Goal: Task Accomplishment & Management: Manage account settings

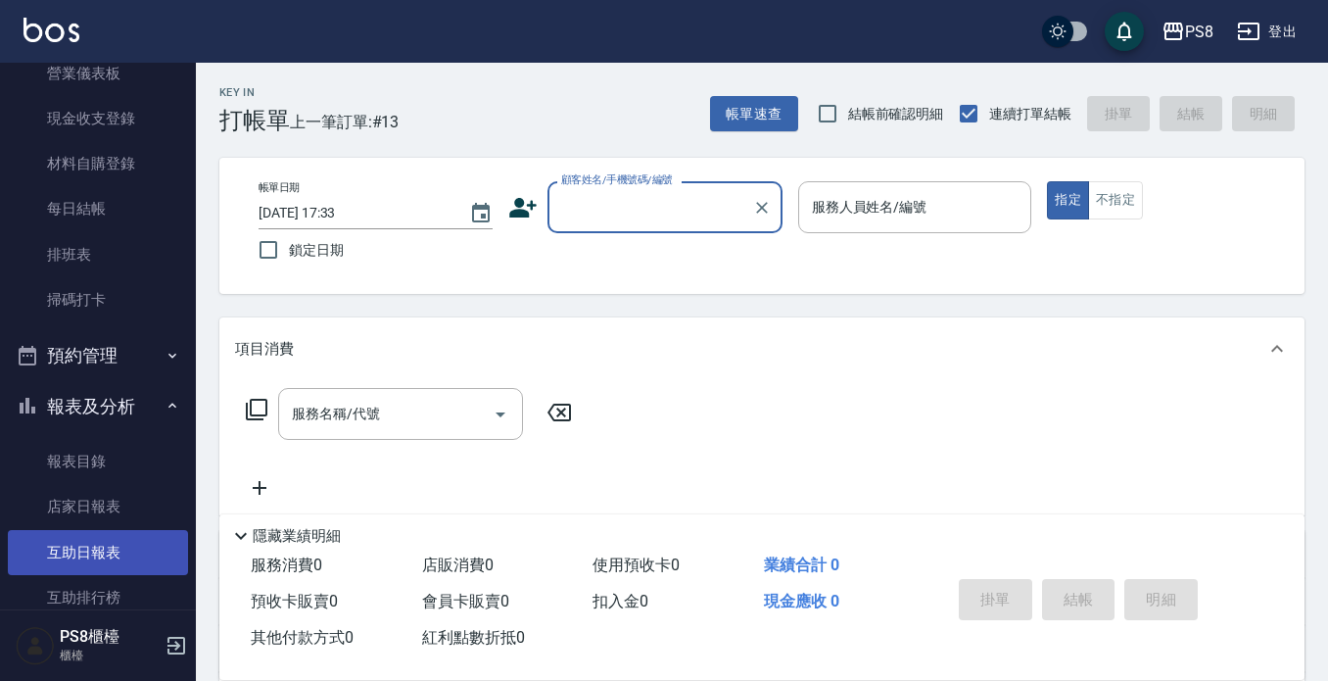
scroll to position [294, 0]
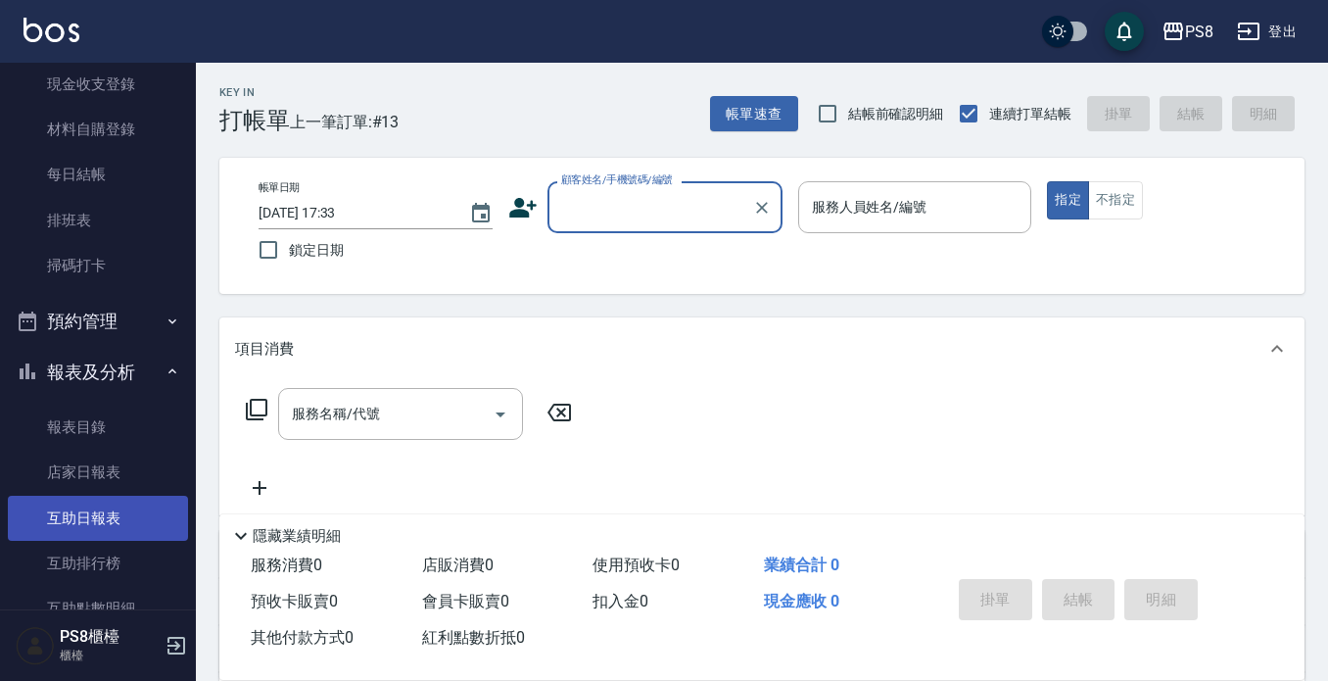
click at [114, 531] on link "互助日報表" at bounding box center [98, 518] width 180 height 45
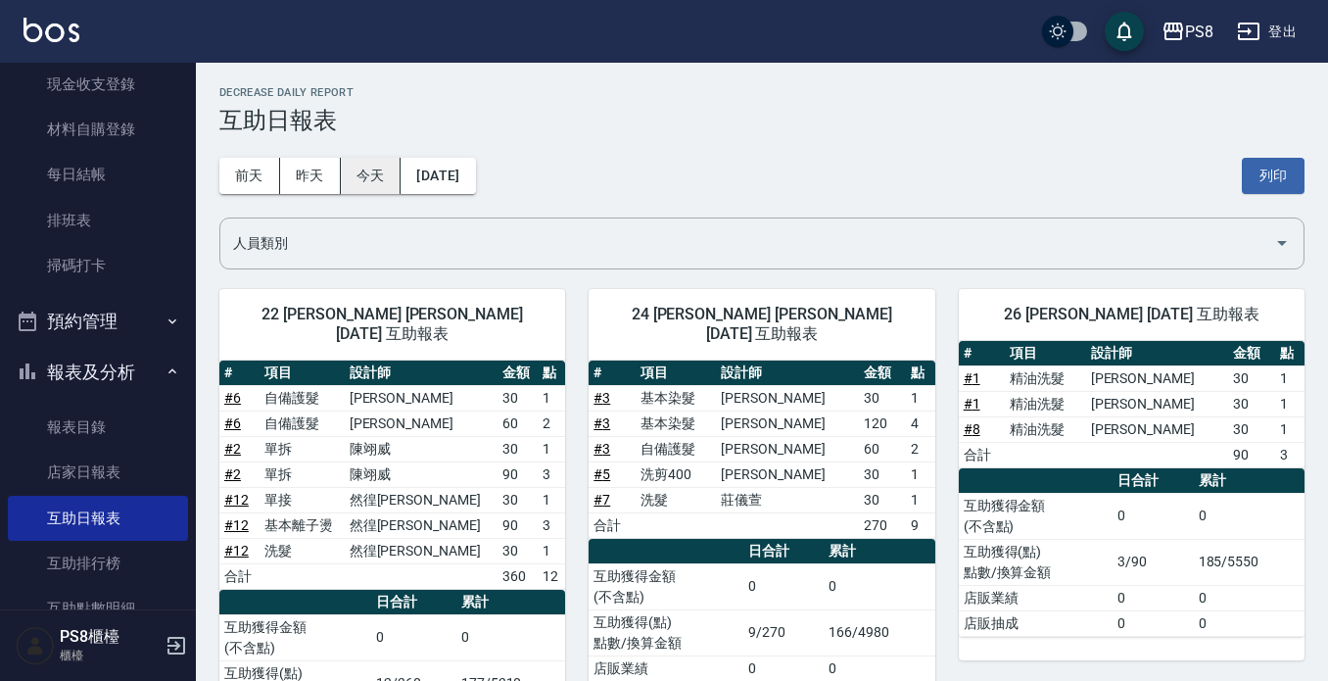
click at [386, 175] on button "今天" at bounding box center [371, 176] width 61 height 36
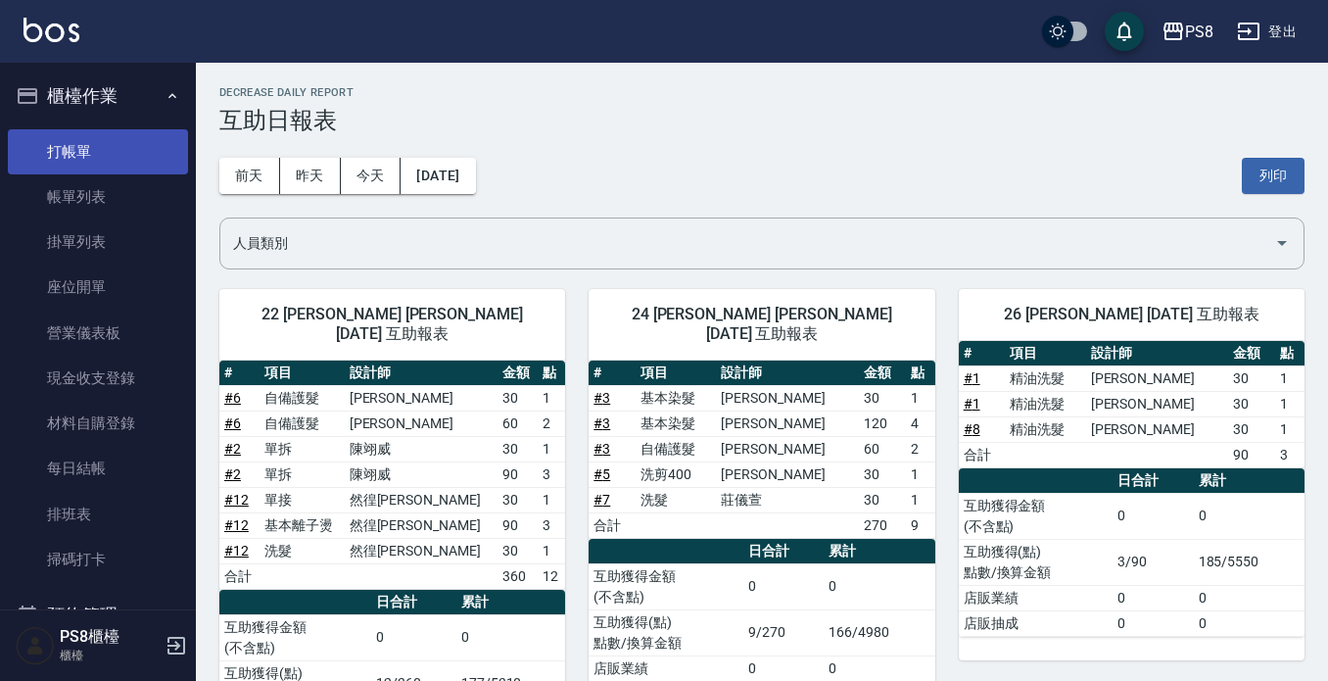
click at [105, 157] on link "打帳單" at bounding box center [98, 151] width 180 height 45
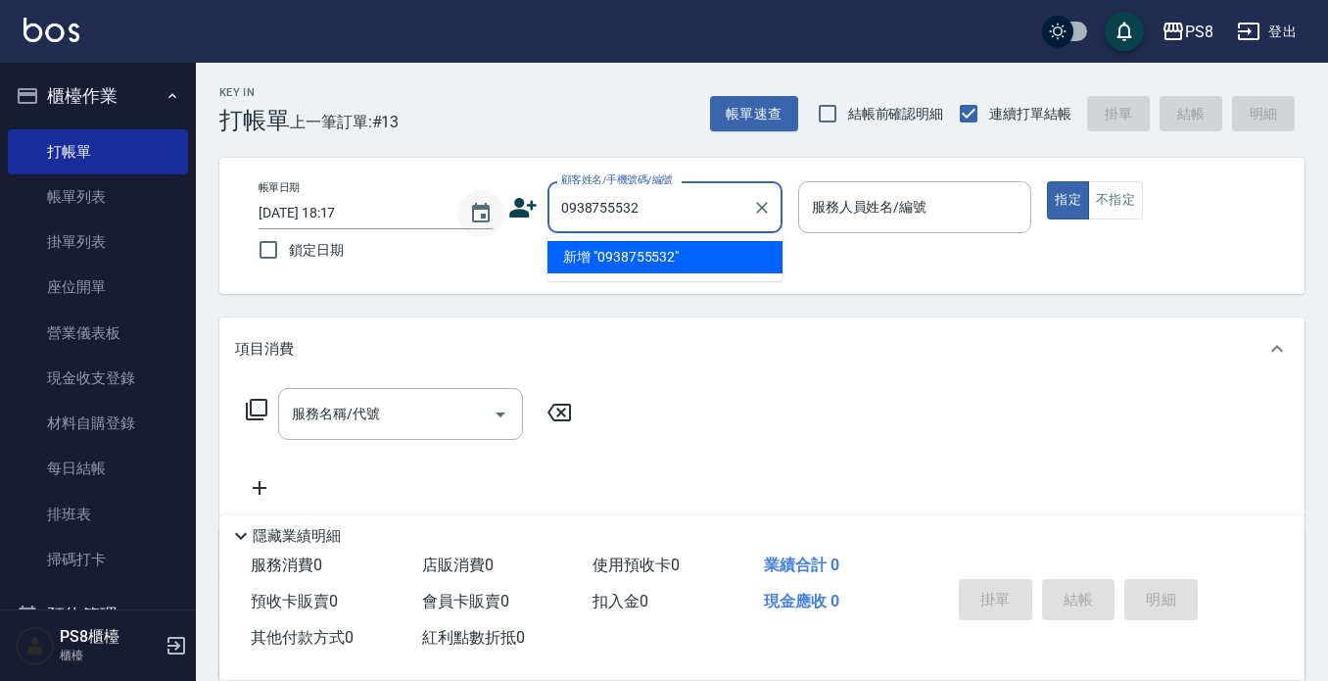
drag, startPoint x: 660, startPoint y: 206, endPoint x: 501, endPoint y: 209, distance: 158.7
click at [501, 209] on div "帳單日期 [DATE] 18:17 鎖定日期 顧客姓名/手機號碼/編號 0938755532 顧客姓名/手機號碼/編號 服務人員姓名/編號 服務人員姓名/編號…" at bounding box center [762, 225] width 1038 height 89
type input "0938755532"
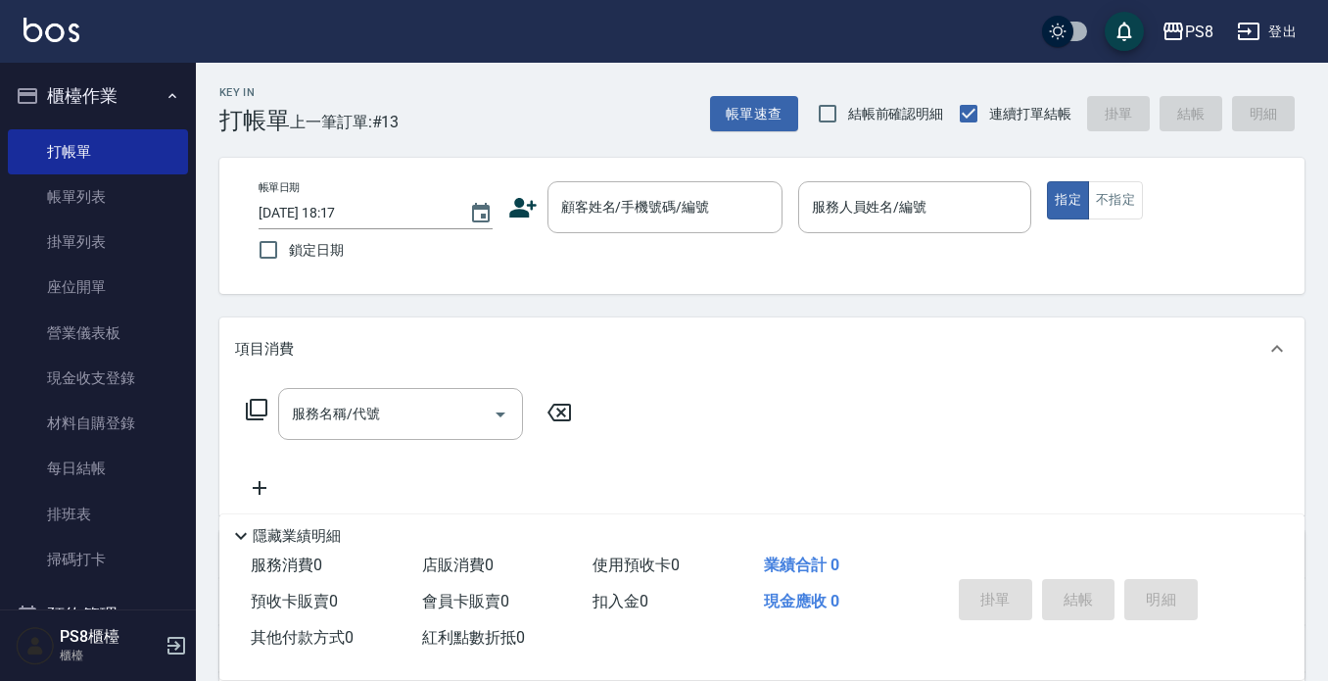
click at [523, 200] on icon at bounding box center [522, 208] width 27 height 20
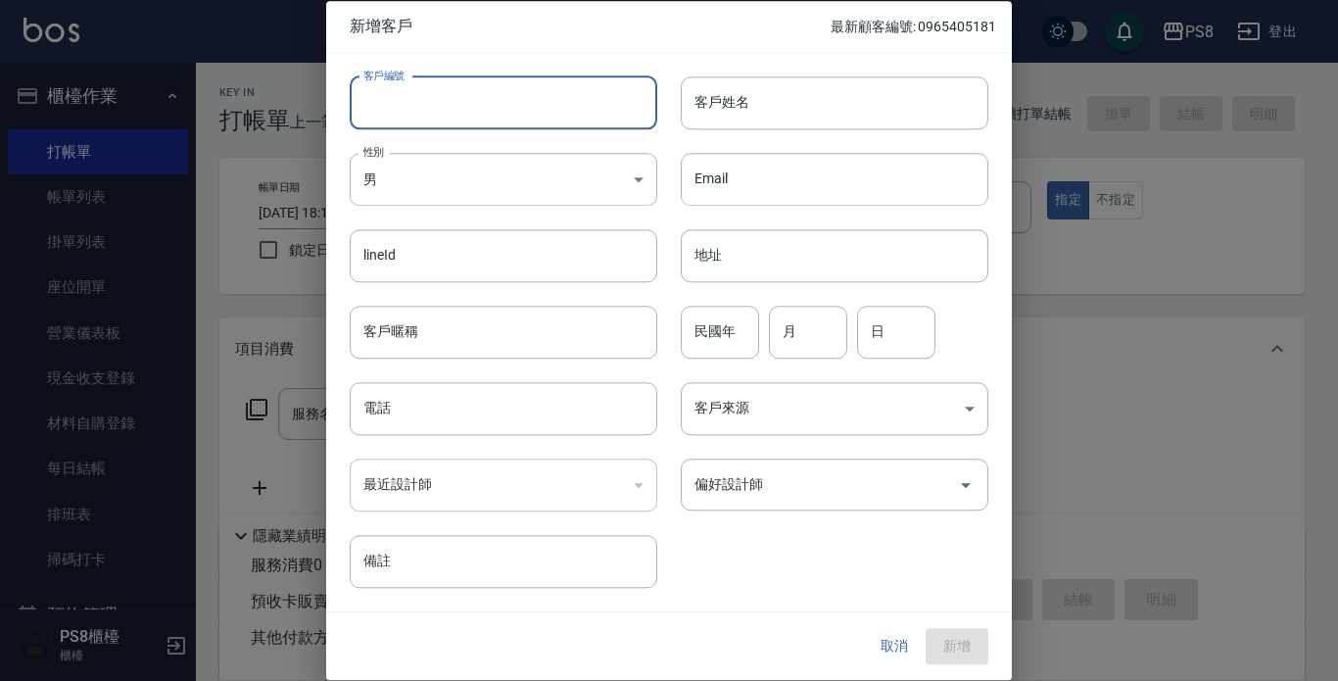
click at [431, 77] on input "客戶編號" at bounding box center [504, 102] width 308 height 53
paste input "0938755532"
type input "0938755532"
click at [447, 391] on input "電話" at bounding box center [504, 408] width 308 height 53
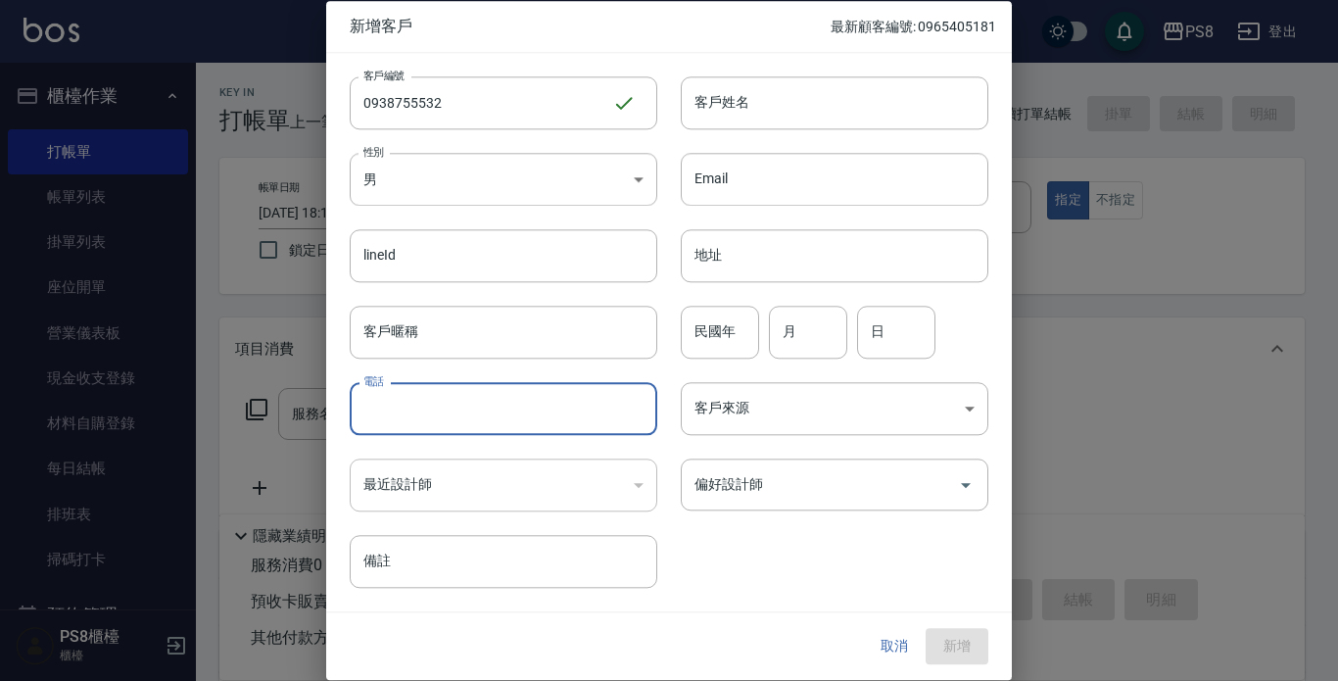
paste input "0938755532"
type input "0938755532"
click at [823, 88] on input "客戶姓名" at bounding box center [835, 102] width 308 height 53
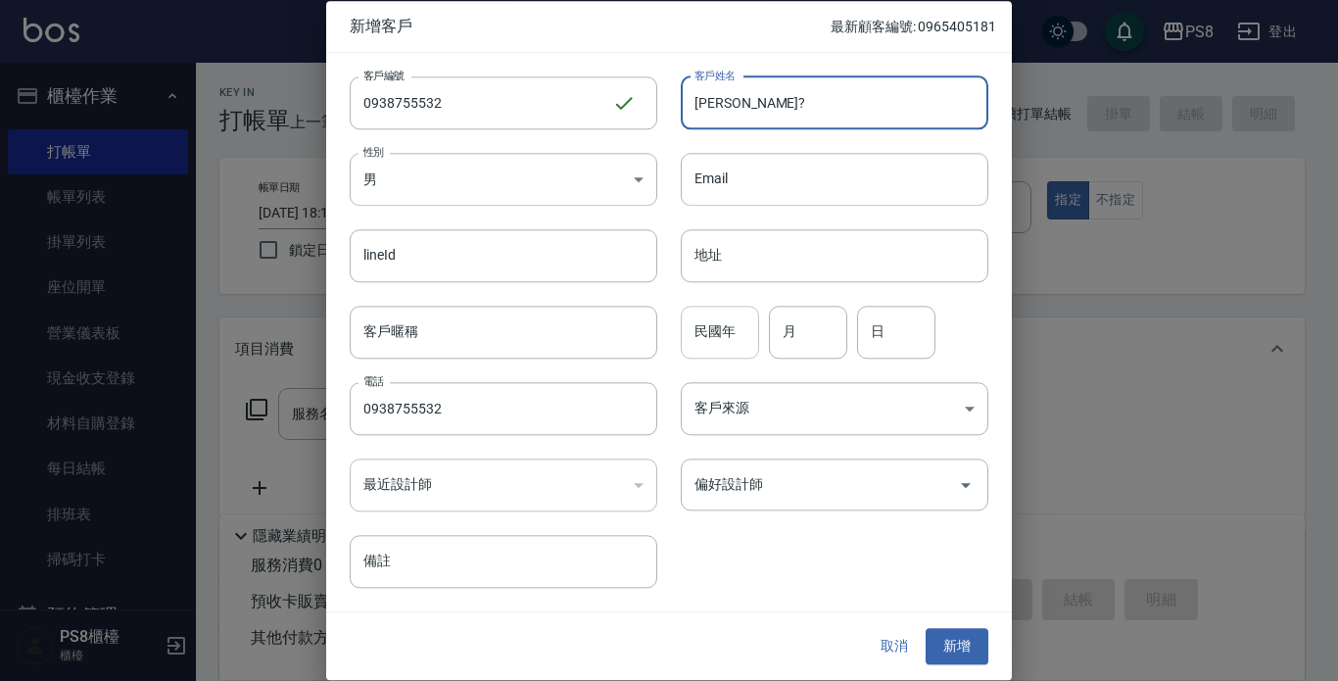
type input "[PERSON_NAME]?"
click at [690, 337] on input "民國年" at bounding box center [720, 332] width 78 height 53
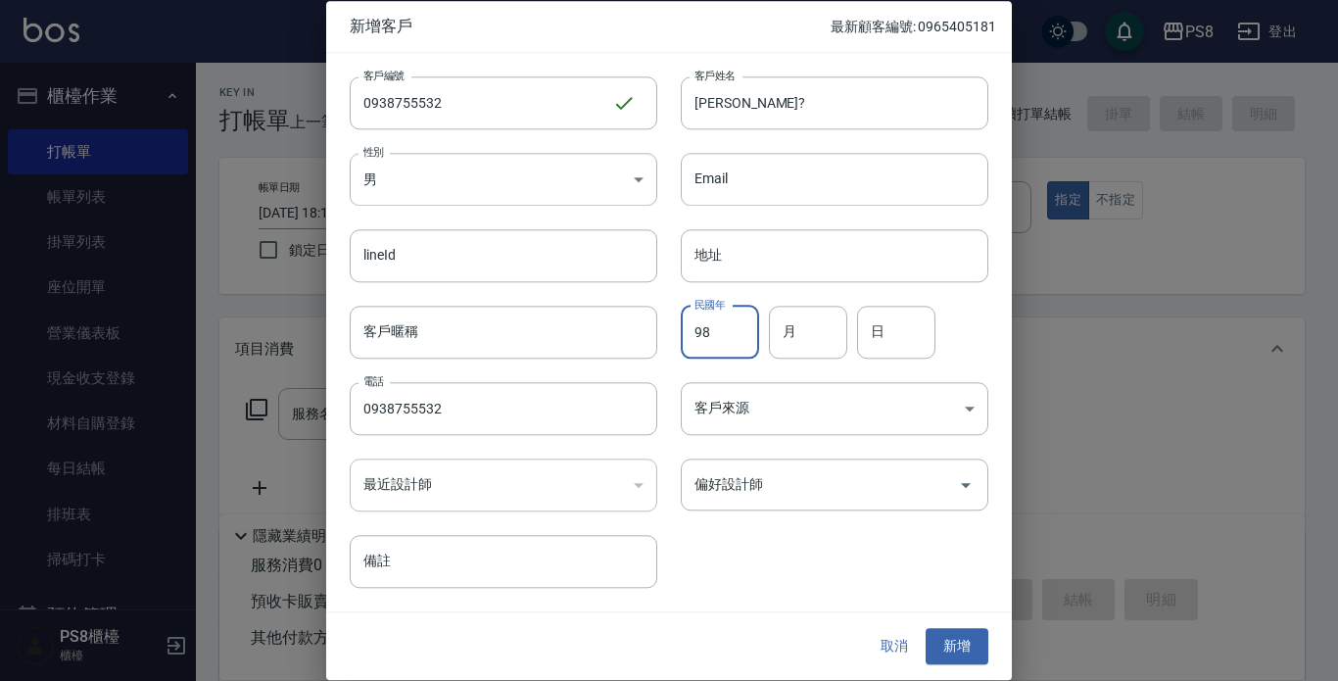
type input "98"
type input "10"
type input "22"
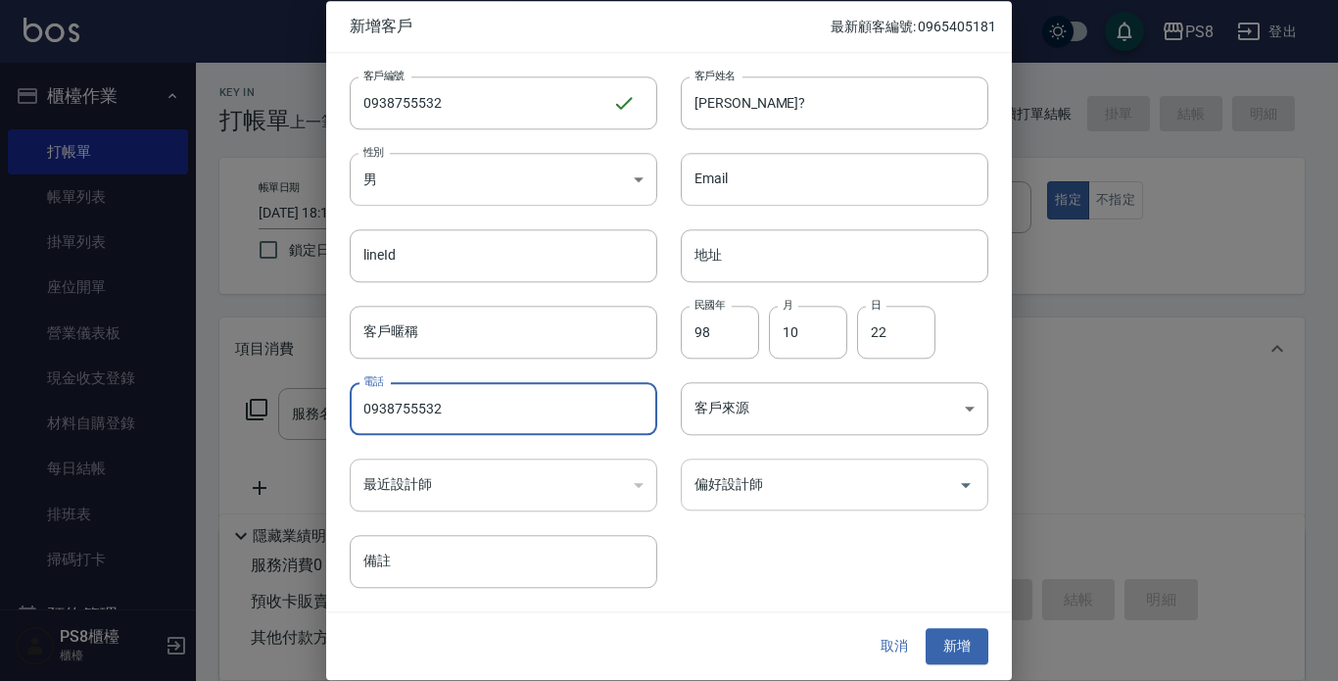
drag, startPoint x: 943, startPoint y: 439, endPoint x: 921, endPoint y: 469, distance: 37.8
click at [940, 445] on div "偏好設計師 偏好設計師" at bounding box center [822, 473] width 331 height 76
click at [922, 469] on input "偏好設計師" at bounding box center [820, 484] width 261 height 34
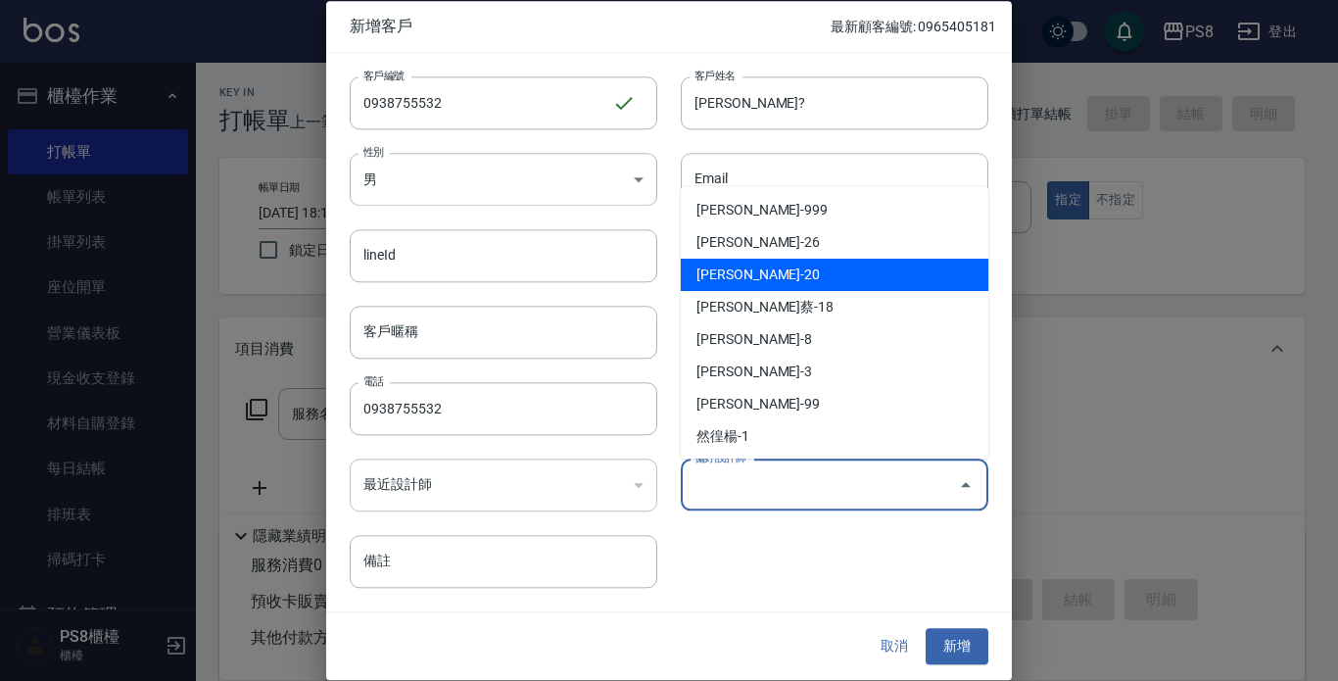
click at [792, 269] on li "[PERSON_NAME]-20" at bounding box center [835, 275] width 308 height 32
type input "黃晨凱"
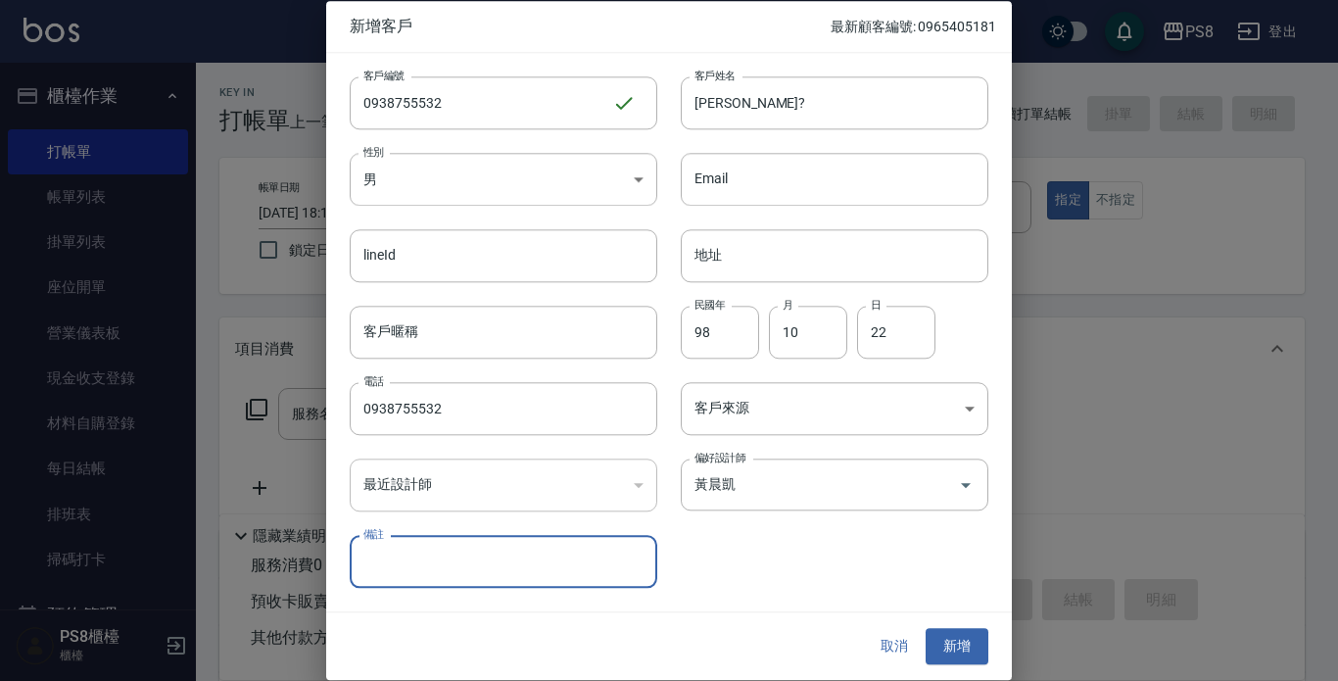
click at [968, 626] on div "取消 新增" at bounding box center [669, 647] width 686 height 68
click at [967, 631] on button "新增" at bounding box center [957, 647] width 63 height 36
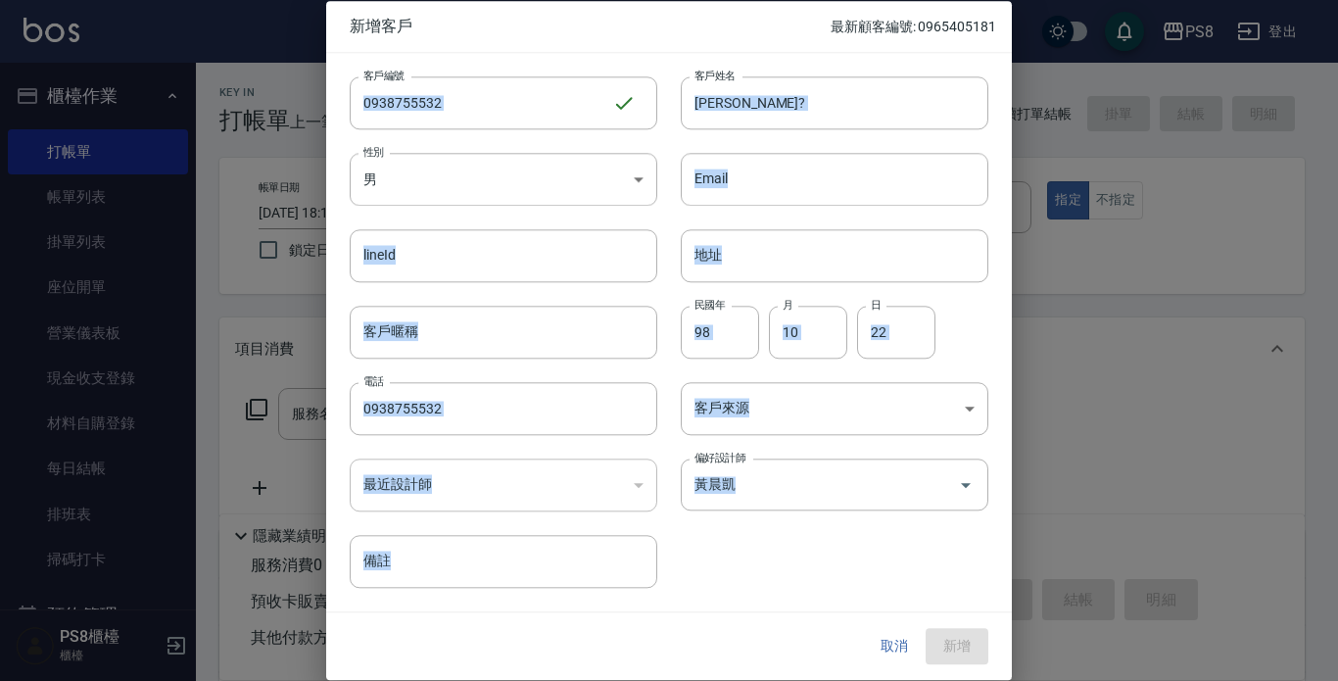
click at [967, 633] on div "取消 新增" at bounding box center [925, 647] width 125 height 36
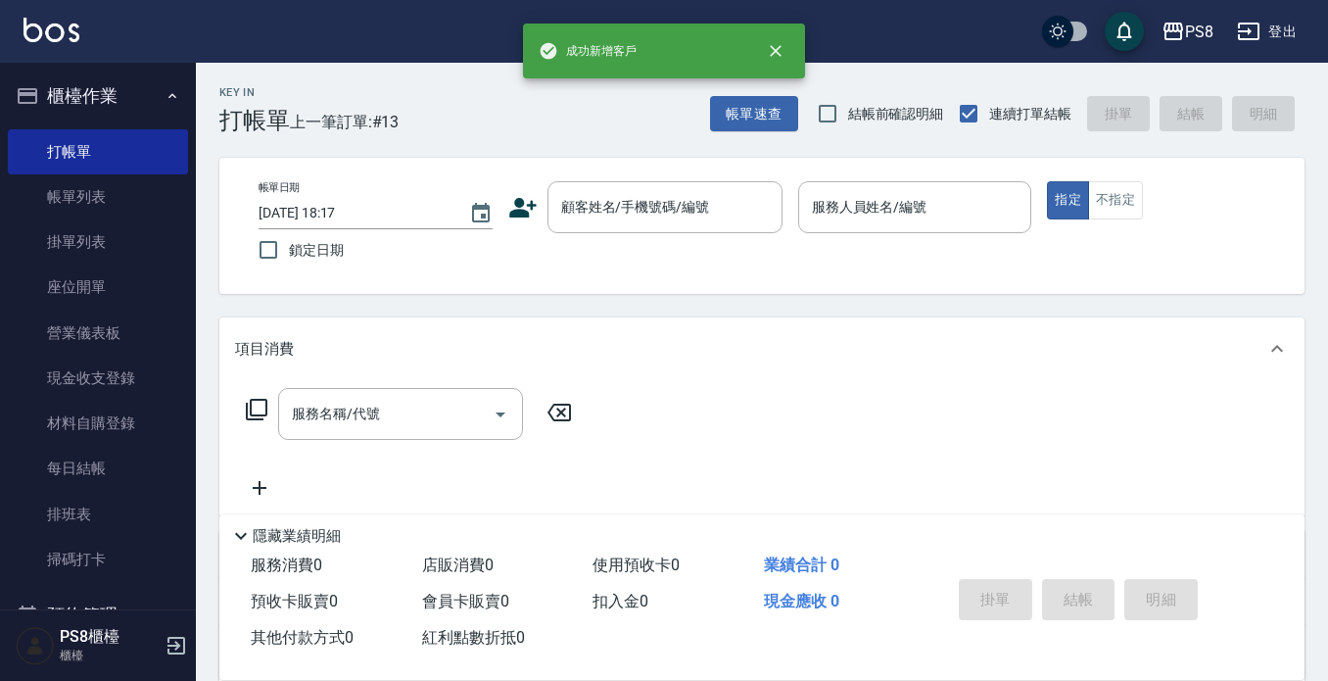
click at [680, 178] on div "帳單日期 [DATE] 18:17 鎖定日期 顧客姓名/手機號碼/編號 顧客姓名/手機號碼/編號 服務人員姓名/編號 服務人員姓名/編號 指定 不指定" at bounding box center [761, 226] width 1085 height 136
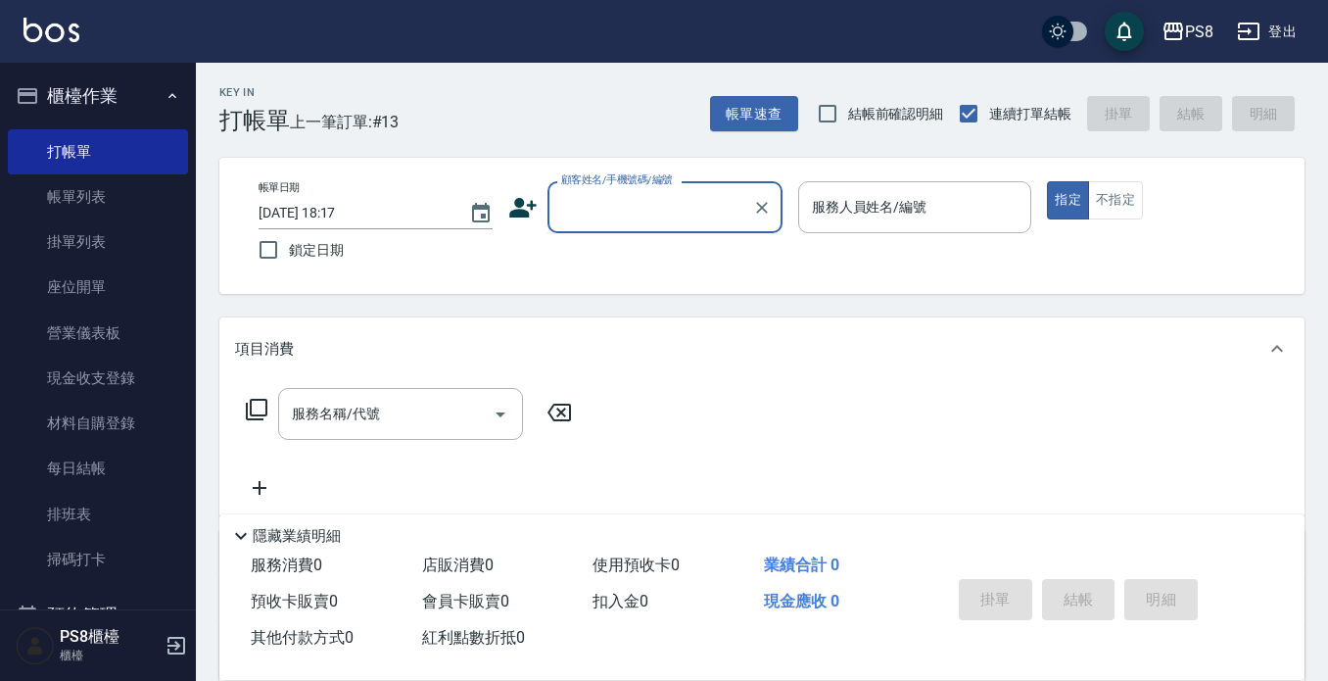
drag, startPoint x: 679, startPoint y: 194, endPoint x: 656, endPoint y: 209, distance: 26.9
click at [656, 209] on input "顧客姓名/手機號碼/編號" at bounding box center [650, 207] width 188 height 34
paste input "0938755532"
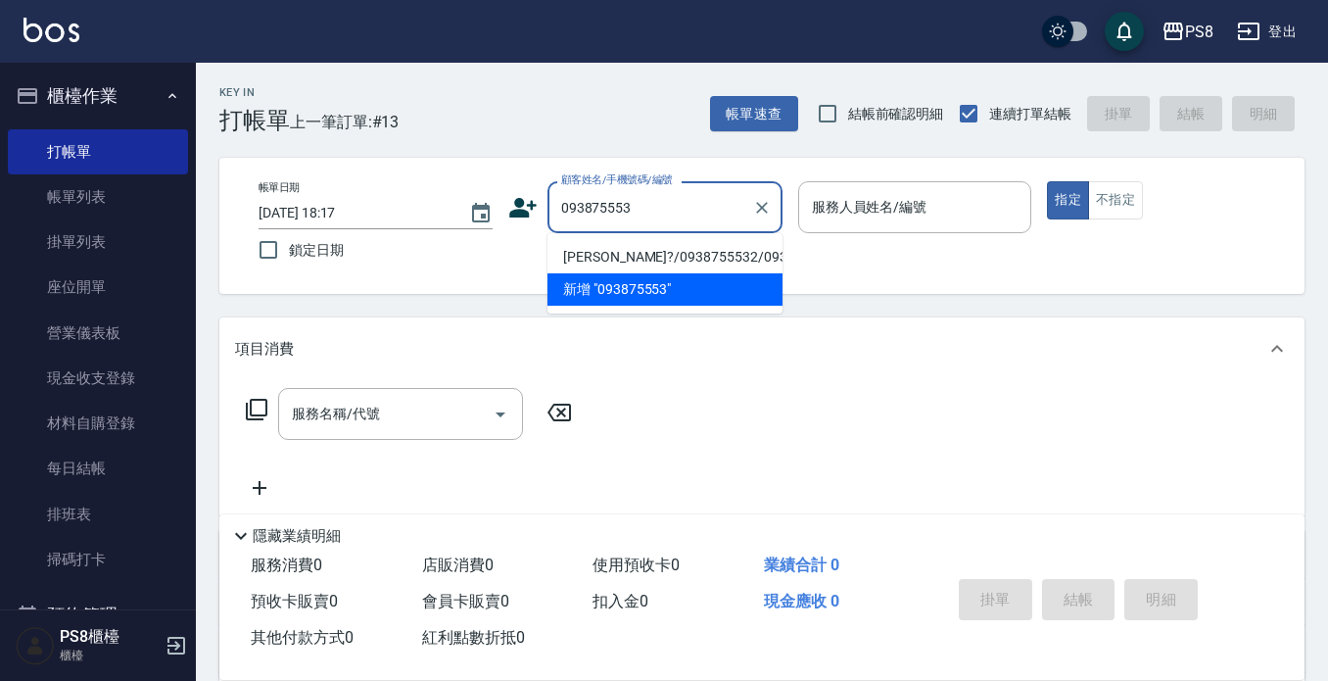
click at [669, 255] on li "[PERSON_NAME]?/0938755532/0938755532" at bounding box center [665, 257] width 235 height 32
type input "[PERSON_NAME]?/0938755532/0938755532"
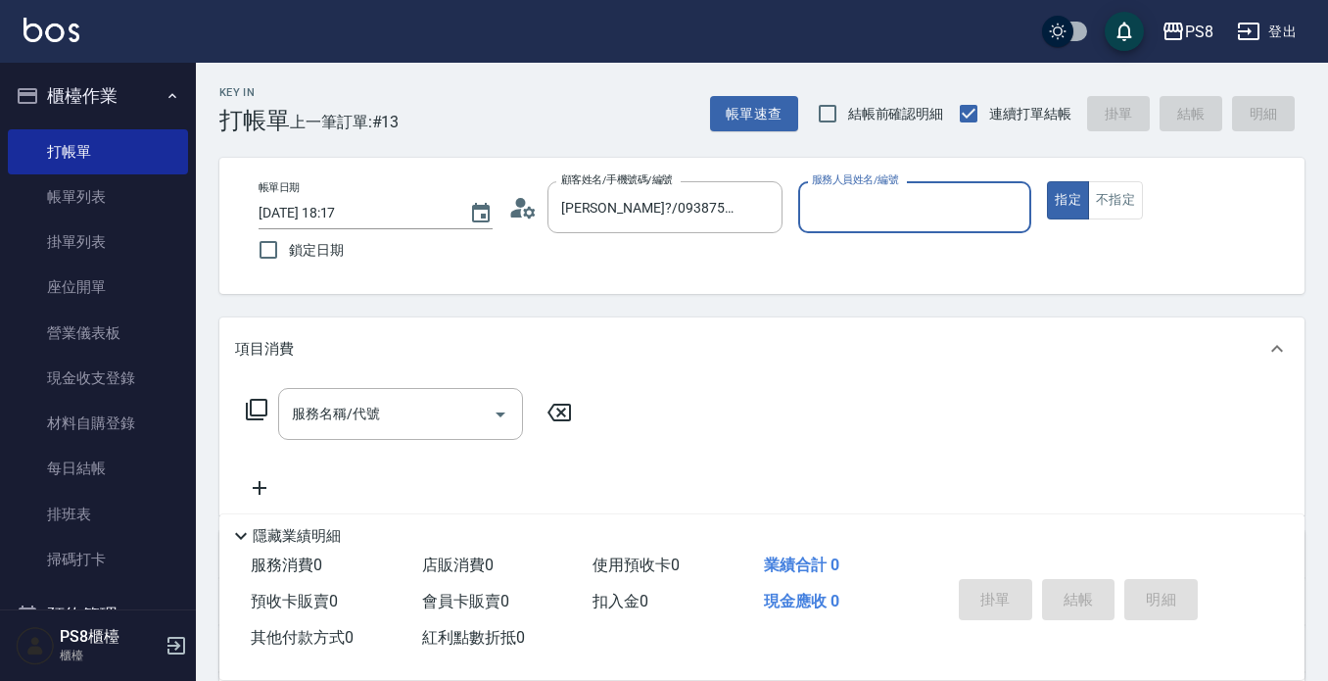
type input "KJ-20"
click at [351, 415] on div "服務名稱/代號 服務名稱/代號" at bounding box center [400, 414] width 245 height 52
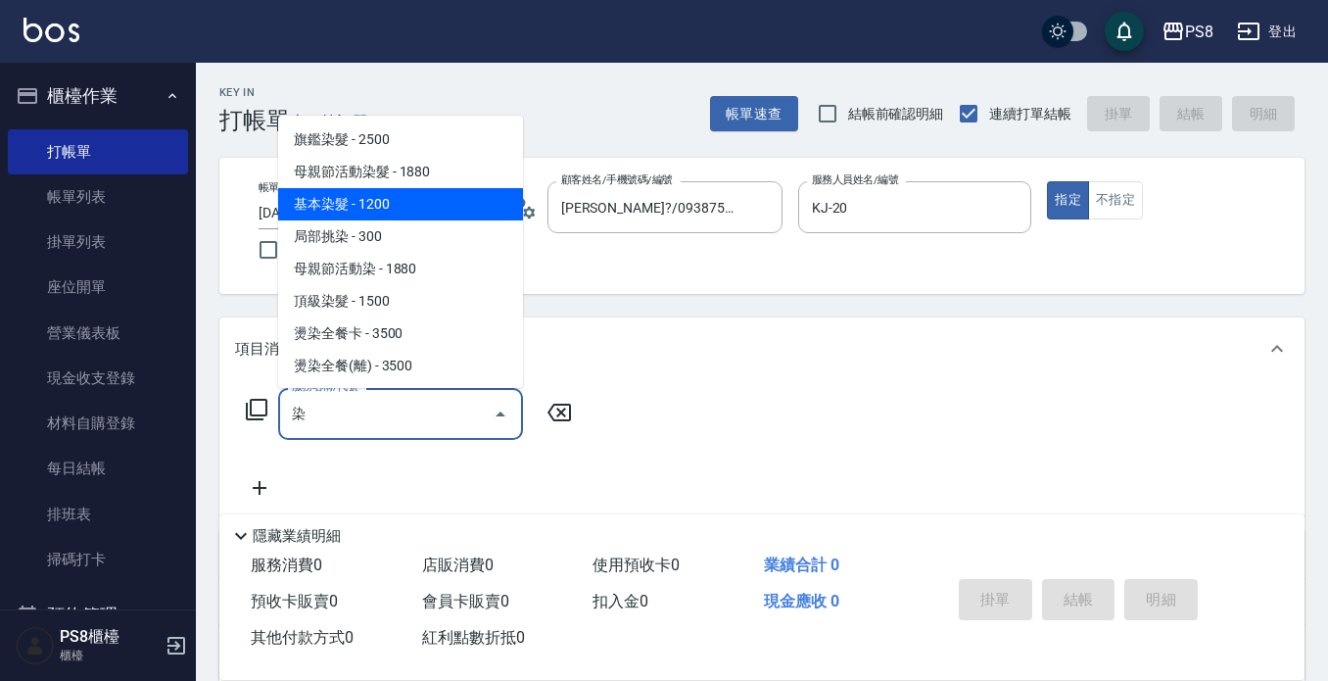
click at [357, 200] on span "基本染髮 - 1200" at bounding box center [400, 204] width 245 height 32
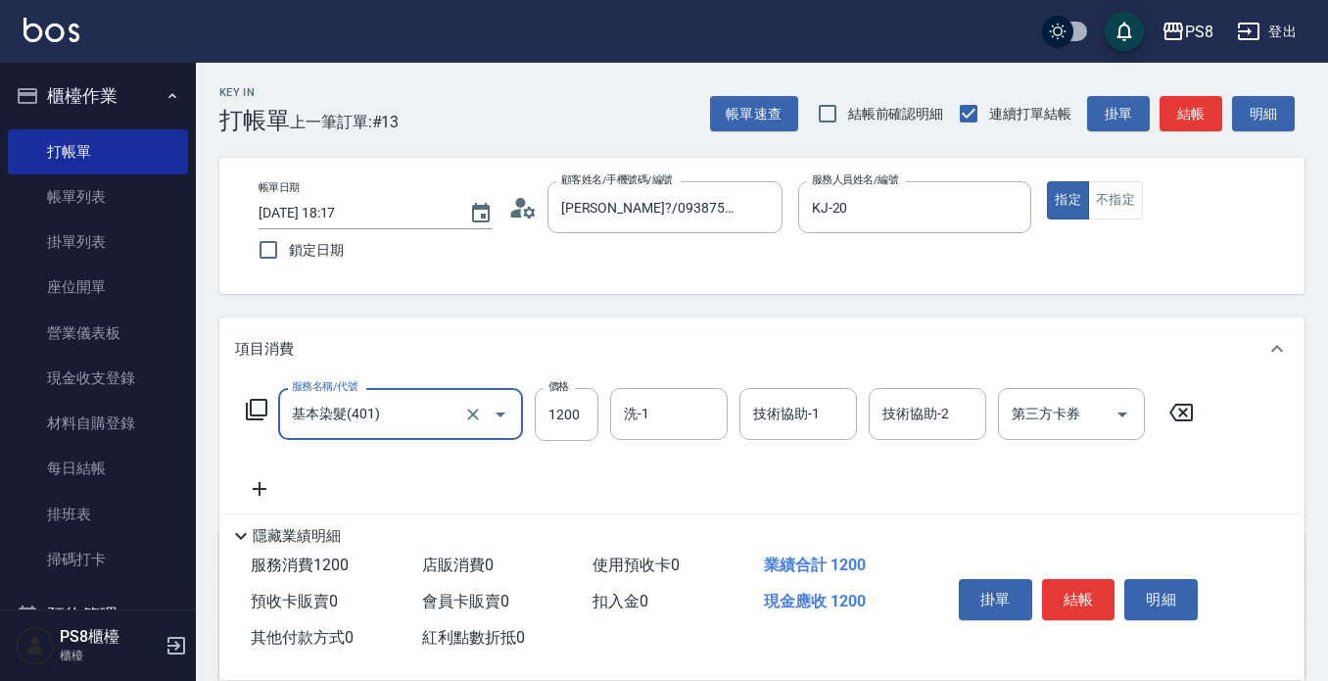
type input "基本染髮(401)"
click at [258, 475] on div "服務名稱/代號 基本染髮(401) 服務名稱/代號 價格 1200 價格 洗-1 洗-1 技術協助-1 技術協助-1 技術協助-2 技術協助-2 第三方卡券 …" at bounding box center [720, 444] width 971 height 113
click at [257, 488] on icon at bounding box center [259, 489] width 49 height 24
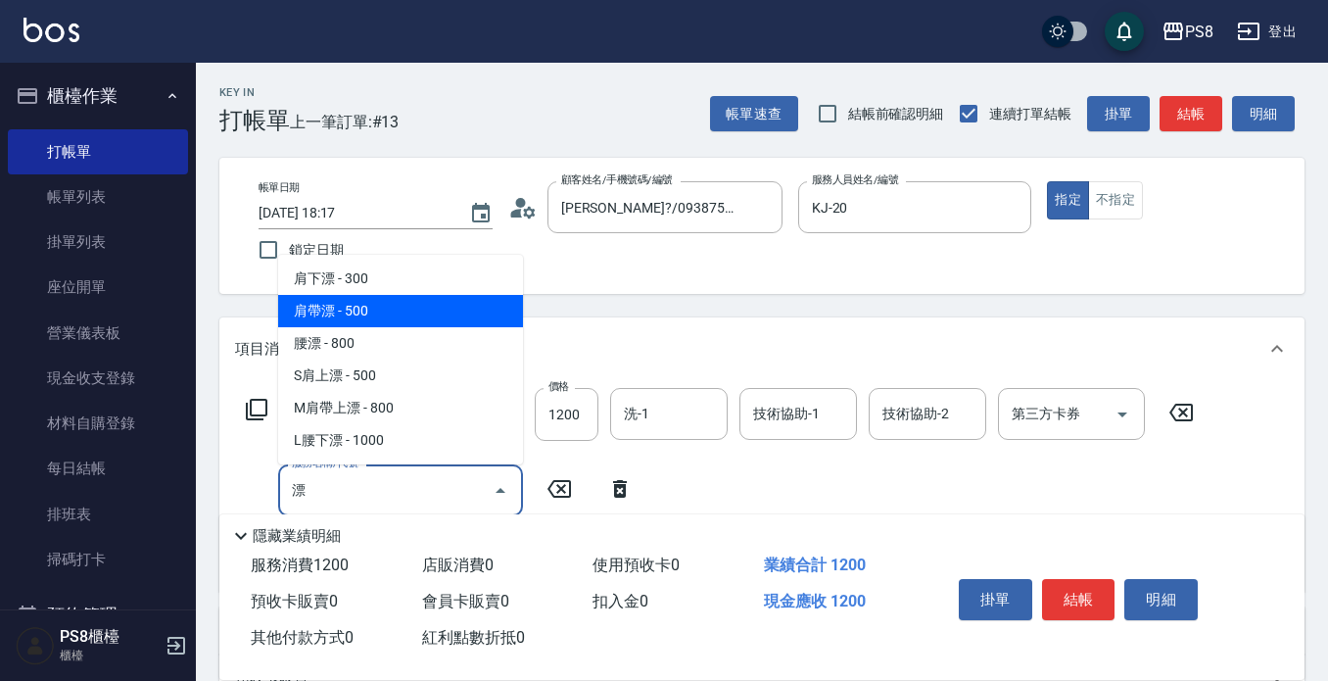
click at [375, 315] on span "肩帶漂 - 500" at bounding box center [400, 311] width 245 height 32
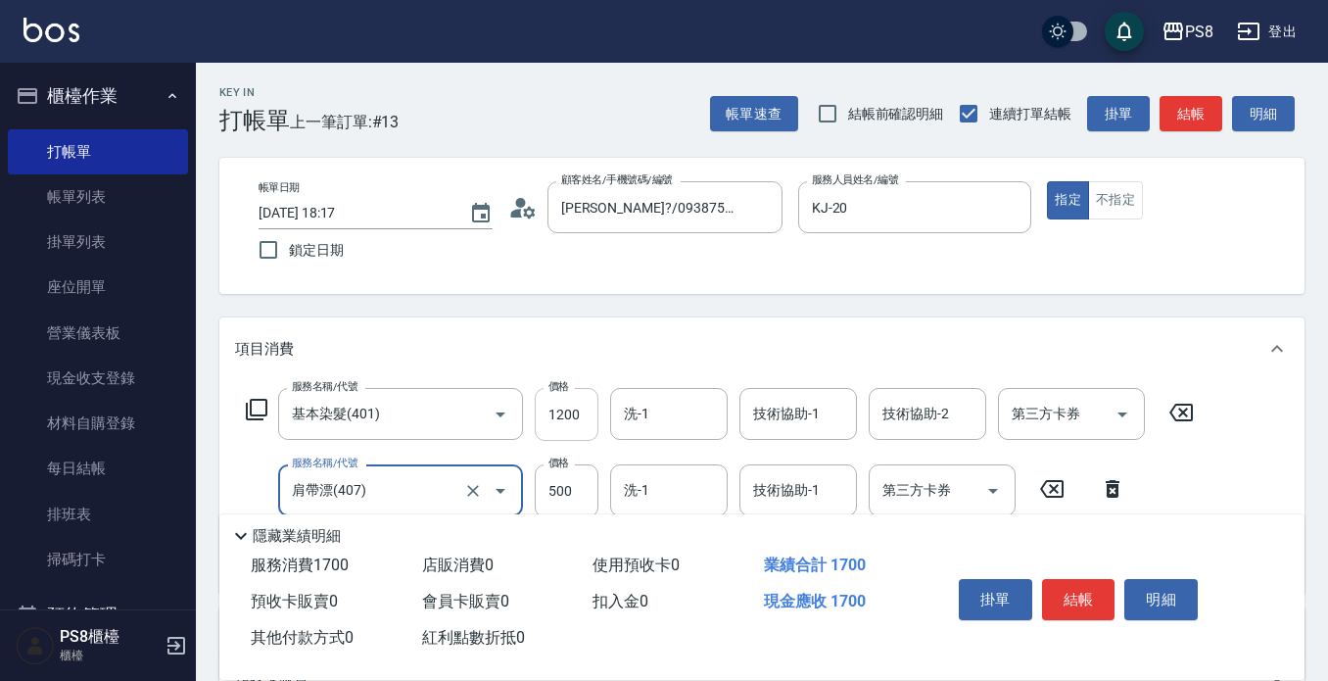
type input "肩帶漂(407)"
click at [582, 405] on input "1200" at bounding box center [567, 414] width 64 height 53
click at [588, 405] on input "1200" at bounding box center [567, 414] width 64 height 53
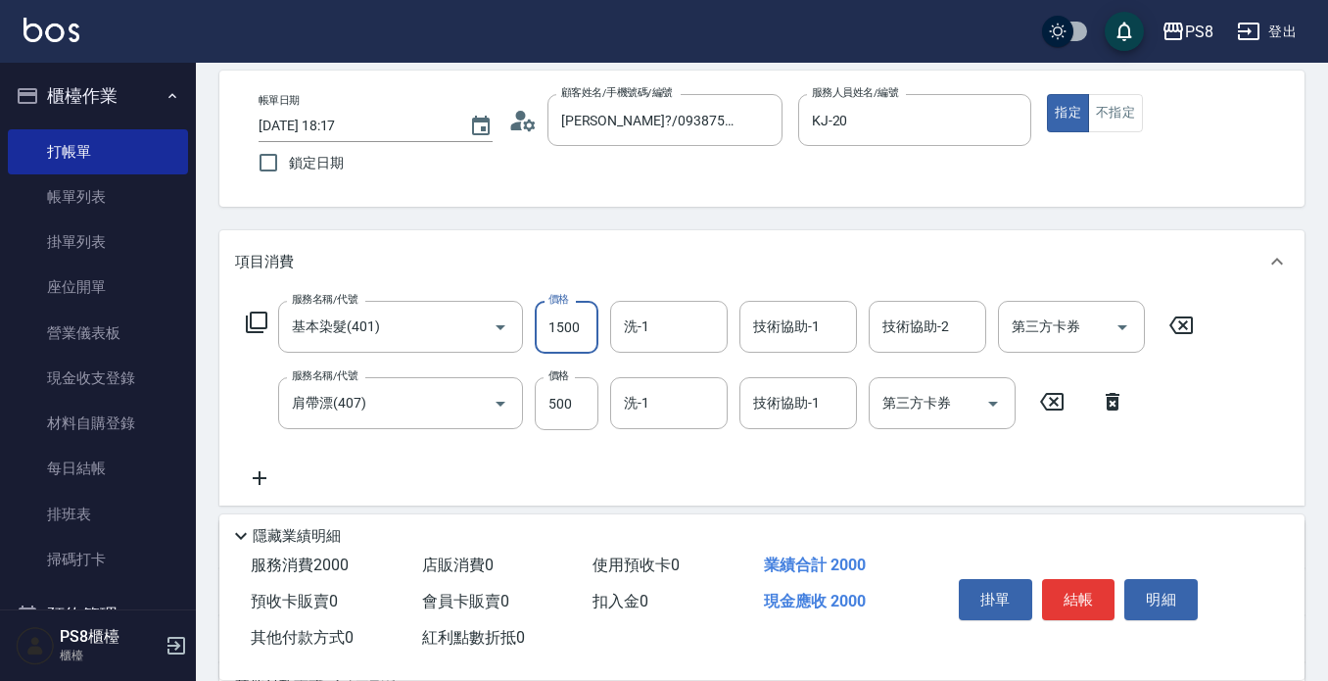
scroll to position [196, 0]
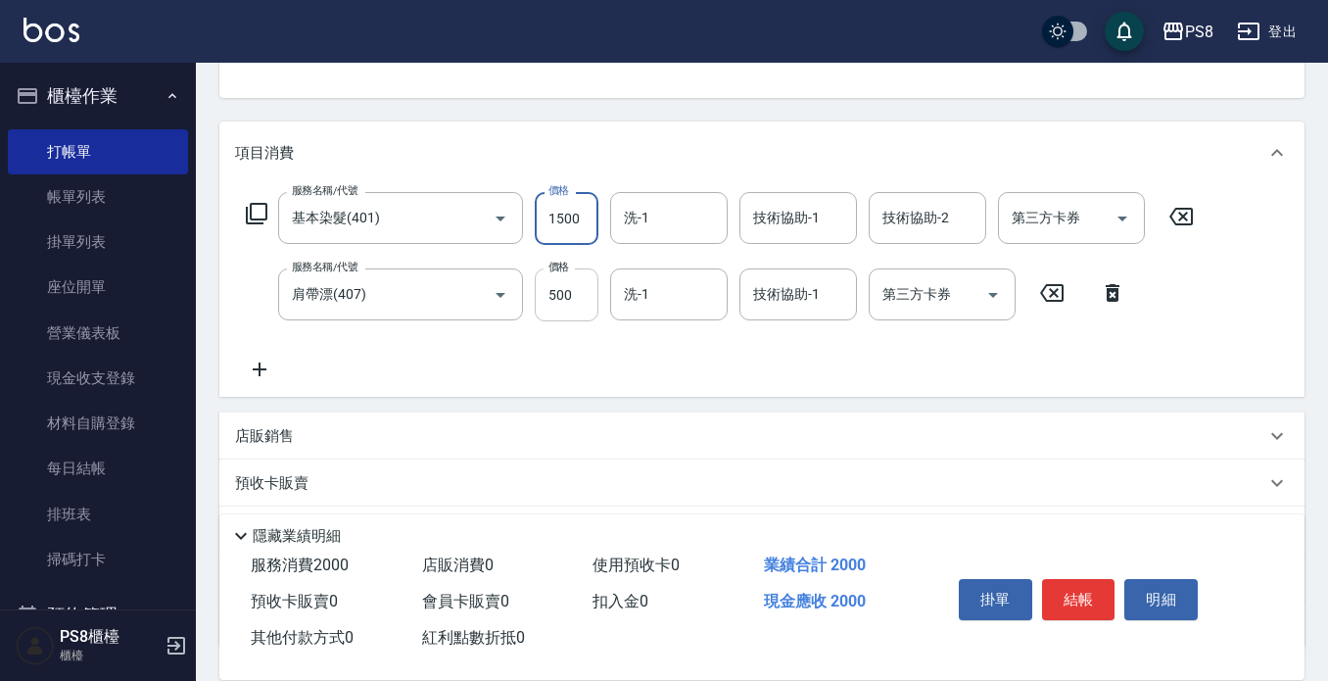
type input "1500"
click at [585, 280] on input "500" at bounding box center [567, 294] width 64 height 53
type input "1300"
click at [645, 220] on div "洗-1 洗-1" at bounding box center [669, 218] width 118 height 52
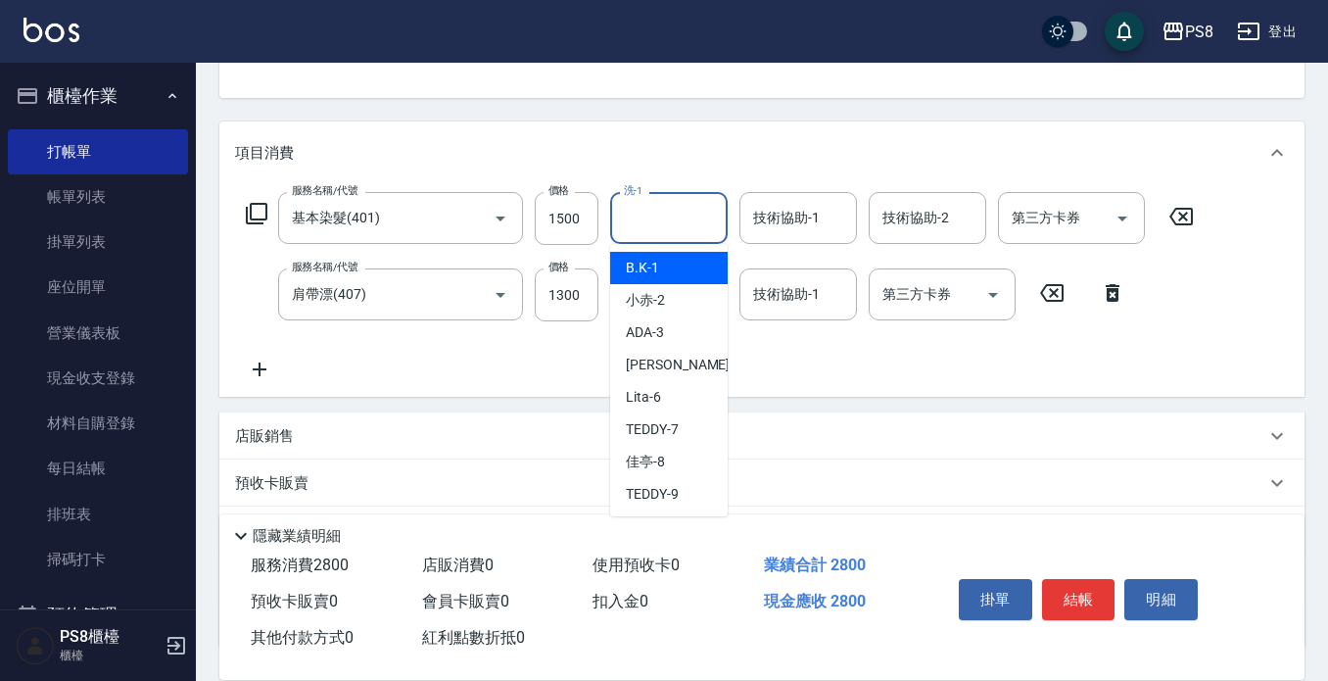
drag, startPoint x: 690, startPoint y: 140, endPoint x: 691, endPoint y: 150, distance: 9.8
click at [690, 139] on div "項目消費" at bounding box center [761, 152] width 1085 height 63
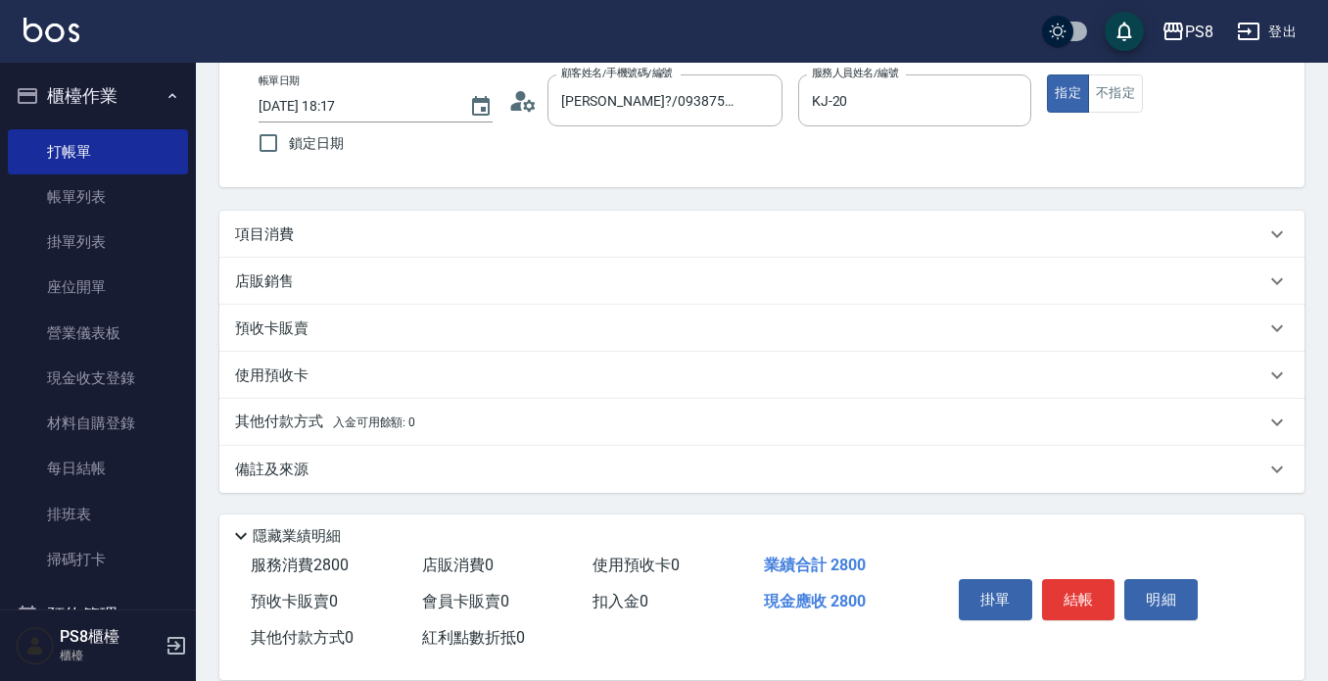
scroll to position [107, 0]
click at [698, 303] on div "店販銷售" at bounding box center [761, 281] width 1085 height 47
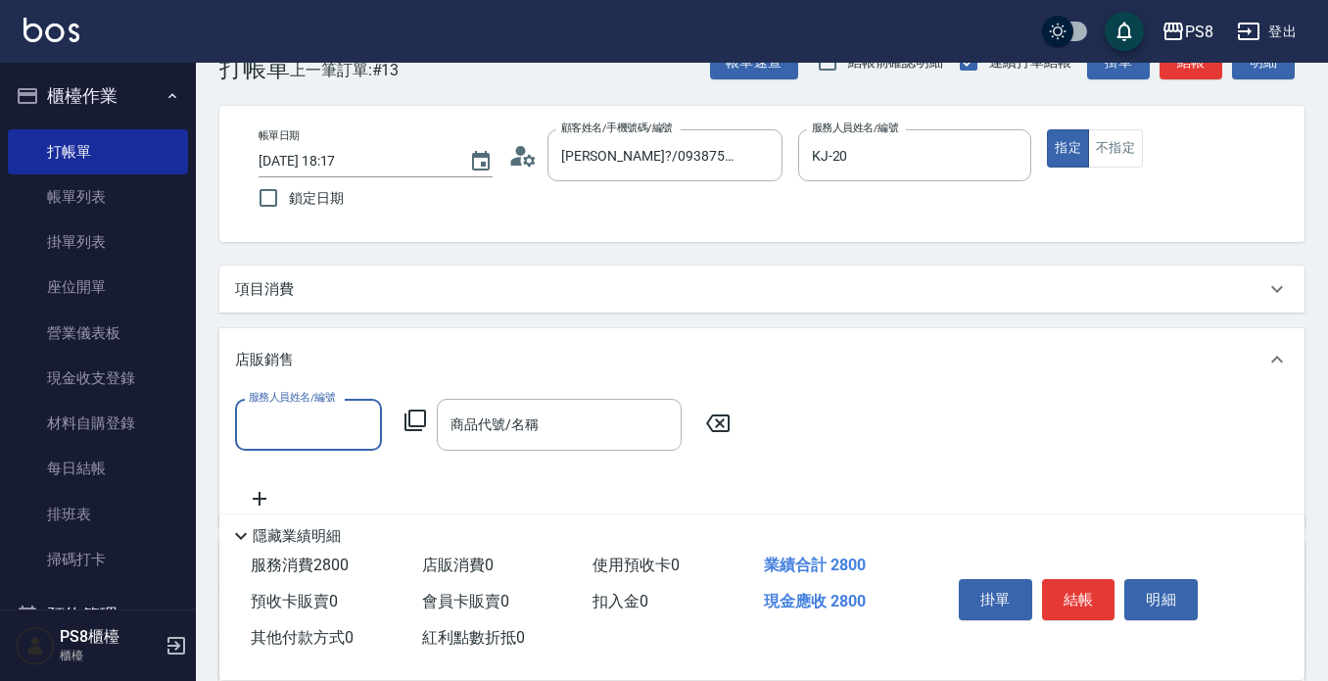
scroll to position [0, 0]
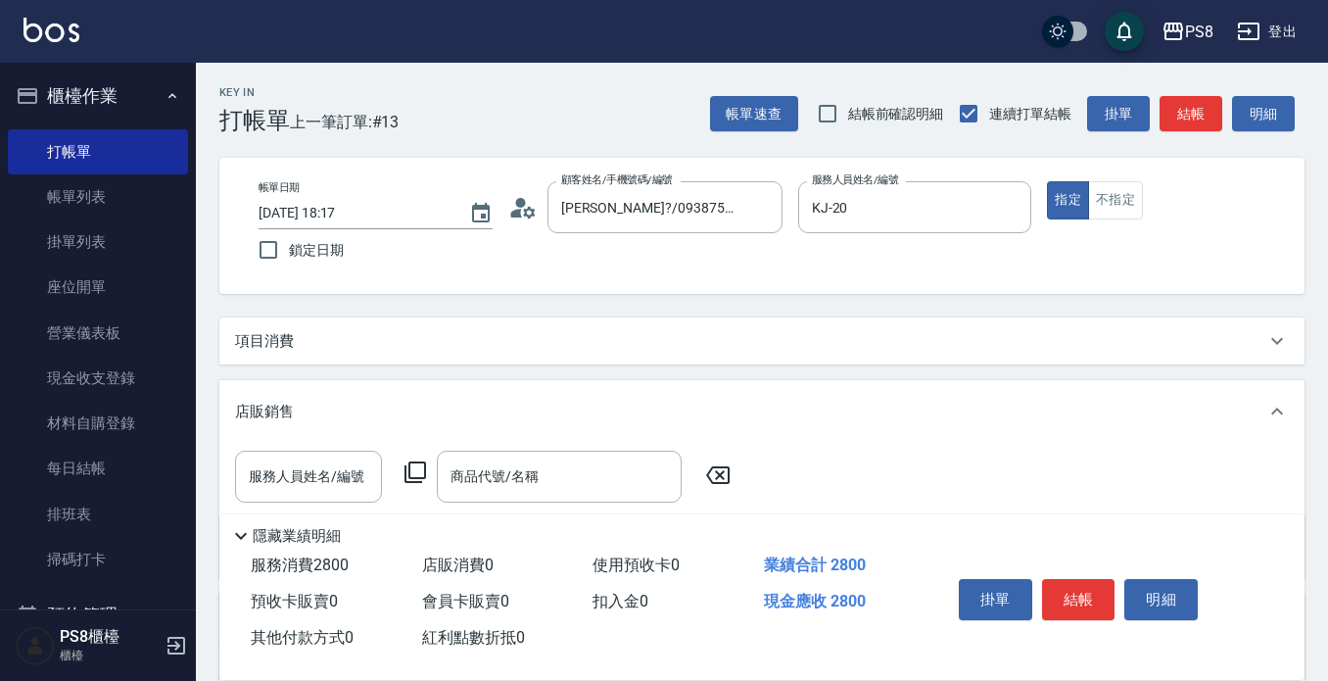
click at [265, 343] on p "項目消費" at bounding box center [264, 341] width 59 height 21
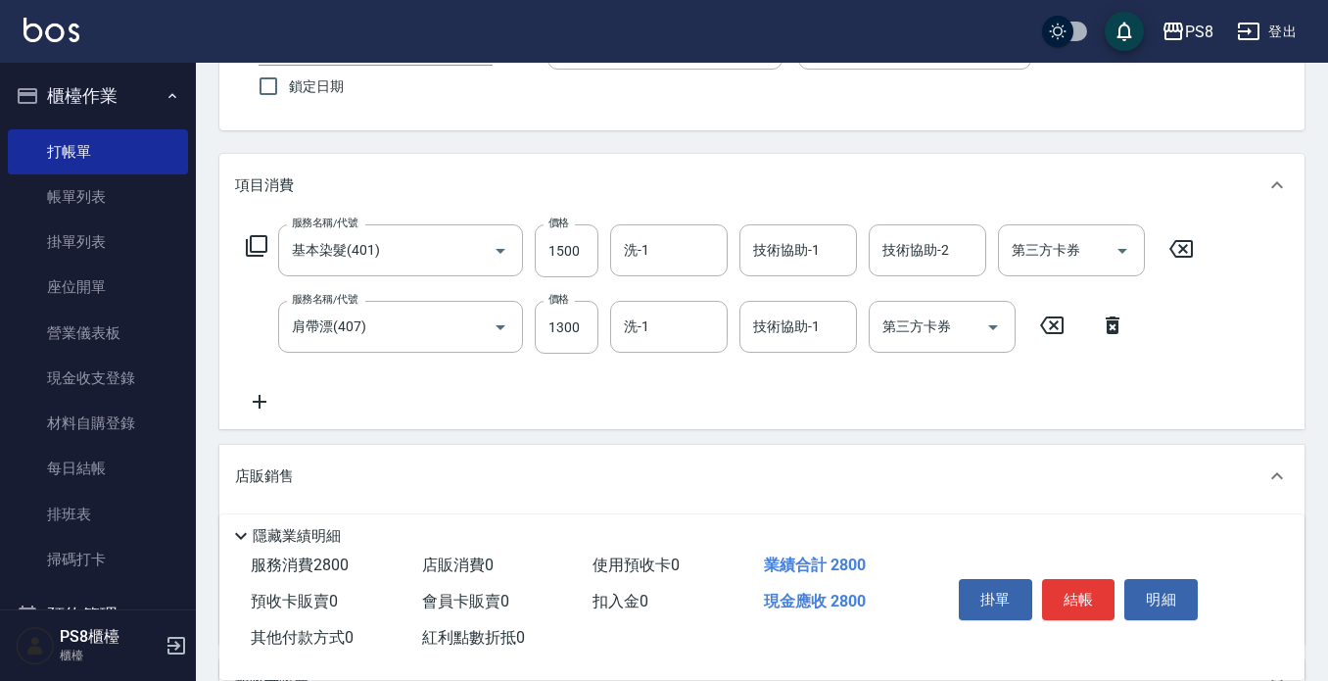
scroll to position [196, 0]
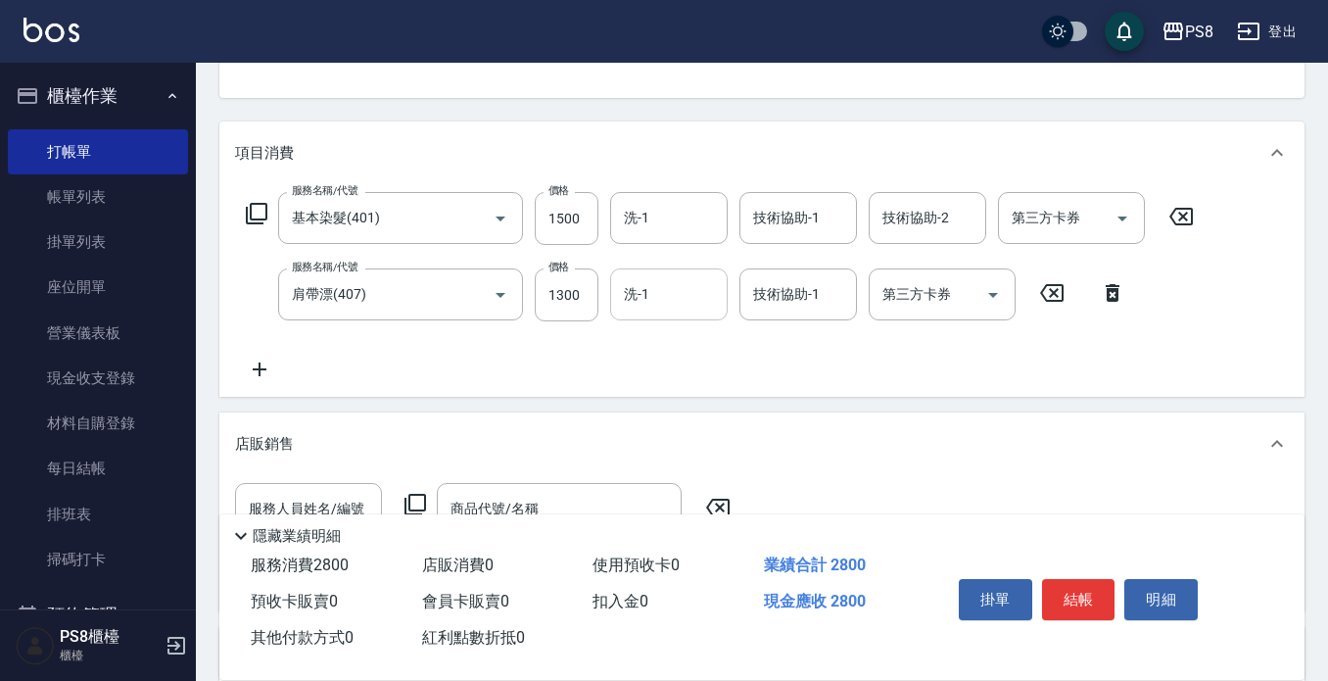
click at [699, 293] on input "洗-1" at bounding box center [669, 294] width 100 height 34
click at [704, 349] on div "苡真 -26" at bounding box center [669, 344] width 118 height 32
type input "苡真-26"
click at [832, 309] on input "技術協助-1" at bounding box center [798, 294] width 100 height 34
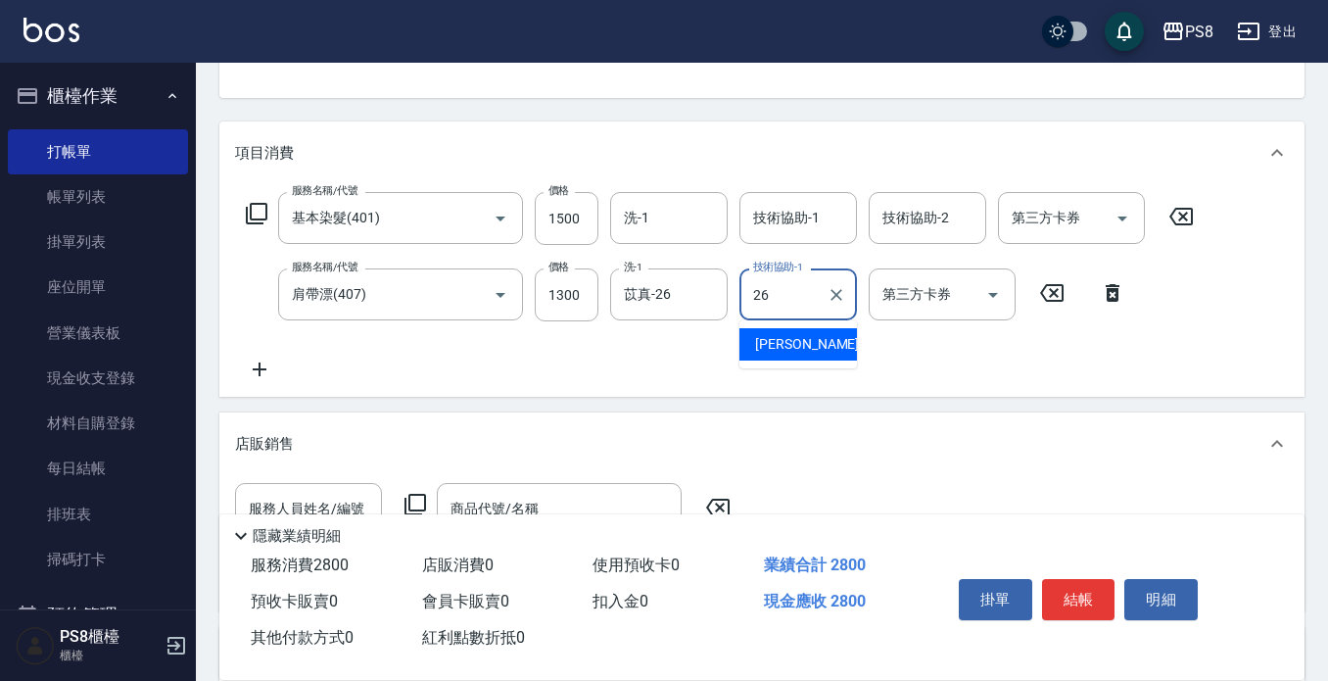
click at [816, 340] on div "苡真 -26" at bounding box center [798, 344] width 118 height 32
type input "苡真-26"
click at [1076, 581] on button "結帳" at bounding box center [1078, 599] width 73 height 41
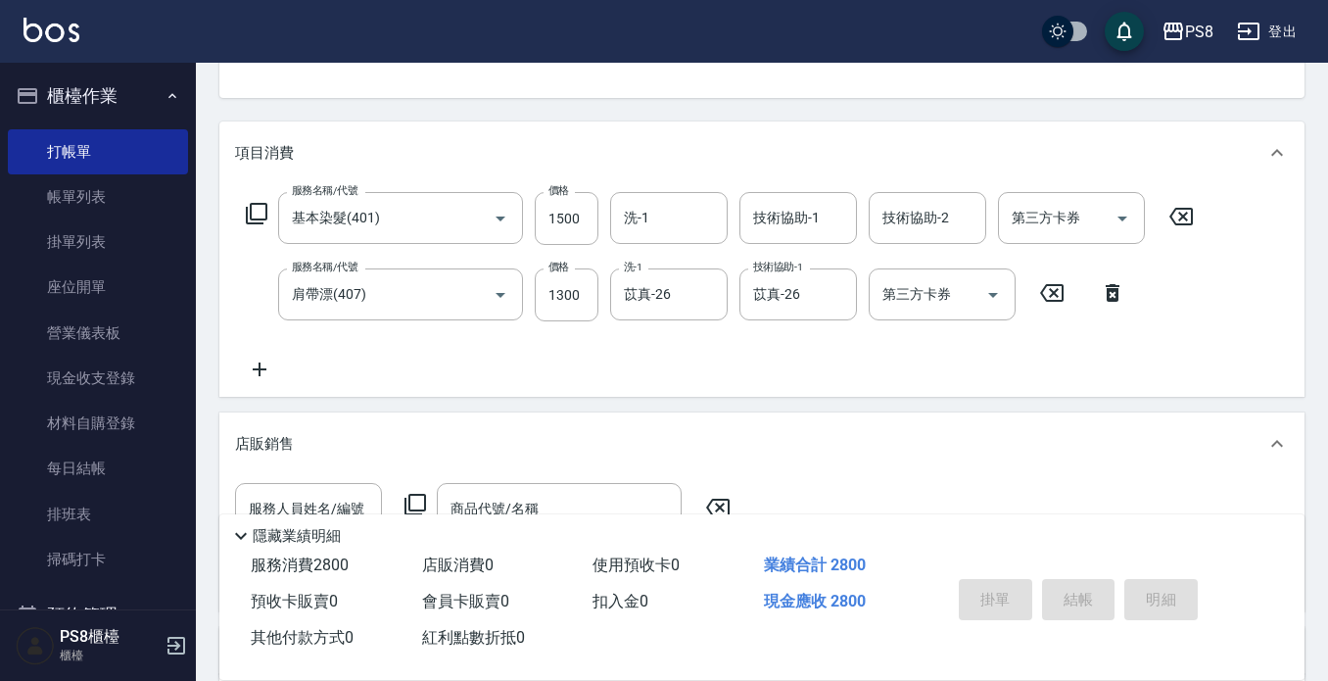
type input "[DATE] 18:19"
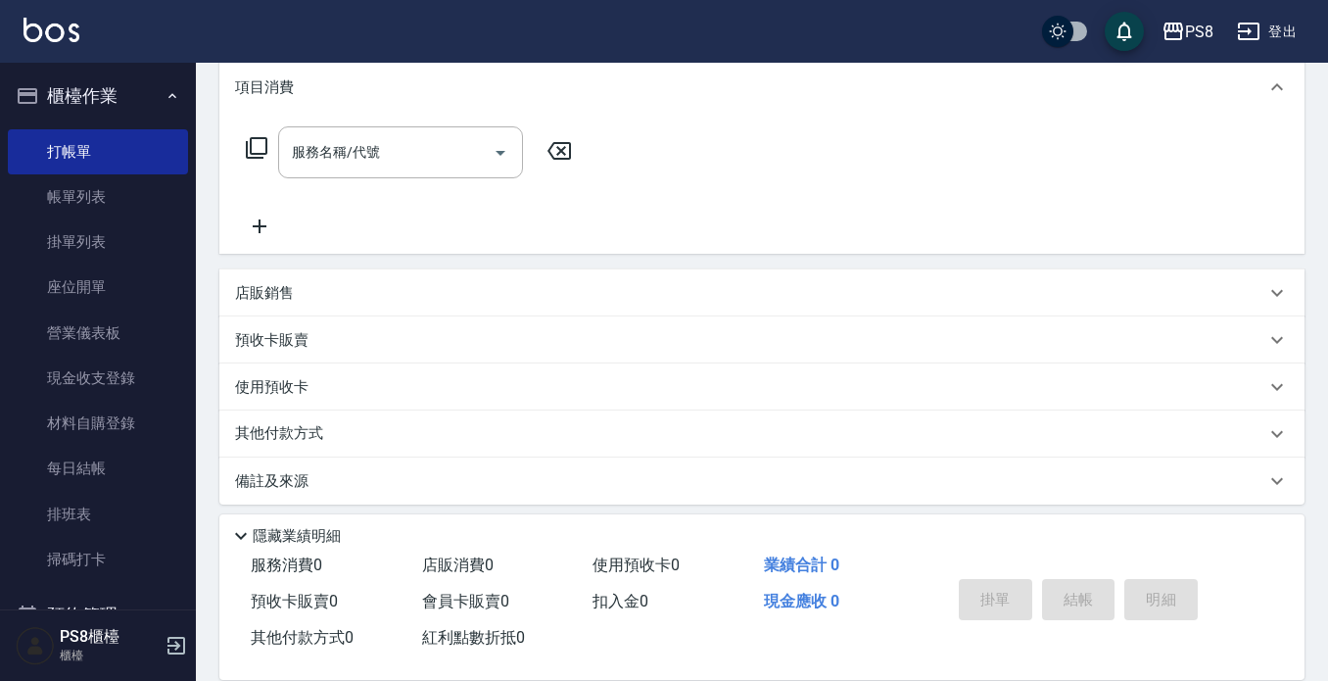
scroll to position [273, 0]
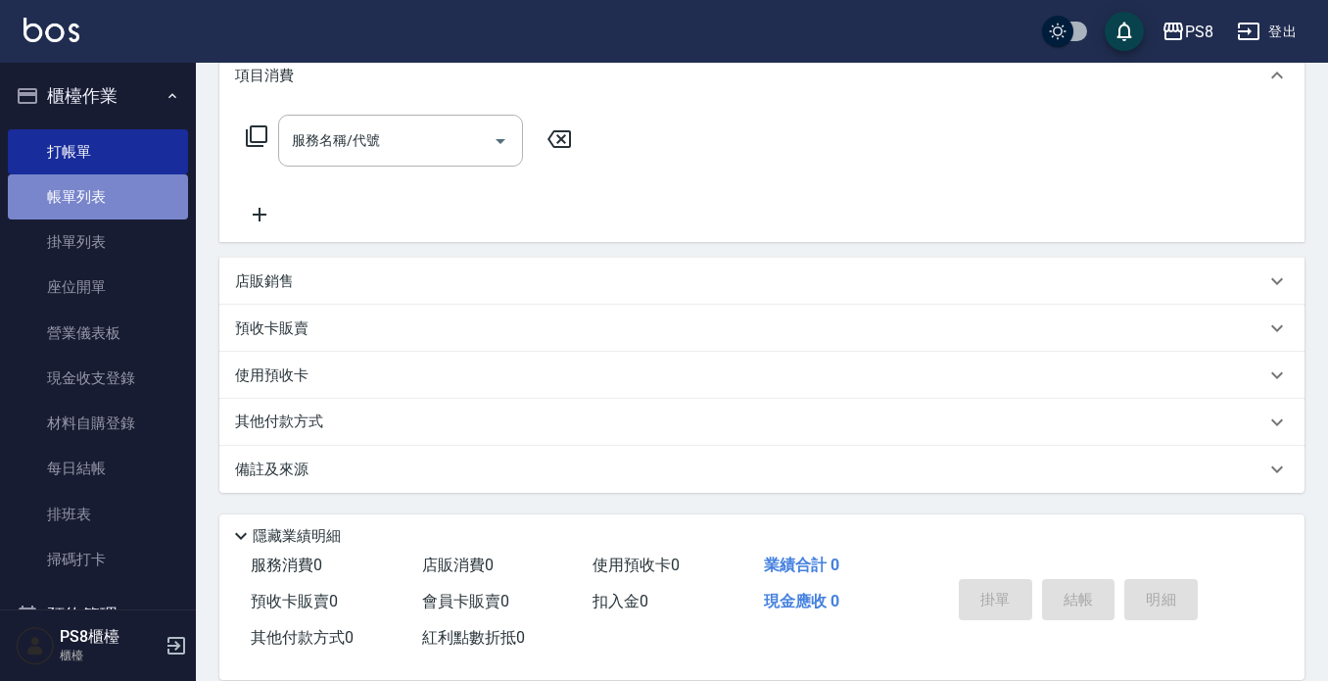
click at [129, 191] on link "帳單列表" at bounding box center [98, 196] width 180 height 45
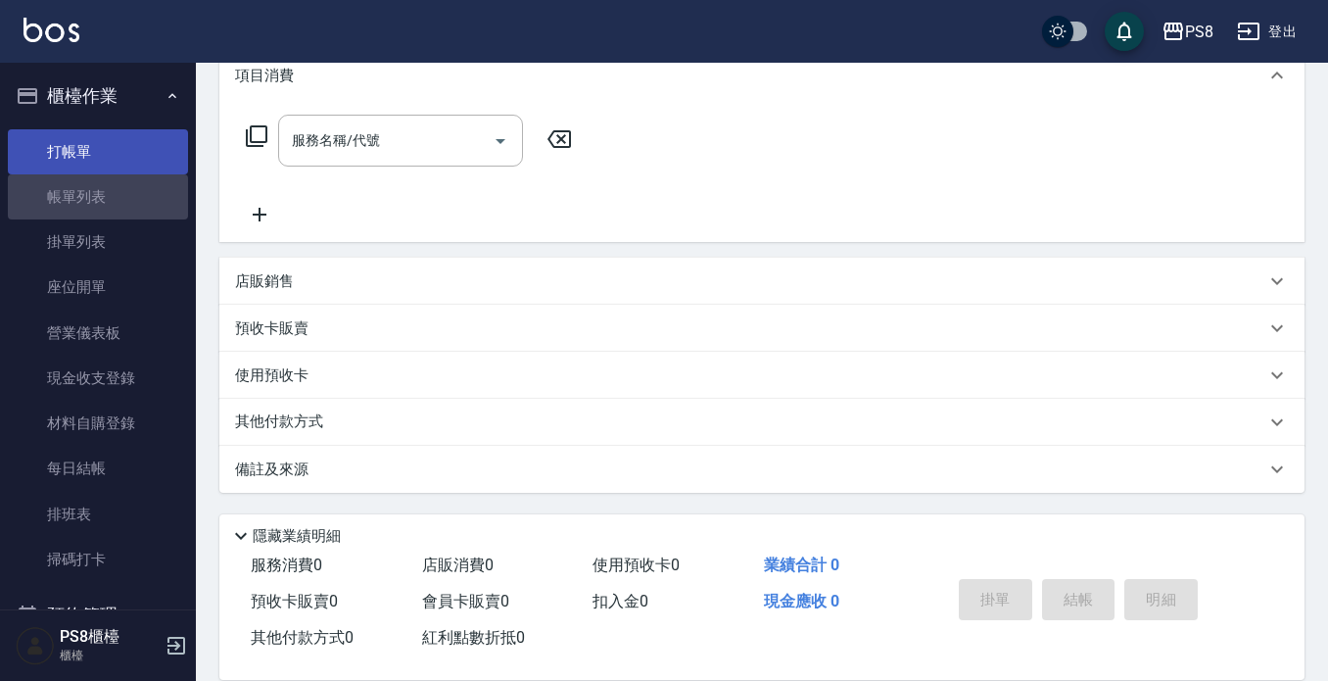
click at [134, 149] on link "打帳單" at bounding box center [98, 151] width 180 height 45
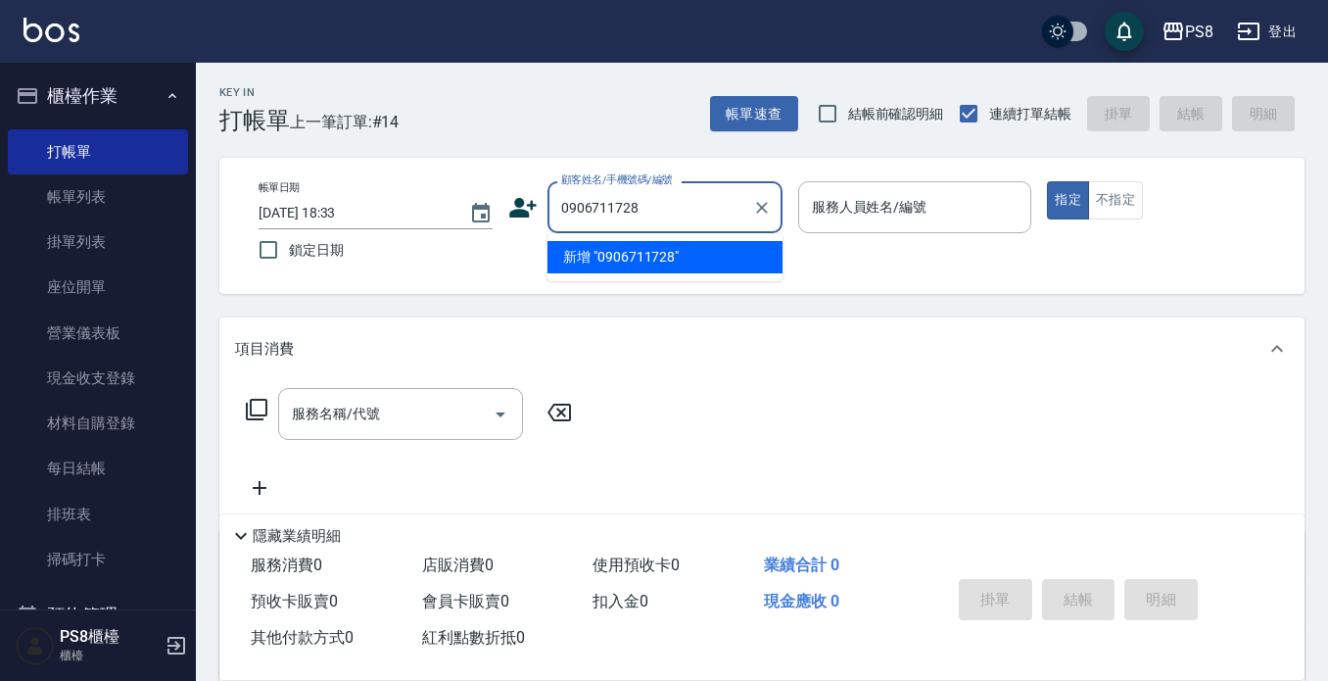
drag, startPoint x: 656, startPoint y: 197, endPoint x: 444, endPoint y: 197, distance: 212.5
click at [444, 197] on div "帳單日期 [DATE] 18:33 鎖定日期 顧客姓名/手機號碼/編號 0906711728 顧客姓名/手機號碼/編號 服務人員姓名/編號 服務人員姓名/編號…" at bounding box center [762, 225] width 1038 height 89
type input "0906711728"
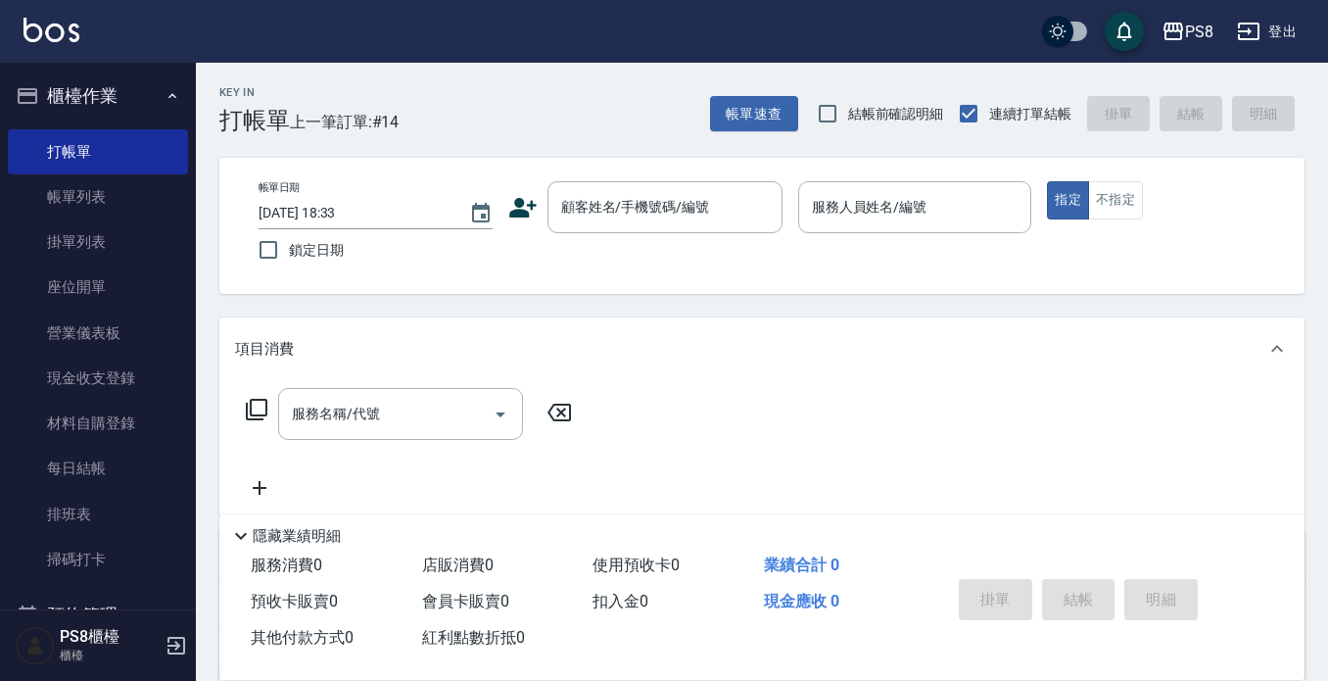
click at [613, 46] on div "PS8 登出" at bounding box center [664, 31] width 1328 height 63
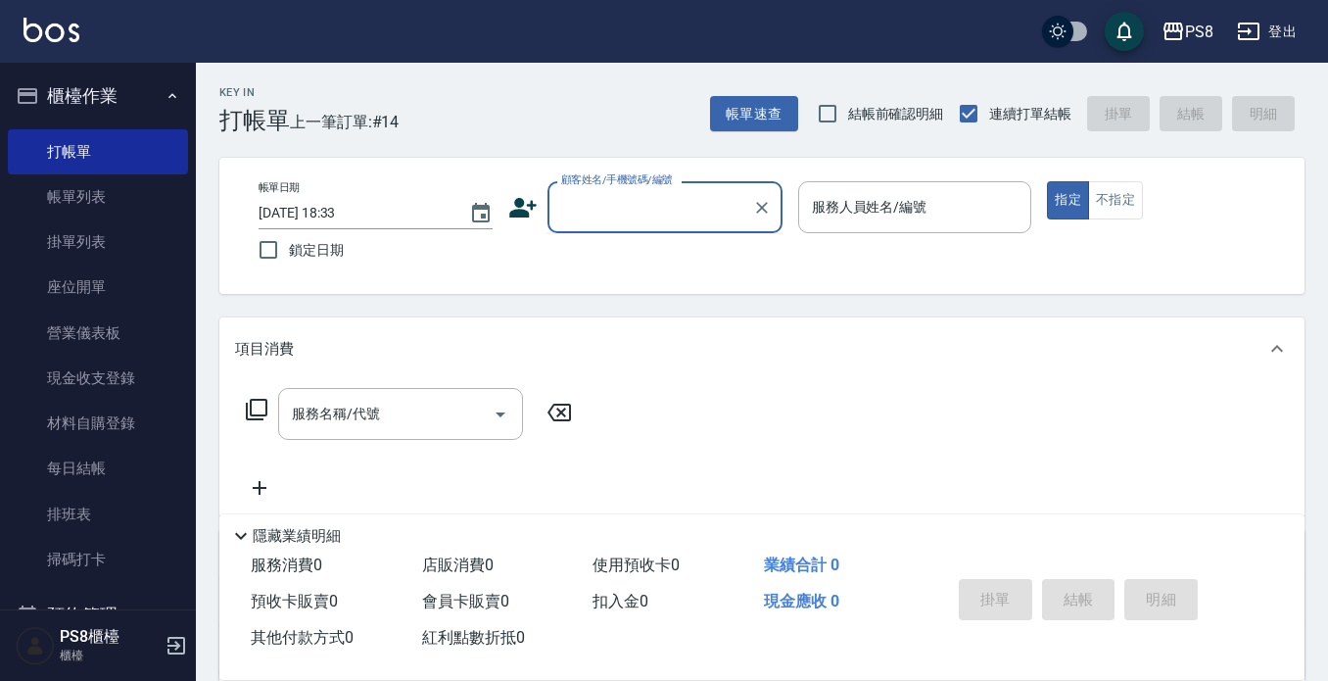
click at [599, 220] on input "顧客姓名/手機號碼/編號" at bounding box center [650, 207] width 188 height 34
drag, startPoint x: 591, startPoint y: 218, endPoint x: 561, endPoint y: 218, distance: 29.4
click at [561, 218] on input "0906711728" at bounding box center [650, 207] width 188 height 34
type input "0906711728"
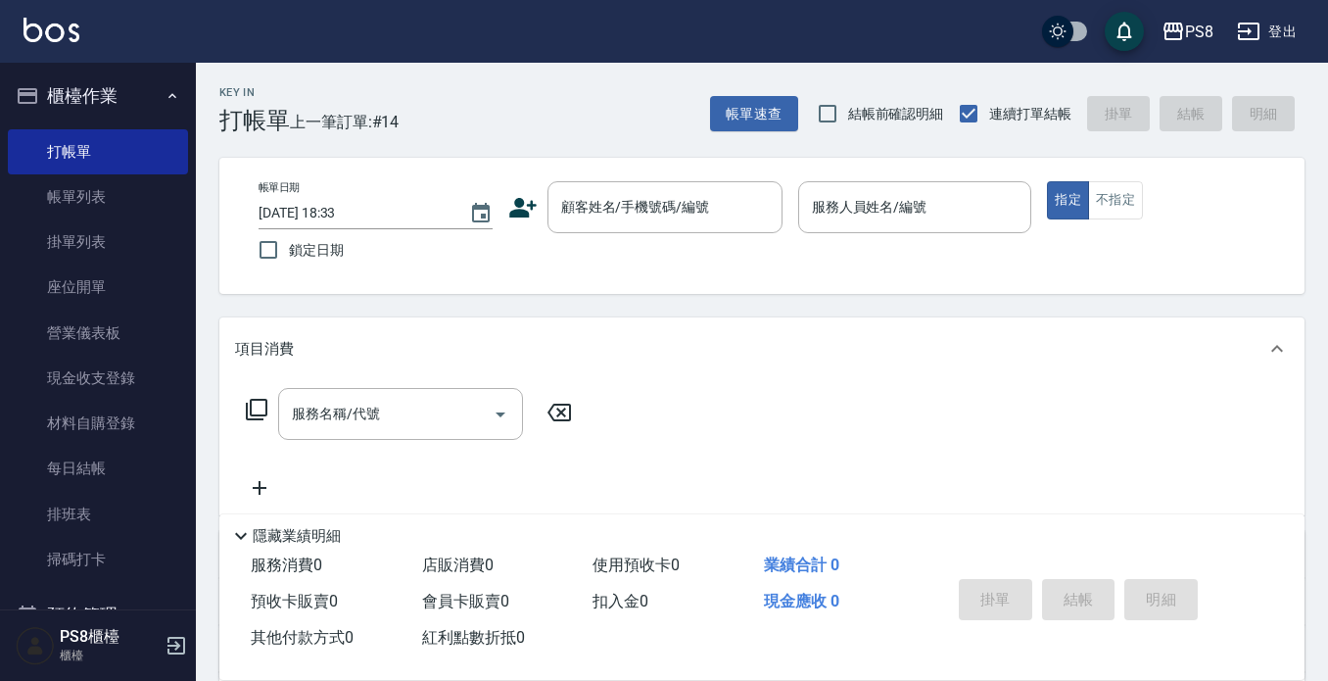
click at [529, 206] on icon at bounding box center [522, 208] width 27 height 20
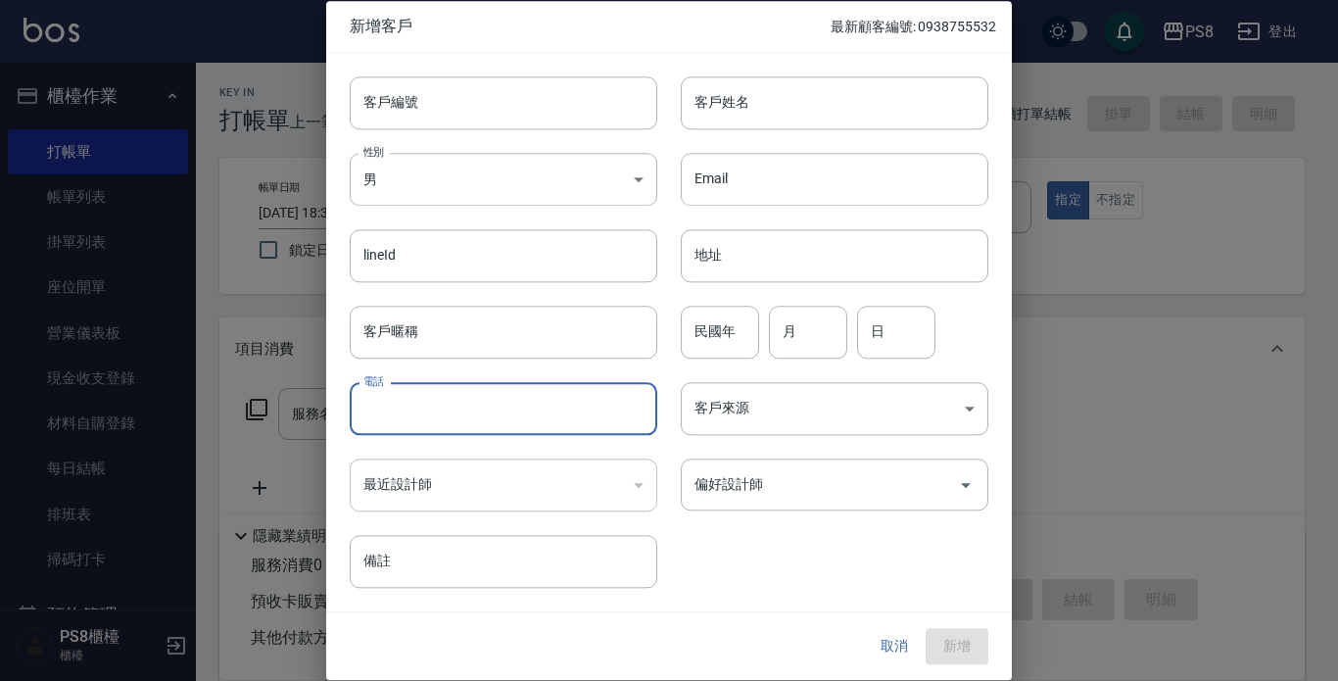
click at [459, 423] on input "電話" at bounding box center [504, 408] width 308 height 53
paste input "0906711728"
type input "0906711728"
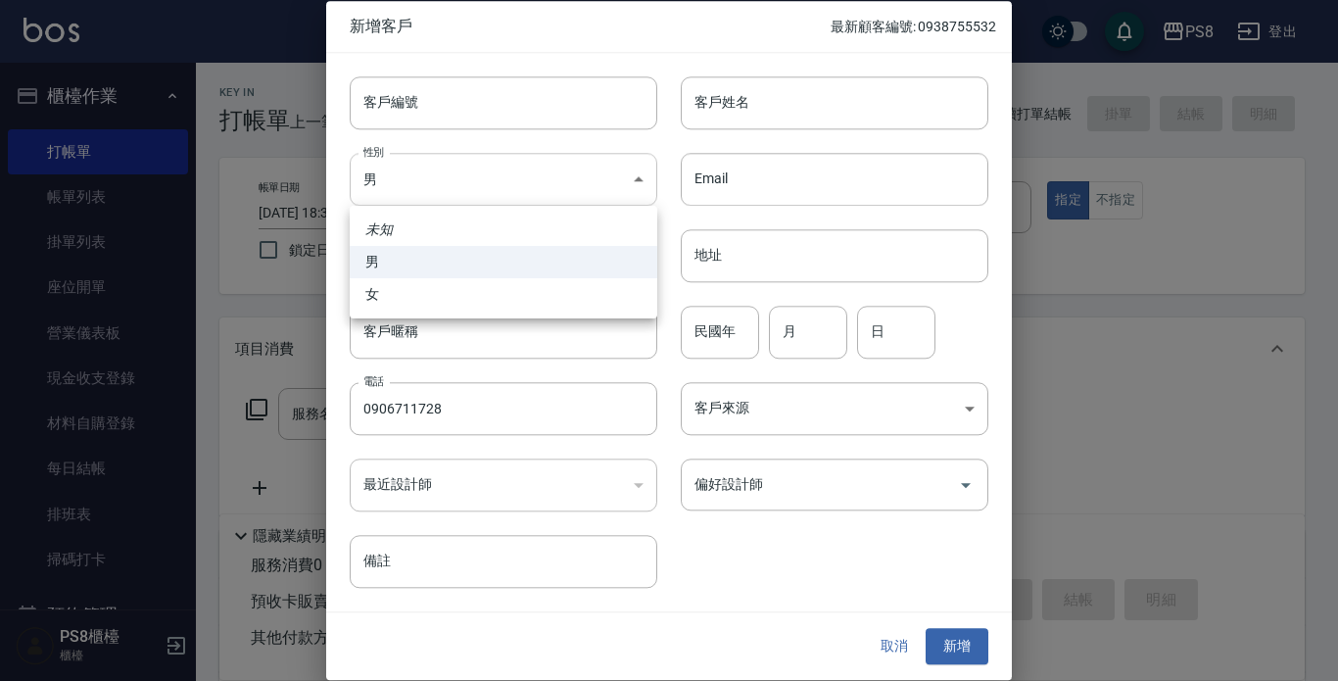
click at [445, 180] on body "PS8 登出 櫃檯作業 打帳單 帳單列表 掛單列表 座位開單 營業儀表板 現金收支登錄 材料自購登錄 每日結帳 排班表 掃碼打卡 預約管理 預約管理 單日預約…" at bounding box center [669, 477] width 1338 height 954
click at [447, 285] on li "女" at bounding box center [504, 294] width 308 height 32
type input "[DEMOGRAPHIC_DATA]"
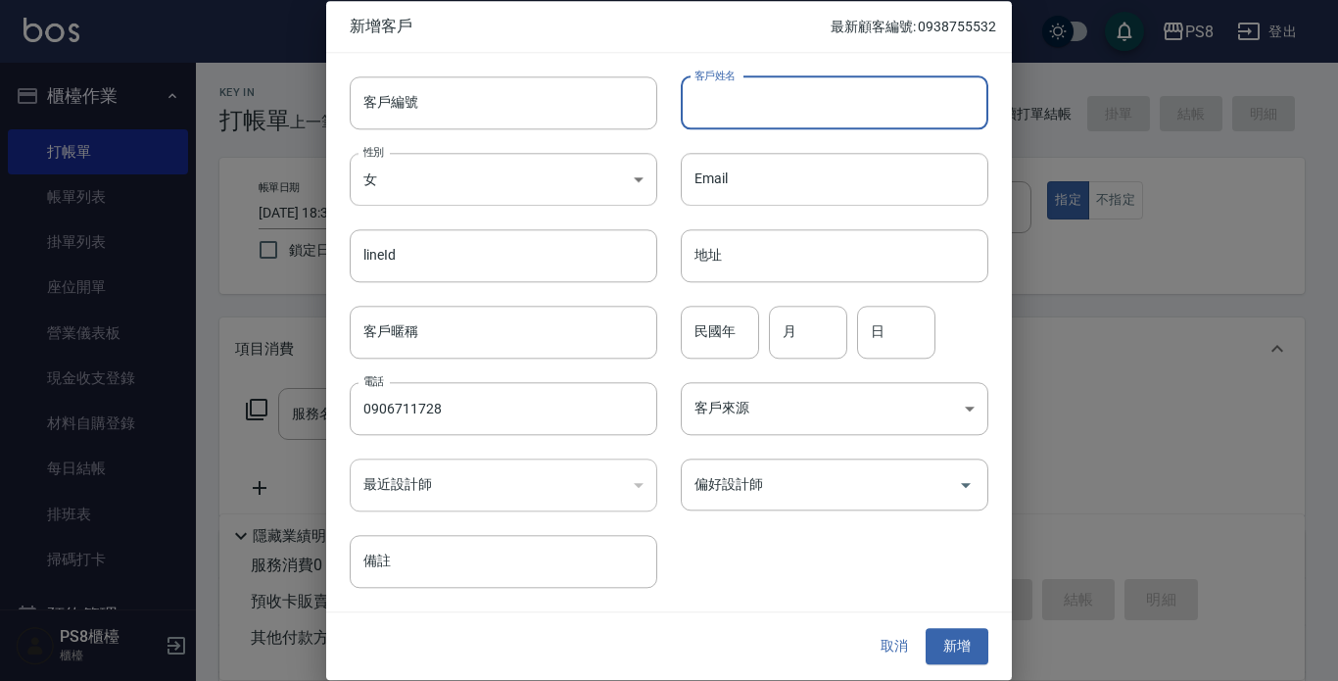
click at [751, 100] on input "客戶姓名" at bounding box center [835, 102] width 308 height 53
type input "[PERSON_NAME]"
click at [749, 316] on input "民國年" at bounding box center [720, 332] width 78 height 53
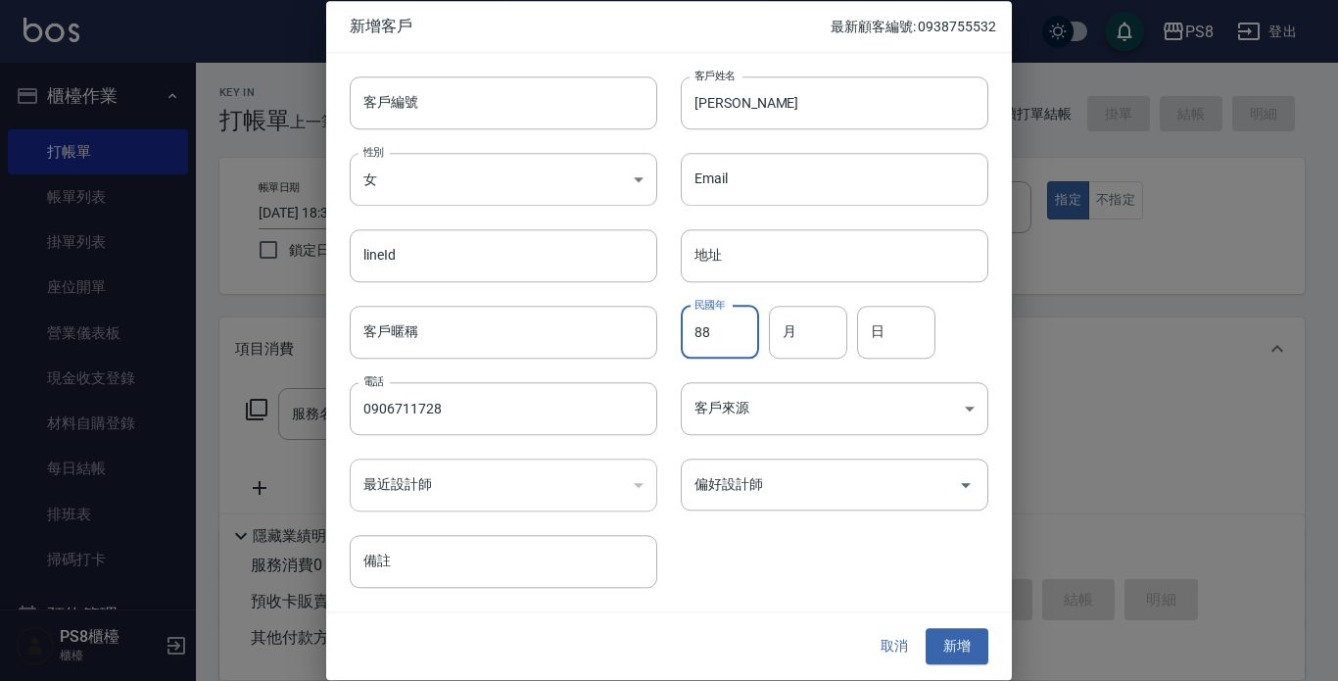
type input "88"
type input "10"
type input "0"
type input "28"
click at [953, 632] on button "新增" at bounding box center [957, 647] width 63 height 36
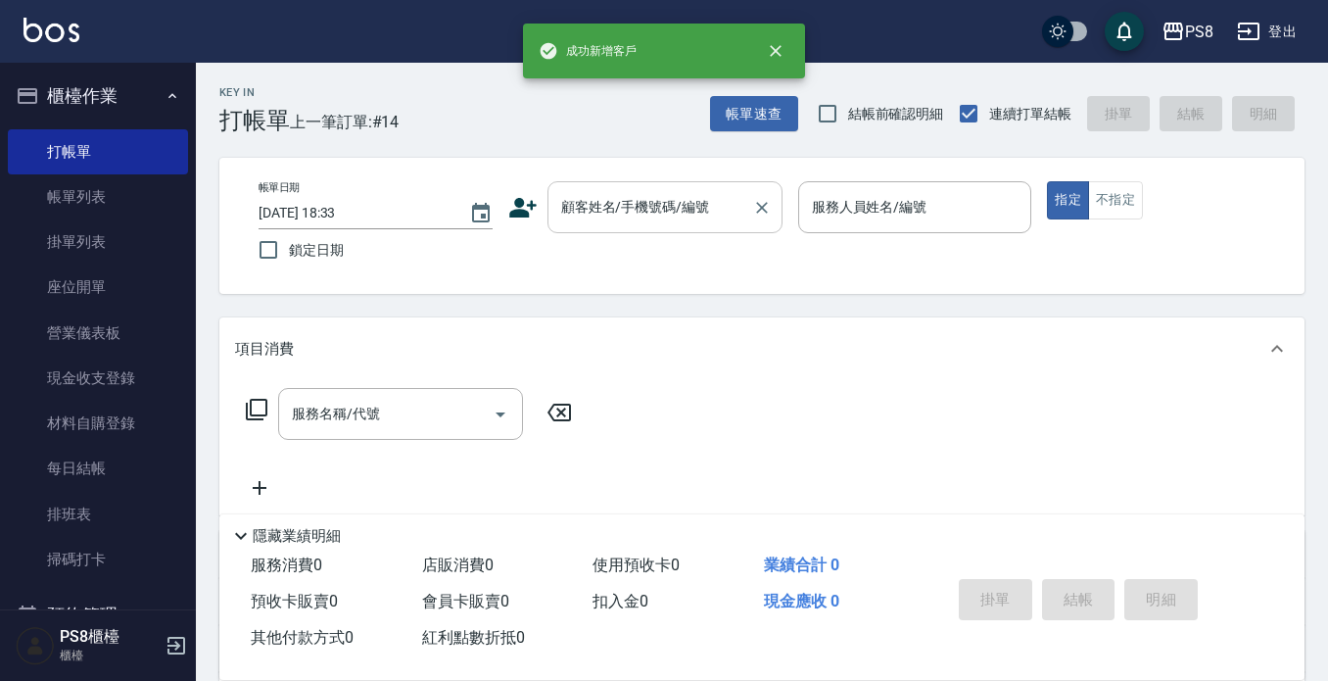
click at [648, 184] on div "顧客姓名/手機號碼/編號" at bounding box center [665, 207] width 235 height 52
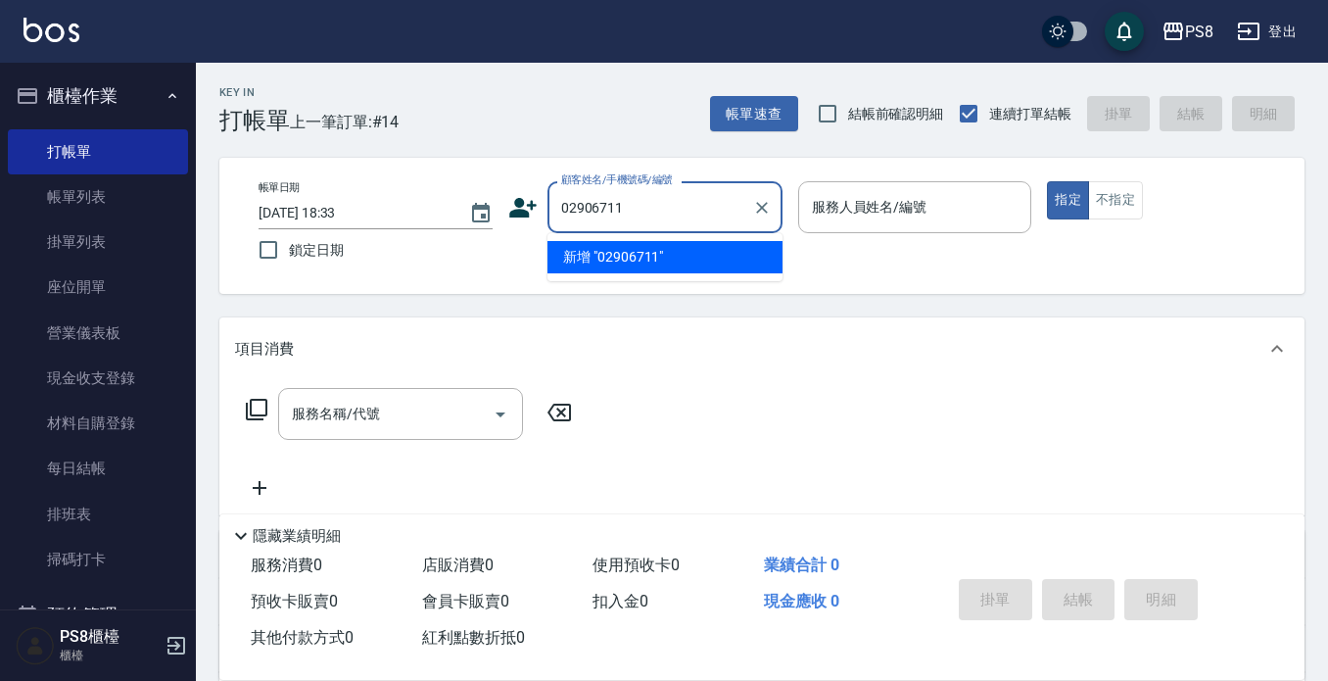
click at [581, 205] on input "02906711" at bounding box center [650, 207] width 188 height 34
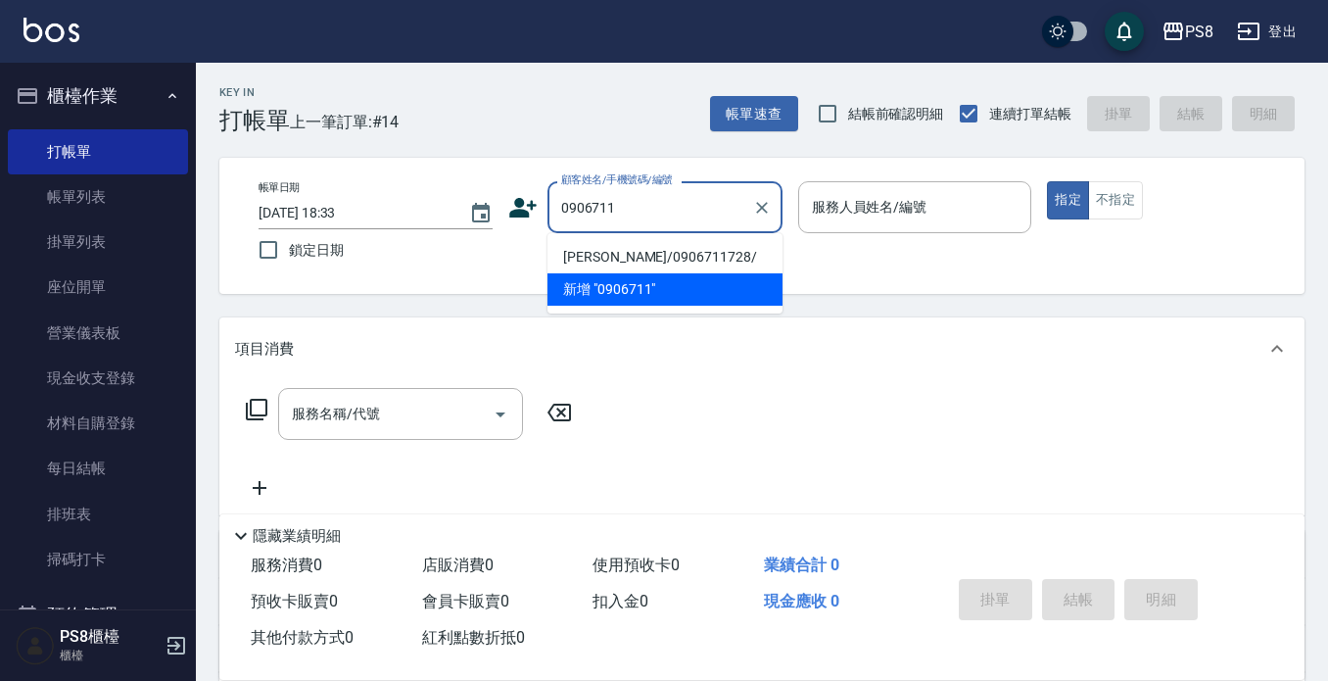
click at [661, 244] on li "[PERSON_NAME]/0906711728/" at bounding box center [665, 257] width 235 height 32
type input "[PERSON_NAME]/0906711728/"
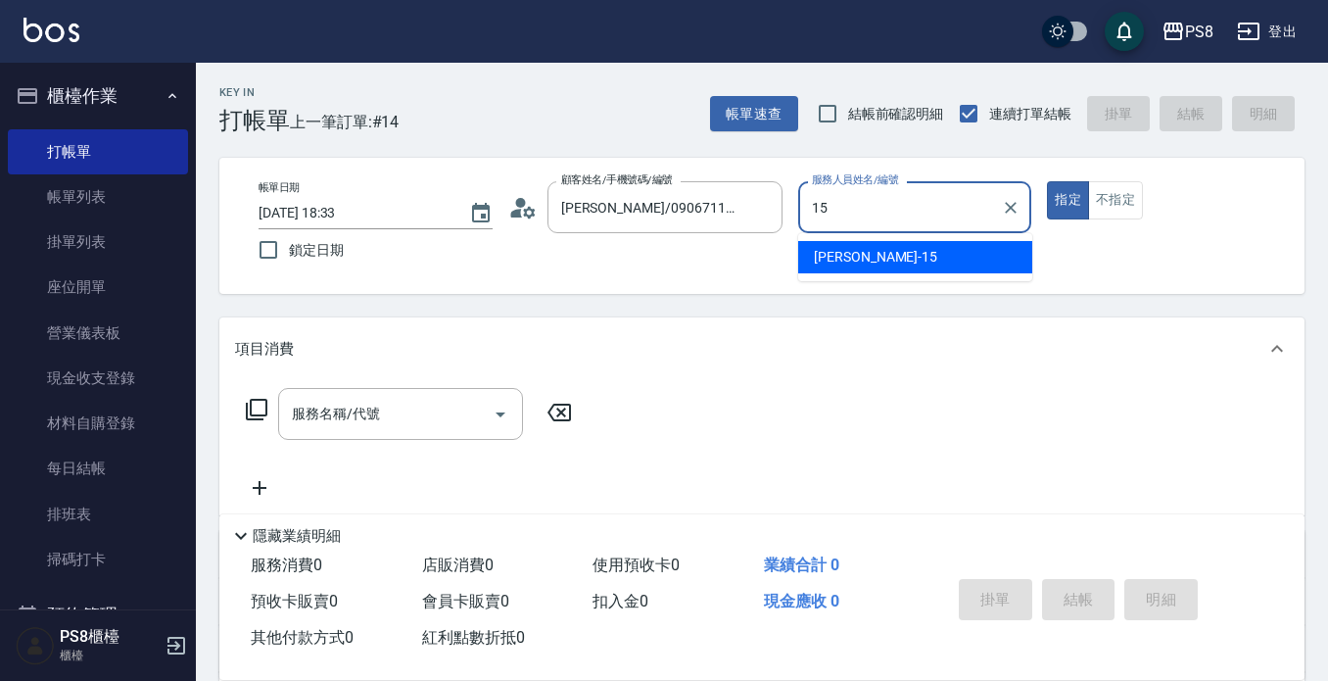
type input "EMMA-15"
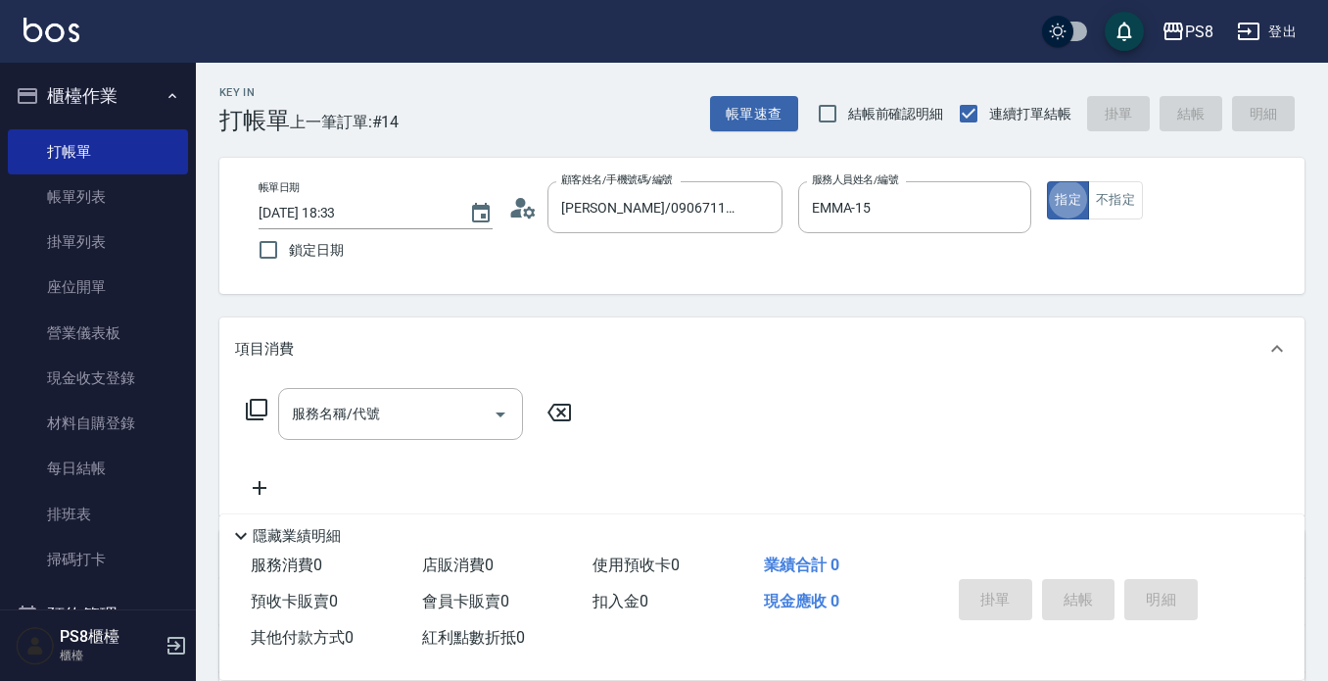
type button "true"
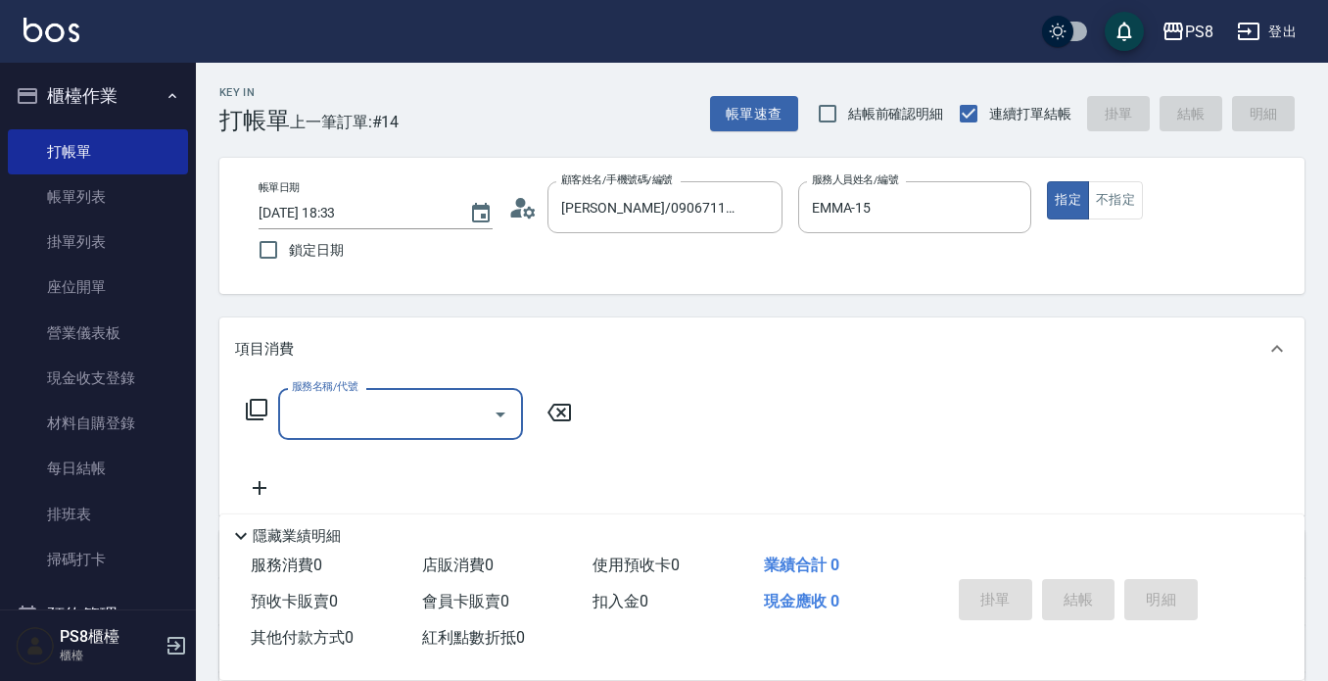
type input "1"
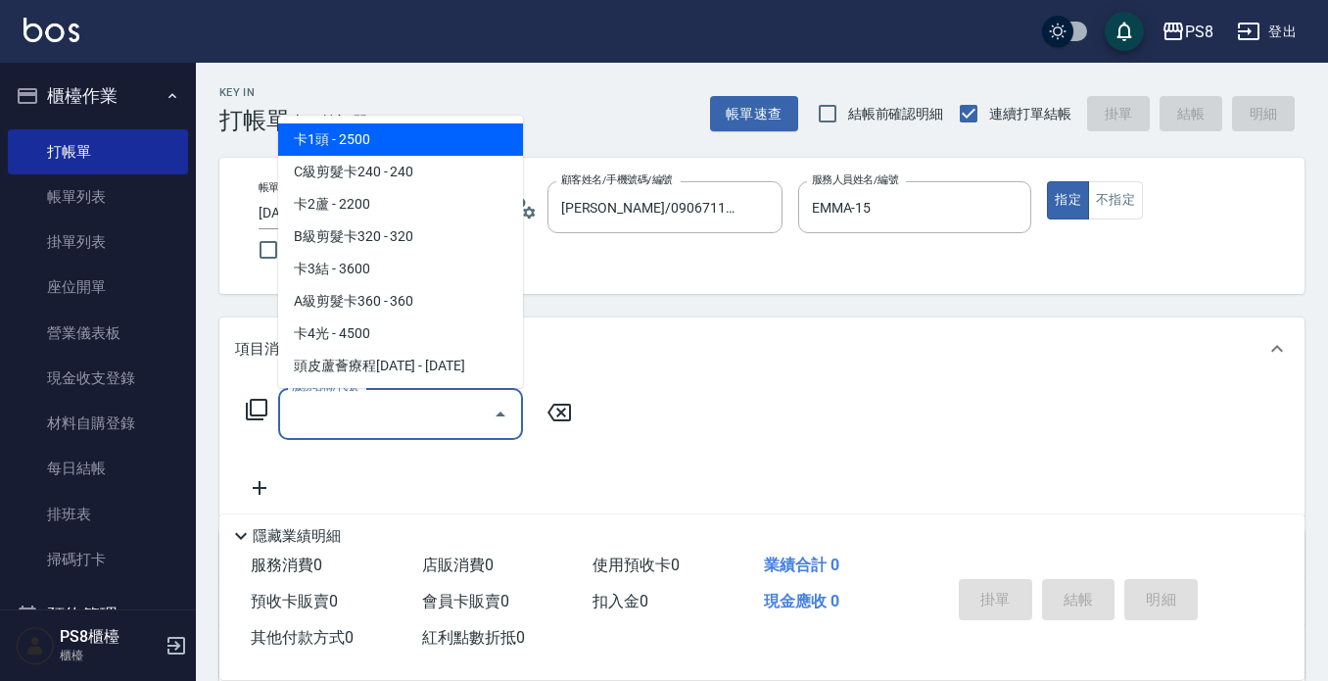
type input "0"
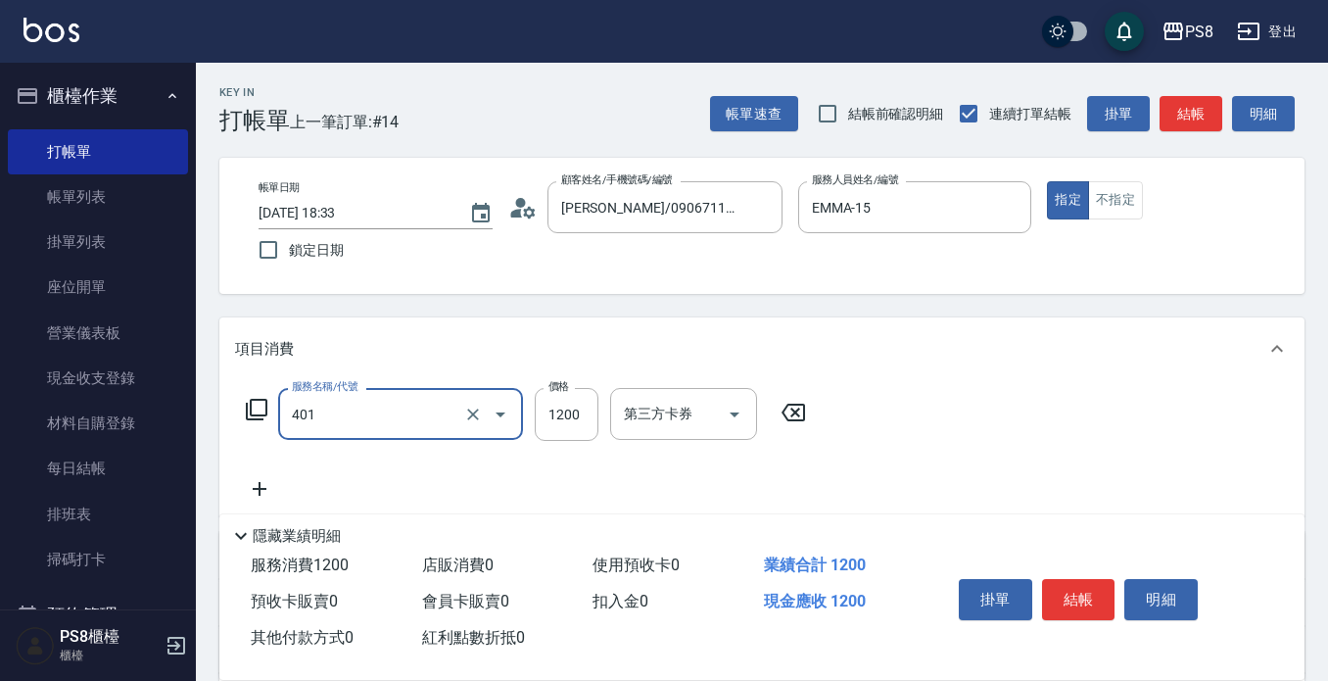
type input "基本染髮(401)"
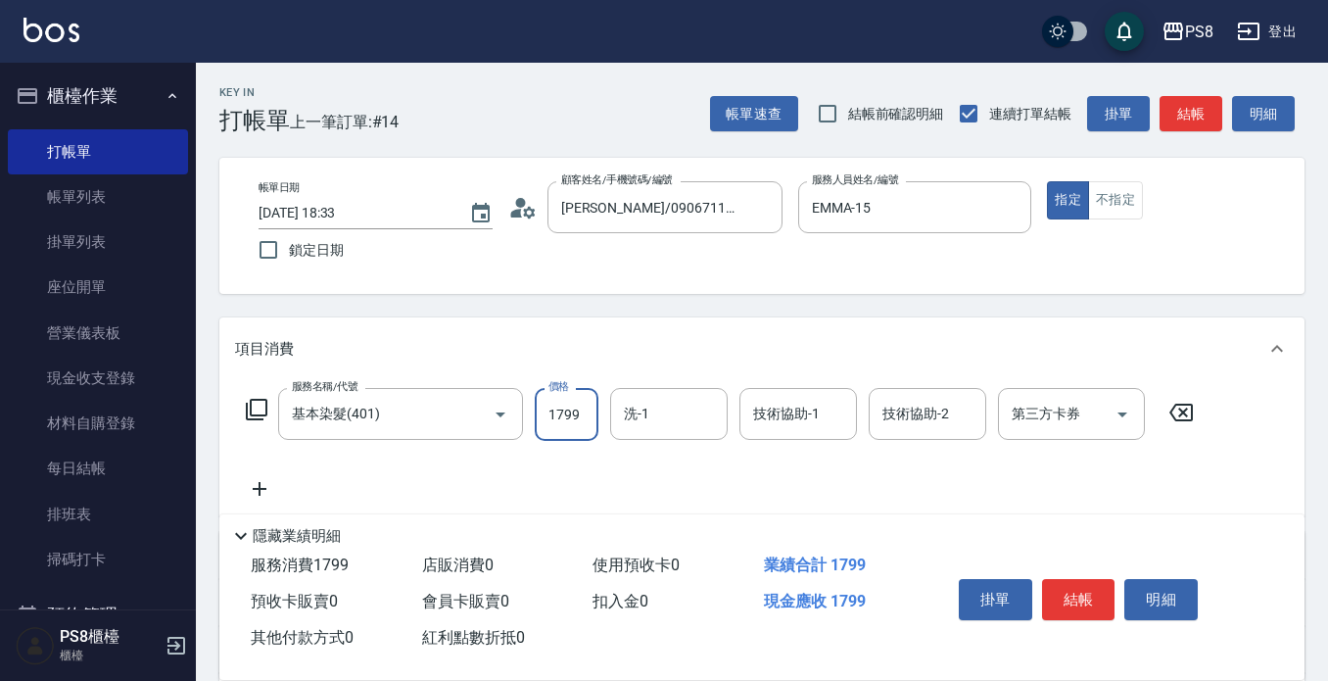
type input "1799"
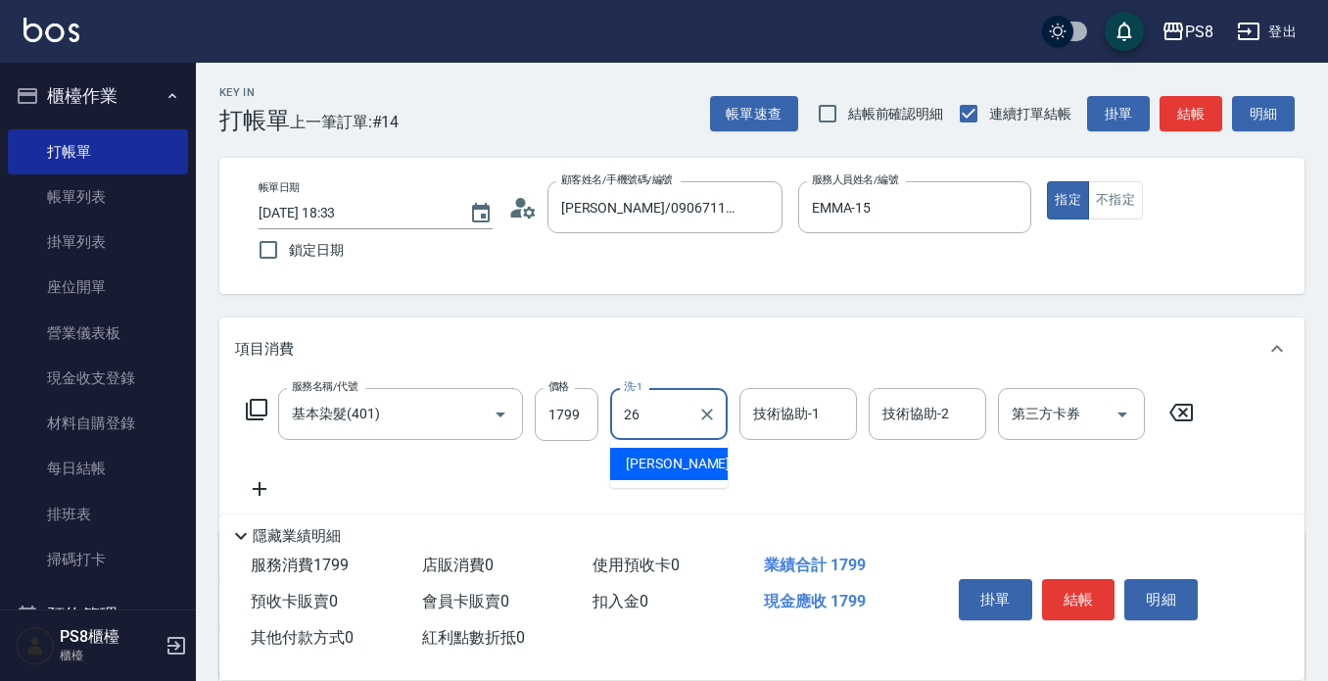
type input "苡真-26"
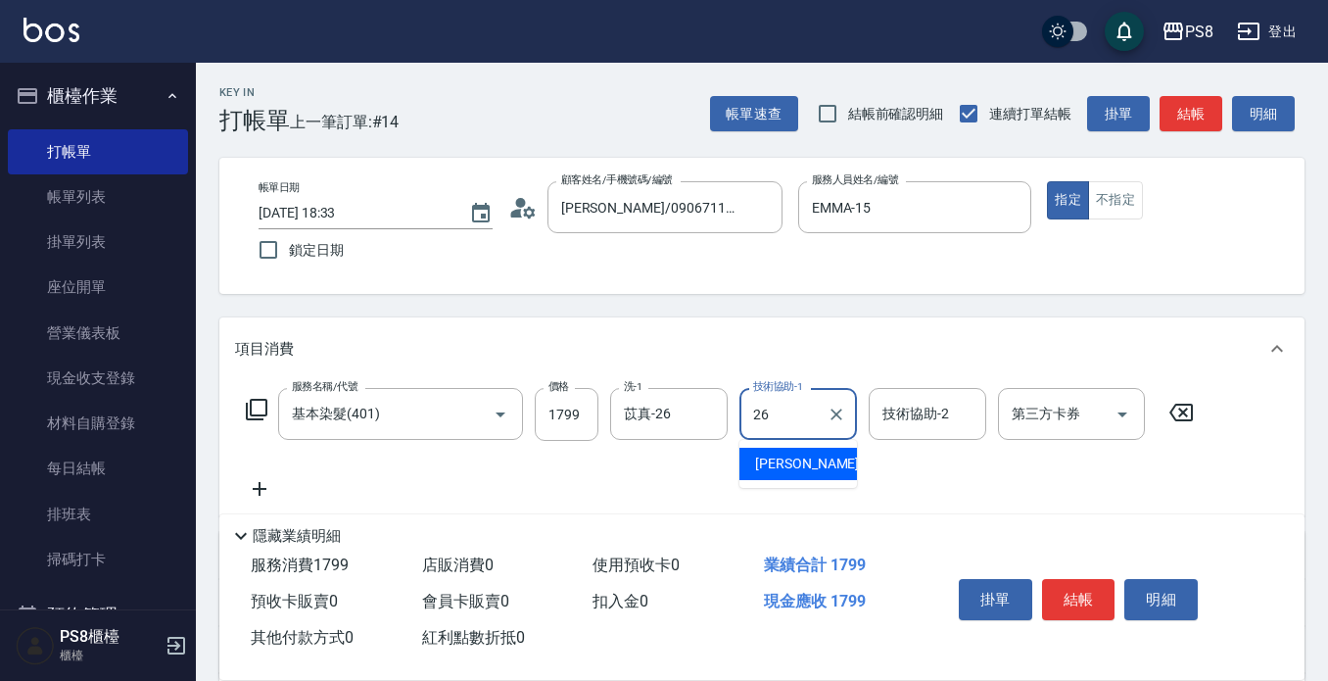
type input "苡真-26"
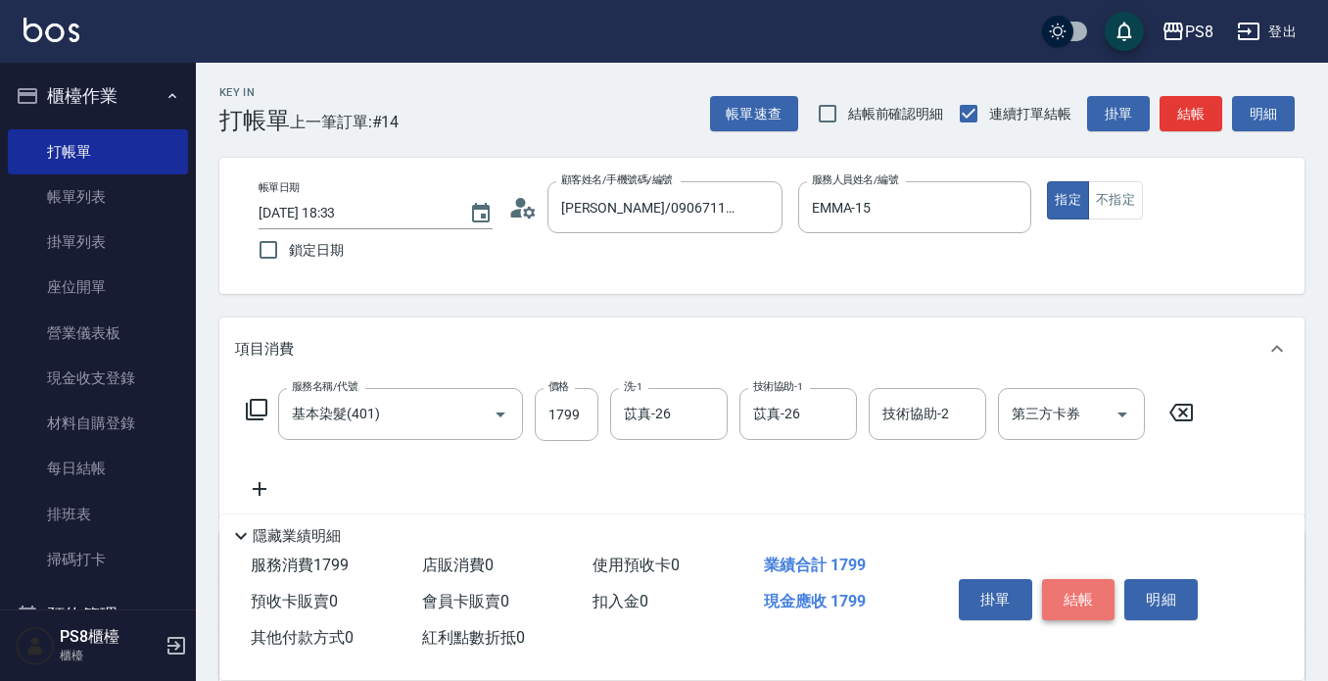
click at [1073, 580] on button "結帳" at bounding box center [1078, 599] width 73 height 41
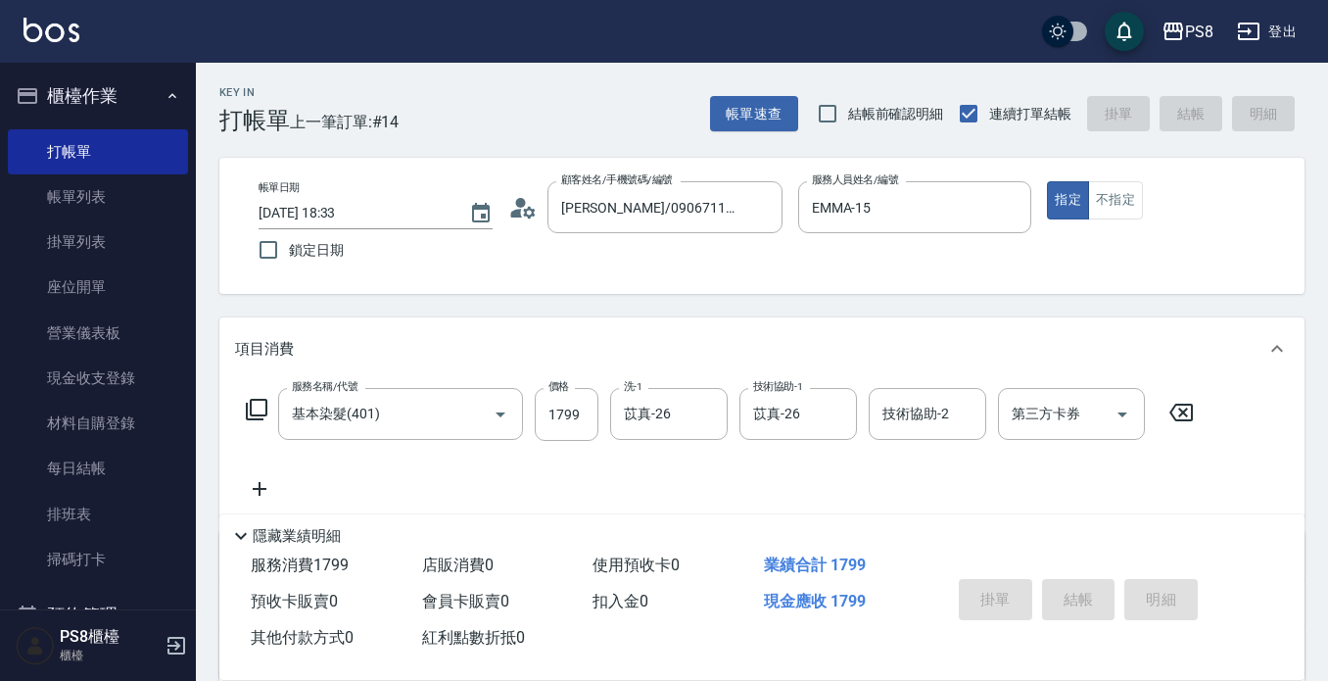
type input "[DATE] 18:34"
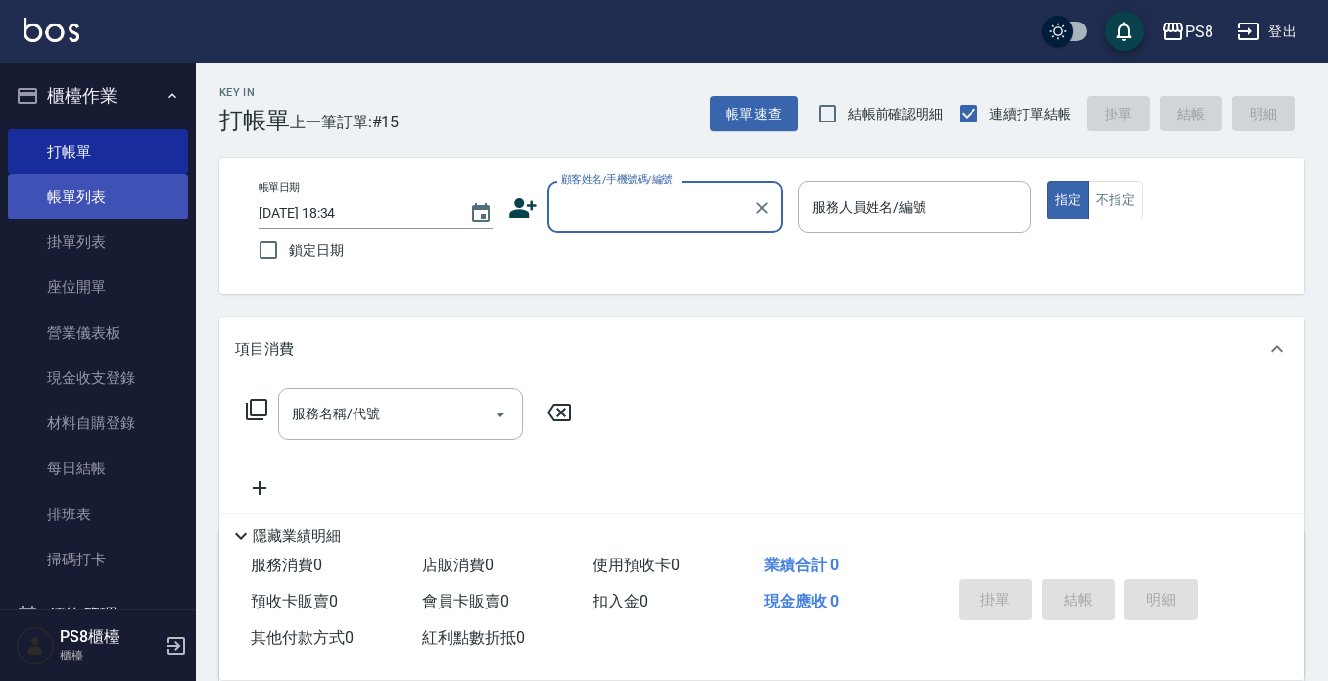
click at [86, 206] on link "帳單列表" at bounding box center [98, 196] width 180 height 45
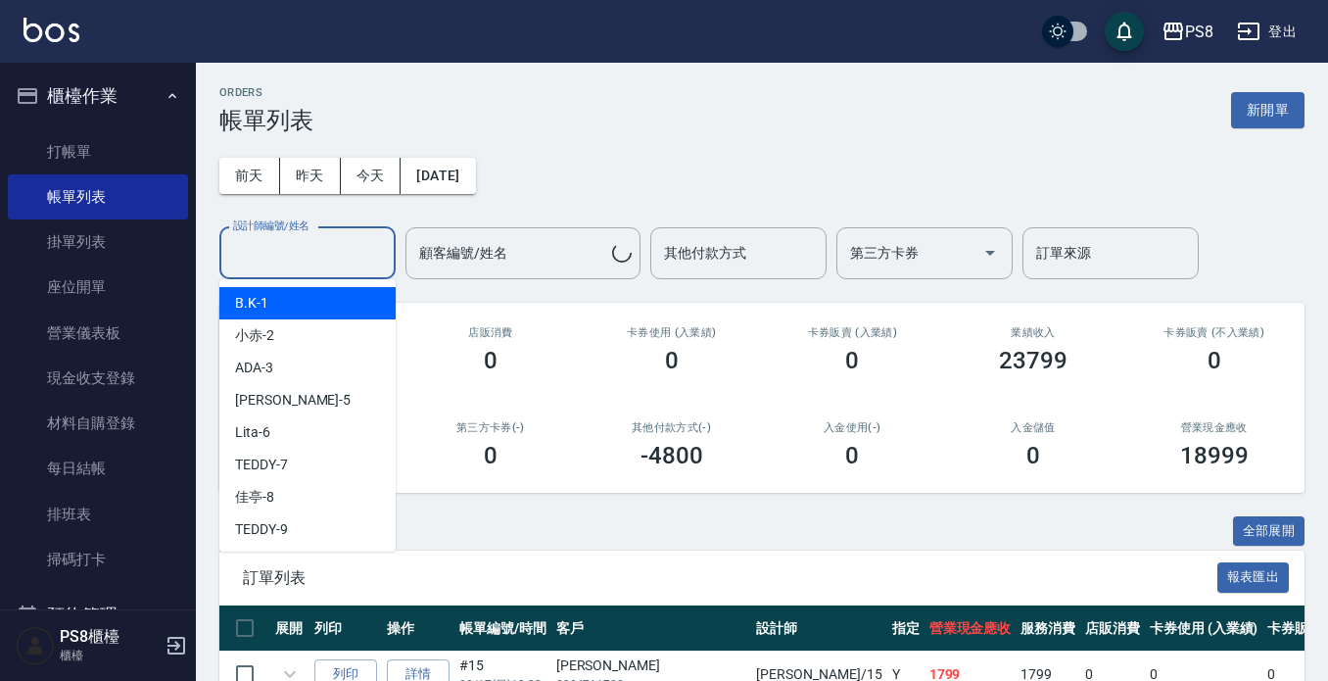
click at [318, 253] on div "設計師編號/姓名 設計師編號/姓名" at bounding box center [307, 253] width 176 height 52
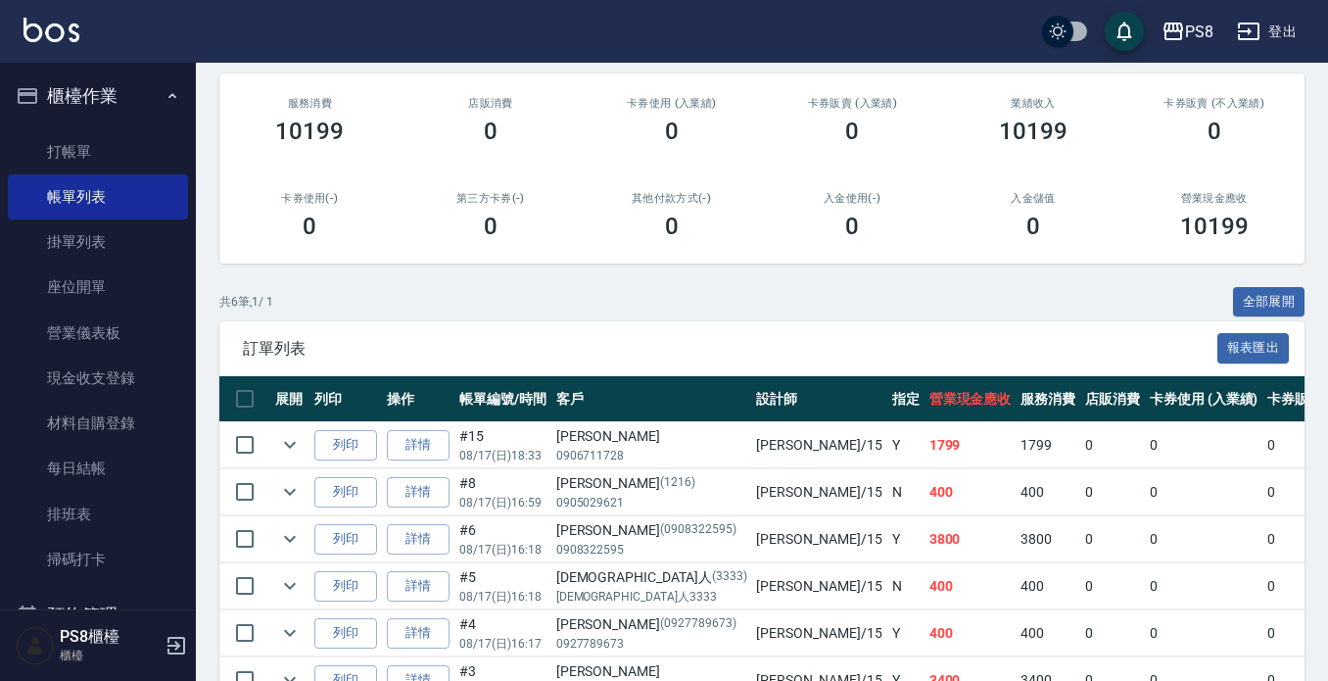
scroll to position [52, 0]
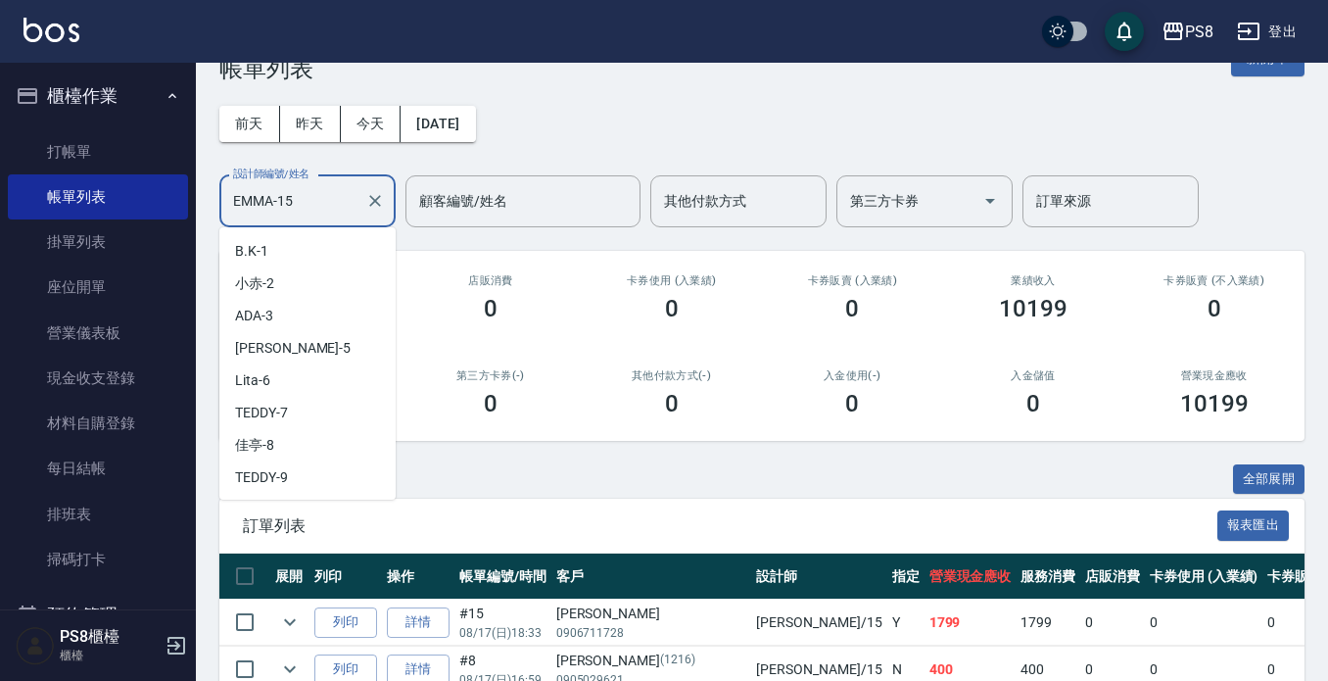
drag, startPoint x: 297, startPoint y: 202, endPoint x: 218, endPoint y: 214, distance: 79.2
click at [220, 214] on div "EMMA-15 設計師編號/姓名" at bounding box center [307, 201] width 176 height 52
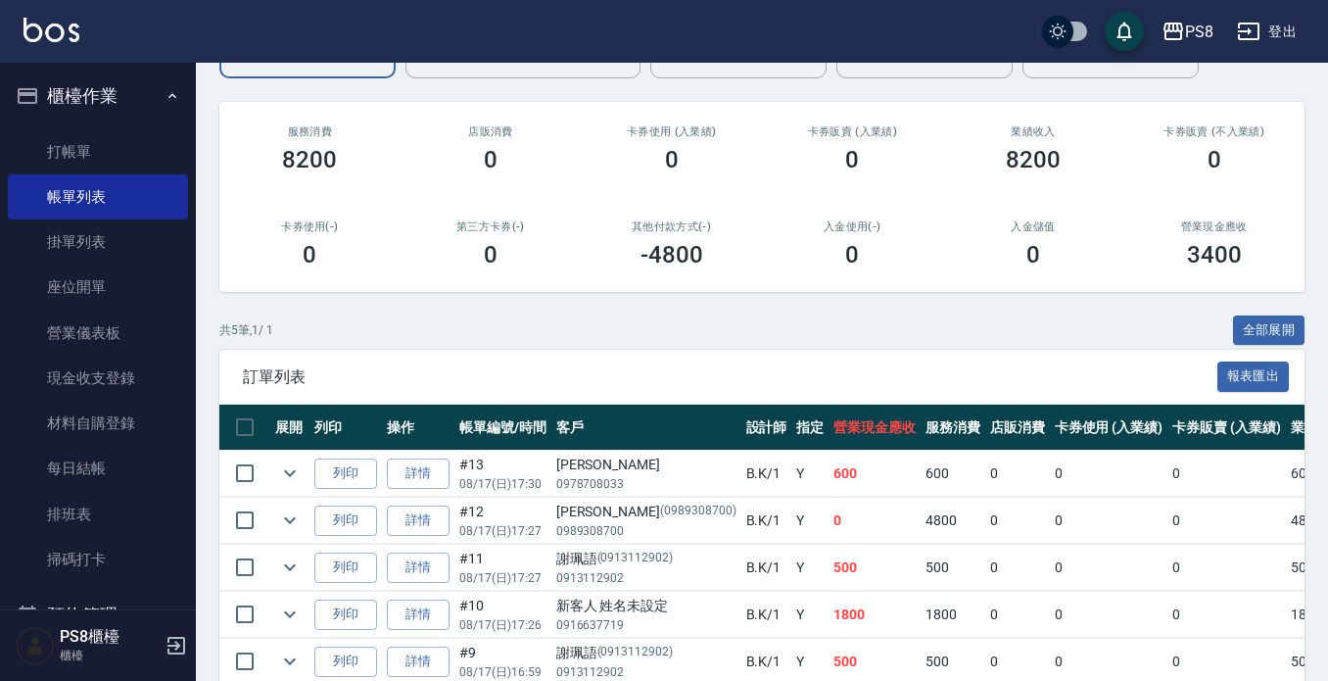
scroll to position [103, 0]
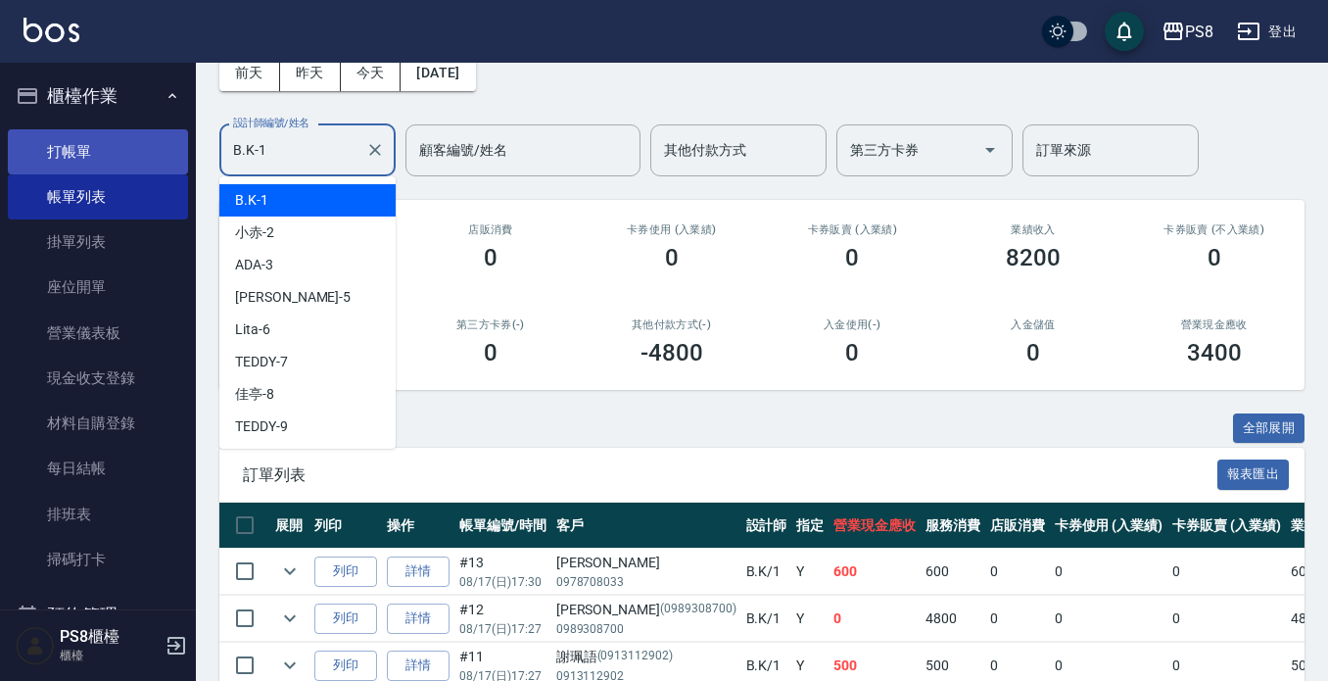
drag, startPoint x: 299, startPoint y: 153, endPoint x: 122, endPoint y: 165, distance: 176.7
click at [122, 165] on div "PS8 登出 櫃檯作業 打帳單 帳單列表 掛單列表 座位開單 營業儀表板 現金收支登錄 材料自購登錄 每日結帳 排班表 掃碼打卡 預約管理 預約管理 單日預約…" at bounding box center [664, 378] width 1328 height 963
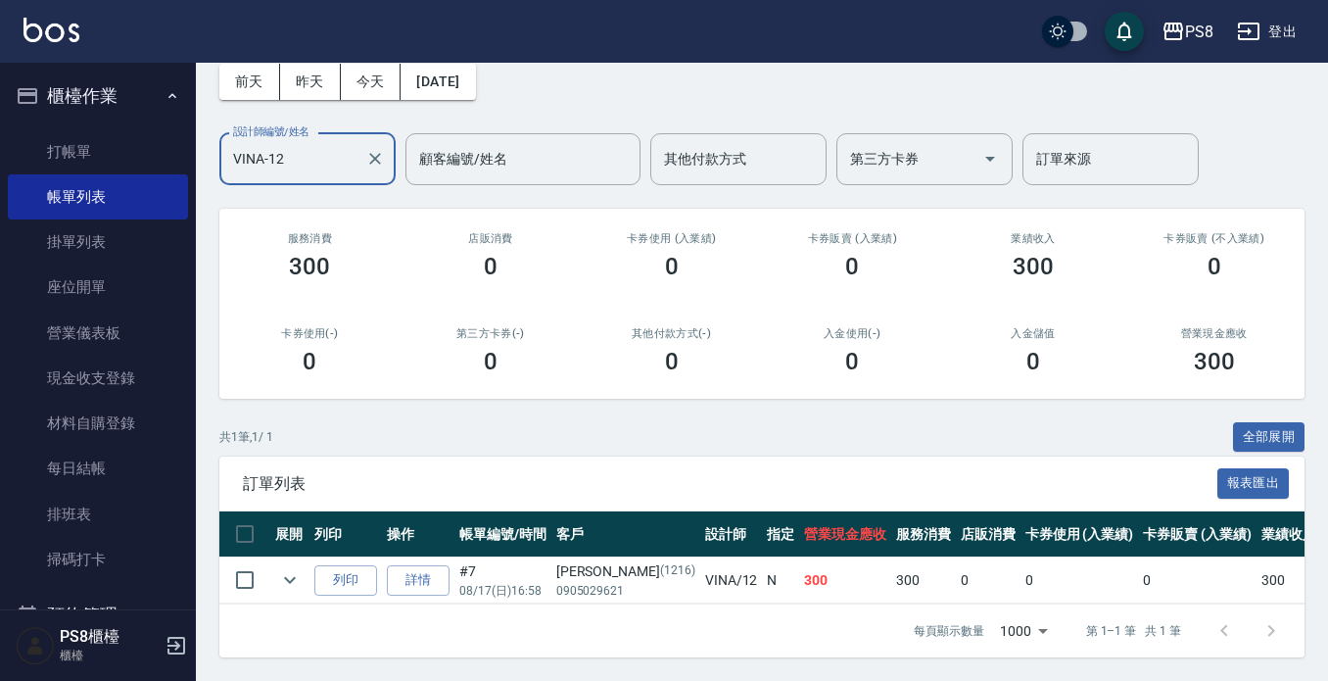
scroll to position [111, 0]
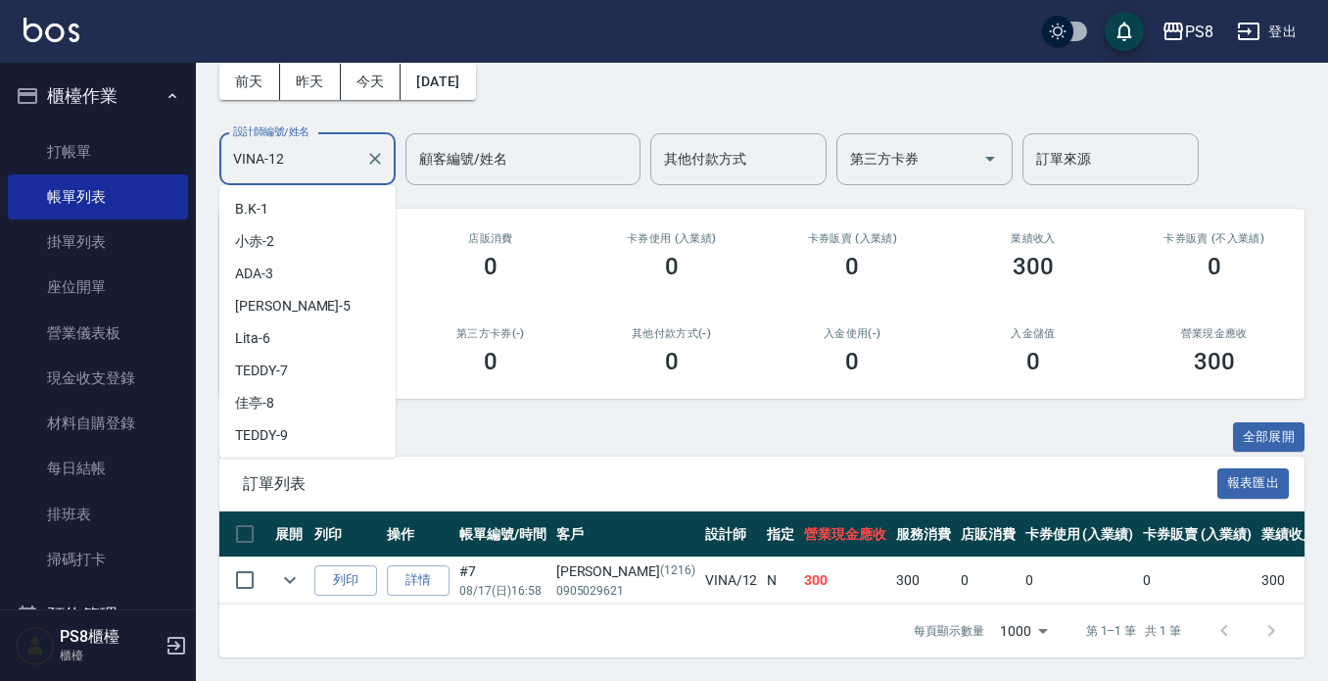
drag, startPoint x: 294, startPoint y: 132, endPoint x: 0, endPoint y: 143, distance: 294.0
click at [0, 143] on div "PS8 登出 櫃檯作業 打帳單 帳單列表 掛單列表 座位開單 營業儀表板 現金收支登錄 材料自購登錄 每日結帳 排班表 掃碼打卡 預約管理 預約管理 單日預約…" at bounding box center [664, 293] width 1328 height 775
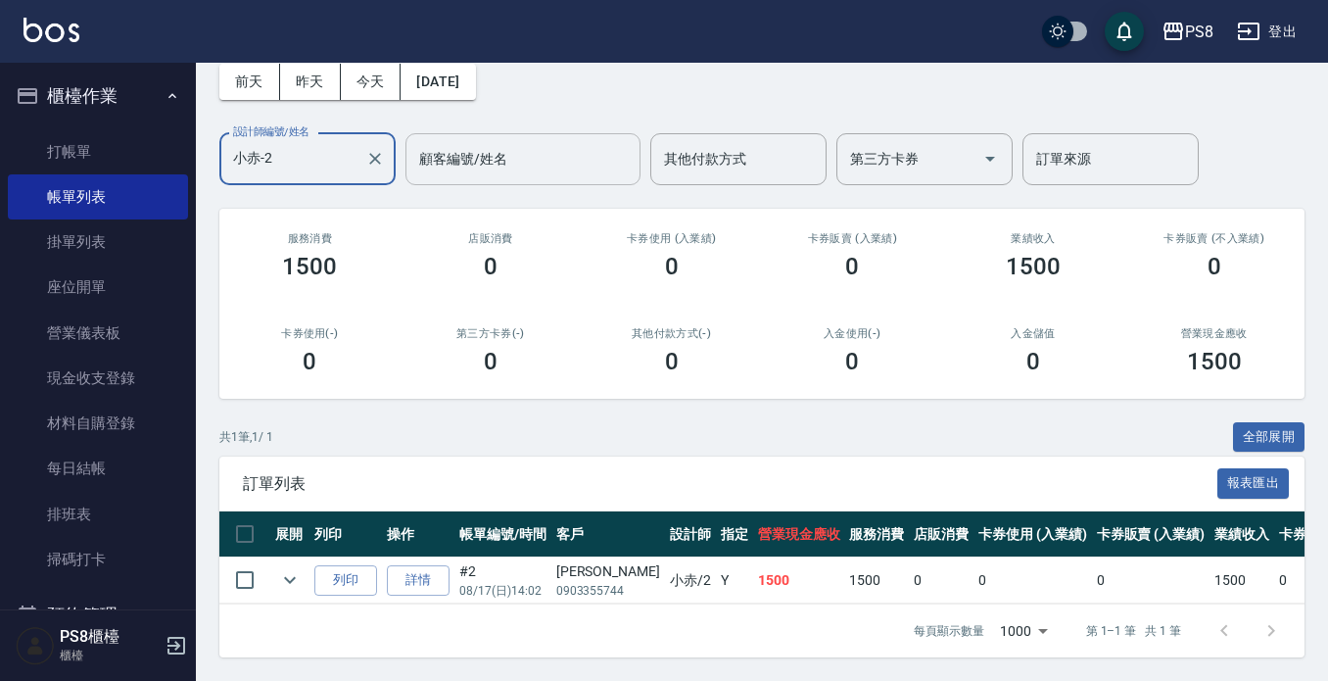
scroll to position [13, 0]
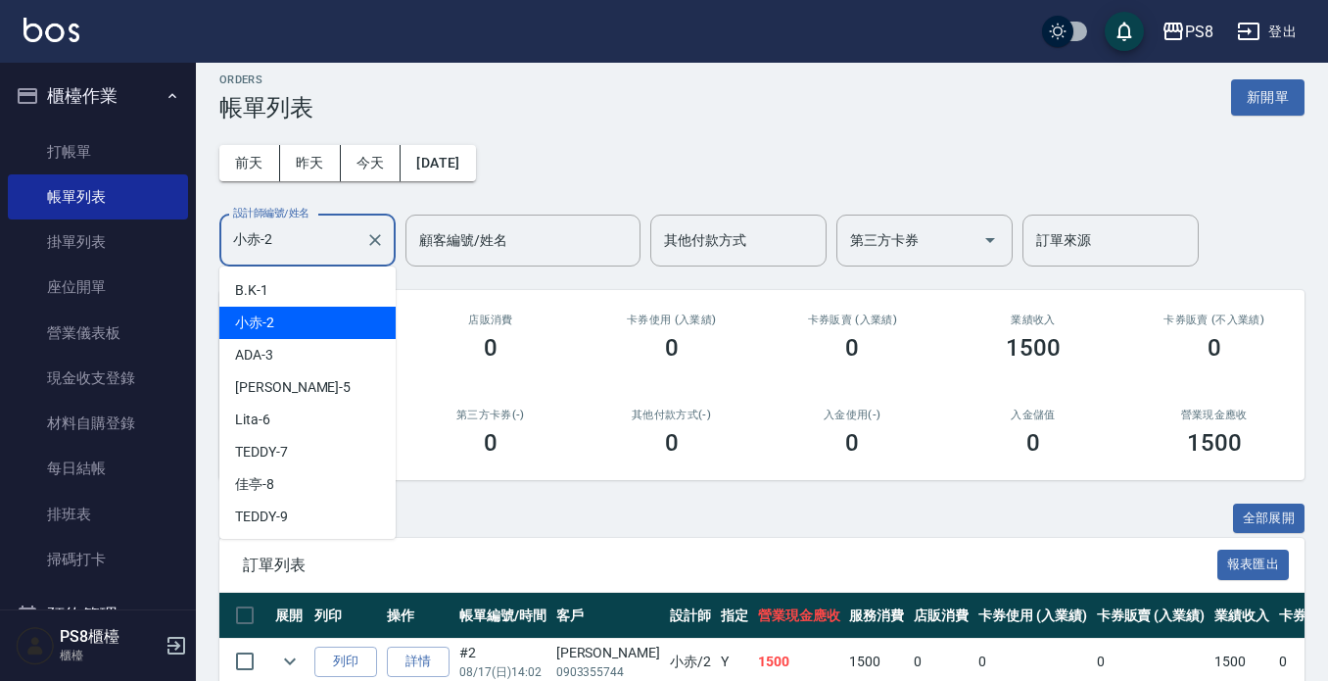
drag, startPoint x: 322, startPoint y: 239, endPoint x: 0, endPoint y: 162, distance: 331.4
click at [40, 203] on div "PS8 登出 櫃檯作業 打帳單 帳單列表 掛單列表 座位開單 營業儀表板 現金收支登錄 材料自購登錄 每日結帳 排班表 掃碼打卡 預約管理 預約管理 單日預約…" at bounding box center [664, 374] width 1328 height 775
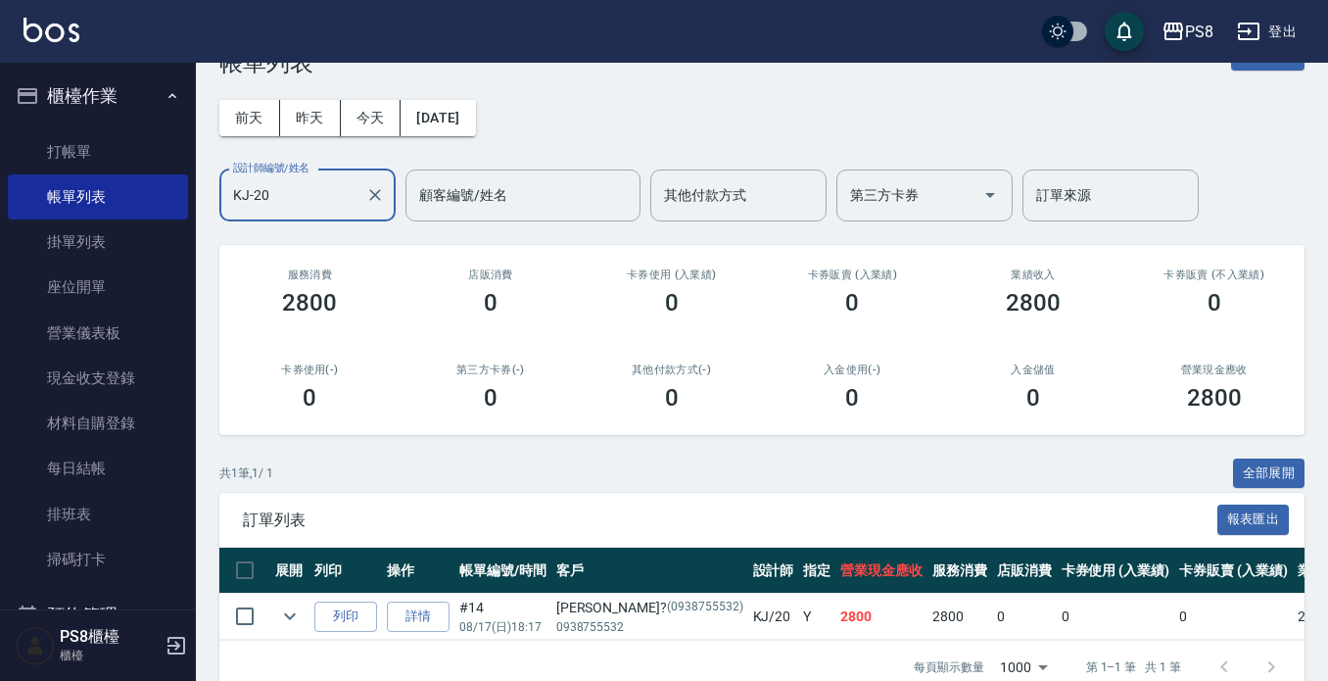
scroll to position [111, 0]
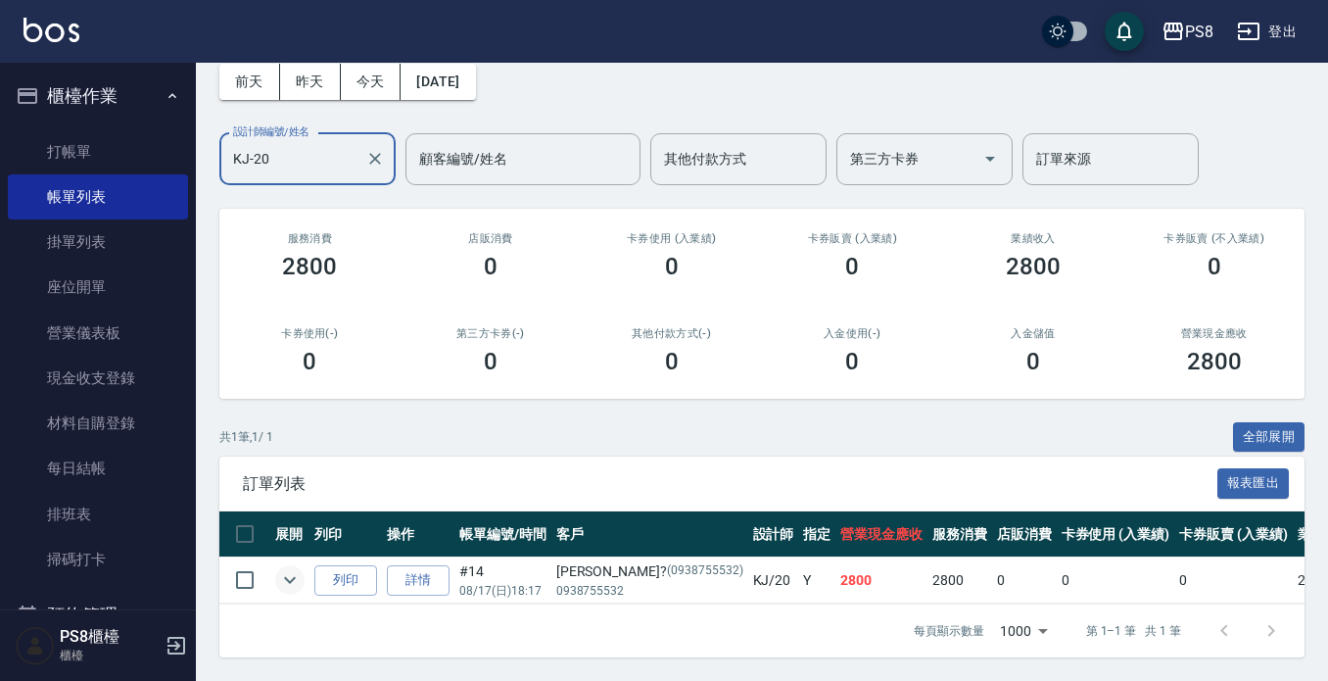
click at [292, 569] on icon "expand row" at bounding box center [290, 580] width 24 height 24
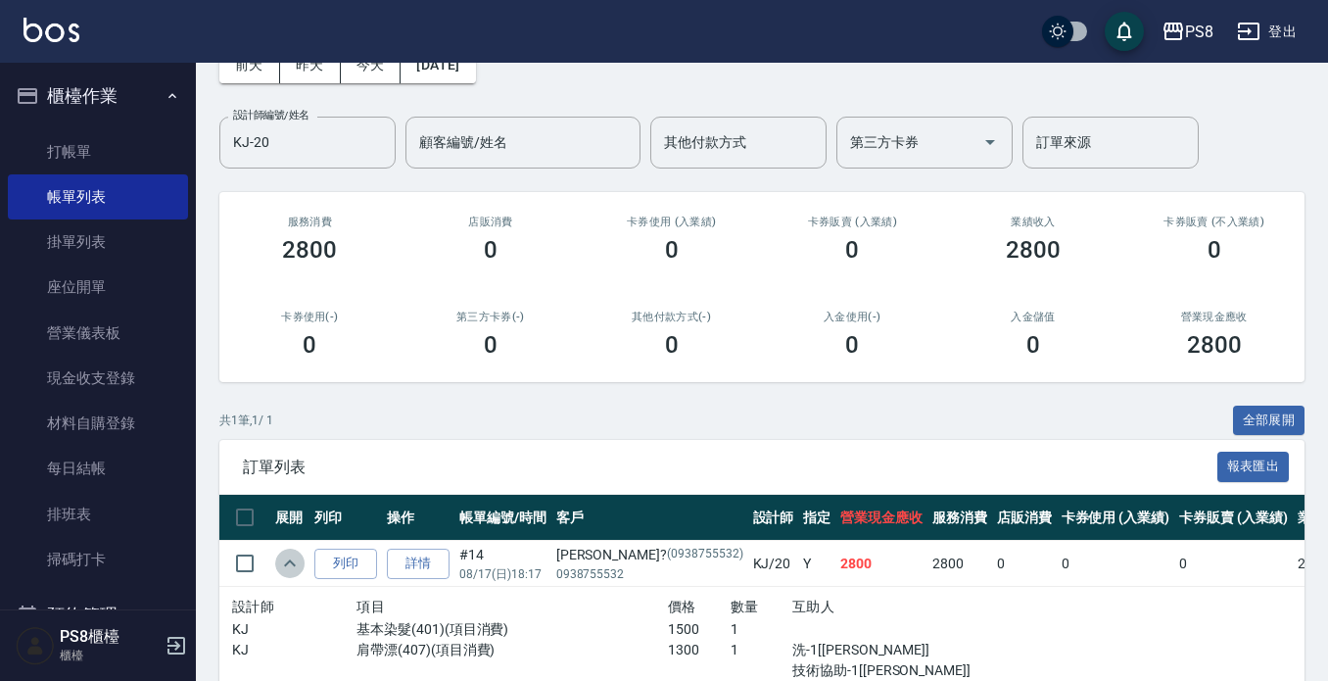
click at [292, 569] on icon "expand row" at bounding box center [290, 563] width 24 height 24
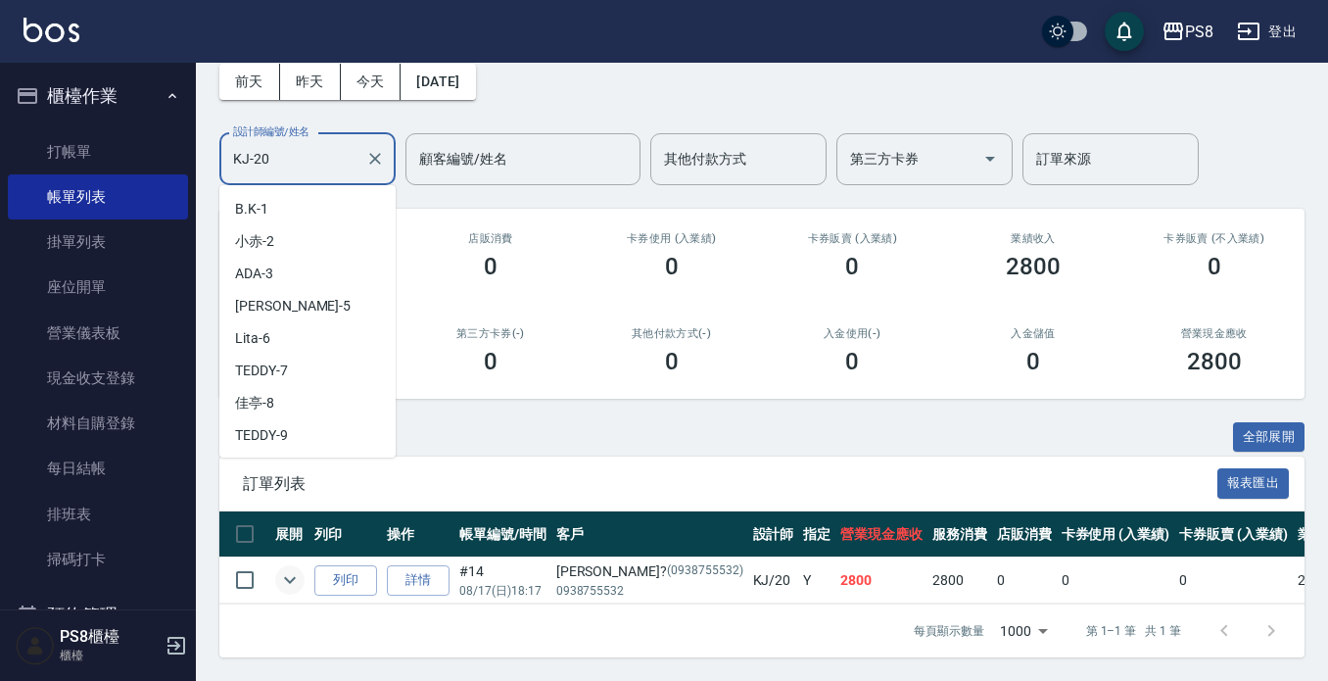
scroll to position [253, 0]
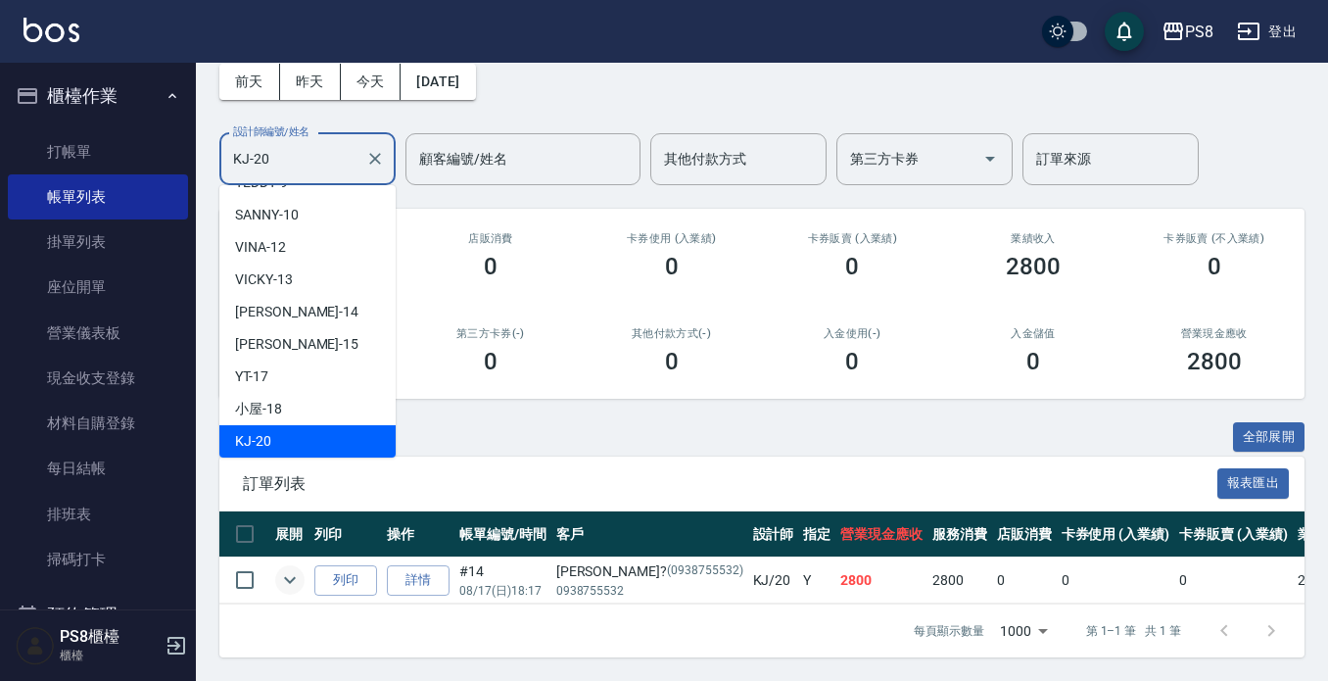
drag, startPoint x: 323, startPoint y: 146, endPoint x: 223, endPoint y: 146, distance: 99.9
click at [223, 146] on div "KJ-20 設計師編號/姓名" at bounding box center [307, 159] width 176 height 52
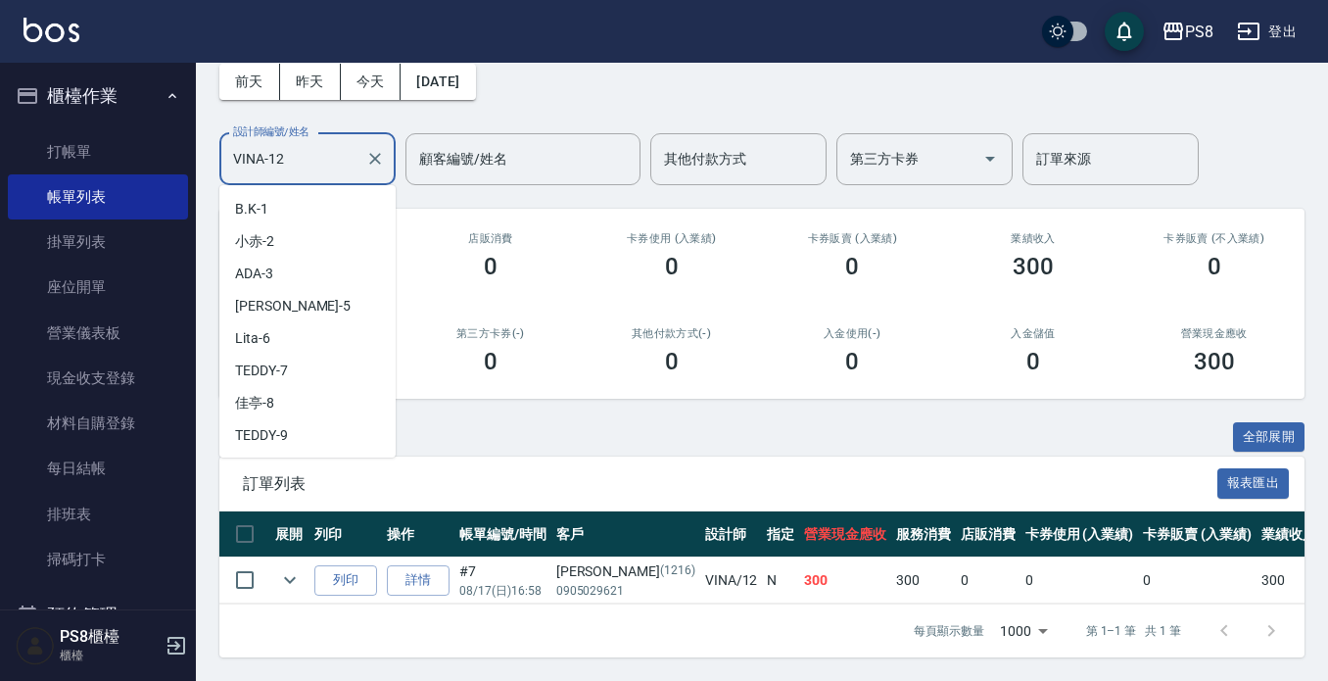
scroll to position [59, 0]
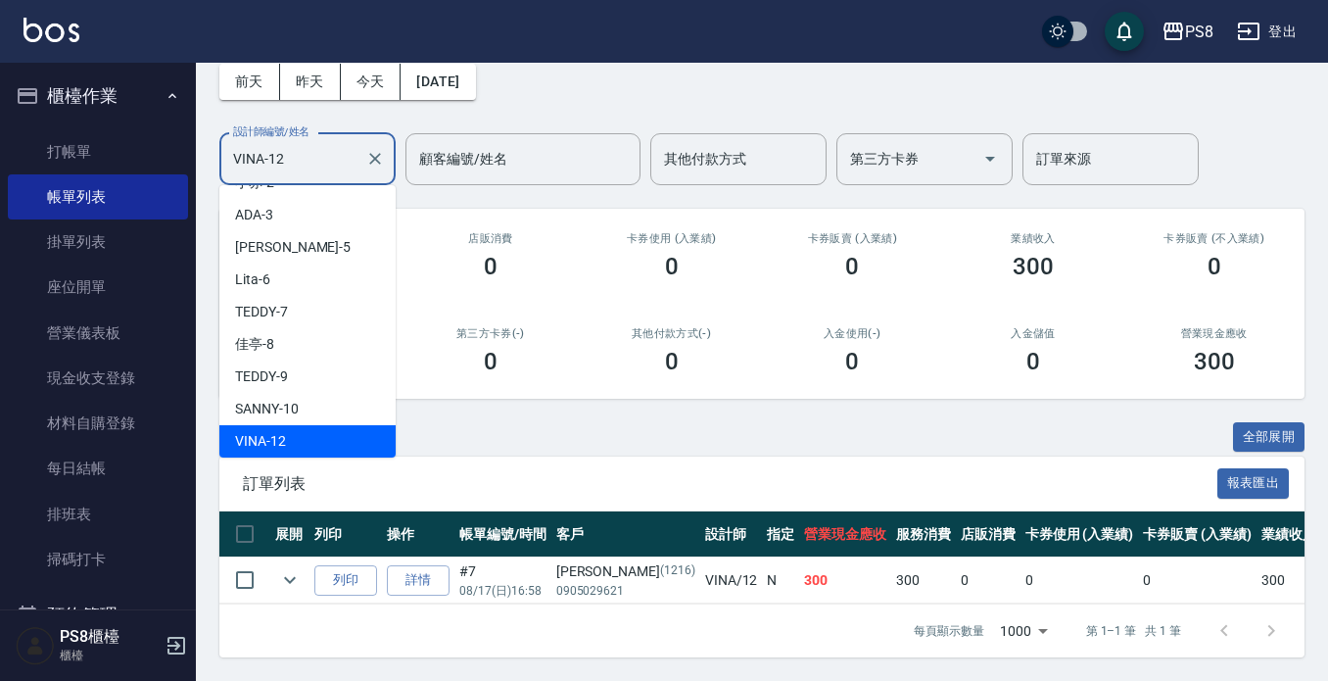
drag, startPoint x: 348, startPoint y: 142, endPoint x: 216, endPoint y: 142, distance: 131.2
click at [216, 142] on div "ORDERS 帳單列表 新開單 [DATE] [DATE] [DATE] [DATE] 設計師編號/姓名 [PERSON_NAME]-12 設計師編號/姓名 …" at bounding box center [762, 325] width 1132 height 712
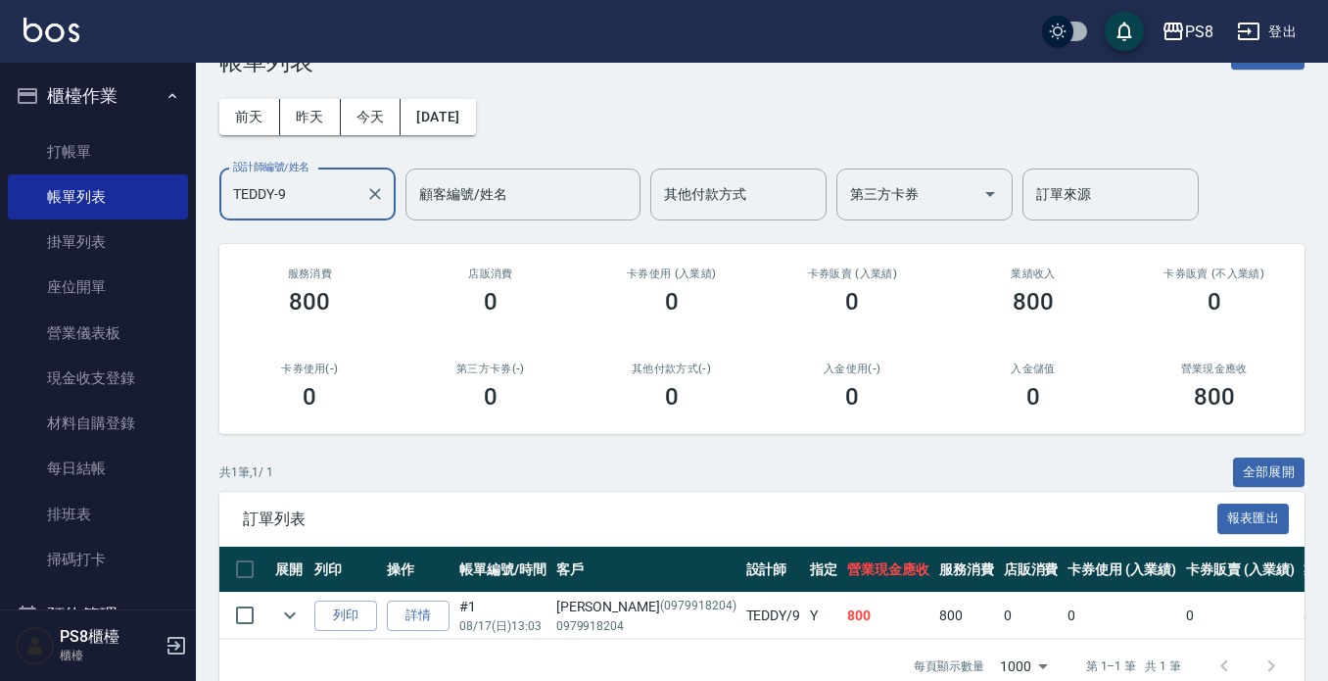
scroll to position [111, 0]
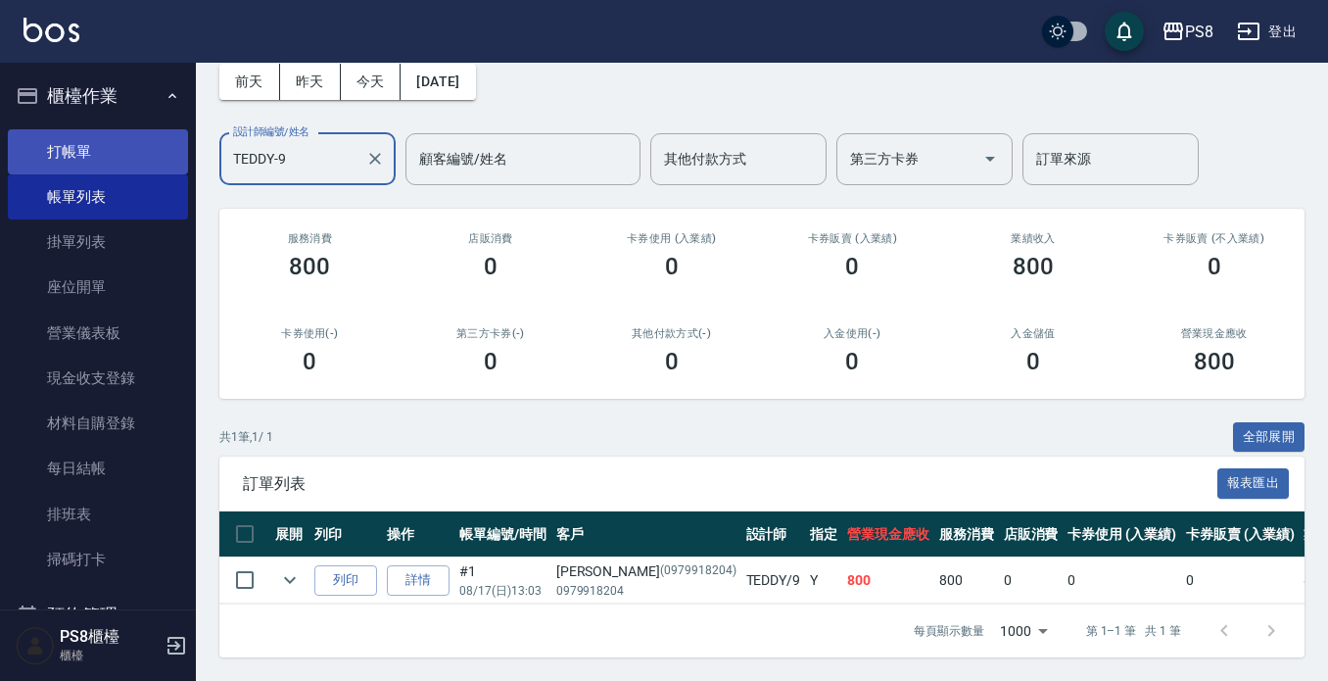
type input "TEDDY-9"
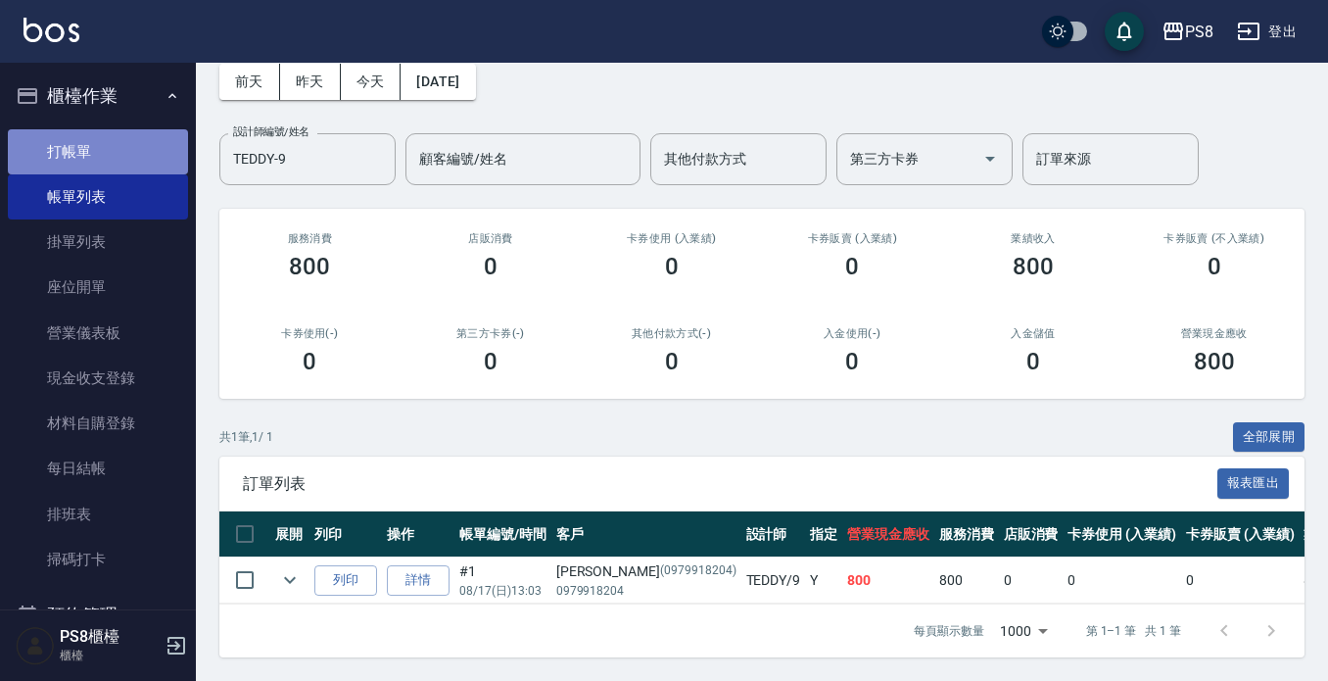
click at [137, 150] on link "打帳單" at bounding box center [98, 151] width 180 height 45
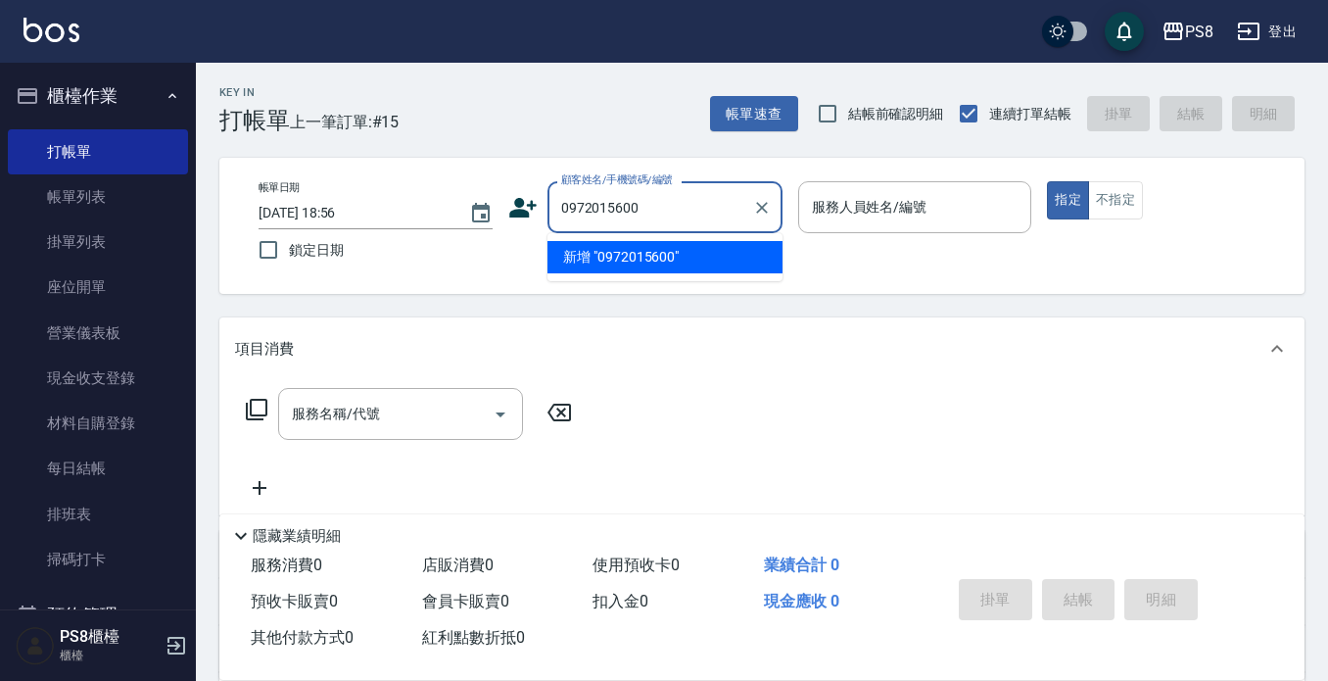
click at [643, 263] on li "新增 "0972015600"" at bounding box center [665, 257] width 235 height 32
type input "0972015600"
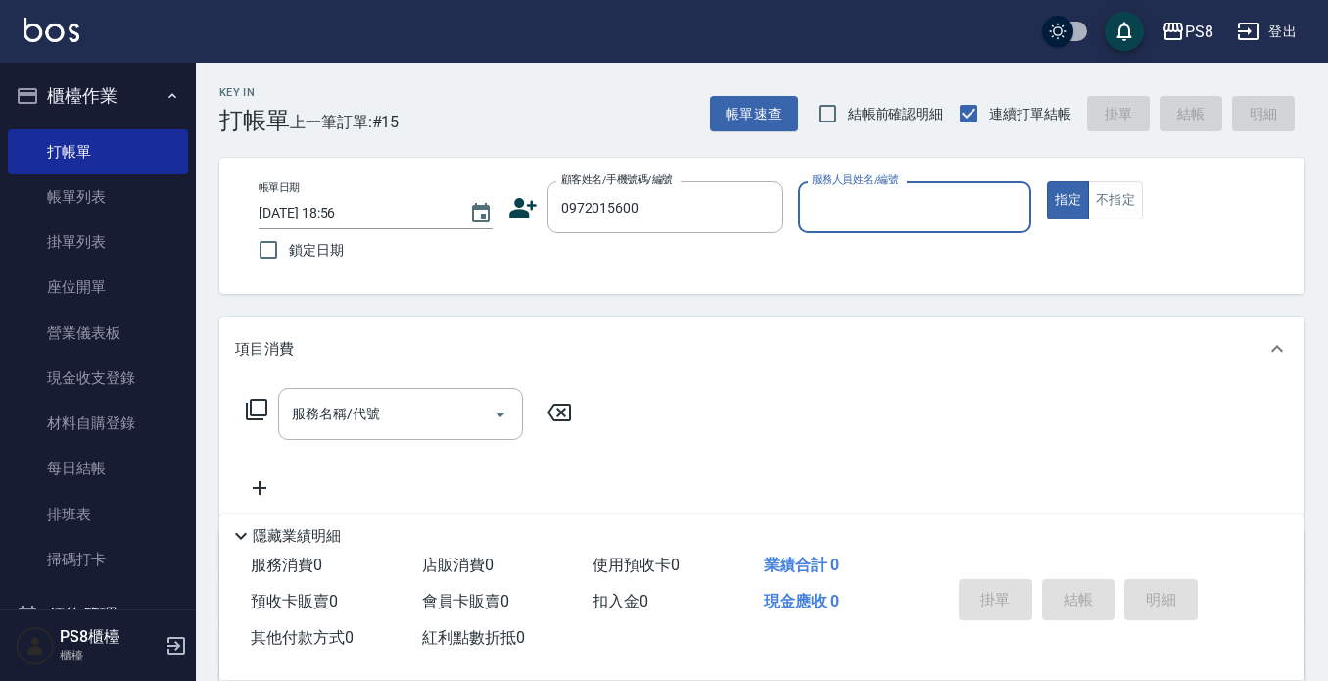
click at [521, 218] on icon at bounding box center [522, 207] width 29 height 29
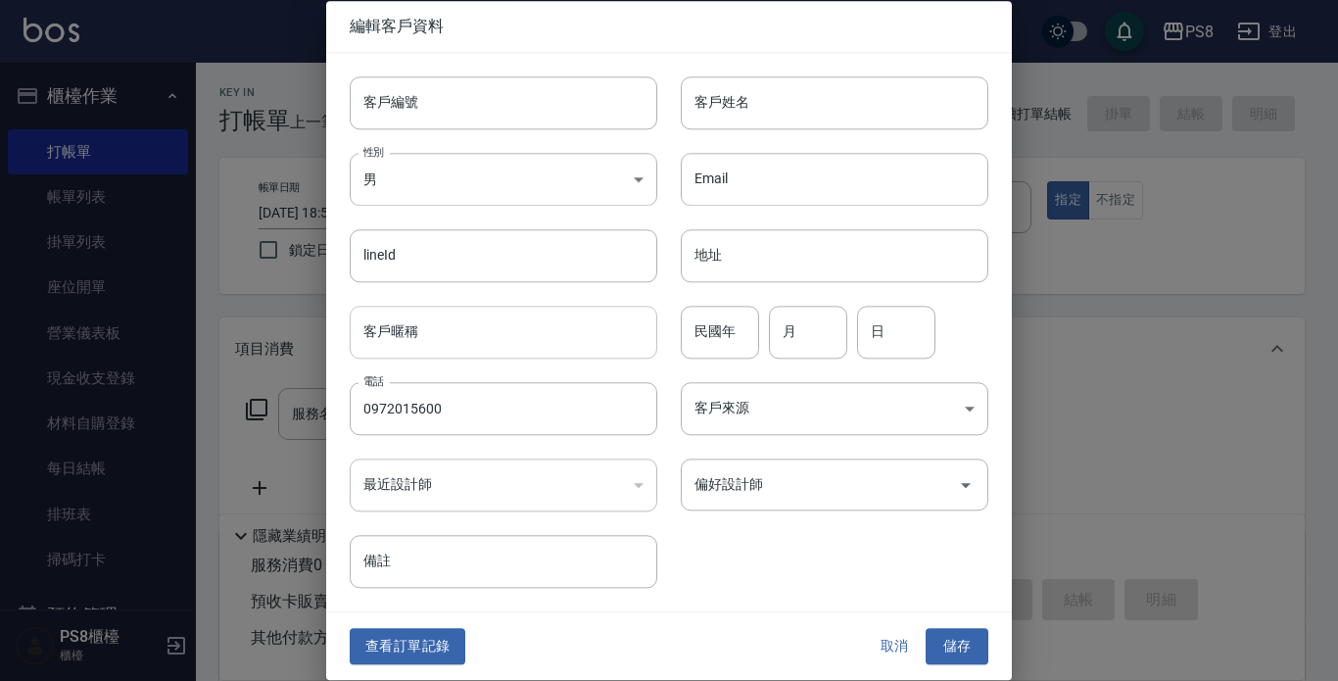
type input "0972015600"
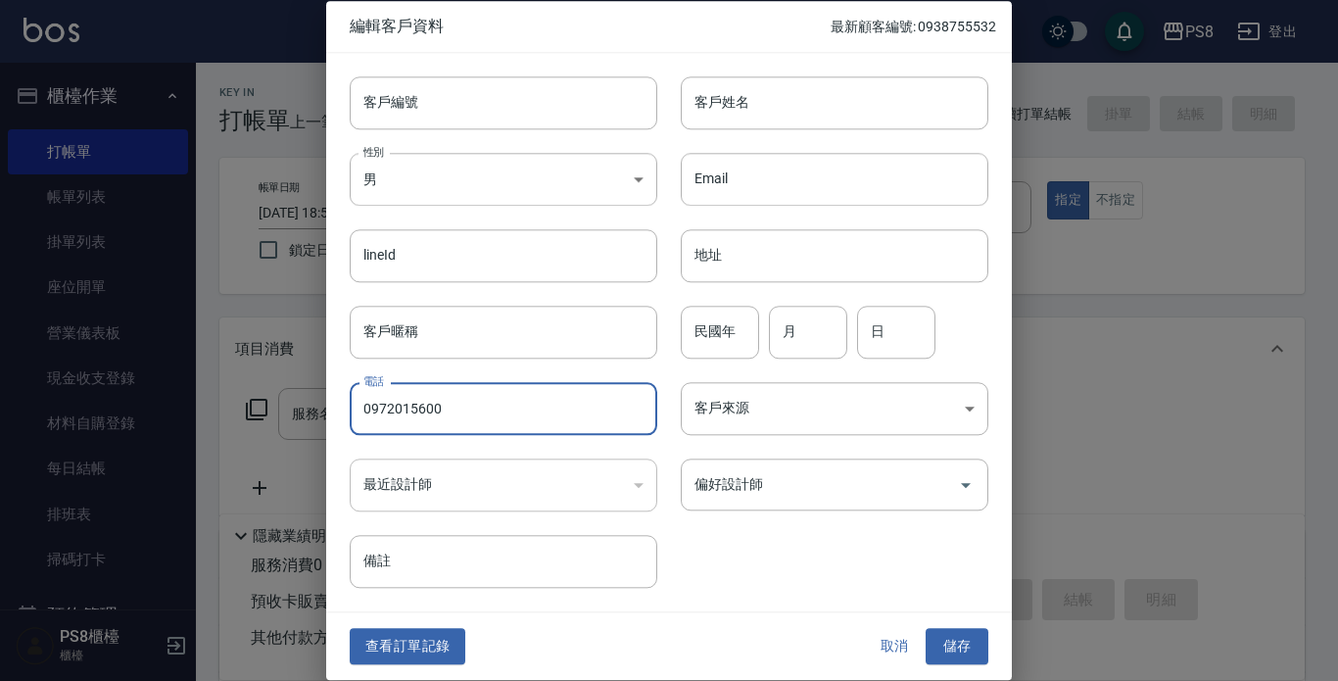
drag, startPoint x: 461, startPoint y: 406, endPoint x: 342, endPoint y: 403, distance: 119.6
click at [341, 406] on div "電話 [PHONE_NUMBER] 電話" at bounding box center [491, 396] width 331 height 76
click at [393, 119] on input "客戶編號" at bounding box center [504, 102] width 308 height 53
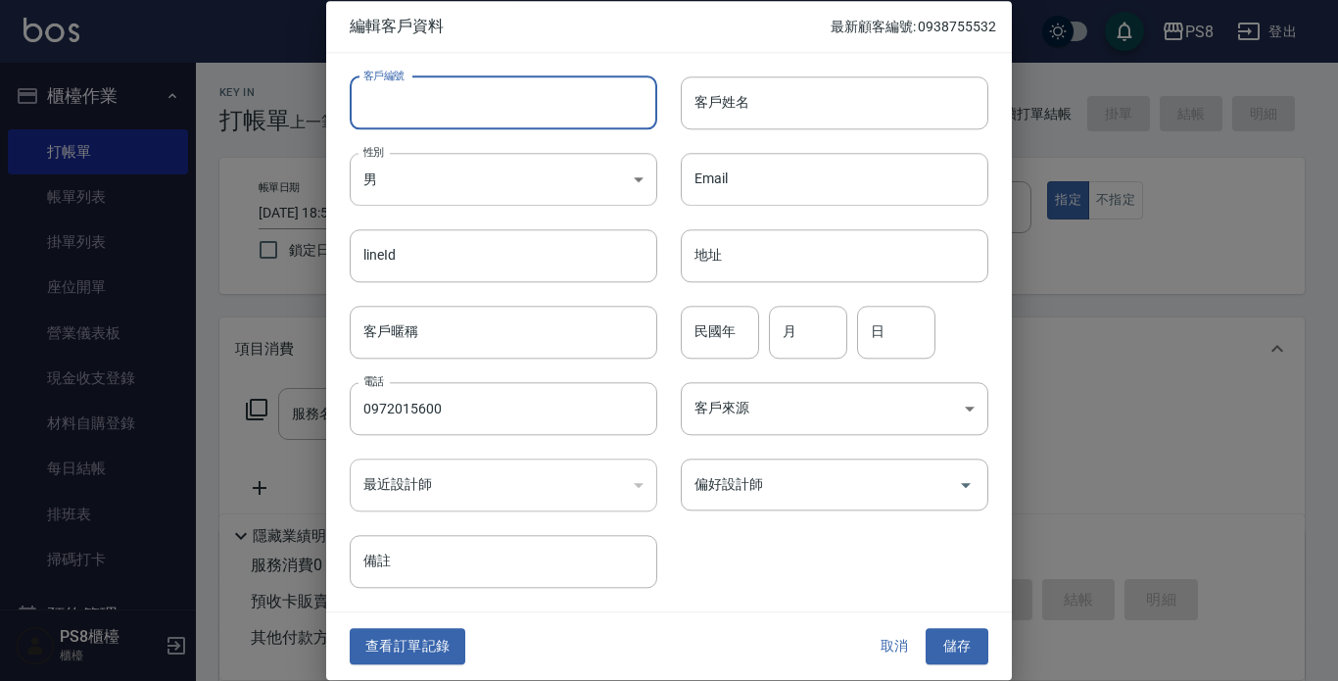
paste input "0972015600"
type input "0972015600"
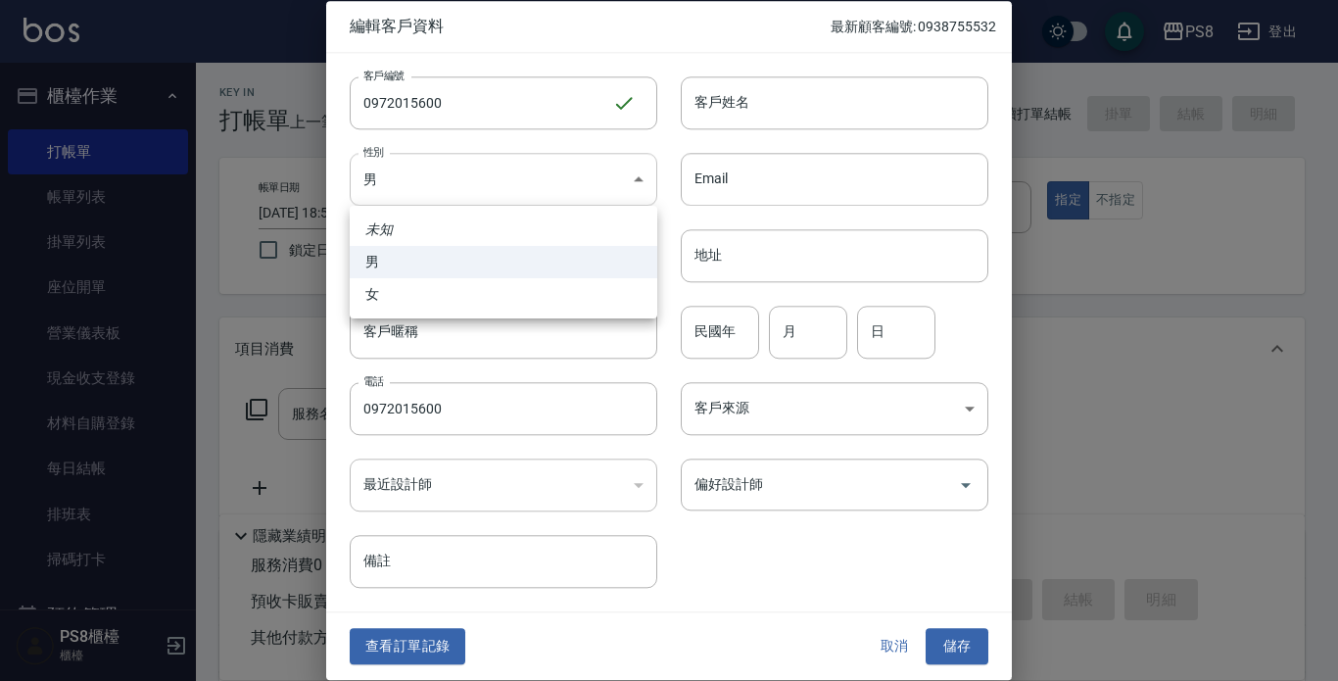
click at [415, 157] on body "PS8 登出 櫃檯作業 打帳單 帳單列表 掛單列表 座位開單 營業儀表板 現金收支登錄 材料自購登錄 每日結帳 排班表 掃碼打卡 預約管理 預約管理 單日預約…" at bounding box center [669, 477] width 1338 height 954
click at [414, 287] on li "女" at bounding box center [504, 294] width 308 height 32
type input "[DEMOGRAPHIC_DATA]"
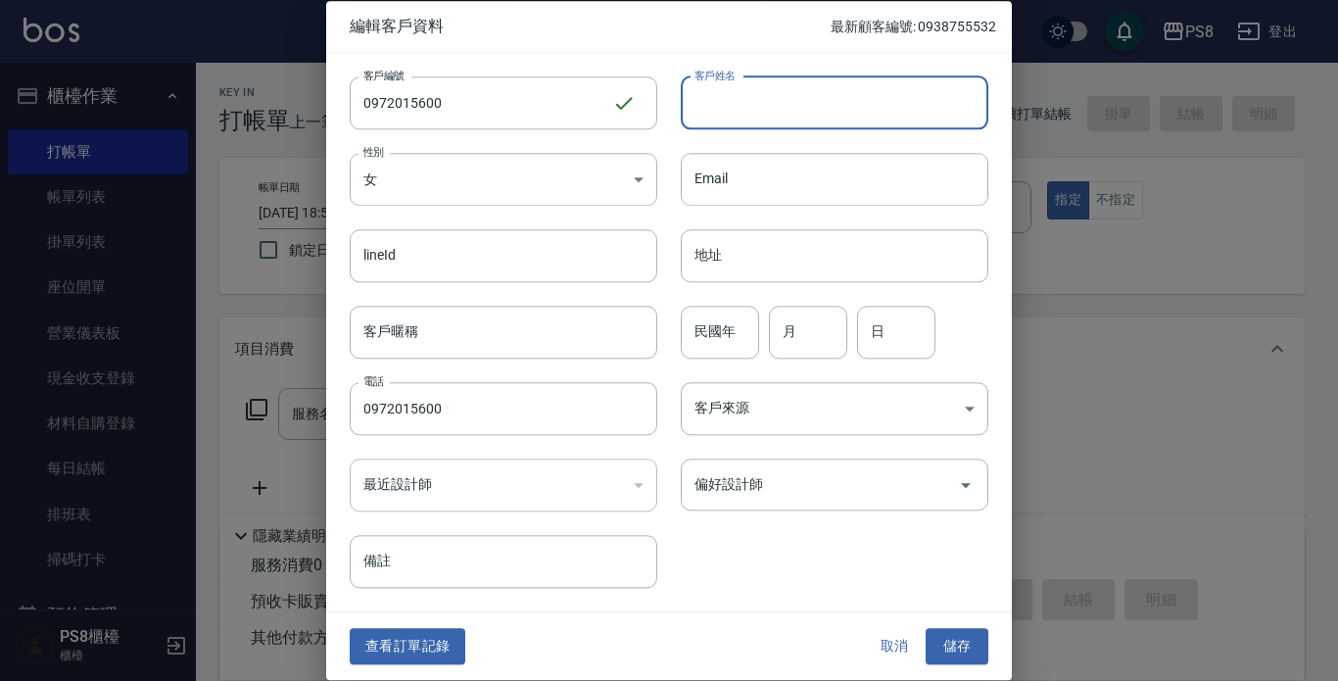
click at [815, 97] on input "客戶姓名" at bounding box center [835, 102] width 308 height 53
type input "[PERSON_NAME]"
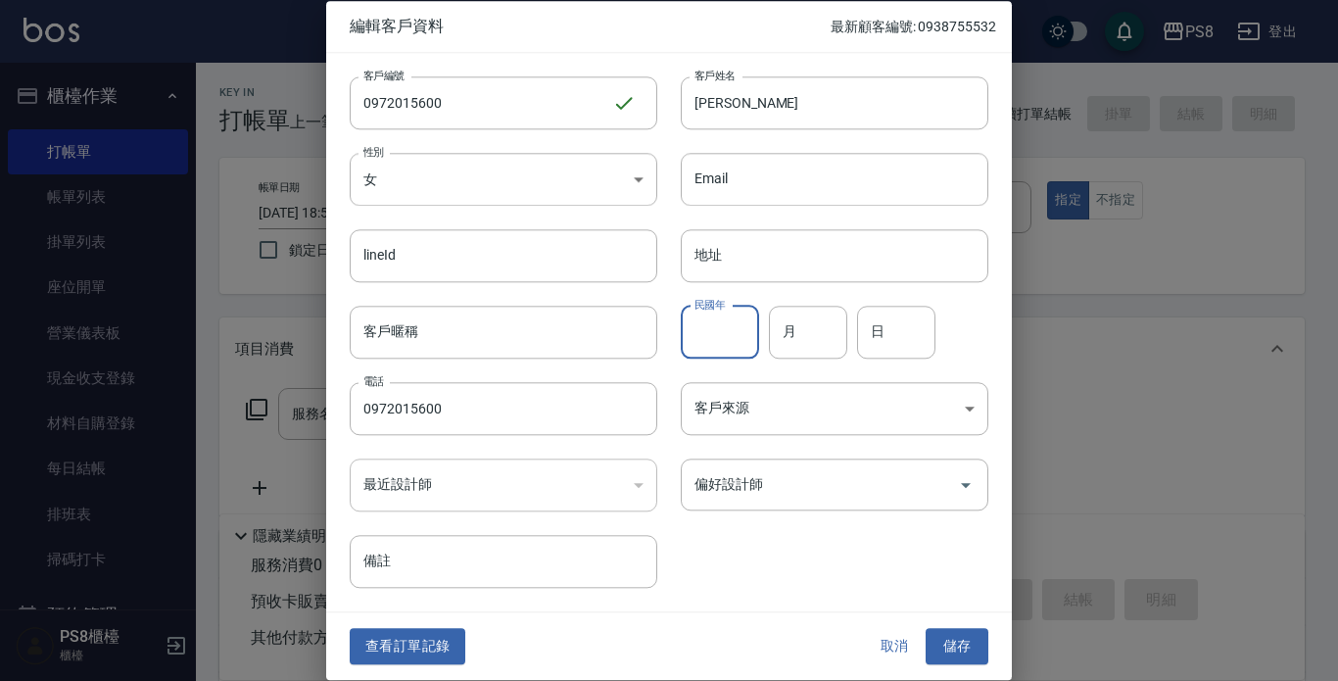
drag, startPoint x: 698, startPoint y: 353, endPoint x: 700, endPoint y: 337, distance: 15.8
click at [699, 352] on input "民國年" at bounding box center [720, 332] width 78 height 53
type input "95"
type input "05"
type input "17"
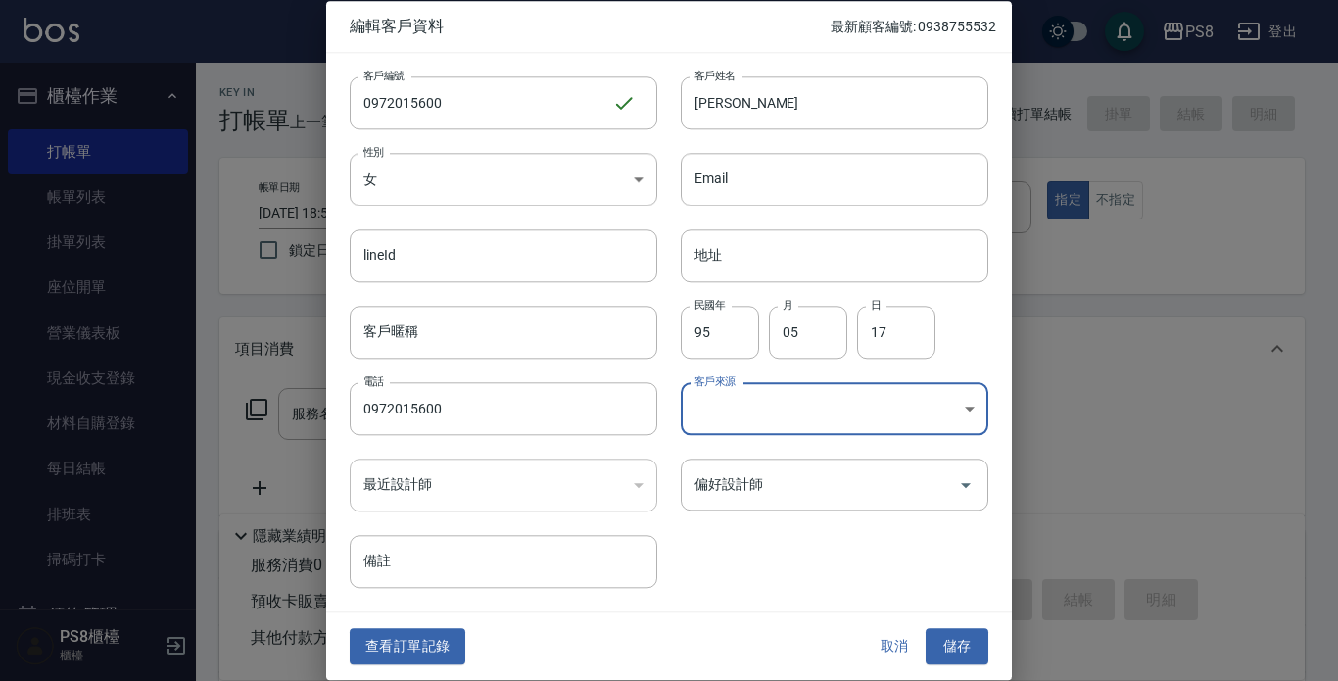
click at [945, 641] on button "儲存" at bounding box center [957, 647] width 63 height 36
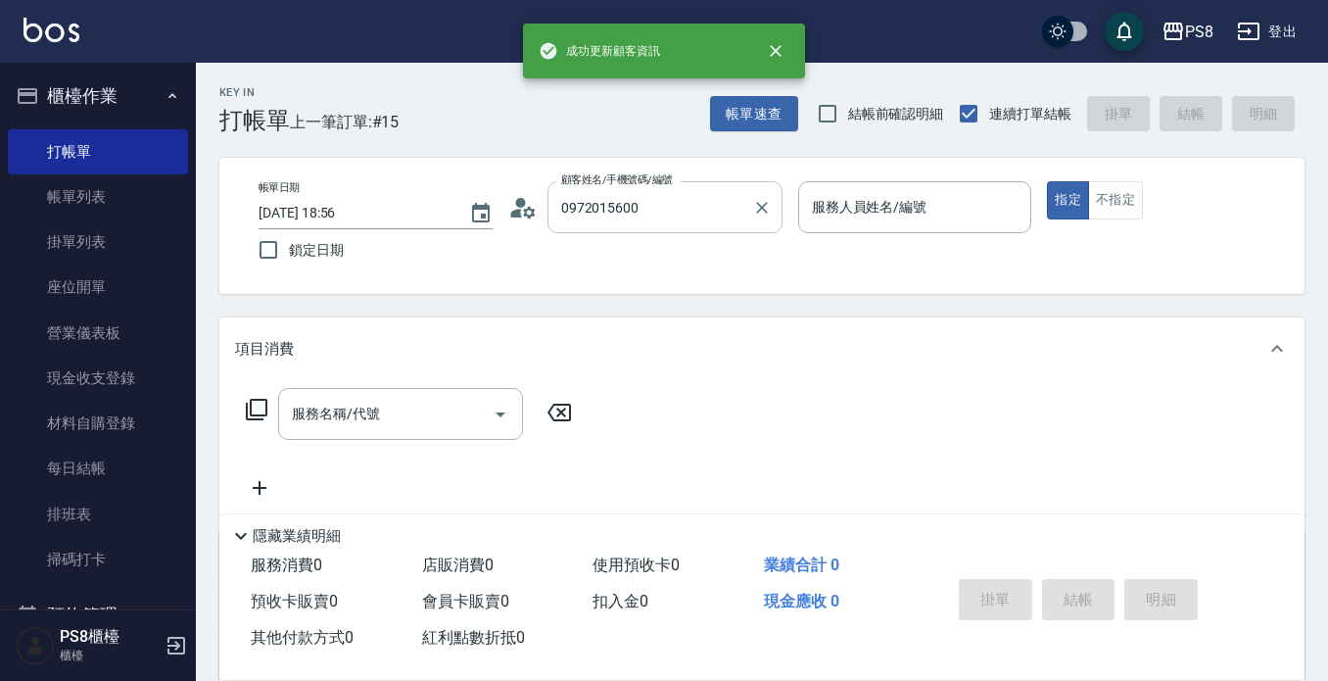
click at [643, 217] on input "0972015600" at bounding box center [650, 207] width 188 height 34
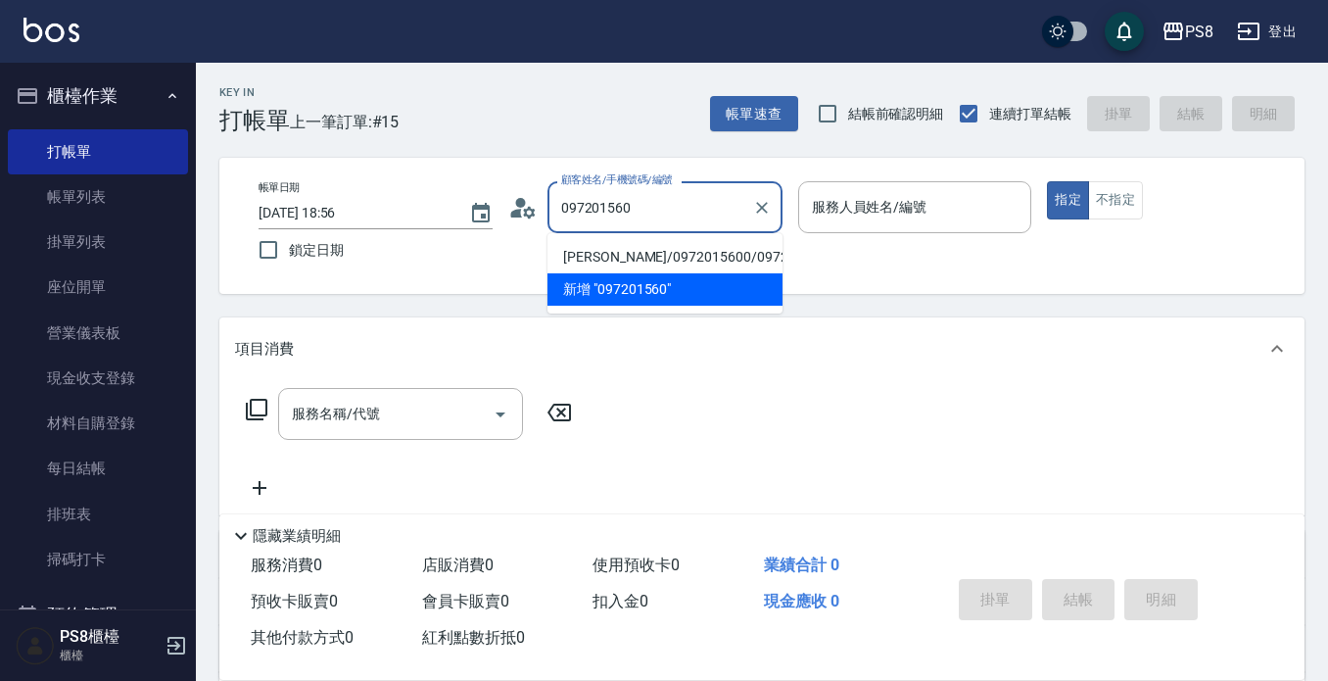
click at [632, 261] on li "[PERSON_NAME]/0972015600/0972015600" at bounding box center [665, 257] width 235 height 32
type input "[PERSON_NAME]/0972015600/0972015600"
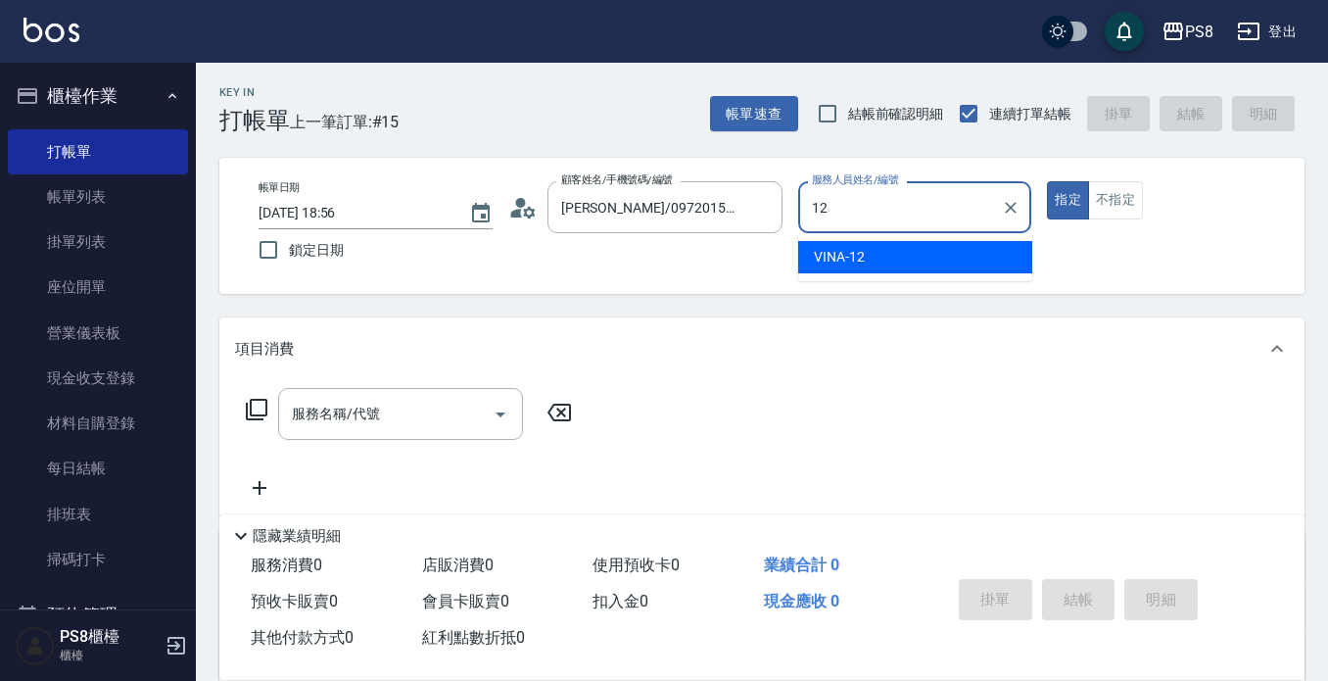
type input "VINA-12"
type button "true"
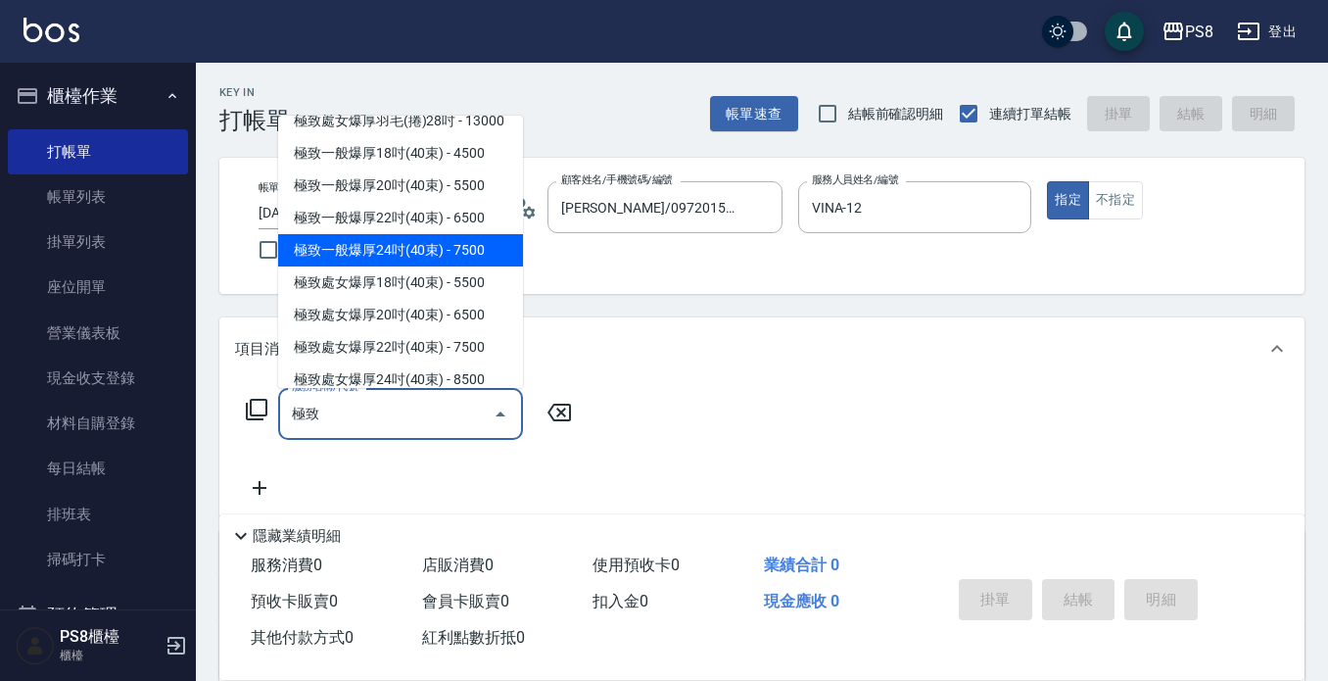
scroll to position [196, 0]
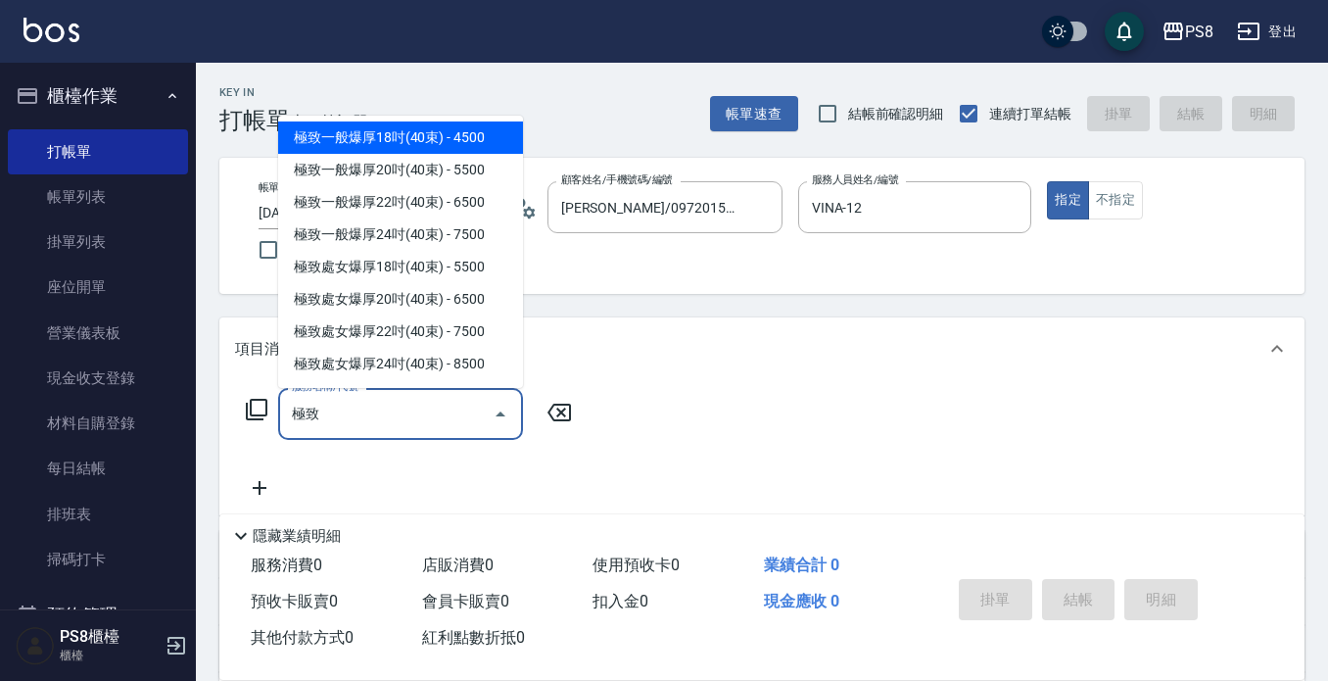
click at [410, 154] on span "極致一般爆厚18吋(40束) - 4500" at bounding box center [400, 137] width 245 height 32
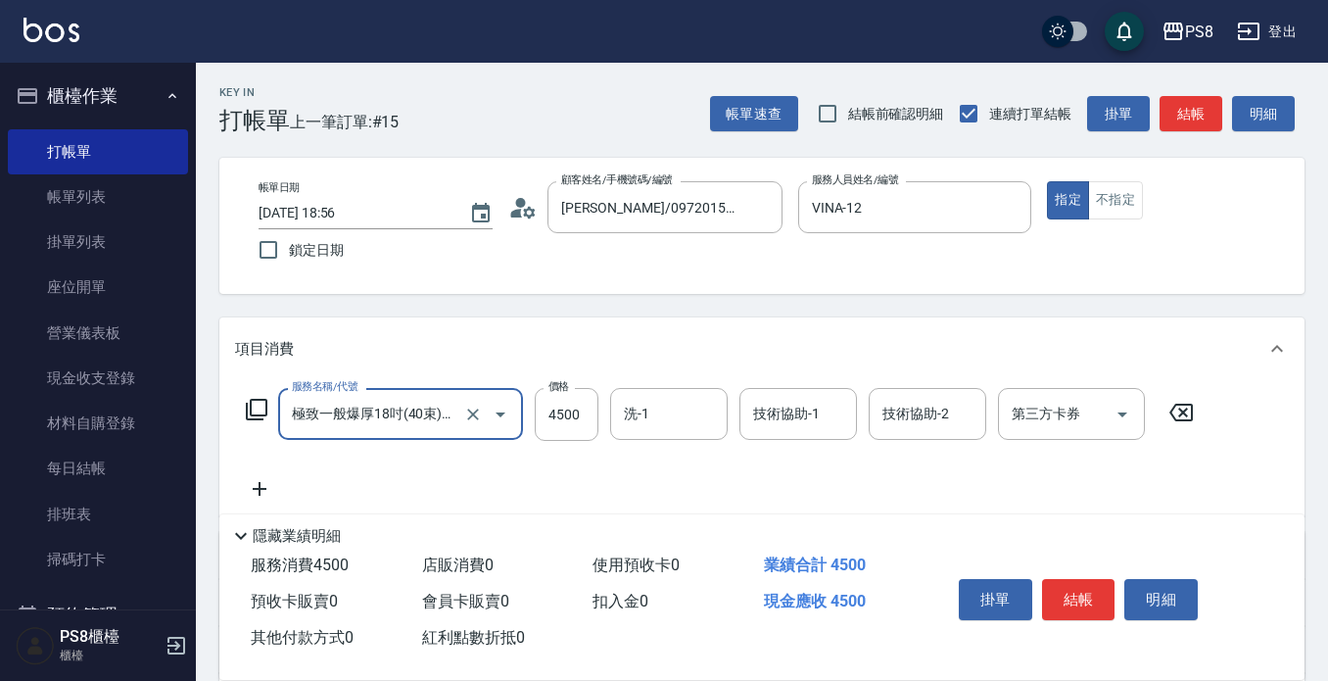
type input "極致一般爆厚18吋(40束)(G70)"
click at [262, 483] on icon at bounding box center [259, 489] width 49 height 24
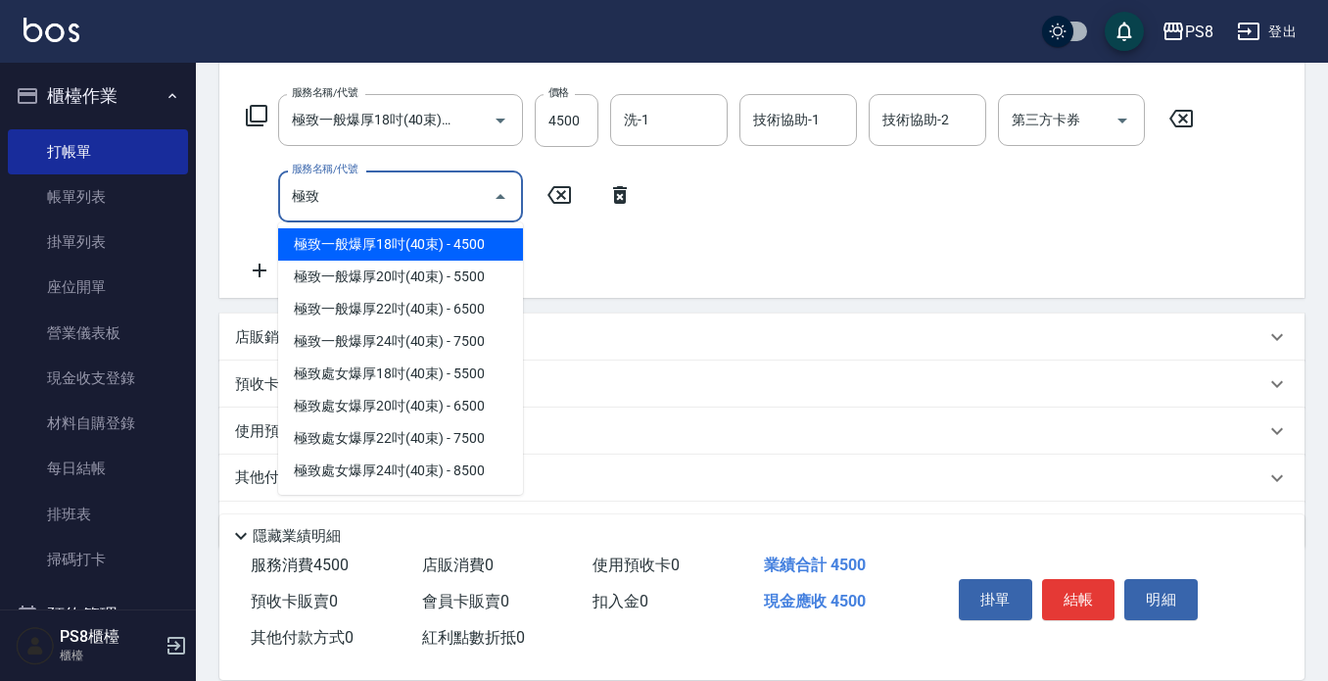
click at [354, 261] on span "極致一般爆厚18吋(40束) - 4500" at bounding box center [400, 244] width 245 height 32
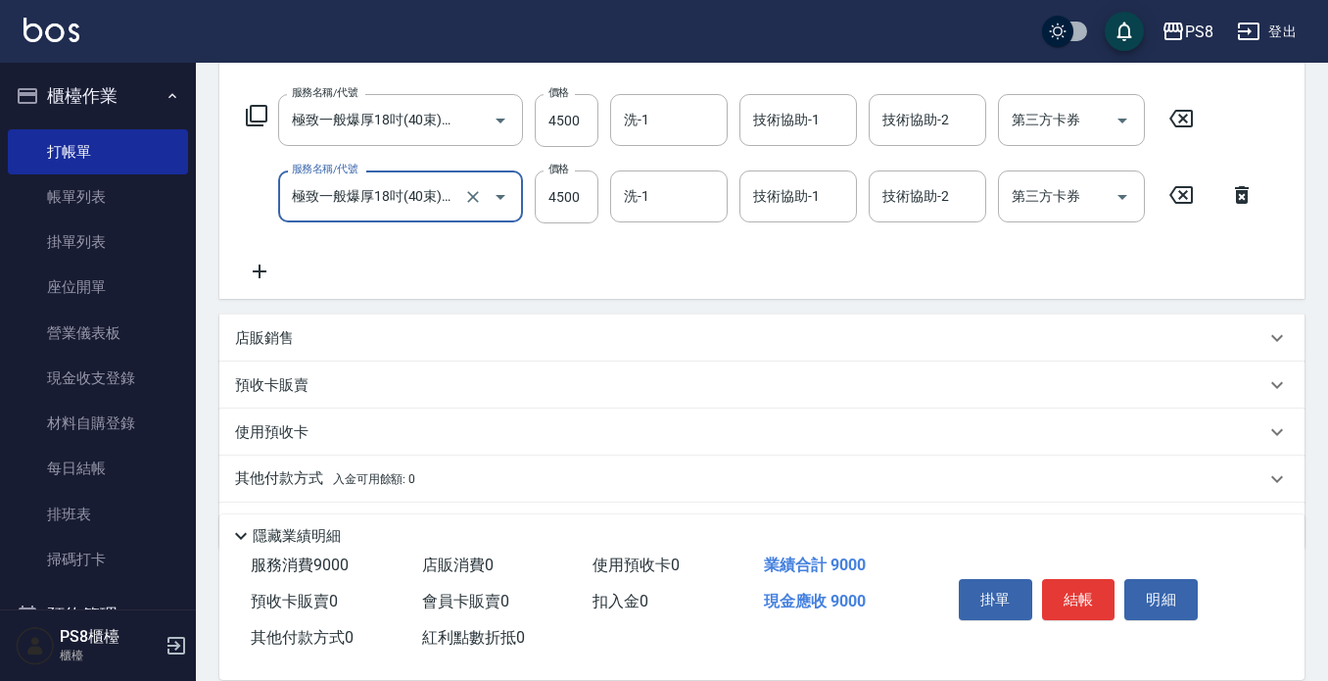
type input "極致一般爆厚18吋(40束)(G70)"
click at [267, 278] on icon at bounding box center [259, 272] width 49 height 24
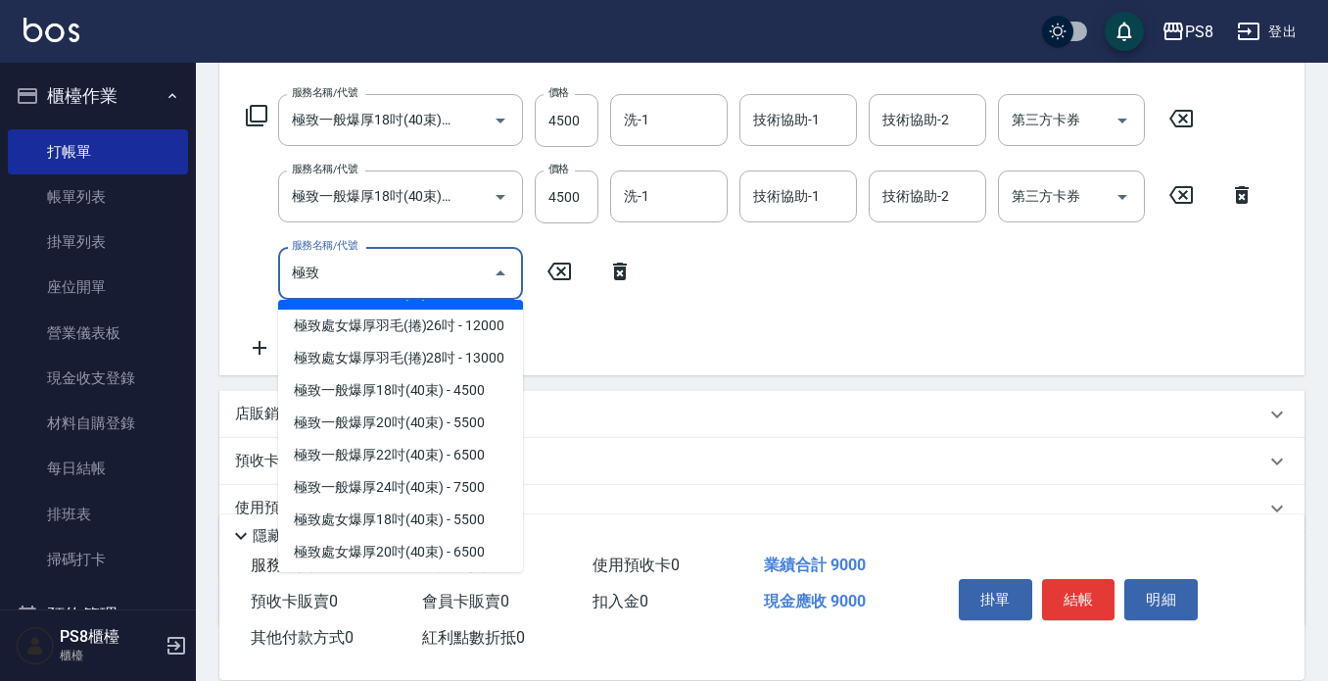
scroll to position [294, 0]
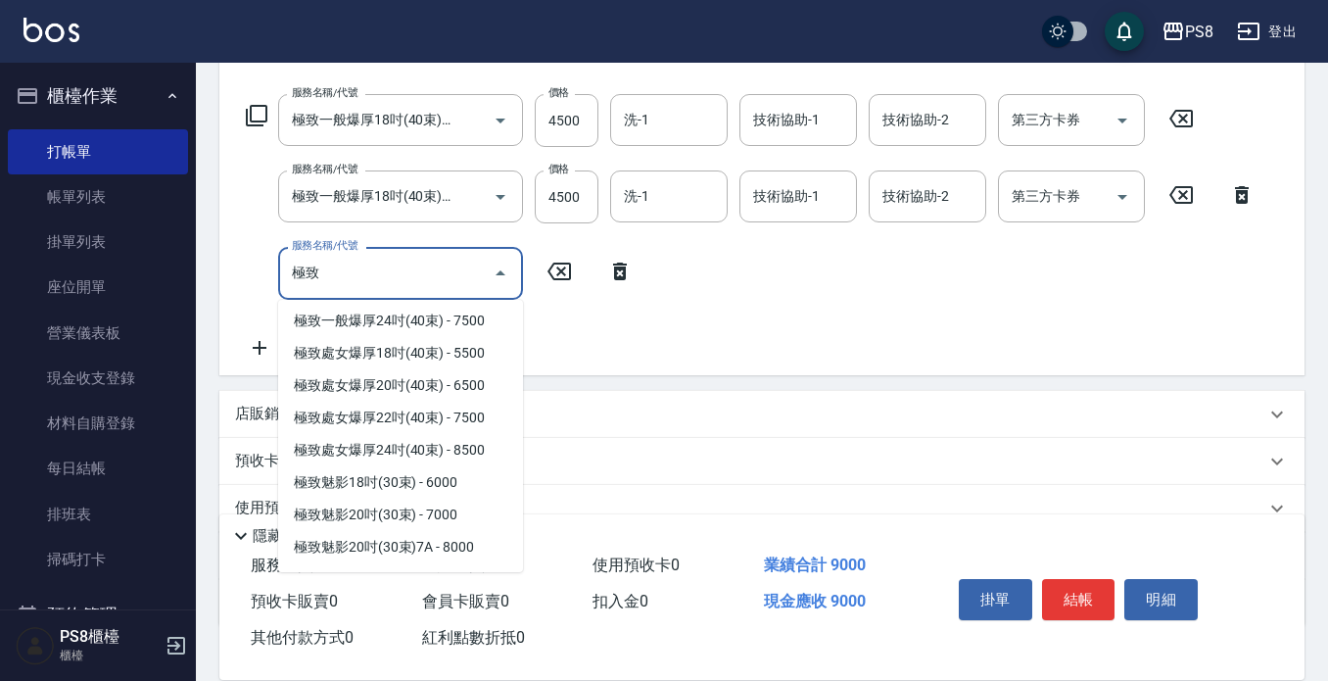
click at [392, 240] on span "極致一般爆厚18吋(40束) - 4500" at bounding box center [400, 224] width 245 height 32
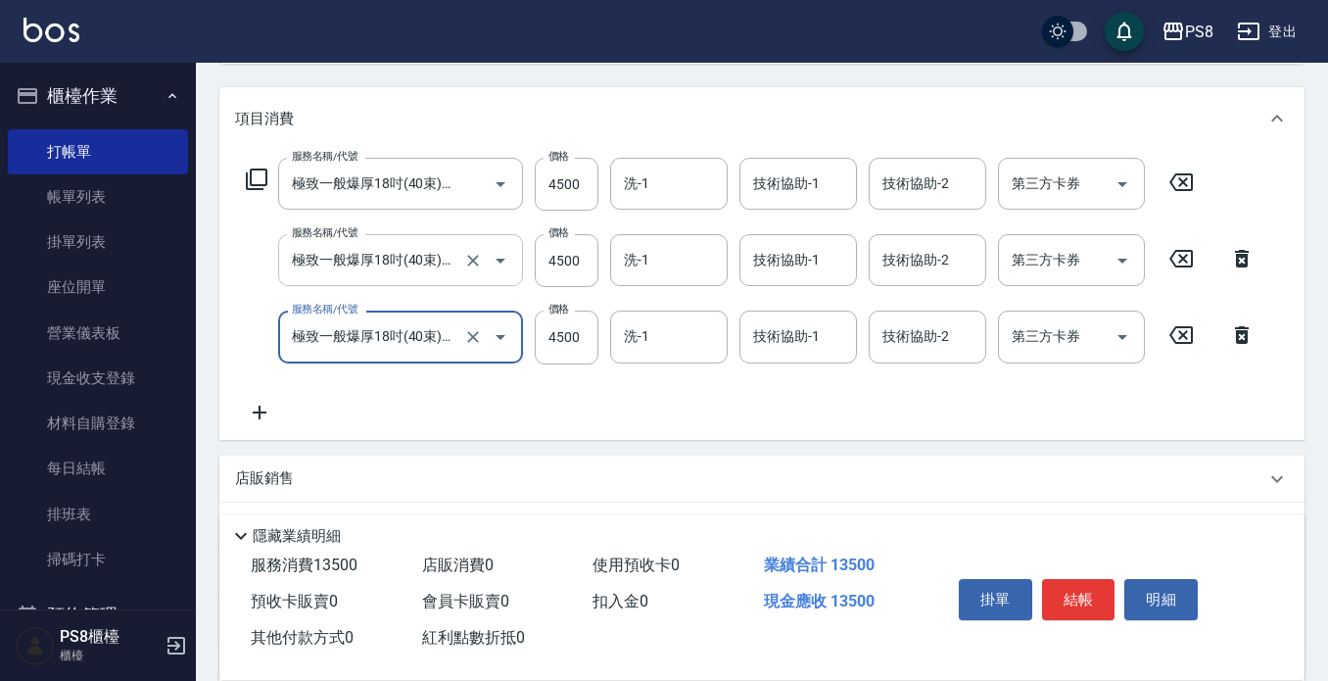
scroll to position [196, 0]
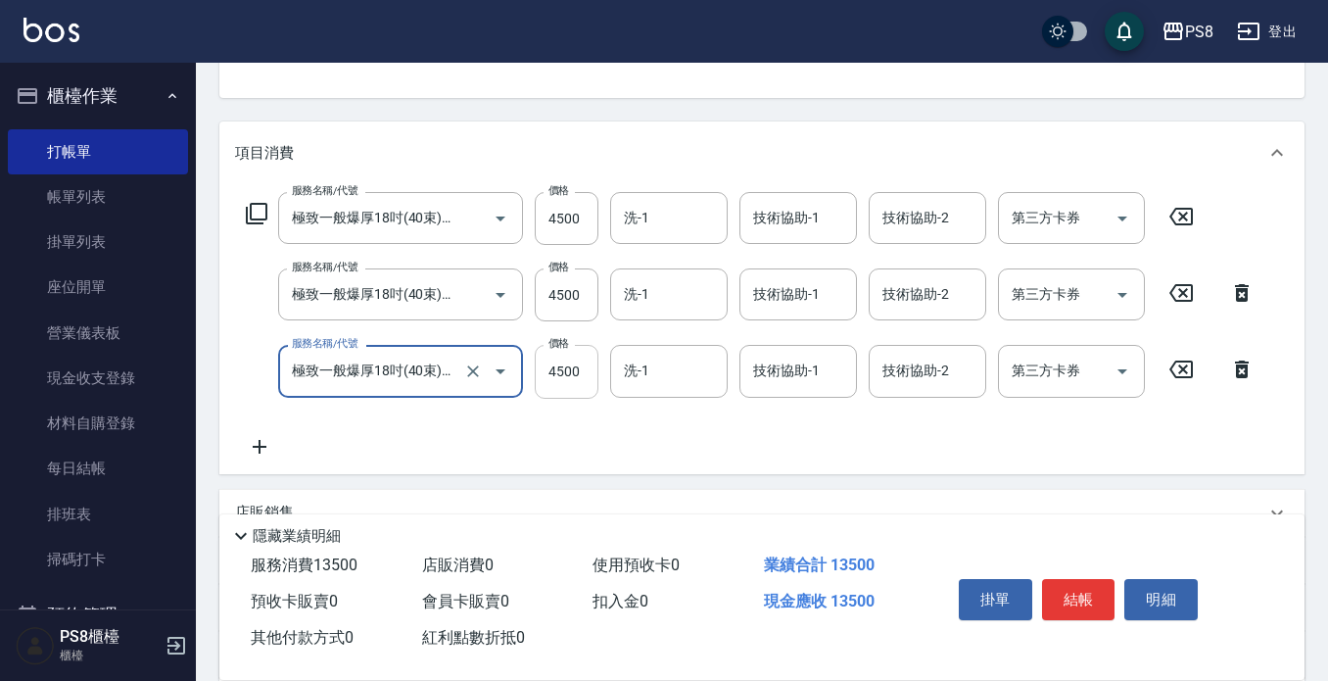
type input "極致一般爆厚18吋(40束)(G70)"
click at [569, 355] on input "4500" at bounding box center [567, 371] width 64 height 53
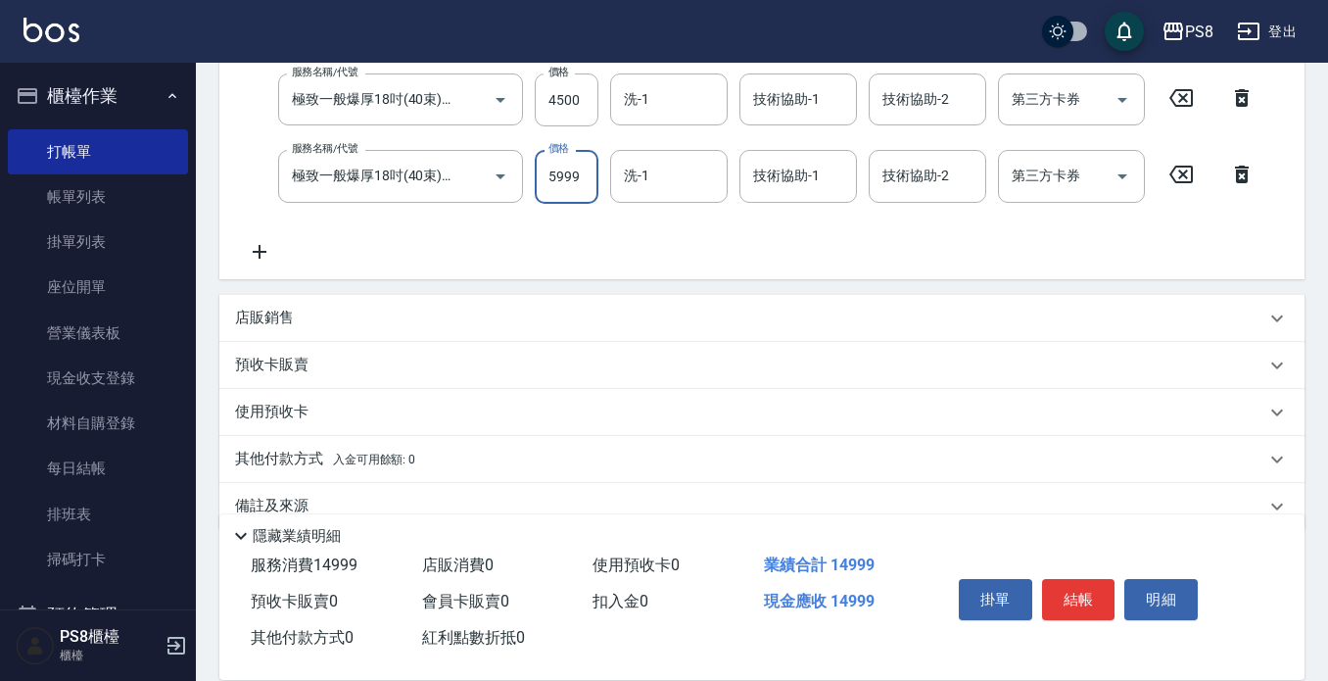
scroll to position [392, 0]
type input "5999"
click at [255, 246] on icon at bounding box center [259, 251] width 49 height 24
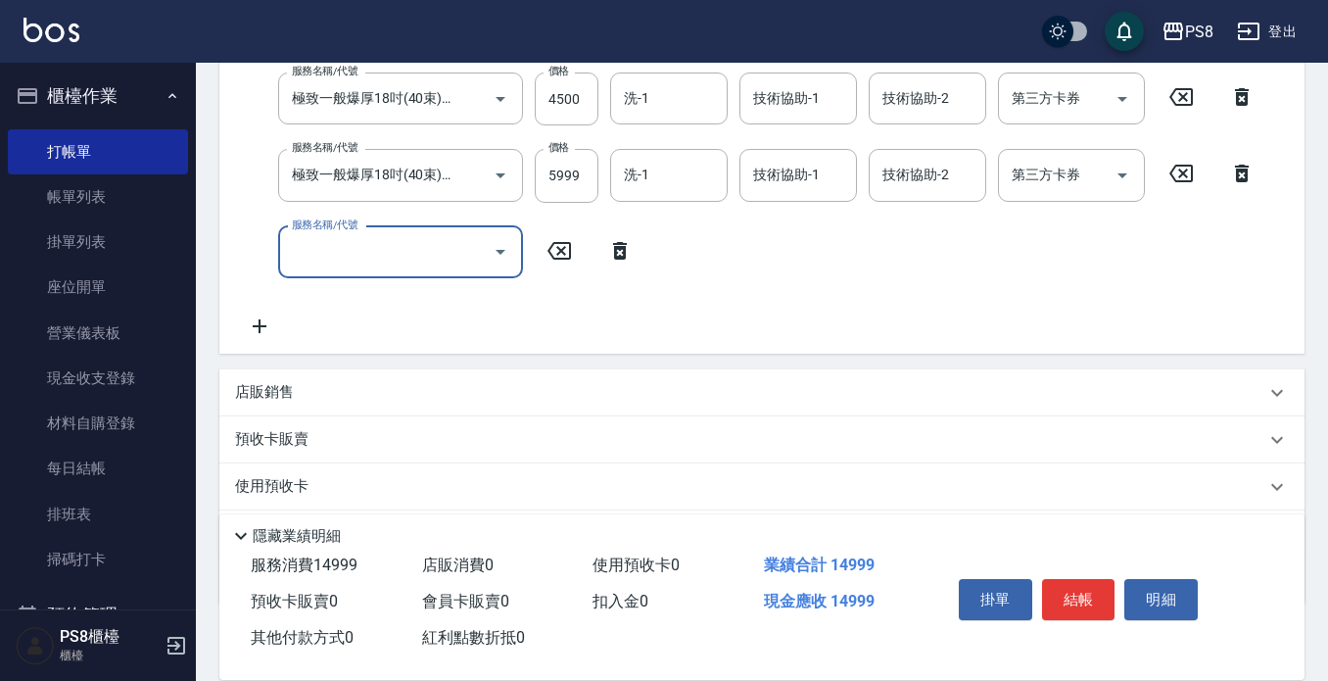
scroll to position [0, 0]
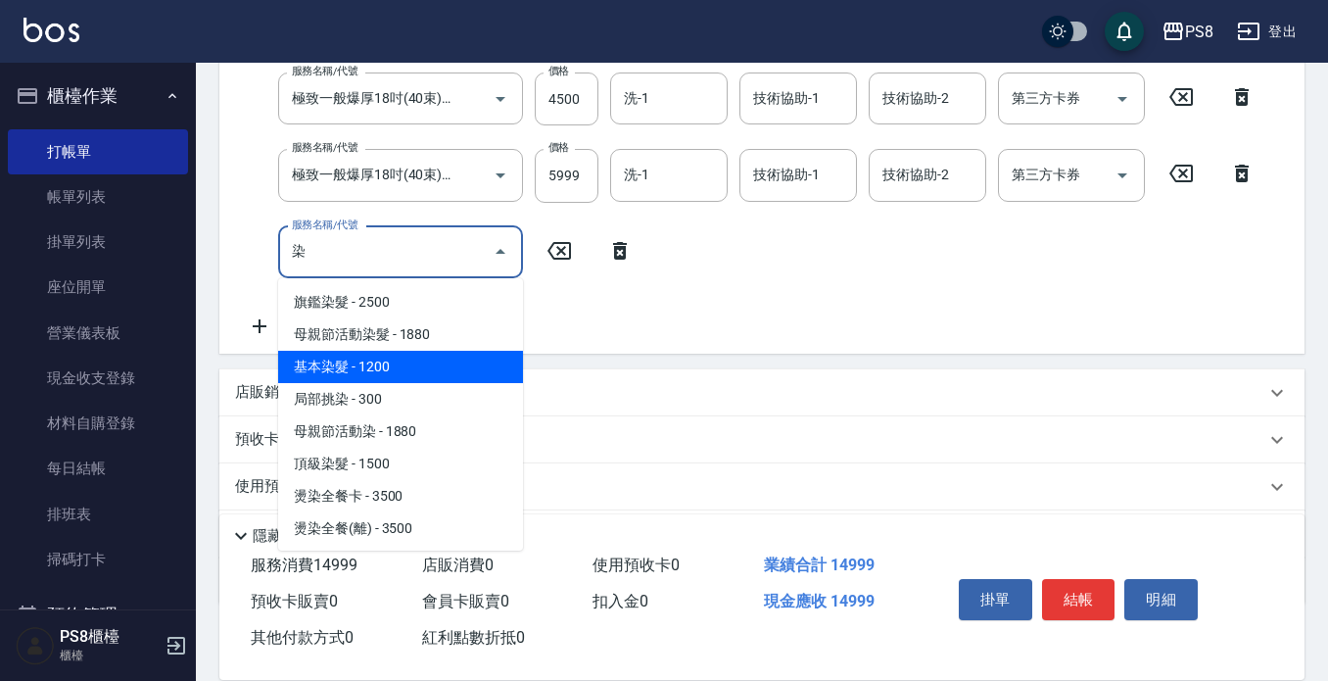
click at [402, 370] on span "基本染髮 - 1200" at bounding box center [400, 367] width 245 height 32
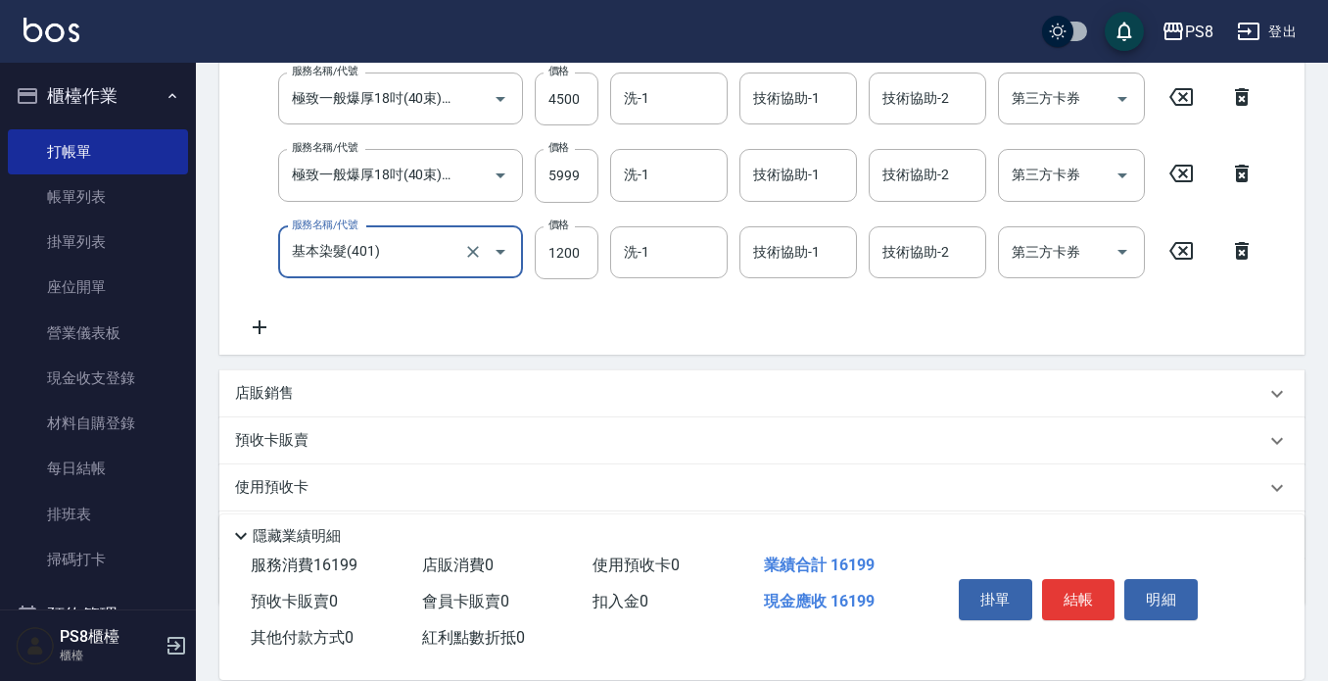
type input "基本染髮(401)"
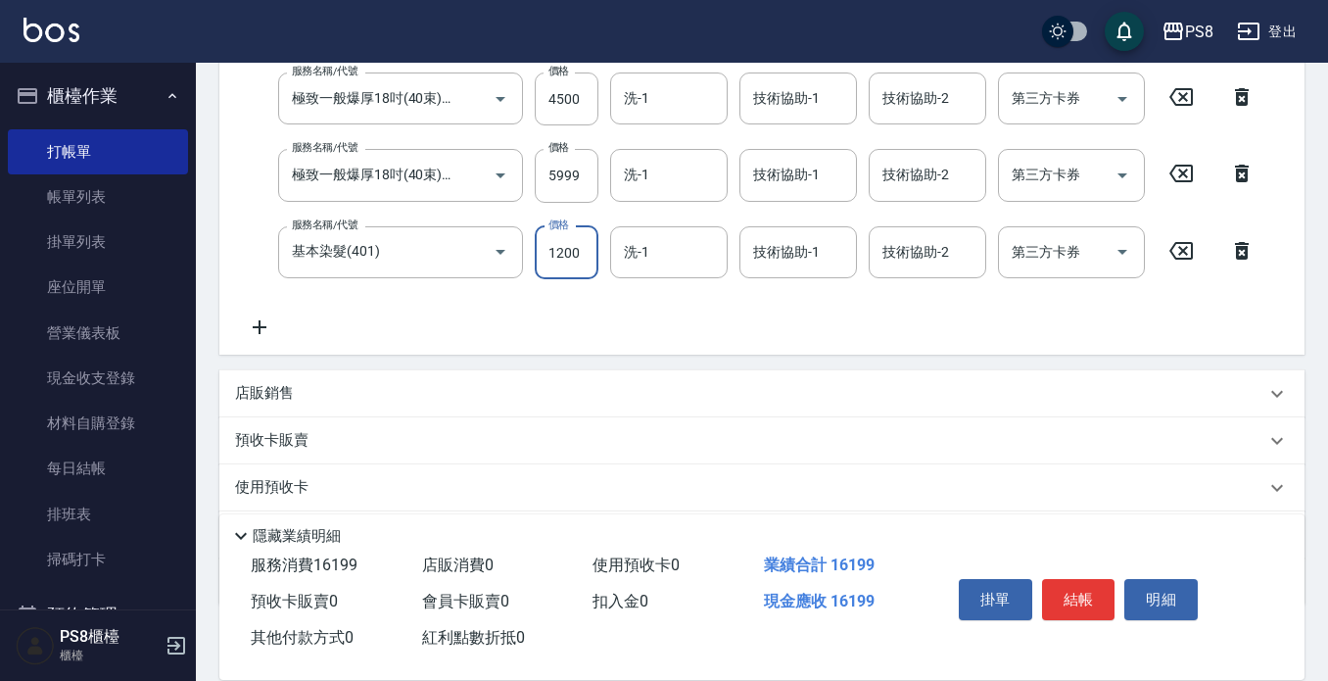
scroll to position [388, 0]
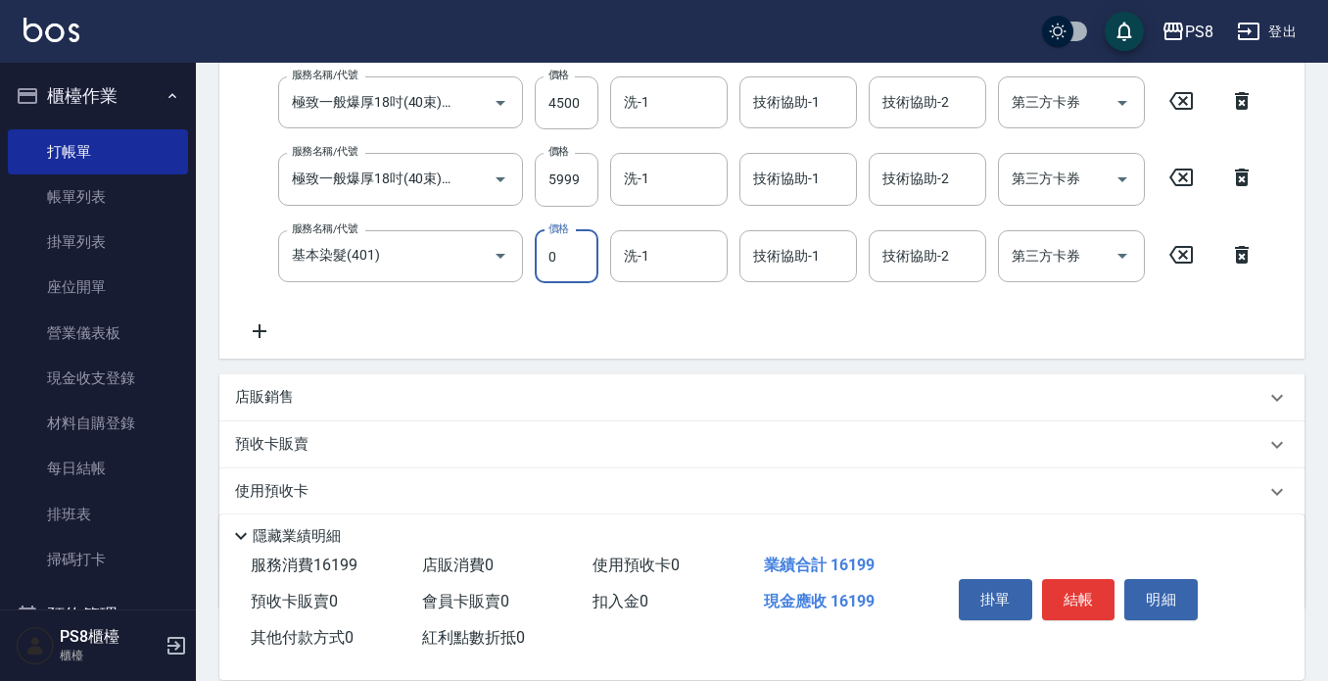
type input "0"
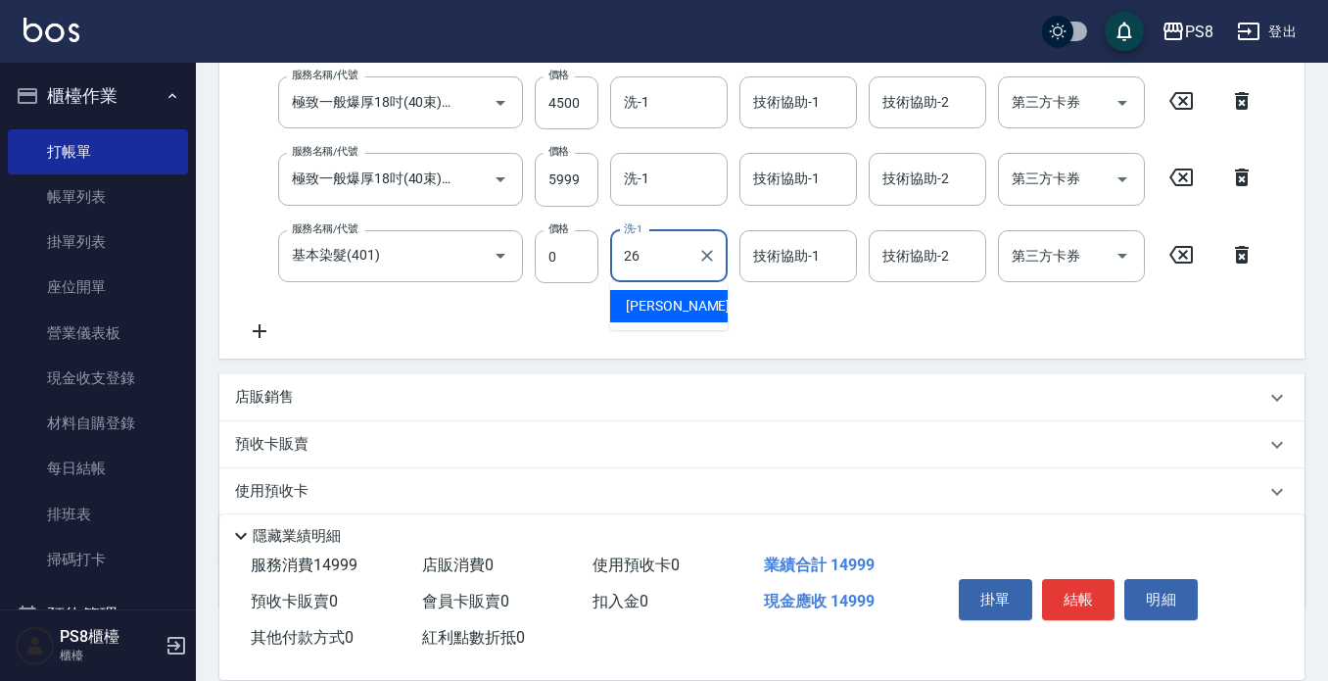
type input "苡真-26"
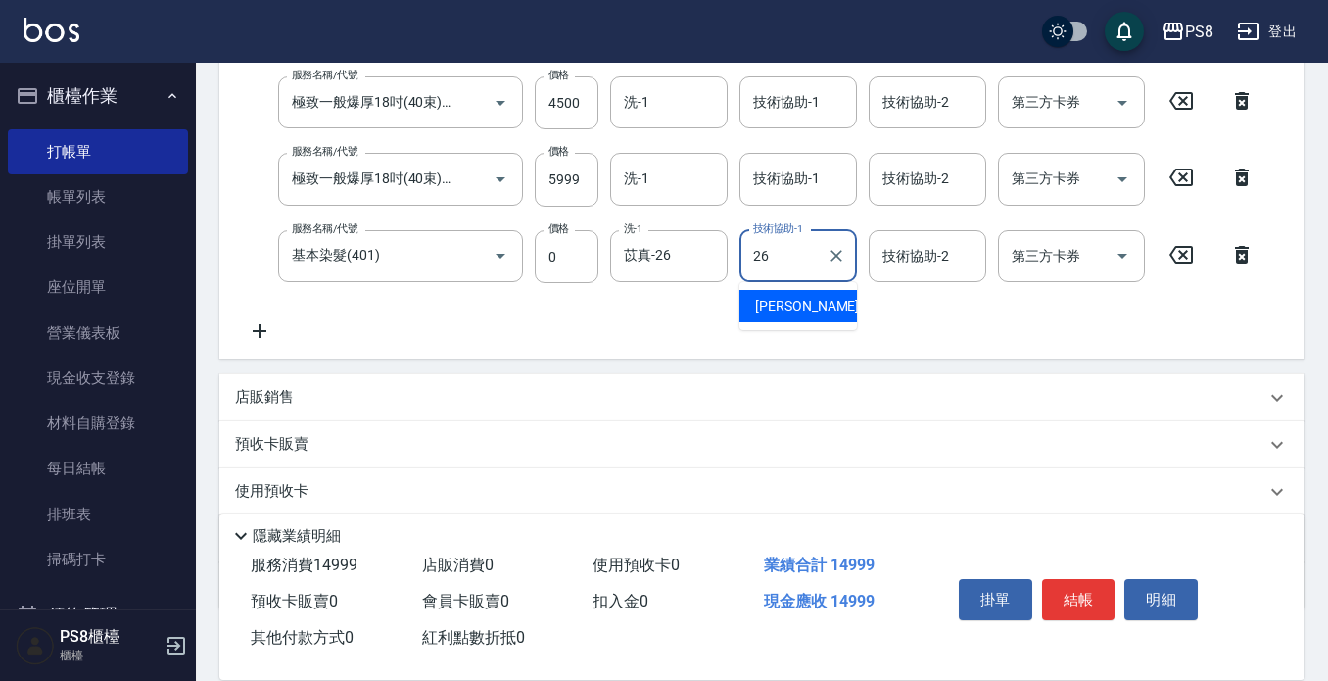
type input "苡真-26"
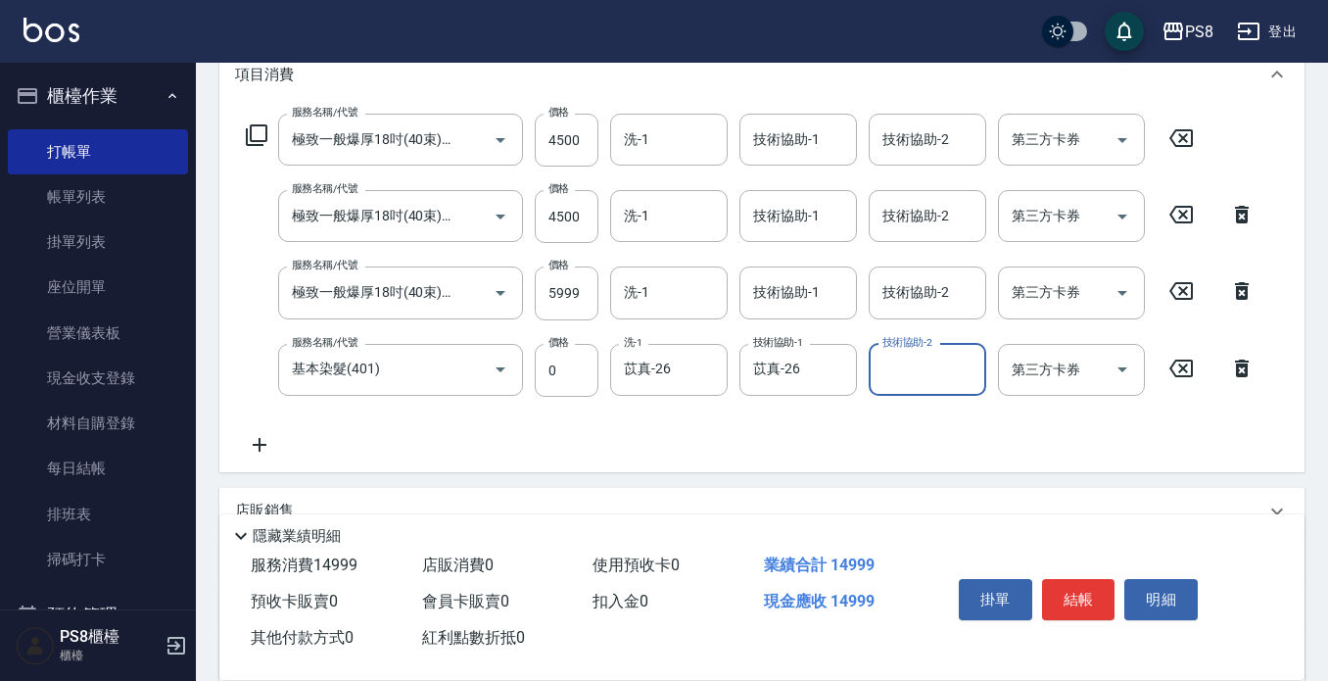
scroll to position [504, 0]
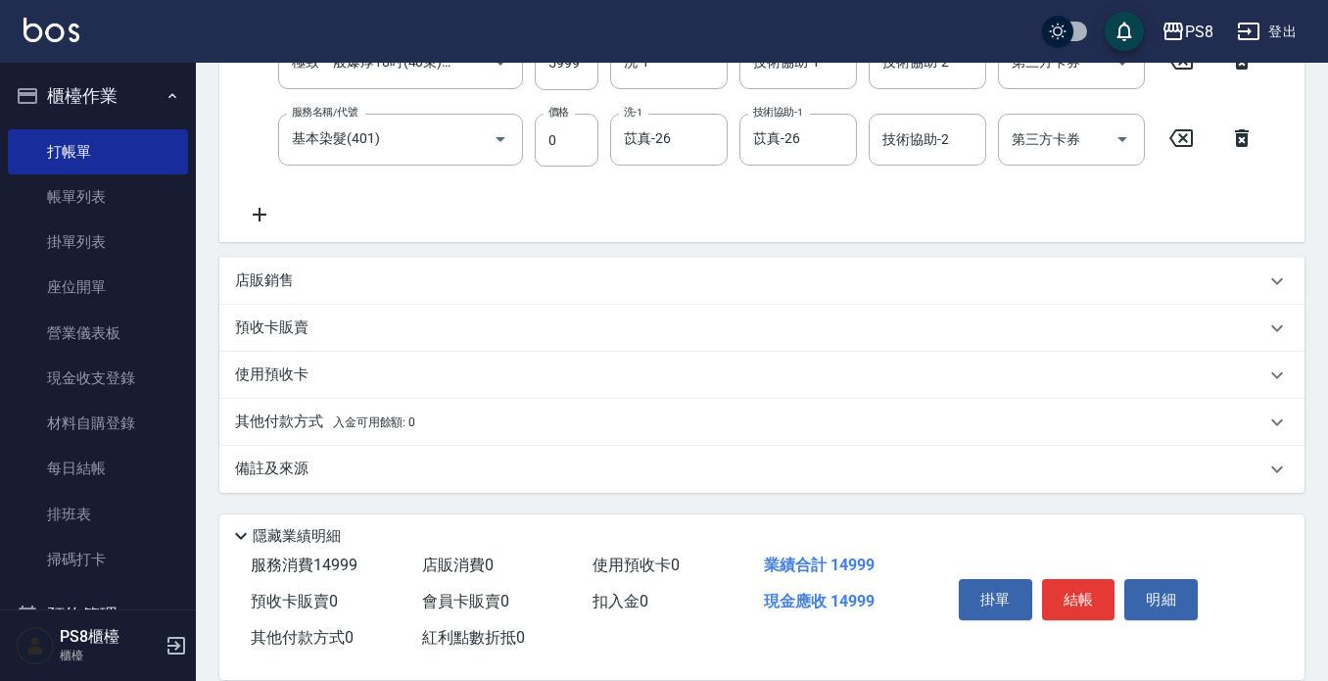
click at [296, 403] on div "其他付款方式 入金可用餘額: 0" at bounding box center [761, 422] width 1085 height 47
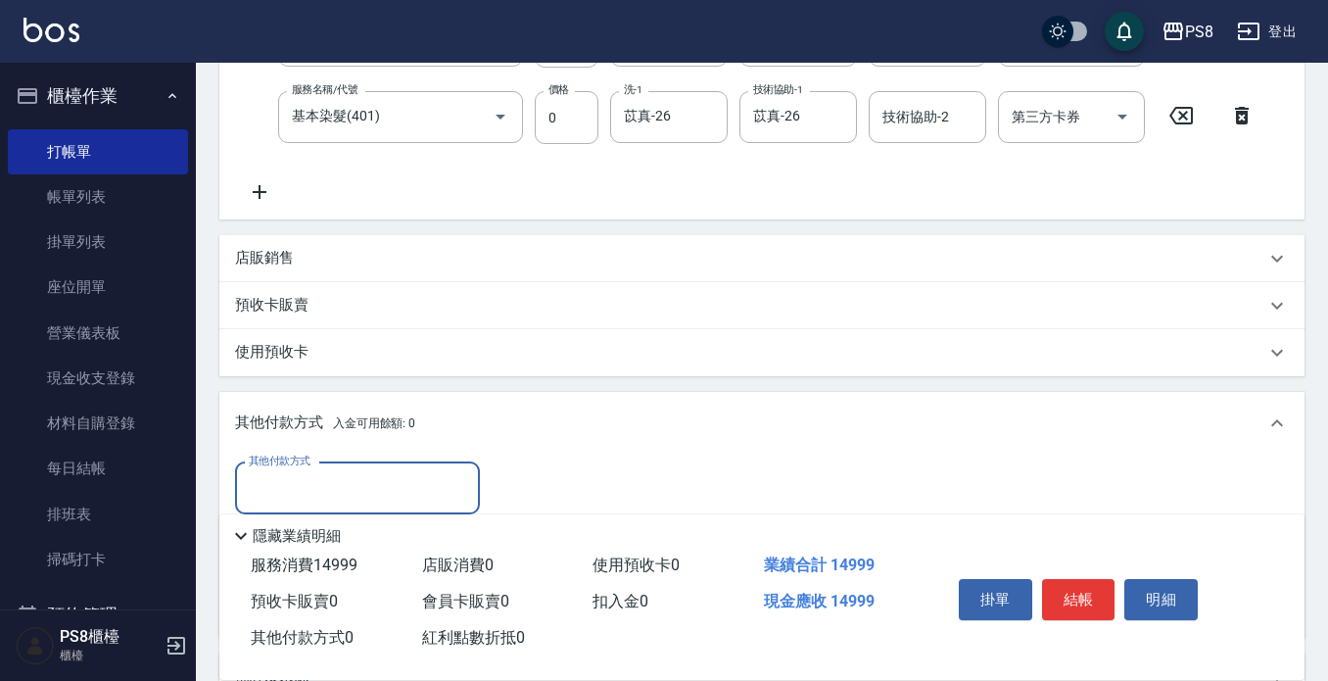
scroll to position [602, 0]
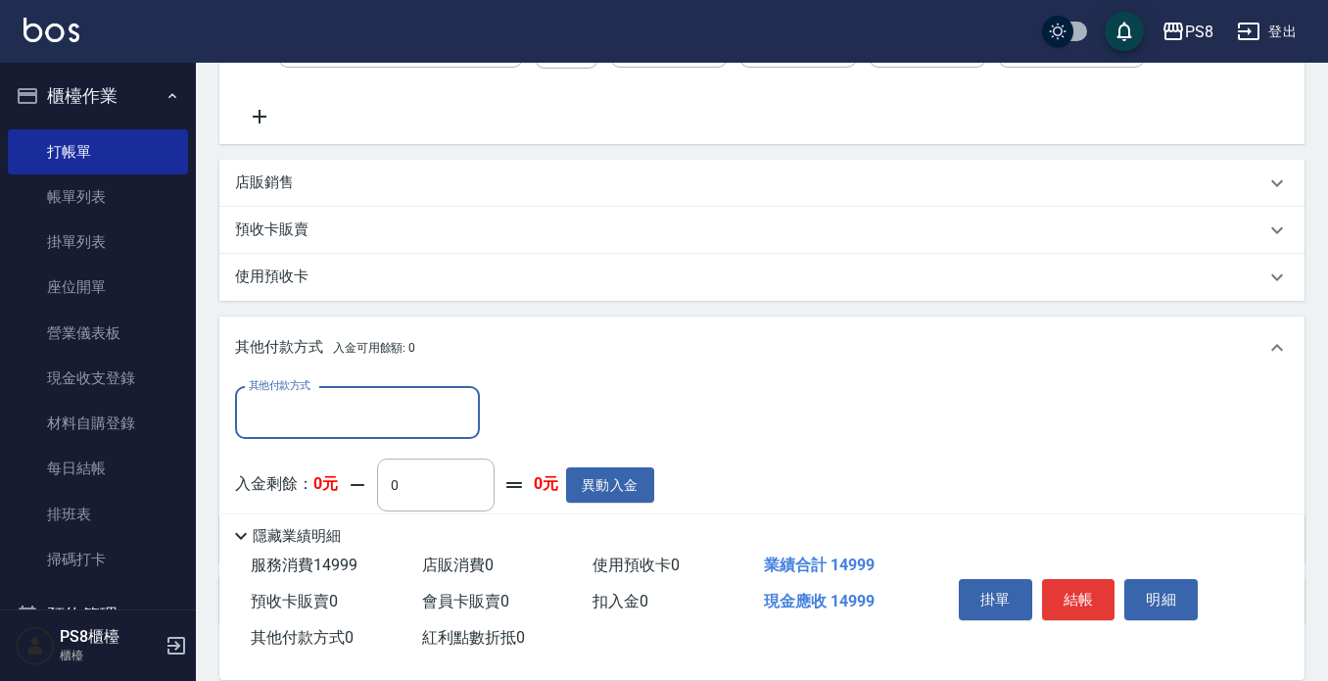
click at [296, 385] on label "其他付款方式" at bounding box center [280, 385] width 62 height 15
click at [296, 396] on input "其他付款方式" at bounding box center [357, 413] width 227 height 34
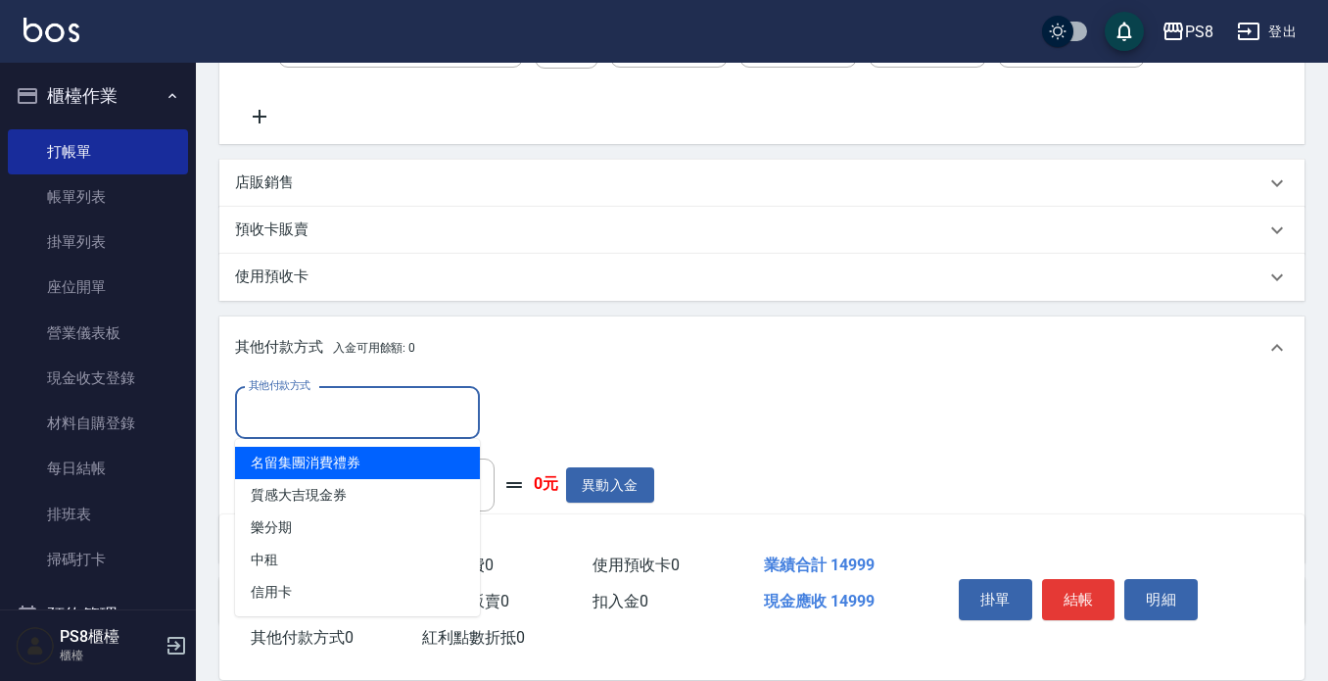
click at [305, 421] on input "其他付款方式" at bounding box center [357, 413] width 227 height 34
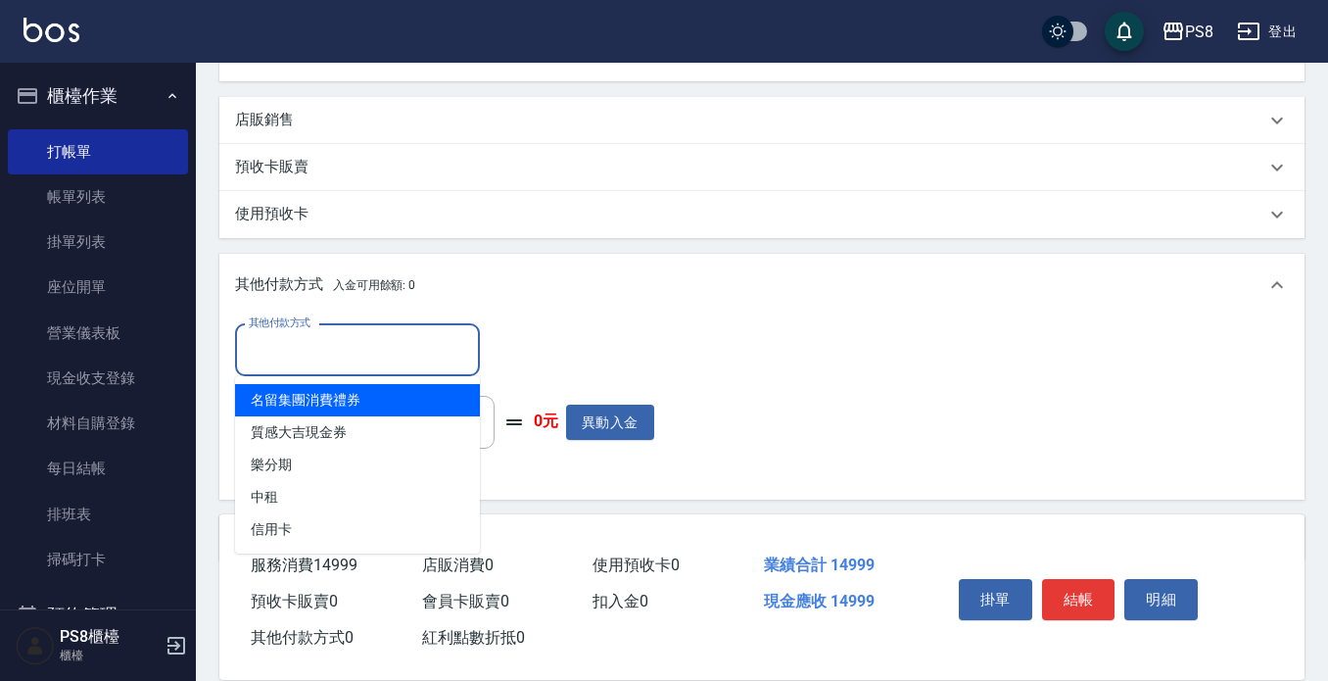
scroll to position [735, 0]
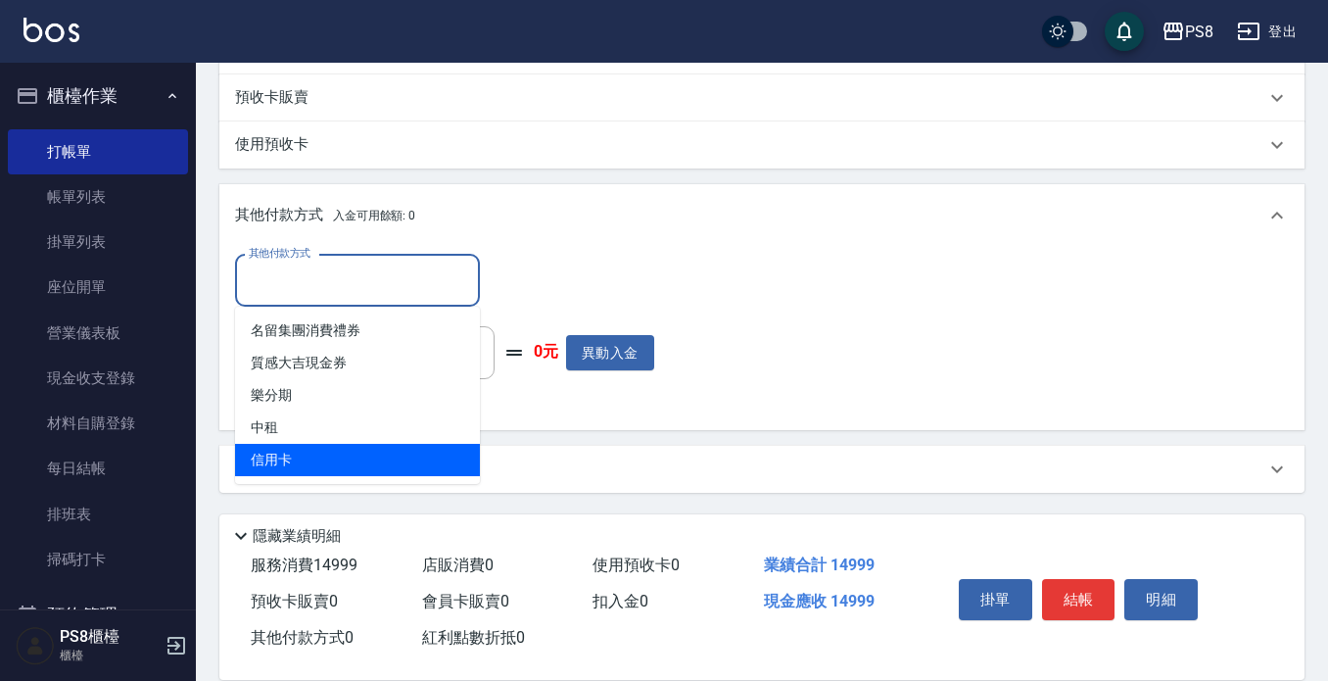
click at [306, 467] on span "信用卡" at bounding box center [357, 460] width 245 height 32
type input "信用卡"
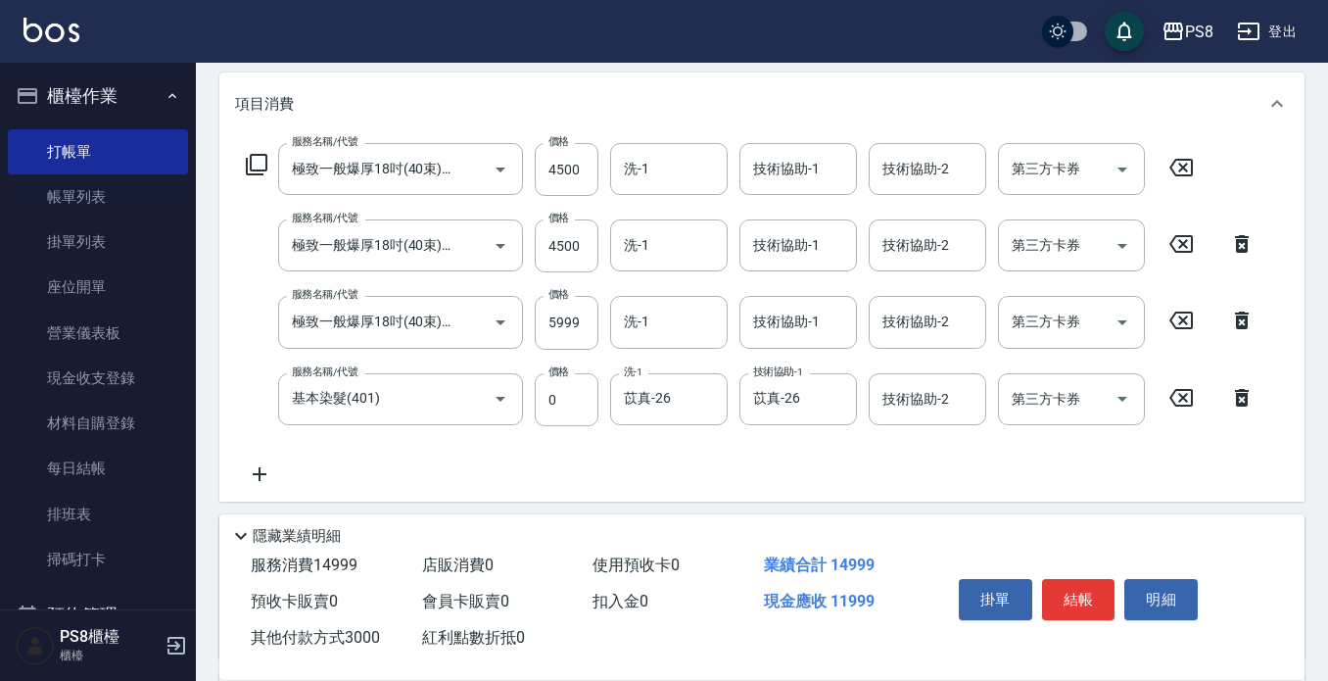
scroll to position [0, 0]
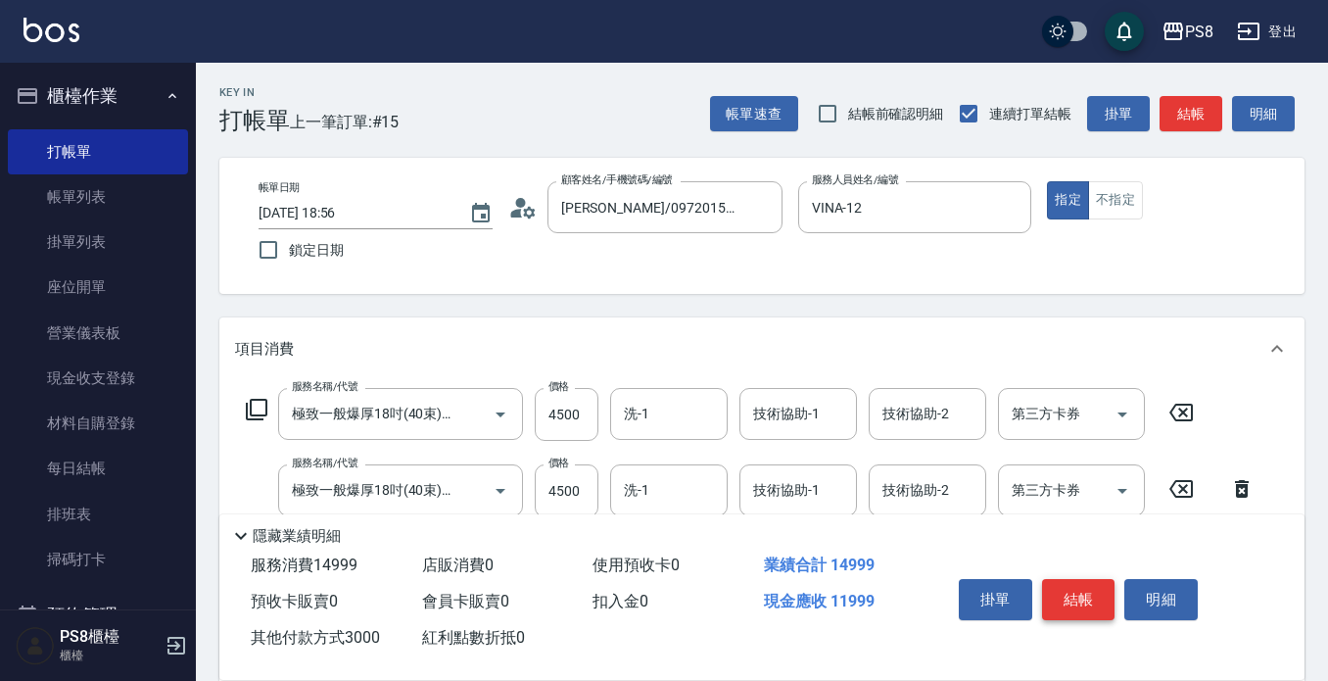
type input "3000"
click at [1086, 594] on button "結帳" at bounding box center [1078, 599] width 73 height 41
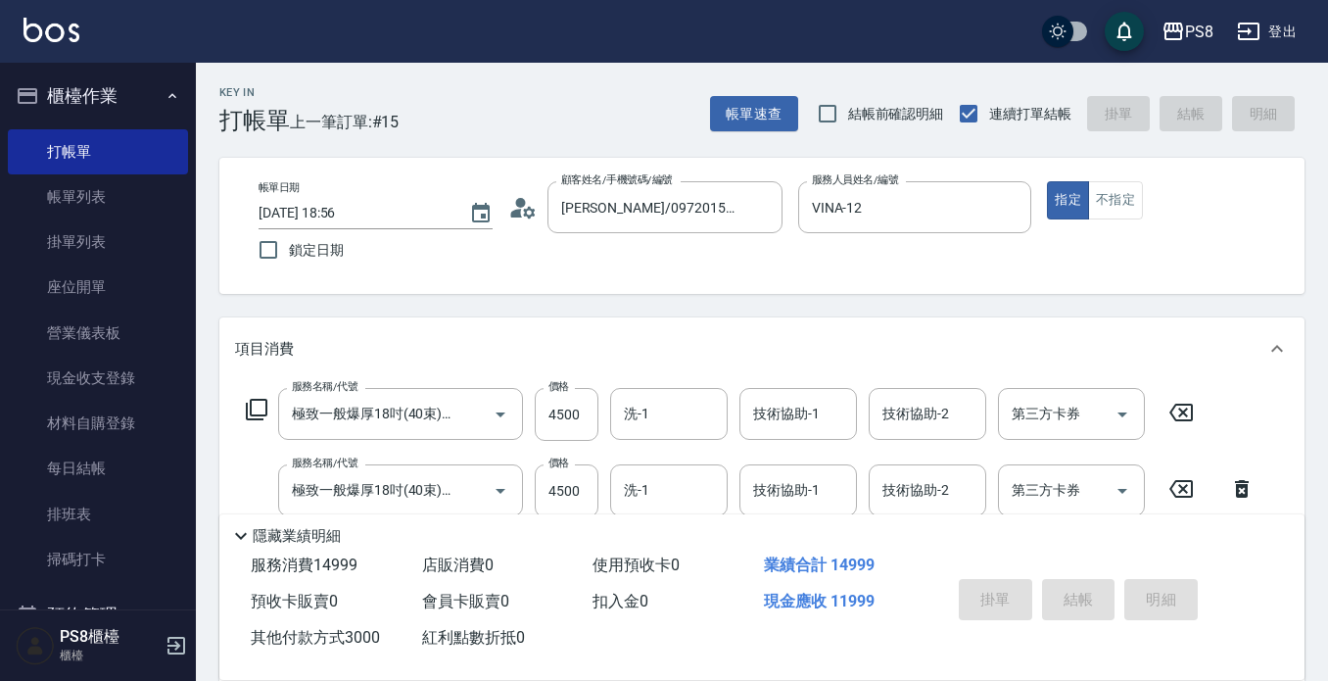
type input "[DATE] 19:00"
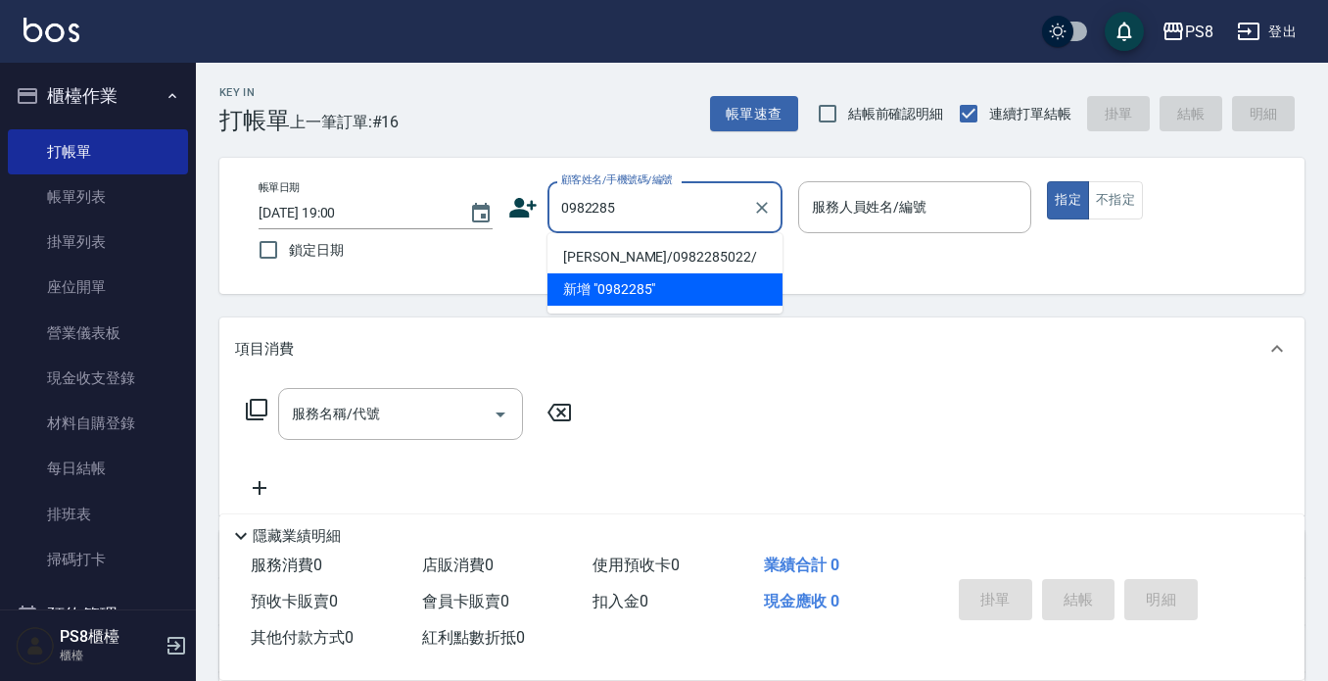
click at [620, 259] on li "[PERSON_NAME]/0982285022/" at bounding box center [665, 257] width 235 height 32
type input "[PERSON_NAME]/0982285022/"
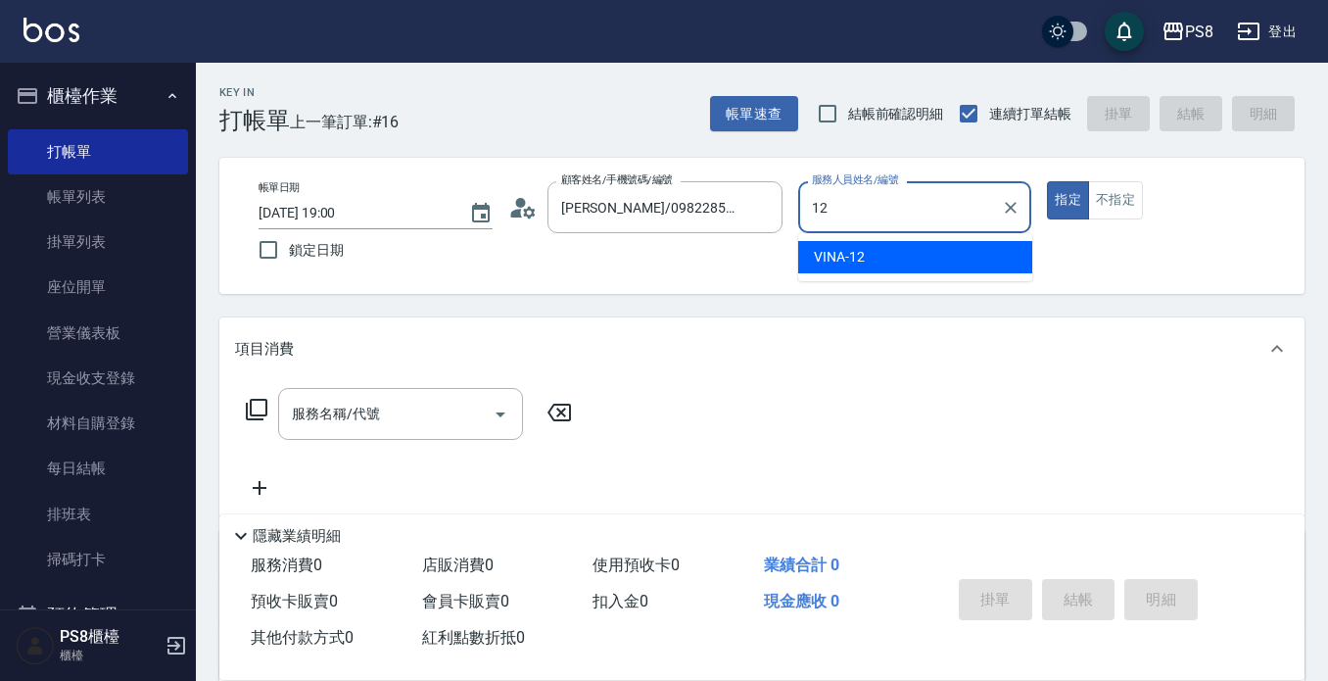
type input "VINA-12"
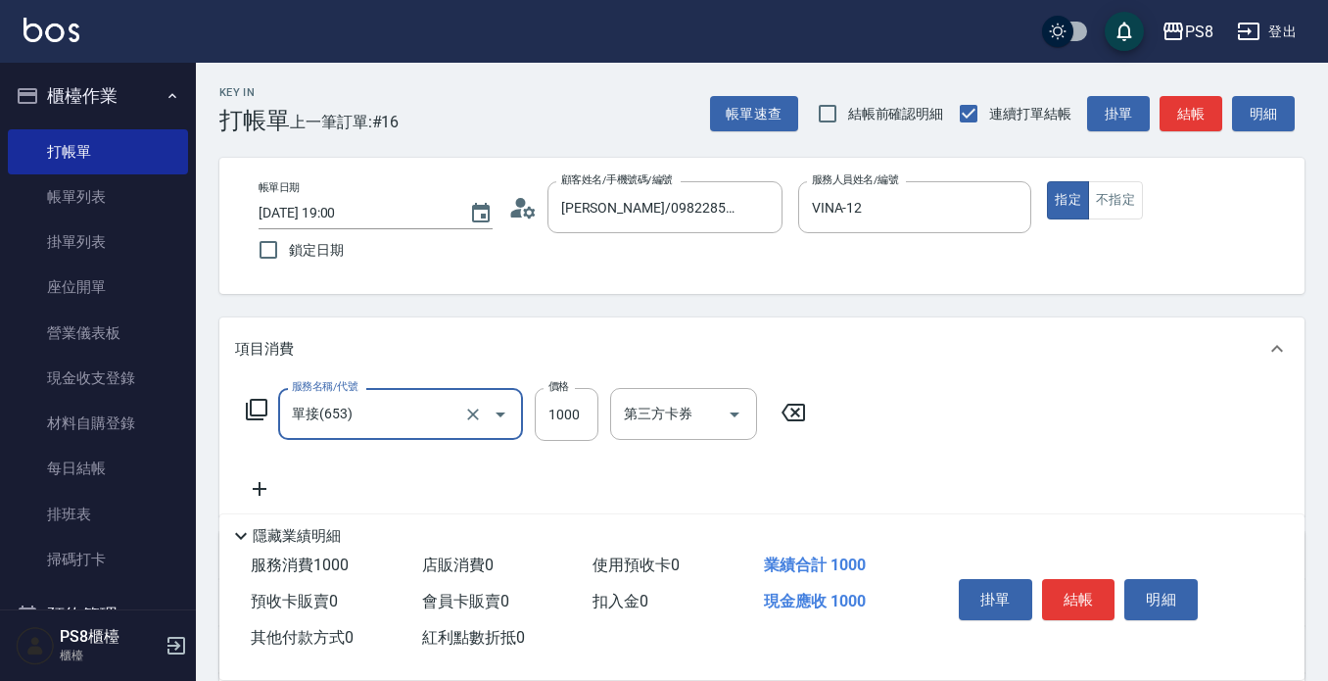
type input "單接(653)"
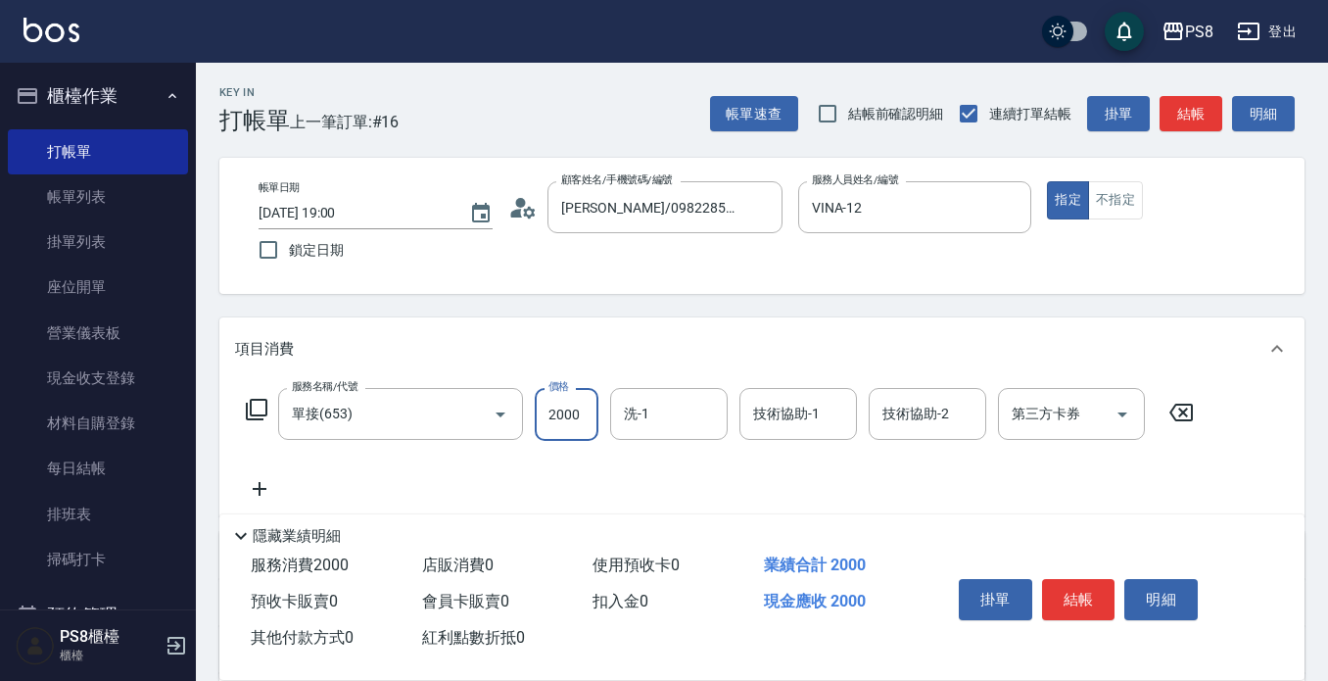
type input "2000"
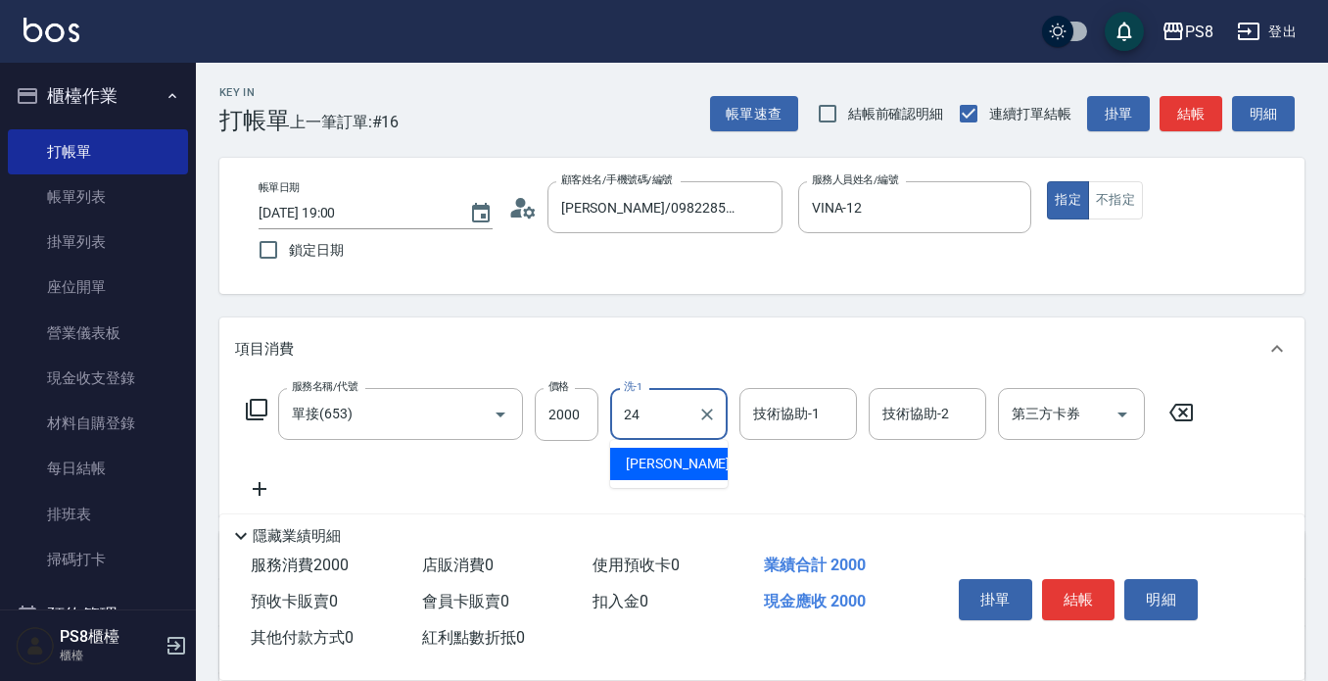
type input "[PERSON_NAME]-24"
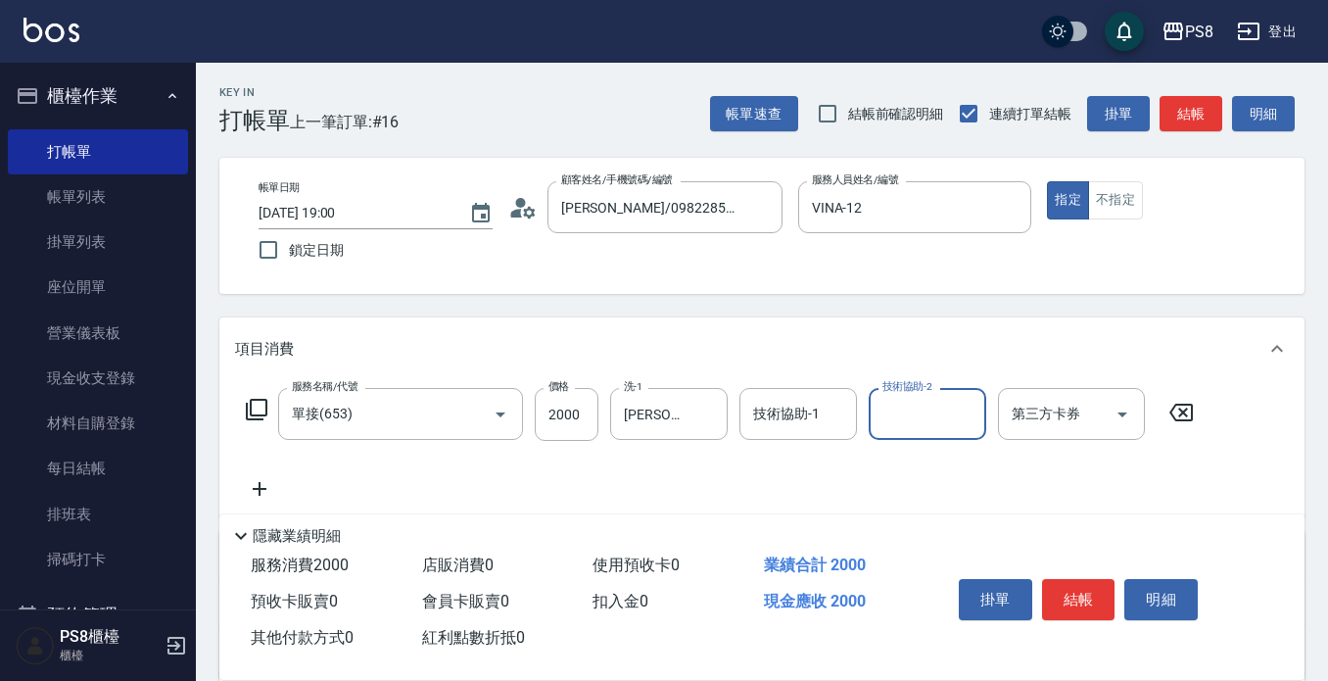
click at [1083, 601] on button "結帳" at bounding box center [1078, 599] width 73 height 41
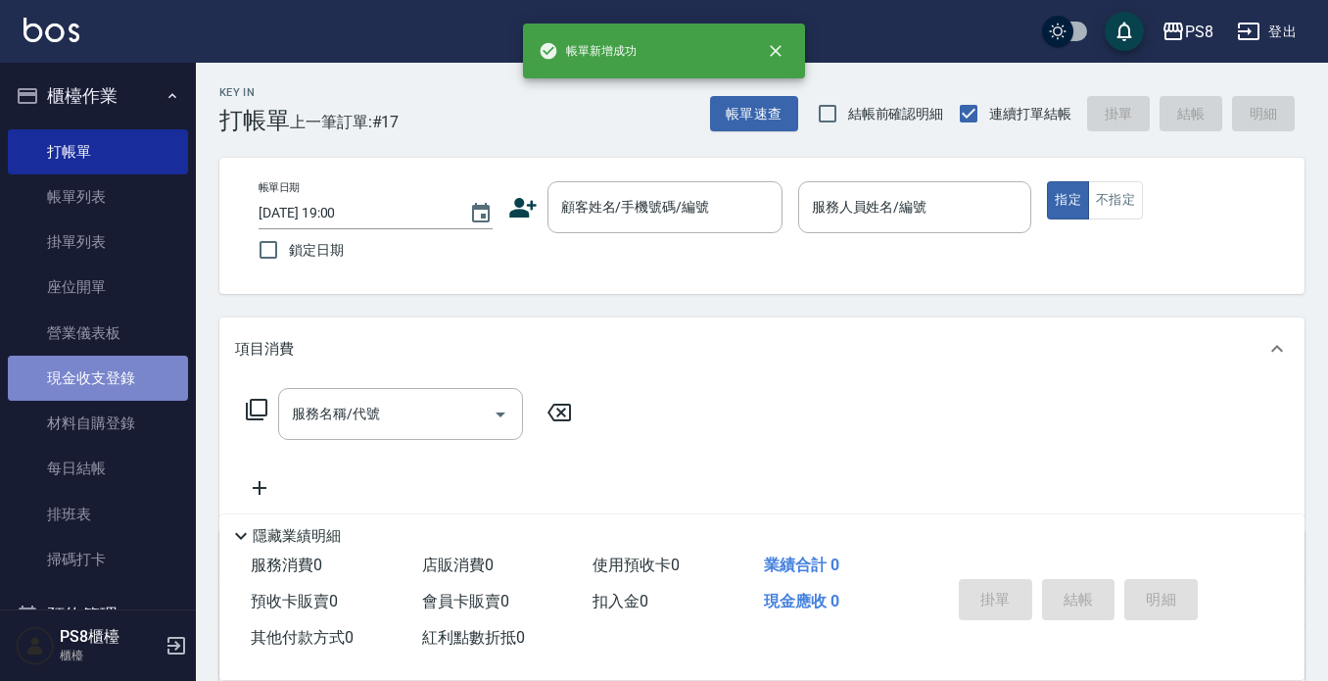
click at [112, 381] on link "現金收支登錄" at bounding box center [98, 378] width 180 height 45
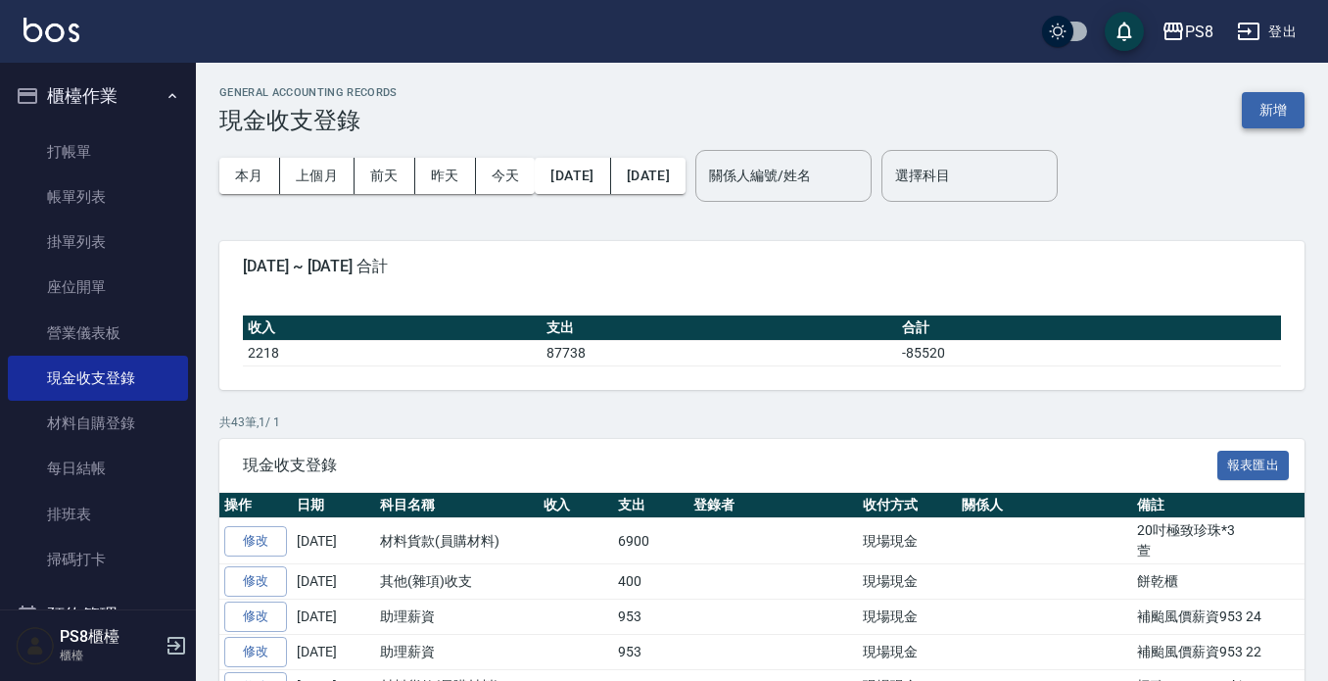
click at [1270, 112] on button "新增" at bounding box center [1273, 110] width 63 height 36
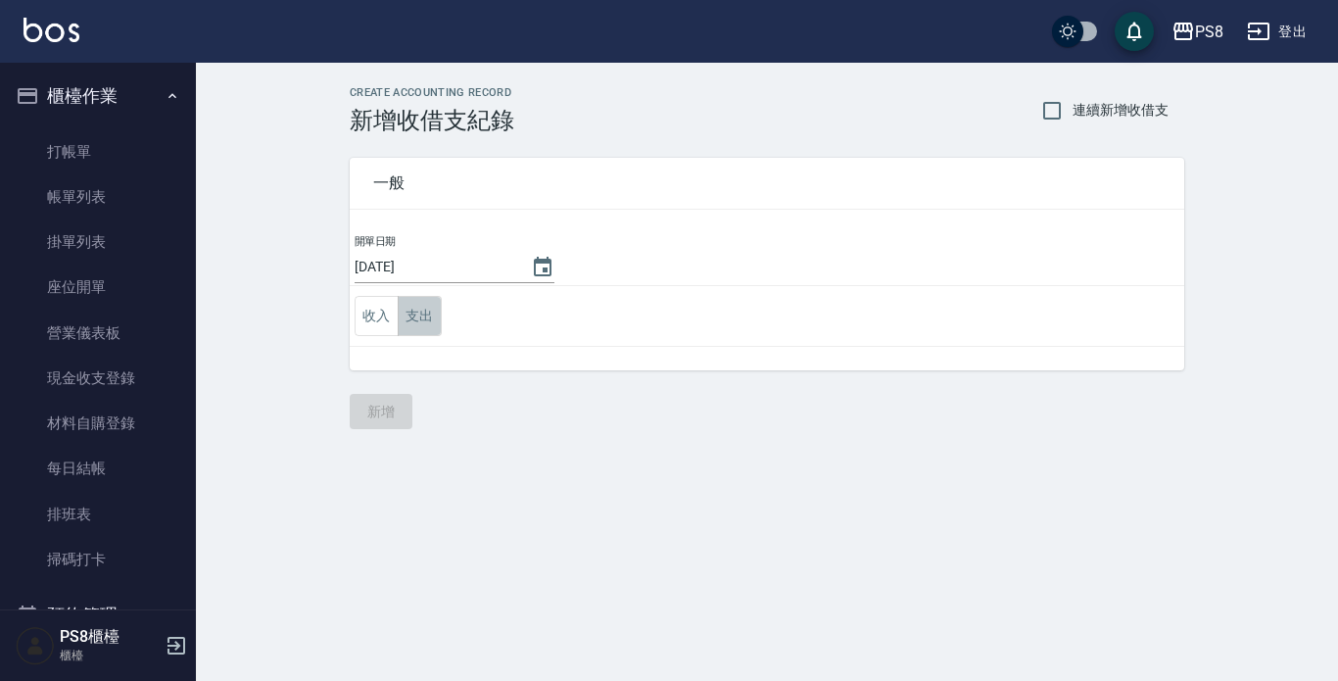
click at [427, 313] on button "支出" at bounding box center [420, 316] width 44 height 40
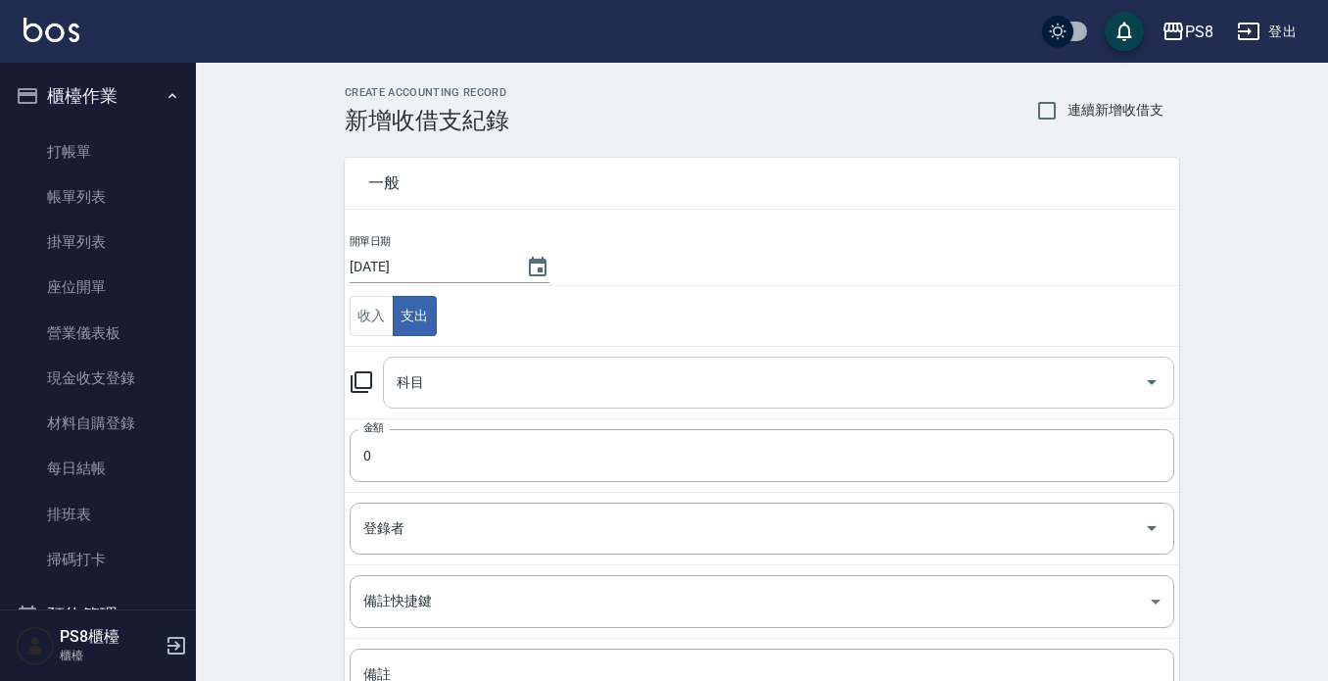
click at [449, 380] on input "科目" at bounding box center [764, 382] width 744 height 34
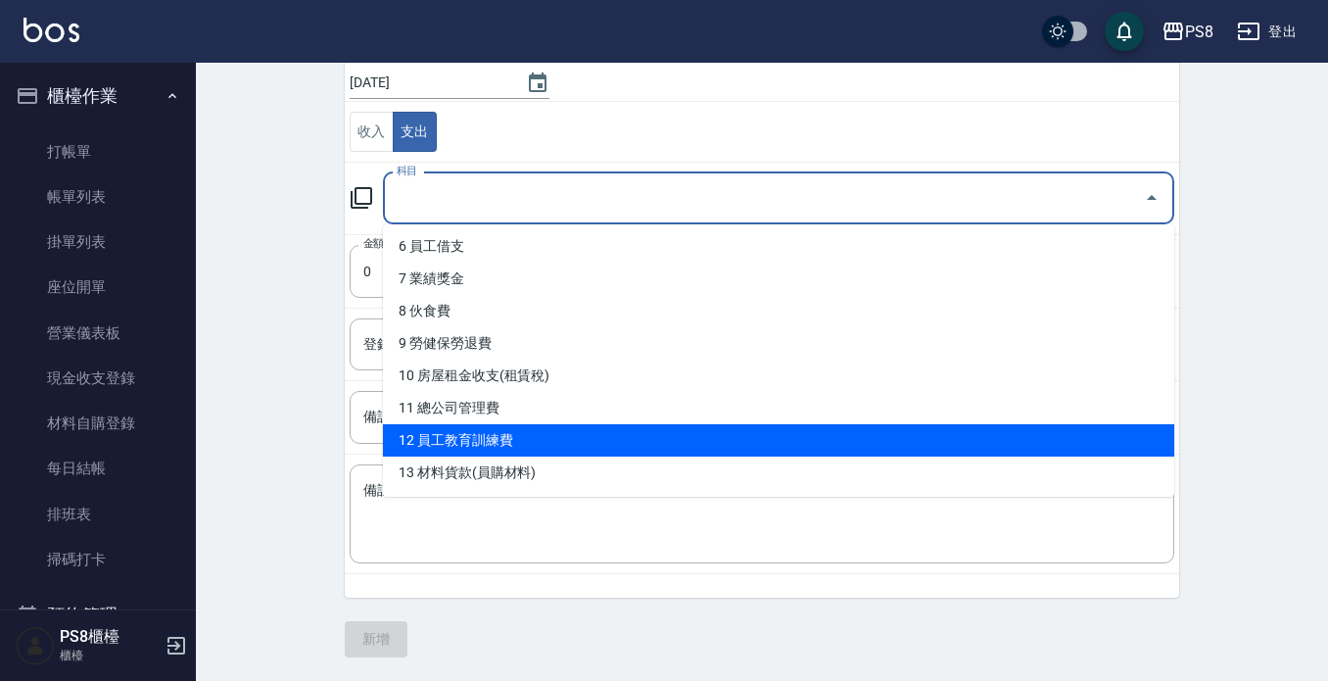
scroll to position [392, 0]
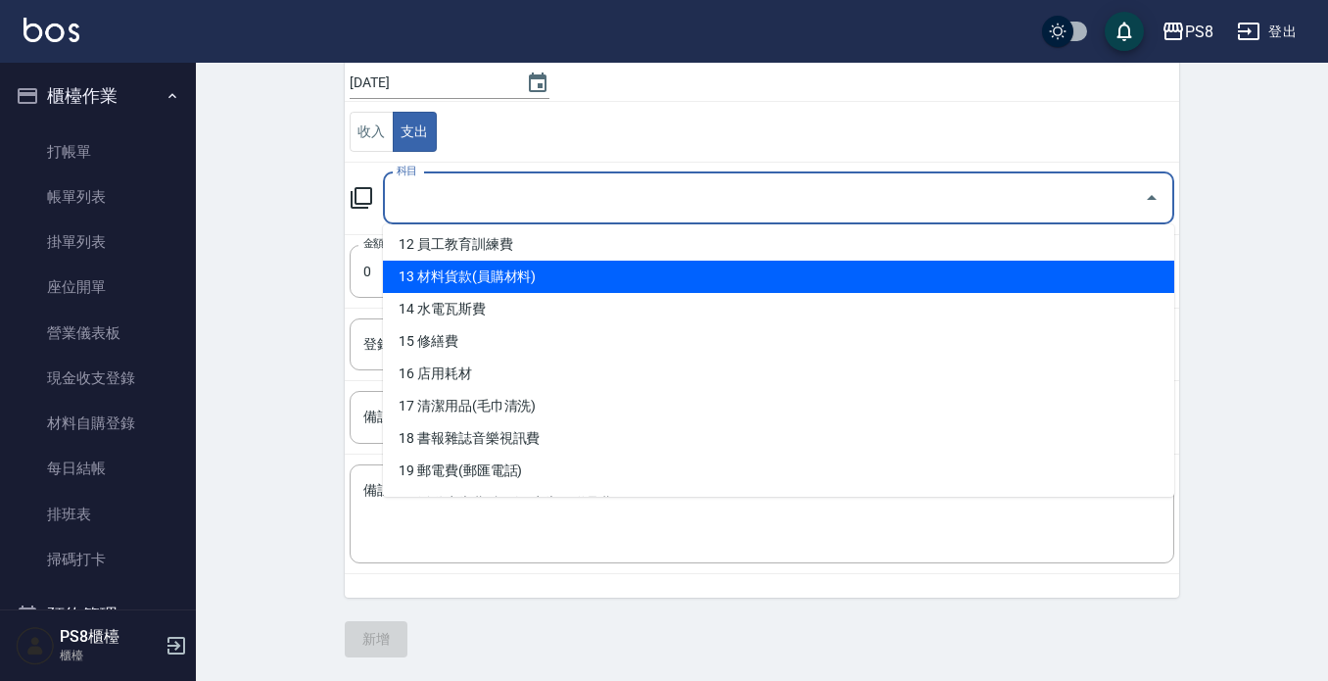
click at [508, 274] on li "13 材料貨款(員購材料)" at bounding box center [778, 277] width 791 height 32
type input "13 材料貨款(員購材料)"
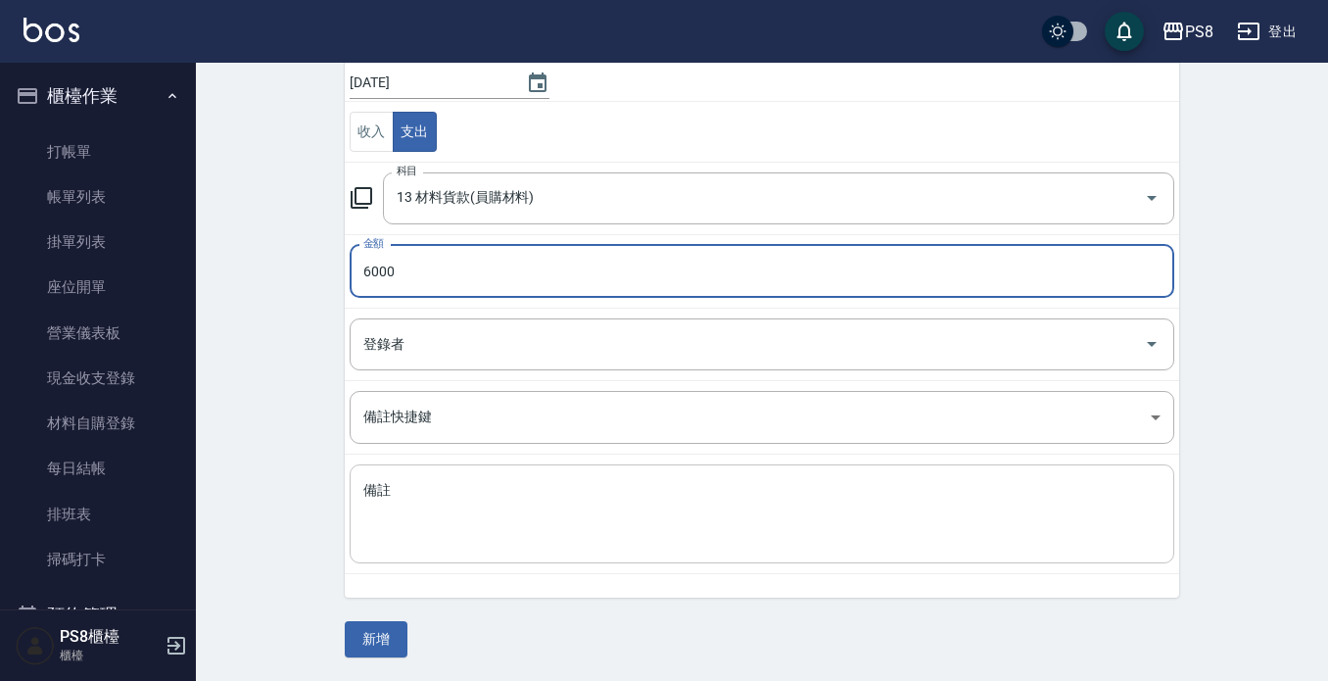
type input "6000"
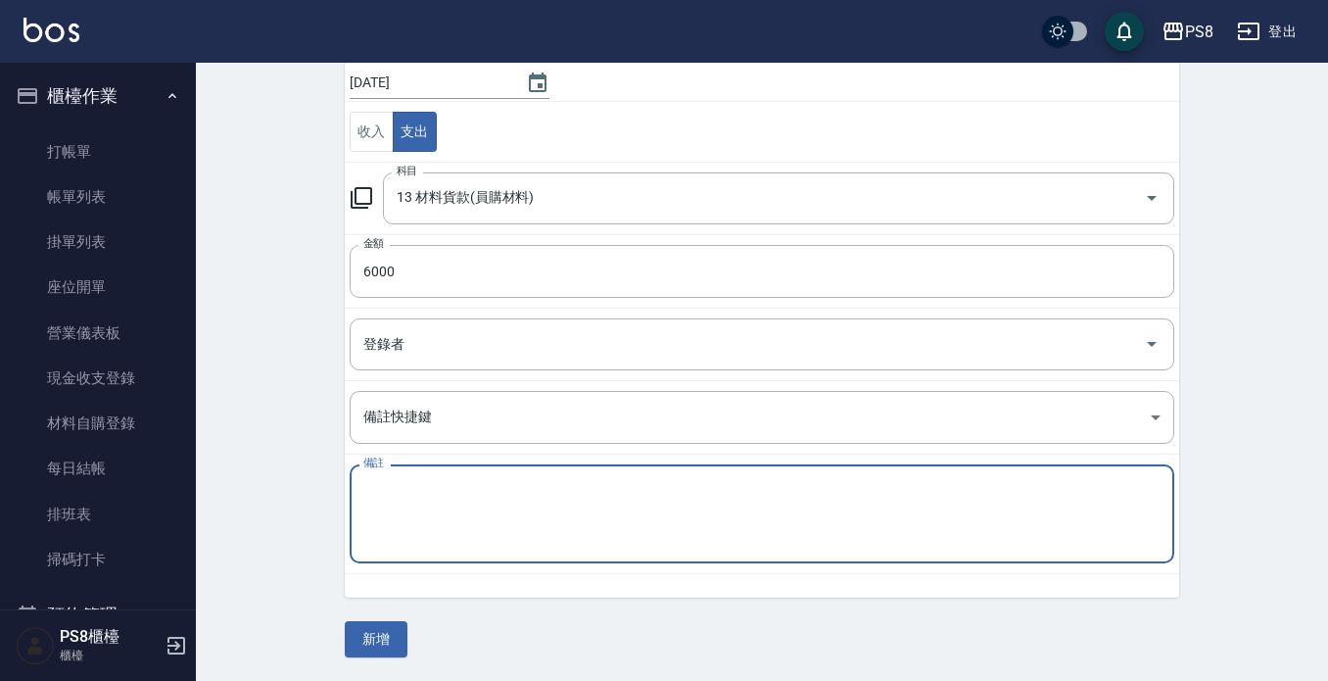
click at [379, 526] on textarea "備註" at bounding box center [761, 514] width 797 height 67
type textarea "18吋極致珍珠*3 萱"
click at [382, 644] on button "新增" at bounding box center [376, 639] width 63 height 36
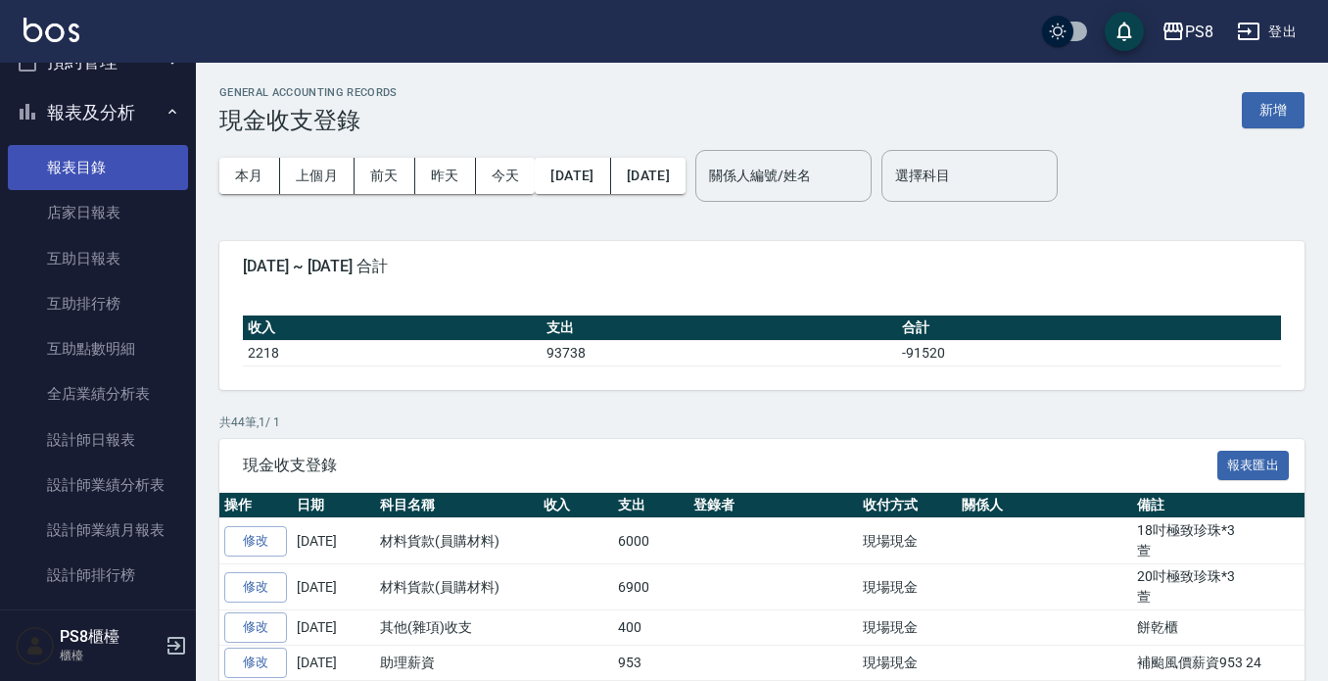
scroll to position [588, 0]
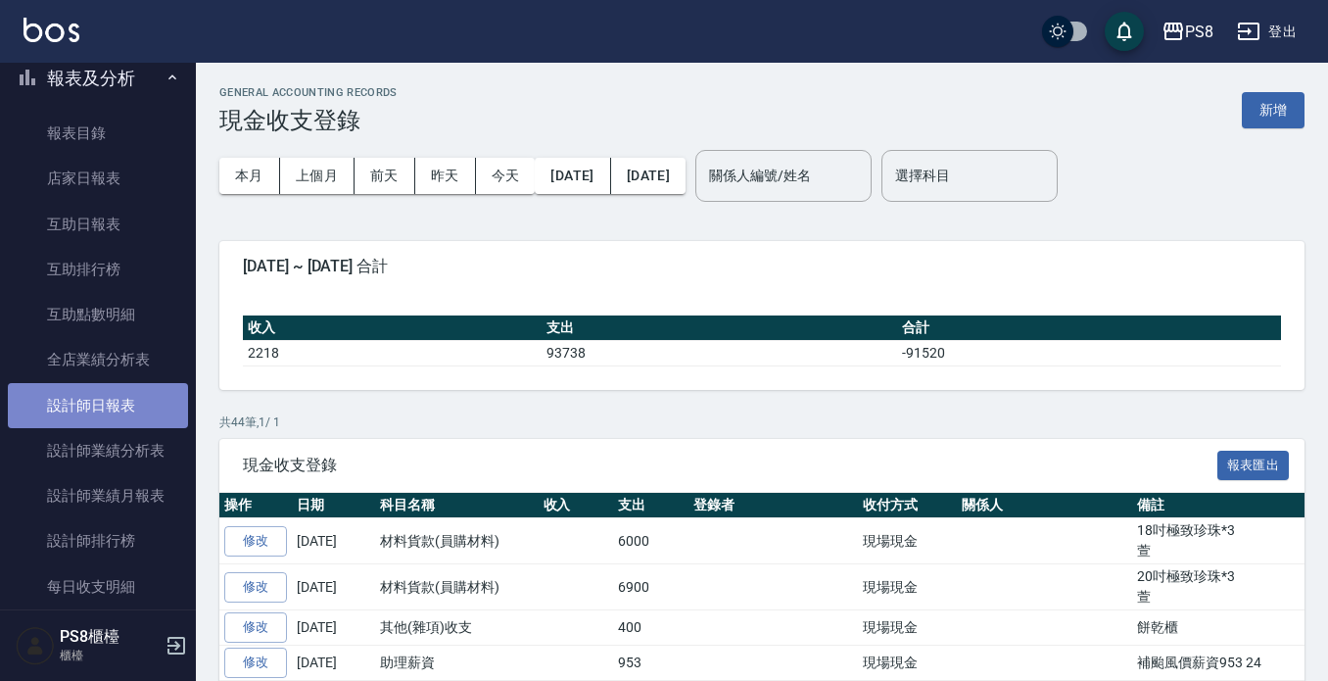
click at [116, 410] on link "設計師日報表" at bounding box center [98, 405] width 180 height 45
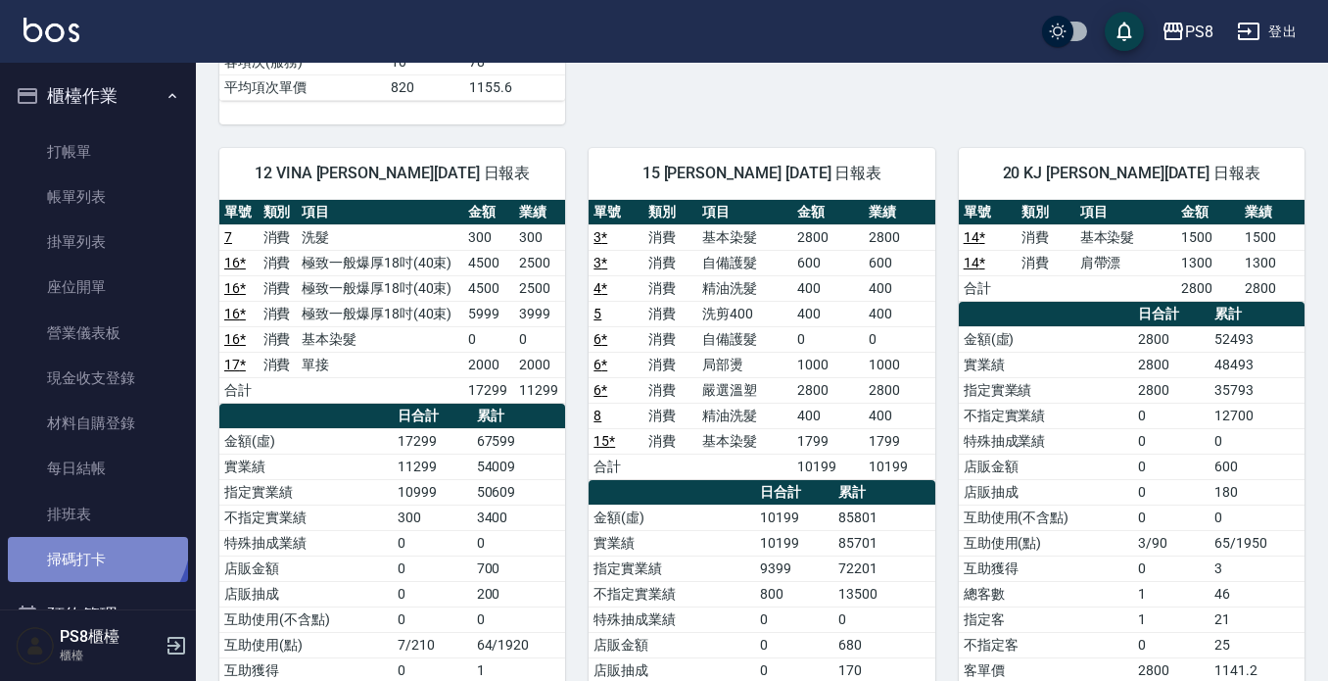
click at [88, 537] on link "掃碼打卡" at bounding box center [98, 559] width 180 height 45
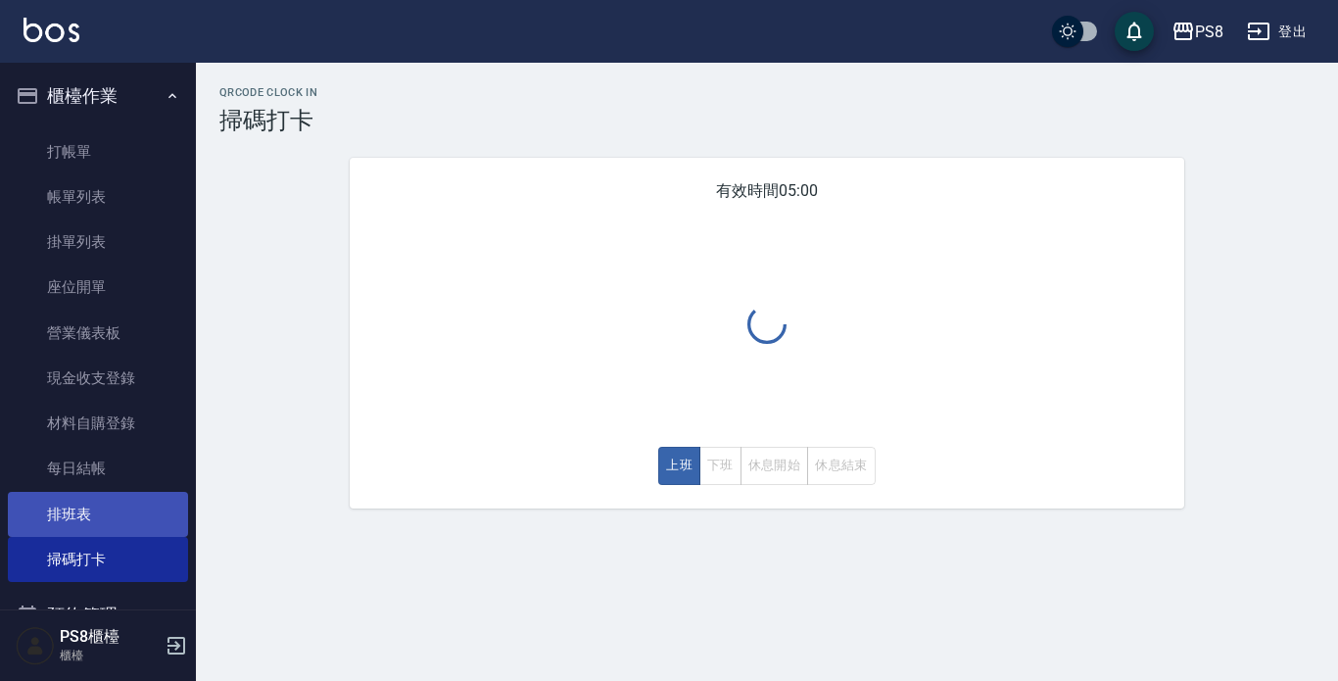
click at [88, 517] on link "排班表" at bounding box center [98, 514] width 180 height 45
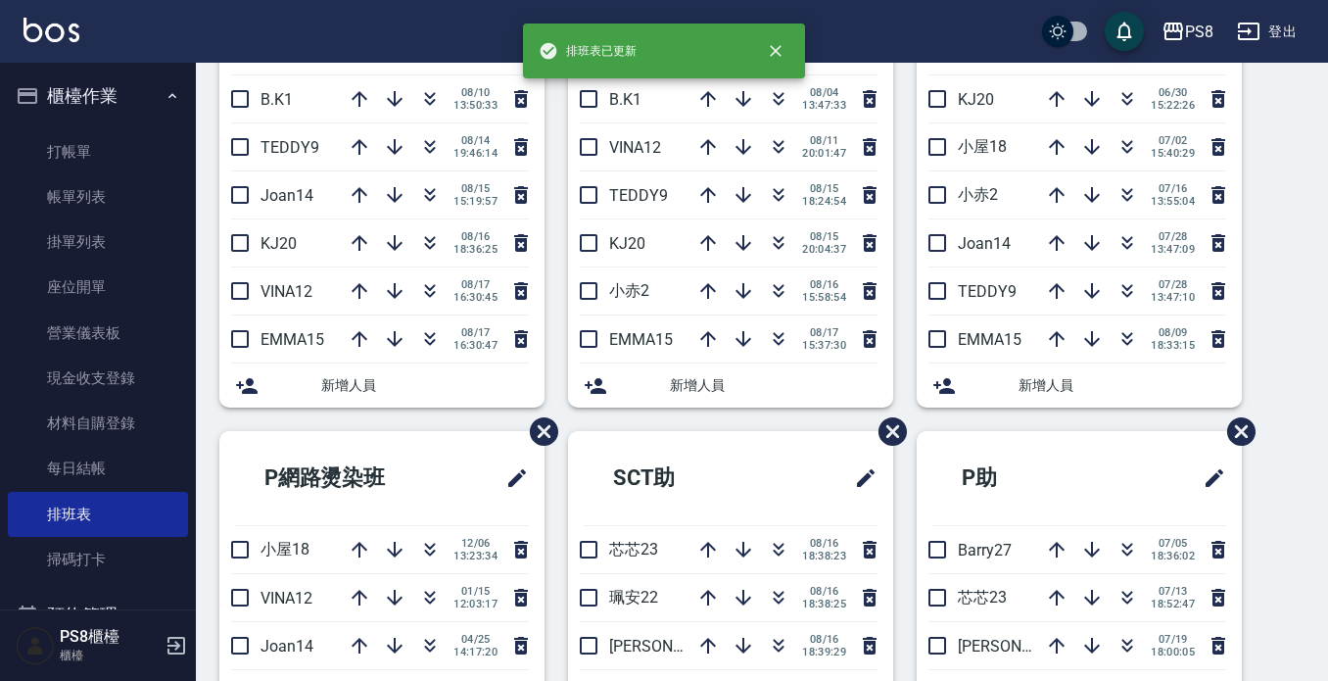
scroll to position [490, 0]
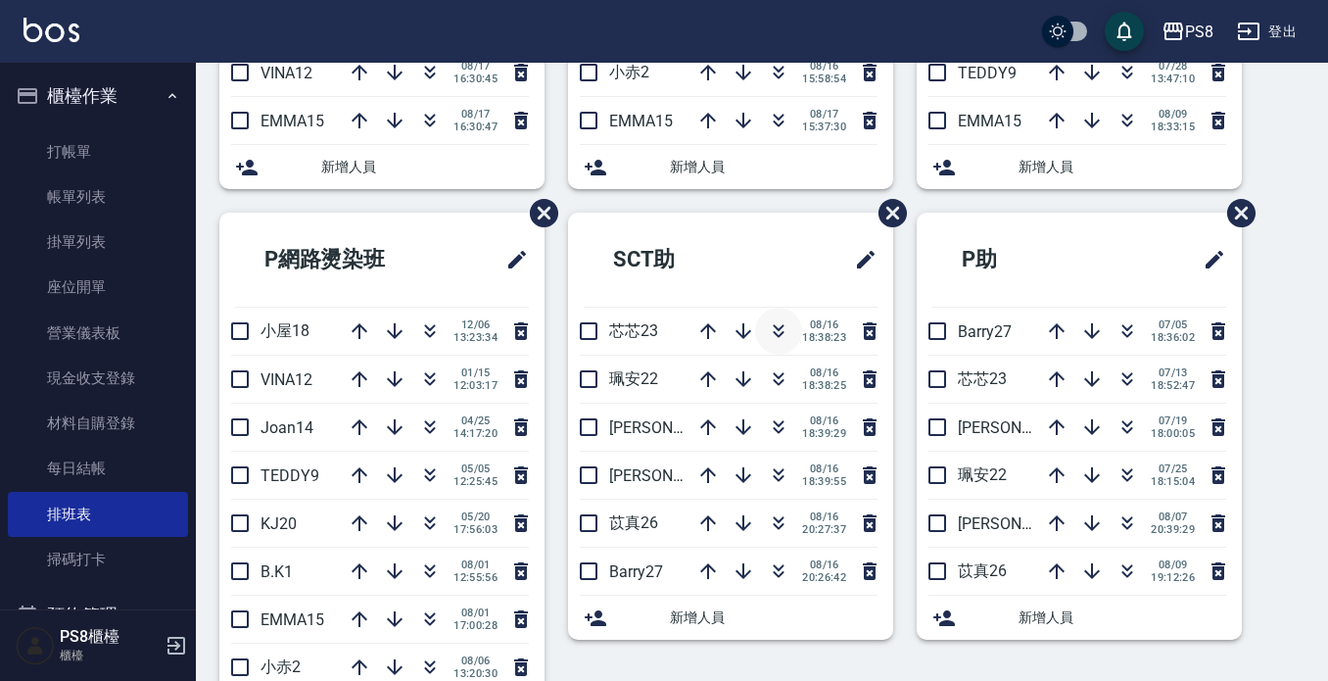
click at [771, 337] on icon "button" at bounding box center [779, 331] width 24 height 24
click at [82, 206] on link "帳單列表" at bounding box center [98, 196] width 180 height 45
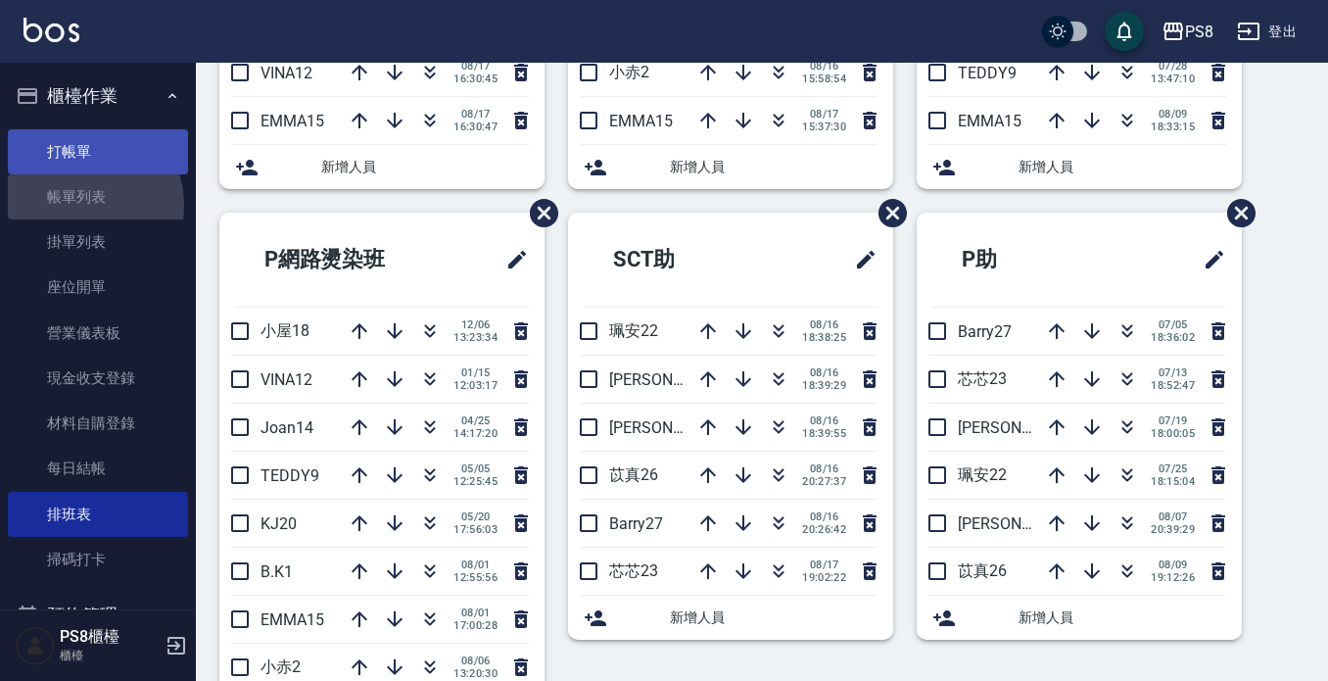
click at [132, 147] on link "打帳單" at bounding box center [98, 151] width 180 height 45
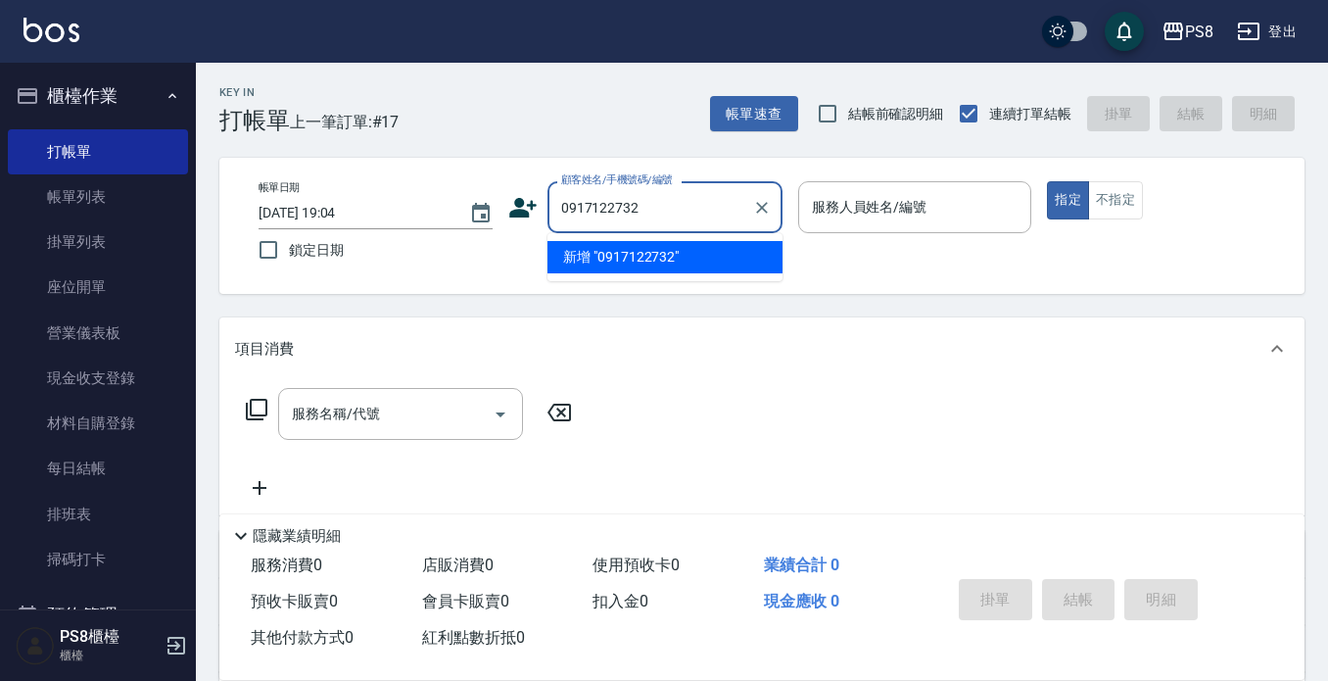
drag, startPoint x: 670, startPoint y: 197, endPoint x: 553, endPoint y: 195, distance: 116.6
click at [553, 195] on div "0917122732 顧客姓名/手機號碼/編號" at bounding box center [665, 207] width 235 height 52
type input "0917122732"
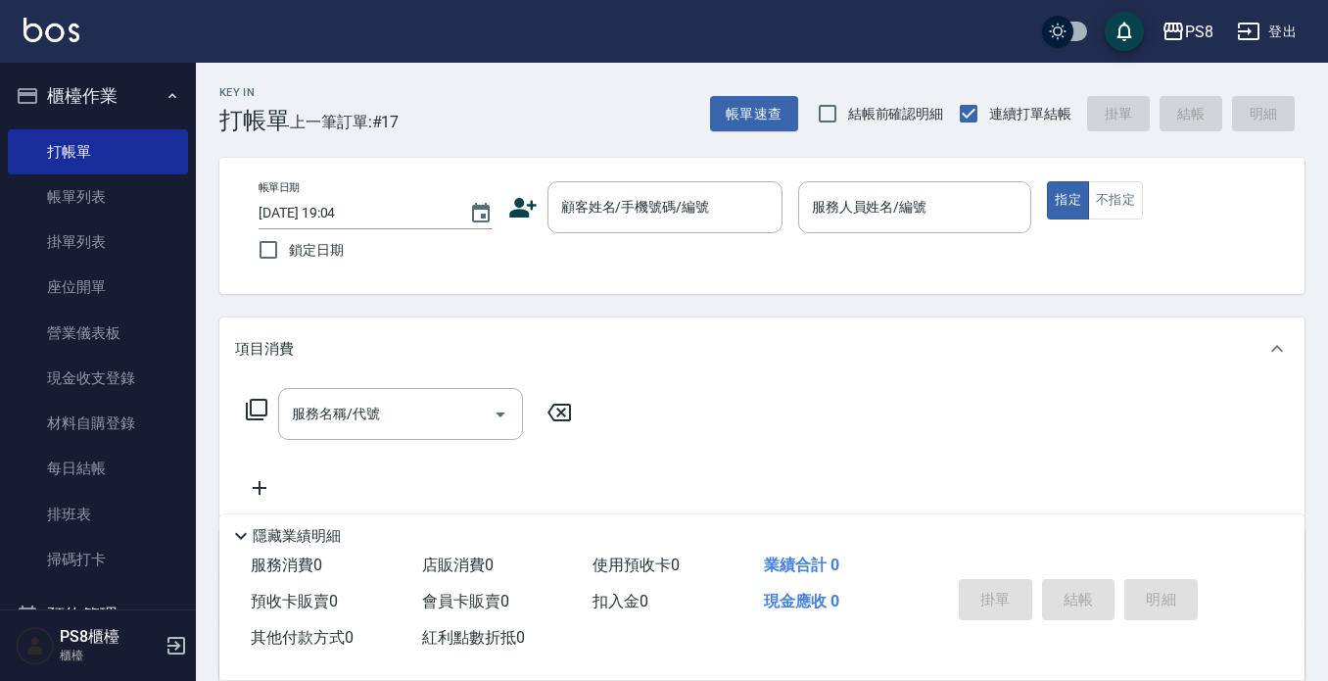
click at [518, 213] on icon at bounding box center [522, 208] width 27 height 20
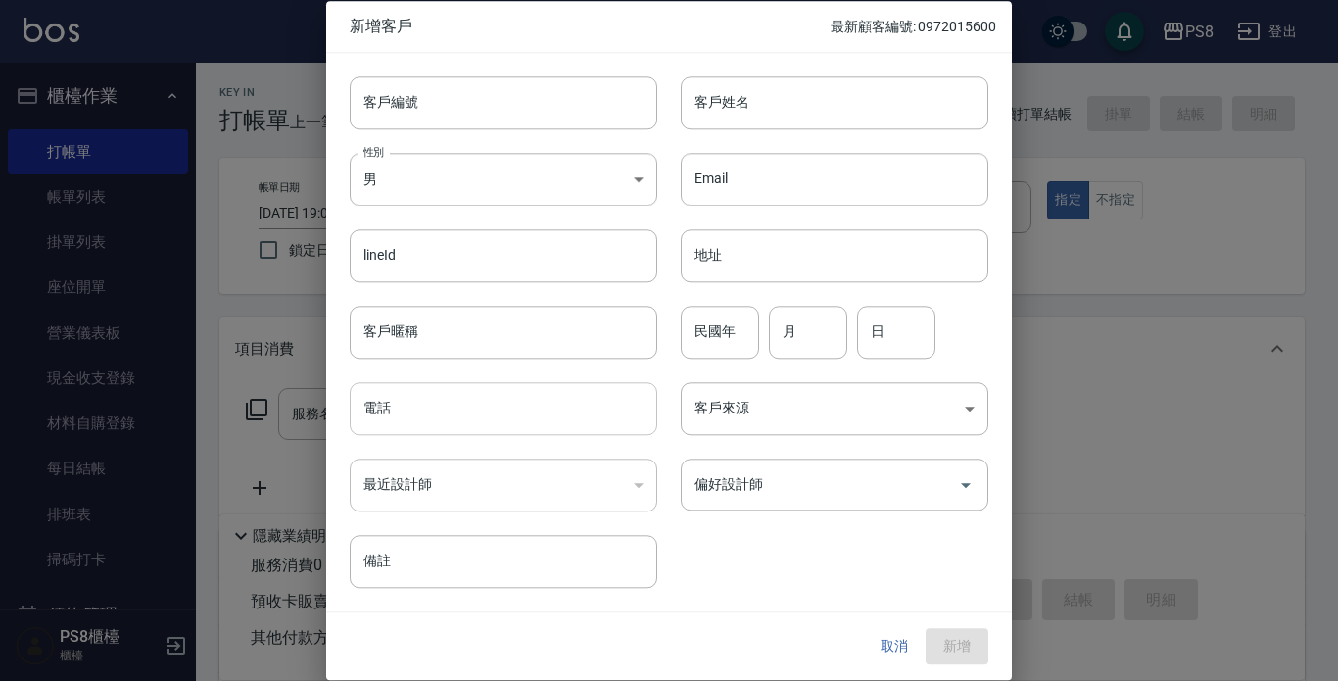
click at [419, 400] on input "電話" at bounding box center [504, 408] width 308 height 53
paste input "0917122732"
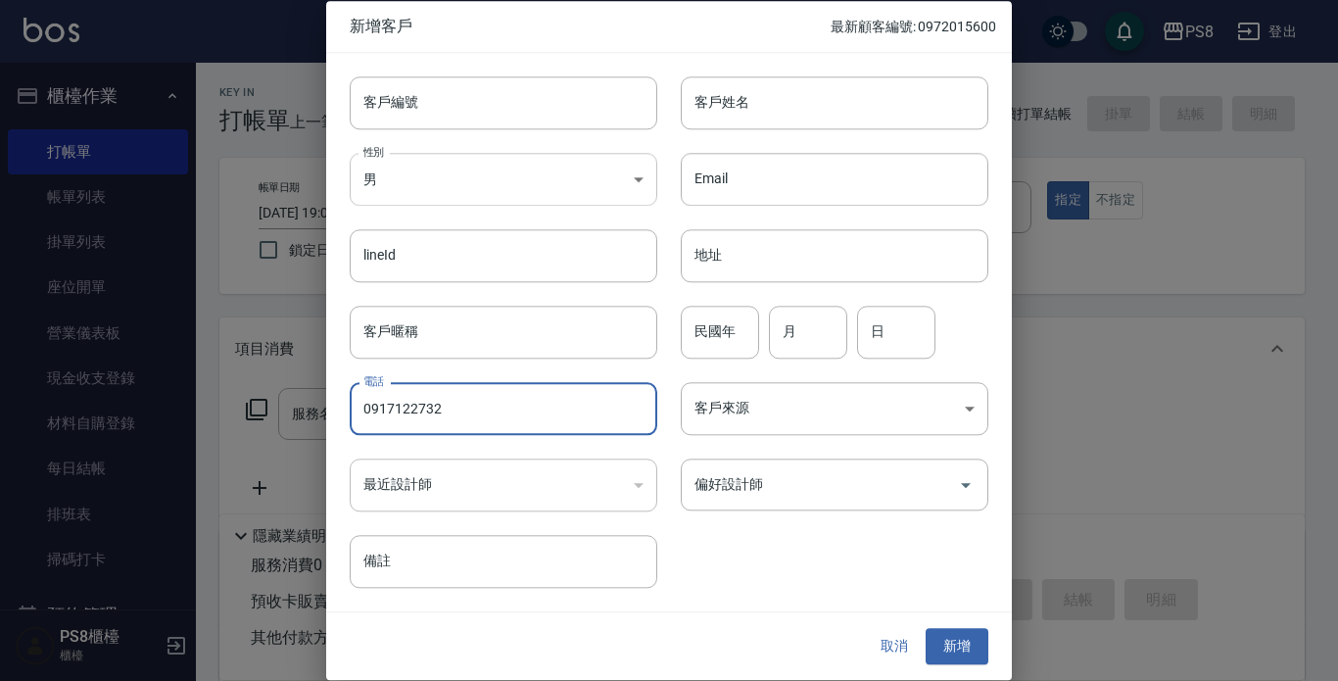
type input "0917122732"
click at [451, 167] on body "PS8 登出 櫃檯作業 打帳單 帳單列表 掛單列表 座位開單 營業儀表板 現金收支登錄 材料自購登錄 每日結帳 排班表 掃碼打卡 預約管理 預約管理 單日預約…" at bounding box center [669, 477] width 1338 height 954
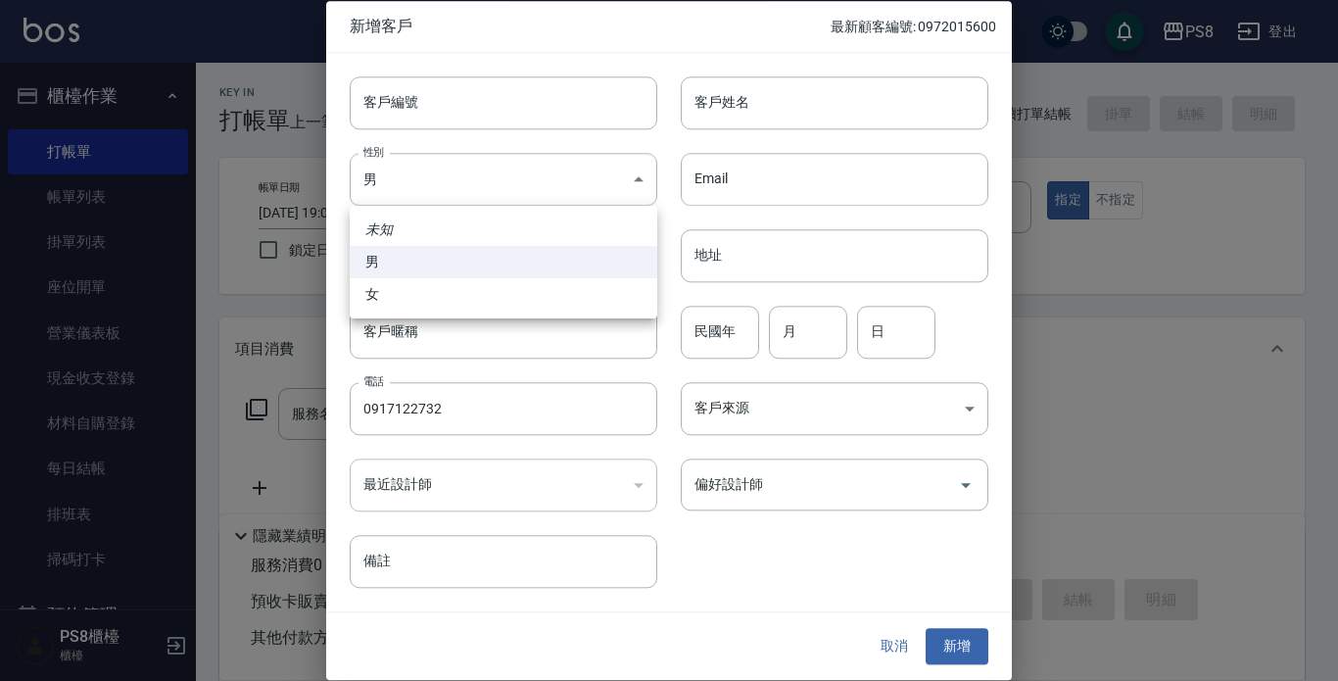
click at [451, 285] on li "女" at bounding box center [504, 294] width 308 height 32
type input "[DEMOGRAPHIC_DATA]"
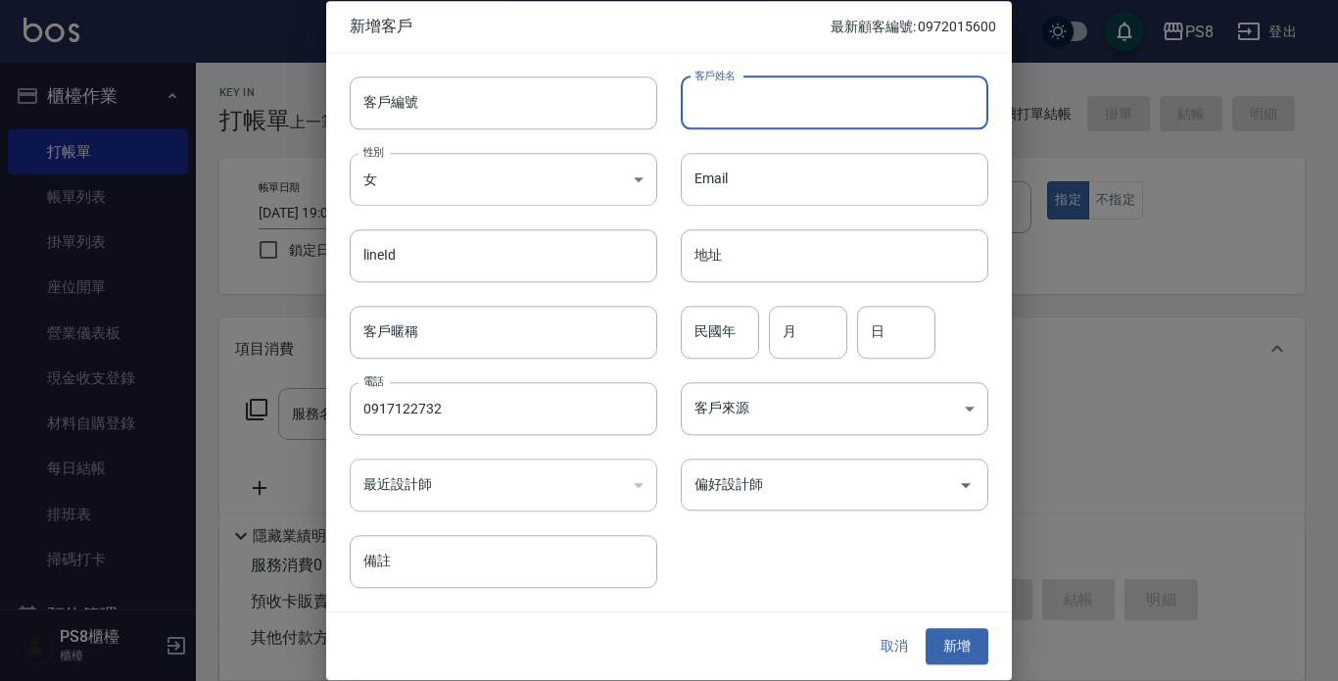
click at [771, 121] on input "客戶姓名" at bounding box center [835, 102] width 308 height 53
type input "張芯瑜"
click at [745, 319] on input "民國年" at bounding box center [720, 332] width 78 height 53
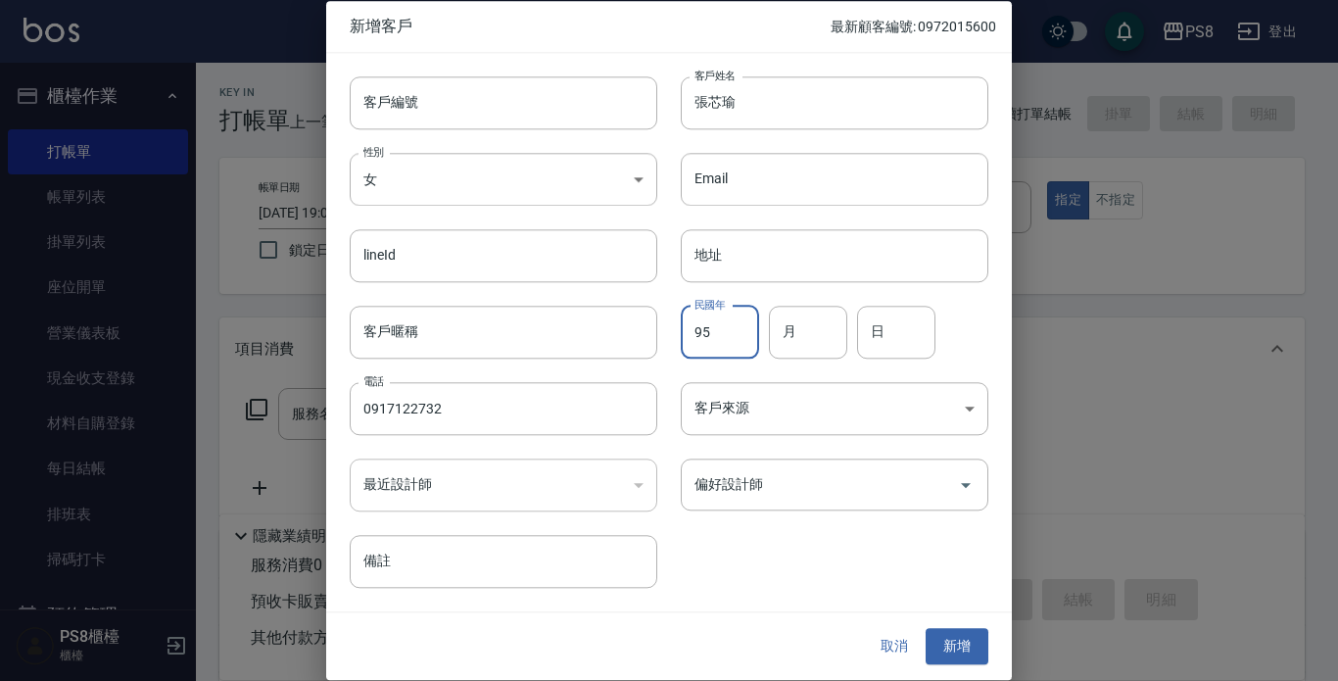
type input "95"
type input "11"
type input "12"
click at [944, 641] on button "新增" at bounding box center [957, 647] width 63 height 36
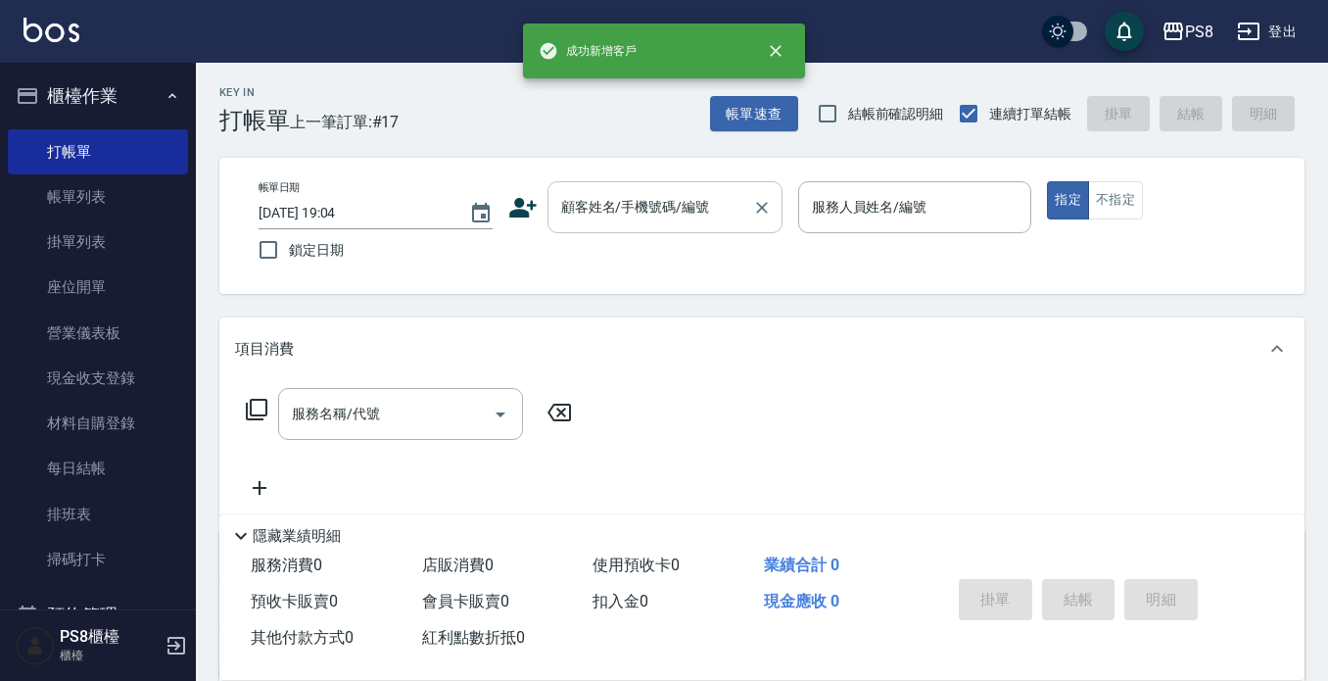
click at [634, 189] on div "顧客姓名/手機號碼/編號" at bounding box center [665, 207] width 235 height 52
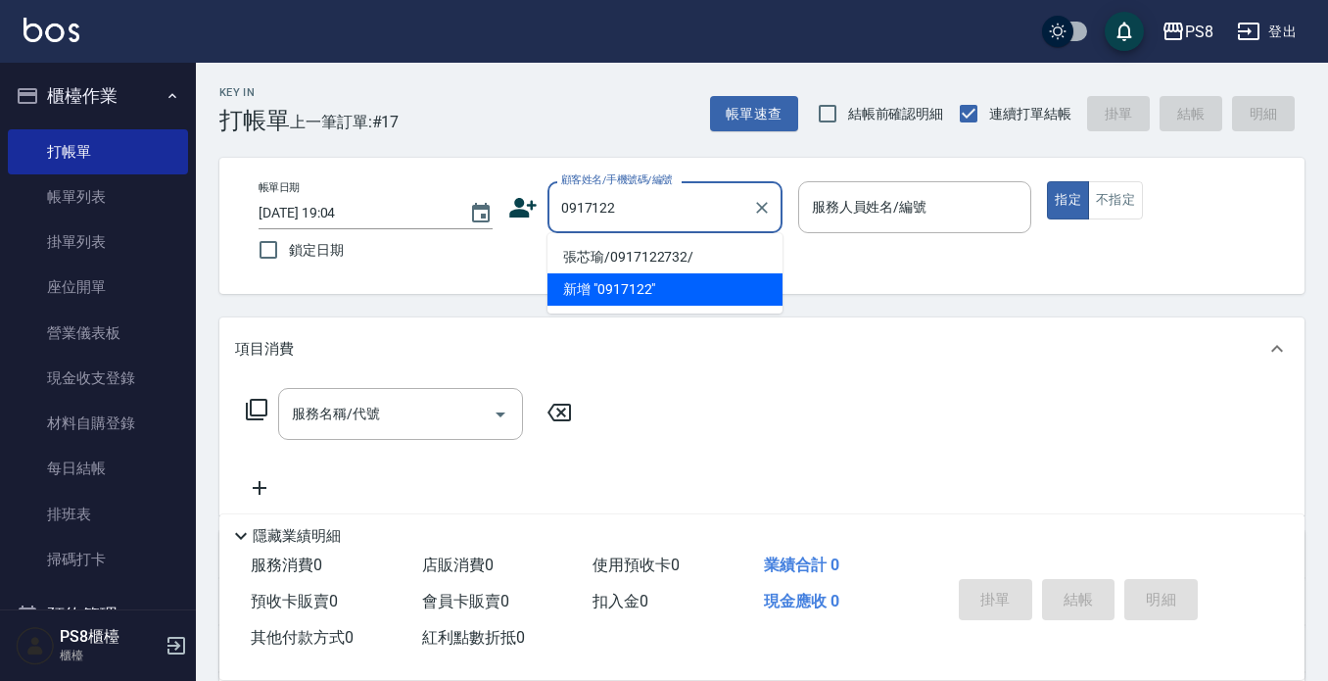
click at [642, 247] on li "張芯瑜/0917122732/" at bounding box center [665, 257] width 235 height 32
type input "張芯瑜/0917122732/"
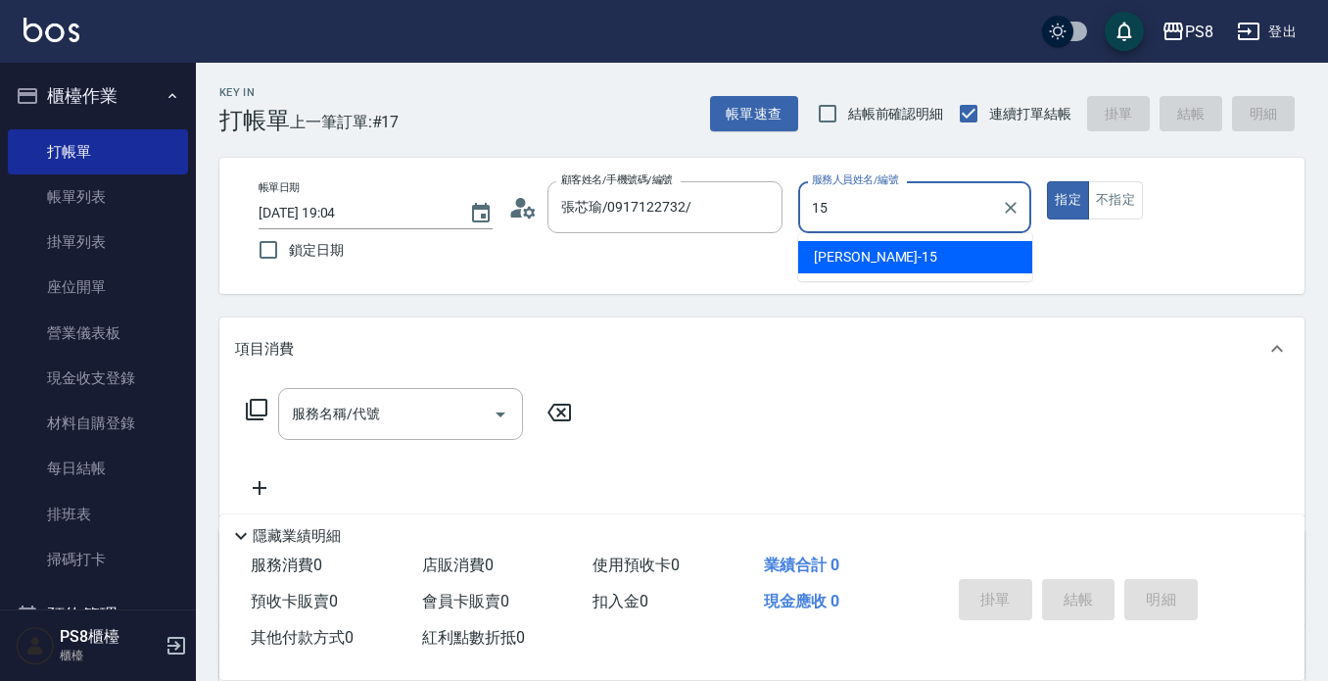
type input "EMMA-15"
type button "true"
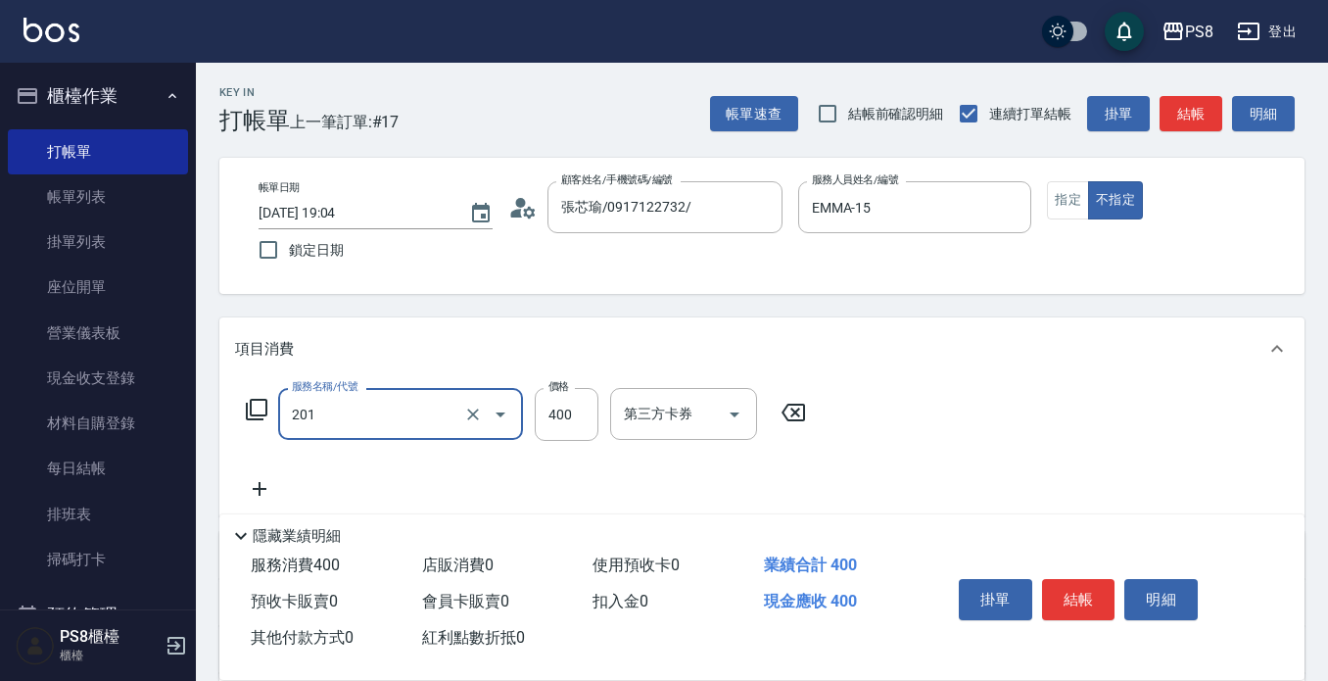
type input "洗剪400(201)"
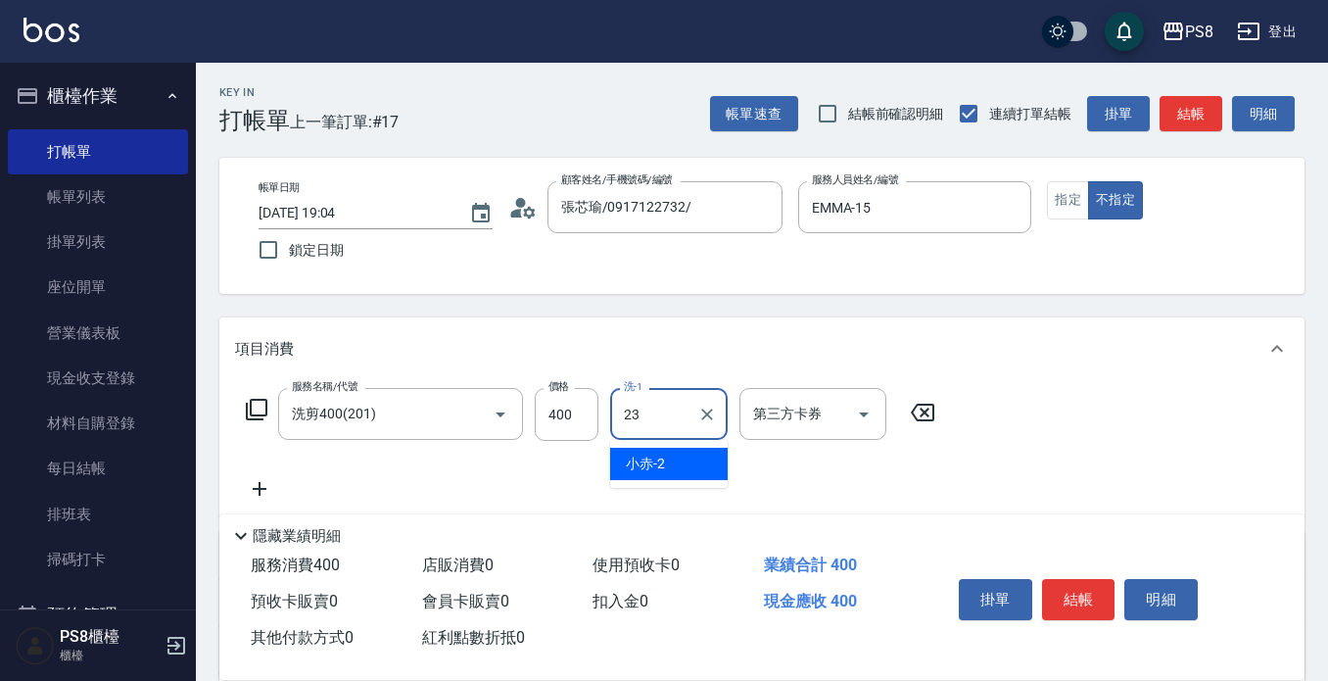
type input "芯芯-23"
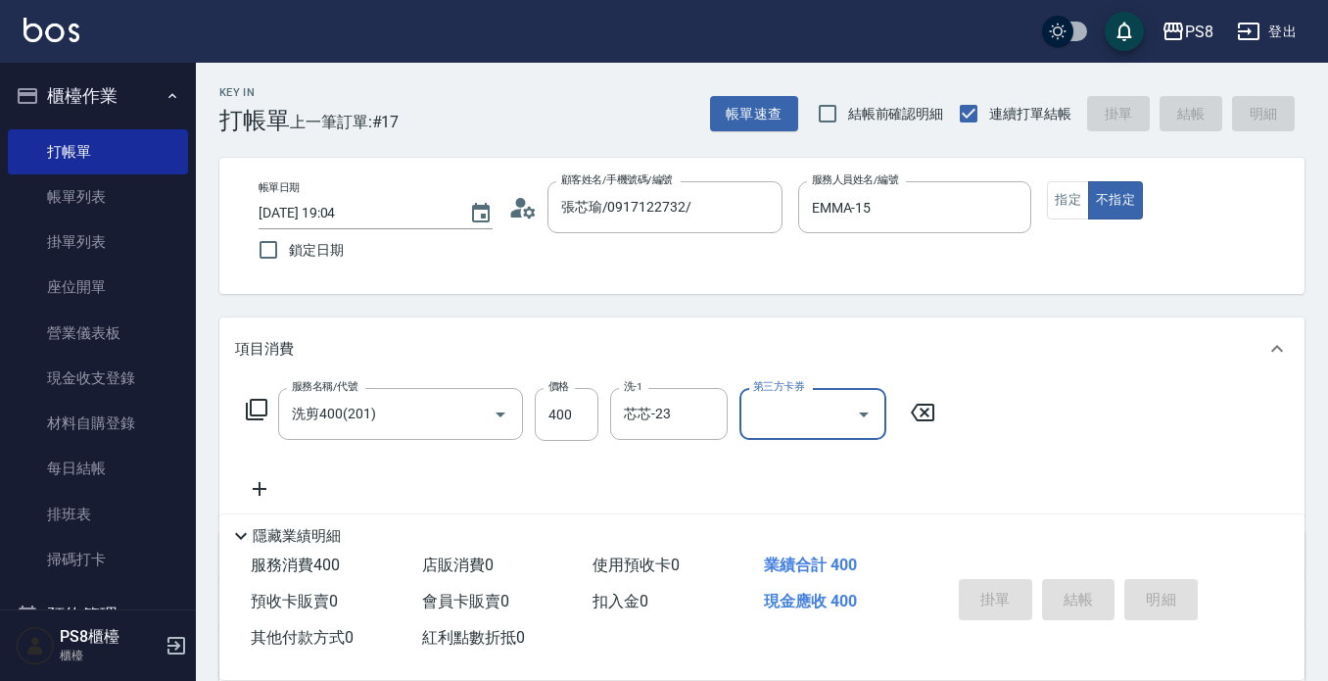
type input "[DATE] 19:05"
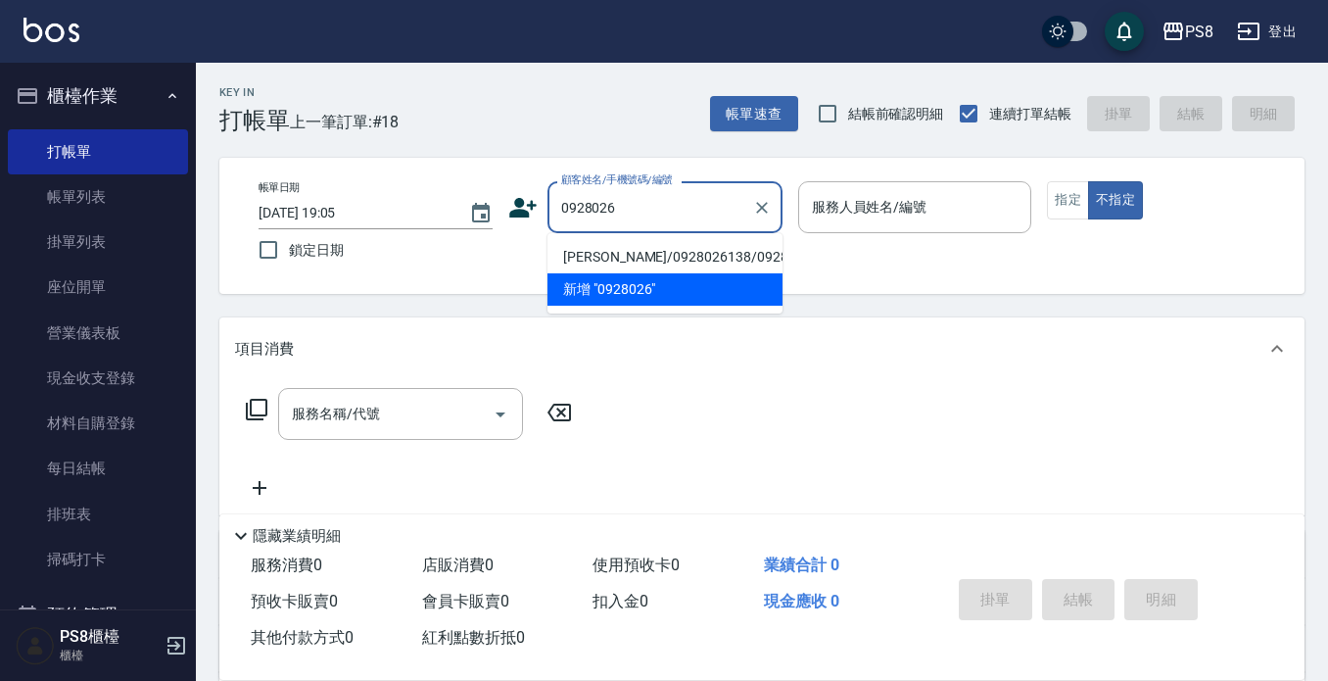
type input "0928026"
drag, startPoint x: 182, startPoint y: 175, endPoint x: 201, endPoint y: 167, distance: 20.2
click at [183, 175] on nav "櫃檯作業 打帳單 帳單列表 掛單列表 座位開單 營業儀表板 現金收支登錄 材料自購登錄 每日結帳 排班表 掃碼打卡 預約管理 預約管理 單日預約紀錄 單週預約…" at bounding box center [98, 336] width 196 height 547
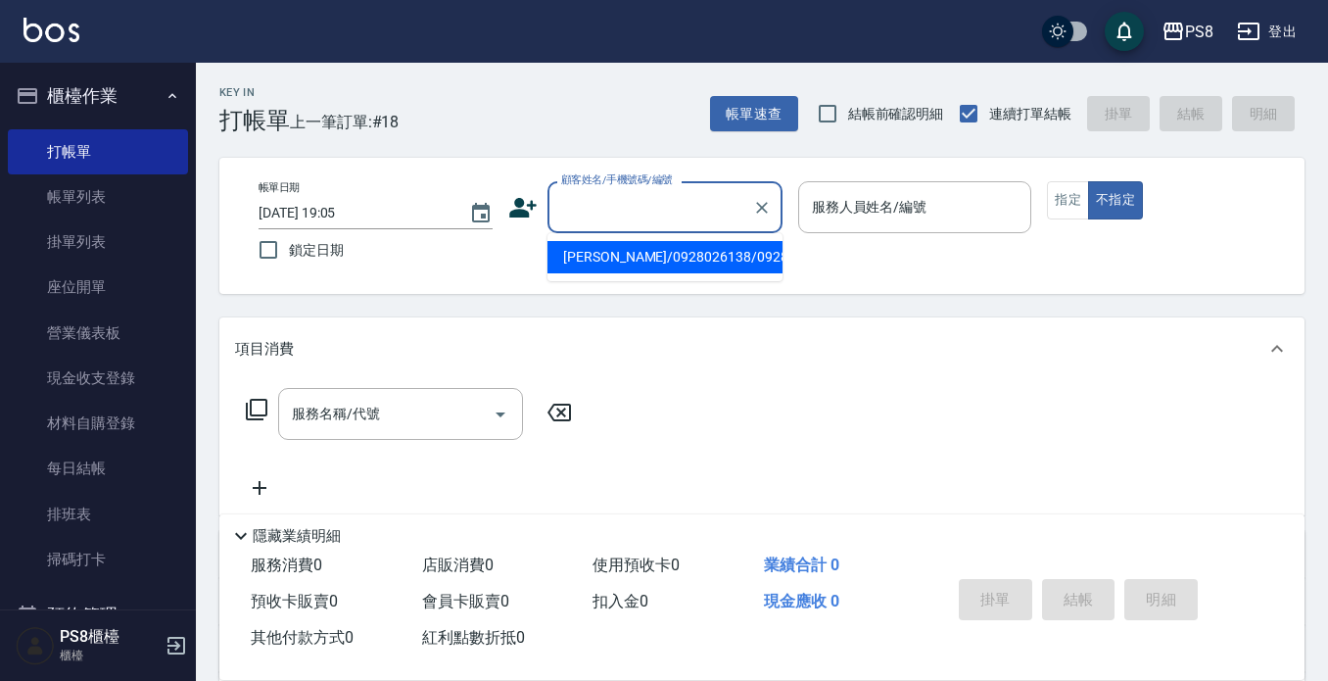
click at [601, 213] on input "顧客姓名/手機號碼/編號" at bounding box center [650, 207] width 188 height 34
click at [627, 268] on li "[PERSON_NAME]/0928026138/0928026138" at bounding box center [665, 257] width 235 height 32
type input "[PERSON_NAME]/0928026138/0928026138"
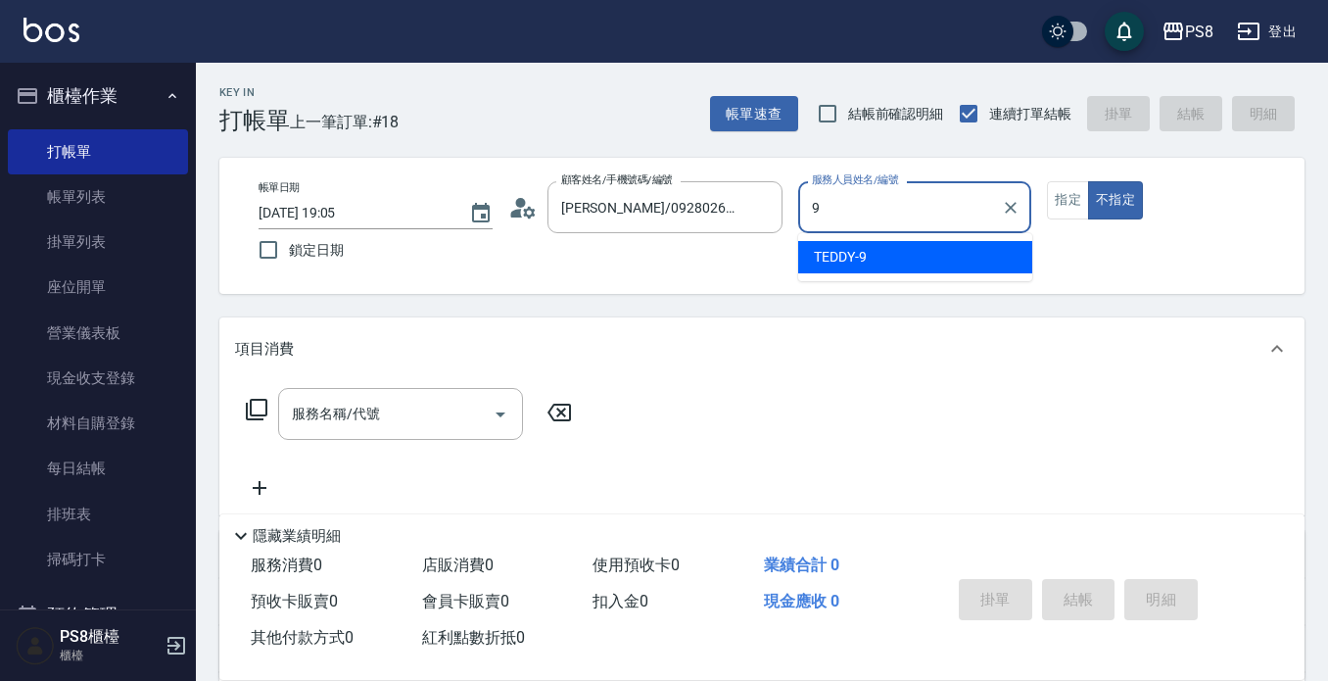
type input "TEDDY-9"
type button "false"
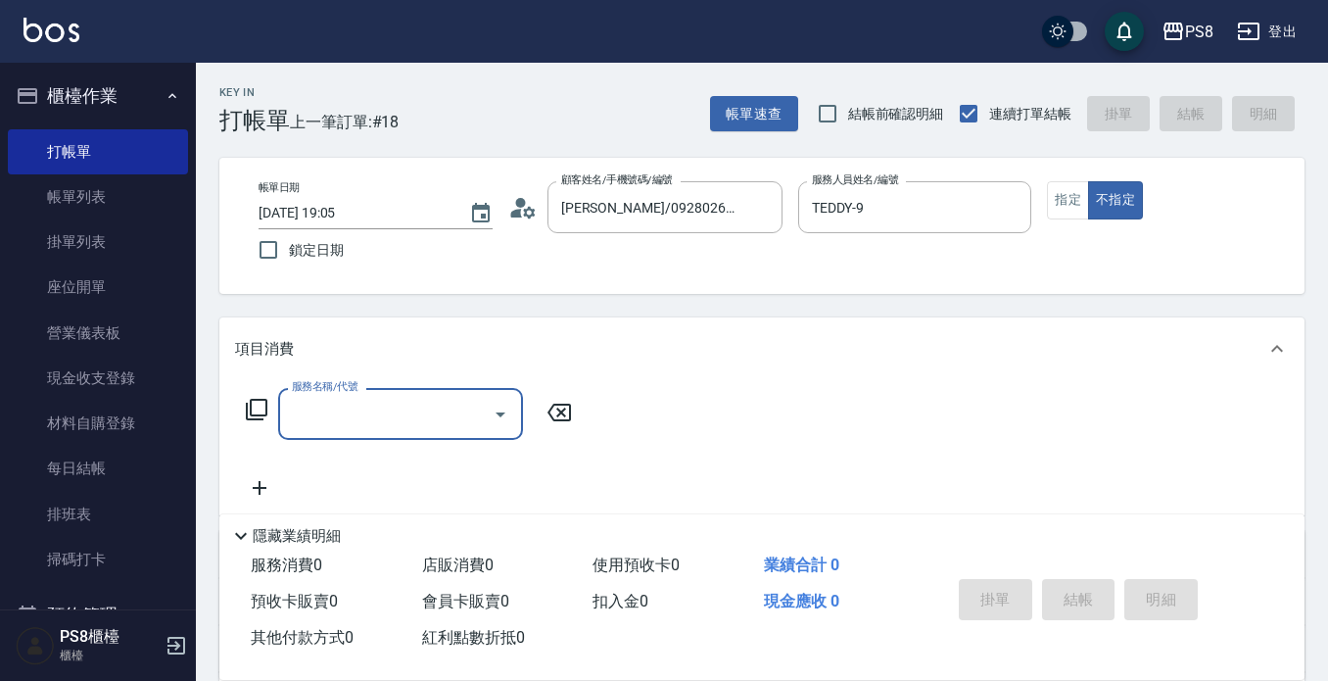
type input "2"
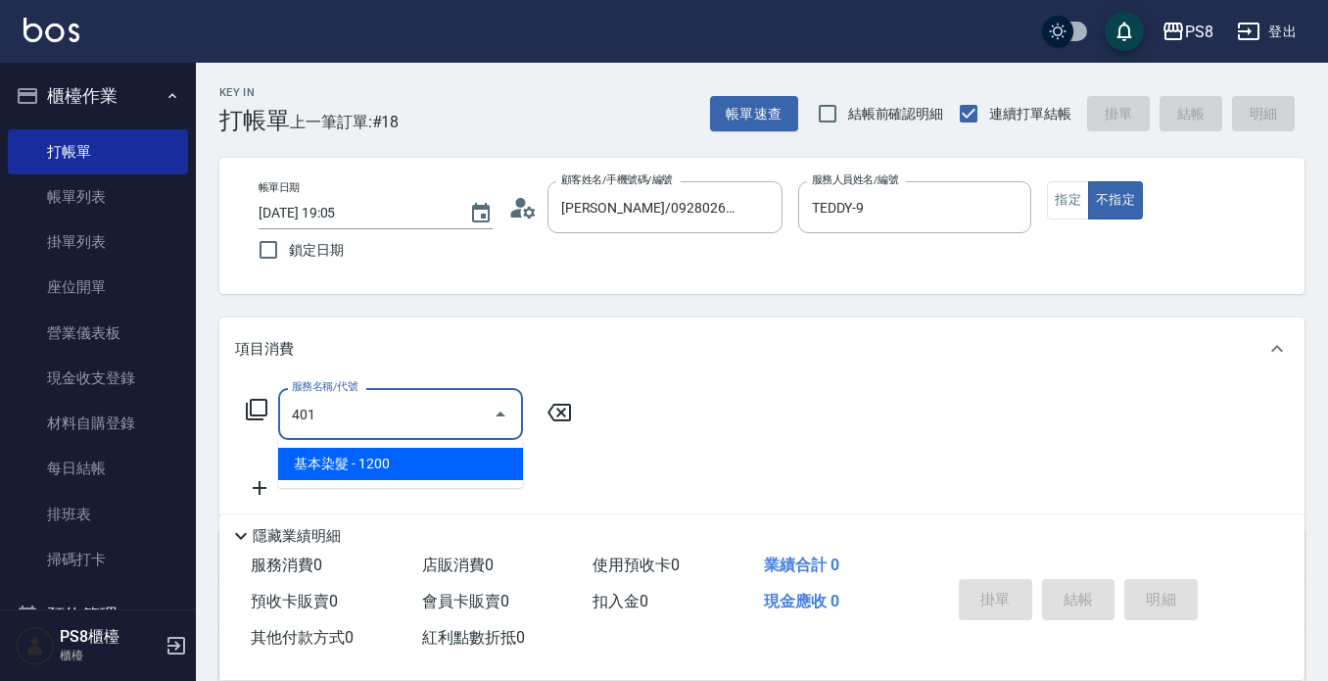
type input "基本染髮(401)"
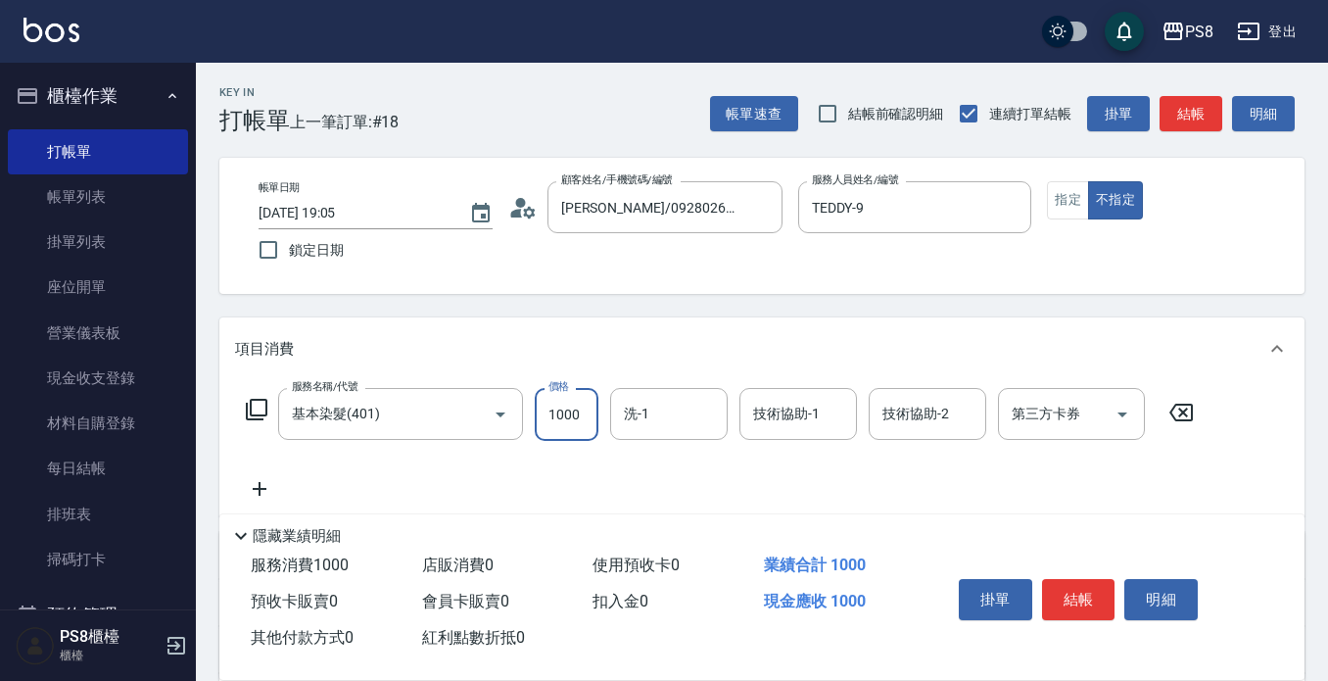
type input "1000"
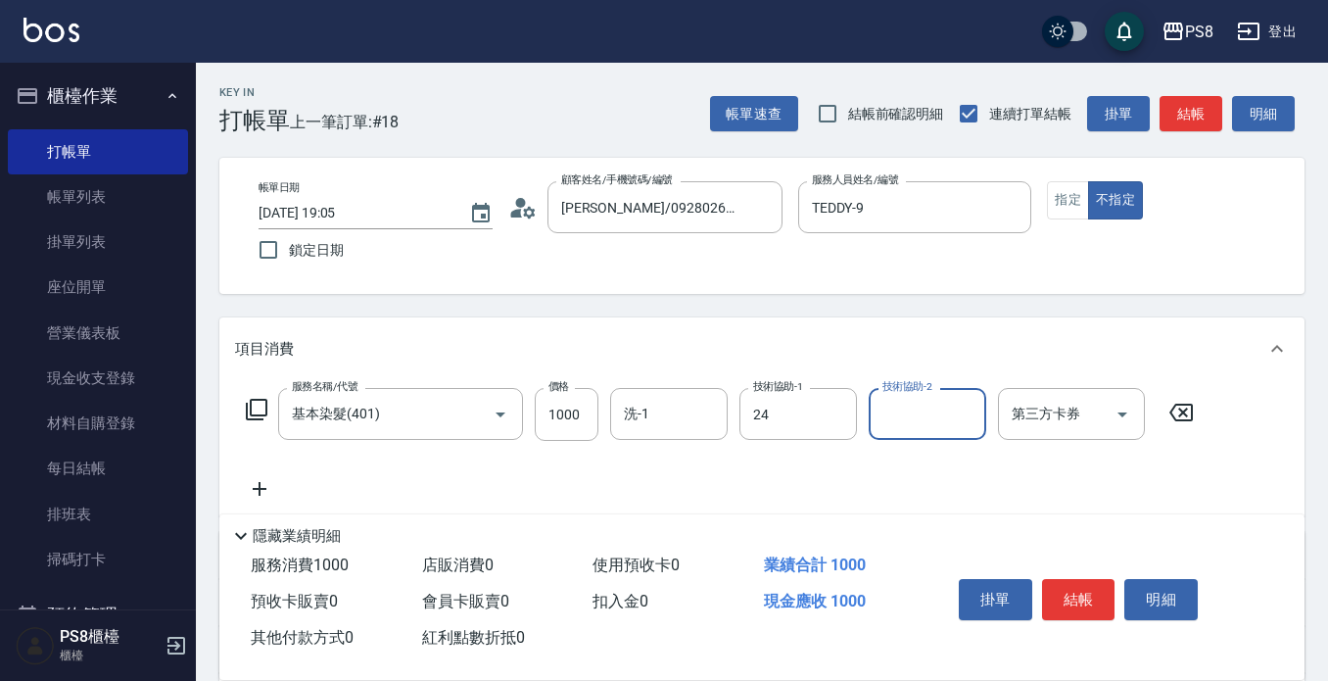
type input "[PERSON_NAME]-24"
click at [805, 420] on input "[PERSON_NAME]-24" at bounding box center [783, 414] width 71 height 34
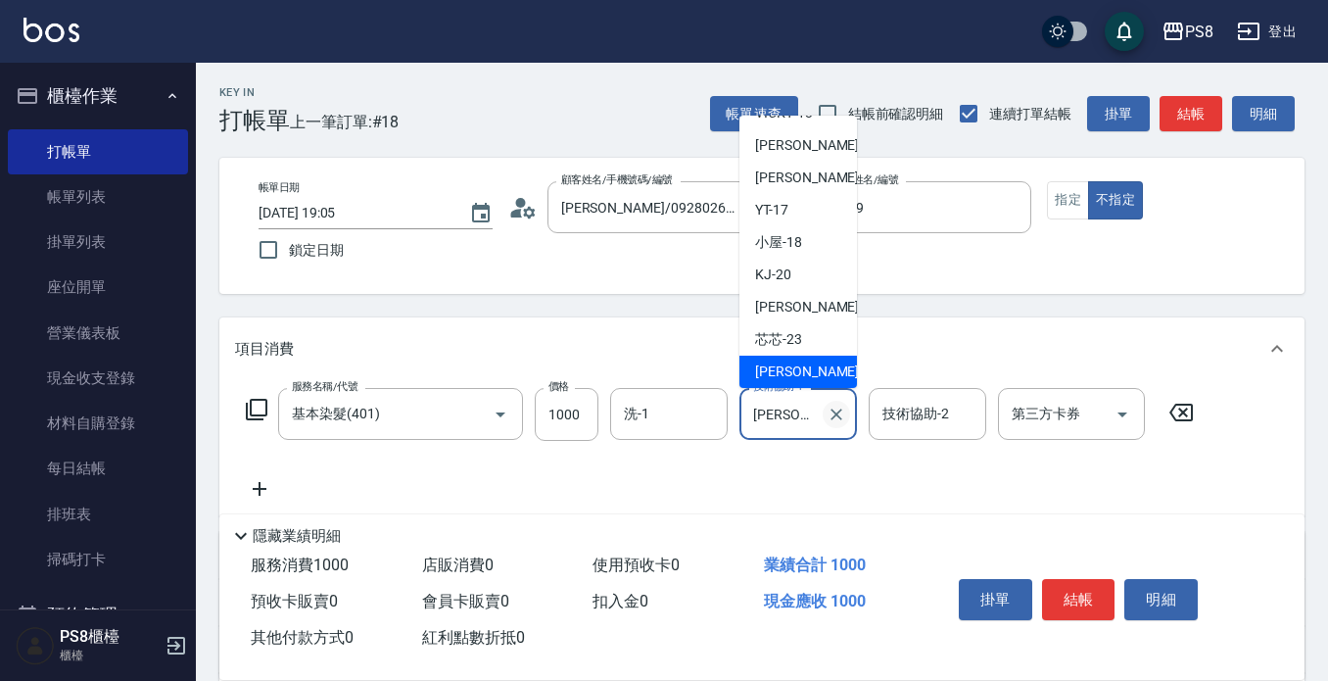
click at [841, 409] on icon "Clear" at bounding box center [837, 414] width 12 height 12
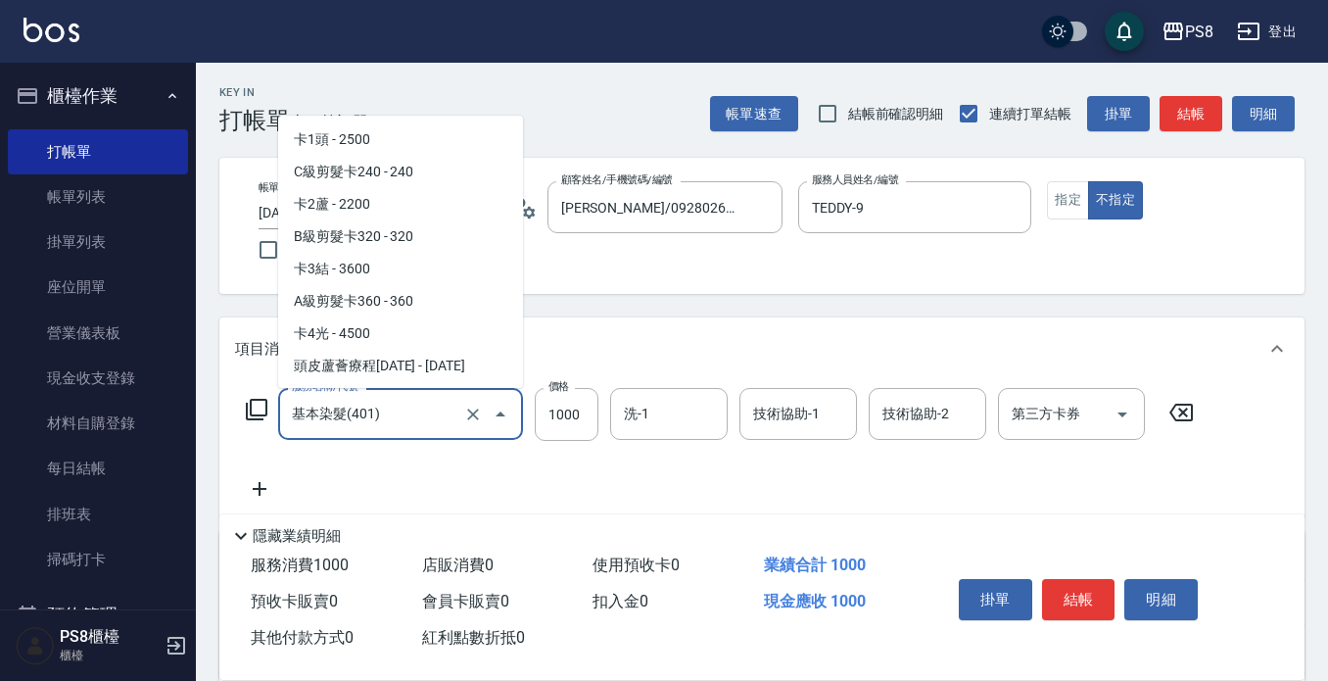
scroll to position [1449, 0]
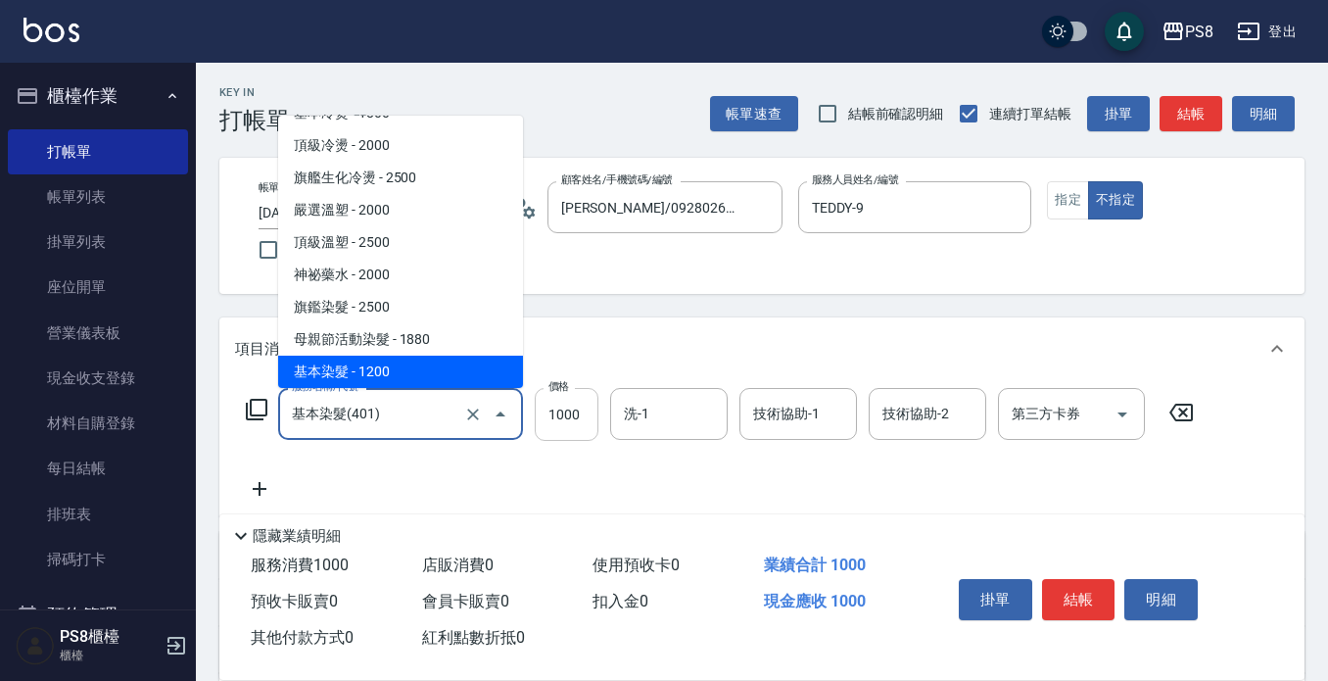
drag, startPoint x: 444, startPoint y: 425, endPoint x: 535, endPoint y: 421, distance: 91.2
click at [490, 421] on div "基本染髮(401) 服務名稱/代號" at bounding box center [400, 414] width 245 height 52
click at [557, 411] on input "1000" at bounding box center [567, 414] width 64 height 53
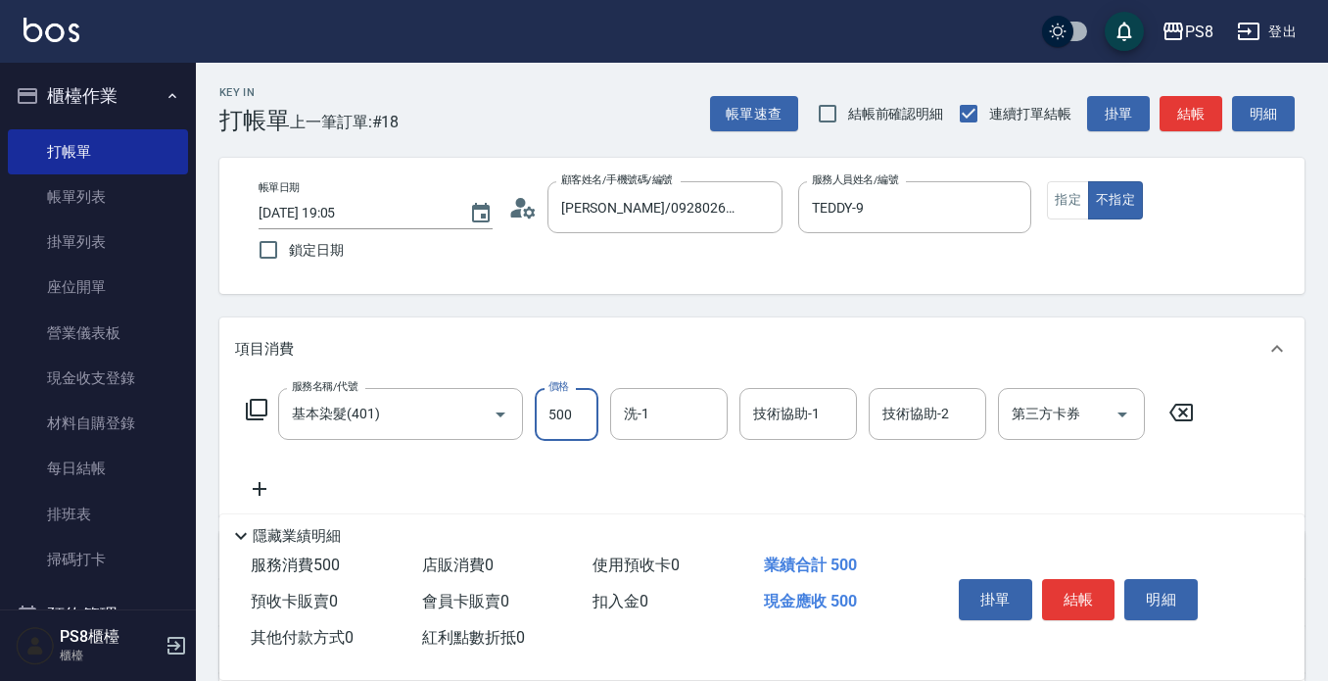
type input "500"
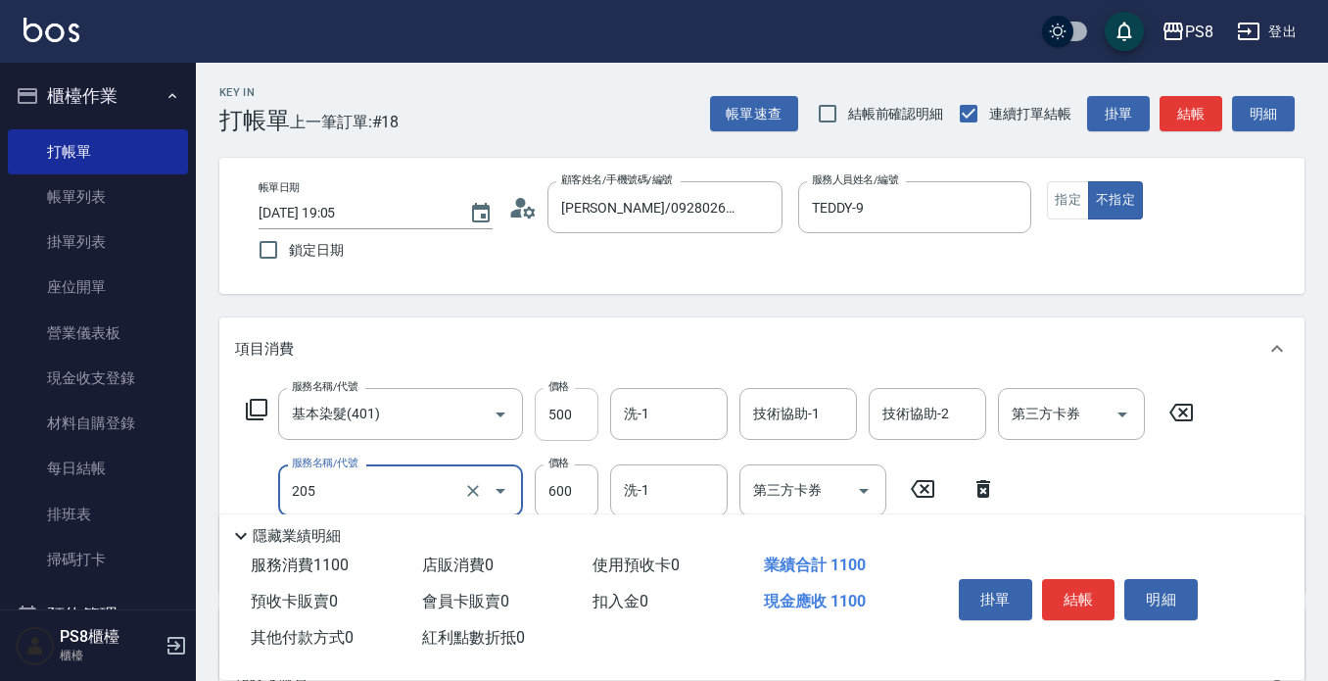
type input "A級洗剪600(205)"
type input "500"
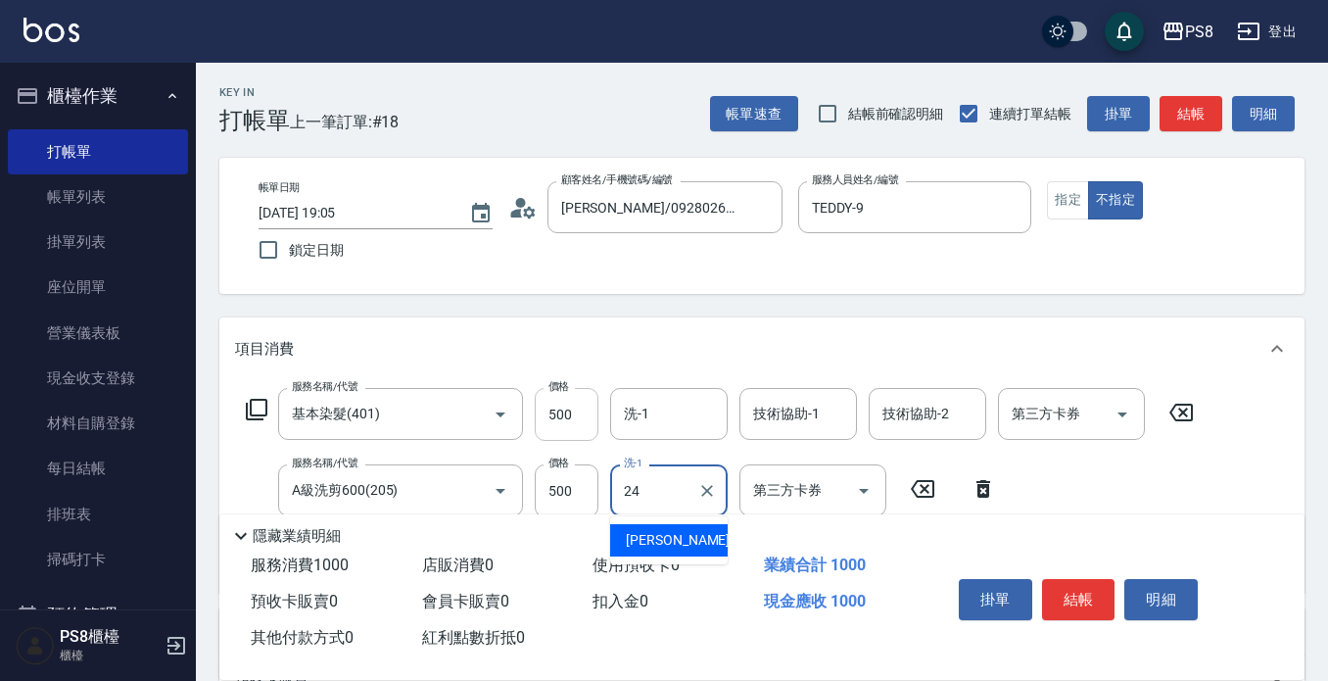
type input "[PERSON_NAME]-24"
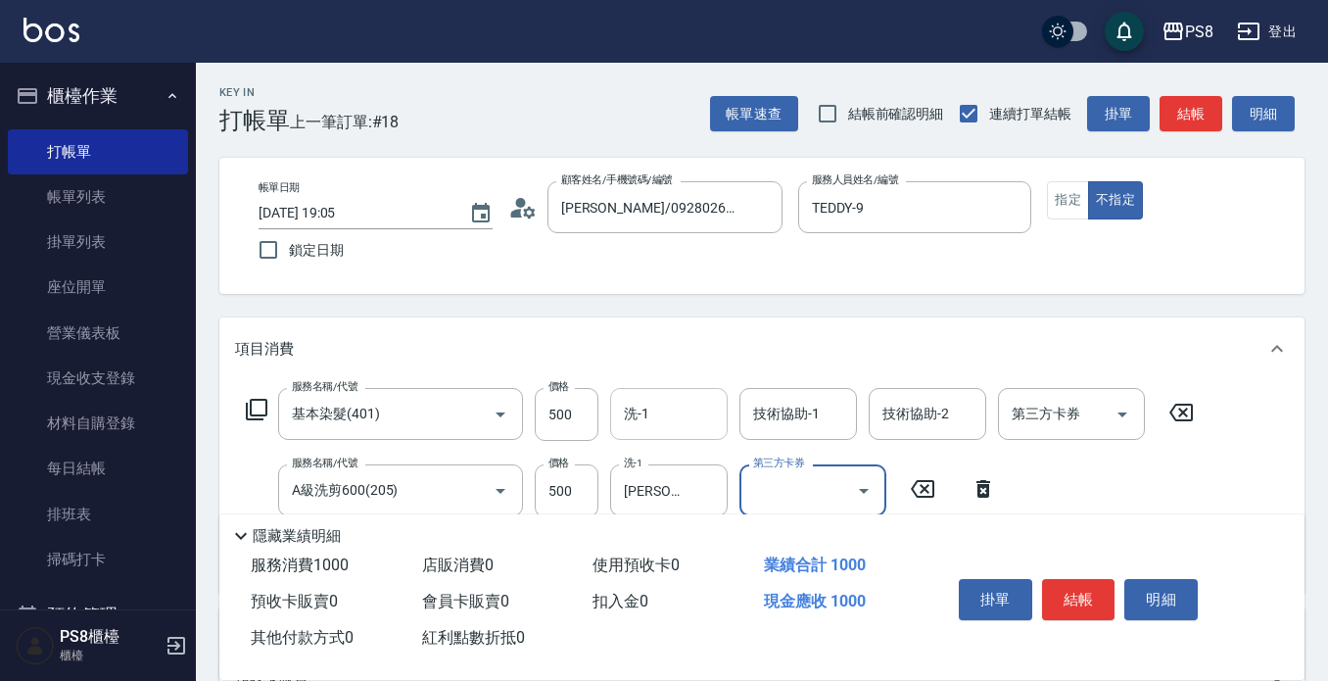
click at [651, 388] on div "洗-1" at bounding box center [669, 414] width 118 height 52
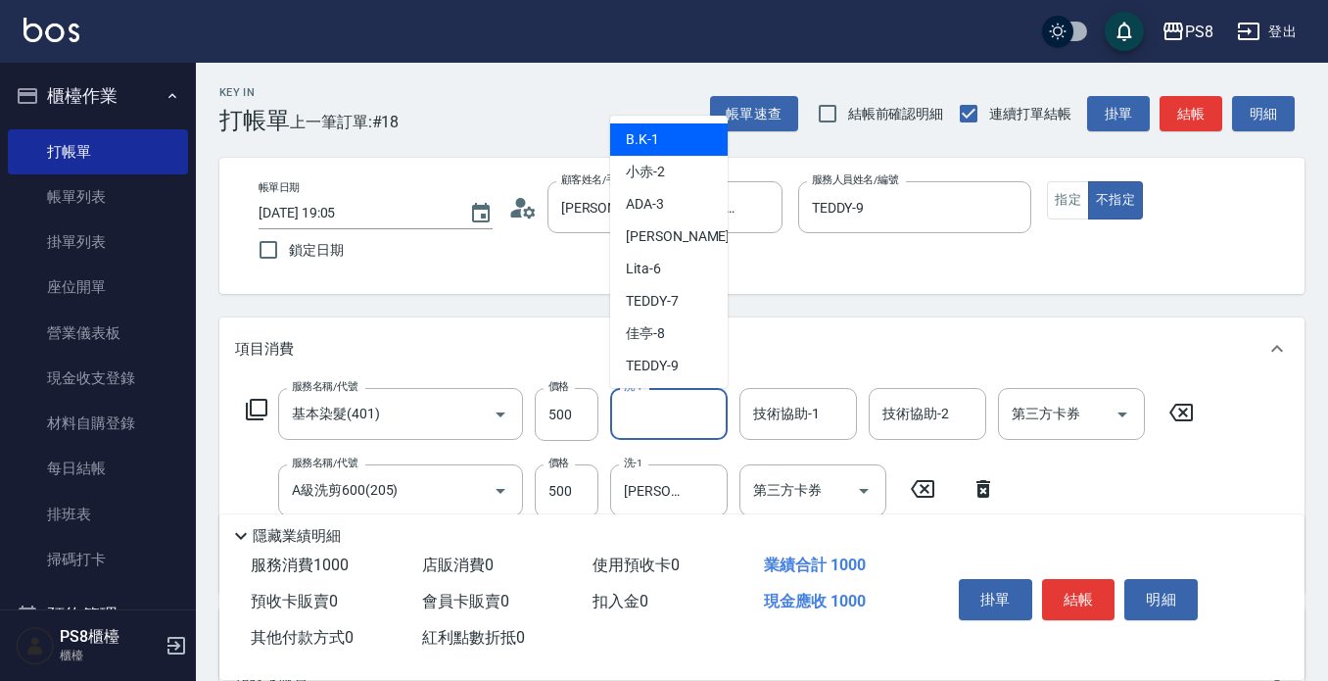
type input "1"
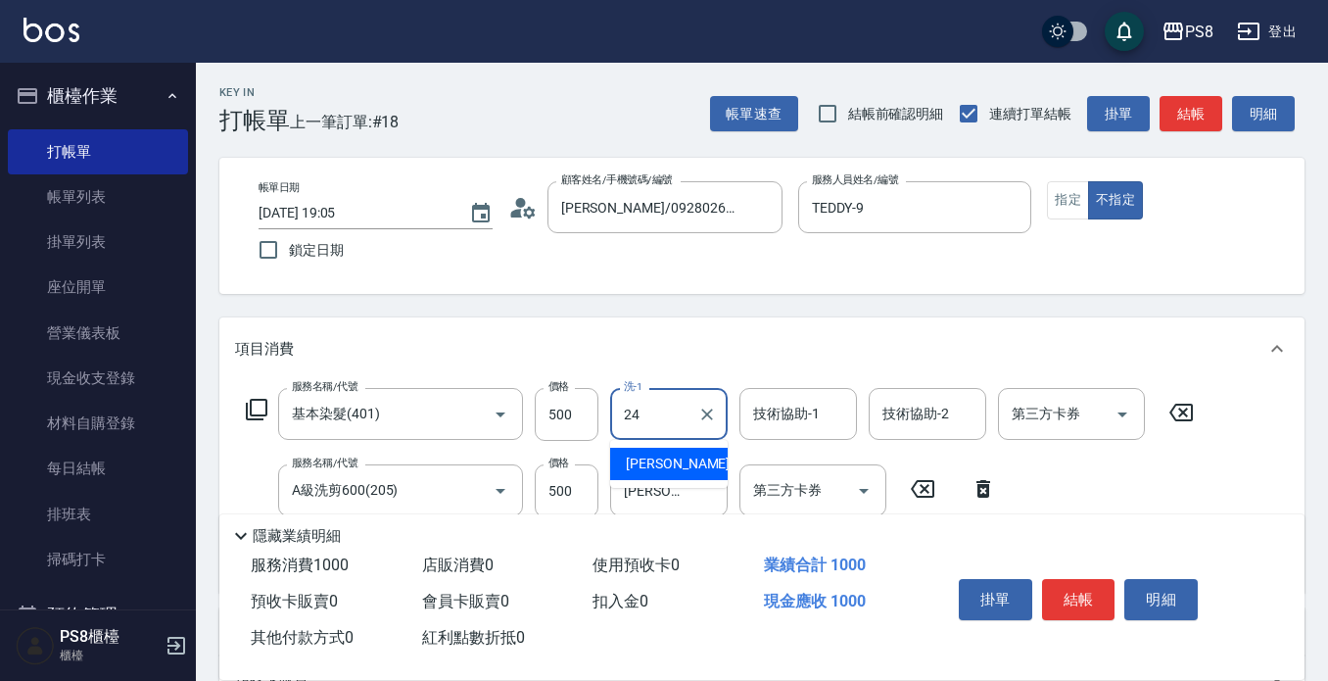
type input "[PERSON_NAME]-24"
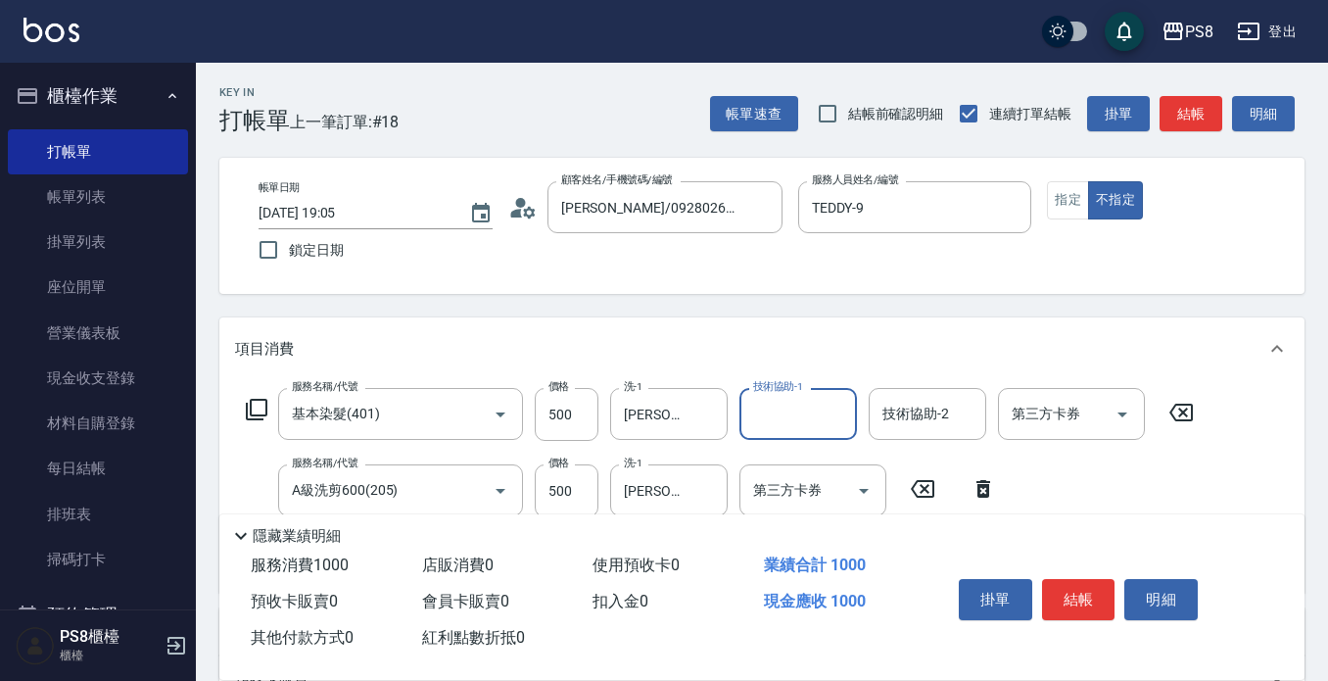
click at [1060, 221] on div "帳單日期 [DATE] 19:05 鎖定日期 顧客姓名/手機號碼/編號 [PERSON_NAME]/0928026138/0928026138 顧客姓名/手機…" at bounding box center [762, 225] width 1038 height 89
click at [1063, 214] on button "指定" at bounding box center [1068, 200] width 42 height 38
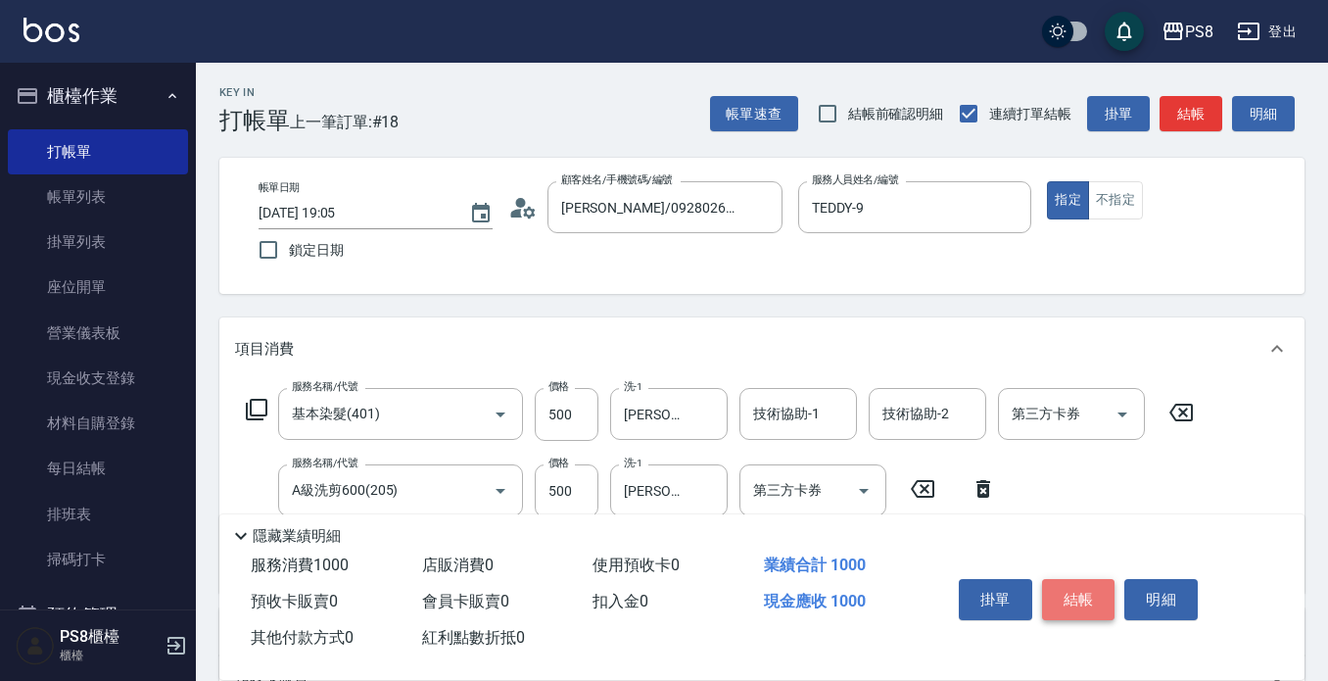
click at [1071, 591] on button "結帳" at bounding box center [1078, 599] width 73 height 41
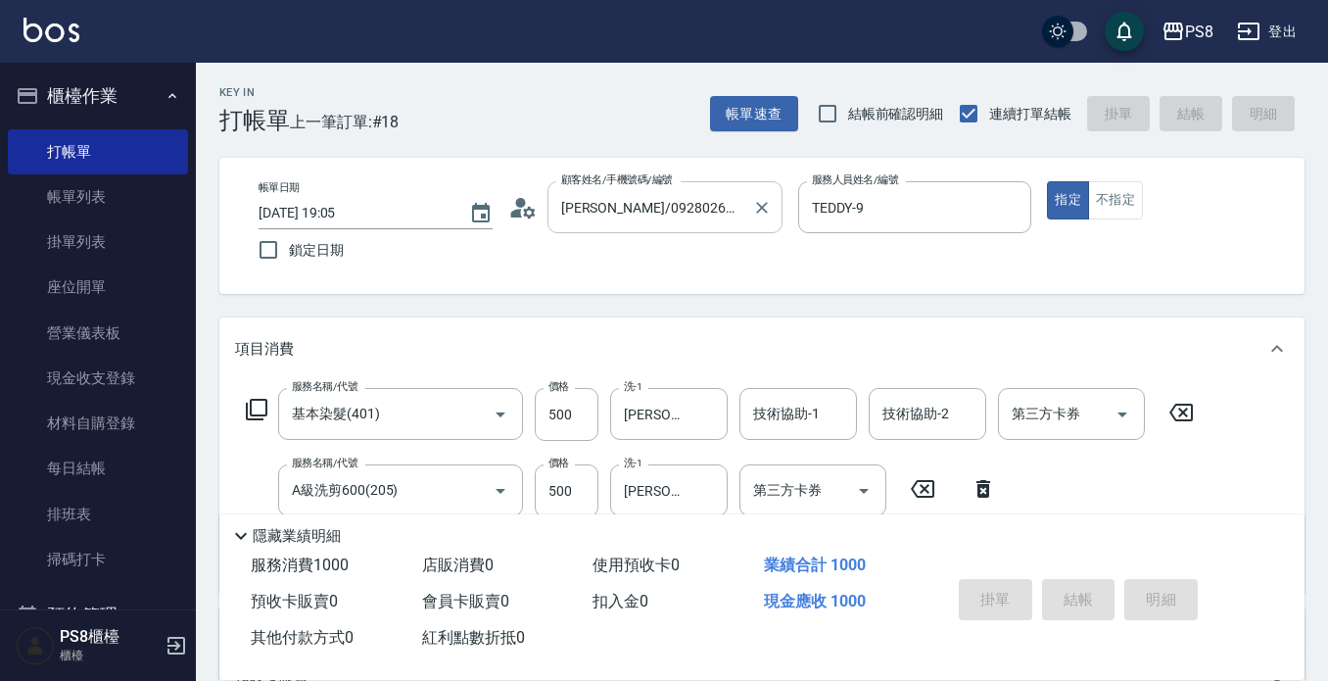
type input "[DATE] 19:23"
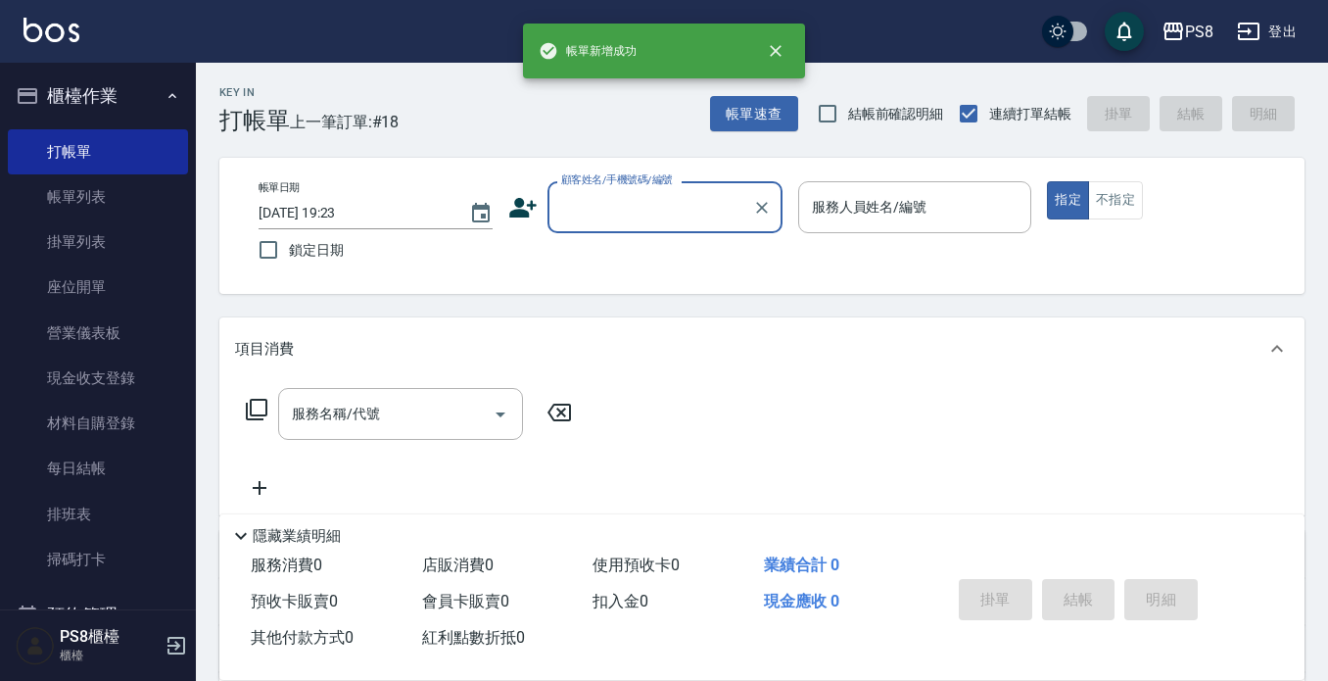
scroll to position [0, 0]
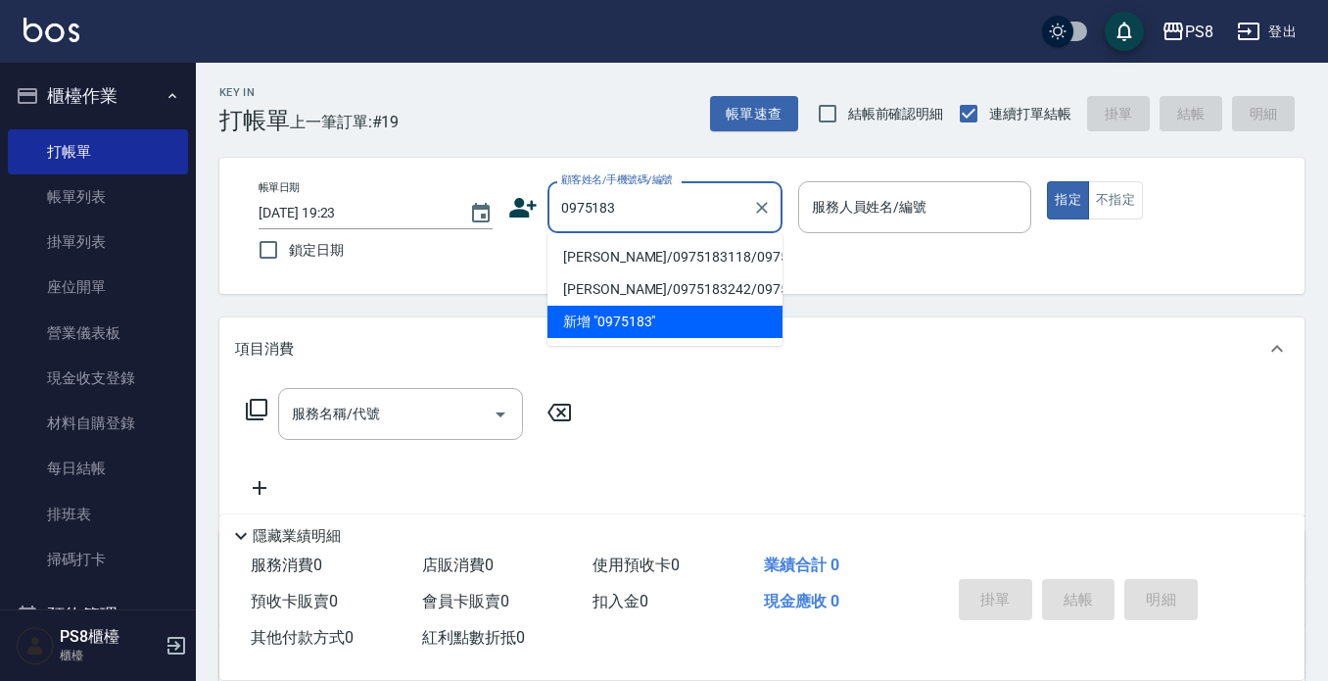
click at [609, 263] on li "[PERSON_NAME]/0975183118/0975183118" at bounding box center [665, 257] width 235 height 32
type input "[PERSON_NAME]/0975183118/0975183118"
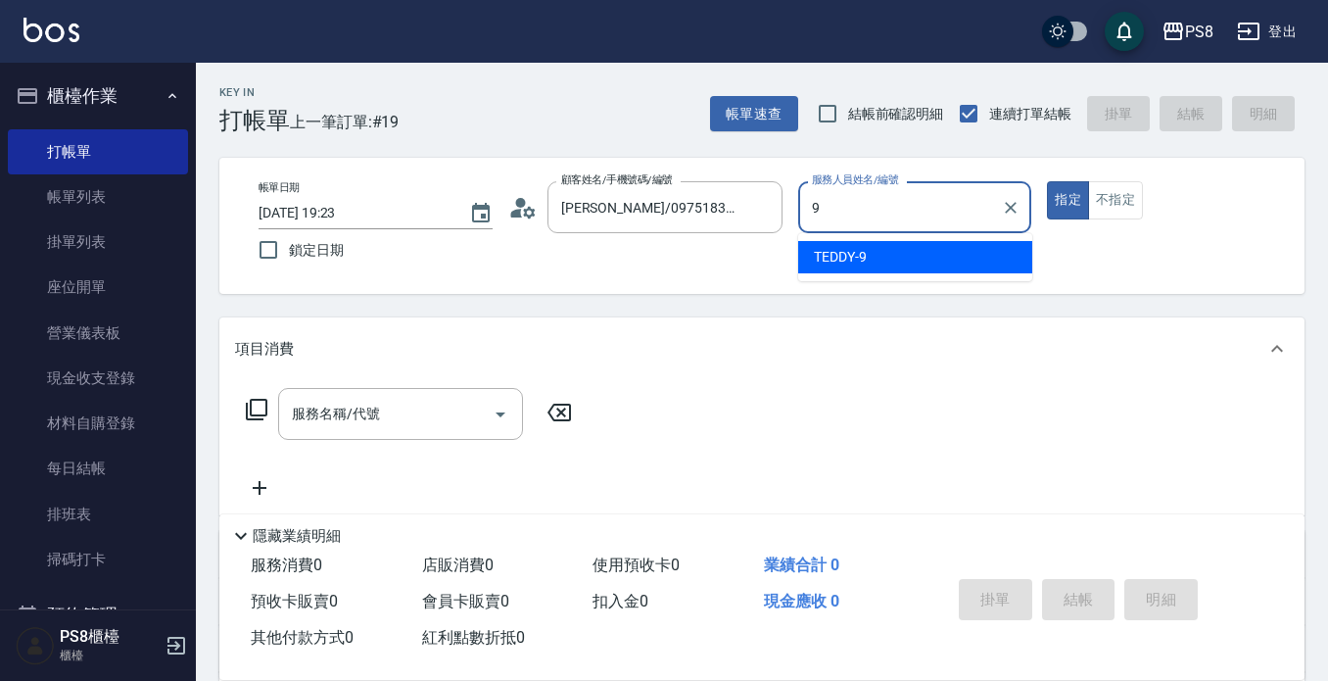
type input "TEDDY-9"
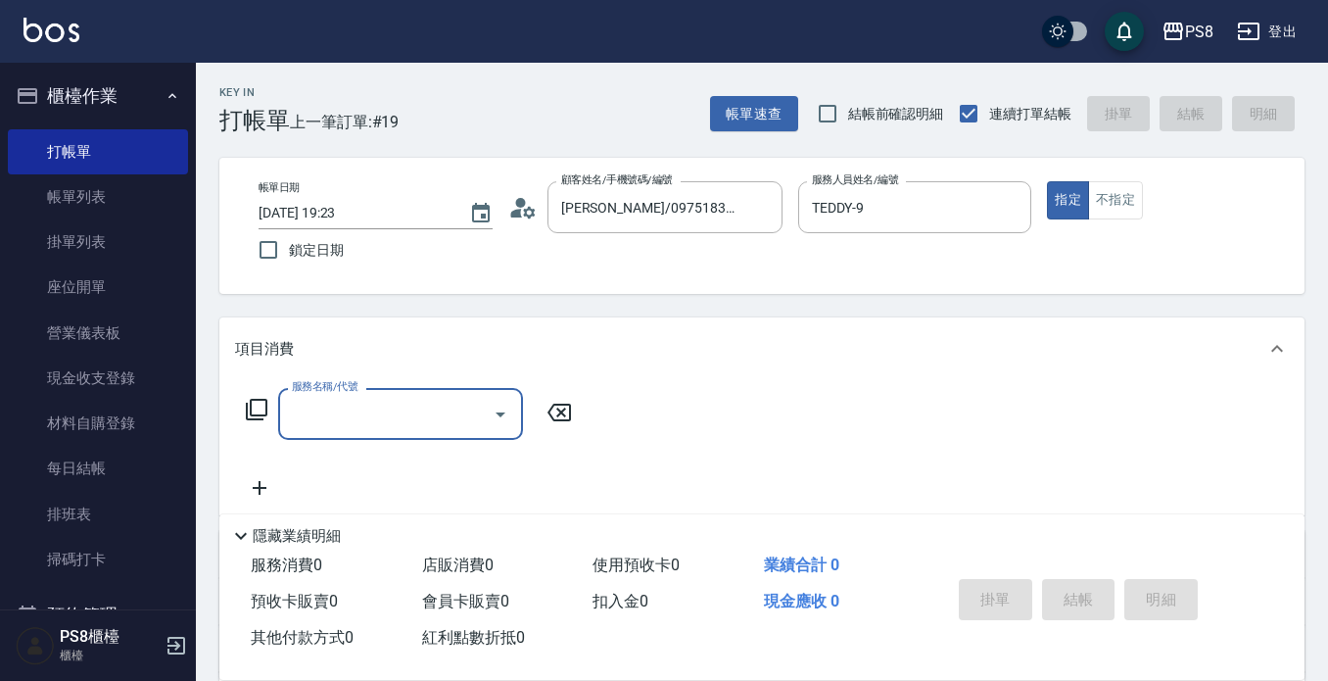
type input "5"
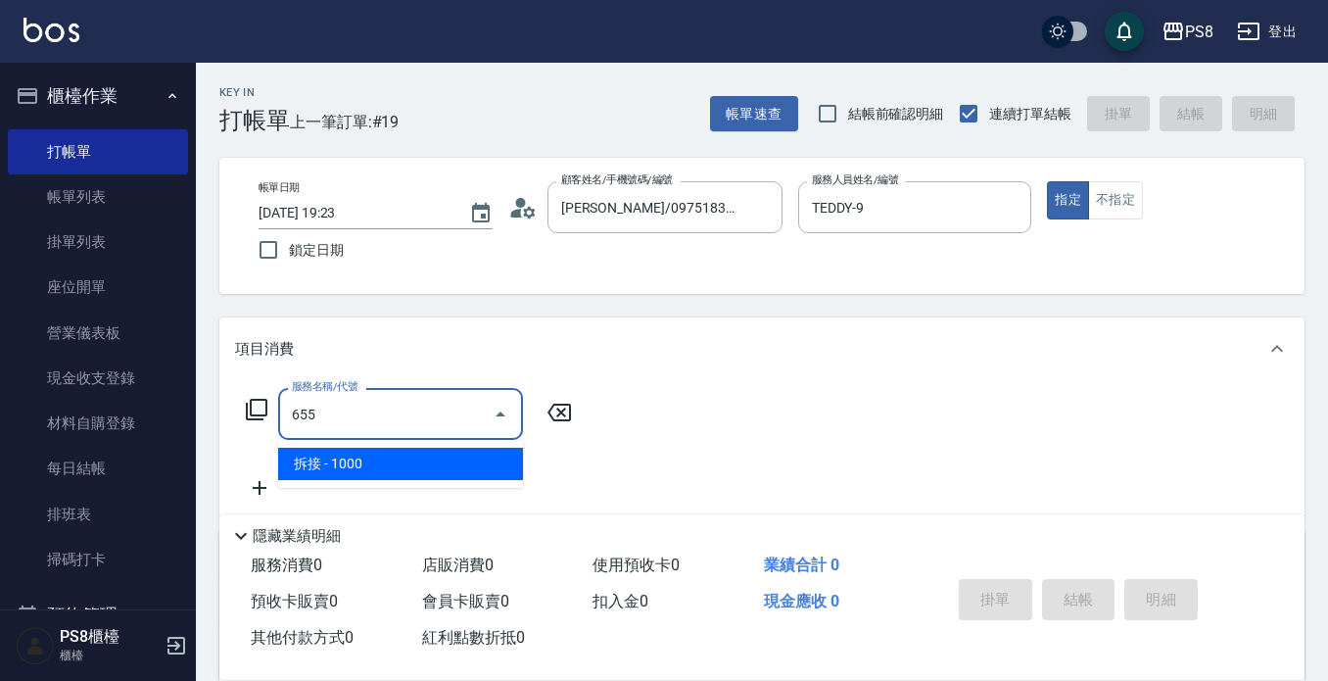
click at [480, 460] on span "拆接 - 1000" at bounding box center [400, 464] width 245 height 32
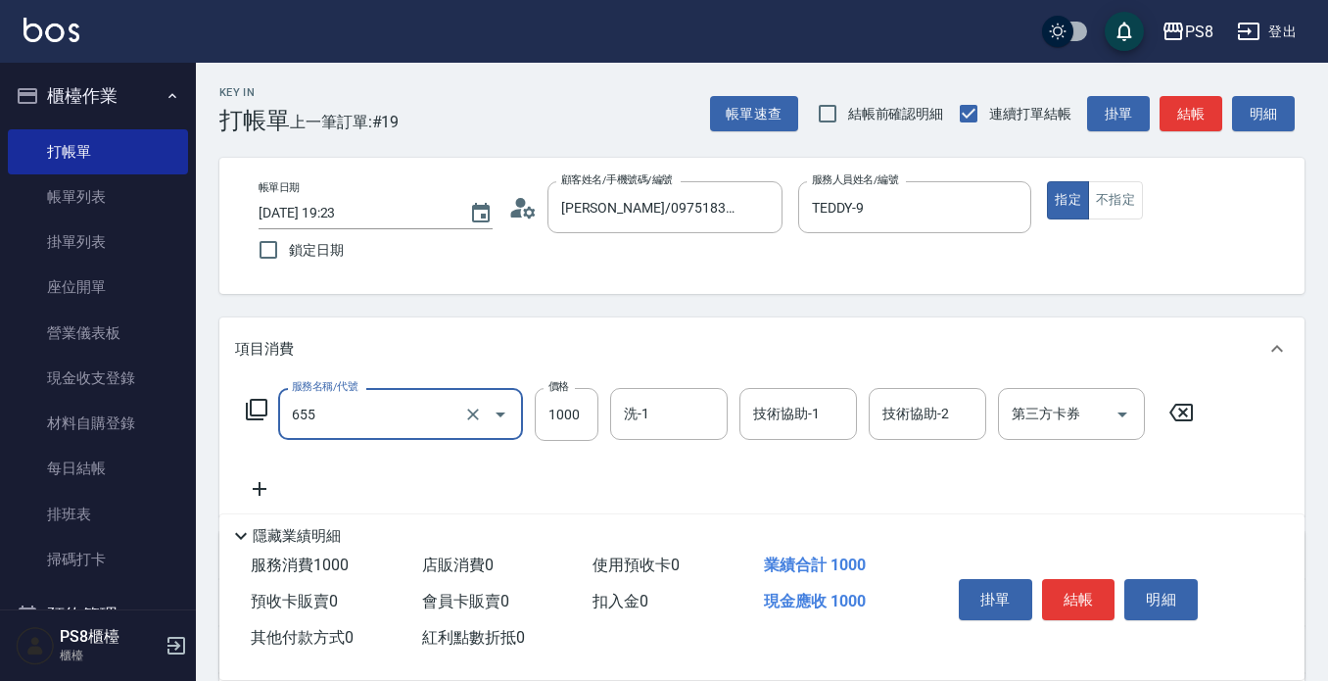
type input "拆接(655)"
click at [277, 495] on icon at bounding box center [259, 489] width 49 height 24
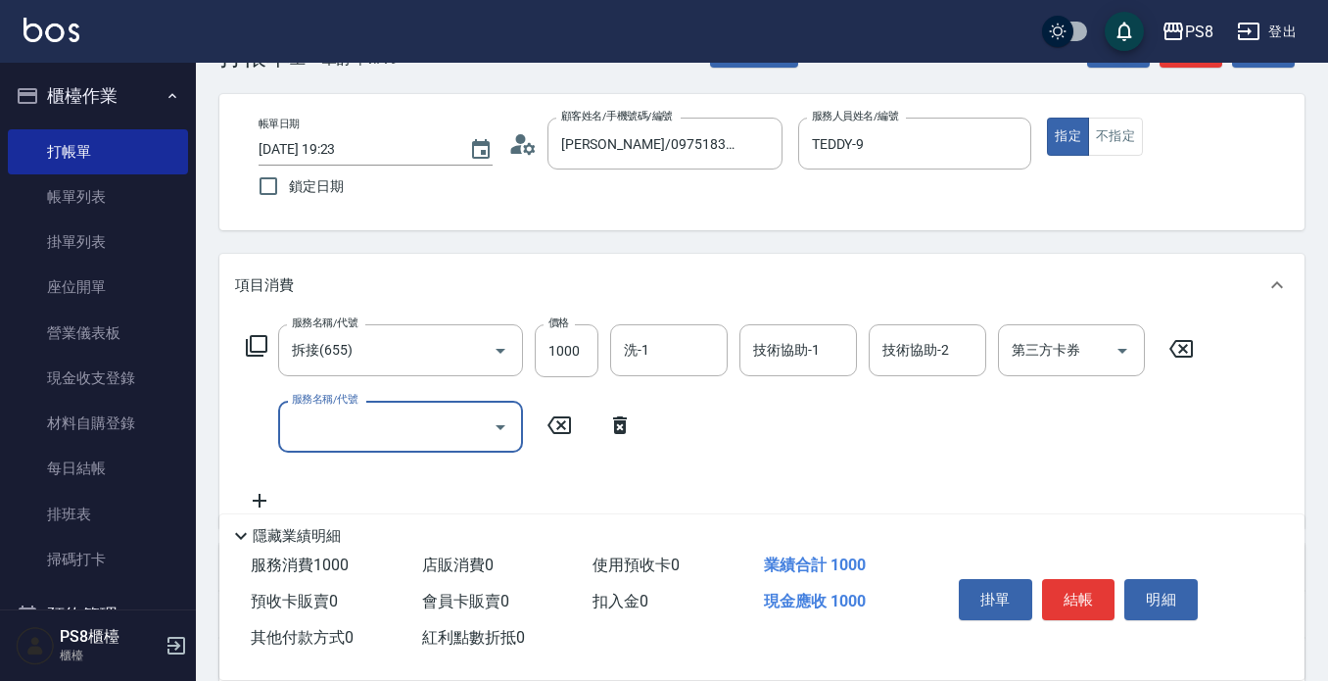
scroll to position [98, 0]
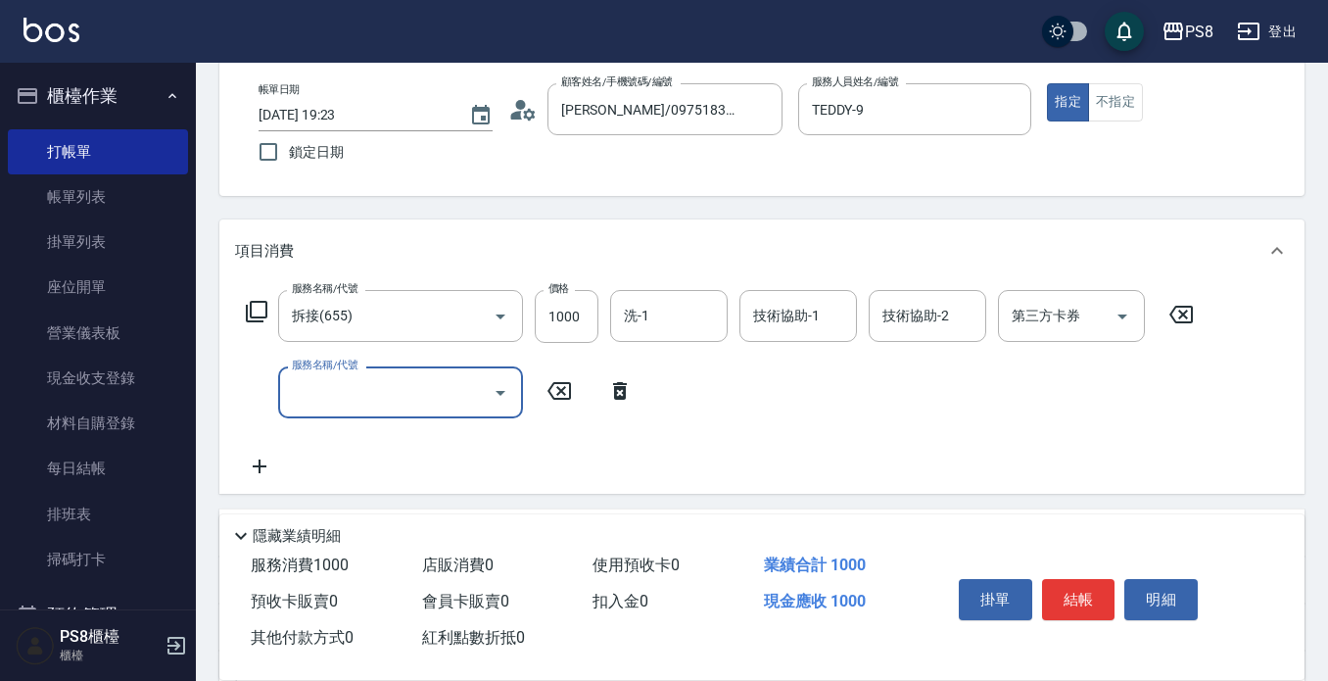
type input "4"
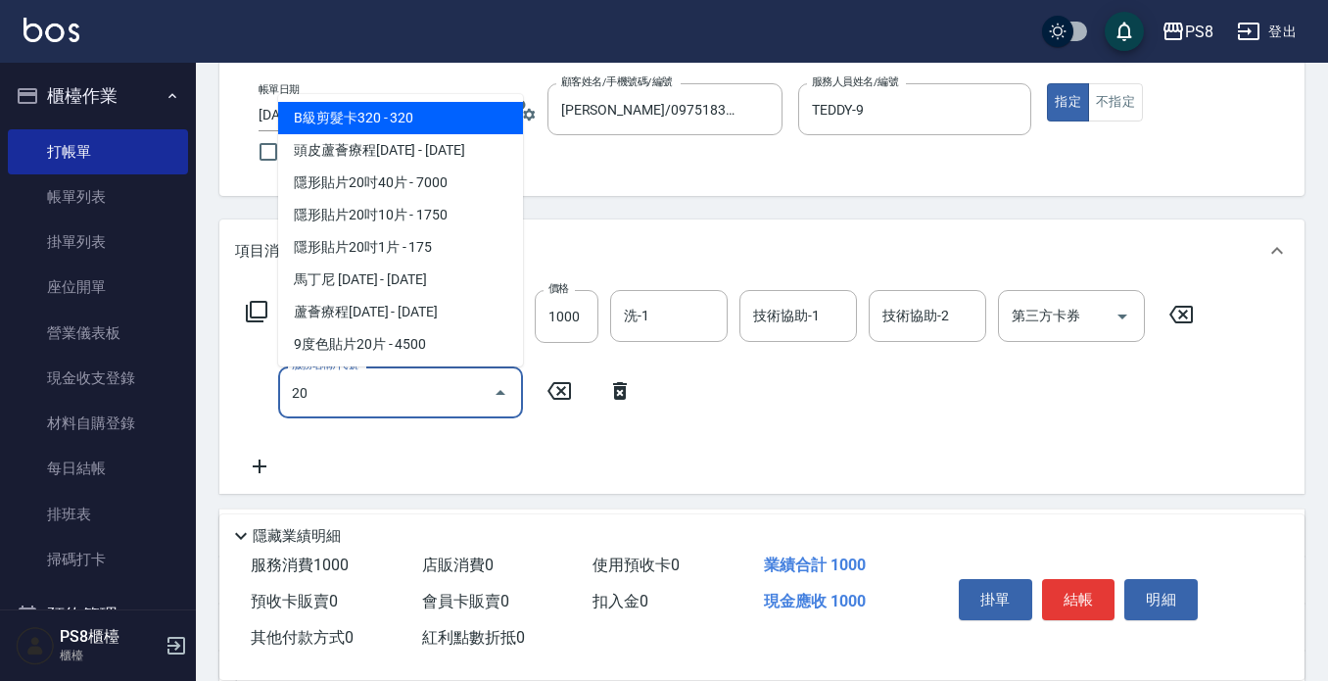
type input "205"
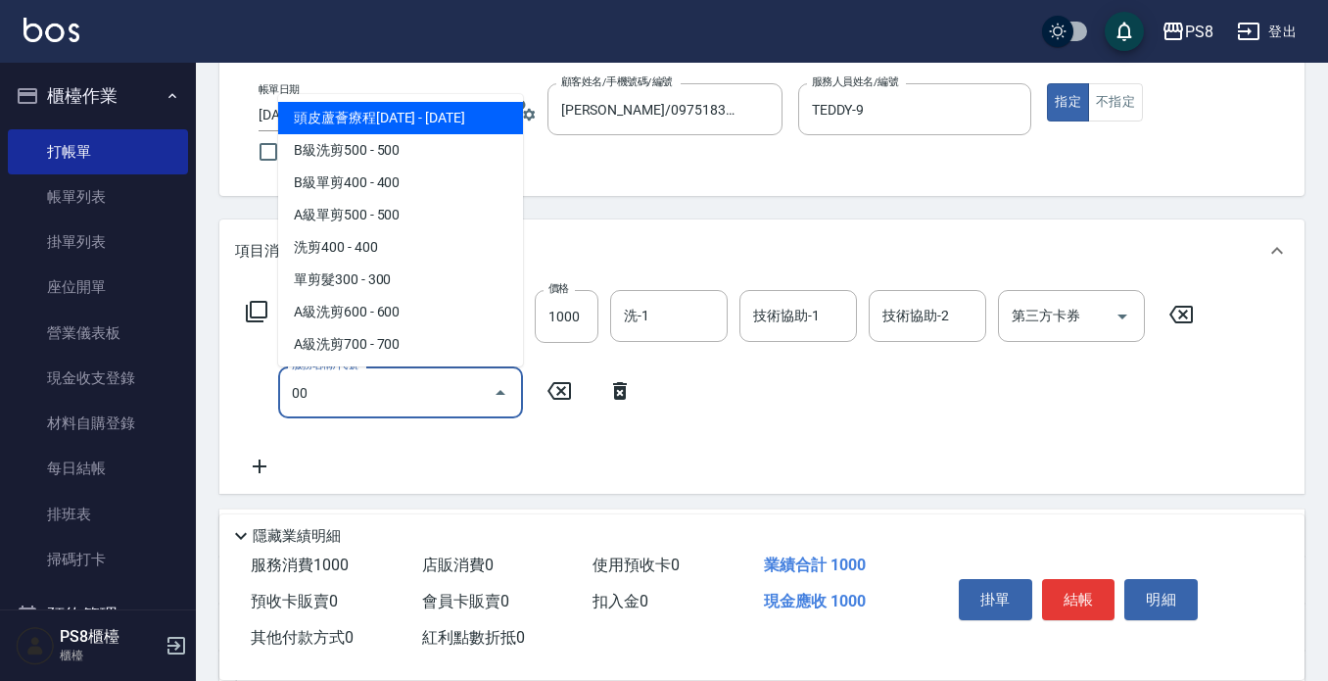
type input "0"
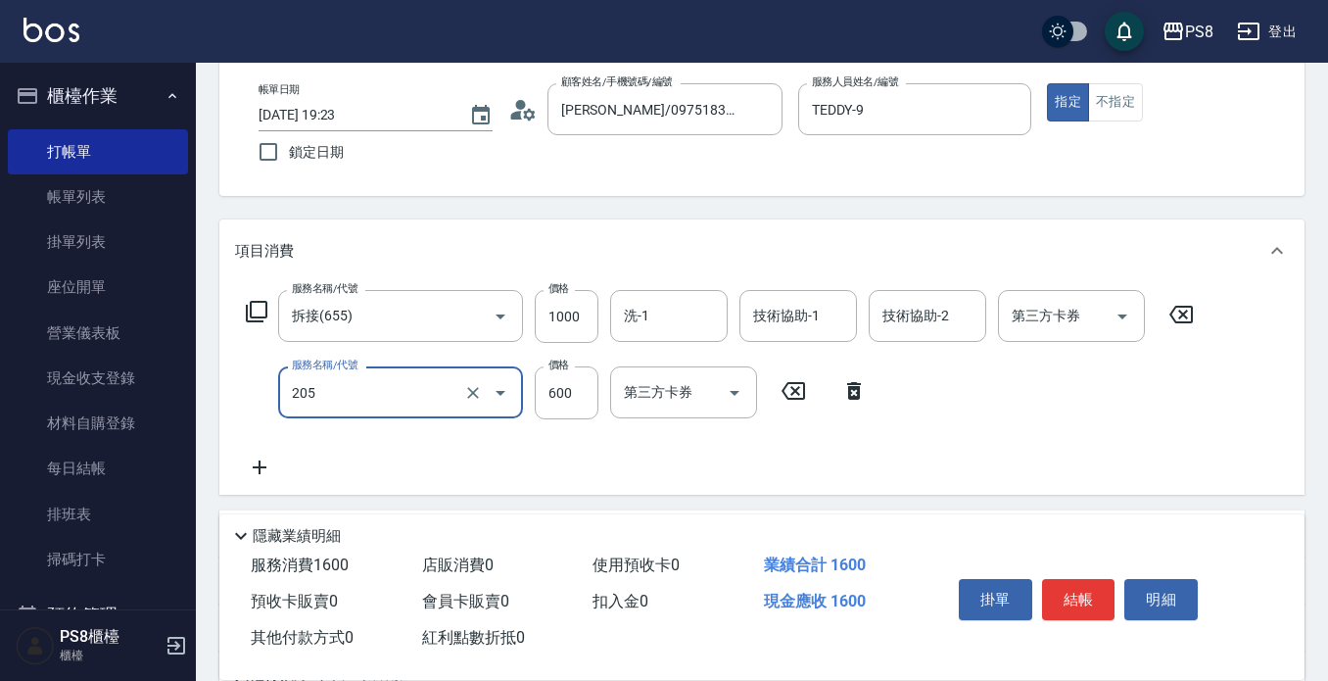
type input "A級洗剪600(205)"
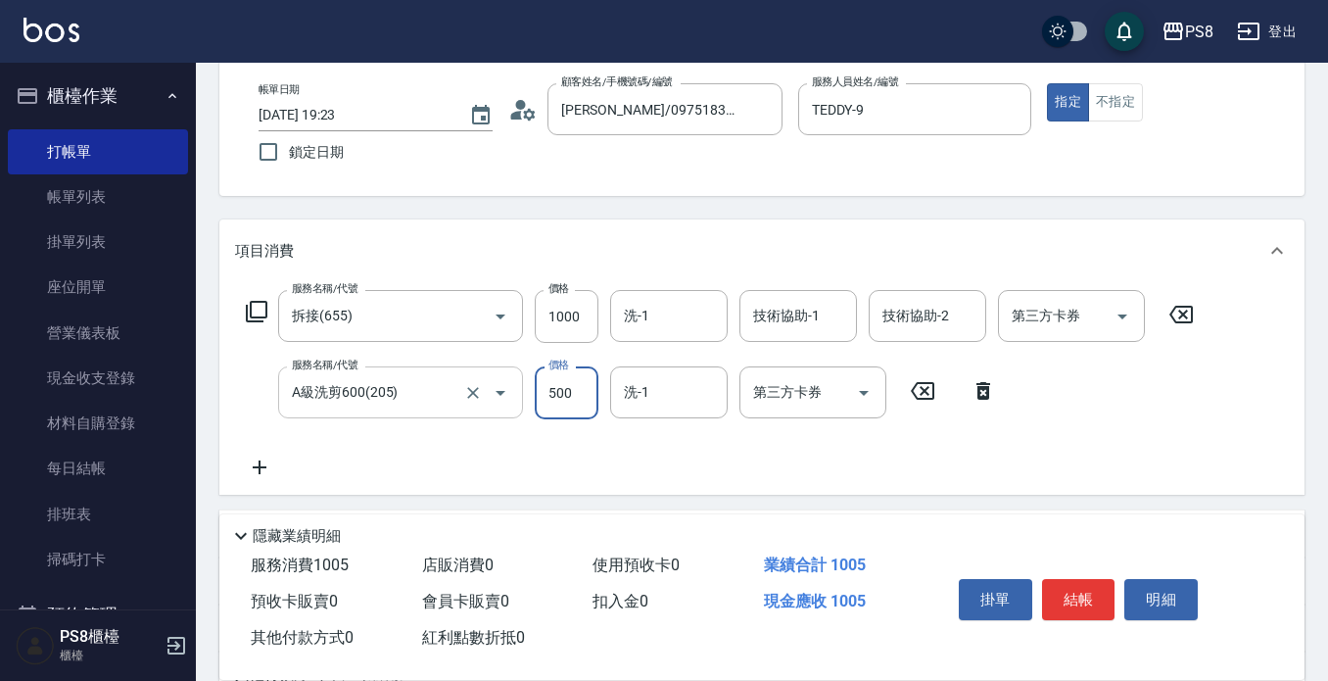
type input "500"
click at [713, 324] on input "洗-1" at bounding box center [669, 316] width 100 height 34
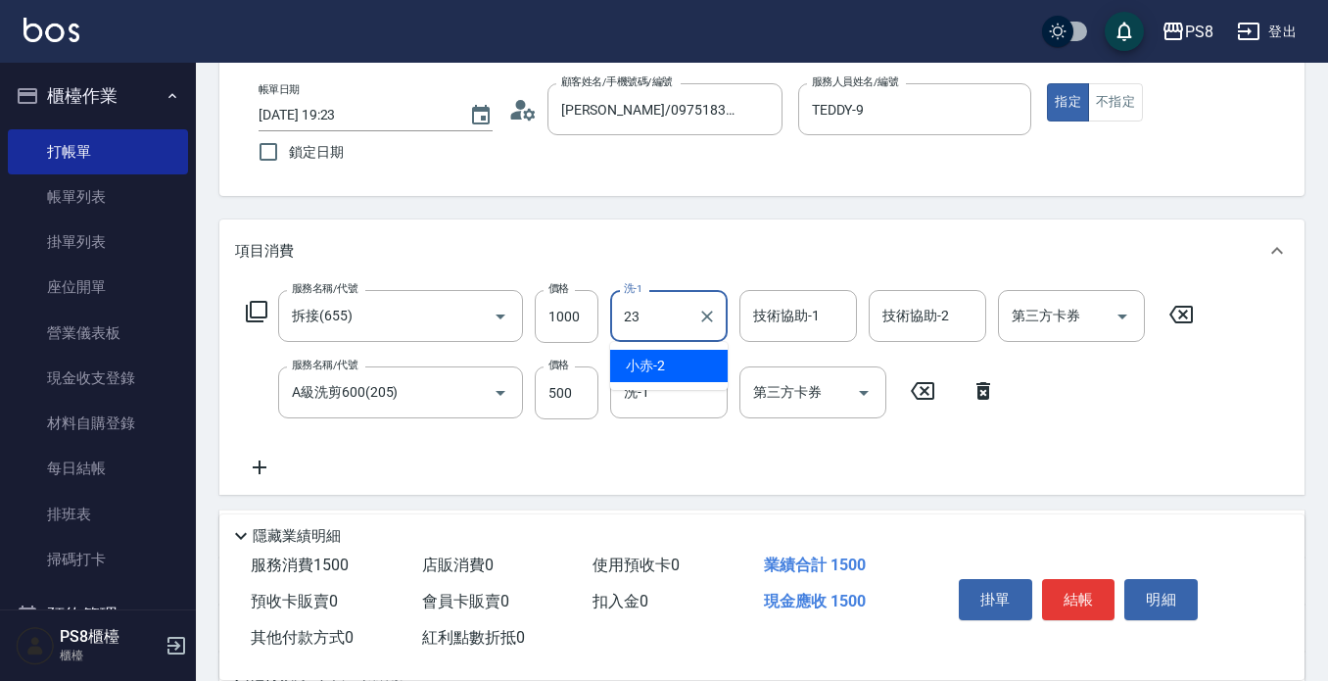
type input "芯芯-23"
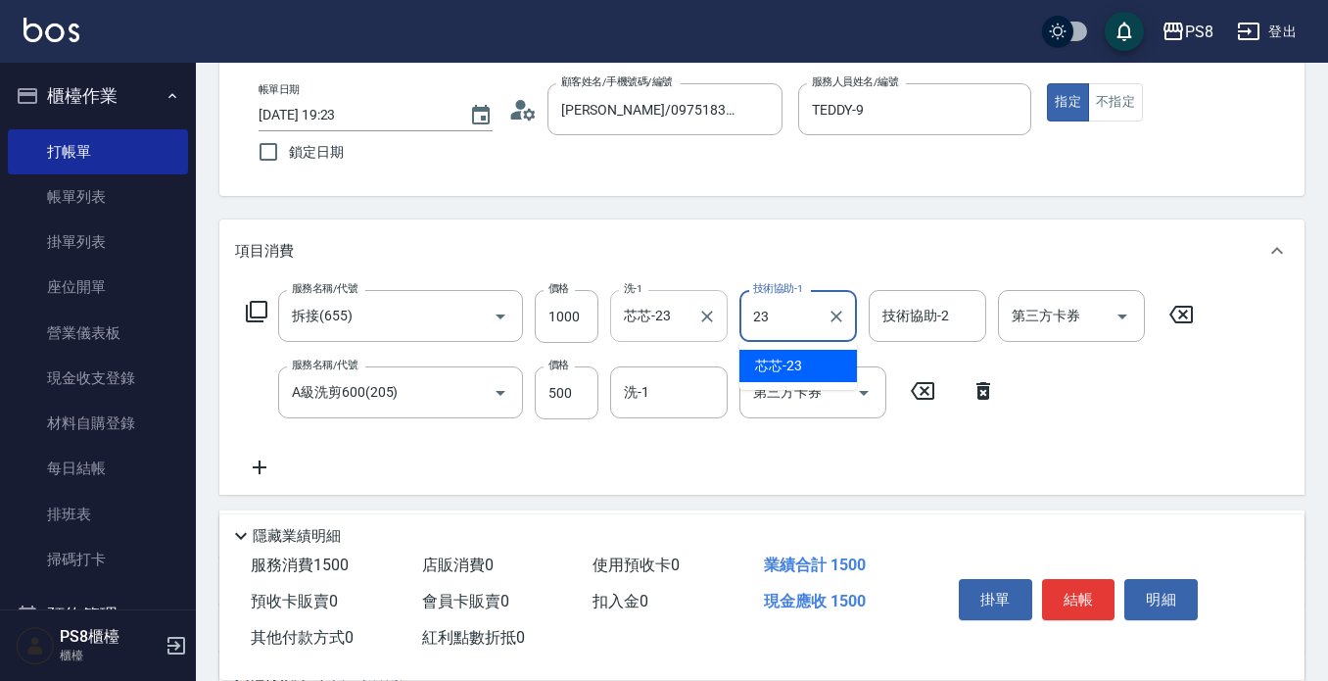
type input "芯芯-23"
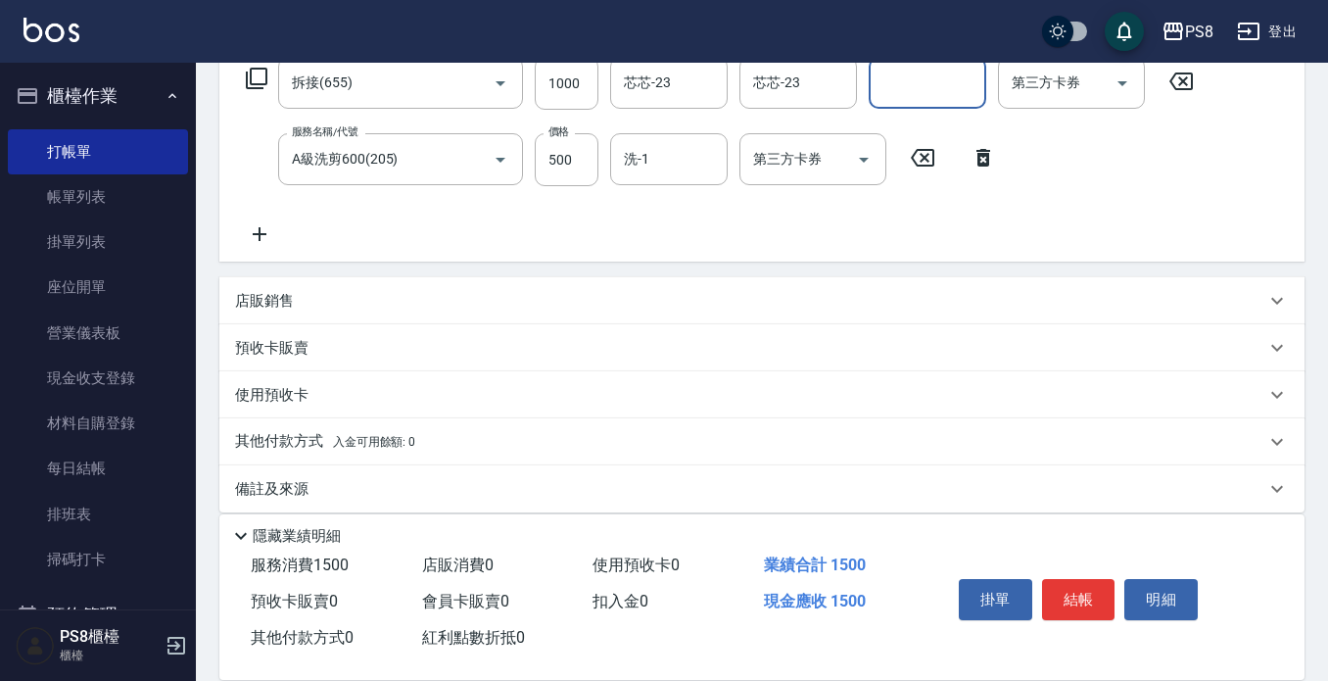
scroll to position [351, 0]
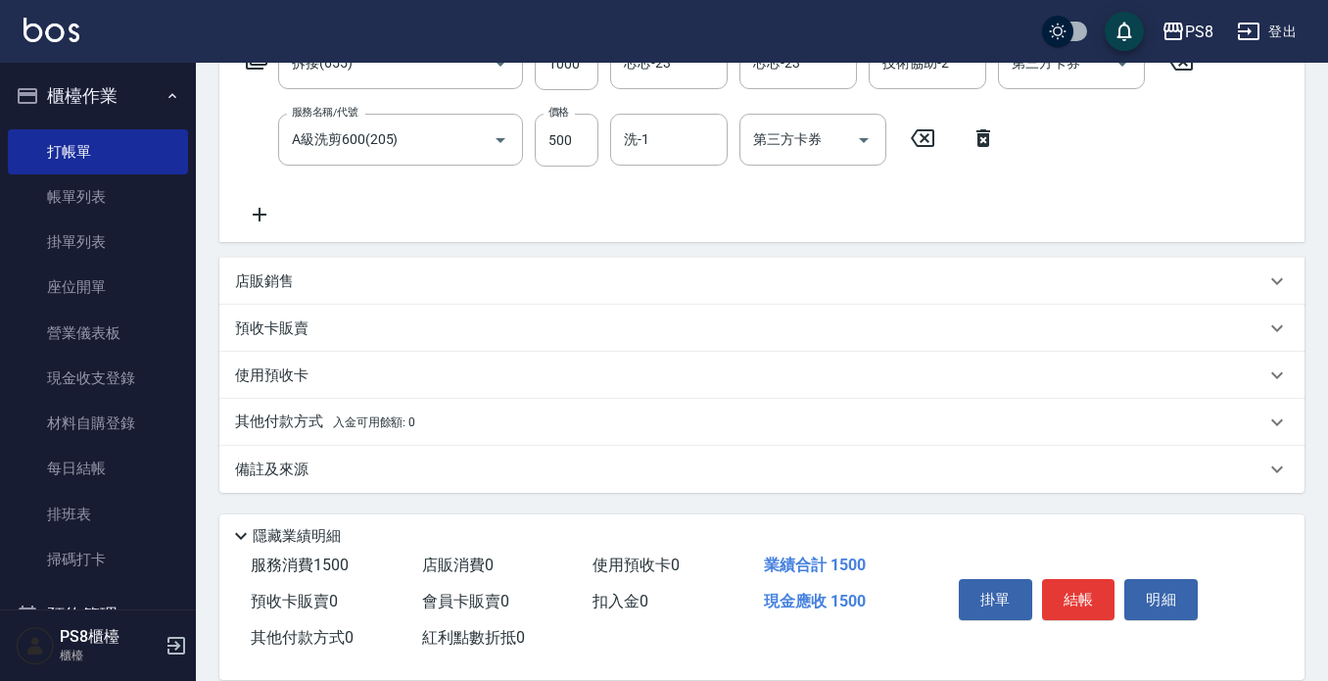
click at [394, 419] on span "入金可用餘額: 0" at bounding box center [374, 422] width 83 height 14
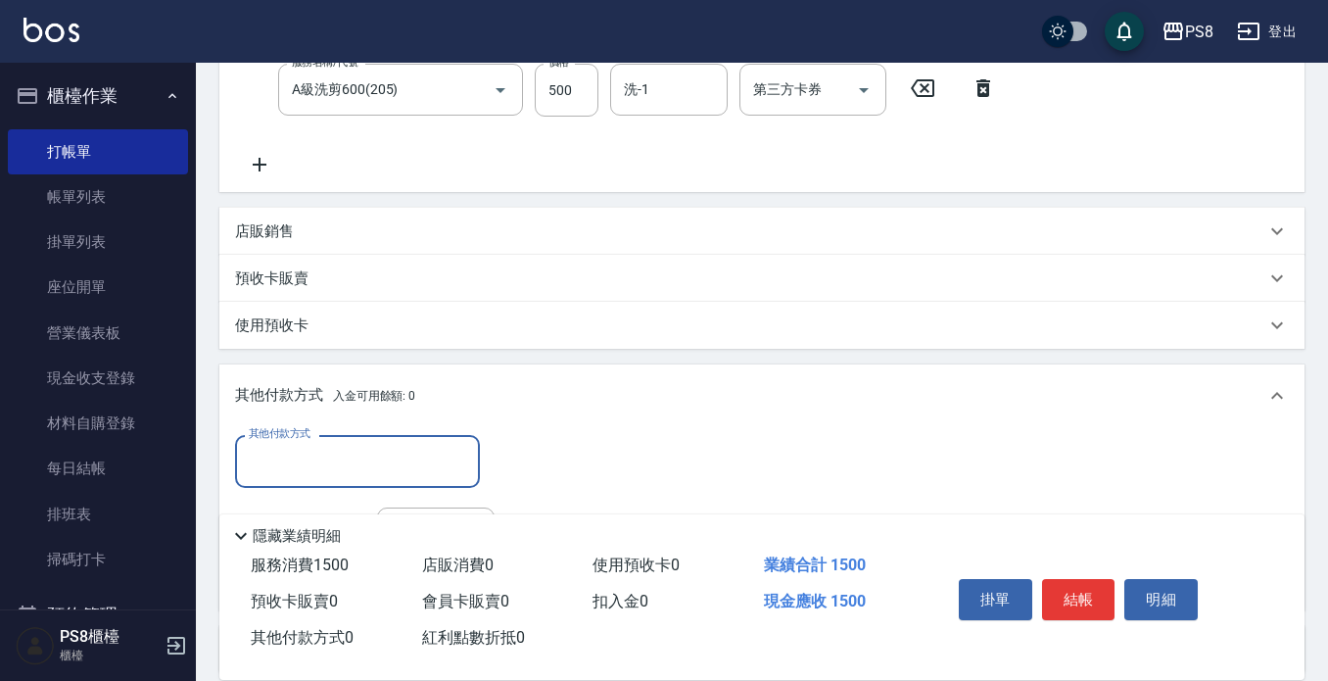
scroll to position [0, 0]
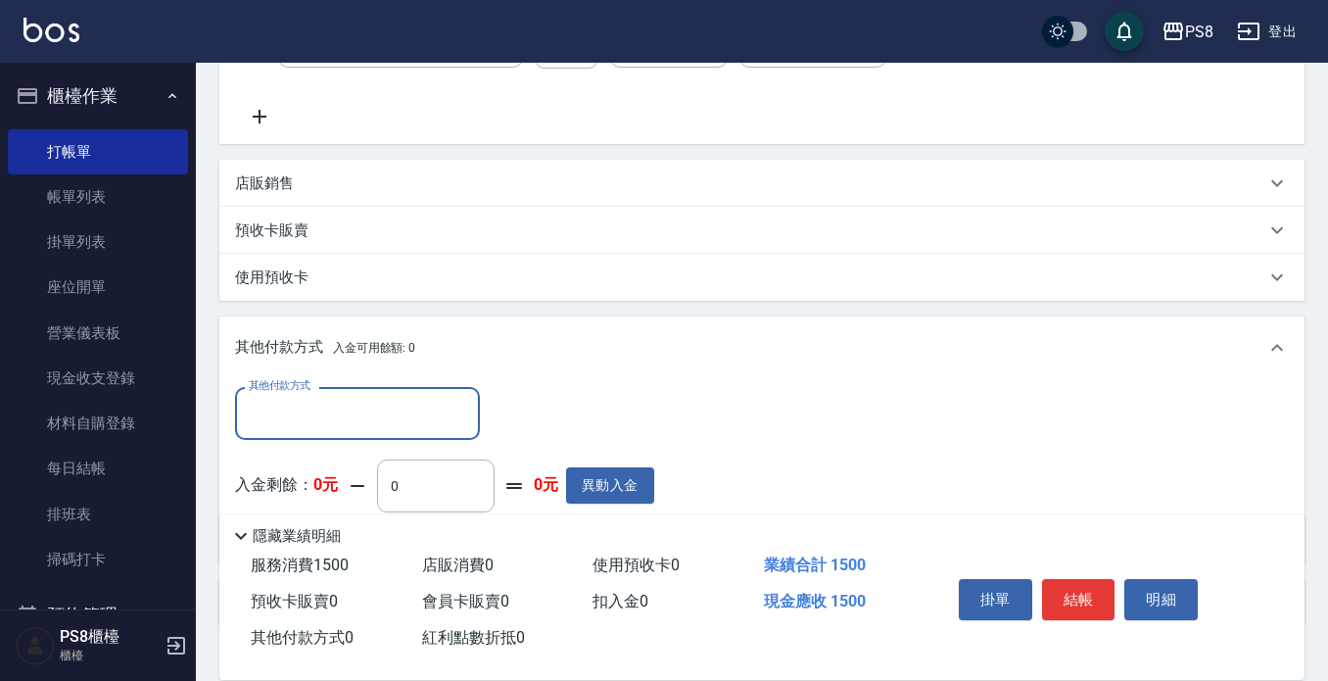
click at [387, 412] on input "其他付款方式" at bounding box center [357, 413] width 227 height 34
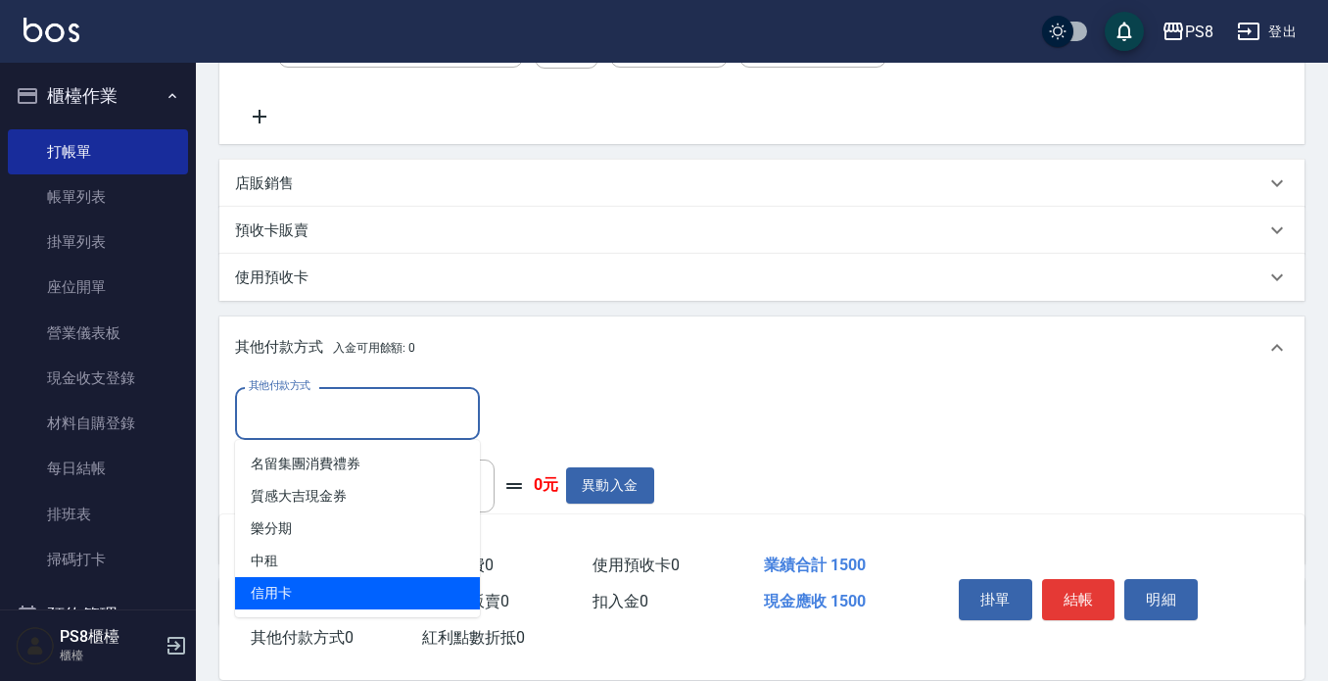
click at [345, 580] on span "信用卡" at bounding box center [357, 593] width 245 height 32
type input "信用卡"
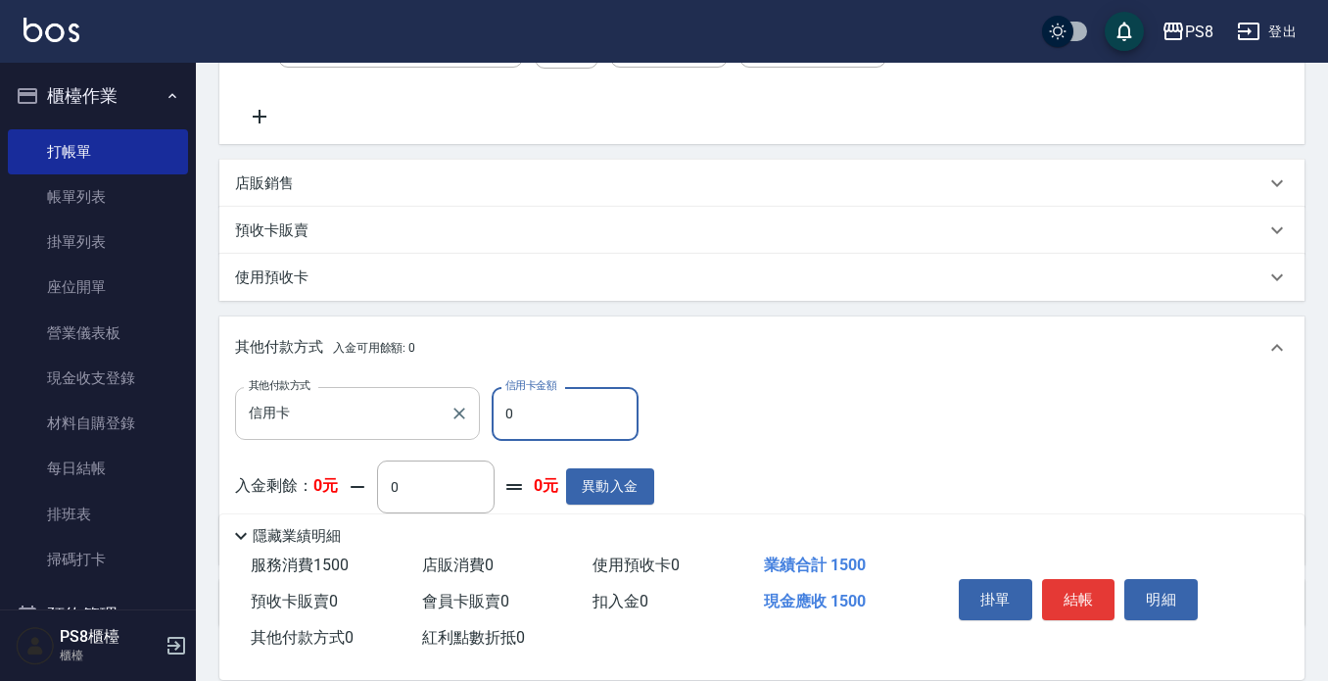
drag, startPoint x: 584, startPoint y: 419, endPoint x: 479, endPoint y: 417, distance: 104.8
click at [480, 417] on div "其他付款方式 信用卡 其他付款方式 信用卡金額 0 信用卡金額" at bounding box center [444, 413] width 419 height 53
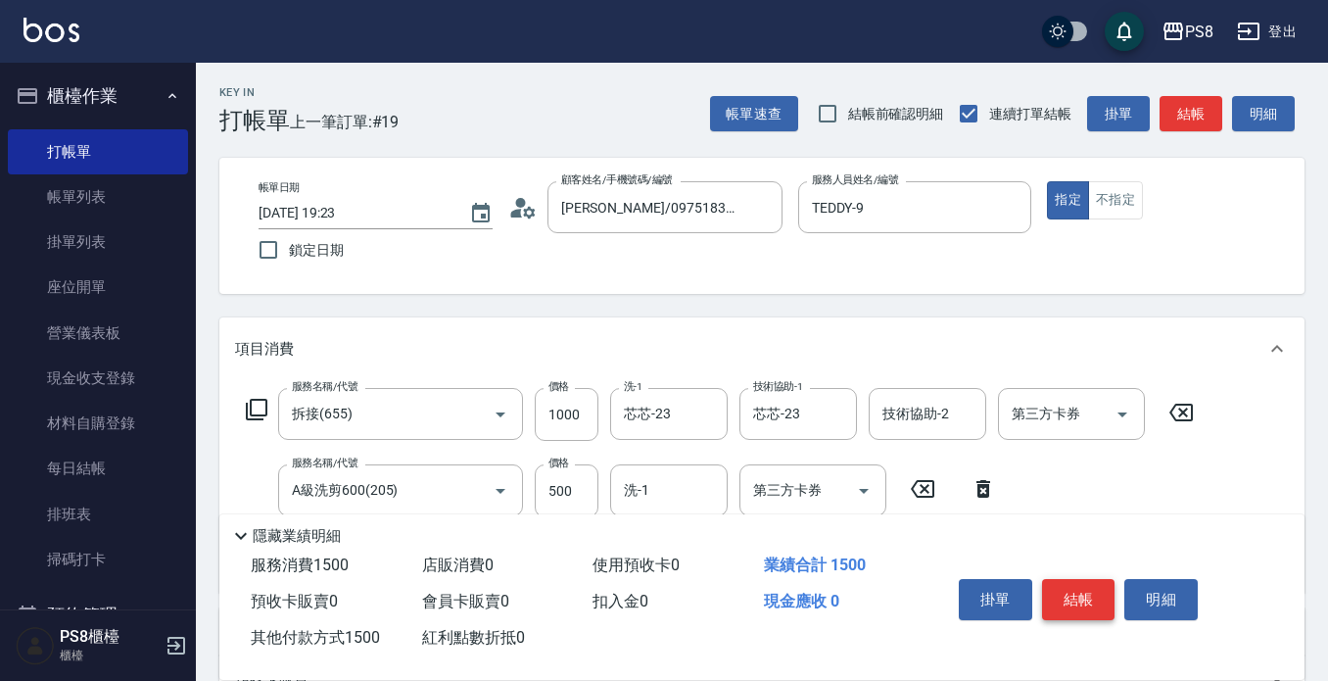
type input "1500"
click at [1092, 588] on button "結帳" at bounding box center [1078, 599] width 73 height 41
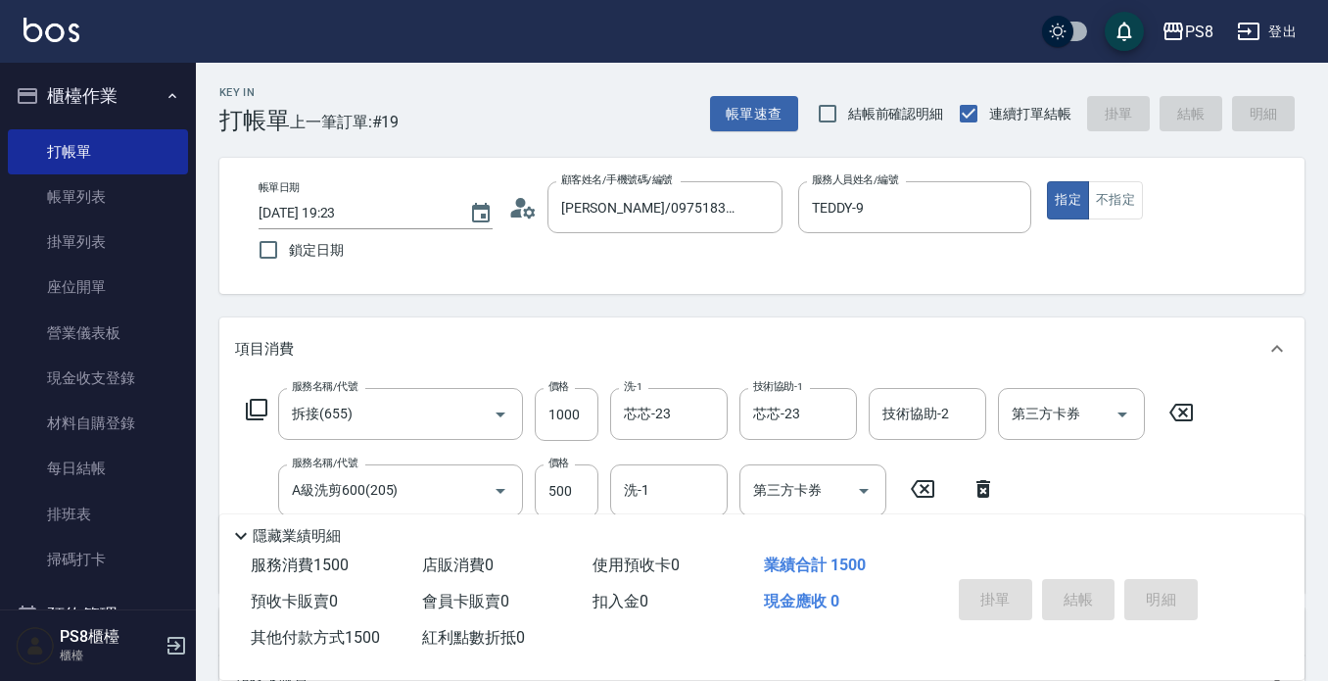
type input "[DATE] 19:24"
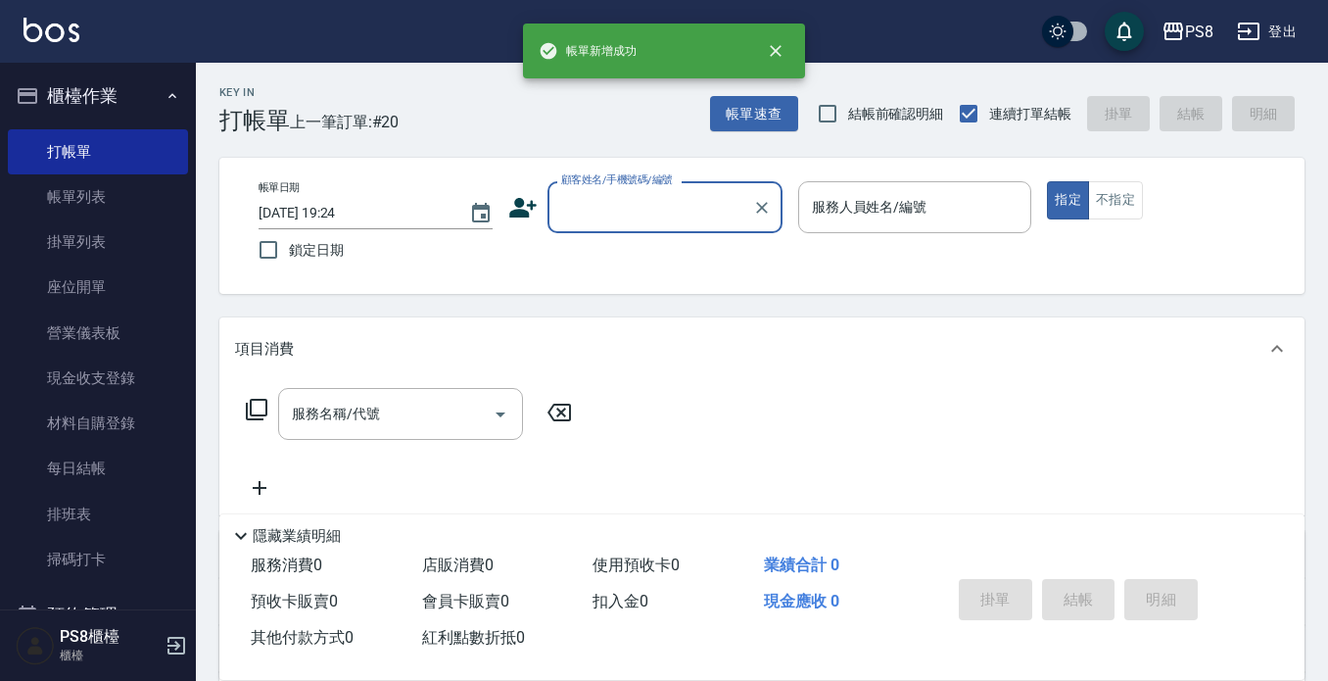
click at [669, 207] on input "顧客姓名/手機號碼/編號" at bounding box center [650, 207] width 188 height 34
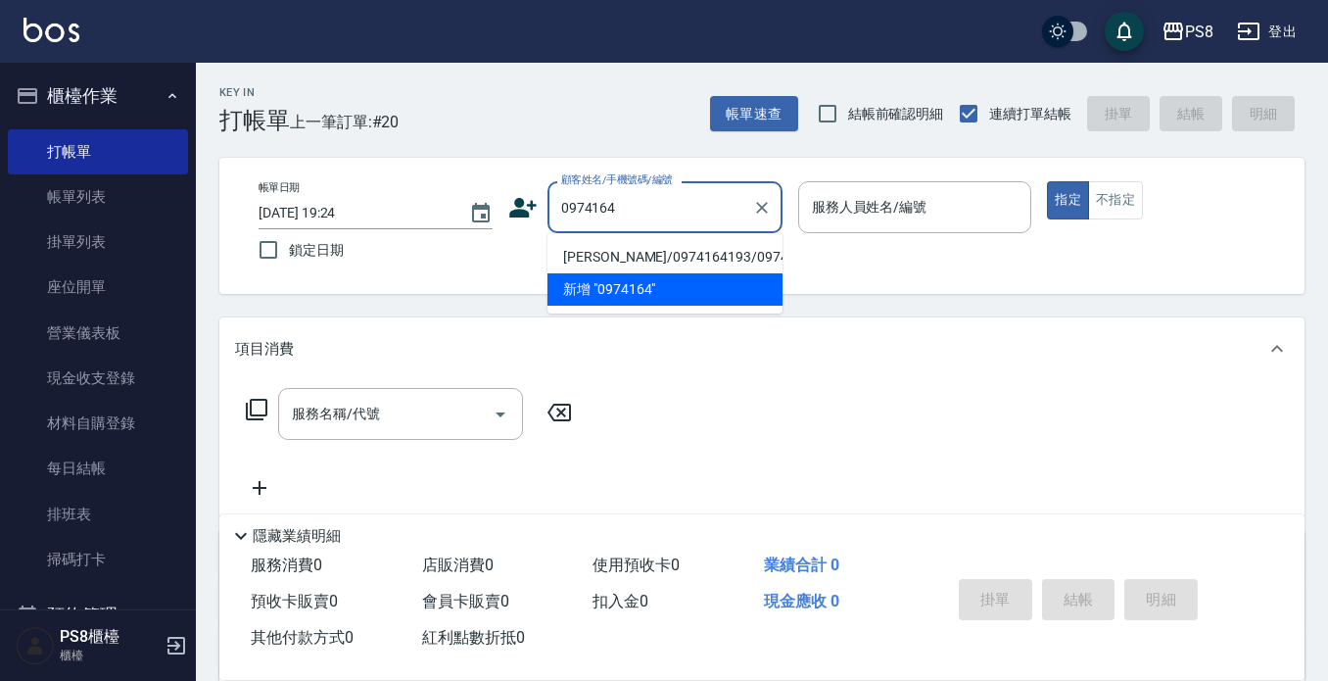
click at [677, 258] on li "[PERSON_NAME]/0974164193/0974164193" at bounding box center [665, 257] width 235 height 32
type input "[PERSON_NAME]/0974164193/0974164193"
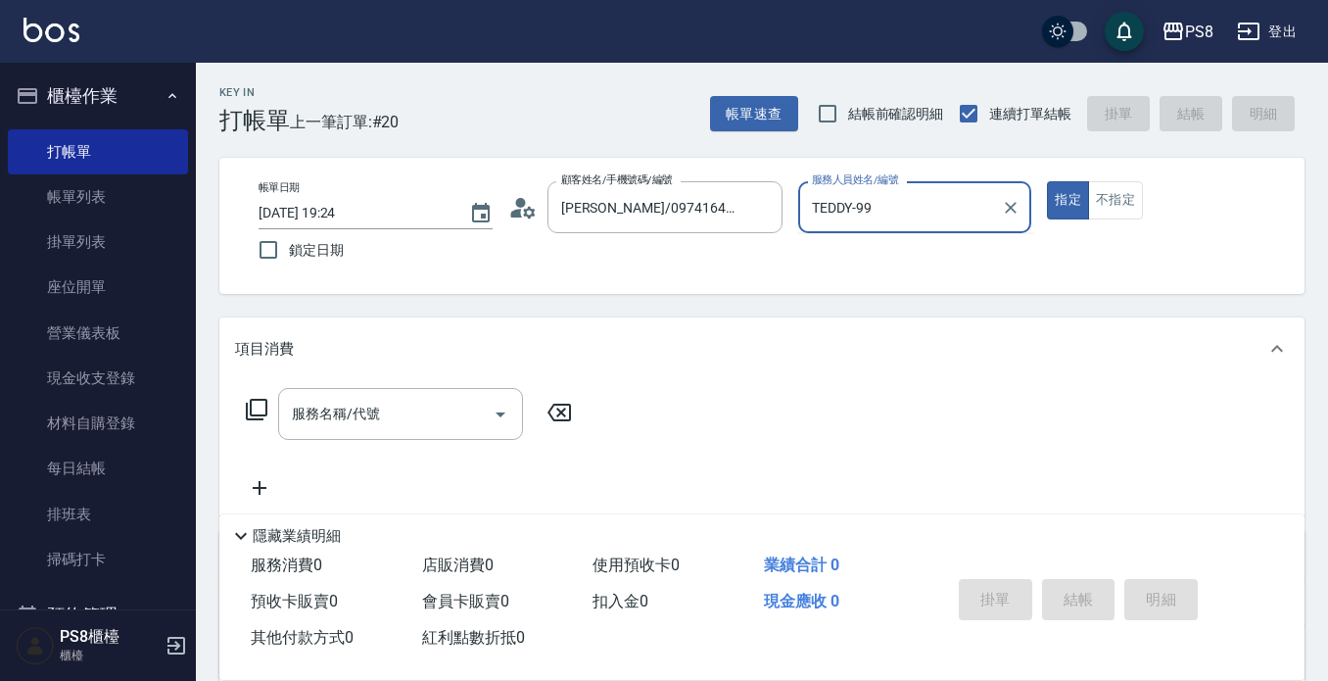
click at [1047, 181] on button "指定" at bounding box center [1068, 200] width 42 height 38
type input "TEDDY-9"
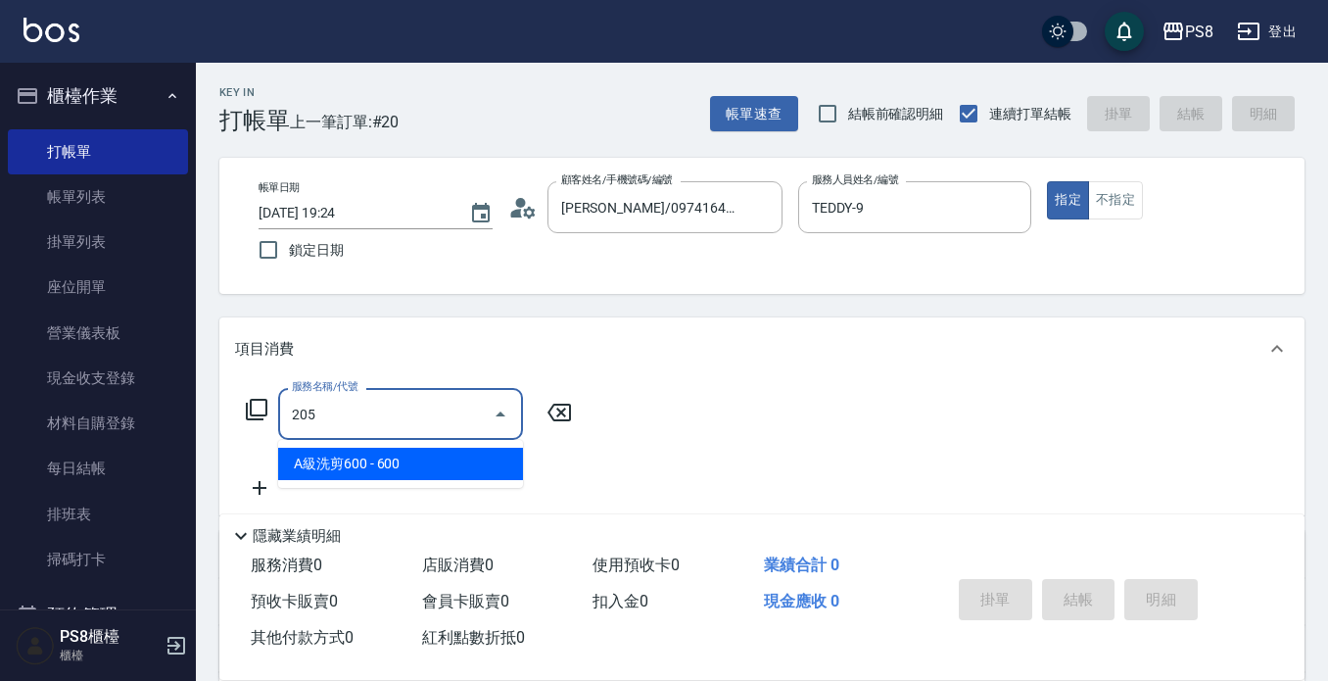
type input "A級洗剪600(205)"
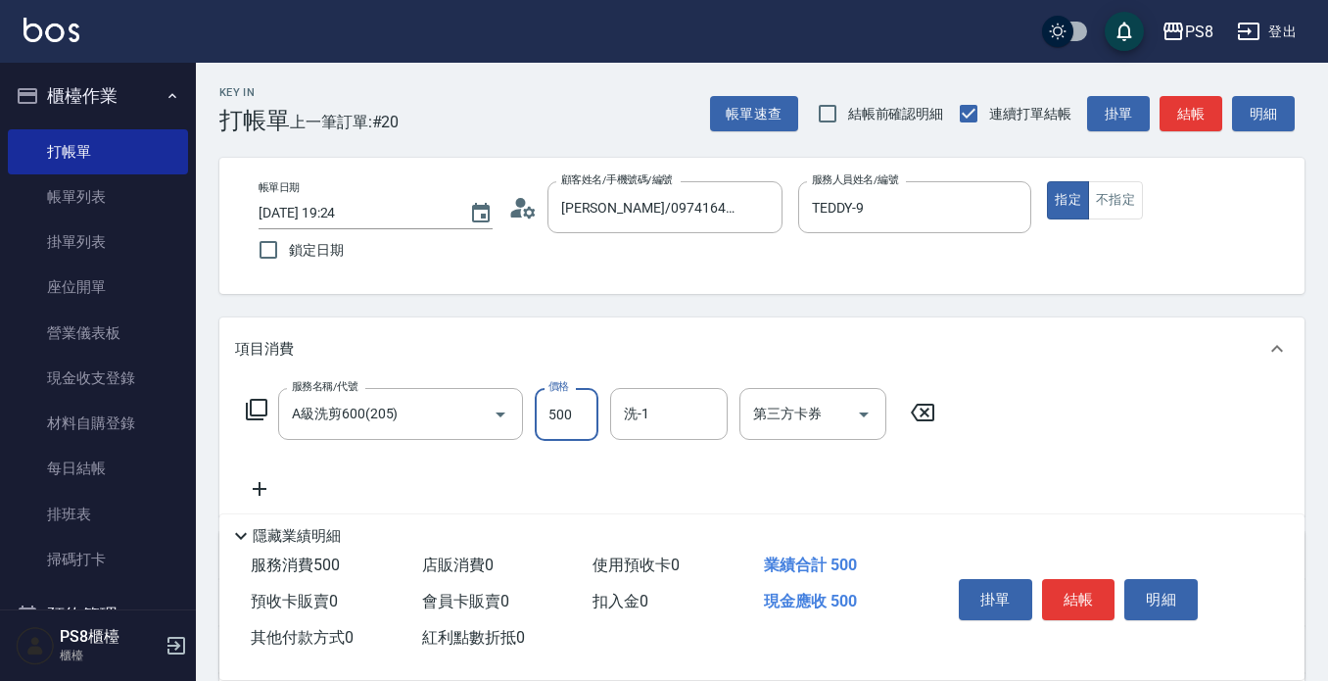
type input "500"
click at [265, 493] on icon at bounding box center [259, 489] width 49 height 24
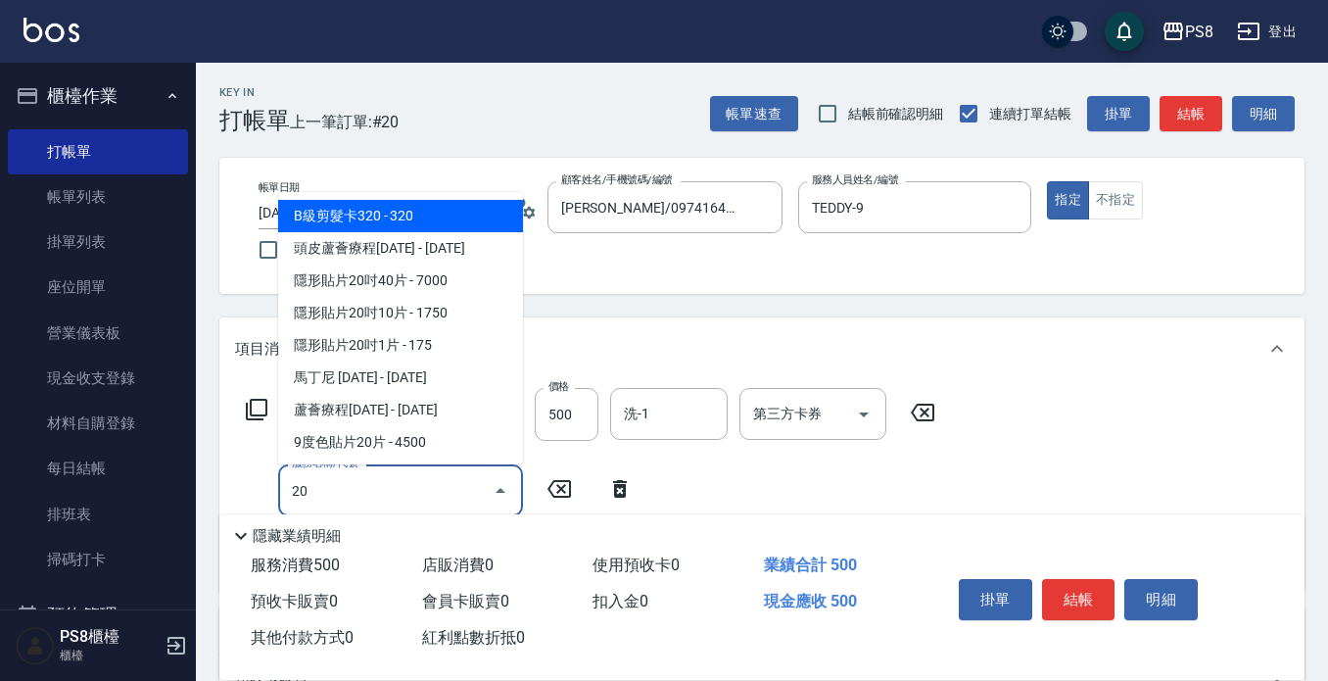
type input "2"
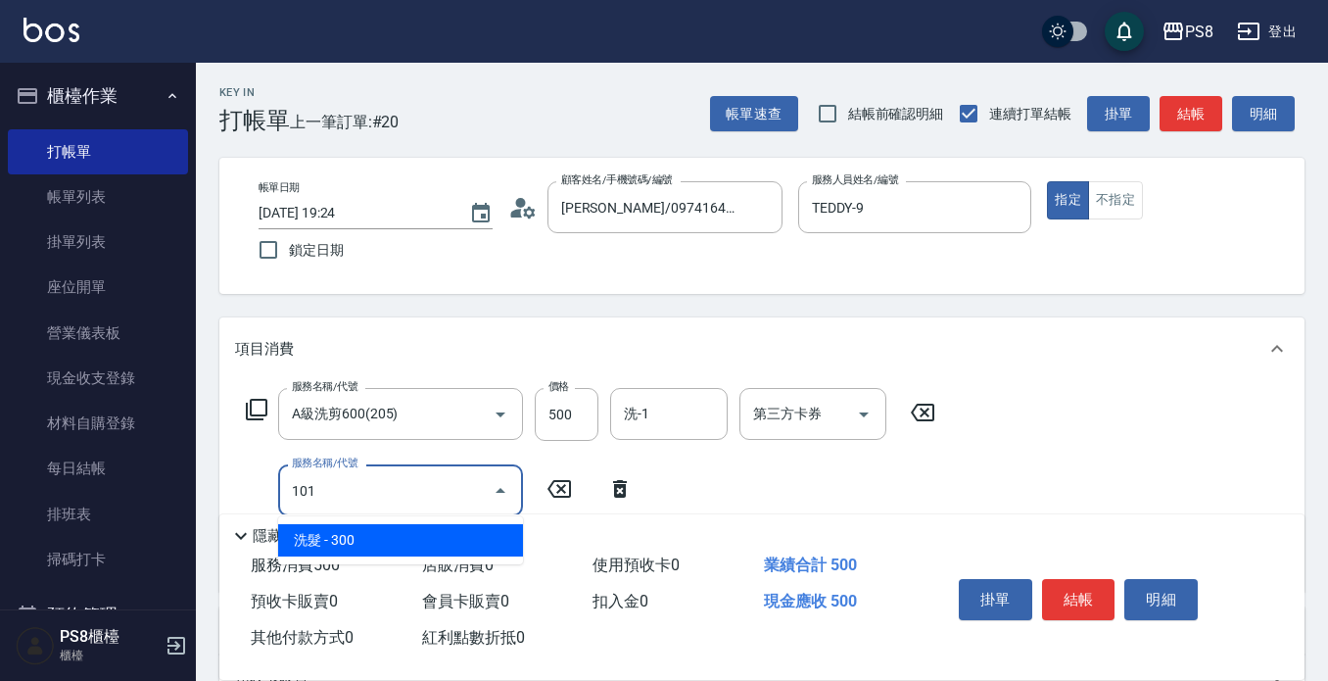
type input "洗髮(101)"
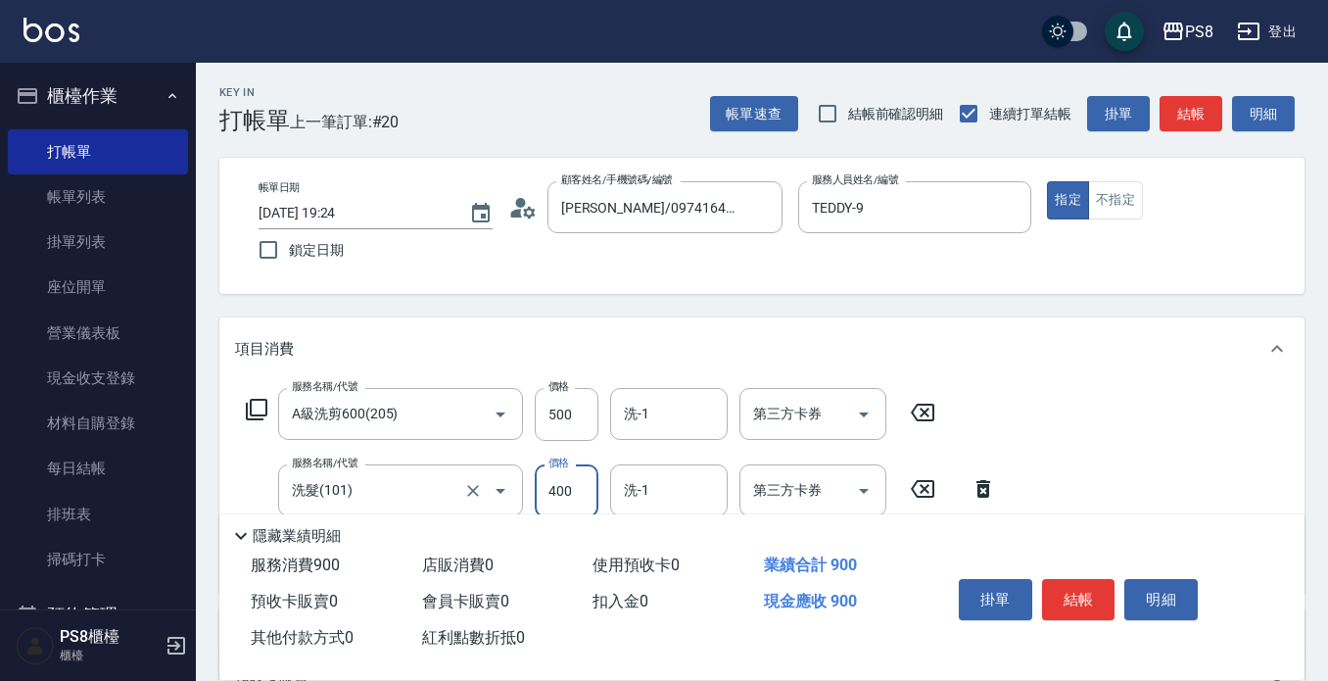
type input "400"
type input "2"
type input "苡真-26"
click at [656, 439] on div "洗-1" at bounding box center [669, 414] width 118 height 52
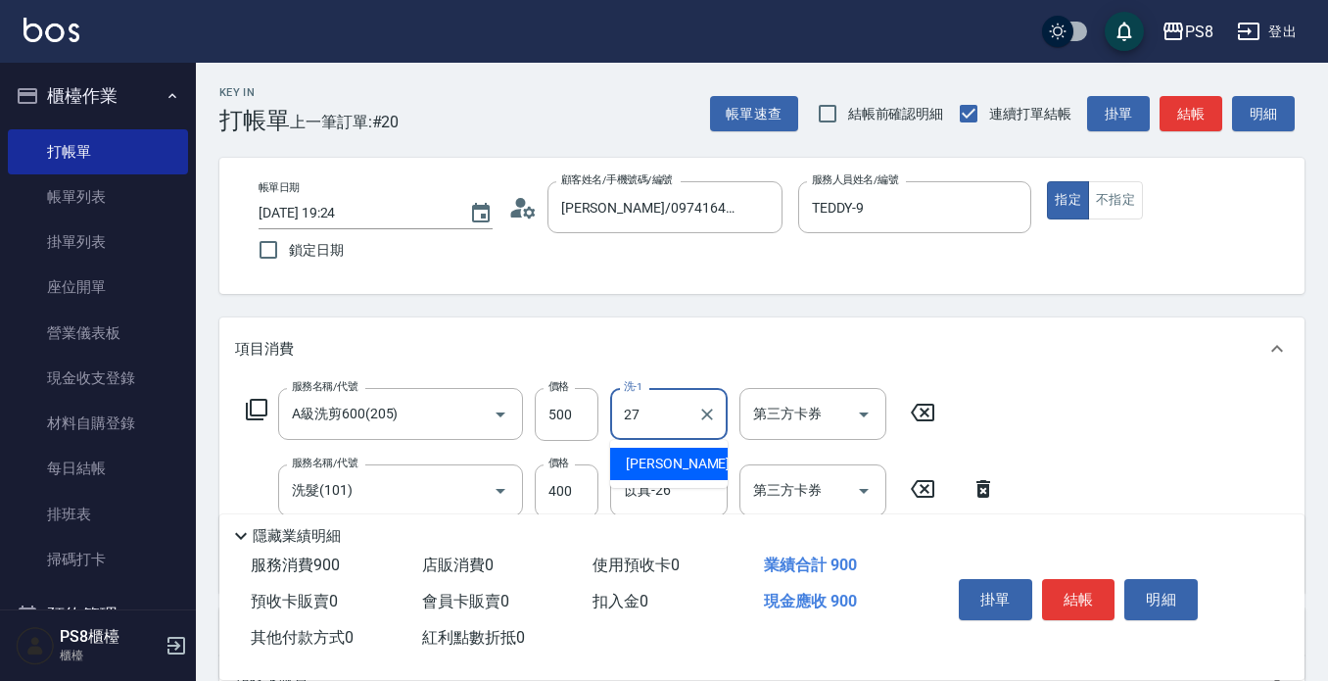
type input "[PERSON_NAME]-27"
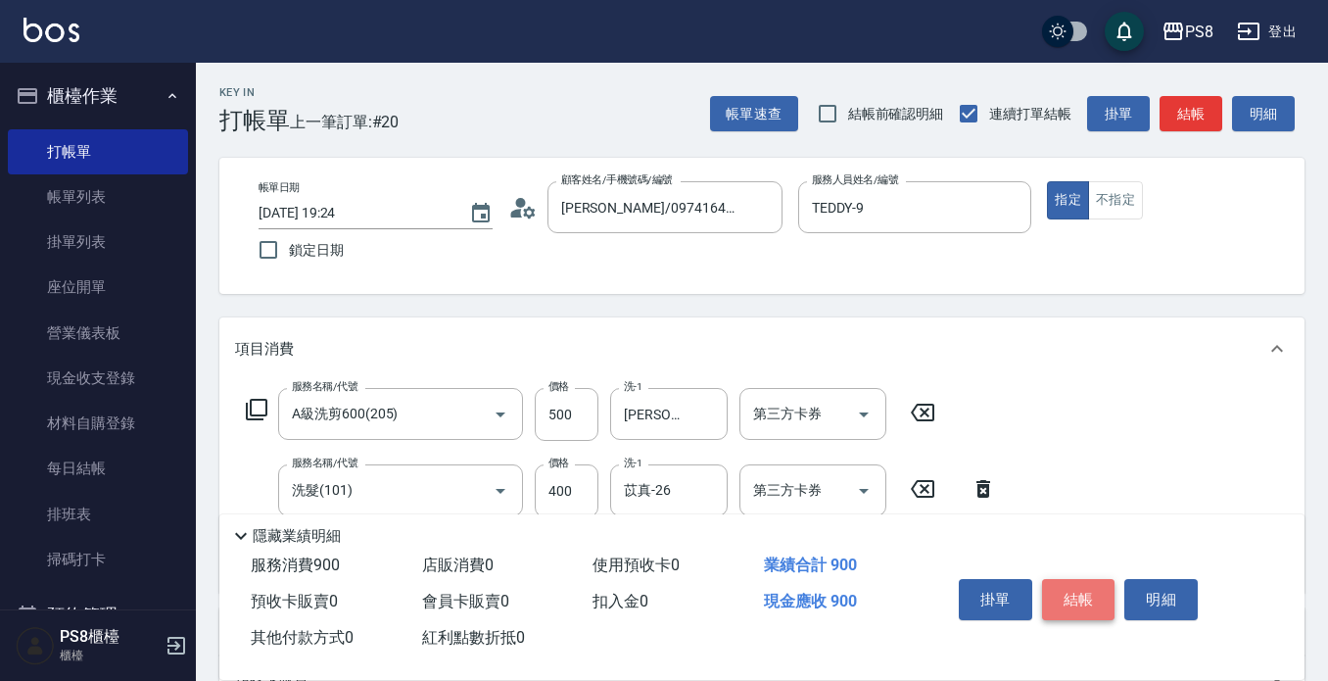
click at [1089, 579] on button "結帳" at bounding box center [1078, 599] width 73 height 41
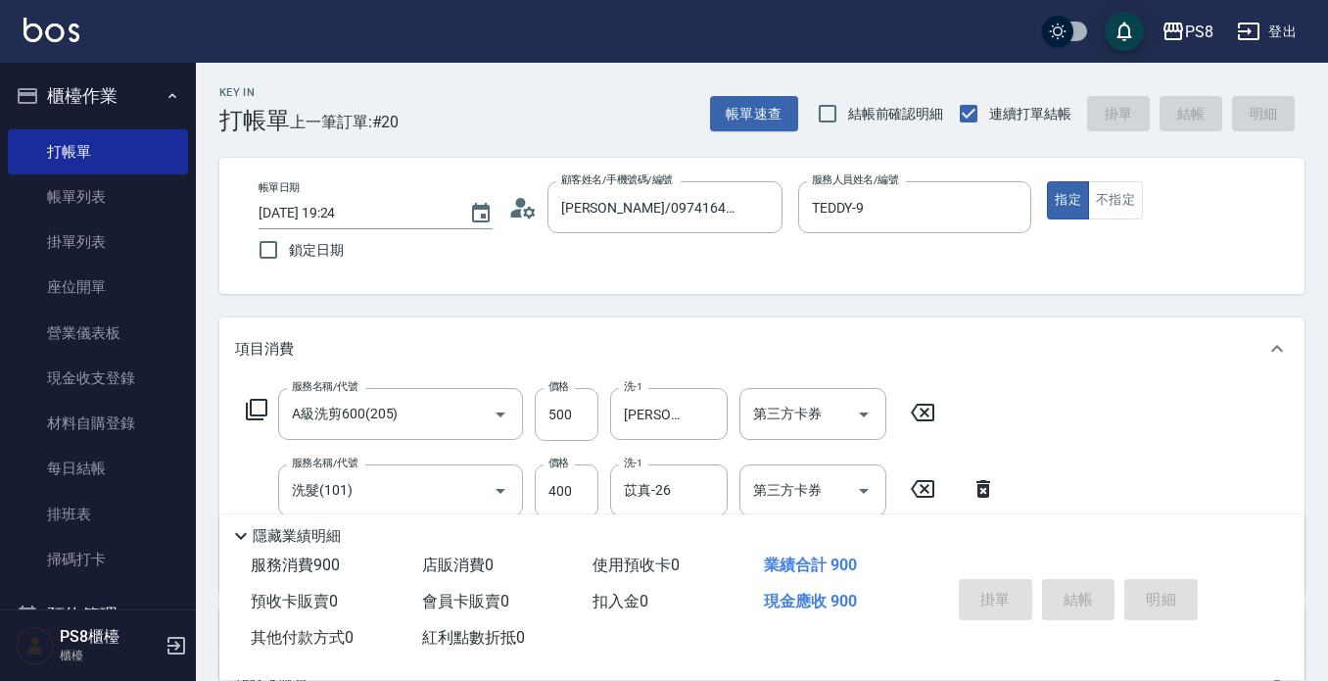
type input "[DATE] 19:25"
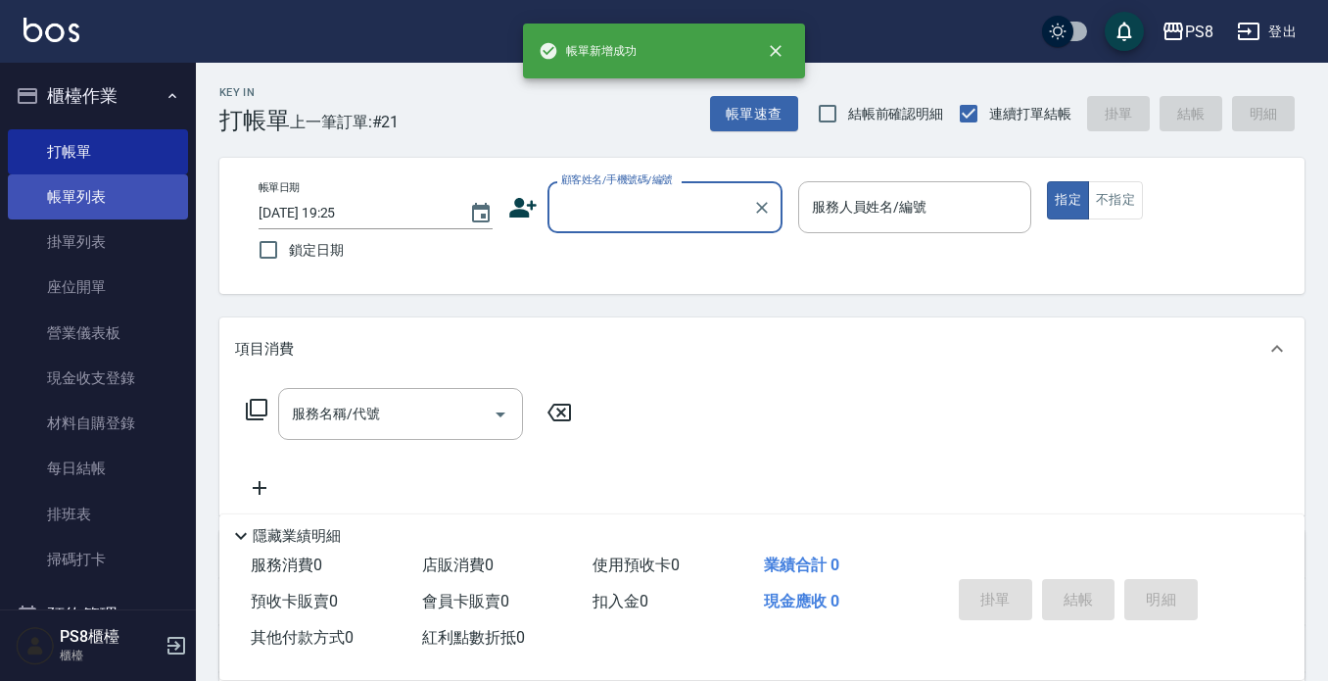
click at [63, 194] on link "帳單列表" at bounding box center [98, 196] width 180 height 45
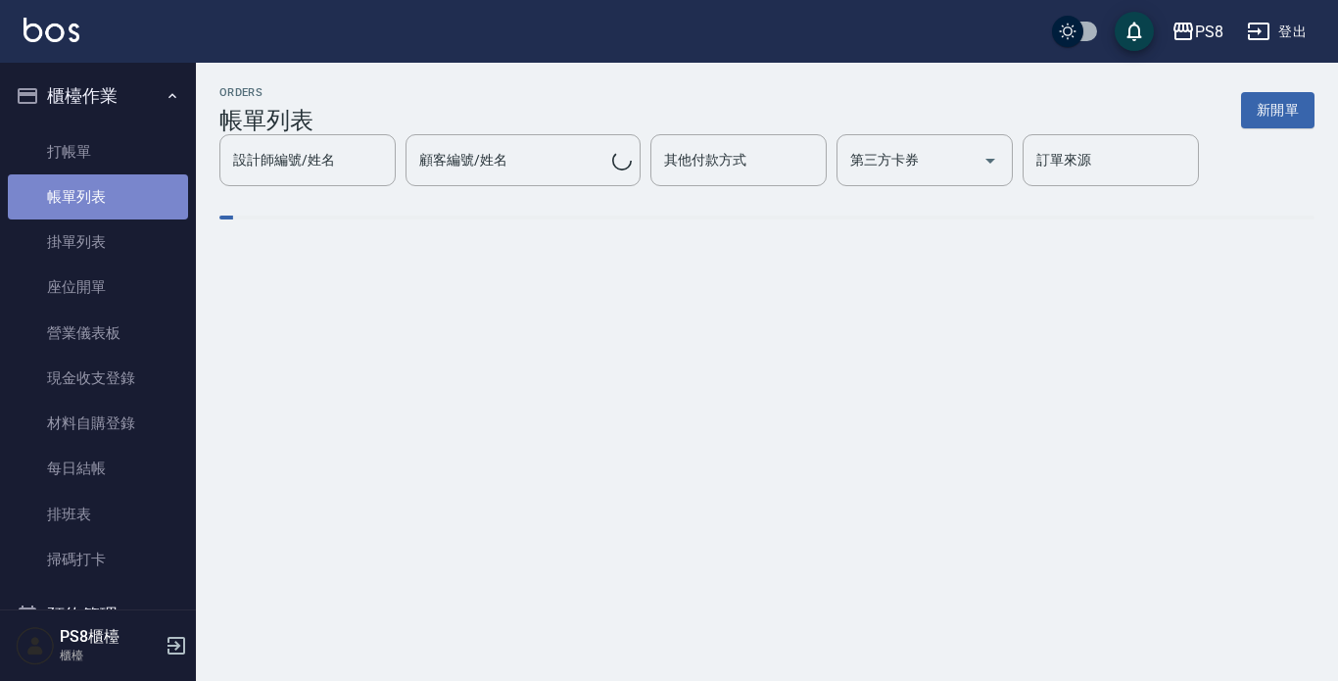
click at [122, 203] on link "帳單列表" at bounding box center [98, 196] width 180 height 45
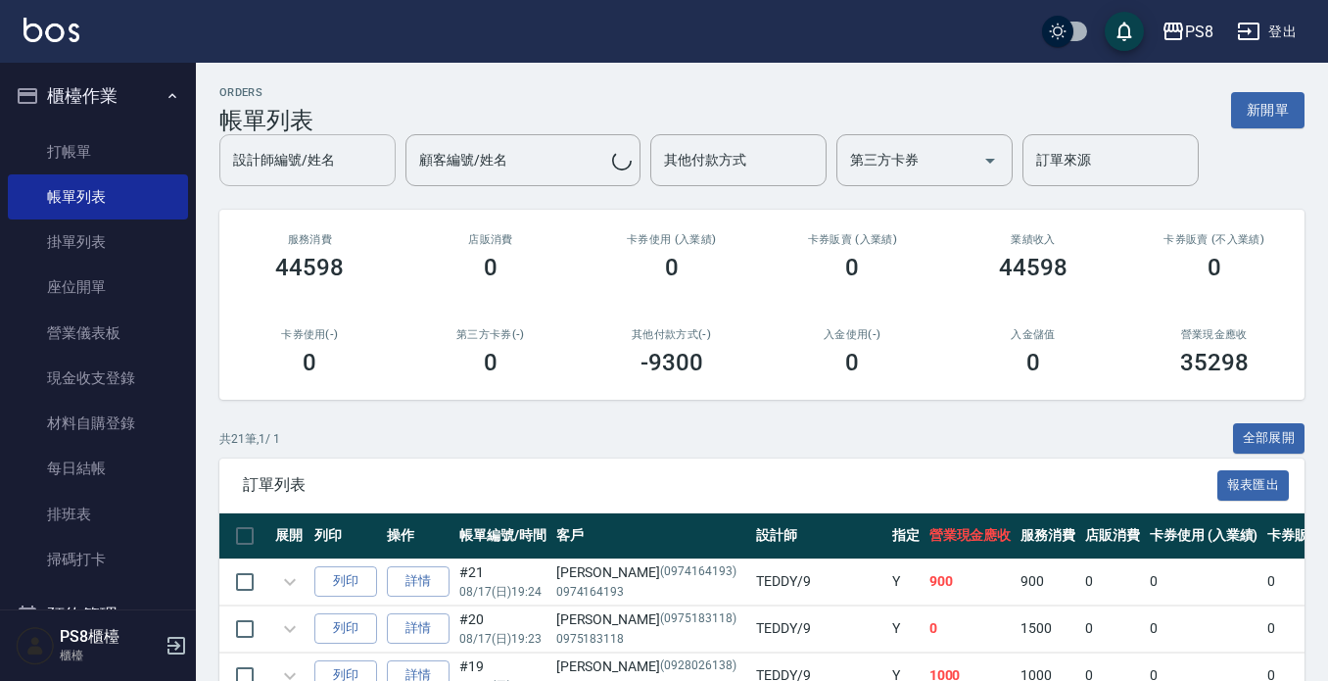
click at [328, 179] on div "設計師編號/姓名" at bounding box center [307, 160] width 176 height 52
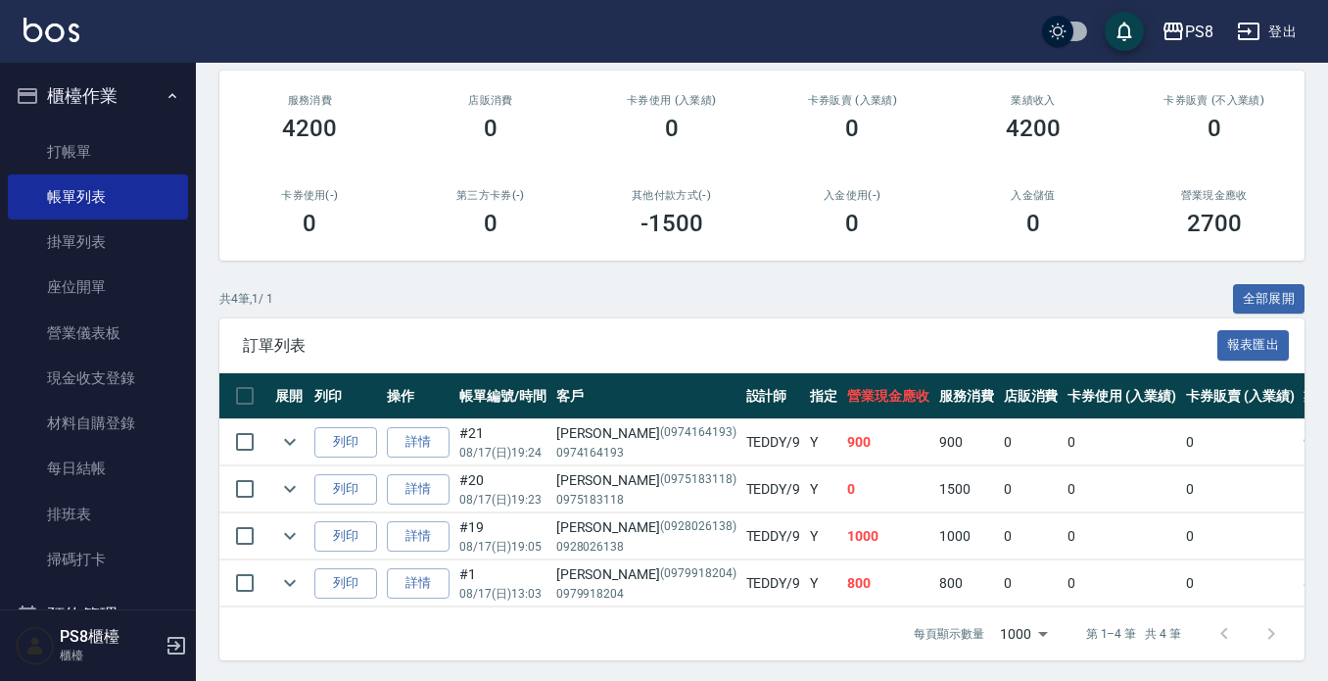
scroll to position [252, 0]
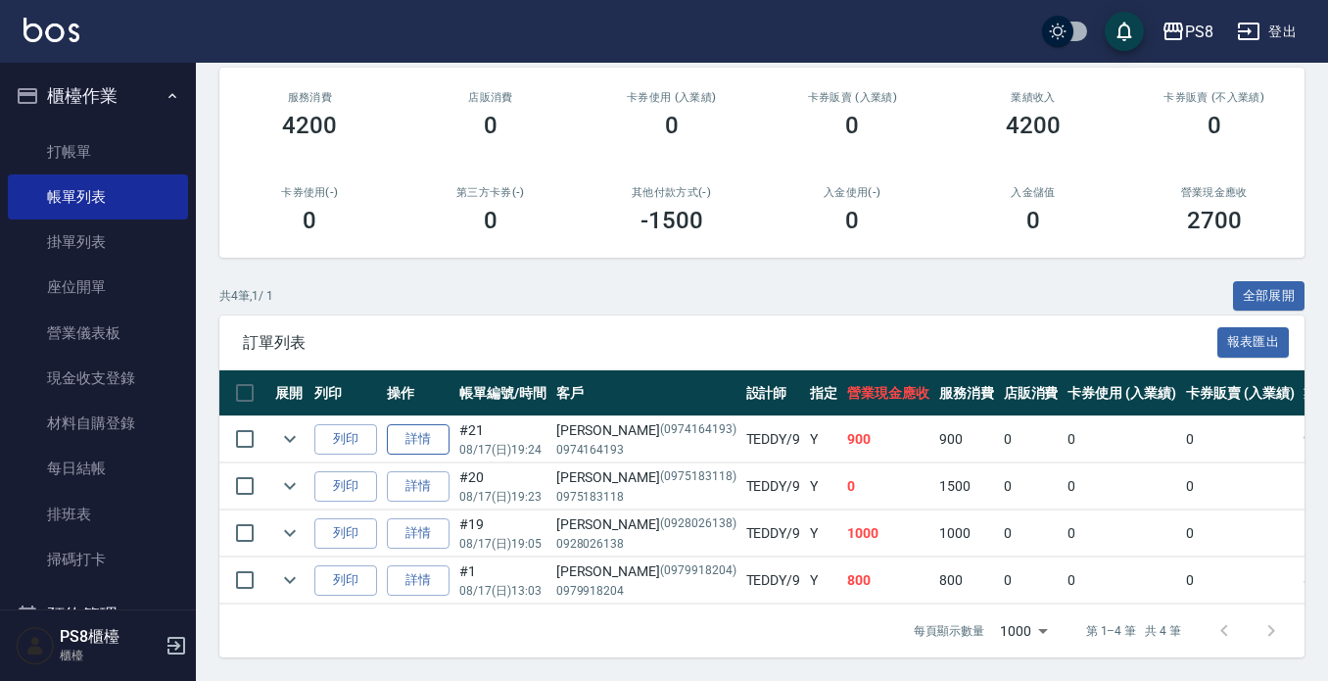
type input "TEDDY-9"
click at [448, 424] on link "詳情" at bounding box center [418, 439] width 63 height 30
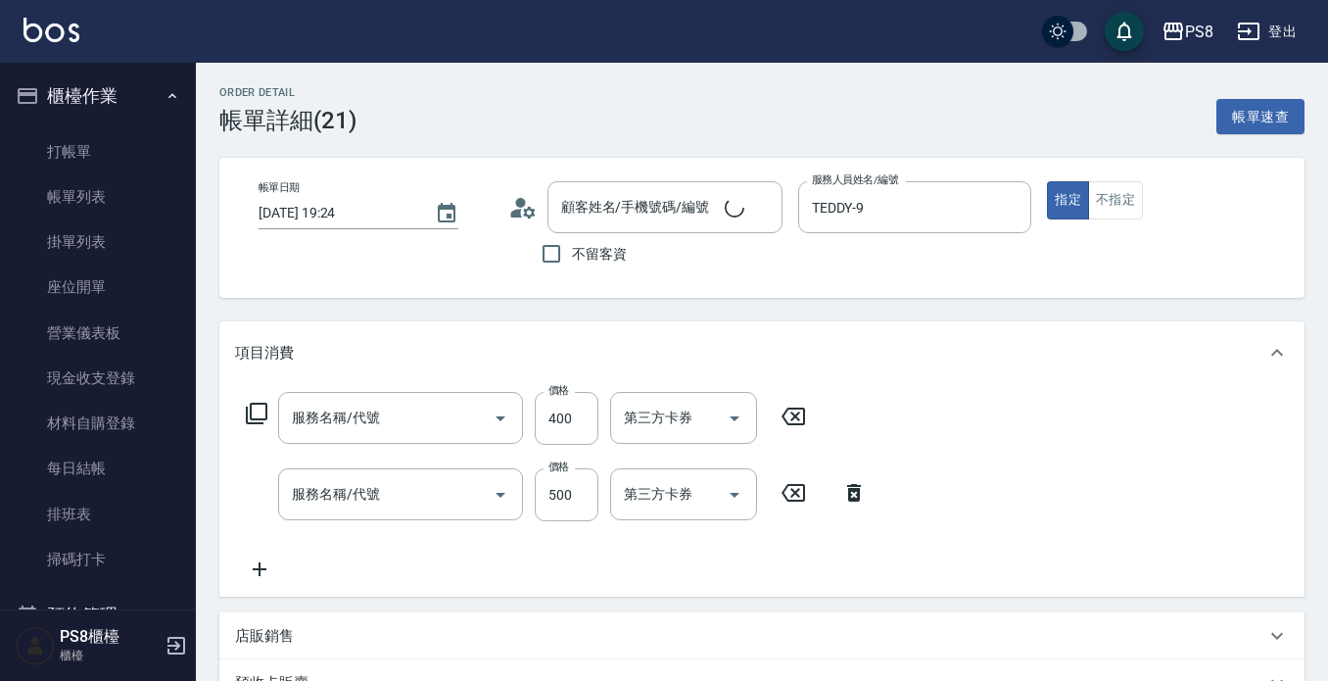
type input "[DATE] 19:24"
type input "TEDDY-9"
type input "[PERSON_NAME]/0974164193/0974164193"
type input "洗髮(101)"
type input "A級洗剪600(205)"
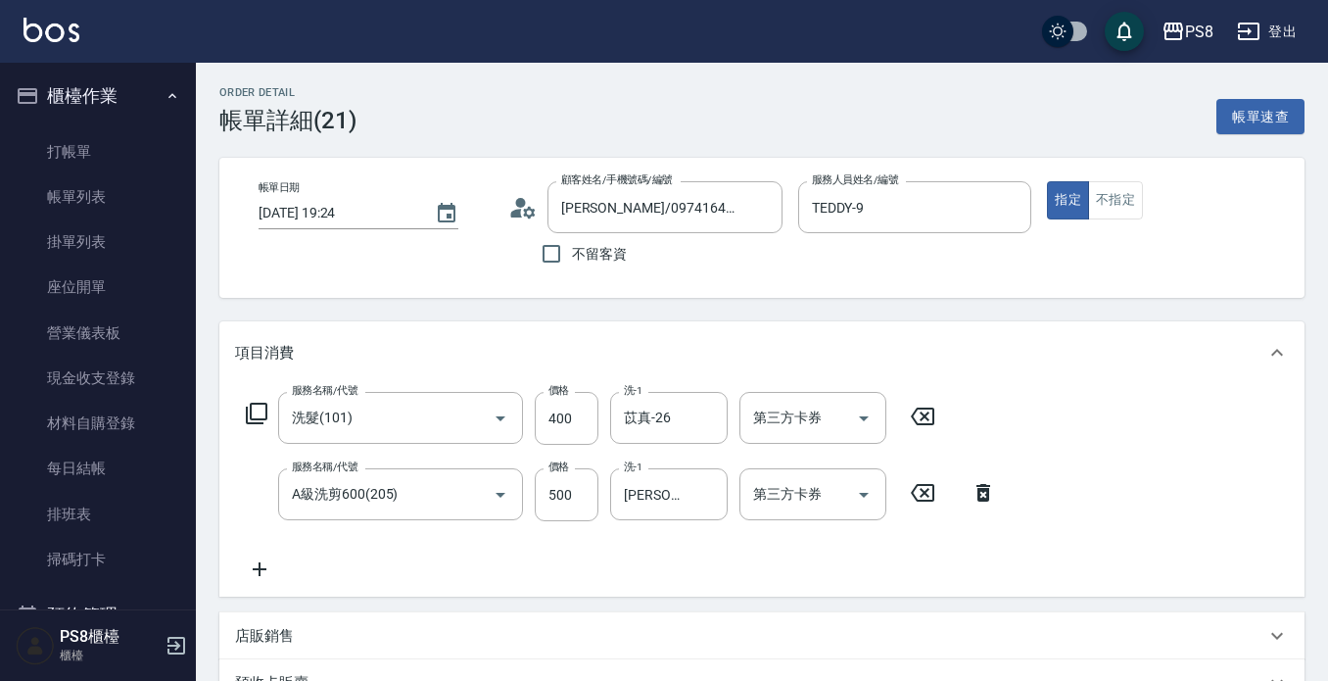
click at [530, 223] on div "顧客姓名/手機號碼/編號 [PERSON_NAME]/0974164193/0974164193 顧客姓名/手機號碼/編號" at bounding box center [645, 207] width 274 height 52
click at [558, 483] on input "500" at bounding box center [567, 494] width 64 height 53
type input "600"
click at [500, 191] on div "帳單日期 [DATE] 19:24 顧客姓名/手機號碼/編號 [PERSON_NAME]/0974164193/0974164193 顧客姓名/手機號碼/編號…" at bounding box center [762, 227] width 1038 height 93
click at [525, 196] on icon at bounding box center [522, 207] width 29 height 29
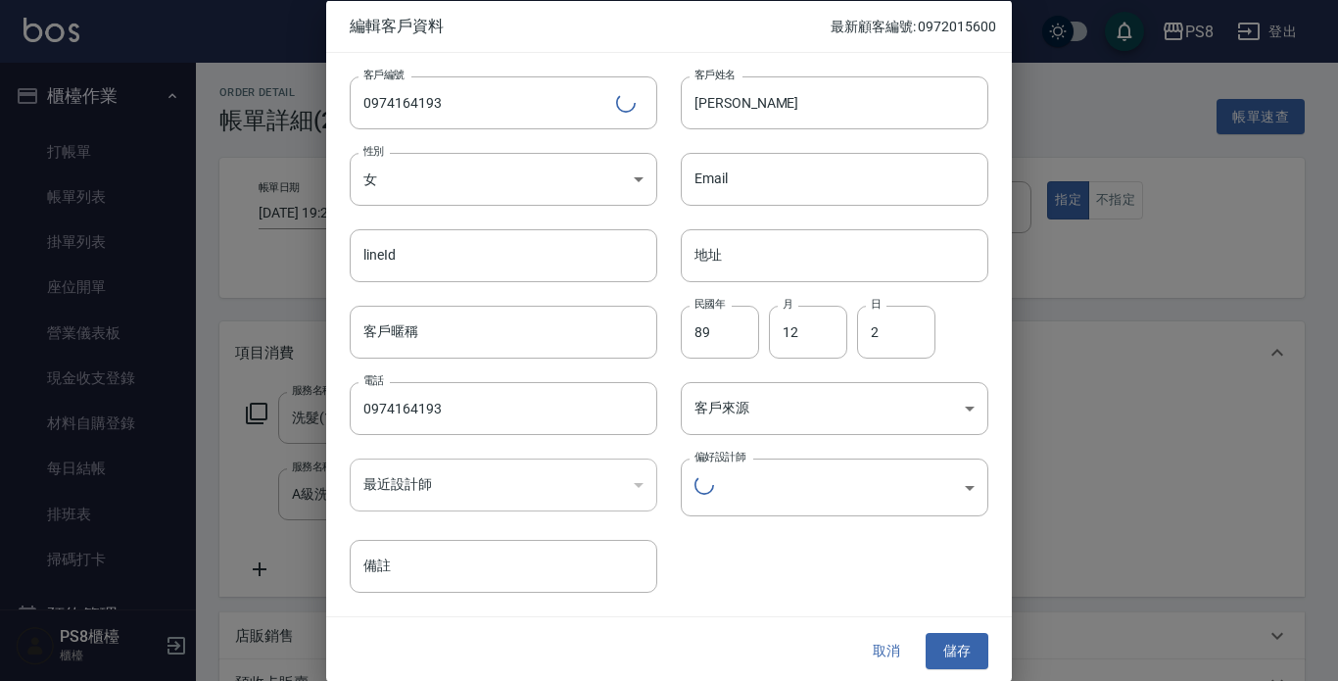
type input "0f854b60-9125-4a73-b5d6-f088295d72b2"
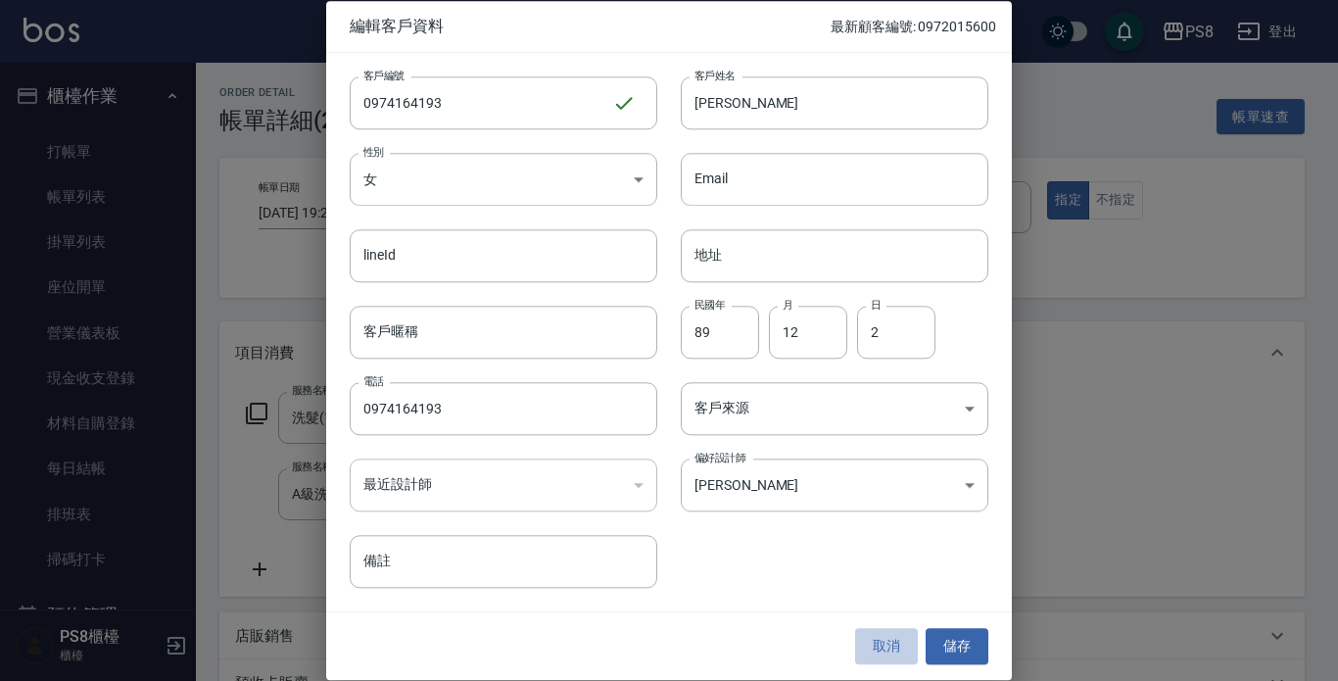
click at [894, 636] on button "取消" at bounding box center [886, 647] width 63 height 36
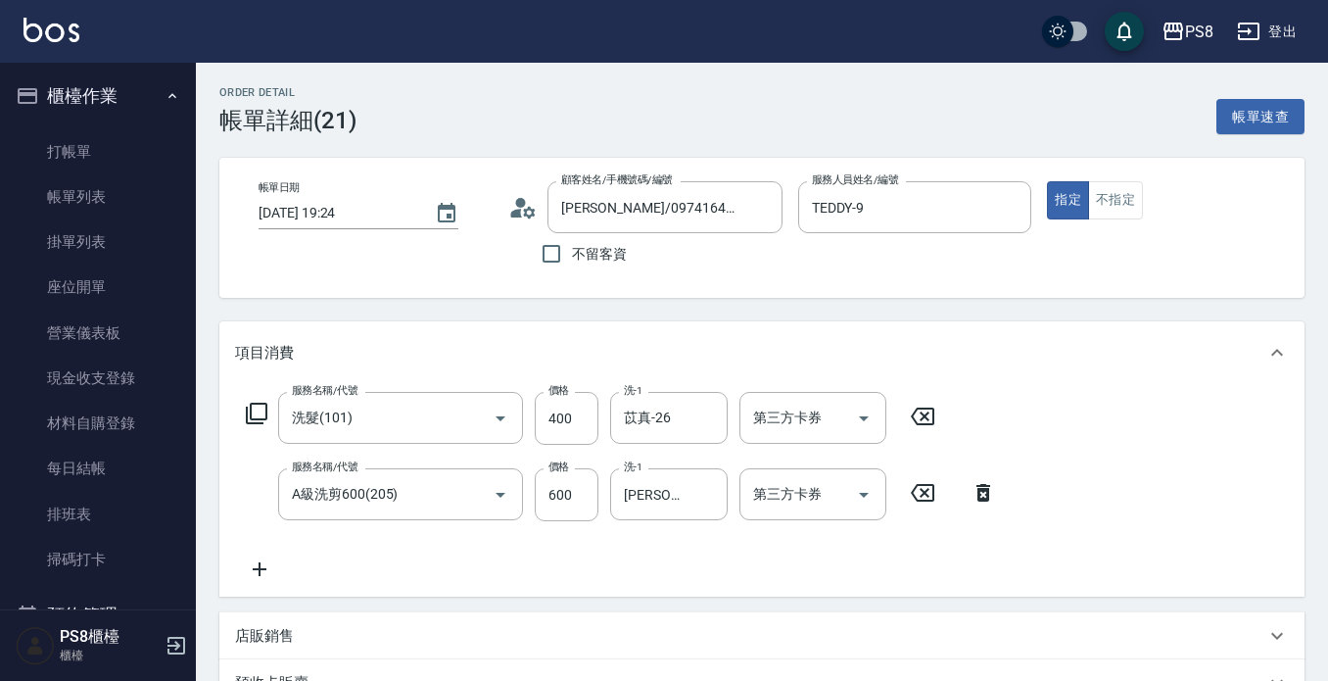
scroll to position [425, 0]
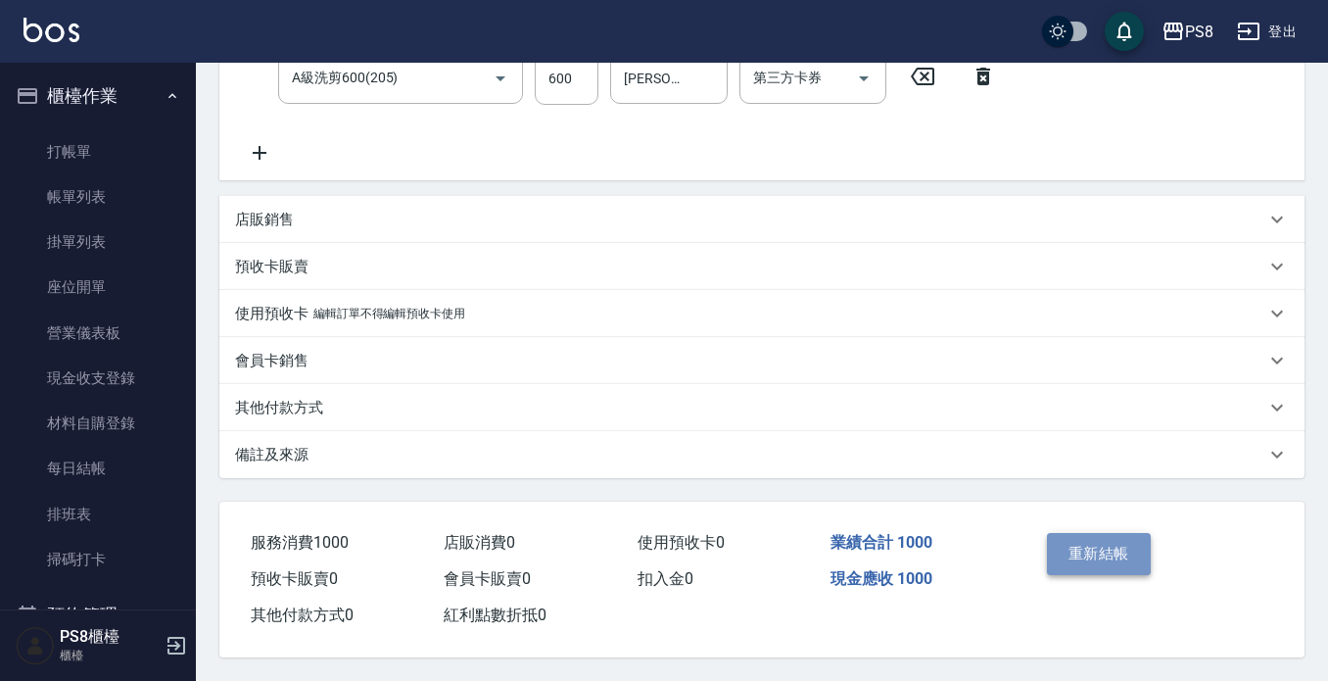
click at [1079, 533] on button "重新結帳" at bounding box center [1099, 553] width 104 height 41
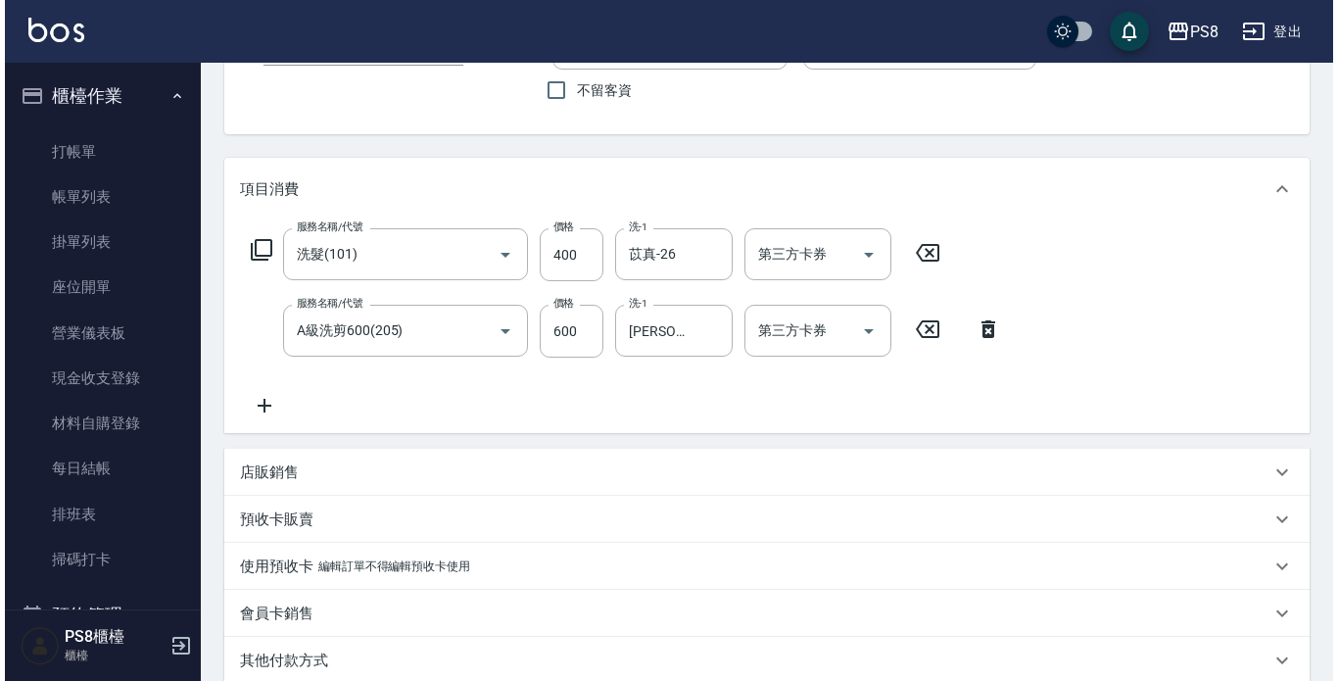
scroll to position [0, 0]
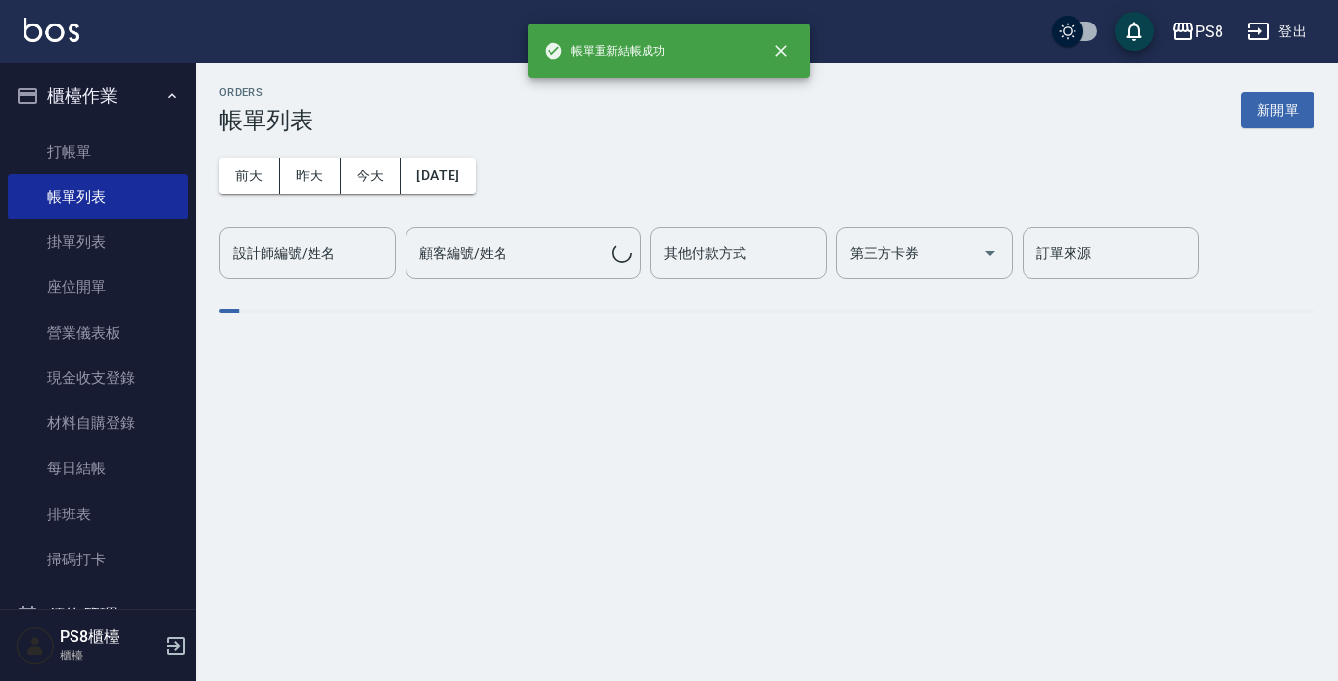
click at [656, 214] on div "ORDERS 帳單列表 新開單 [DATE] [DATE] [DATE] [DATE] 設計師編號/姓名 設計師編號/姓名 顧客編號/姓名 顧客編號/姓名 其…" at bounding box center [767, 214] width 1142 height 303
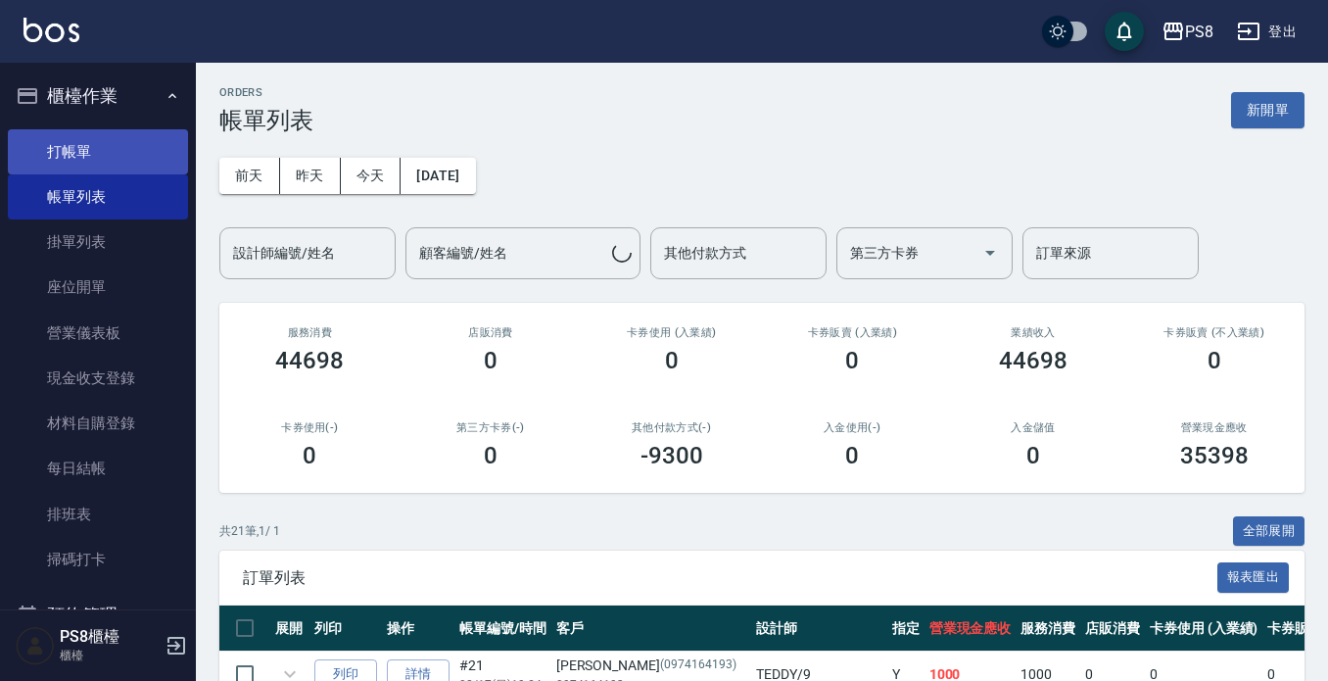
click at [82, 149] on link "打帳單" at bounding box center [98, 151] width 180 height 45
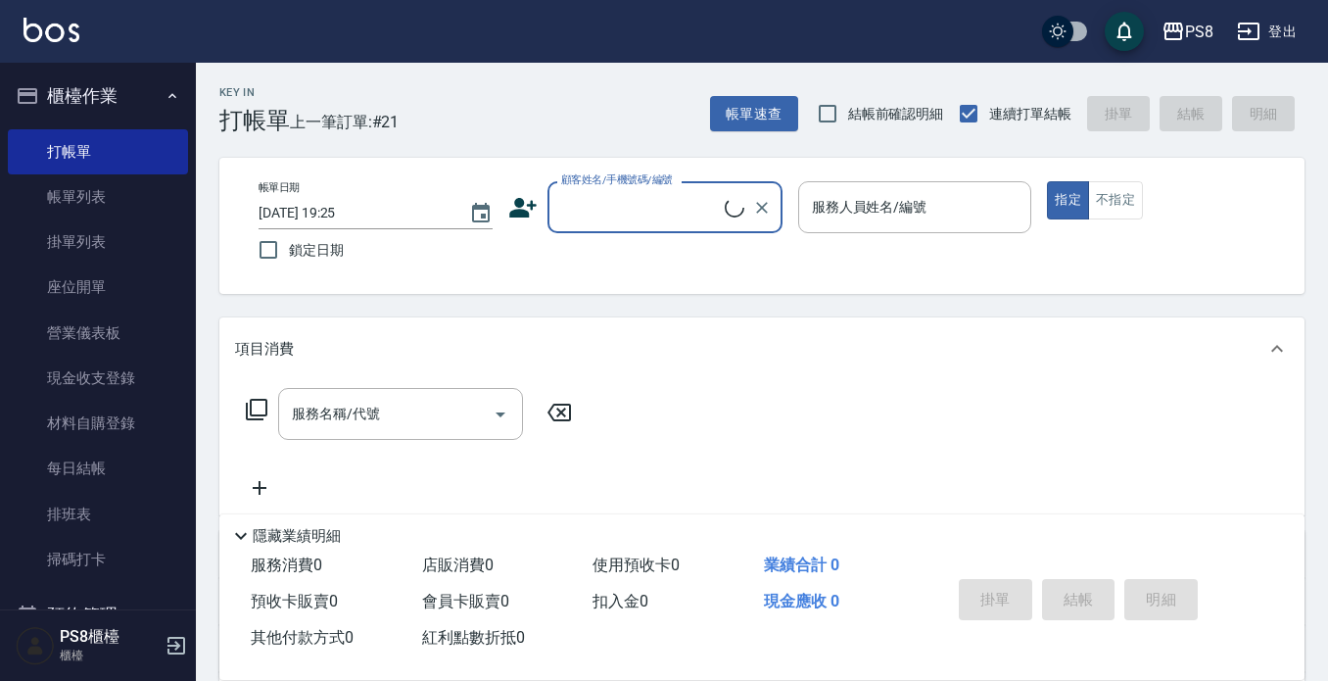
click at [608, 225] on div "顧客姓名/手機號碼/編號" at bounding box center [665, 207] width 235 height 52
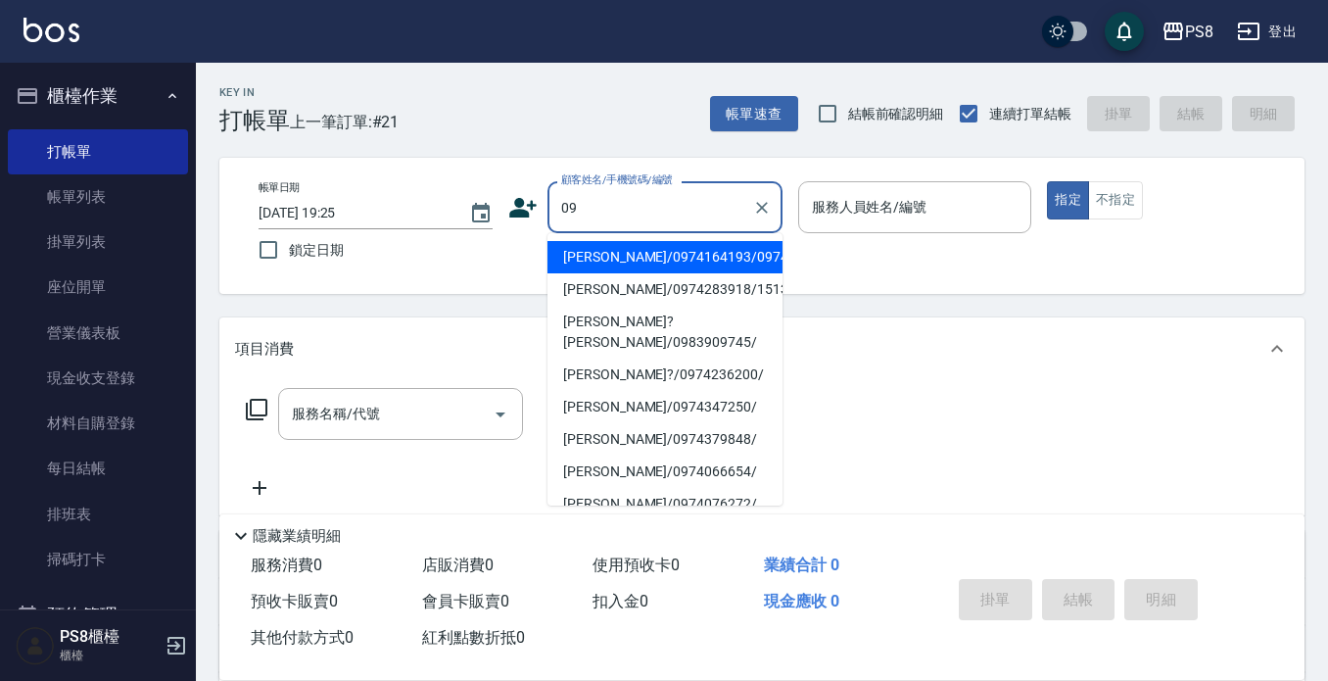
type input "0"
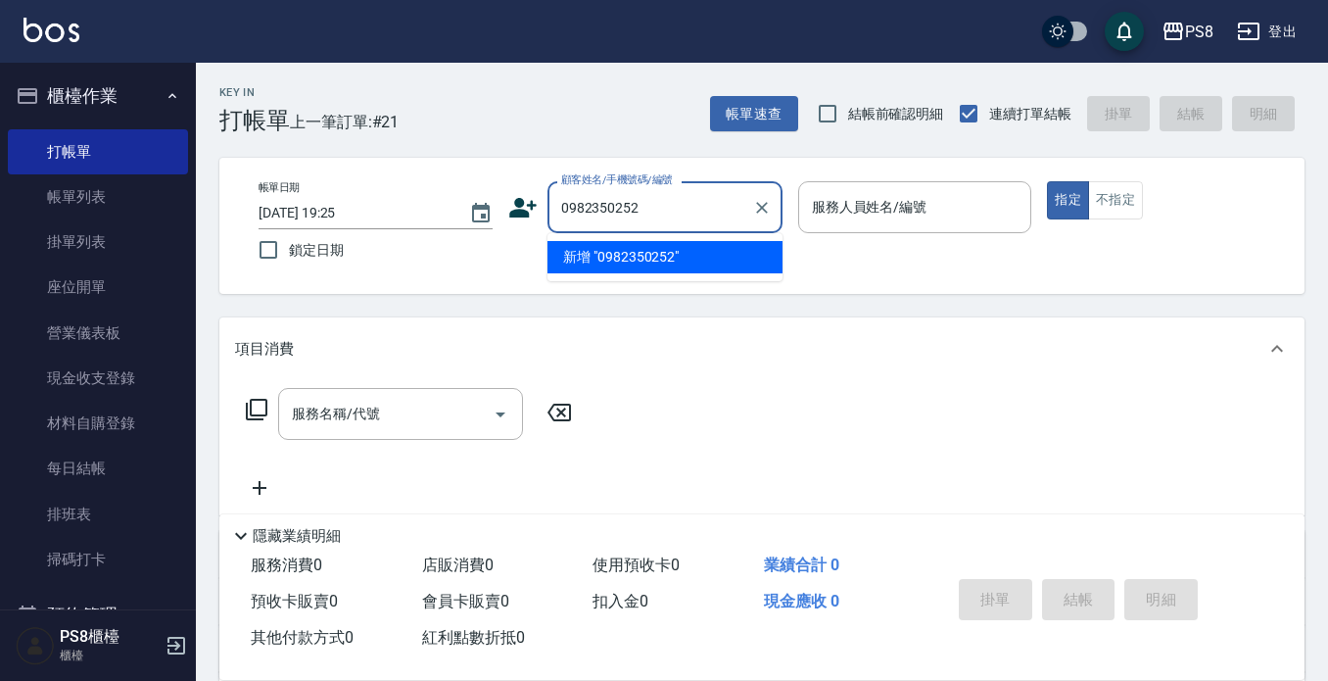
drag, startPoint x: 676, startPoint y: 218, endPoint x: 575, endPoint y: 214, distance: 101.0
click at [577, 214] on input "0982350252" at bounding box center [650, 207] width 188 height 34
click at [634, 207] on input "0982350252" at bounding box center [650, 207] width 188 height 34
drag, startPoint x: 661, startPoint y: 210, endPoint x: 545, endPoint y: 208, distance: 116.6
click at [562, 210] on input "0982350252" at bounding box center [650, 207] width 188 height 34
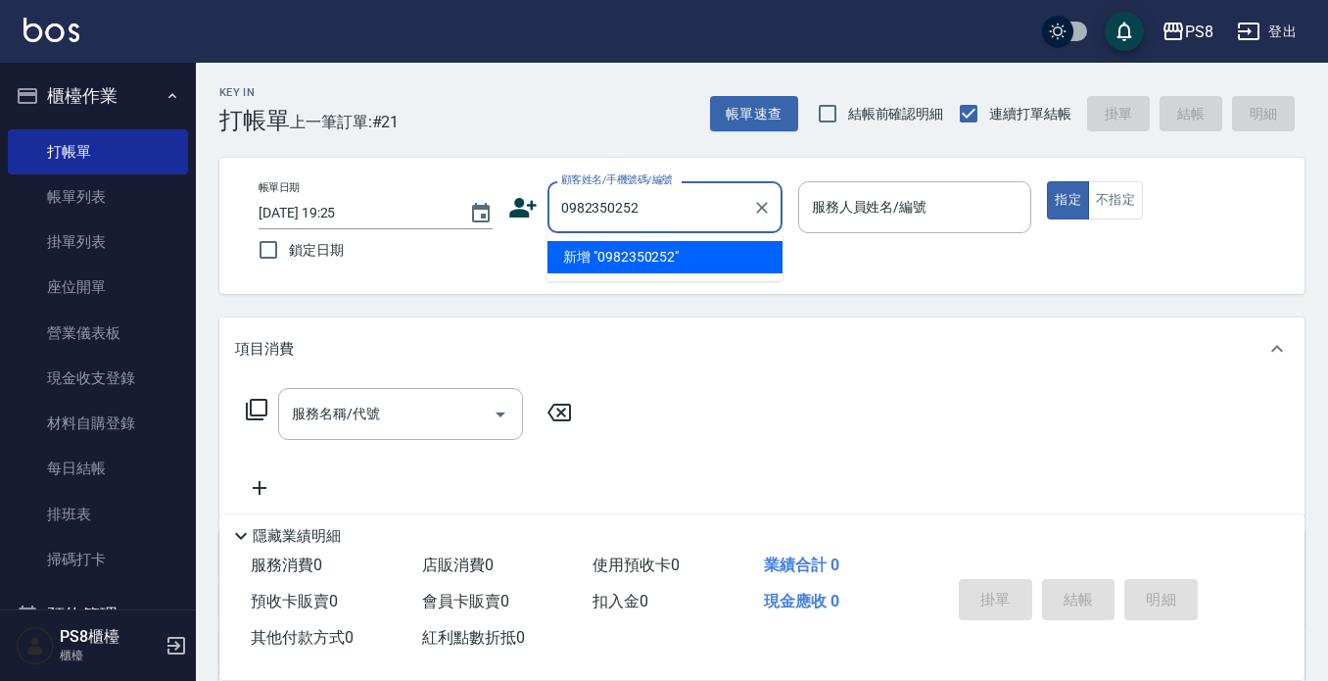
type input "0982350252"
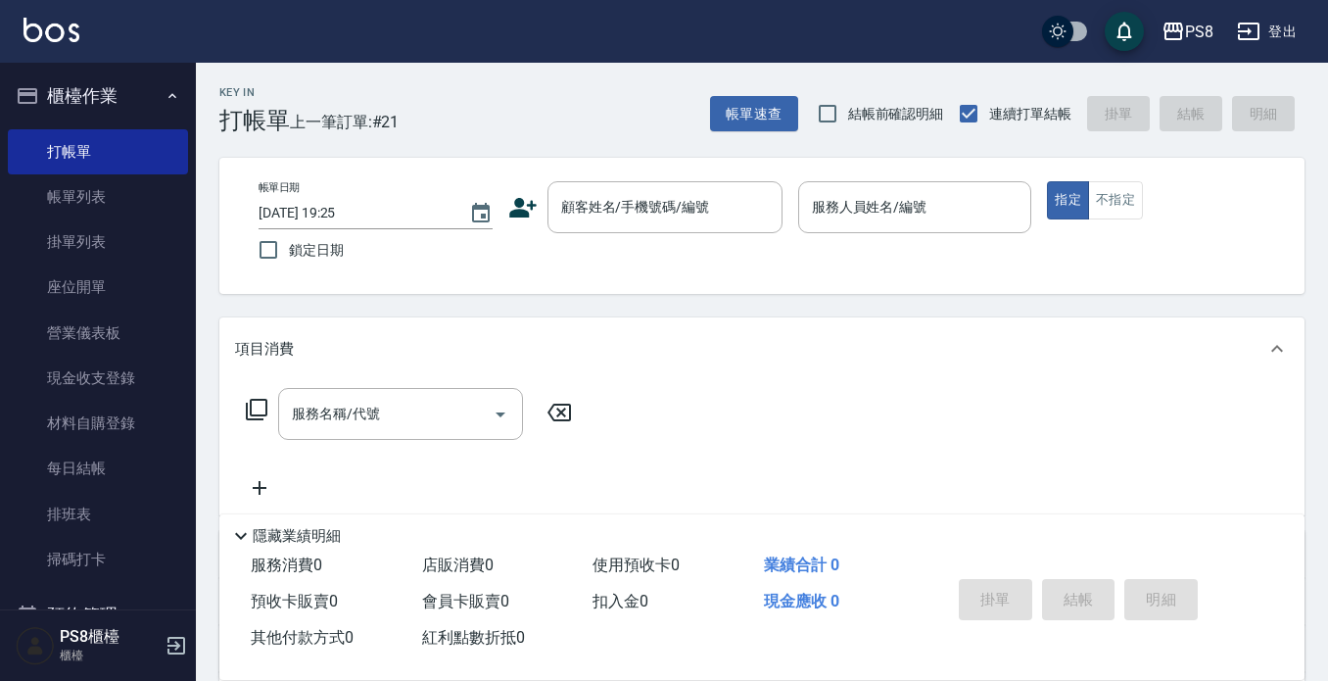
click at [531, 205] on icon at bounding box center [522, 208] width 27 height 20
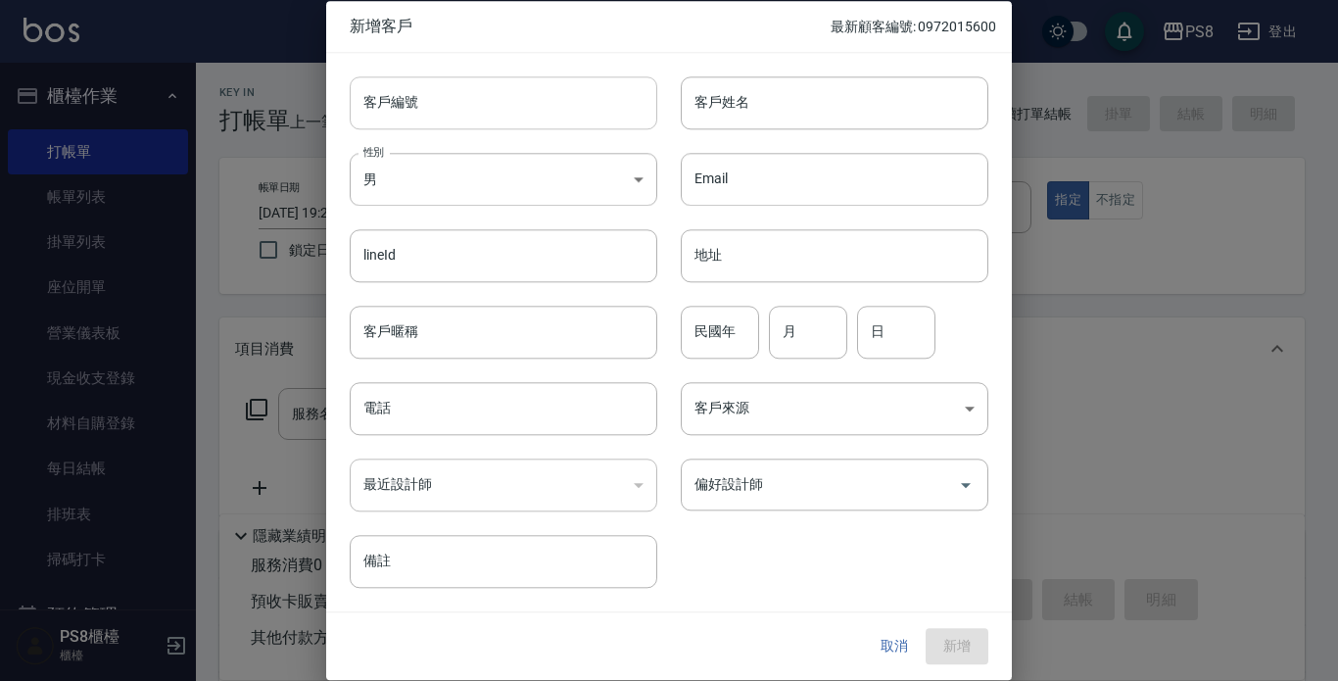
drag, startPoint x: 539, startPoint y: 141, endPoint x: 540, endPoint y: 112, distance: 29.4
click at [539, 140] on div "性別 男 [DEMOGRAPHIC_DATA] 性別" at bounding box center [491, 167] width 331 height 76
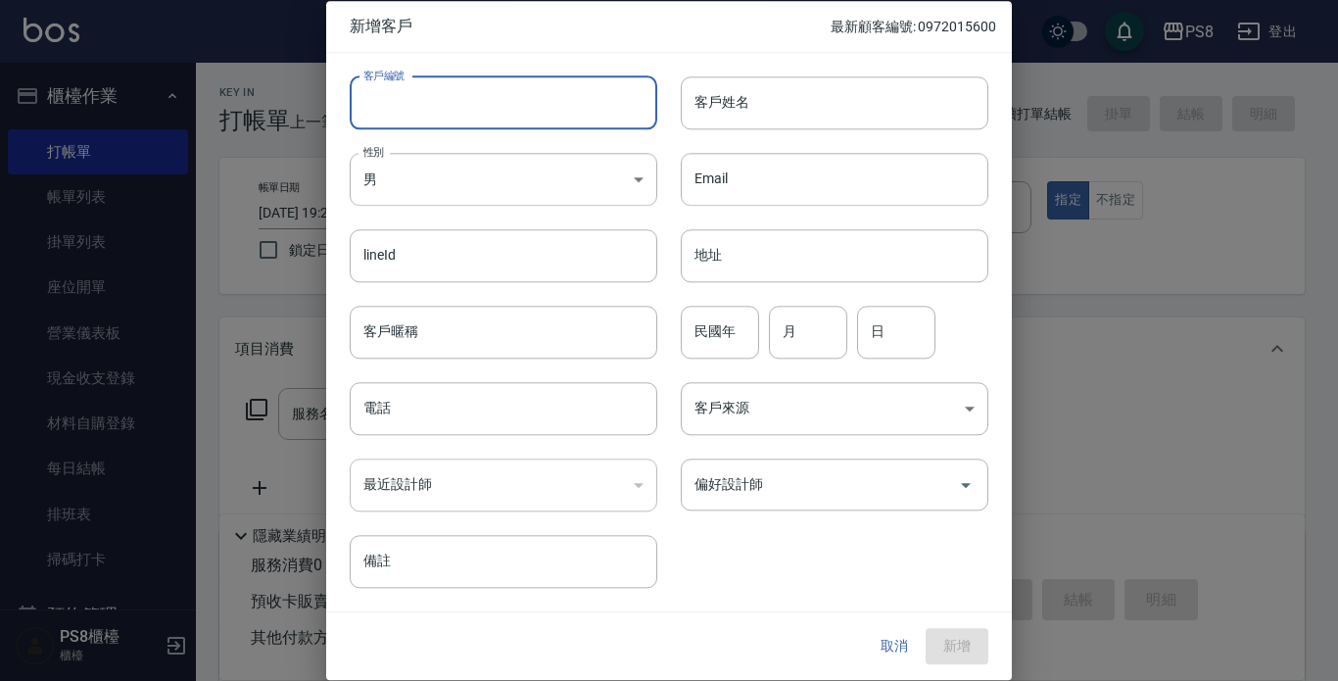
click at [540, 112] on input "客戶編號" at bounding box center [504, 102] width 308 height 53
paste input "0982350252"
type input "0982350252"
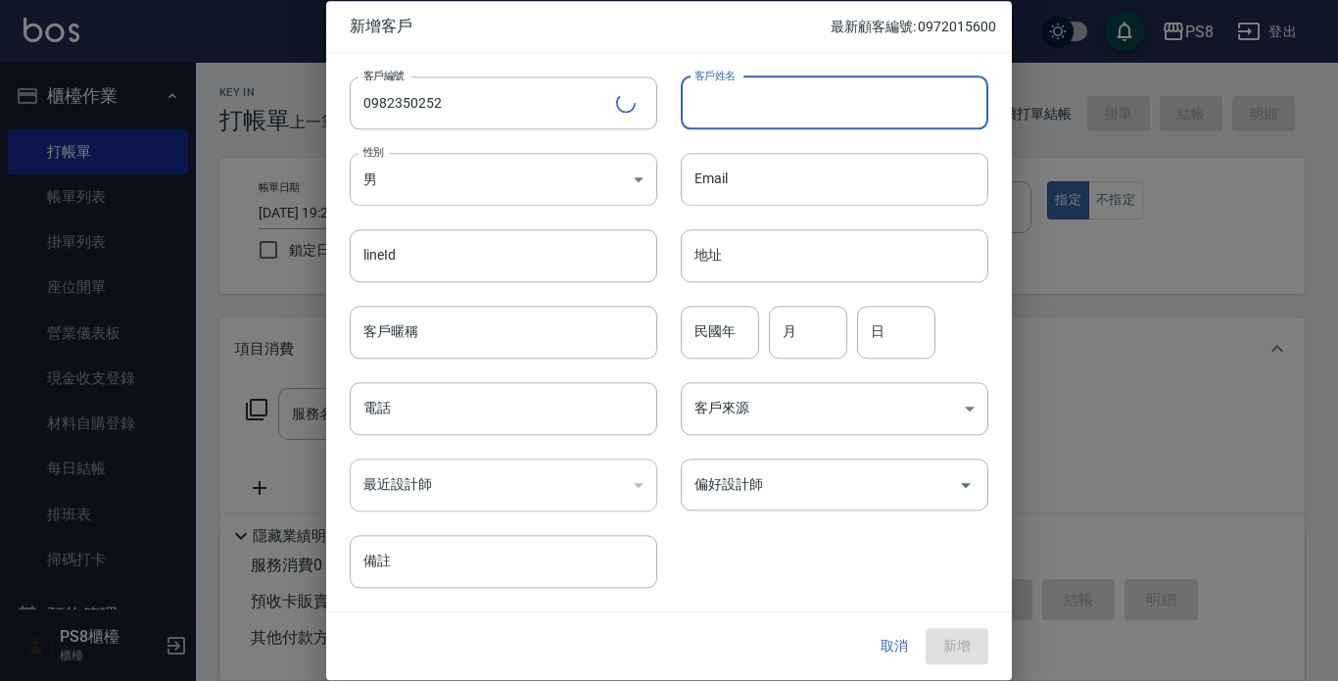
click at [825, 94] on input "客戶姓名" at bounding box center [835, 102] width 308 height 53
type input "[PERSON_NAME]"
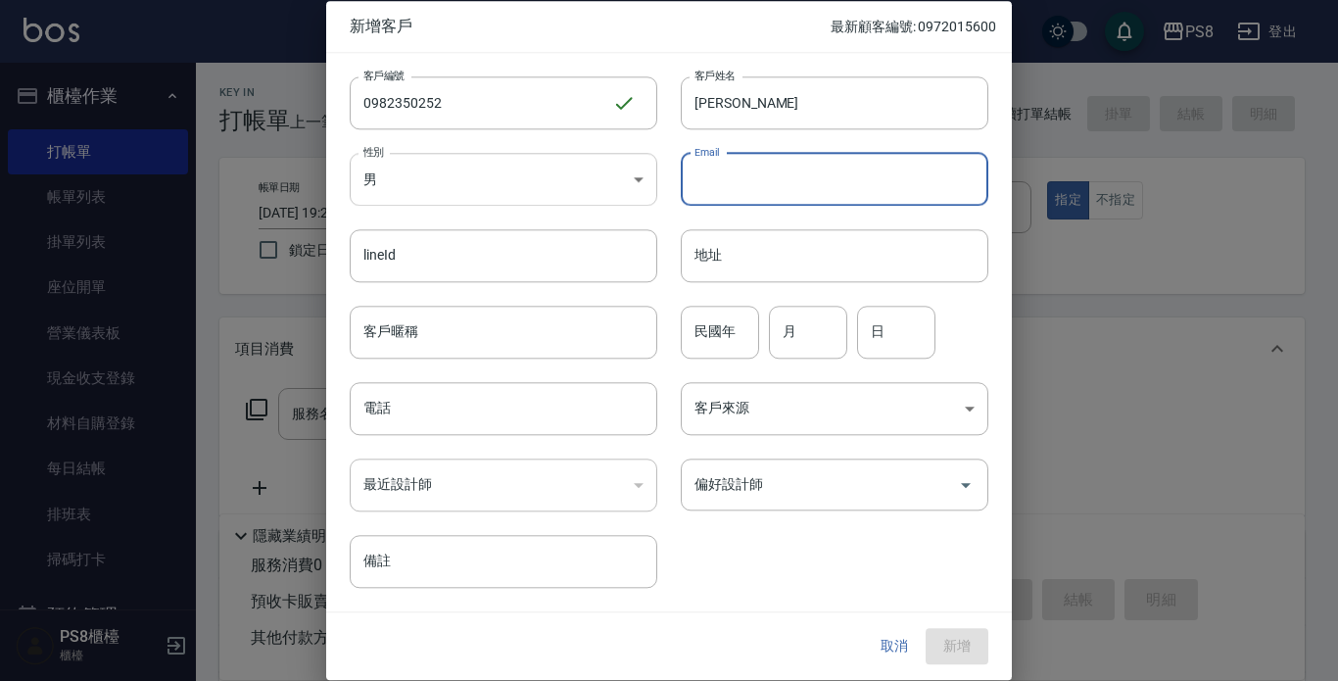
click at [500, 166] on body "PS8 登出 櫃檯作業 打帳單 帳單列表 掛單列表 座位開單 營業儀表板 現金收支登錄 材料自購登錄 每日結帳 排班表 掃碼打卡 預約管理 預約管理 單日預約…" at bounding box center [669, 477] width 1338 height 954
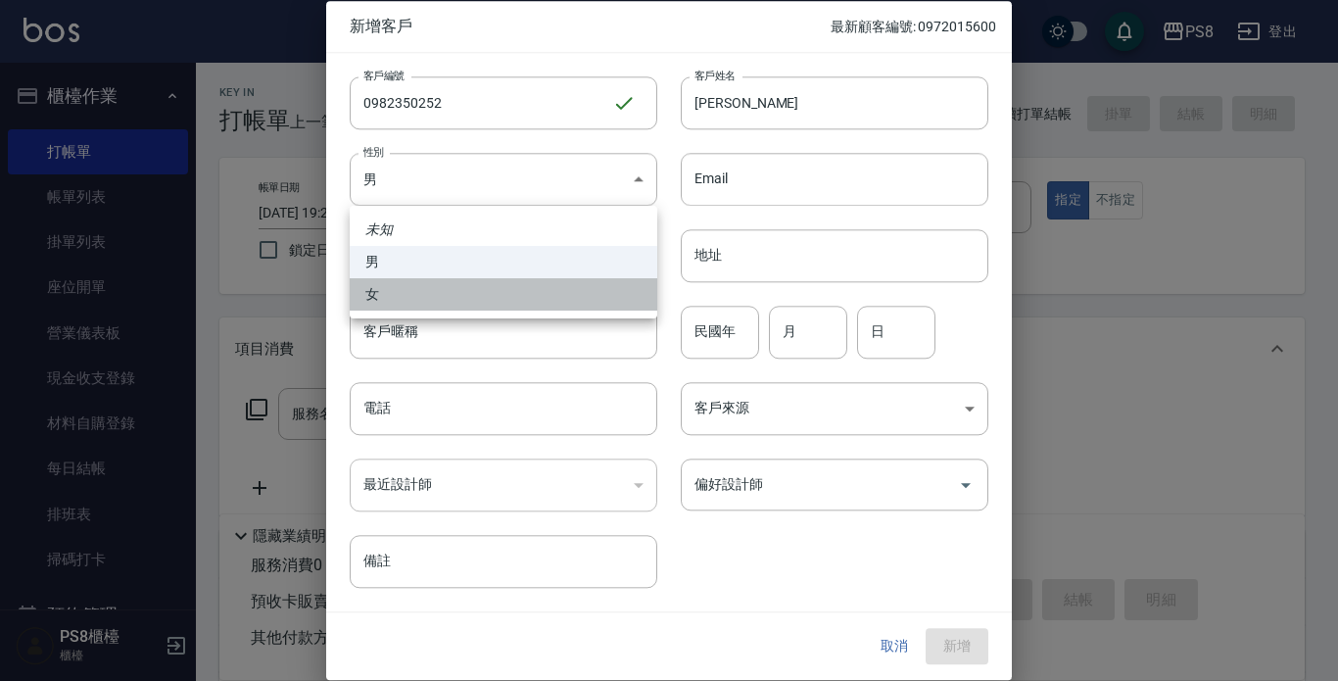
click at [405, 306] on li "女" at bounding box center [504, 294] width 308 height 32
type input "[DEMOGRAPHIC_DATA]"
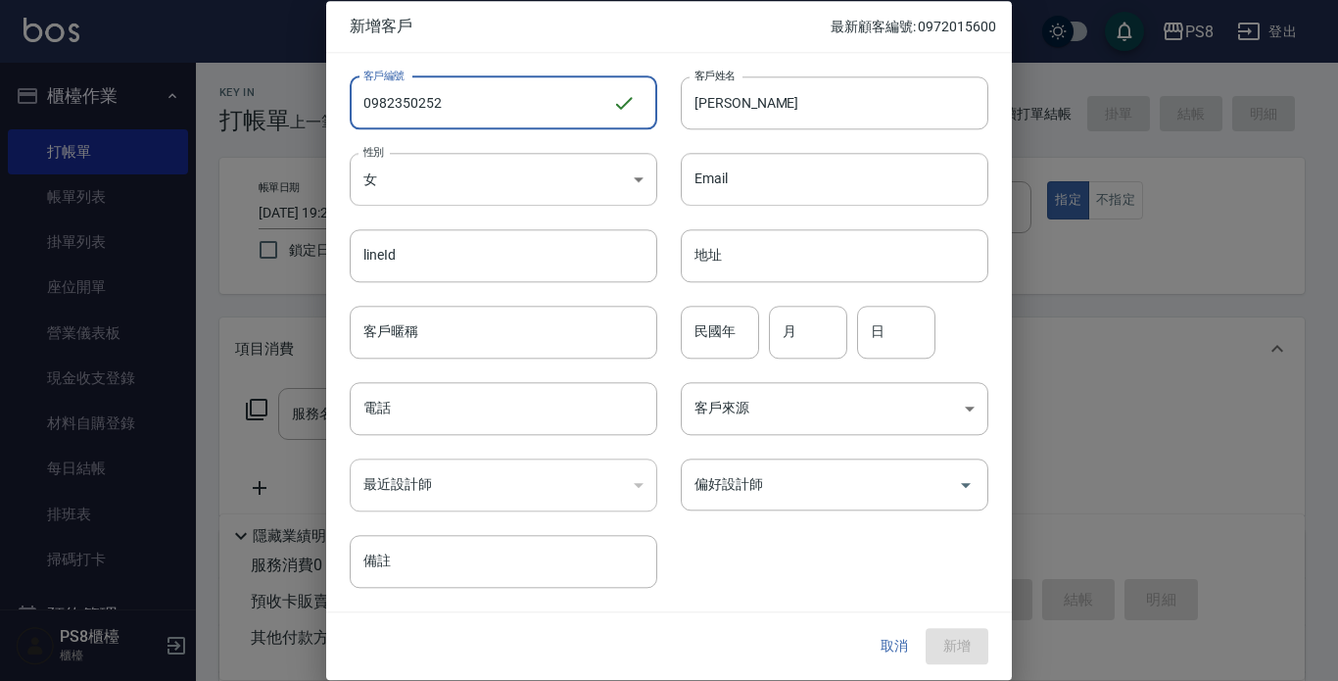
drag, startPoint x: 519, startPoint y: 106, endPoint x: 315, endPoint y: 100, distance: 203.8
click at [315, 100] on div "新增客戶 最新顧客編號: 0972015600 客戶編號 0982350252 ​ 客戶編號 客戶姓名 [PERSON_NAME] 客戶姓名 性別 女 [DE…" at bounding box center [669, 340] width 1338 height 681
click at [414, 399] on input "電話" at bounding box center [504, 408] width 308 height 53
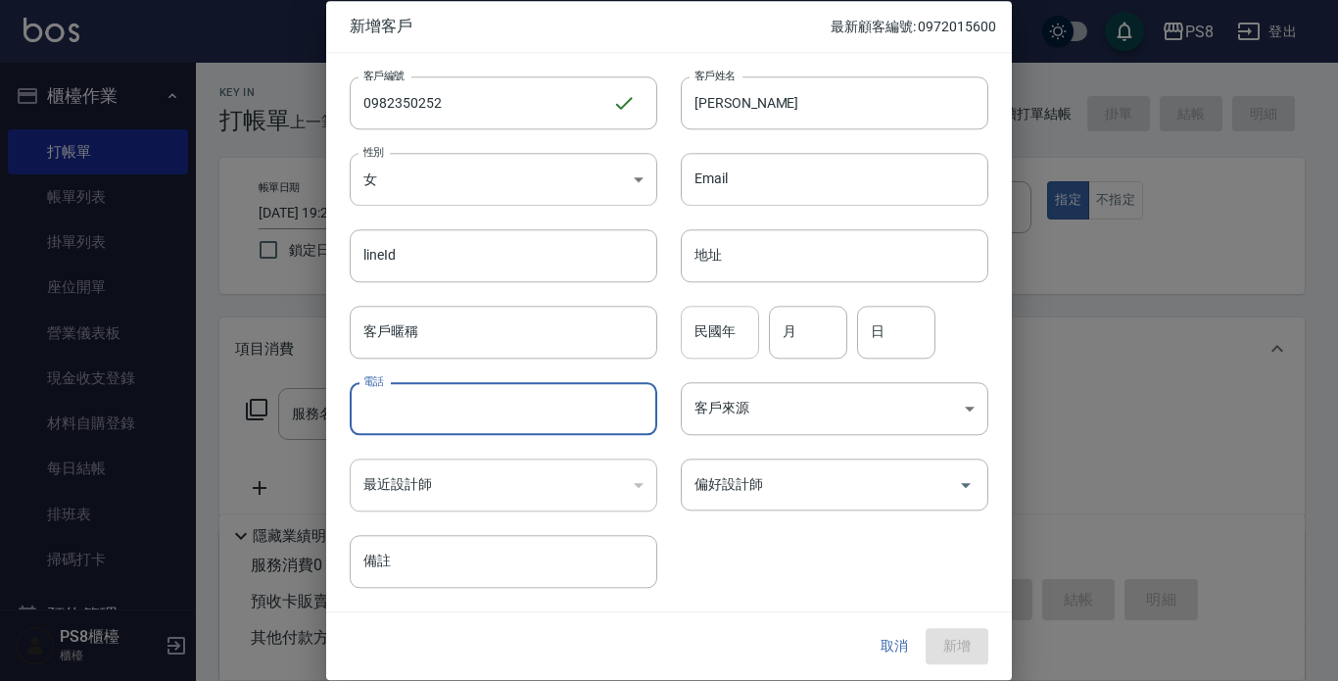
paste input "0982350252"
type input "0982350252"
click at [725, 343] on input "民國年" at bounding box center [720, 332] width 78 height 53
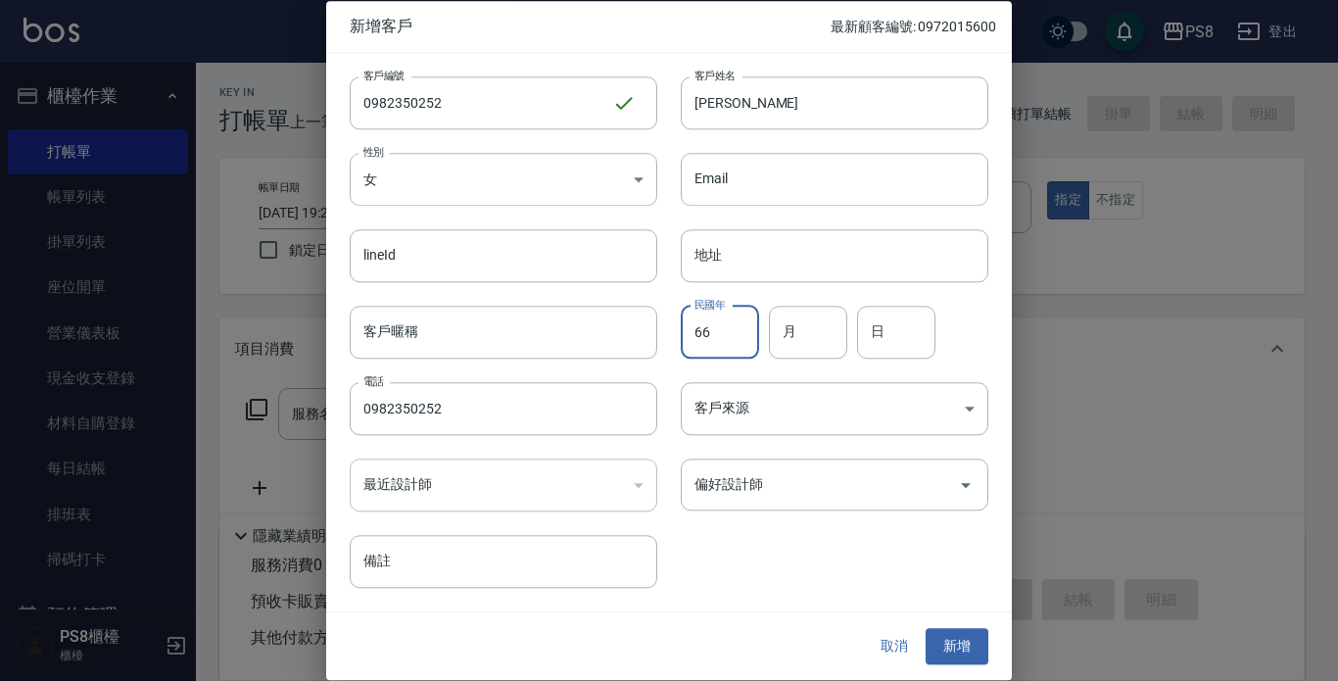
type input "66"
type input "01"
type input "10"
click at [758, 398] on body "PS8 登出 櫃檯作業 打帳單 帳單列表 掛單列表 座位開單 營業儀表板 現金收支登錄 材料自購登錄 每日結帳 排班表 掃碼打卡 預約管理 預約管理 單日預約…" at bounding box center [669, 477] width 1338 height 954
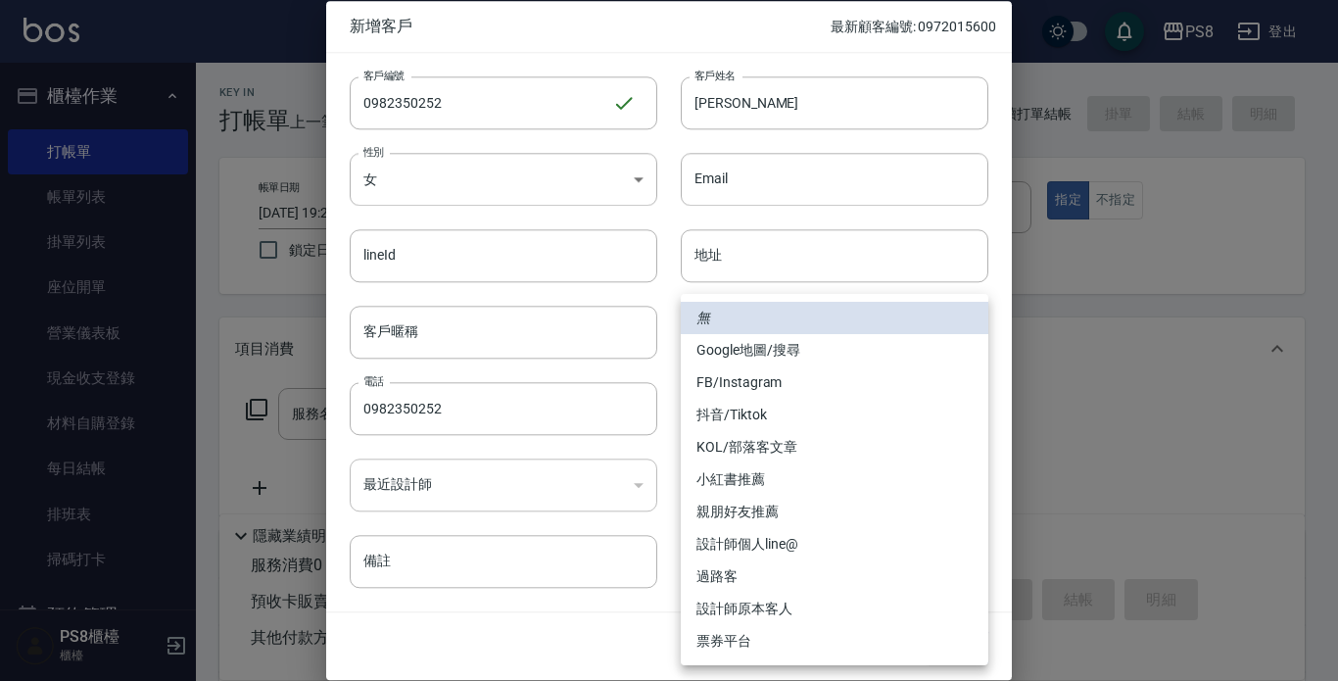
click at [541, 500] on div at bounding box center [669, 340] width 1338 height 681
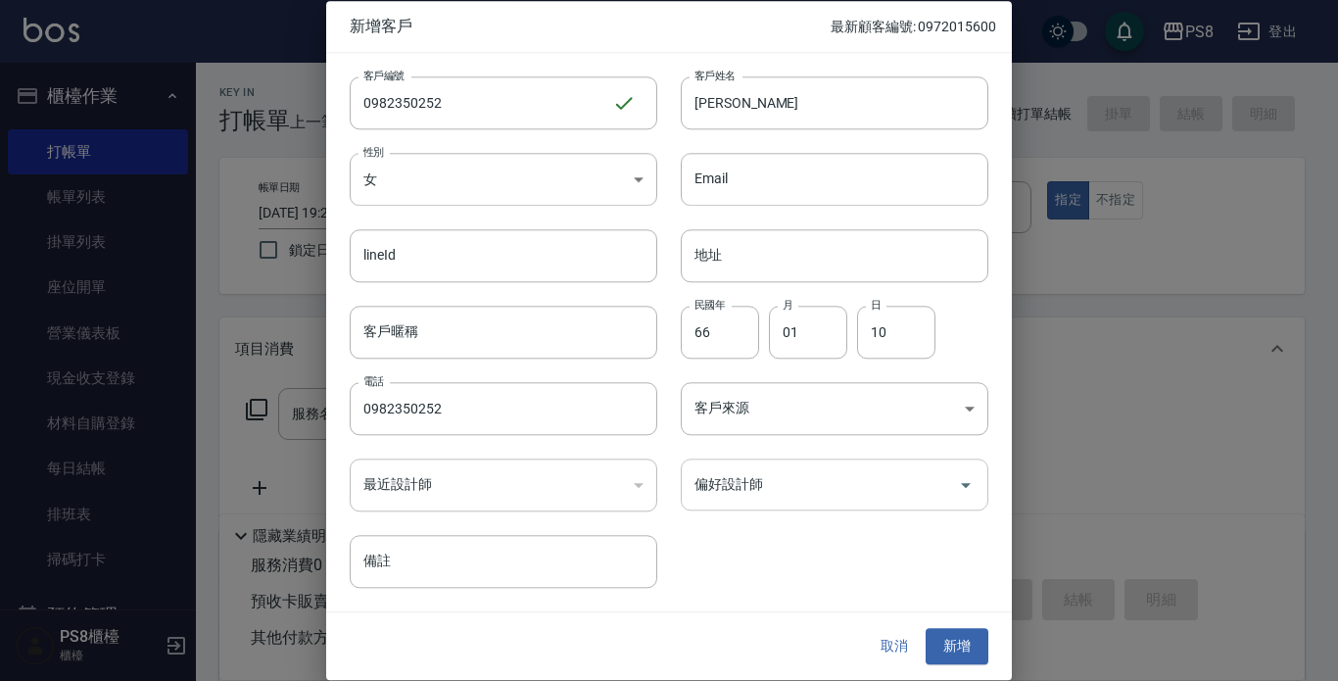
click at [733, 485] on input "偏好設計師" at bounding box center [820, 484] width 261 height 34
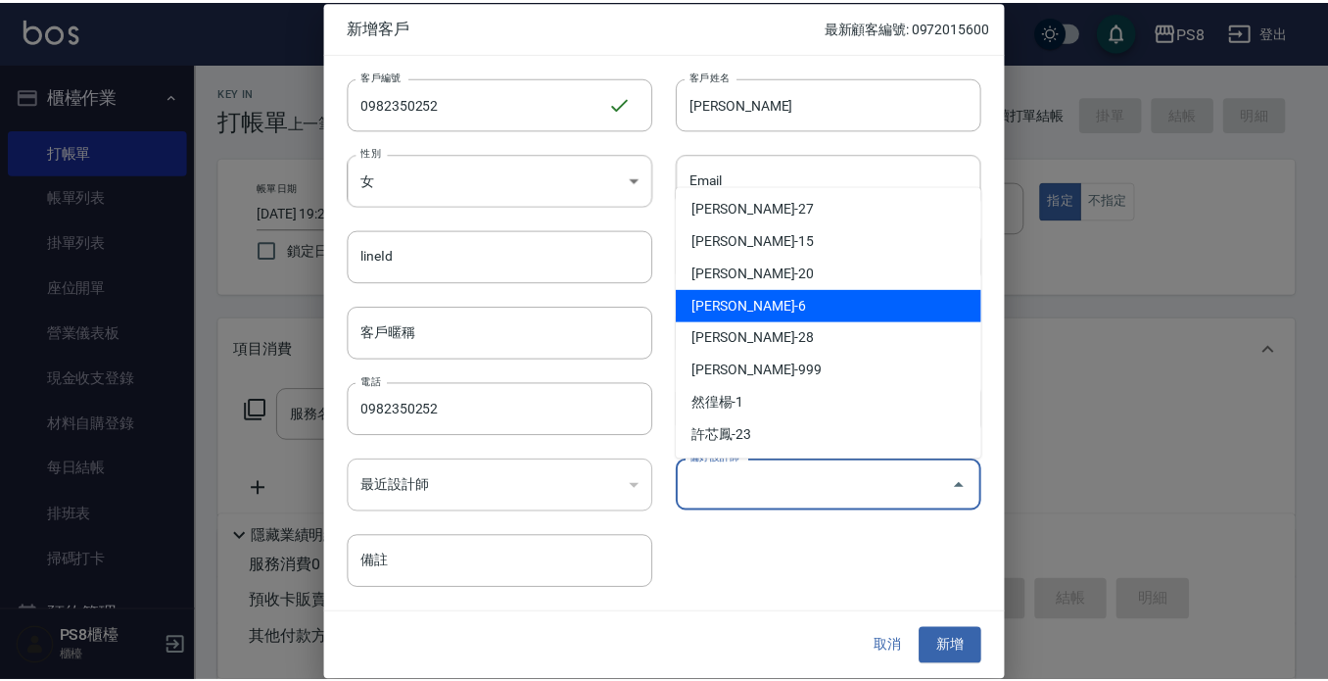
scroll to position [98, 0]
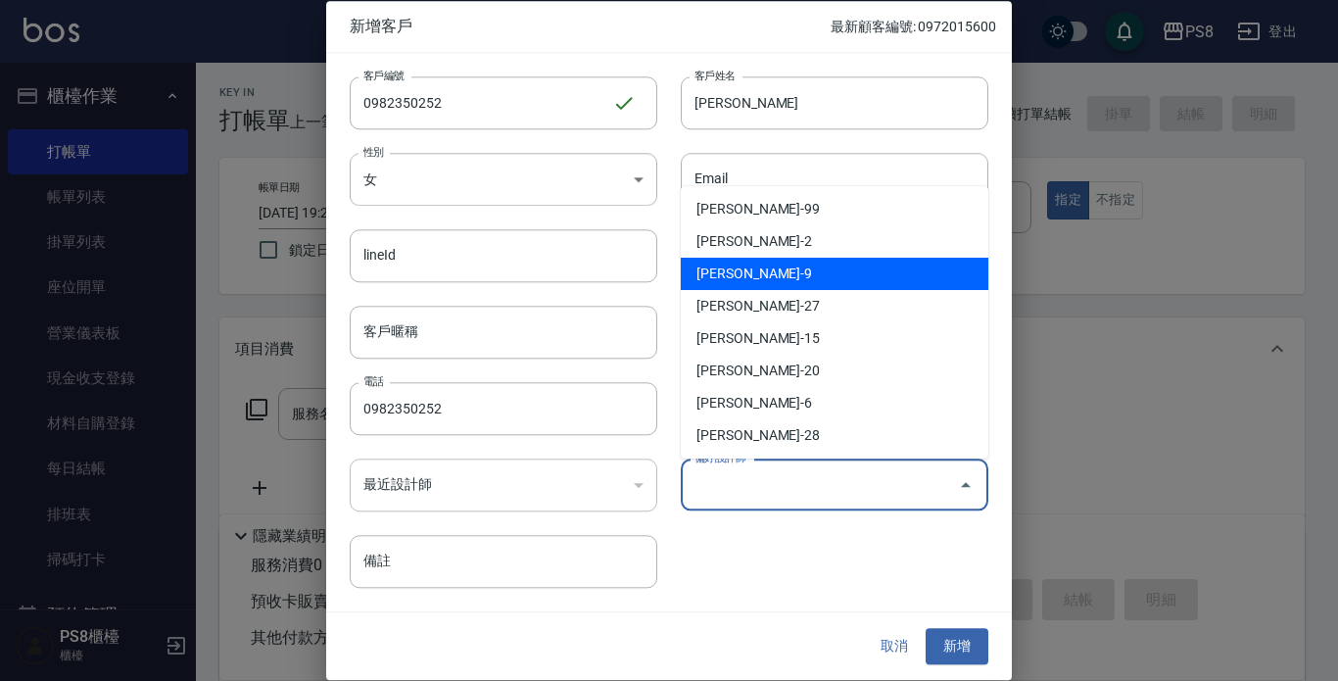
click at [765, 270] on li "[PERSON_NAME]-9" at bounding box center [835, 274] width 308 height 32
type input "[PERSON_NAME]"
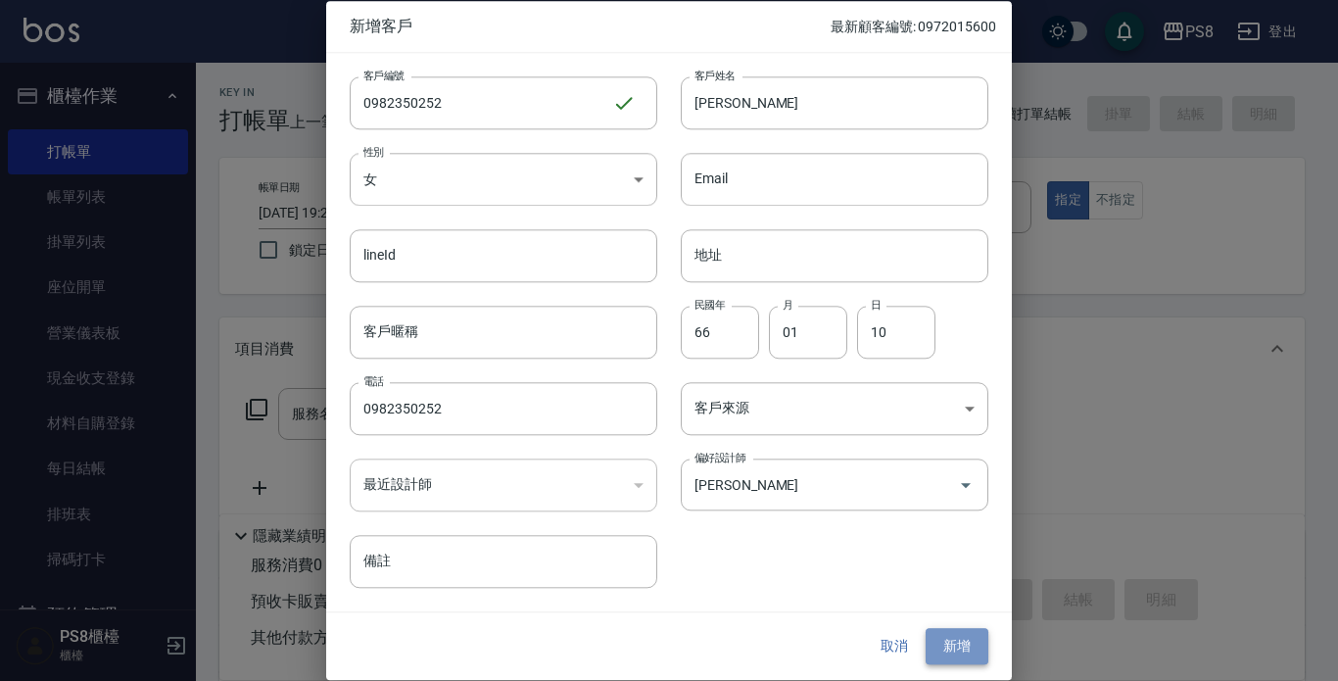
click at [956, 629] on button "新增" at bounding box center [957, 647] width 63 height 36
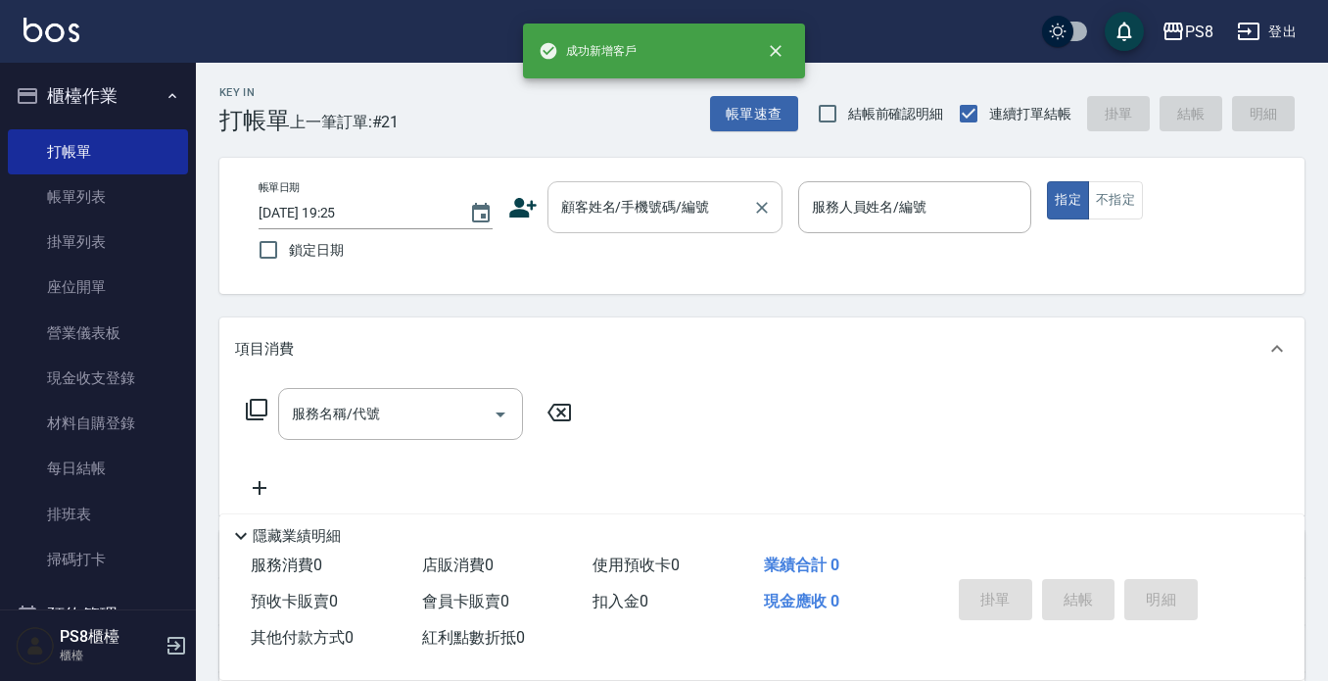
click at [608, 218] on input "顧客姓名/手機號碼/編號" at bounding box center [650, 207] width 188 height 34
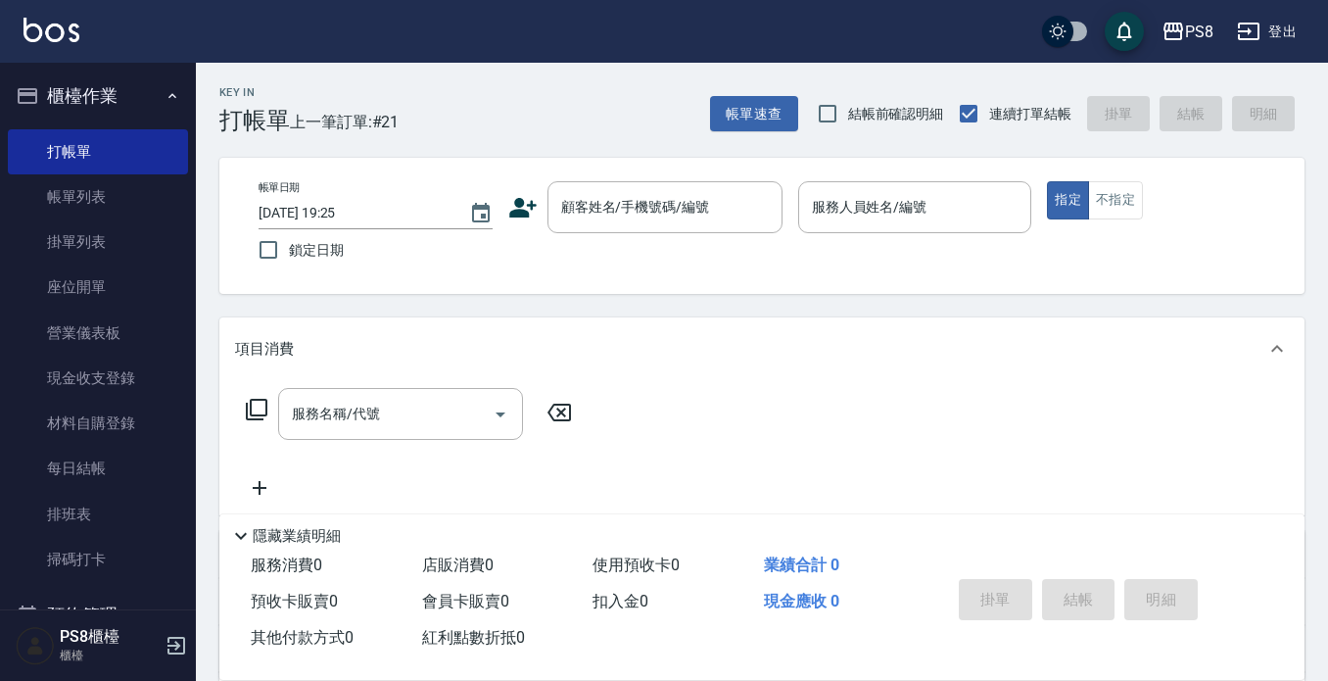
click at [526, 213] on icon at bounding box center [522, 208] width 27 height 20
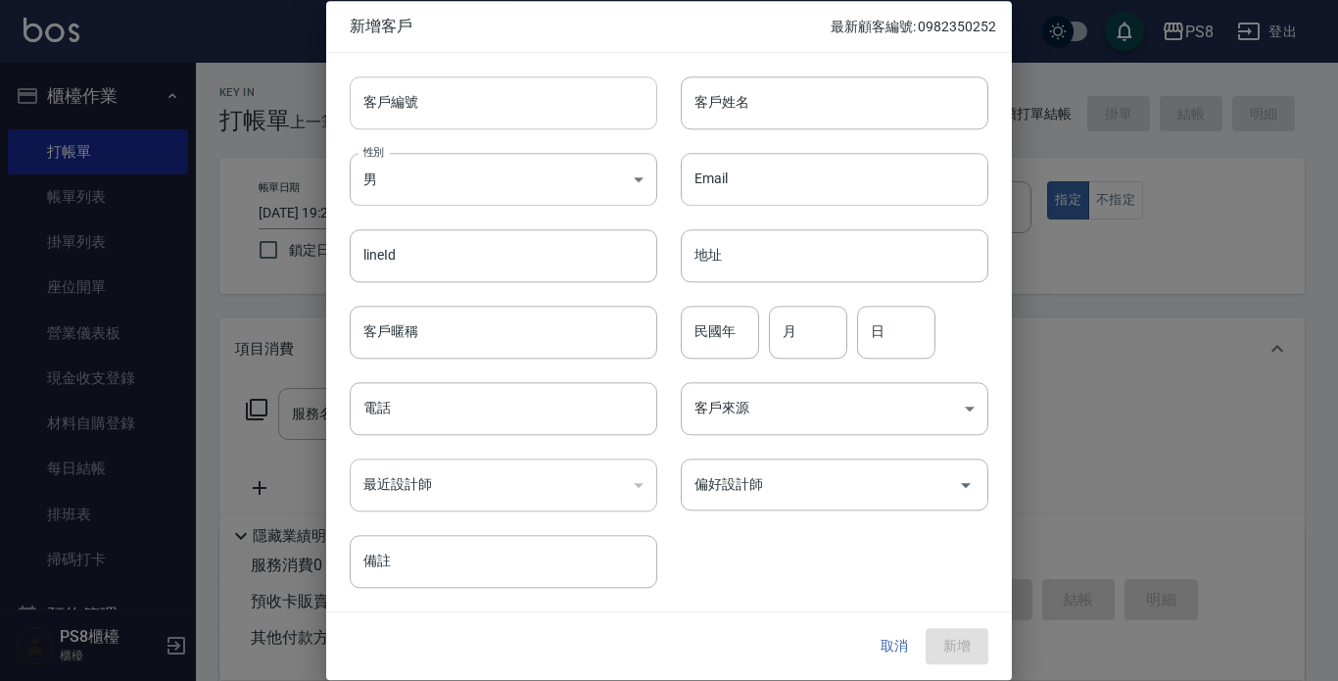
click at [589, 116] on input "客戶編號" at bounding box center [504, 102] width 308 height 53
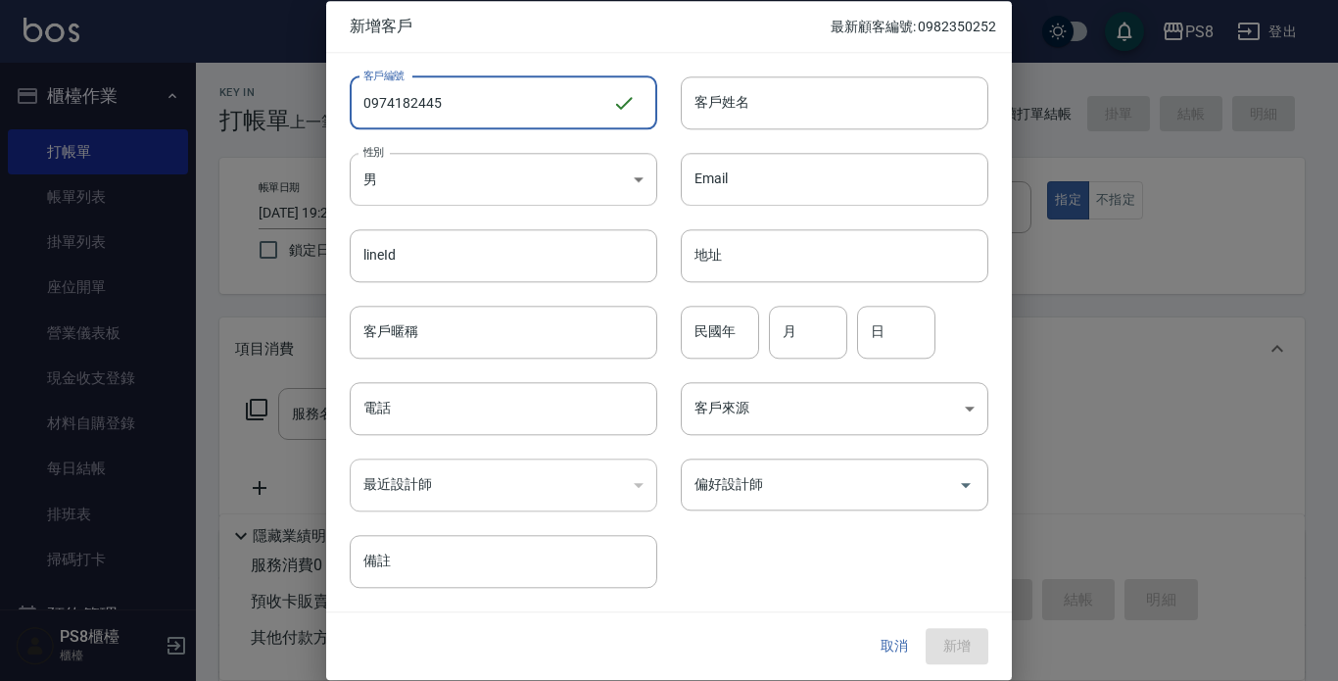
drag, startPoint x: 594, startPoint y: 116, endPoint x: 334, endPoint y: 96, distance: 260.3
click at [334, 96] on div "客戶編號 0974182445 ​ 客戶編號" at bounding box center [491, 91] width 331 height 76
type input "0974182445"
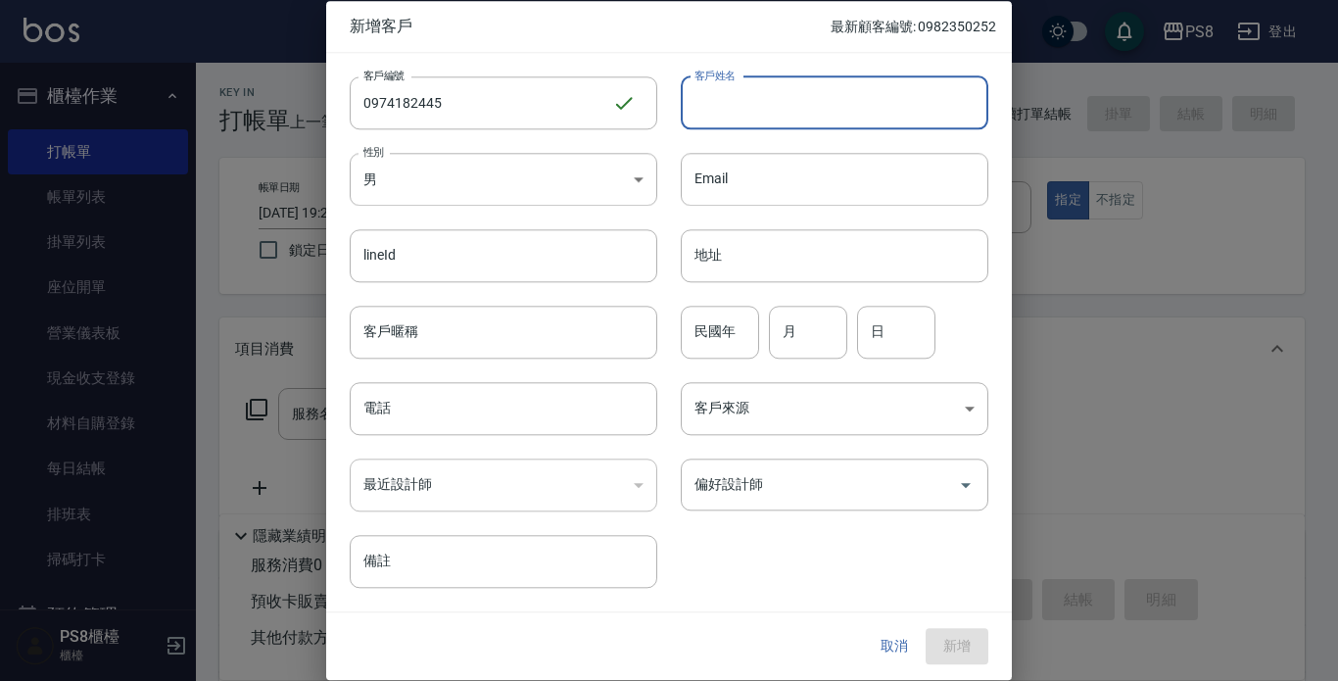
click at [751, 115] on input "客戶姓名" at bounding box center [835, 102] width 308 height 53
type input "[PERSON_NAME]"
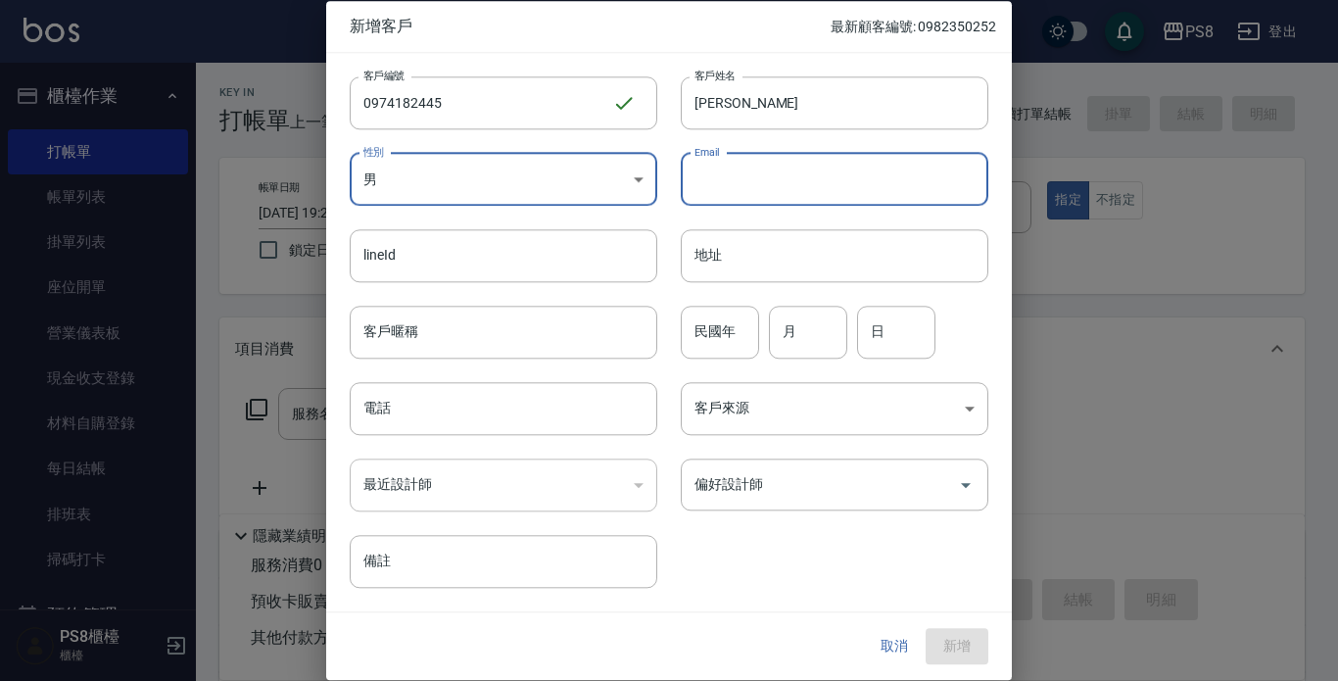
click at [535, 179] on body "PS8 登出 櫃檯作業 打帳單 帳單列表 掛單列表 座位開單 營業儀表板 現金收支登錄 材料自購登錄 每日結帳 排班表 掃碼打卡 預約管理 預約管理 單日預約…" at bounding box center [669, 477] width 1338 height 954
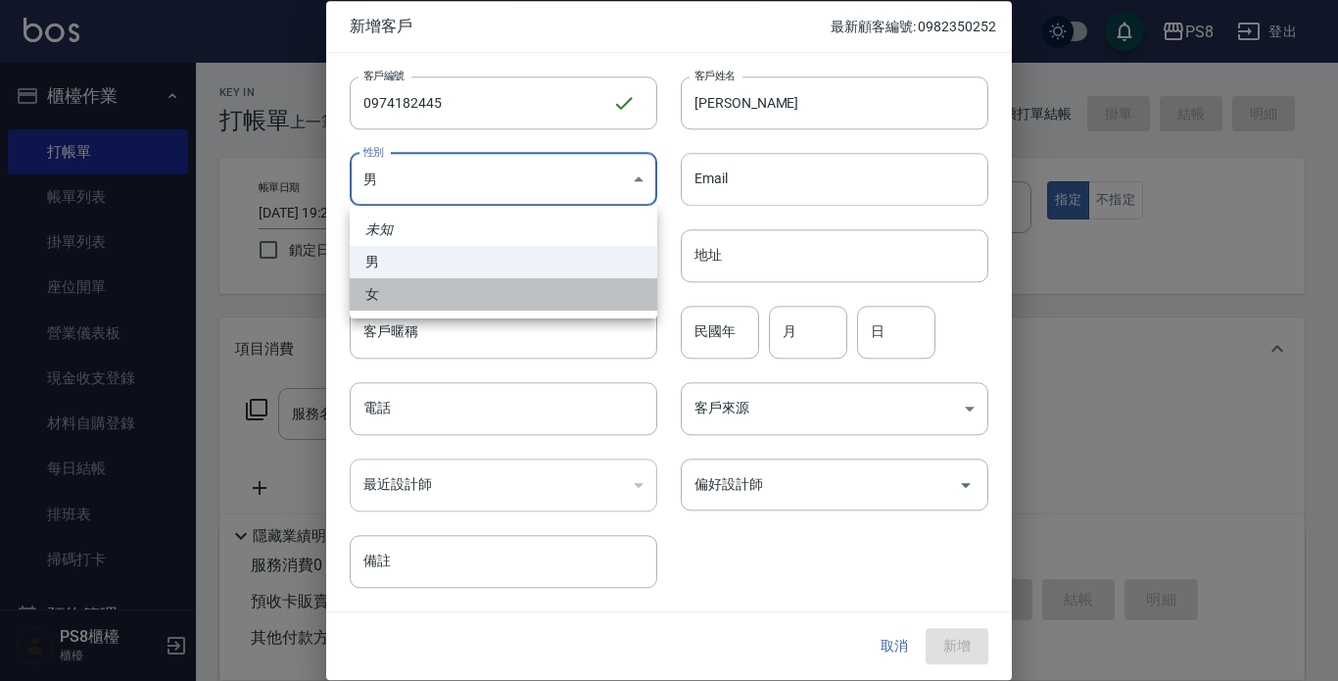
click at [469, 279] on li "女" at bounding box center [504, 294] width 308 height 32
type input "[DEMOGRAPHIC_DATA]"
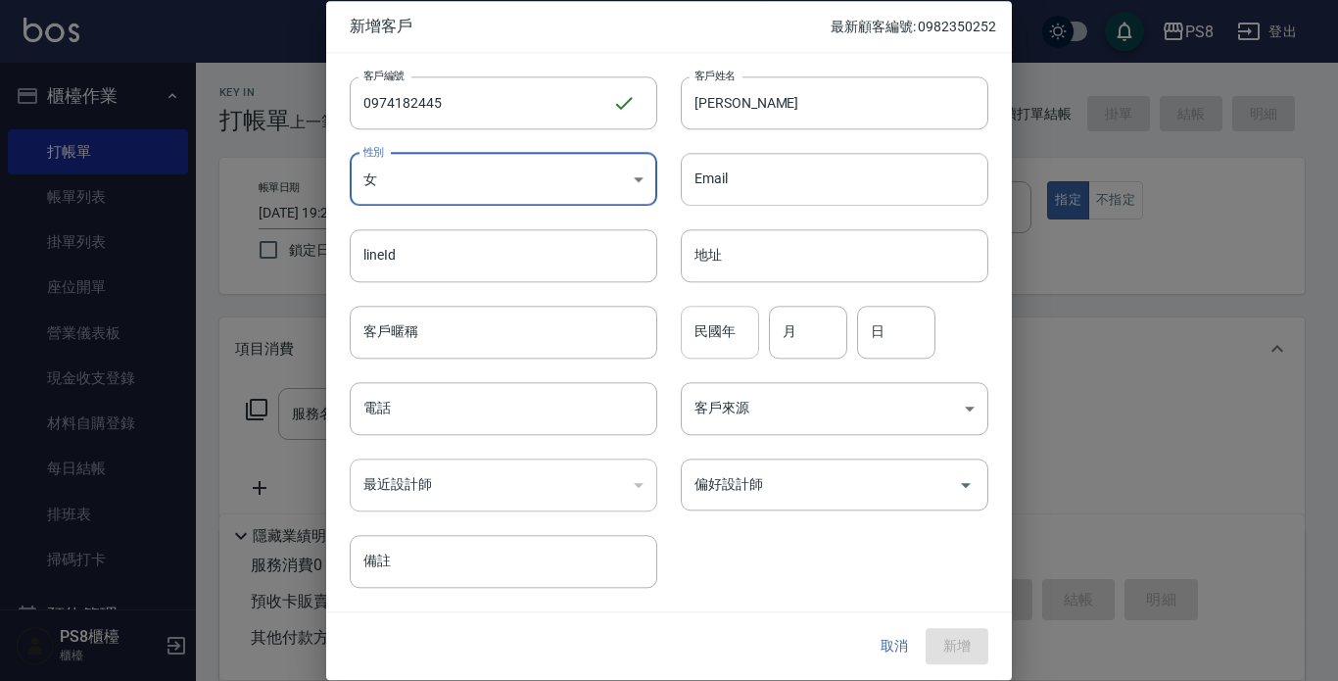
click at [689, 322] on input "民國年" at bounding box center [720, 332] width 78 height 53
type input "91"
type input "04"
type input "26"
click at [595, 390] on input "電話" at bounding box center [504, 408] width 308 height 53
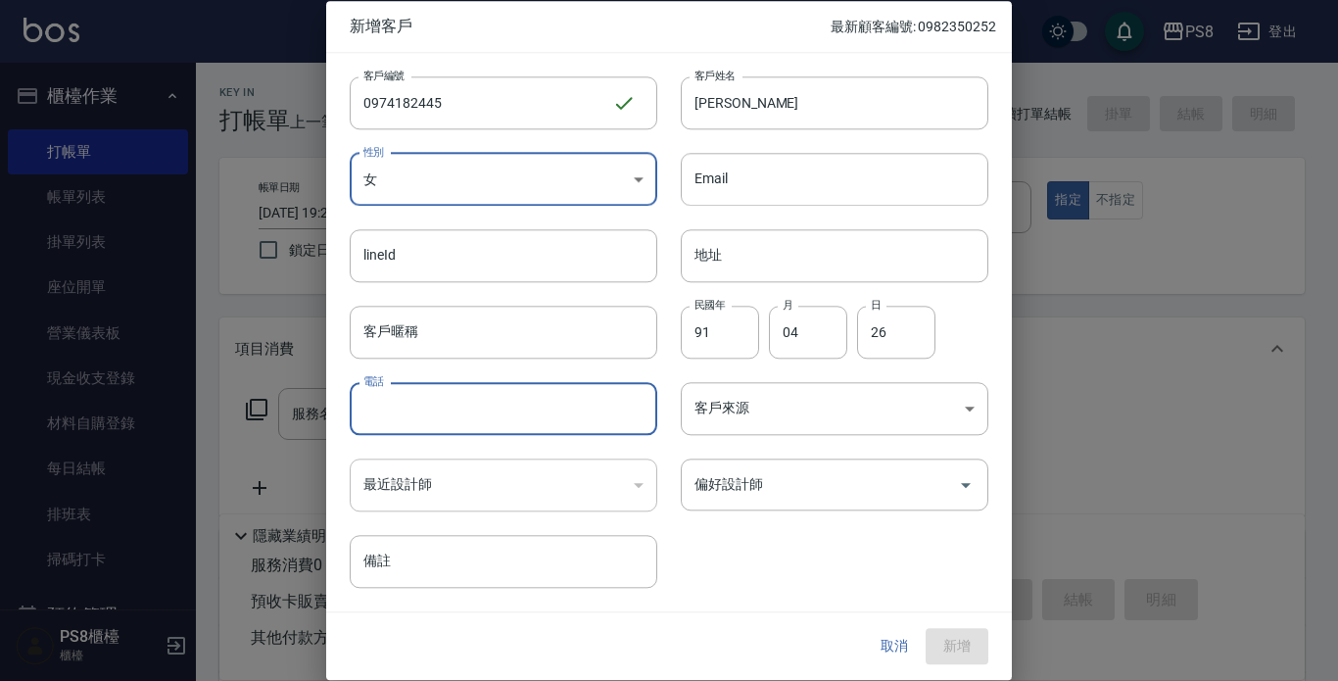
paste input "0974182445"
type input "0974182445"
click at [814, 433] on body "PS8 登出 櫃檯作業 打帳單 帳單列表 掛單列表 座位開單 營業儀表板 現金收支登錄 材料自購登錄 每日結帳 排班表 掃碼打卡 預約管理 預約管理 單日預約…" at bounding box center [669, 477] width 1338 height 954
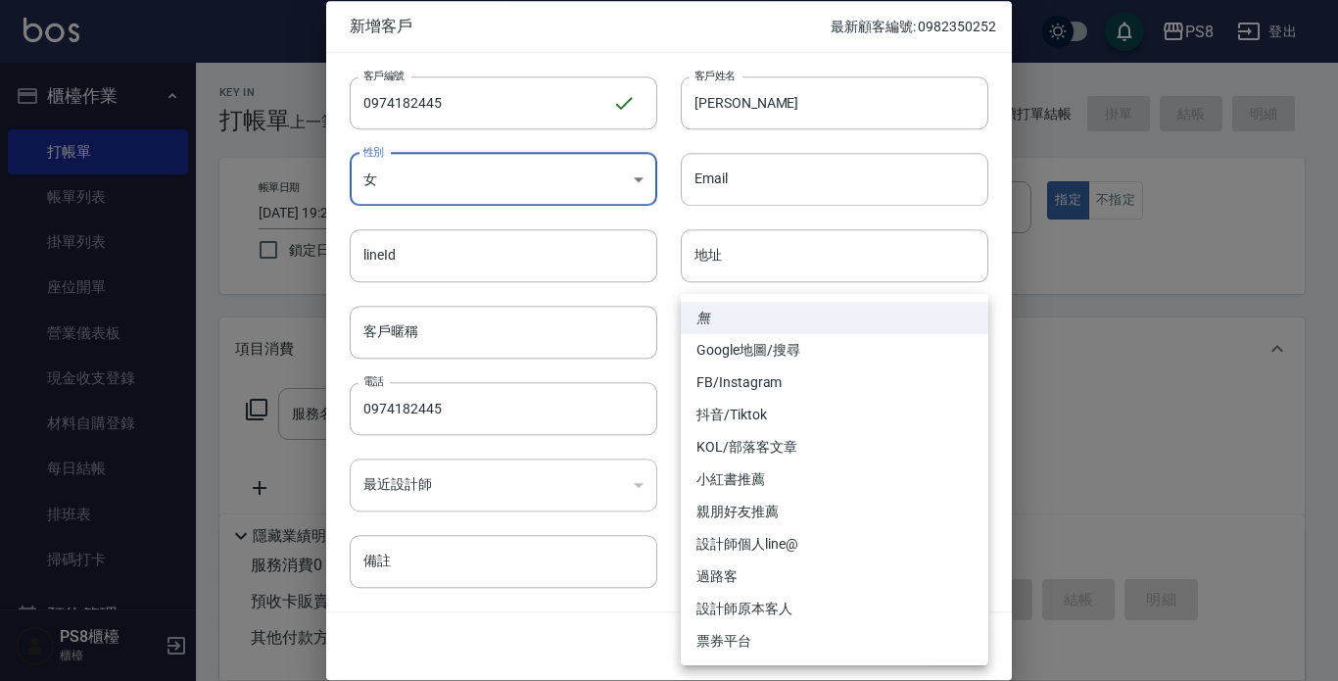
click at [577, 552] on div at bounding box center [669, 340] width 1338 height 681
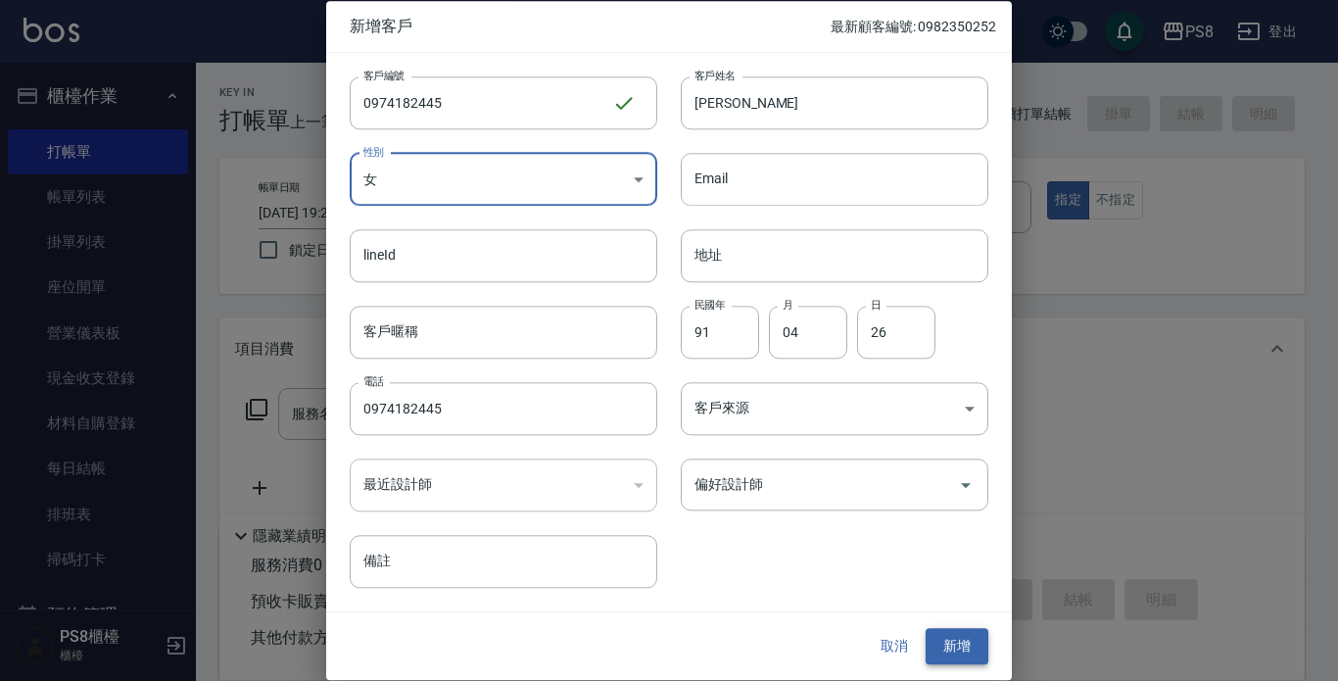
click at [946, 629] on div "取消 新增" at bounding box center [669, 647] width 686 height 68
click at [945, 635] on button "新增" at bounding box center [957, 647] width 63 height 36
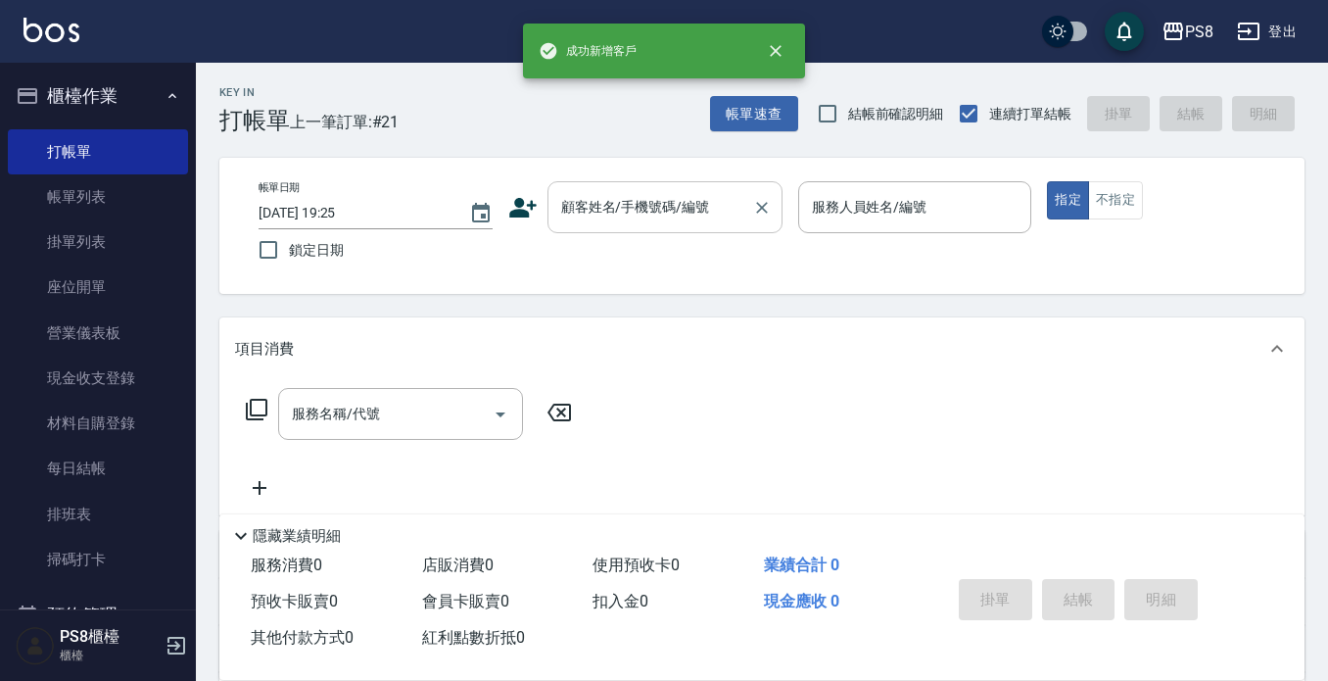
drag, startPoint x: 646, startPoint y: 167, endPoint x: 659, endPoint y: 204, distance: 38.4
click at [644, 169] on div "帳單日期 [DATE] 19:25 鎖定日期 顧客姓名/手機號碼/編號 顧客姓名/手機號碼/編號 服務人員姓名/編號 服務人員姓名/編號 指定 不指定" at bounding box center [761, 226] width 1085 height 136
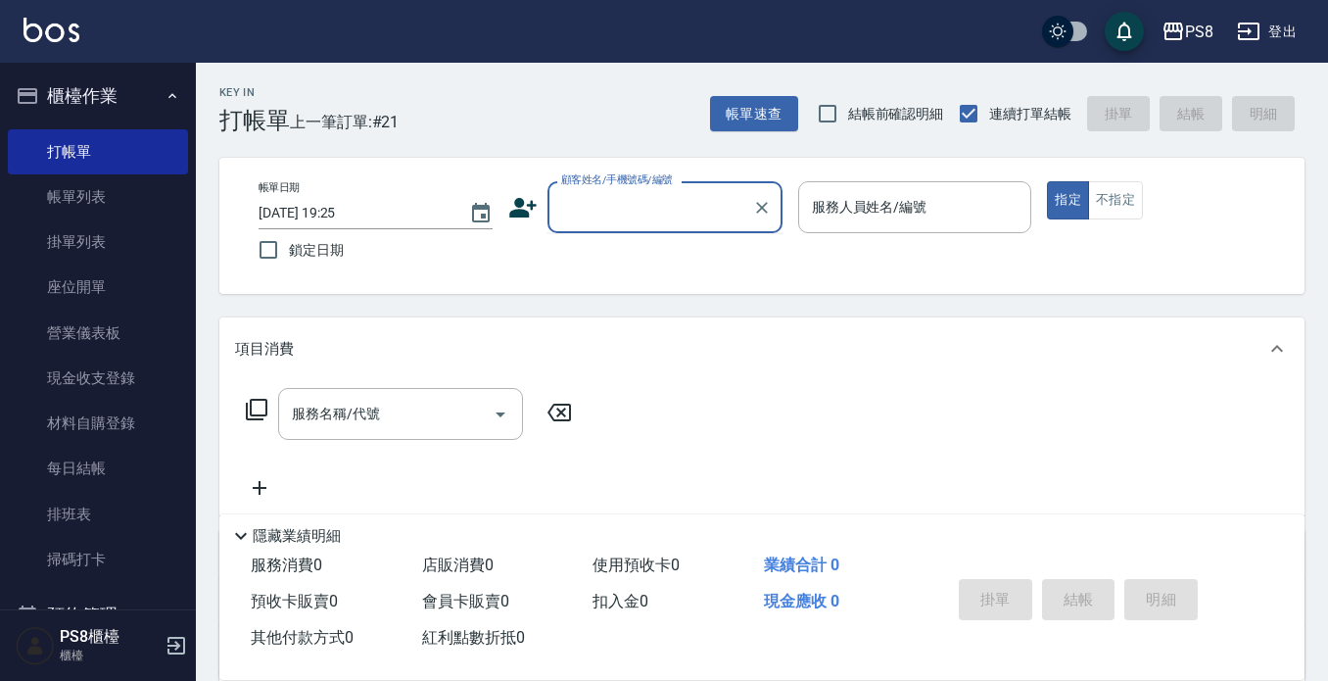
click at [659, 204] on input "顧客姓名/手機號碼/編號" at bounding box center [650, 207] width 188 height 34
paste input "0974182445"
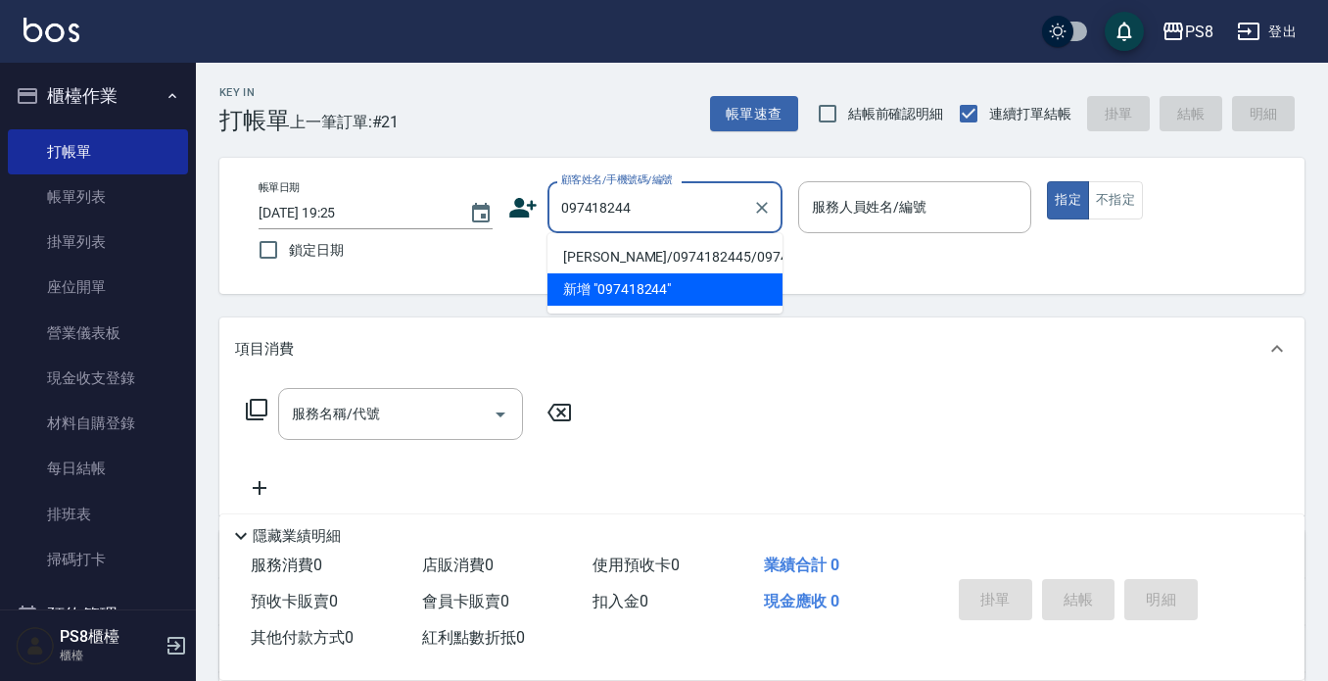
click at [678, 260] on li "[PERSON_NAME]/0974182445/0974182445" at bounding box center [665, 257] width 235 height 32
type input "[PERSON_NAME]/0974182445/0974182445"
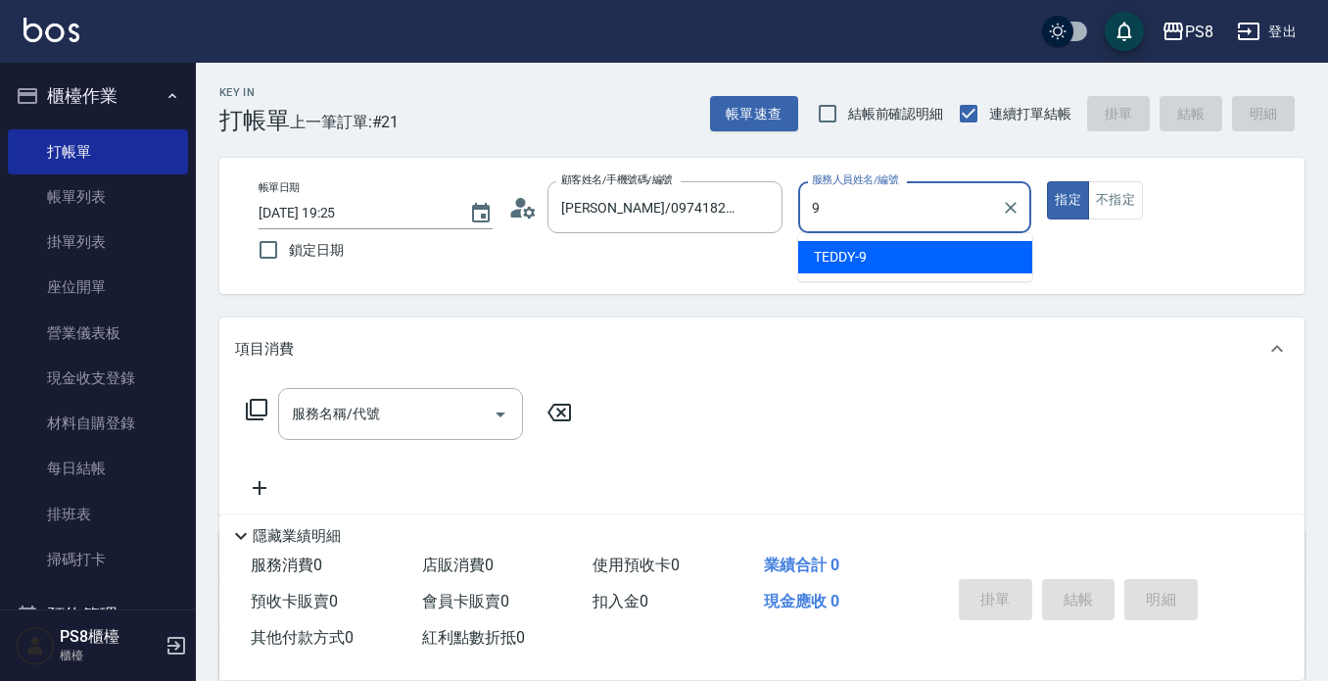
type input "TEDDY-9"
type button "true"
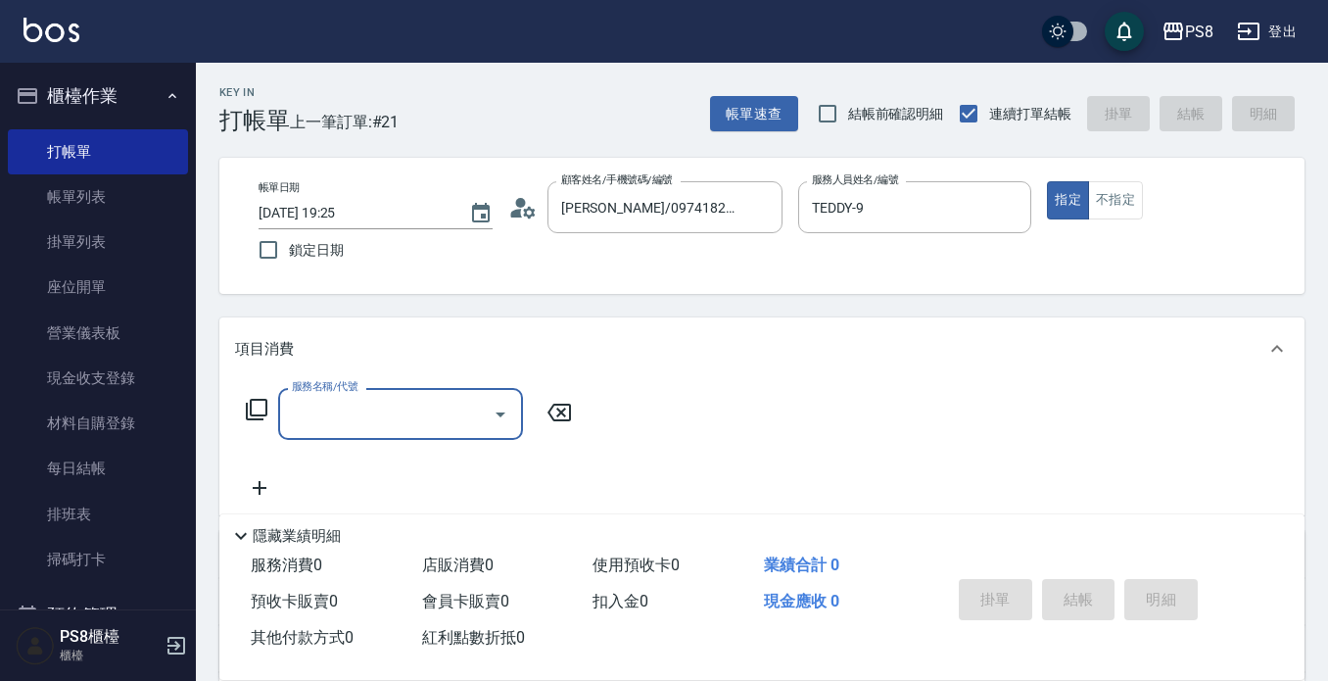
type input "5"
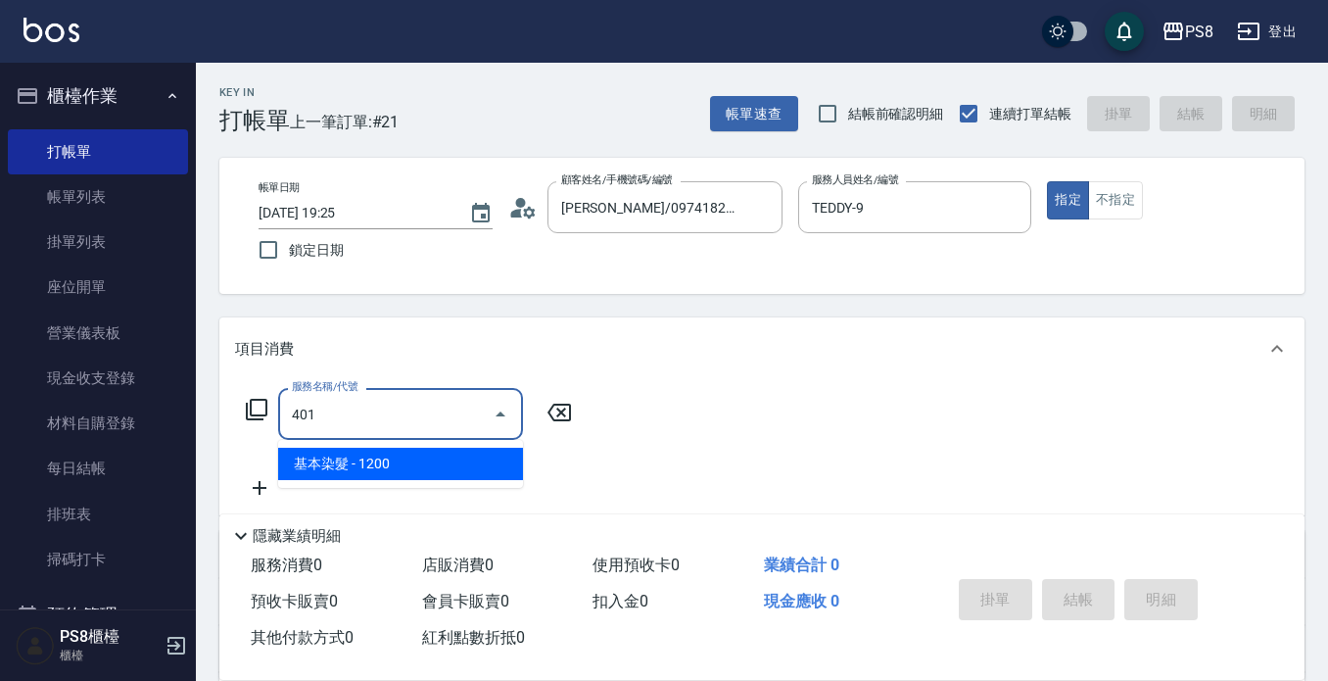
type input "基本染髮(401)"
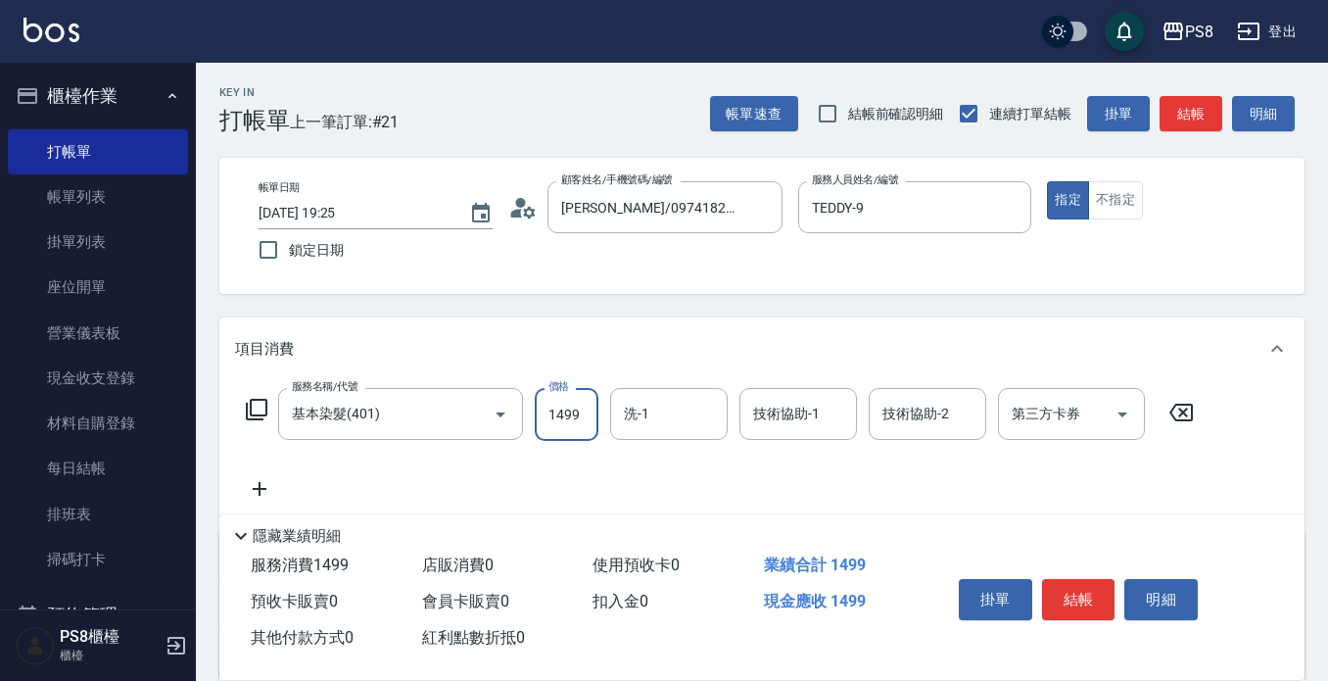
type input "1499"
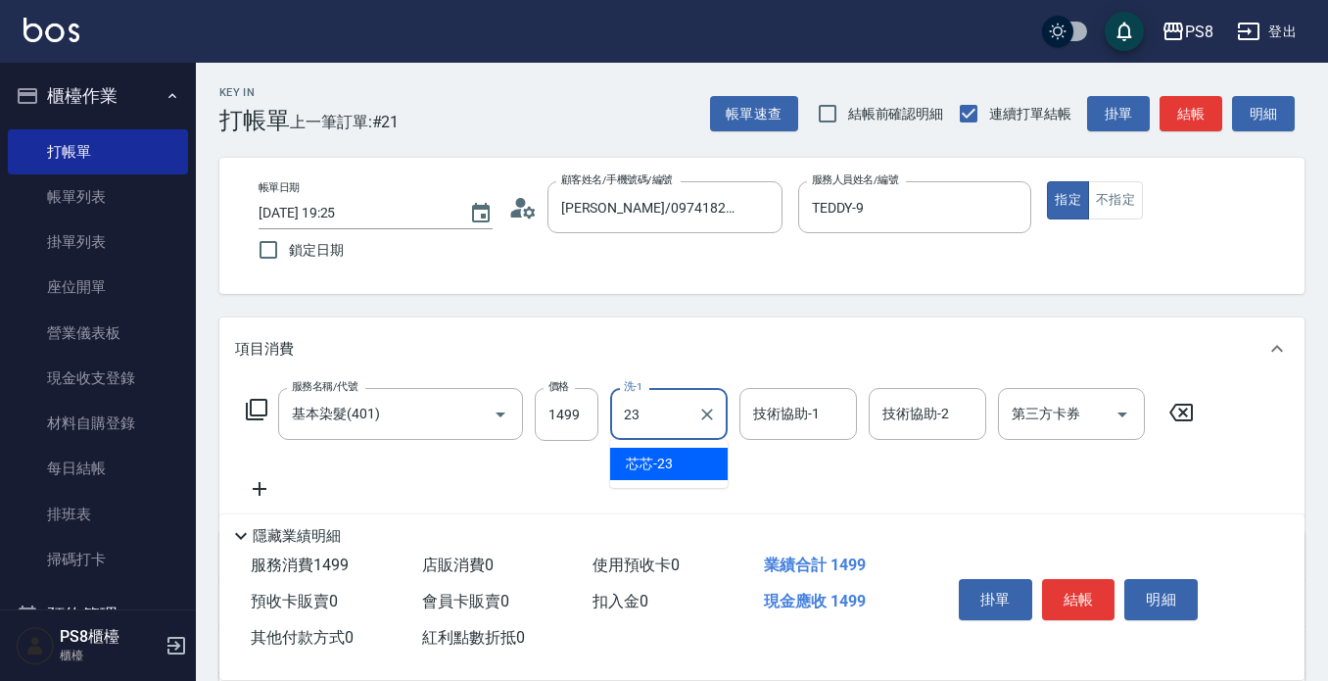
type input "芯芯-23"
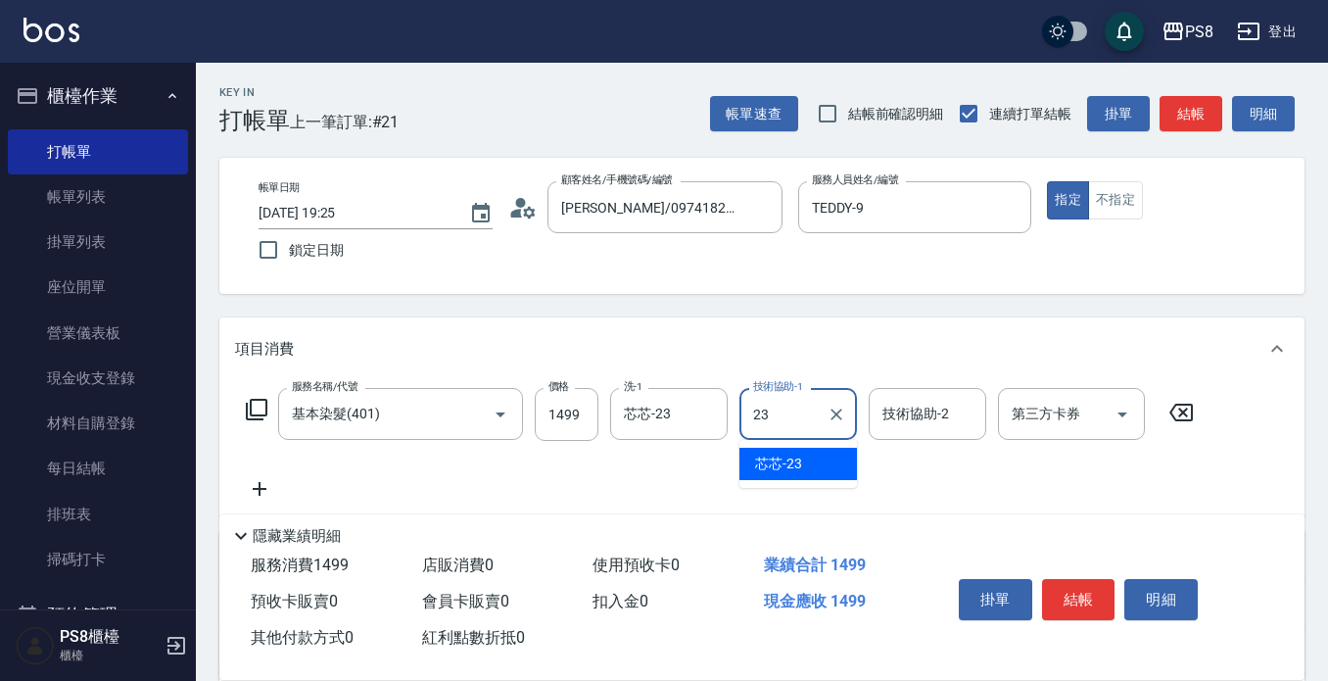
type input "芯芯-23"
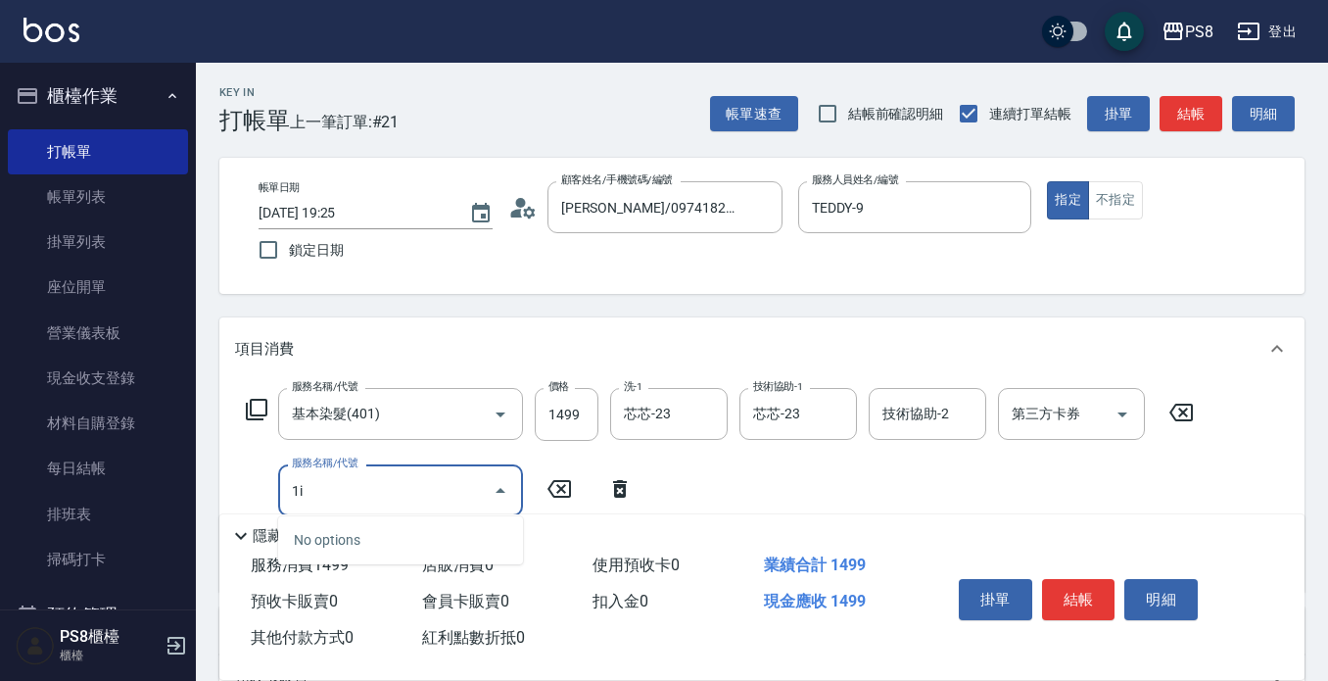
type input "1"
type input "c"
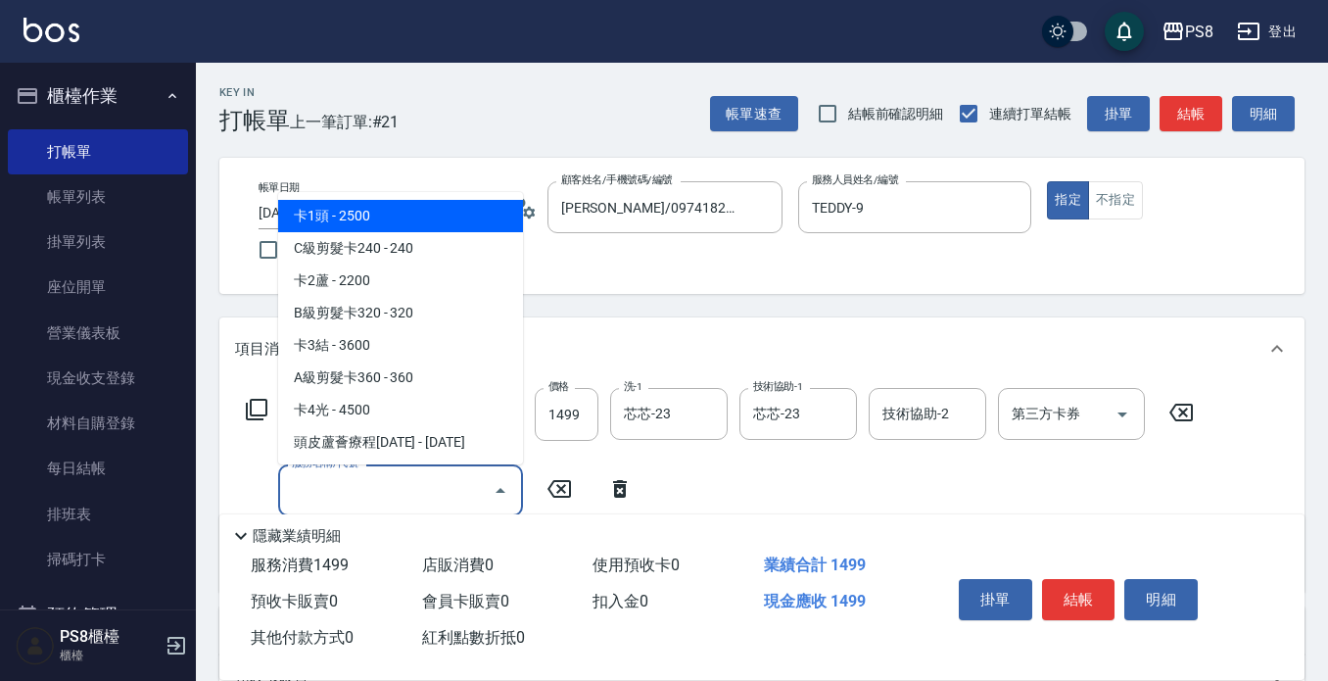
type input "c"
type input "1"
type input "ㄏ"
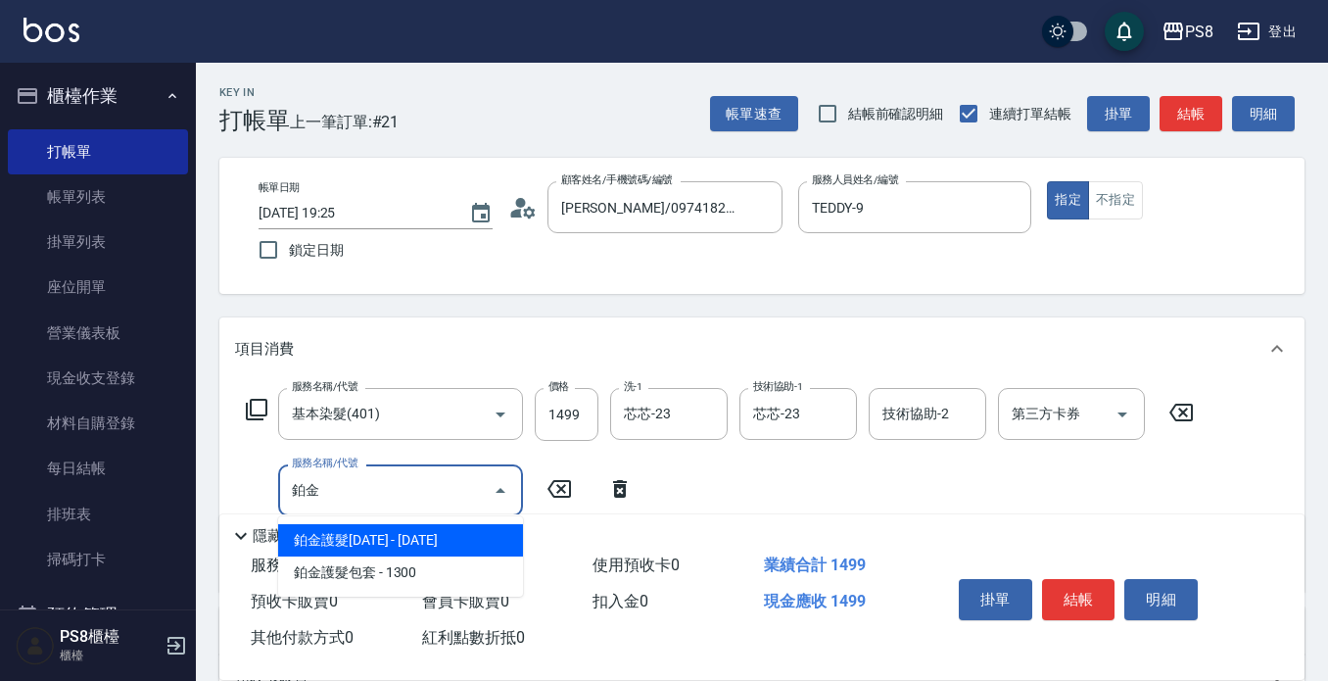
click at [348, 533] on span "鉑金護髮[DATE] - [DATE]" at bounding box center [400, 540] width 245 height 32
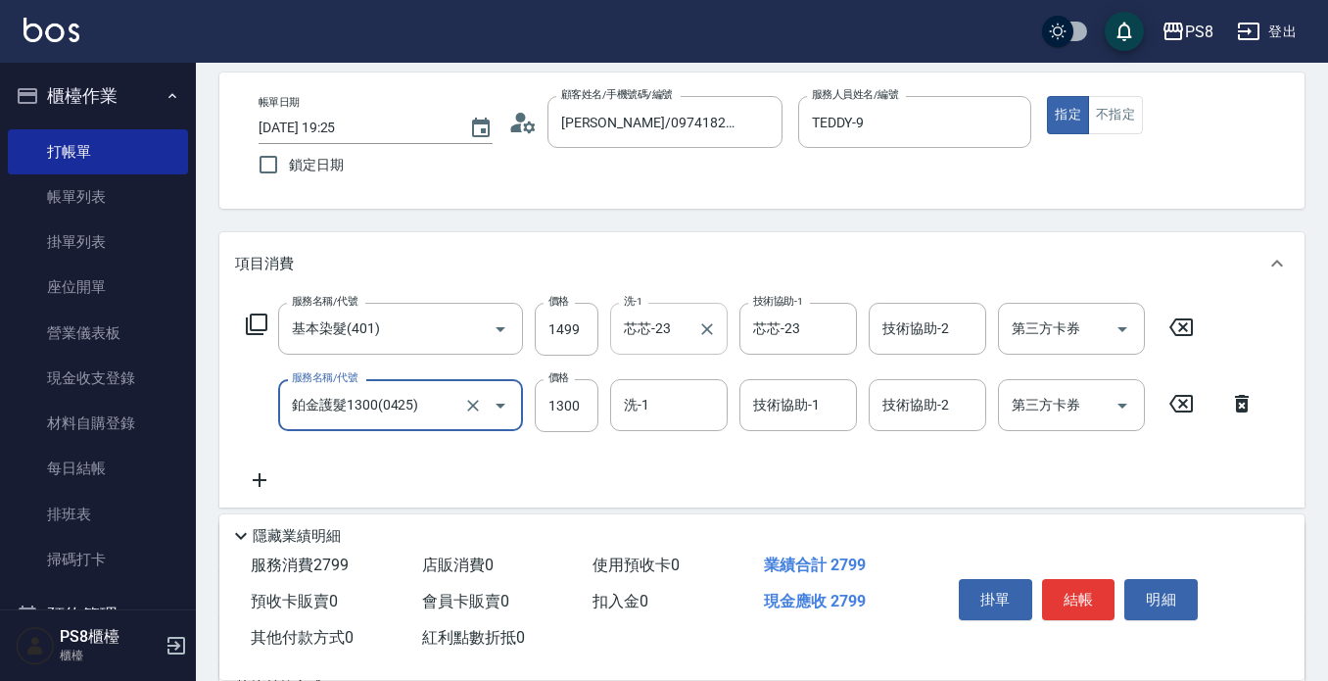
scroll to position [196, 0]
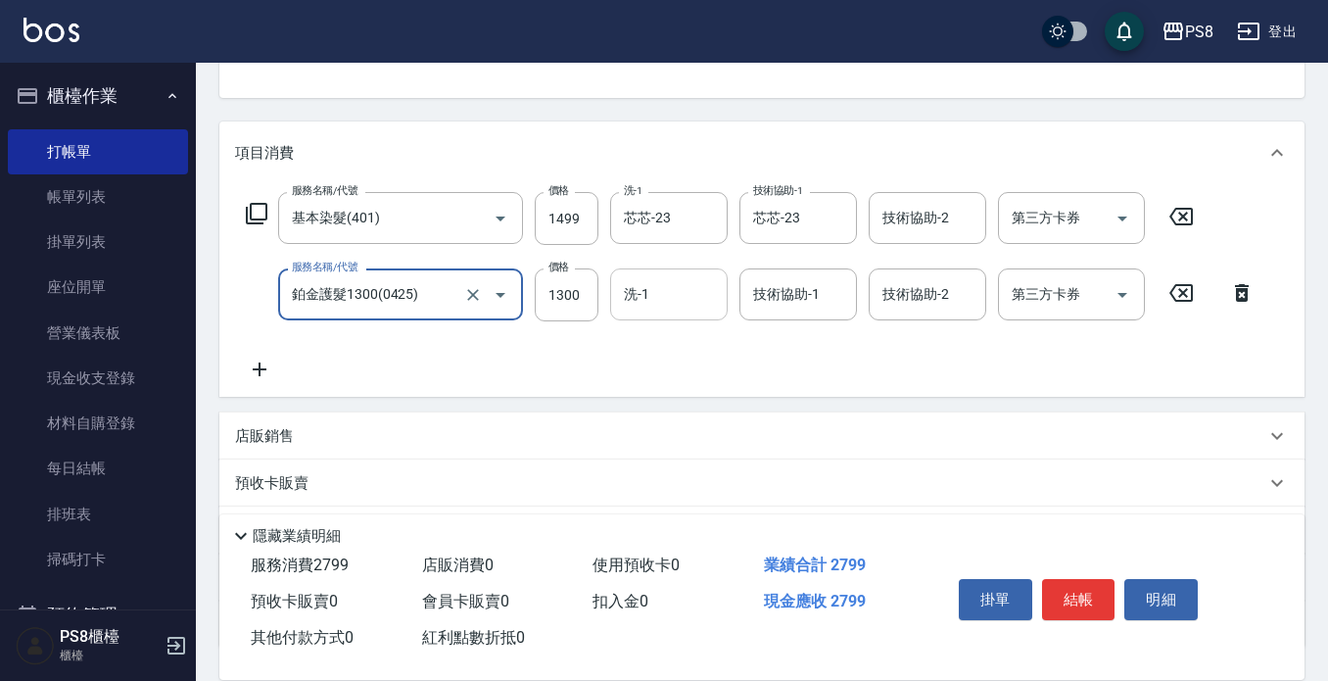
click at [682, 314] on div "洗-1" at bounding box center [669, 294] width 118 height 52
type input "鉑金護髮1300(0425)"
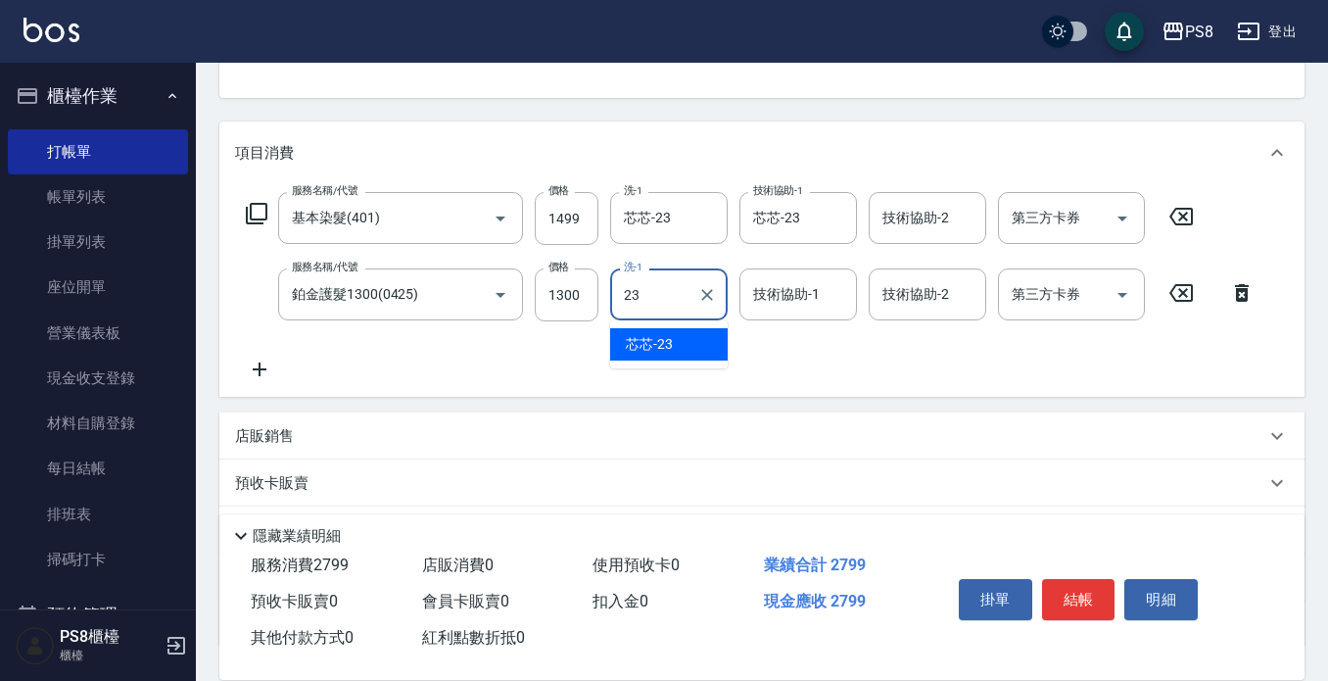
type input "芯芯-23"
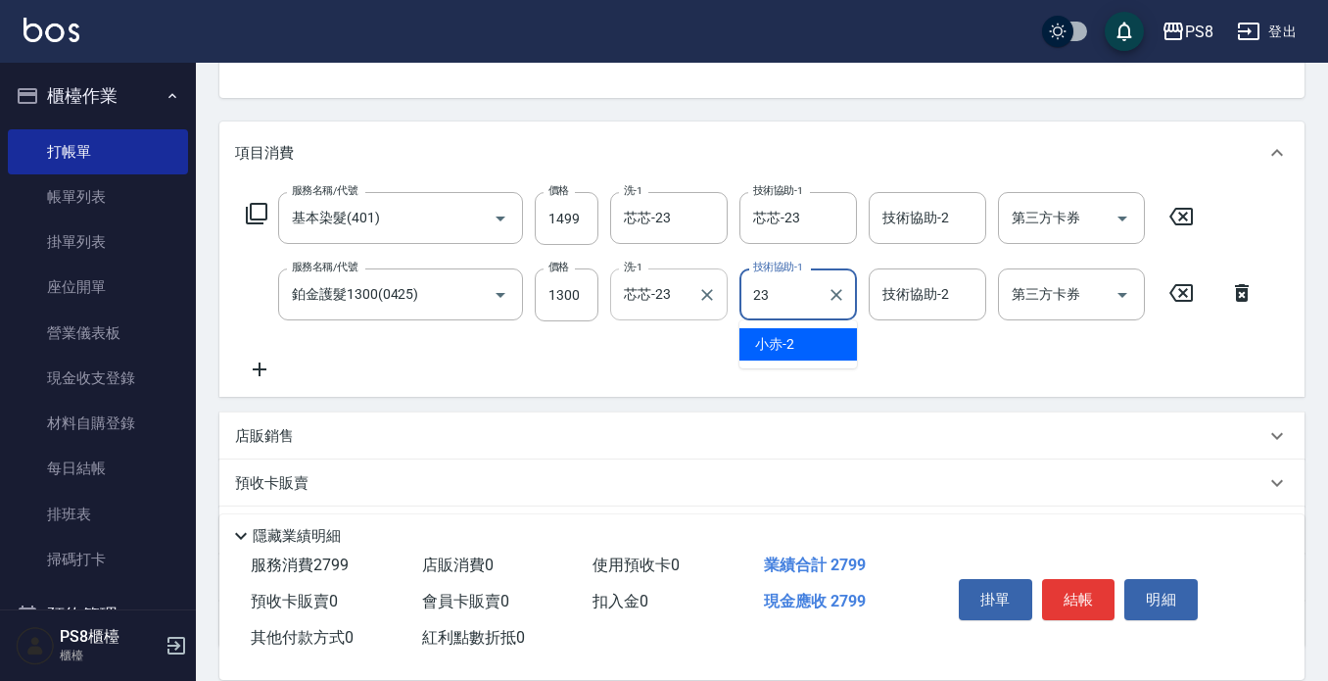
type input "芯芯-23"
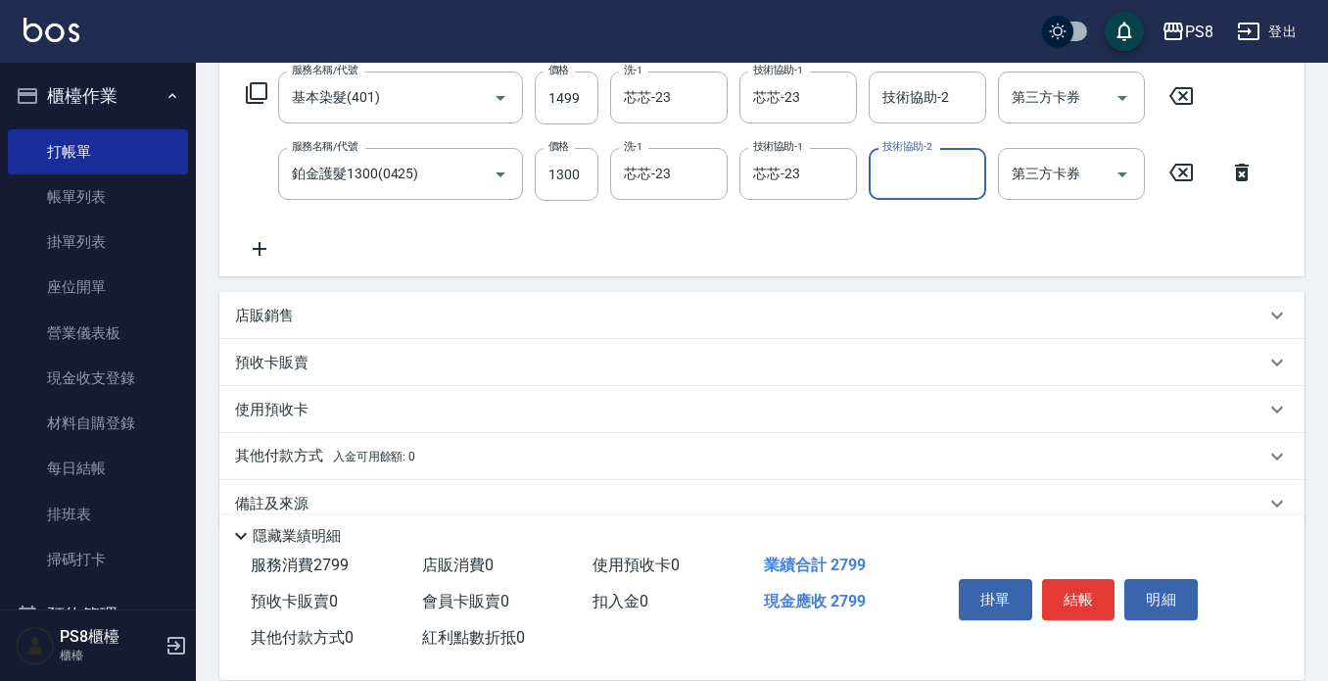
scroll to position [351, 0]
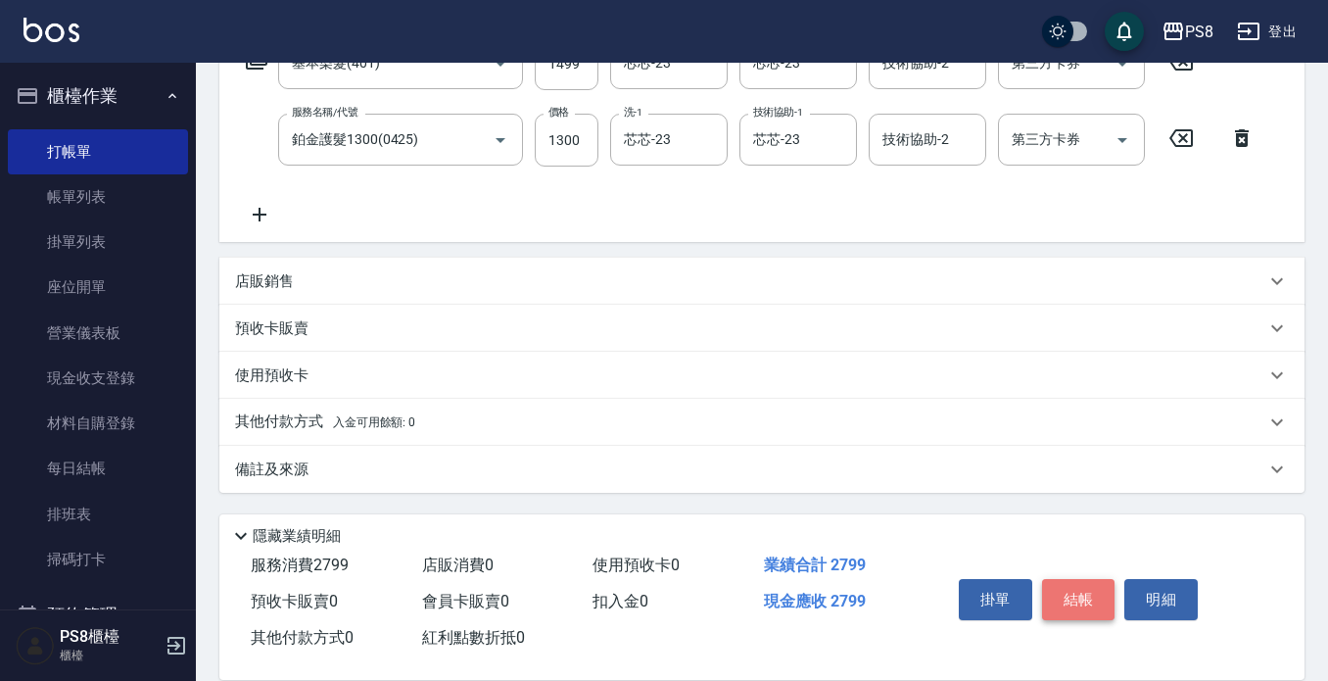
click at [1091, 599] on button "結帳" at bounding box center [1078, 599] width 73 height 41
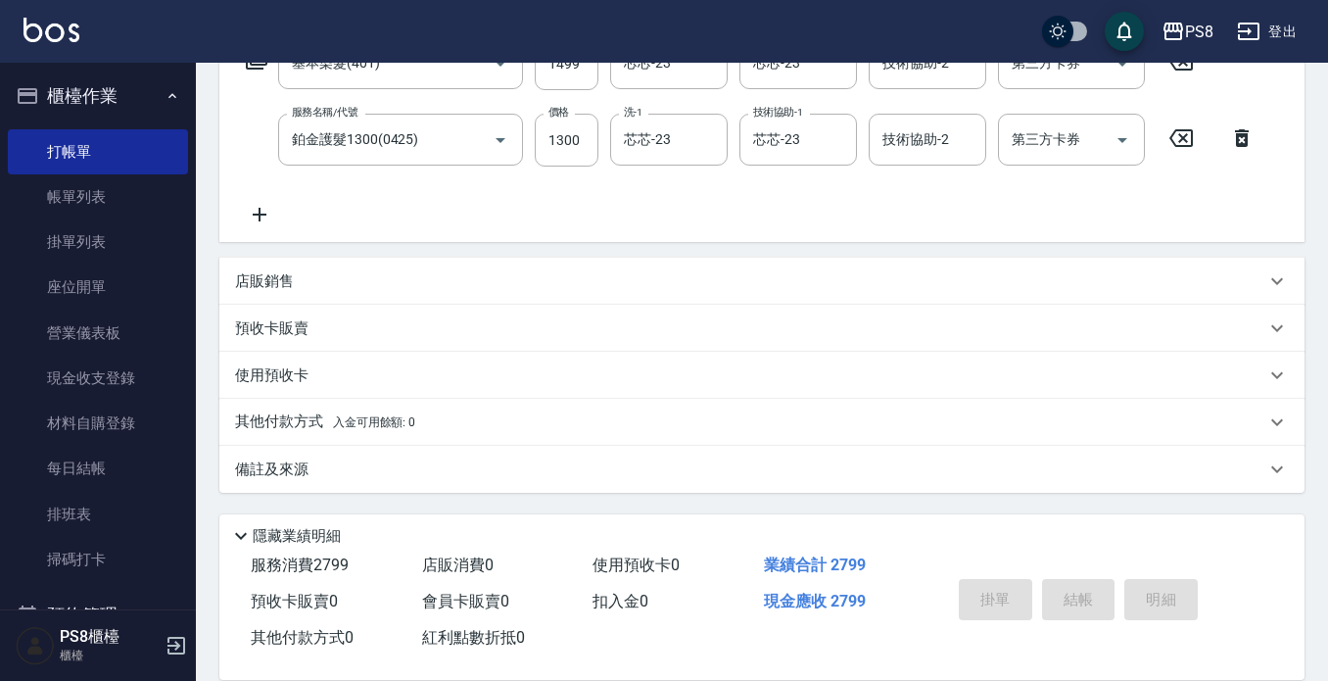
type input "[DATE] 19:27"
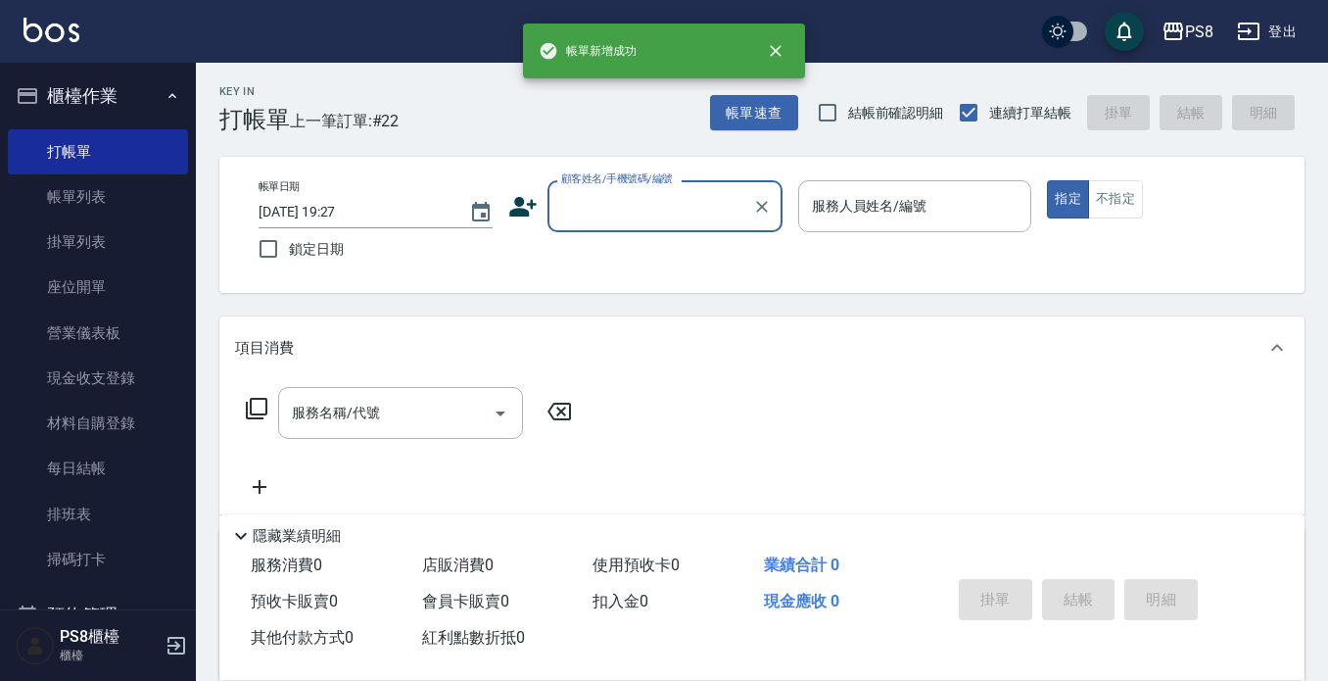
scroll to position [0, 0]
click at [603, 195] on input "顧客姓名/手機號碼/編號" at bounding box center [650, 207] width 188 height 34
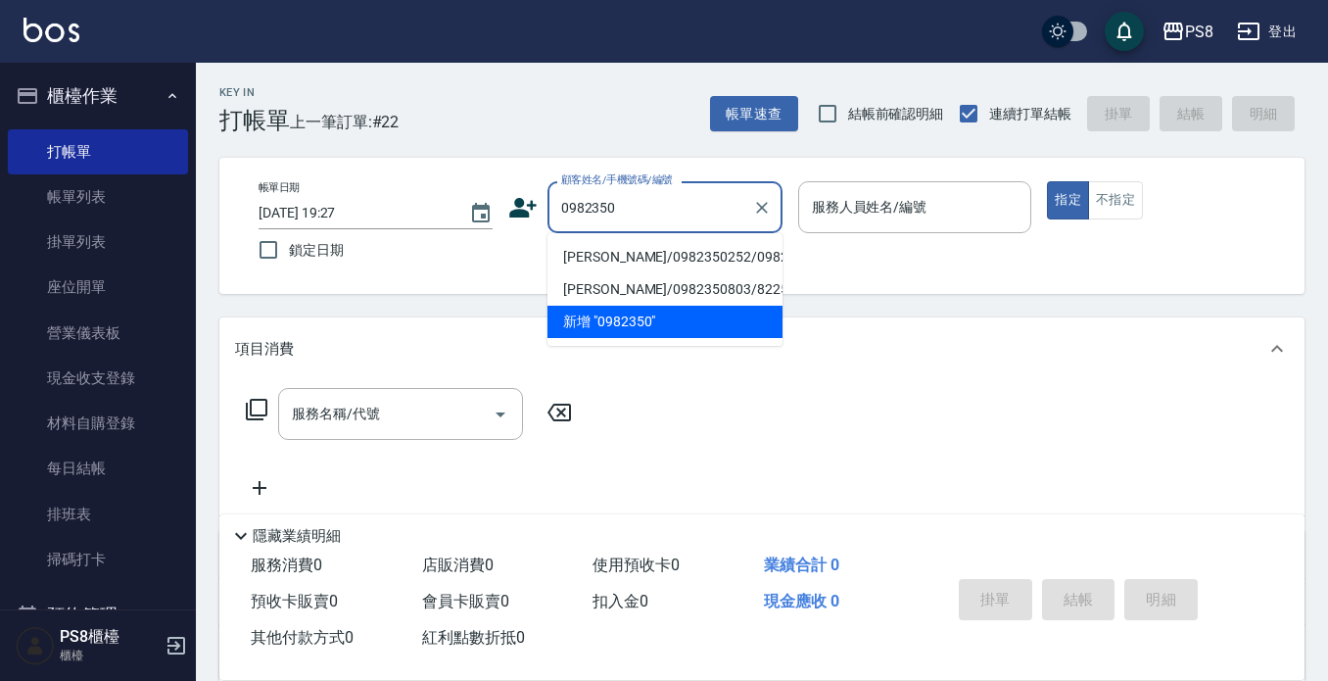
click at [663, 265] on li "[PERSON_NAME]/0982350252/0982350252" at bounding box center [665, 257] width 235 height 32
type input "[PERSON_NAME]/0982350252/0982350252"
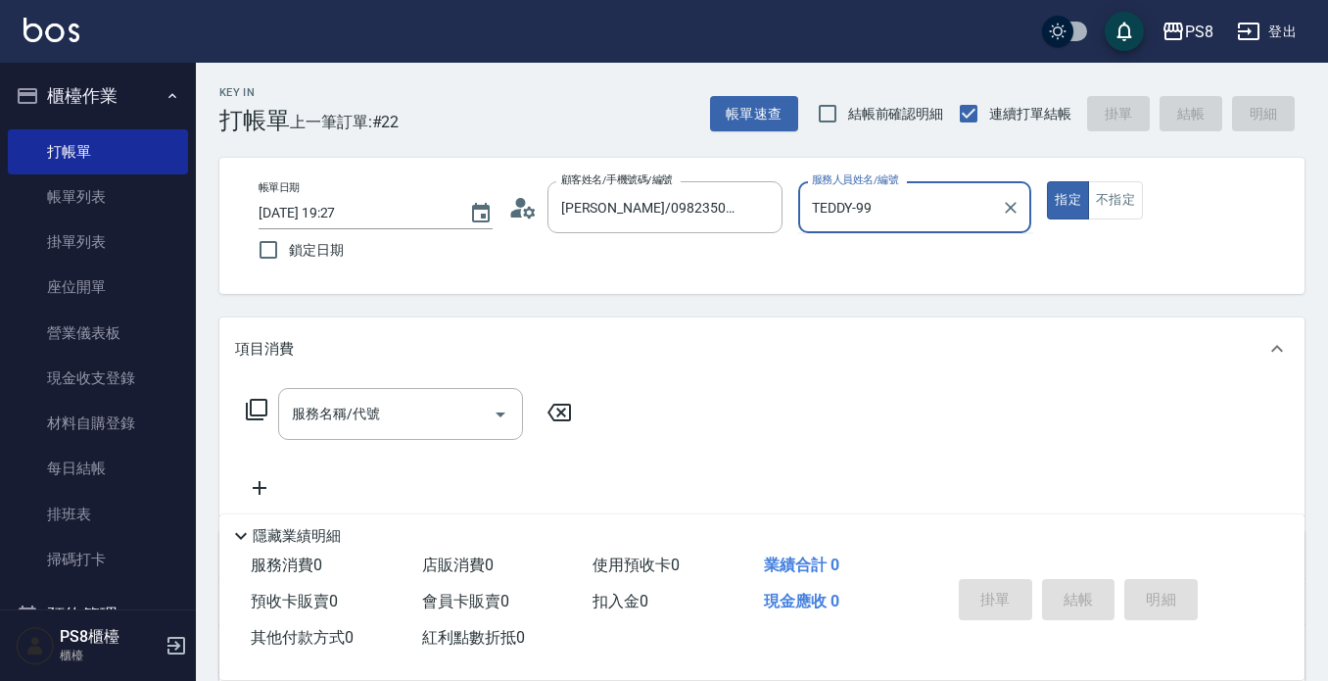
click at [1047, 181] on button "指定" at bounding box center [1068, 200] width 42 height 38
type input "TEDDY-9"
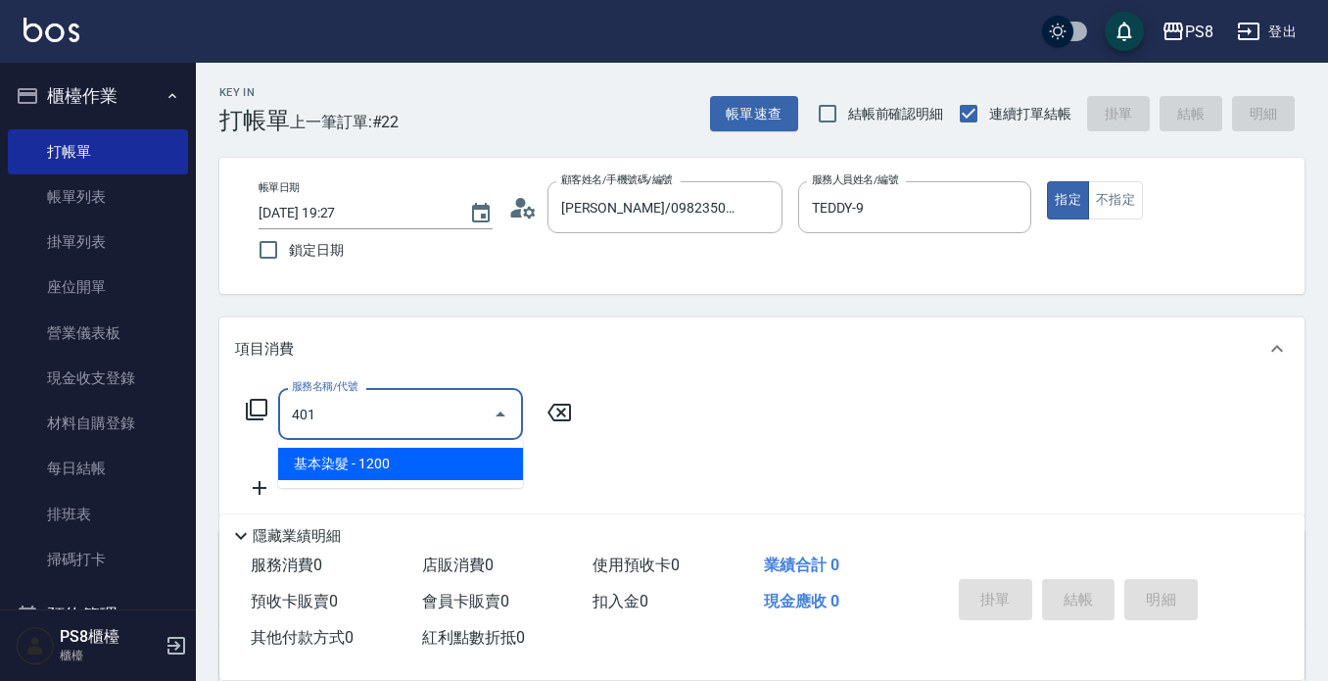
type input "基本染髮(401)"
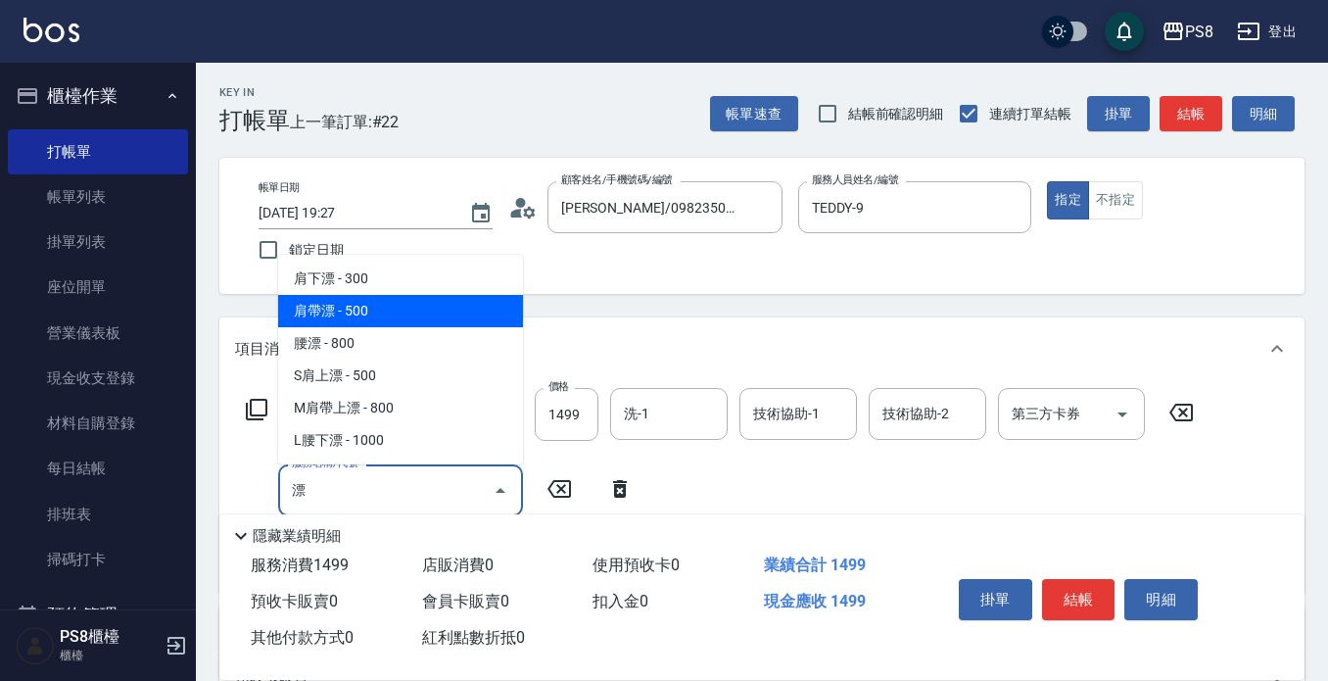
drag, startPoint x: 425, startPoint y: 305, endPoint x: 548, endPoint y: 348, distance: 130.7
click at [425, 305] on span "肩帶漂 - 500" at bounding box center [400, 311] width 245 height 32
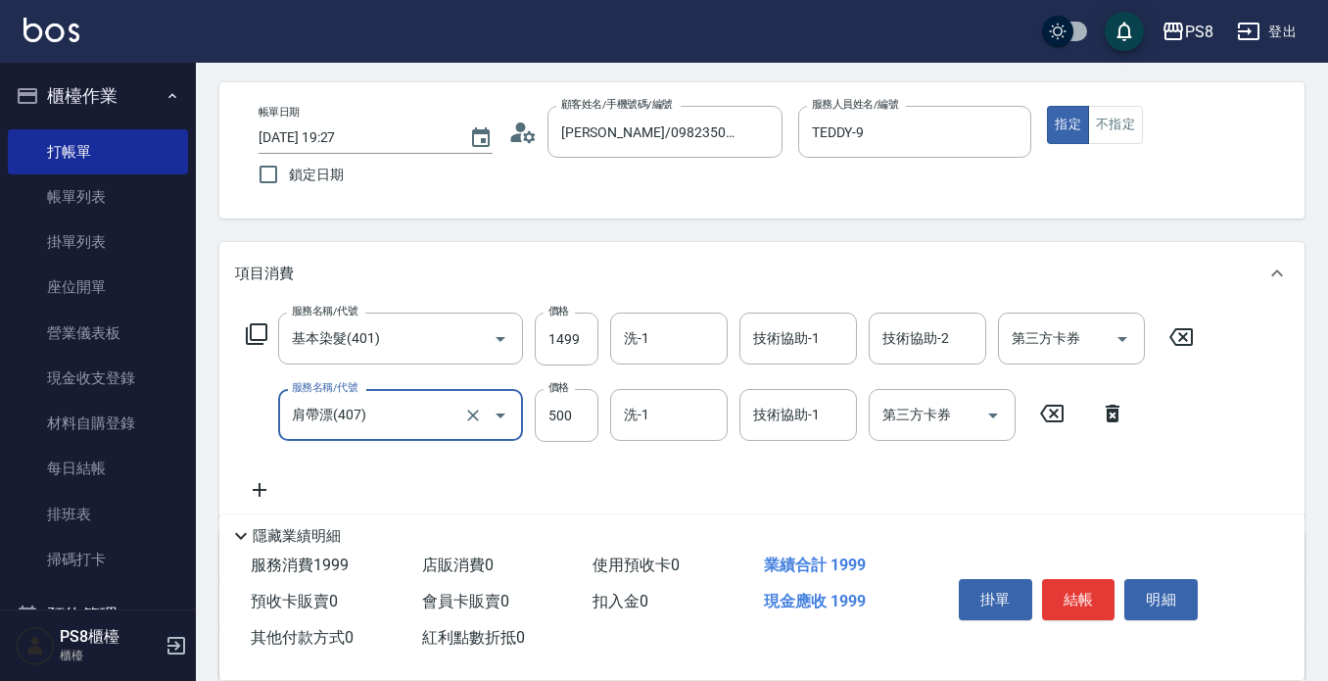
scroll to position [98, 0]
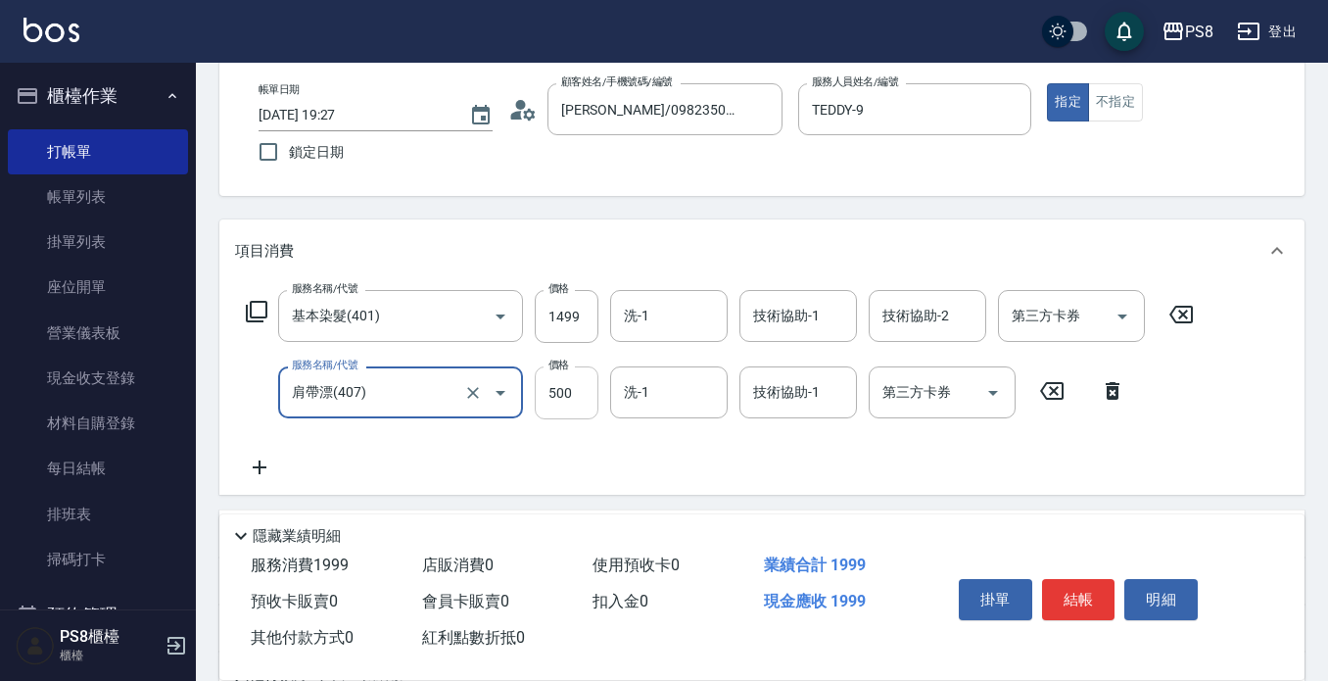
click at [571, 383] on input "500" at bounding box center [567, 392] width 64 height 53
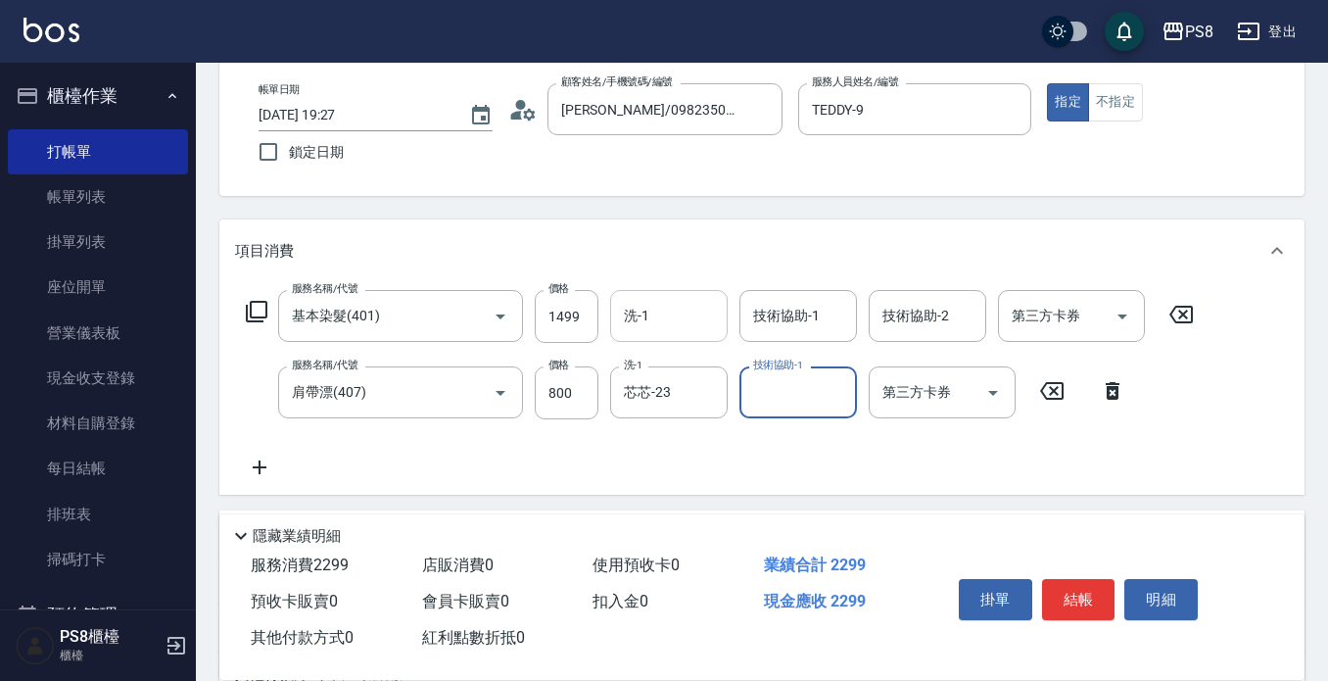
click at [682, 301] on input "洗-1" at bounding box center [669, 316] width 100 height 34
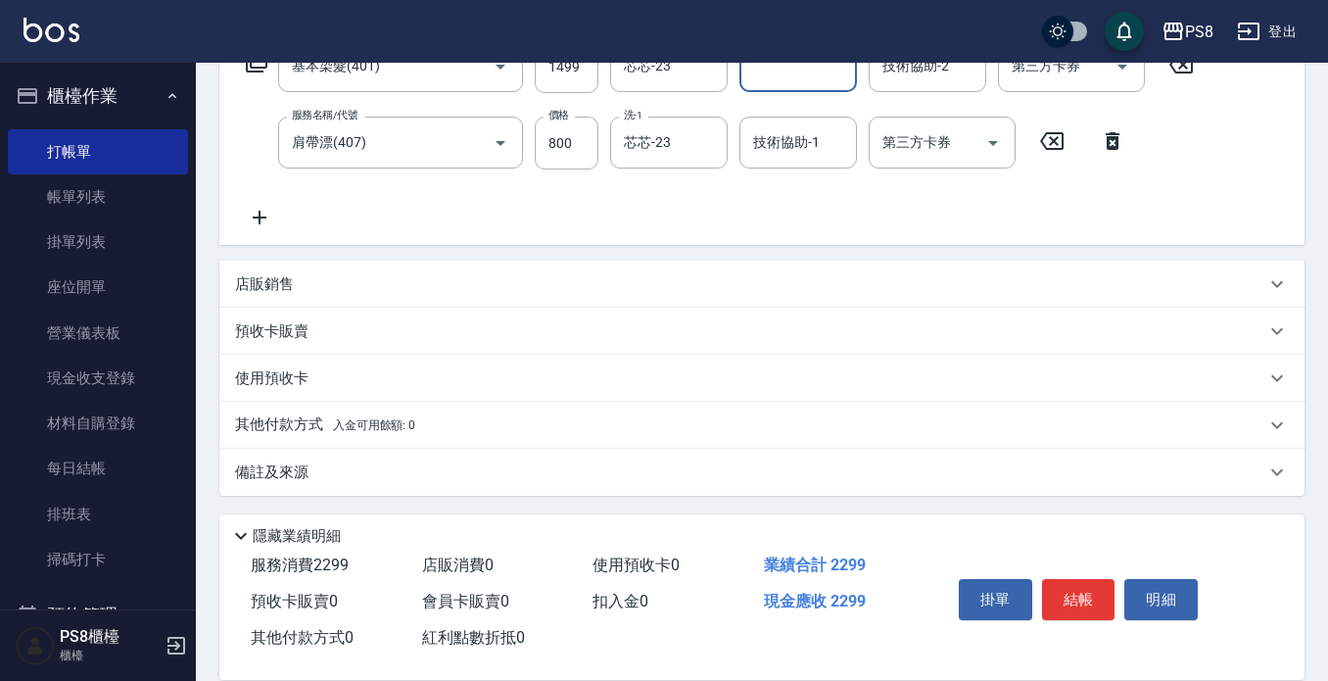
scroll to position [351, 0]
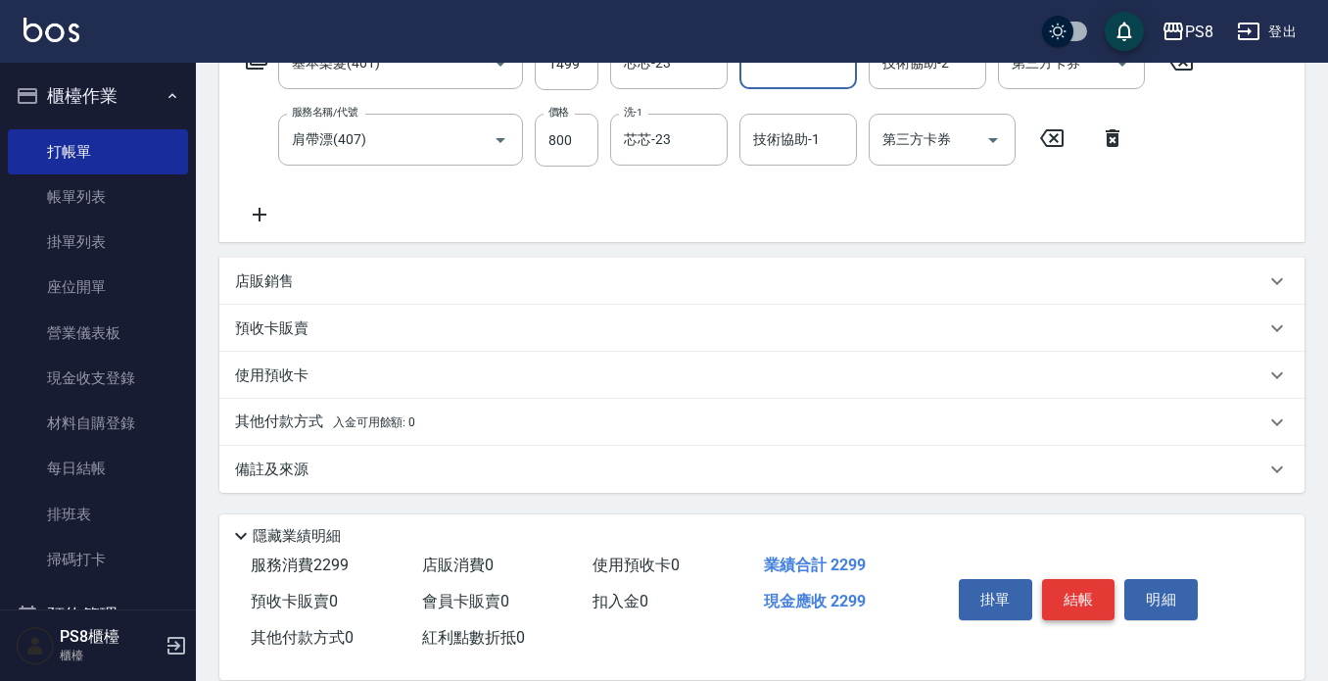
click at [1075, 579] on button "結帳" at bounding box center [1078, 599] width 73 height 41
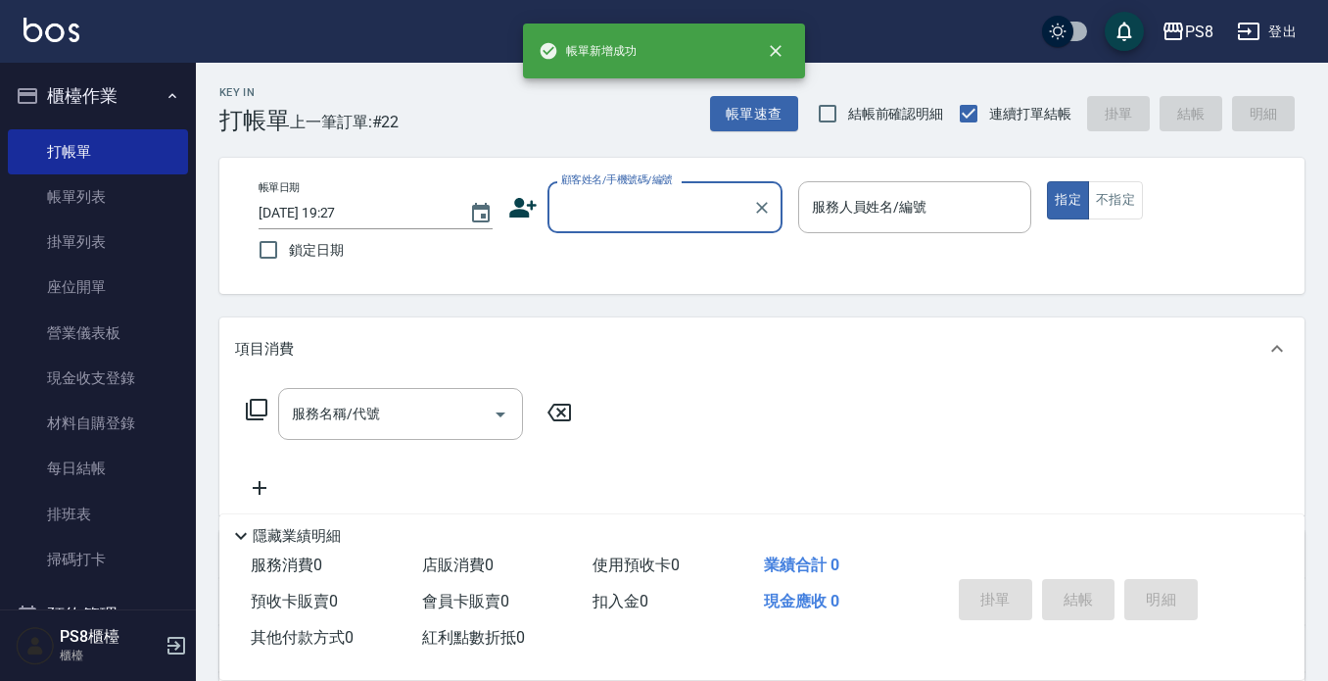
scroll to position [0, 0]
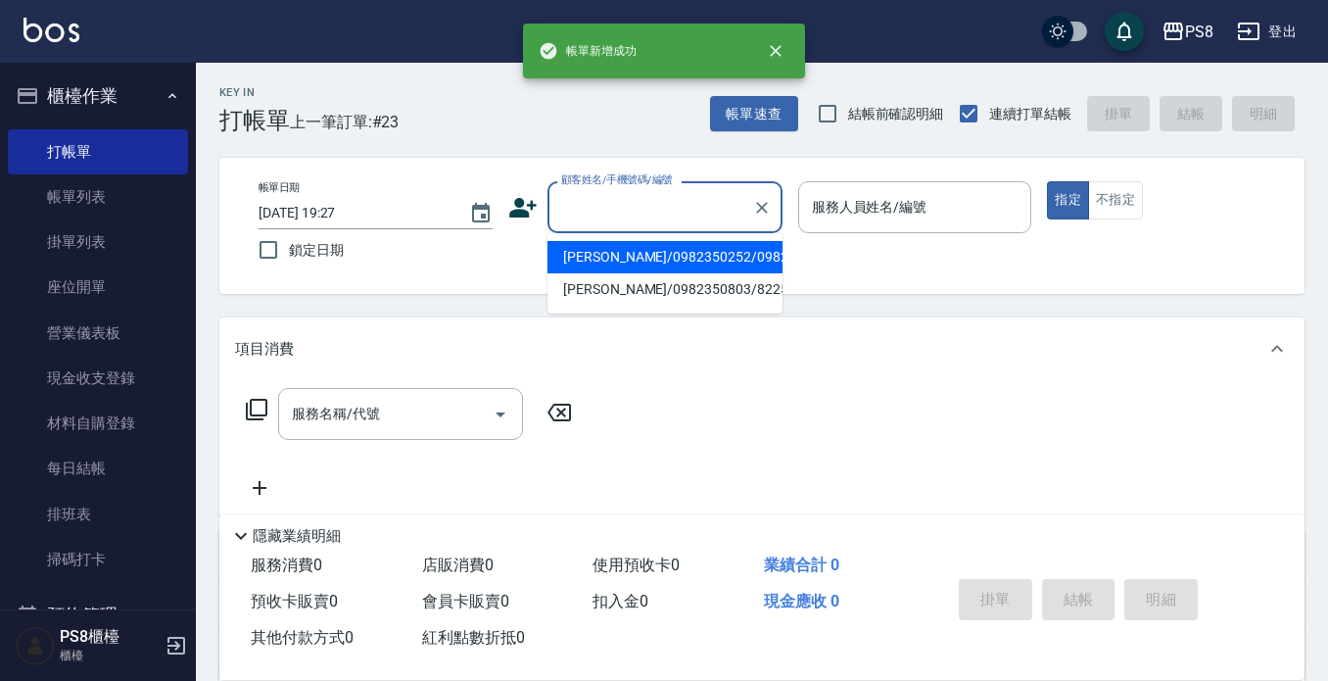
click at [619, 190] on input "顧客姓名/手機號碼/編號" at bounding box center [650, 207] width 188 height 34
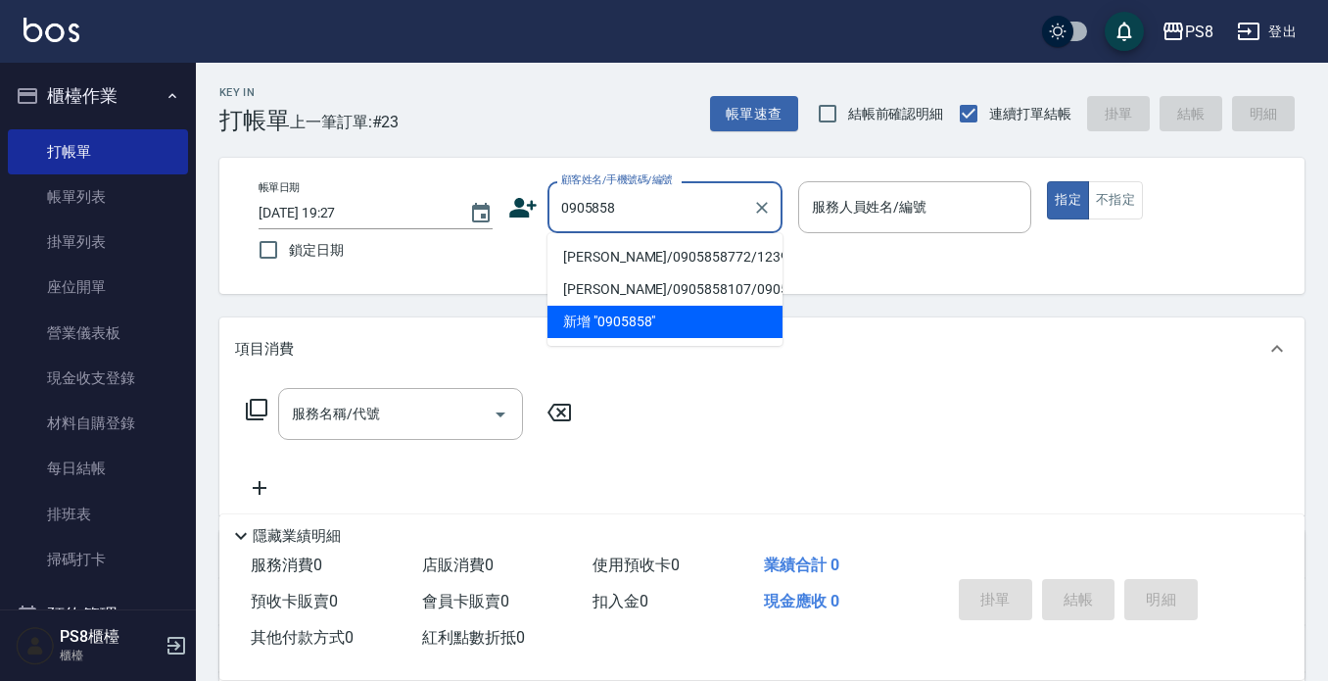
click at [678, 255] on li "[PERSON_NAME]/0905858772/12396" at bounding box center [665, 257] width 235 height 32
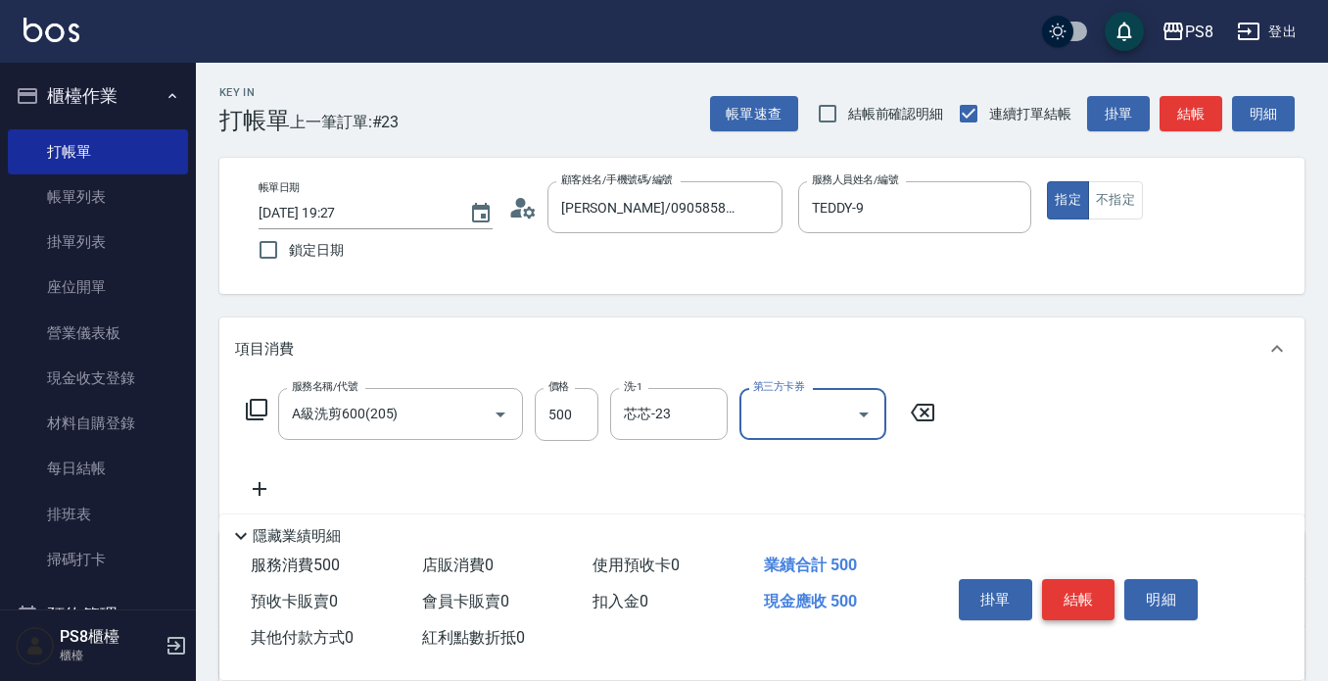
click at [1086, 581] on button "結帳" at bounding box center [1078, 599] width 73 height 41
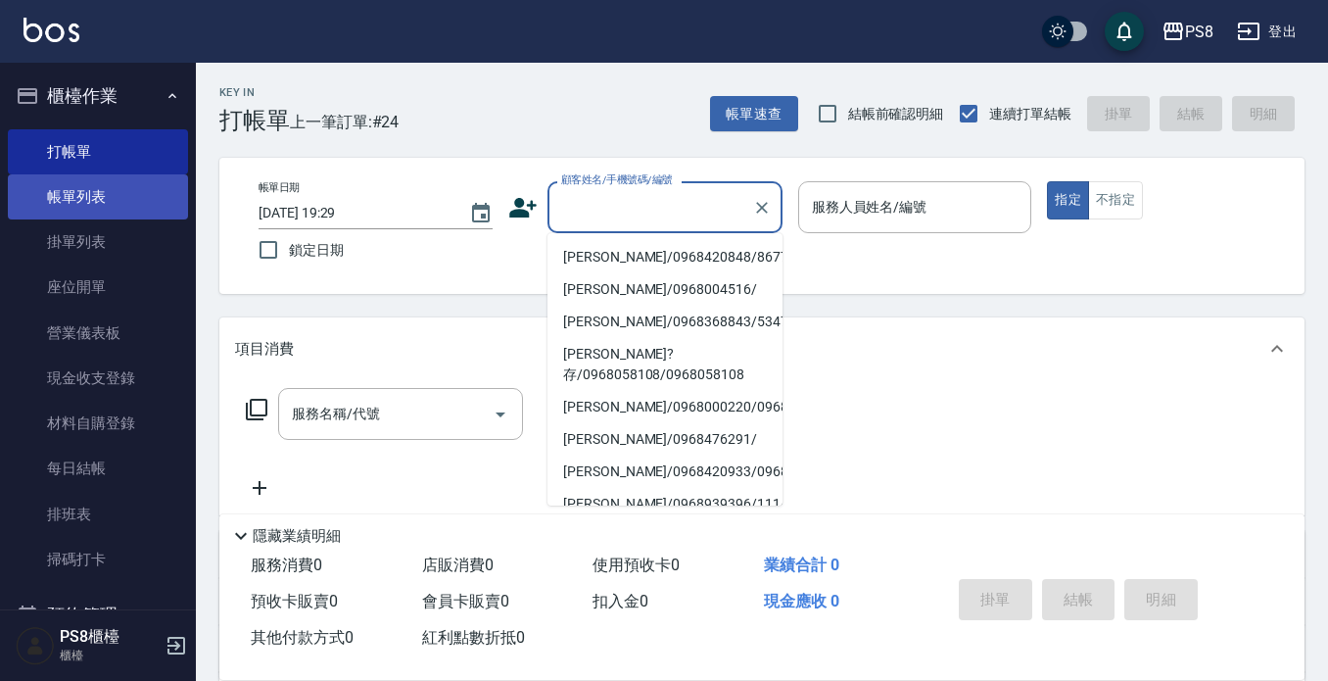
click at [18, 216] on link "帳單列表" at bounding box center [98, 196] width 180 height 45
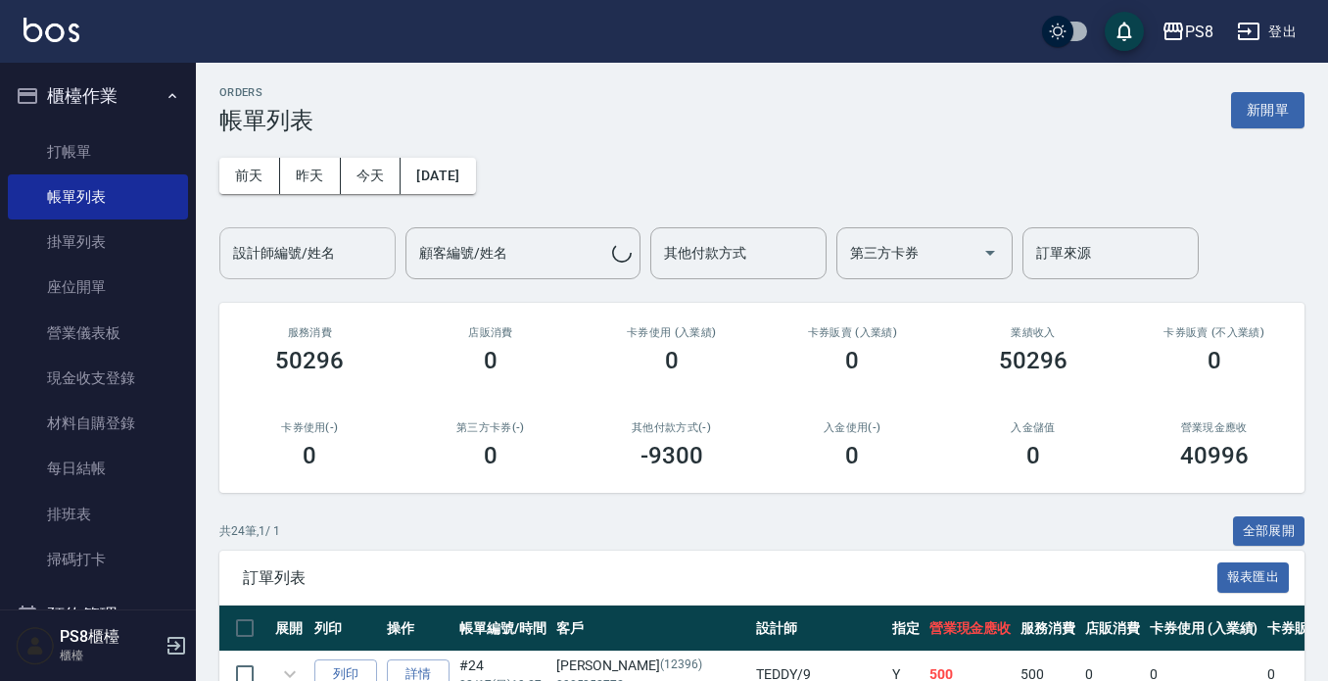
click at [360, 242] on input "設計師編號/姓名" at bounding box center [307, 253] width 159 height 34
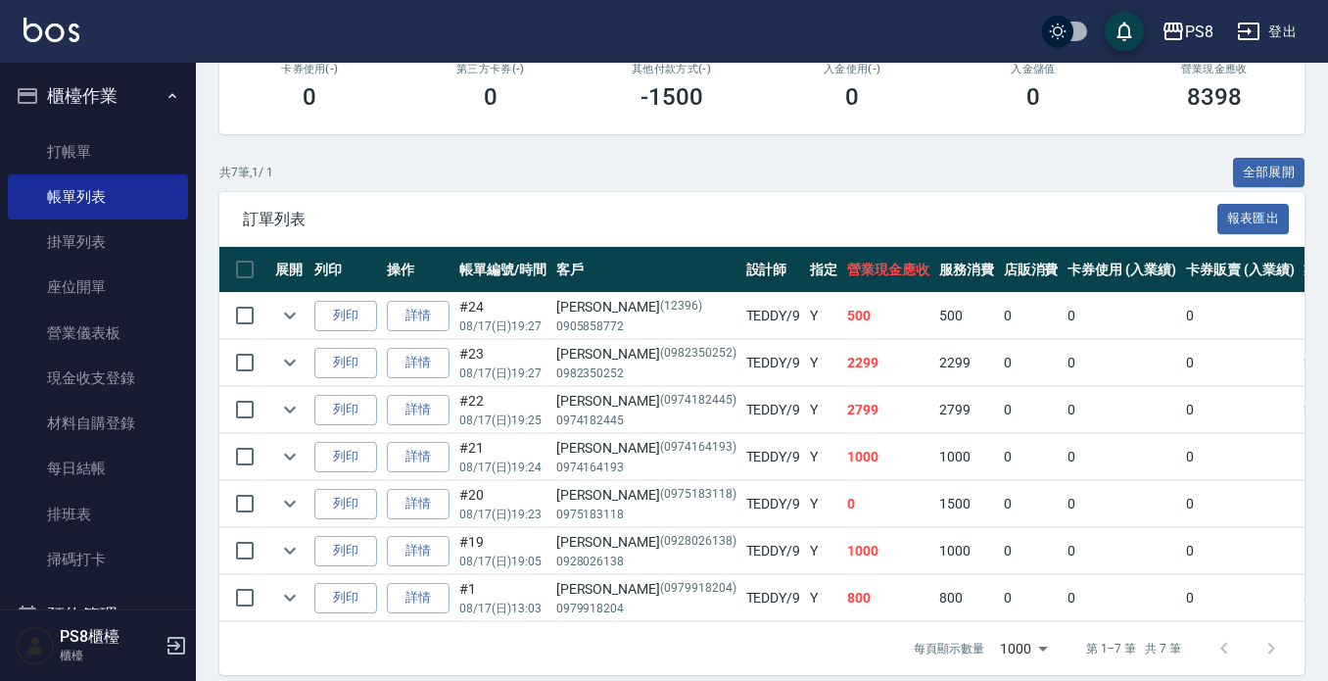
scroll to position [392, 0]
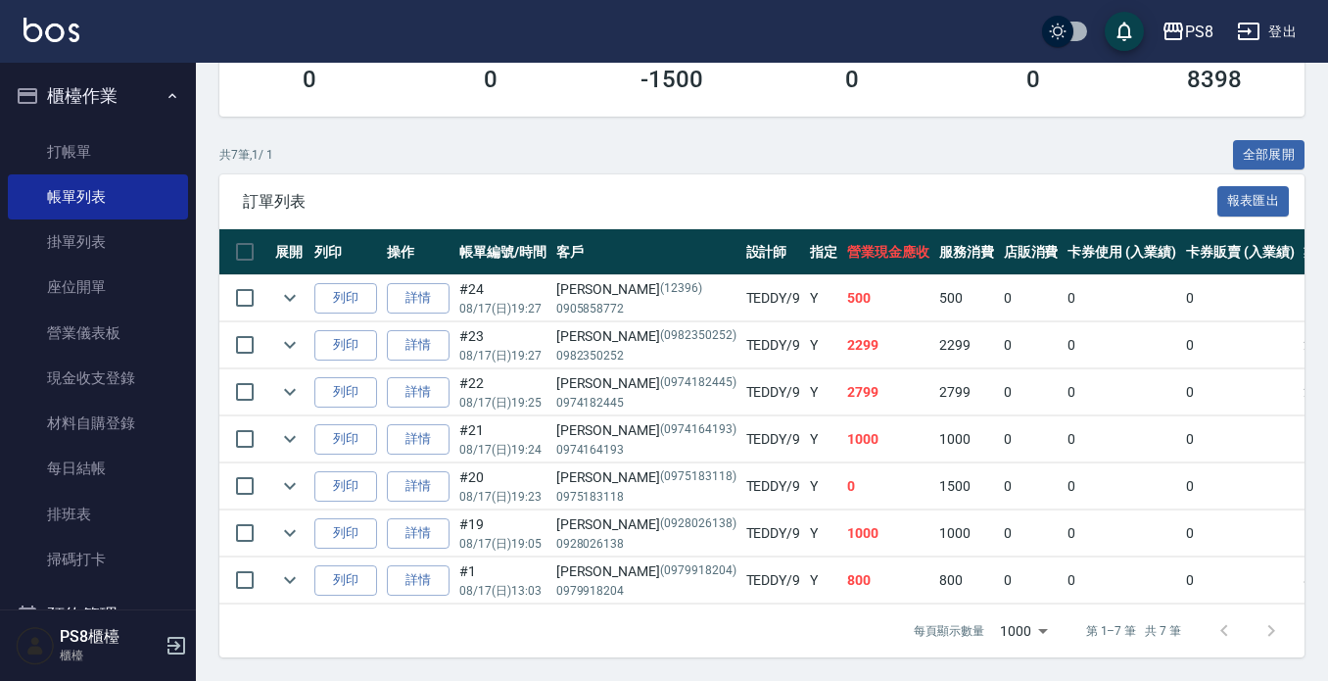
click at [741, 510] on td "TEDDY /9" at bounding box center [773, 533] width 65 height 46
click at [660, 561] on p "(0979918204)" at bounding box center [698, 571] width 76 height 21
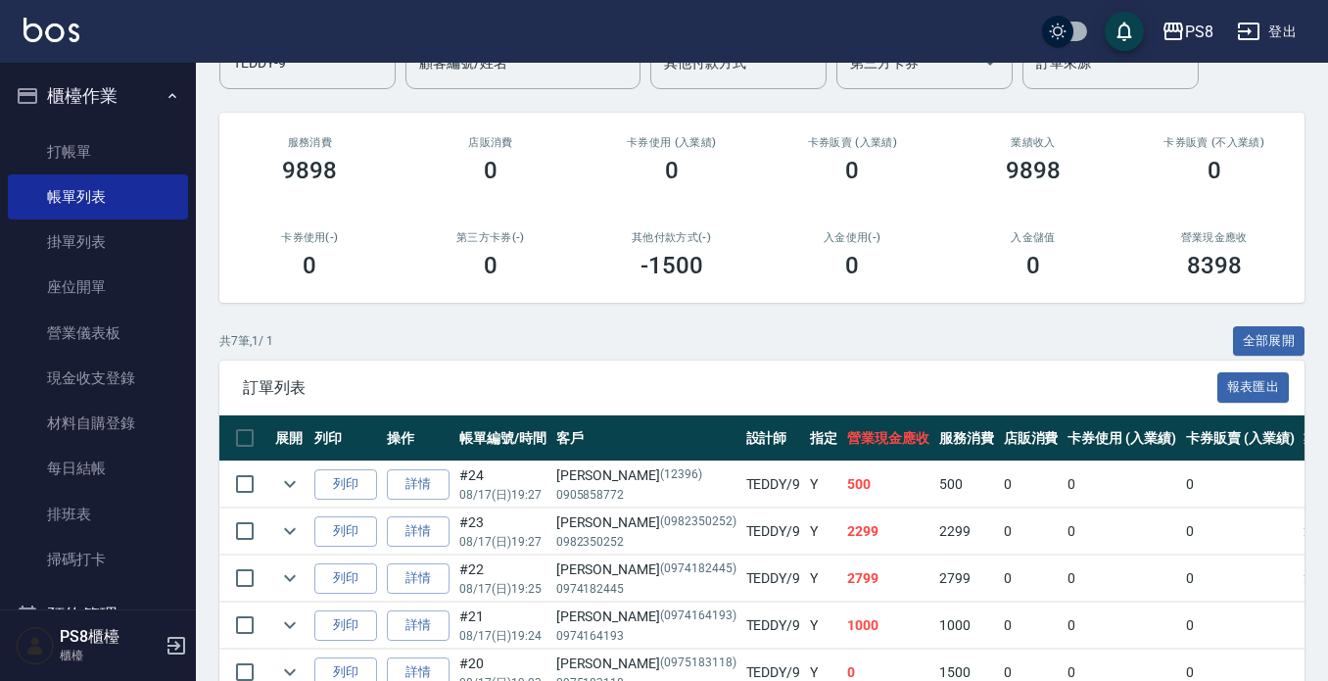
scroll to position [0, 0]
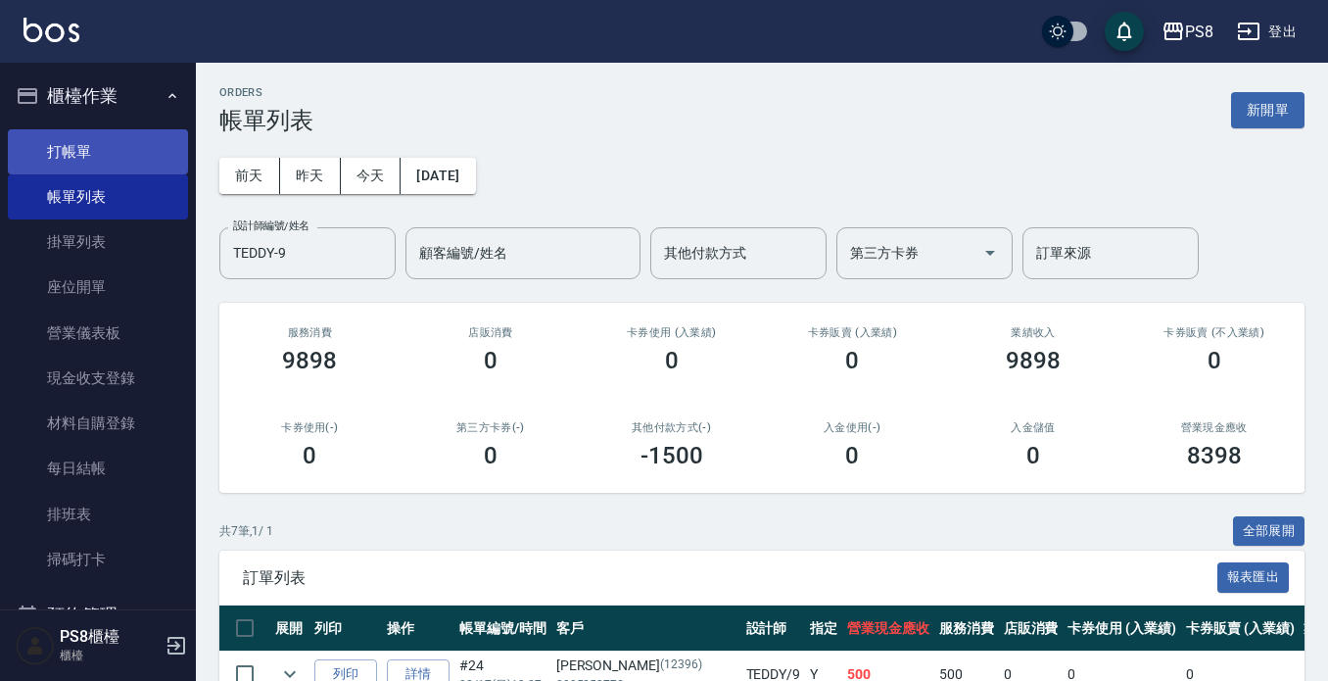
click at [74, 157] on link "打帳單" at bounding box center [98, 151] width 180 height 45
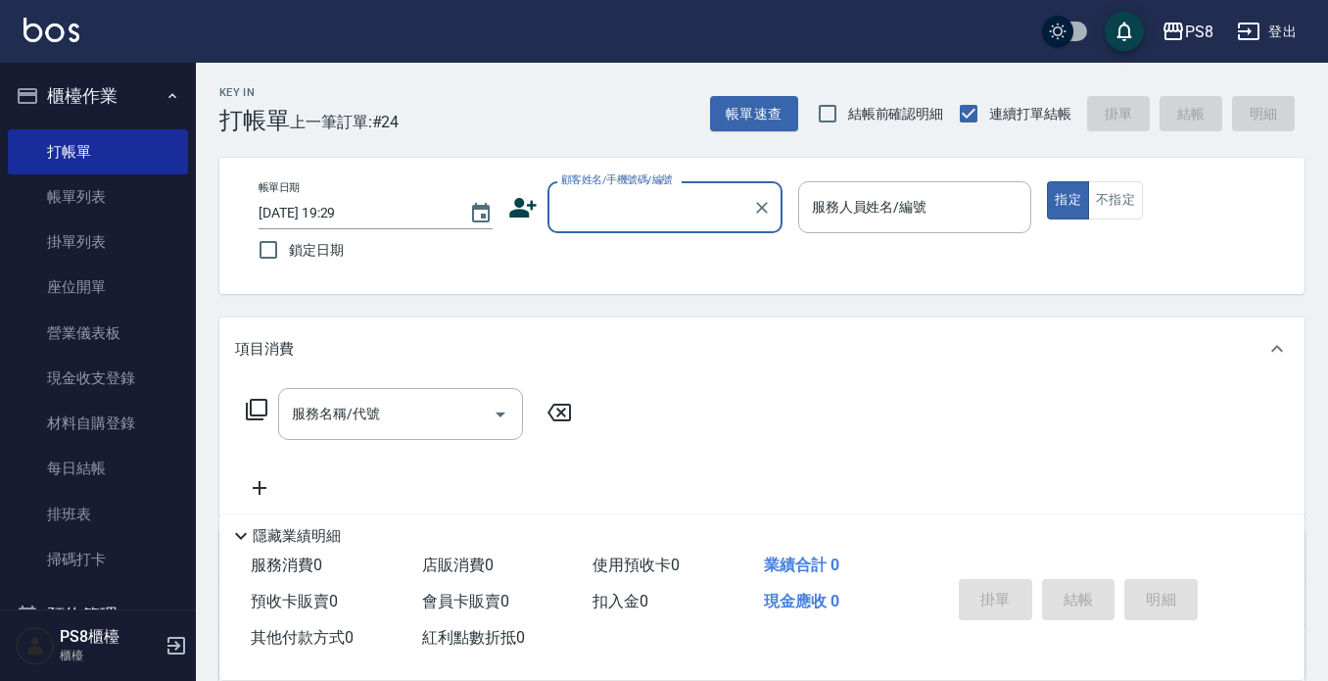
click at [582, 214] on input "顧客姓名/手機號碼/編號" at bounding box center [650, 207] width 188 height 34
drag, startPoint x: 652, startPoint y: 217, endPoint x: 511, endPoint y: 228, distance: 141.4
click at [511, 228] on div "顧客姓名/手機號碼/編號 0971305875 顧客姓名/手機號碼/編號" at bounding box center [645, 207] width 274 height 52
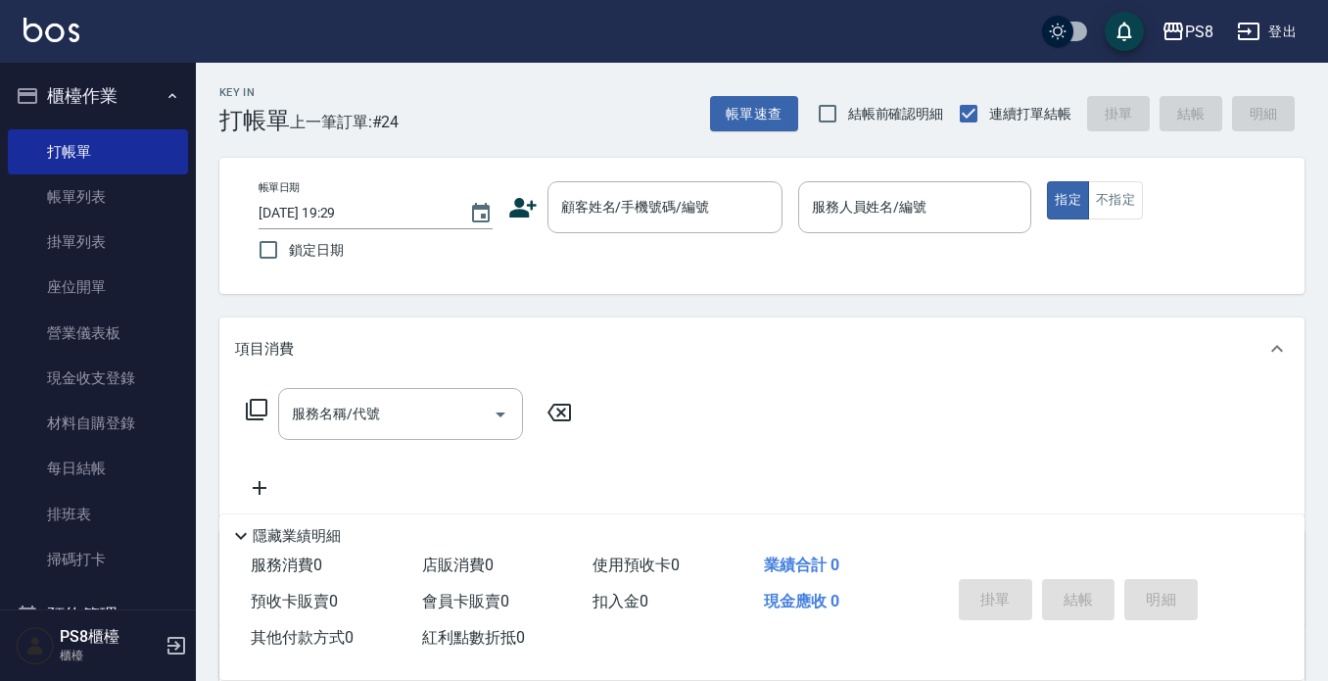
click at [519, 204] on icon at bounding box center [522, 208] width 27 height 20
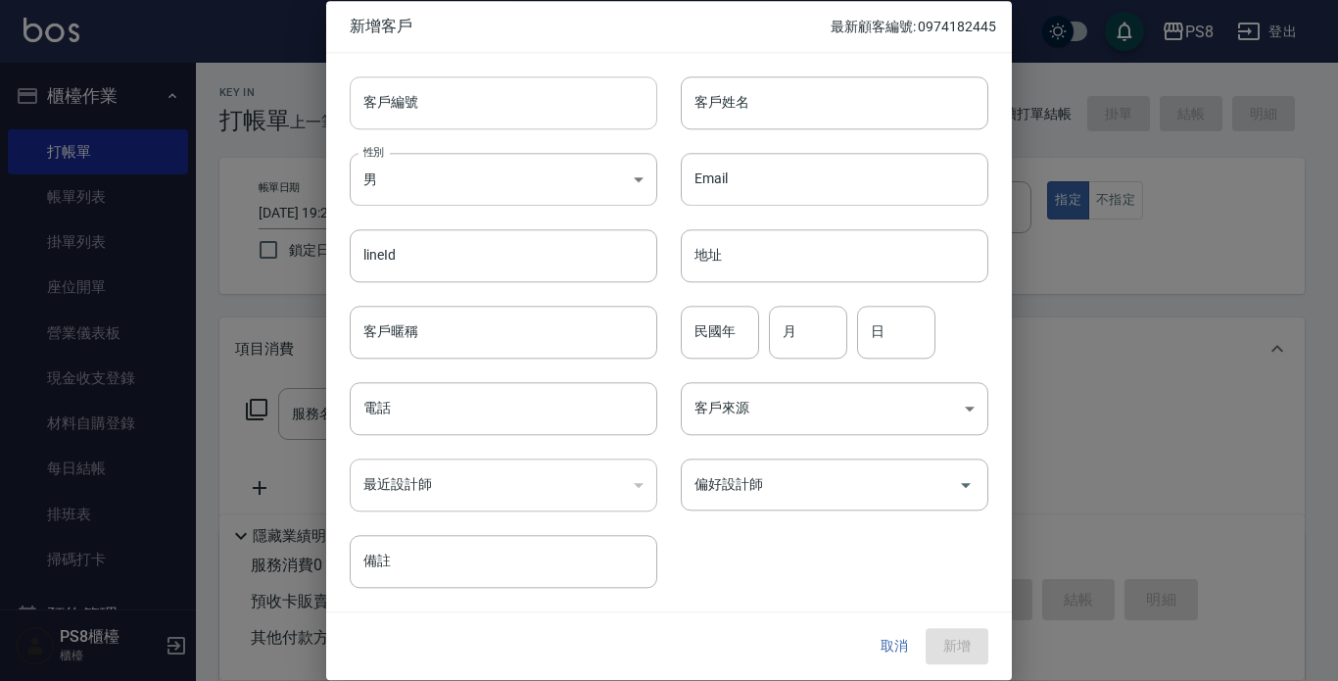
click at [483, 94] on input "客戶編號" at bounding box center [504, 102] width 308 height 53
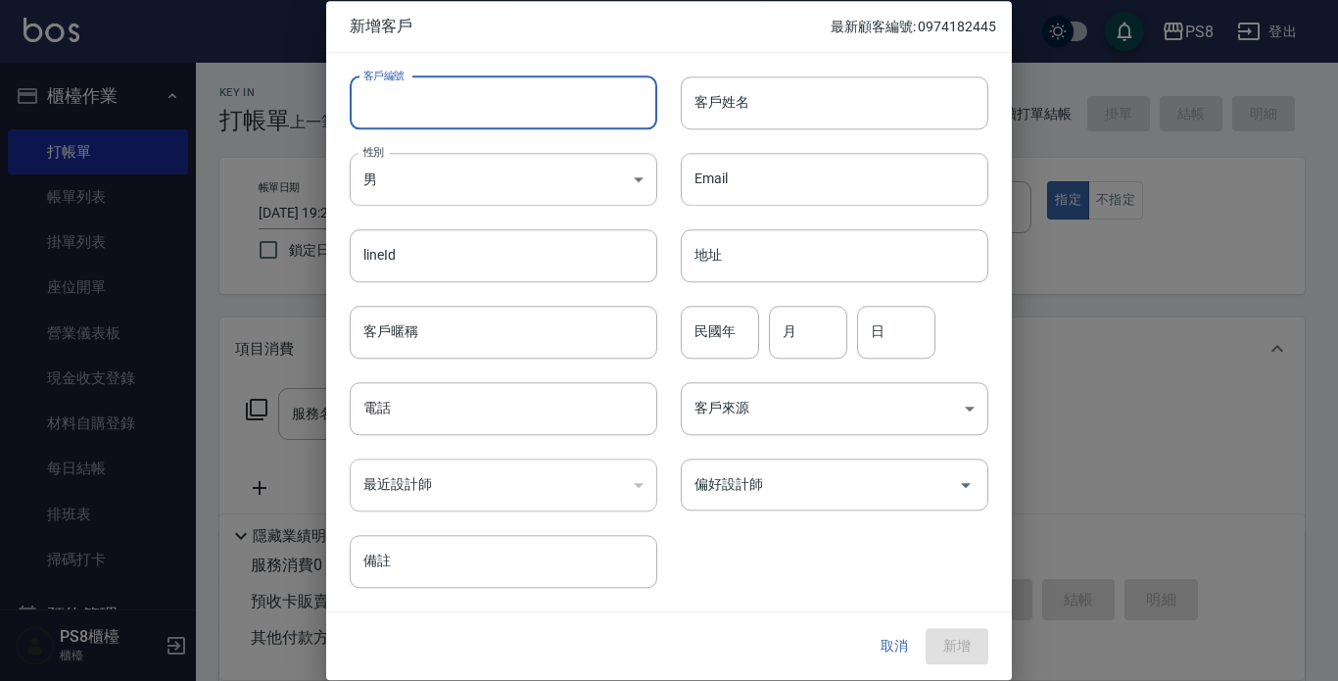
paste input "0971305875"
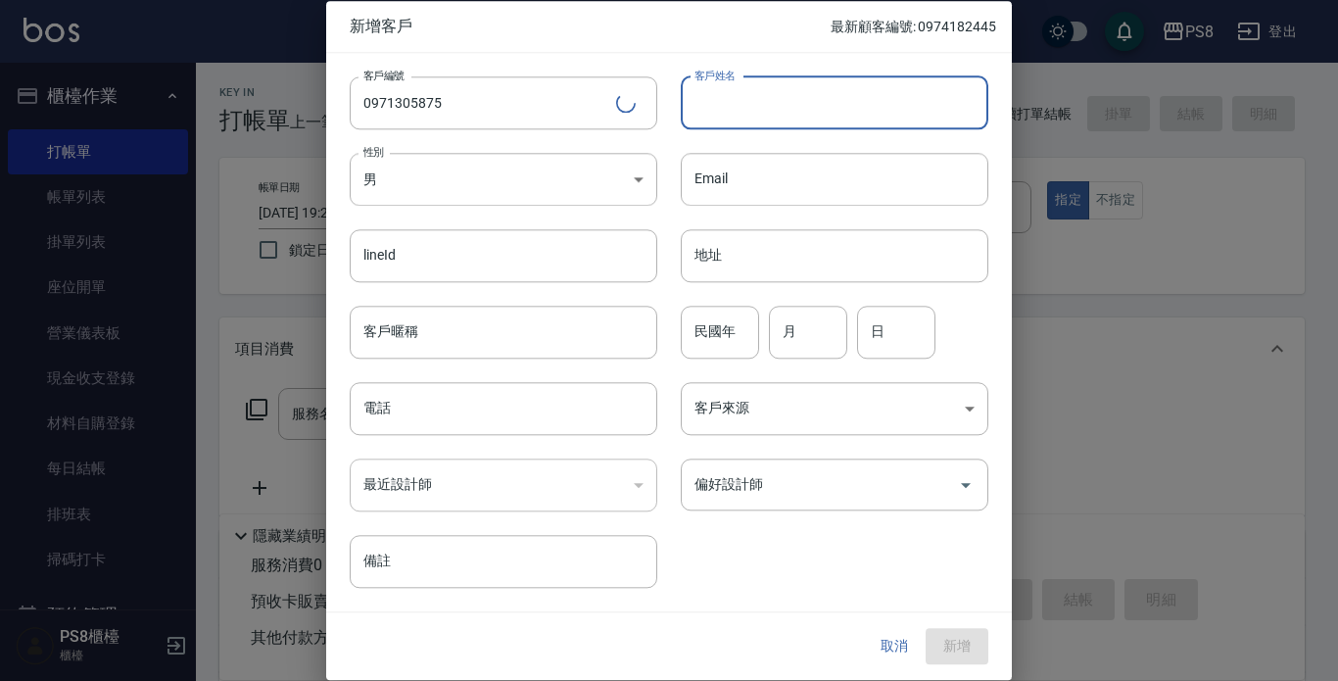
click at [737, 111] on input "客戶姓名" at bounding box center [835, 102] width 308 height 53
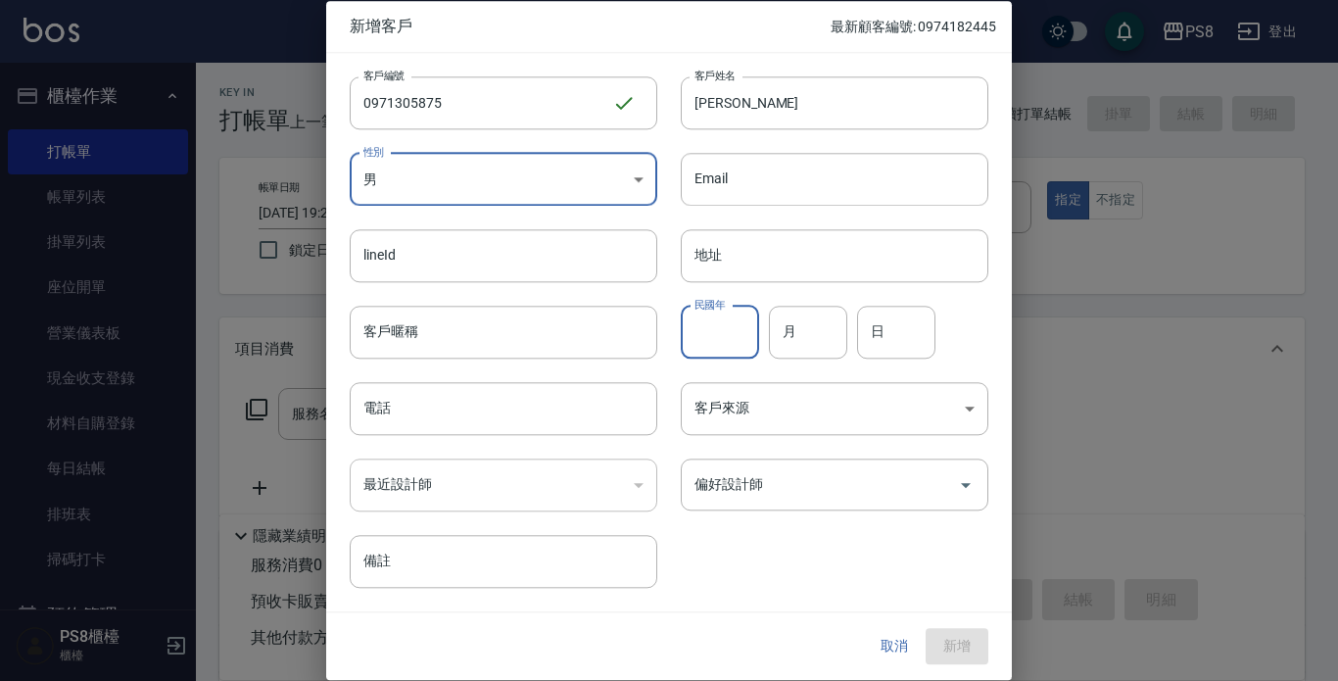
click at [727, 353] on input "民國年" at bounding box center [720, 332] width 78 height 53
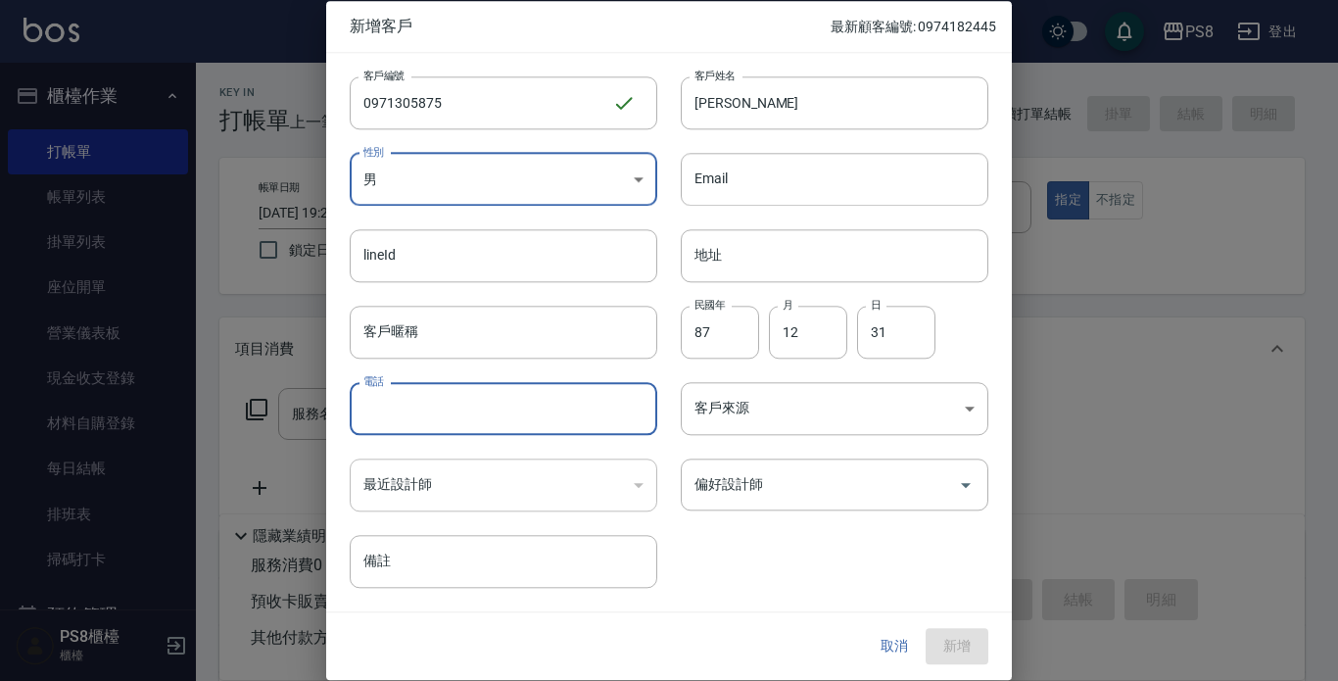
paste input "0971305875"
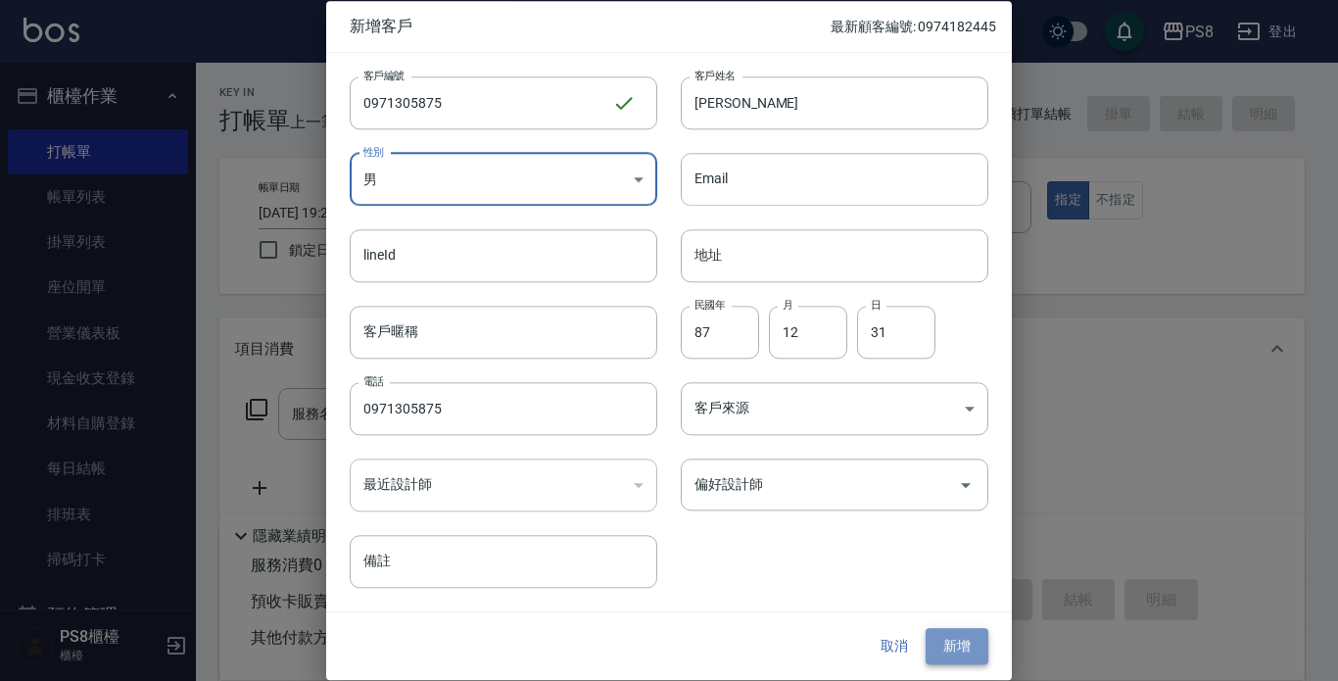
click at [969, 633] on button "新增" at bounding box center [957, 647] width 63 height 36
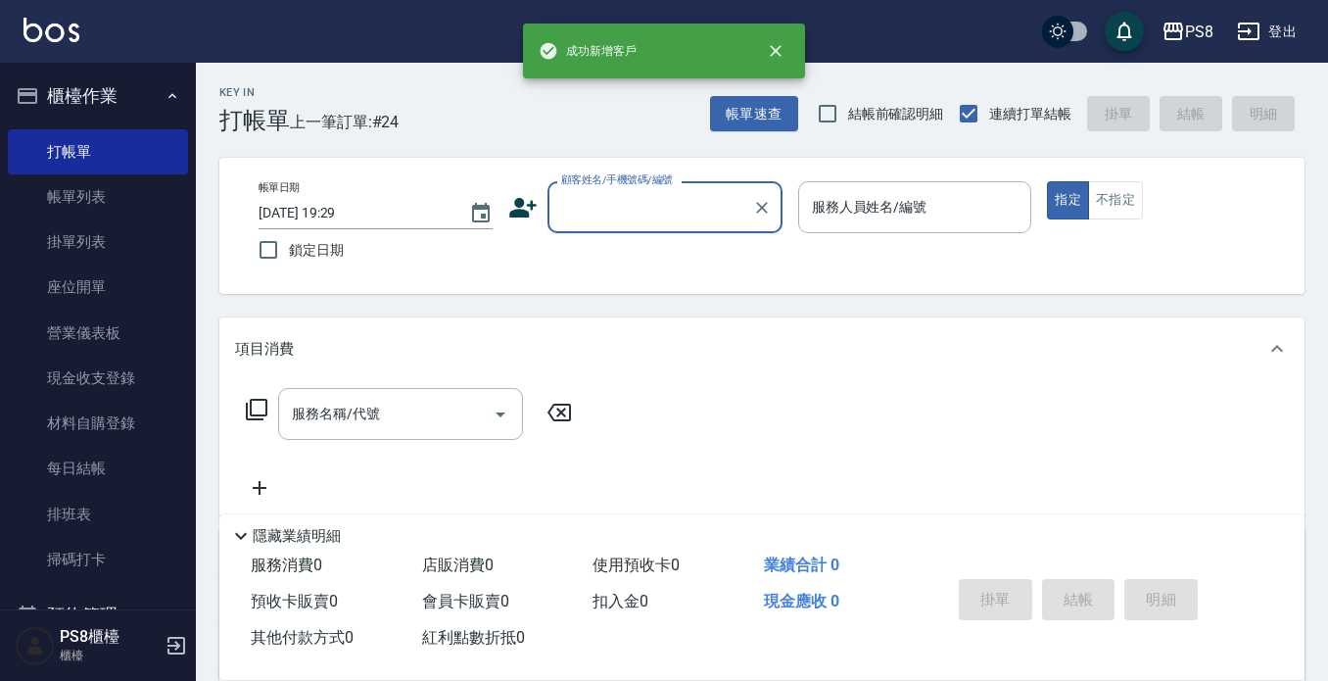
click at [691, 199] on input "顧客姓名/手機號碼/編號" at bounding box center [650, 207] width 188 height 34
paste input "0971305875"
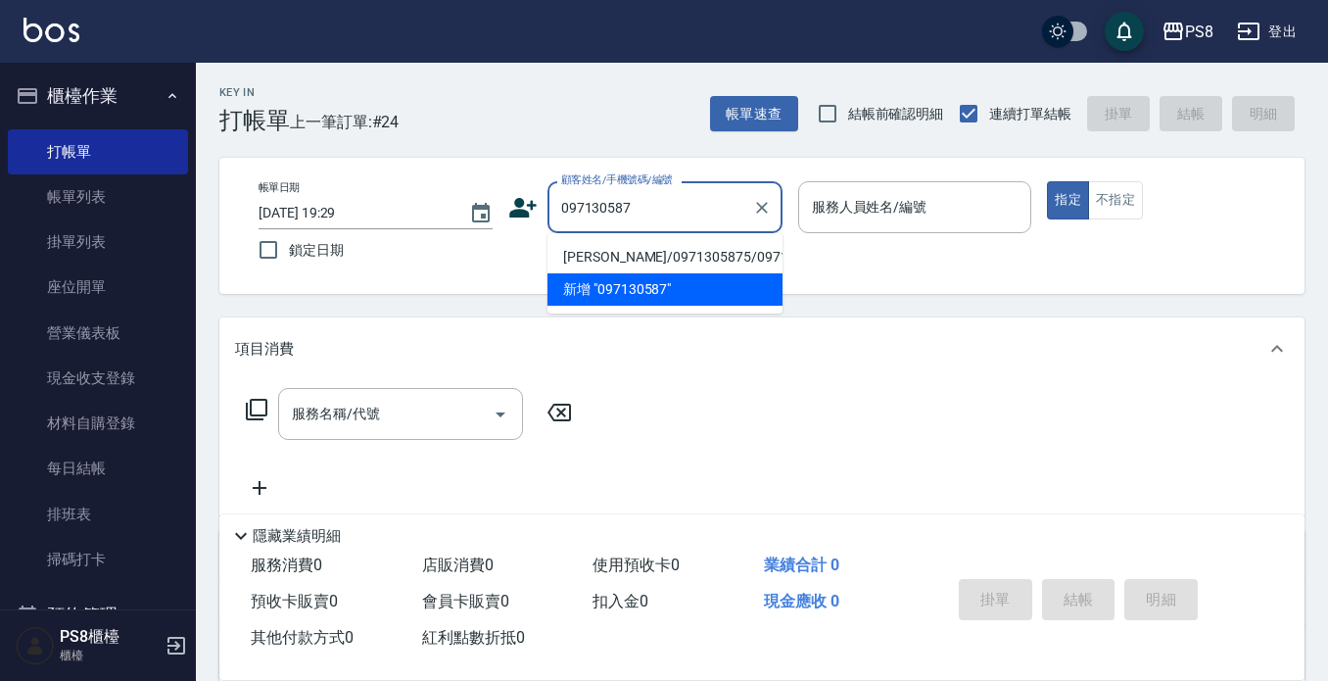
click at [687, 253] on li "[PERSON_NAME]/0971305875/0971305875" at bounding box center [665, 257] width 235 height 32
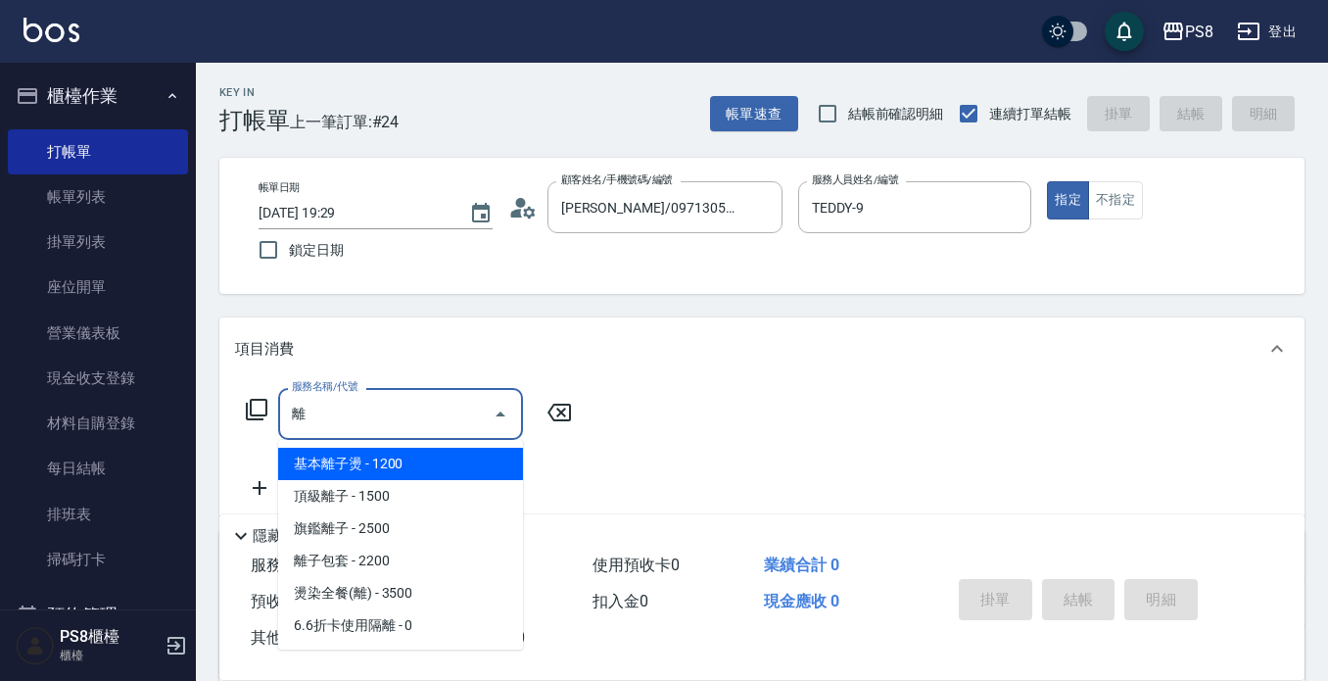
drag, startPoint x: 471, startPoint y: 462, endPoint x: 484, endPoint y: 453, distance: 15.5
click at [471, 462] on span "基本離子燙 - 1200" at bounding box center [400, 464] width 245 height 32
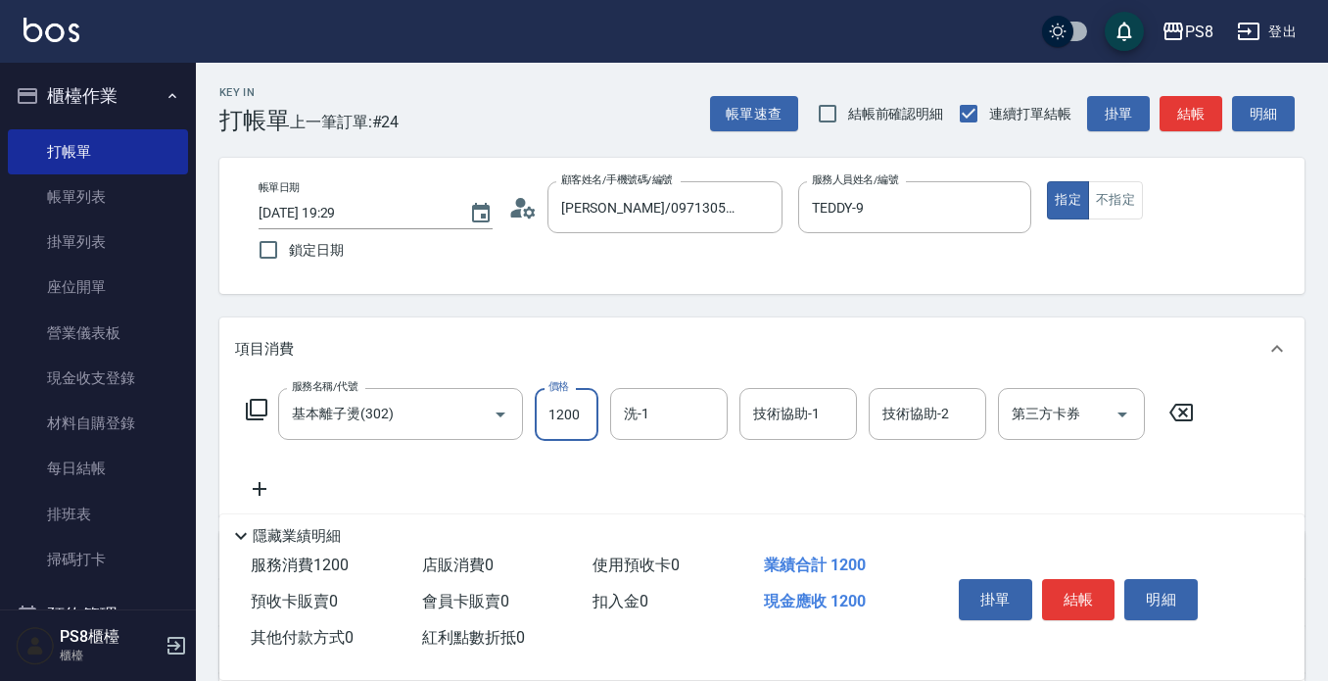
click at [574, 411] on input "1200" at bounding box center [567, 414] width 64 height 53
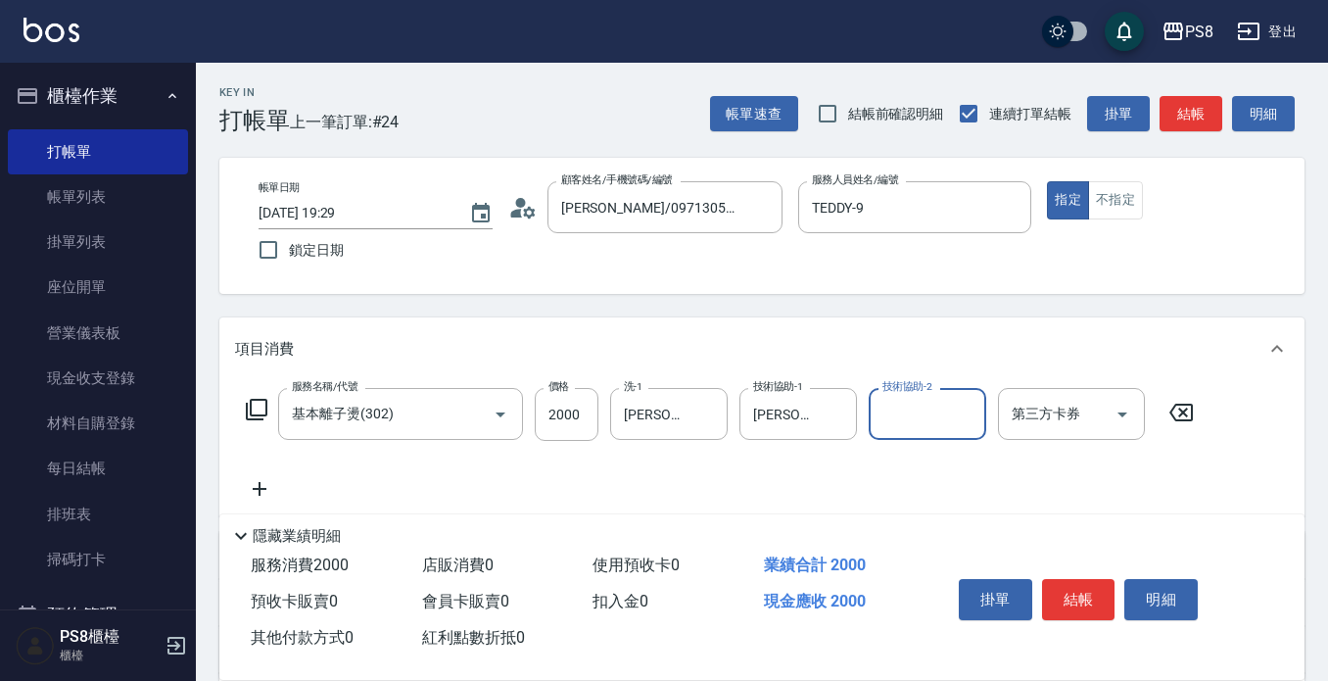
click at [1105, 593] on button "結帳" at bounding box center [1078, 599] width 73 height 41
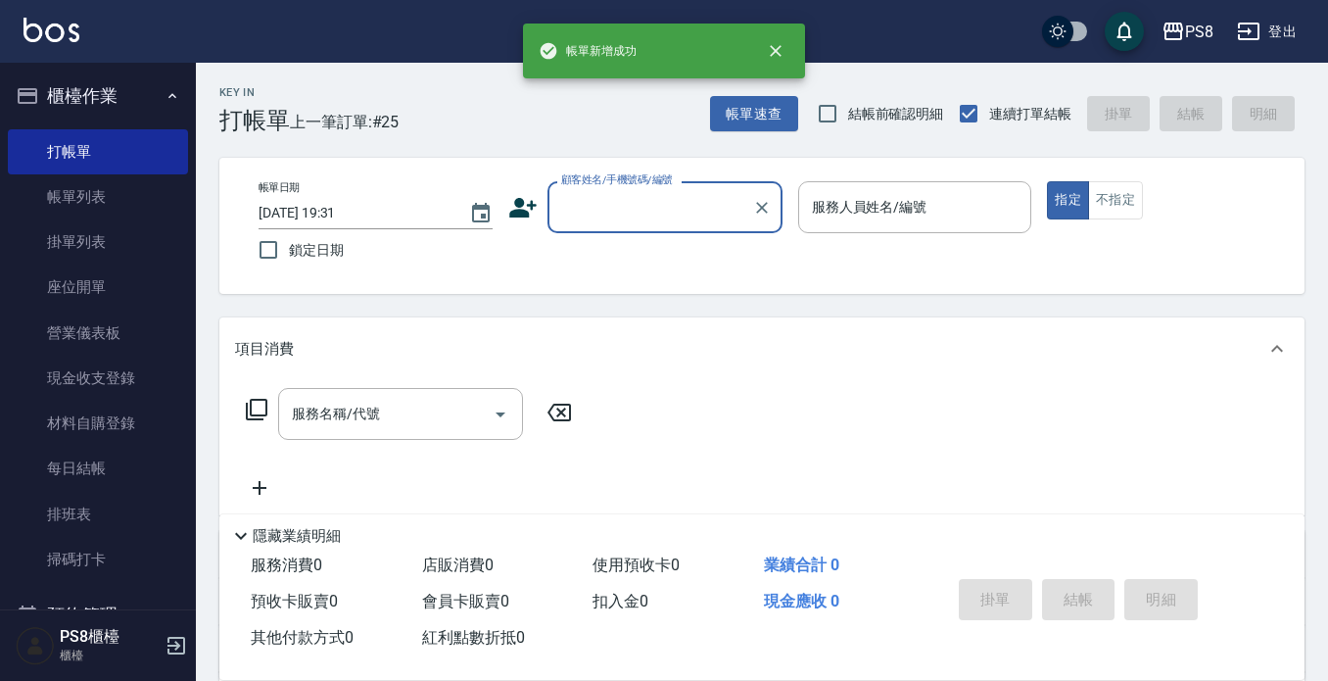
click at [581, 214] on input "顧客姓名/手機號碼/編號" at bounding box center [650, 207] width 188 height 34
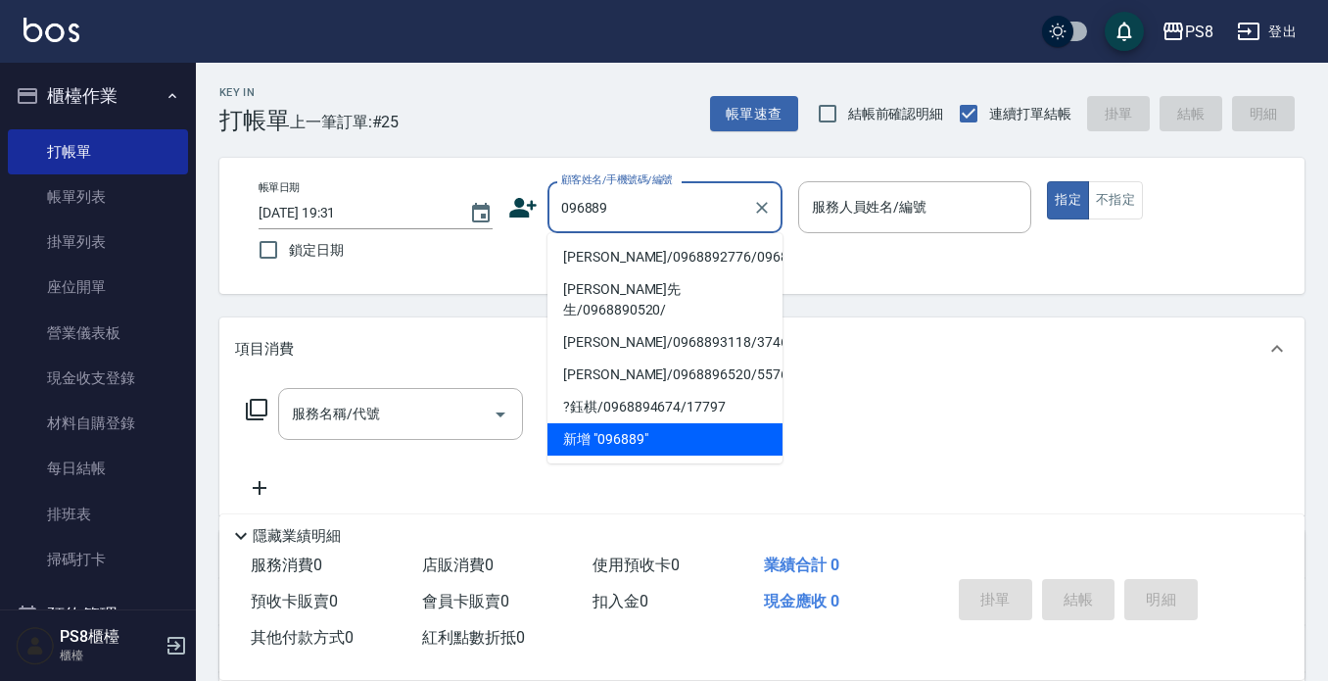
click at [608, 258] on li "[PERSON_NAME]/0968892776/0968892776" at bounding box center [665, 257] width 235 height 32
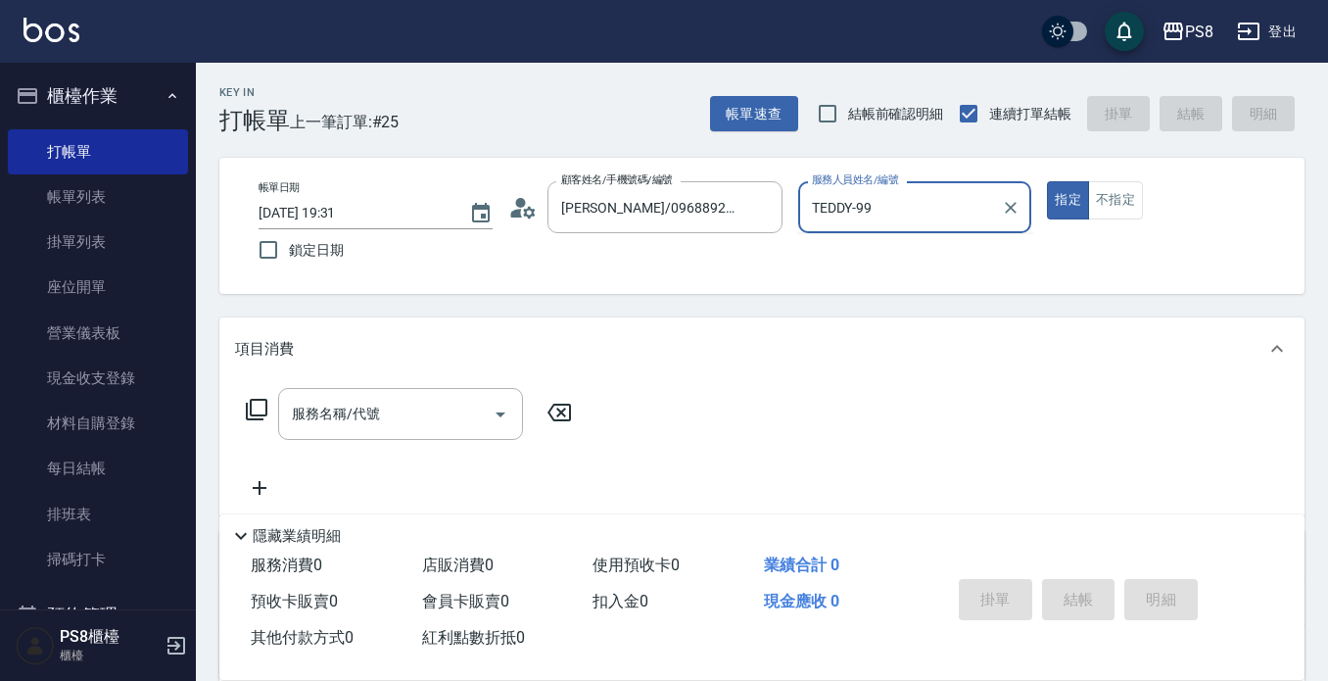
click at [1047, 181] on button "指定" at bounding box center [1068, 200] width 42 height 38
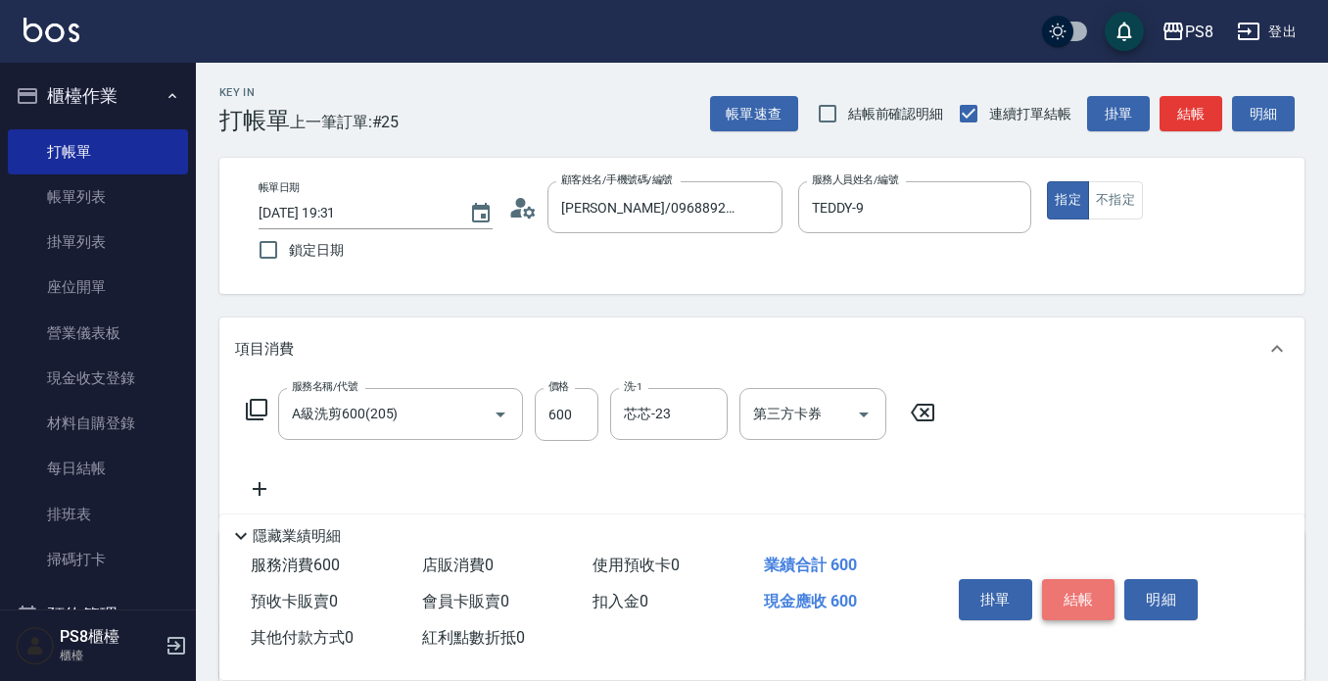
click at [1084, 579] on button "結帳" at bounding box center [1078, 599] width 73 height 41
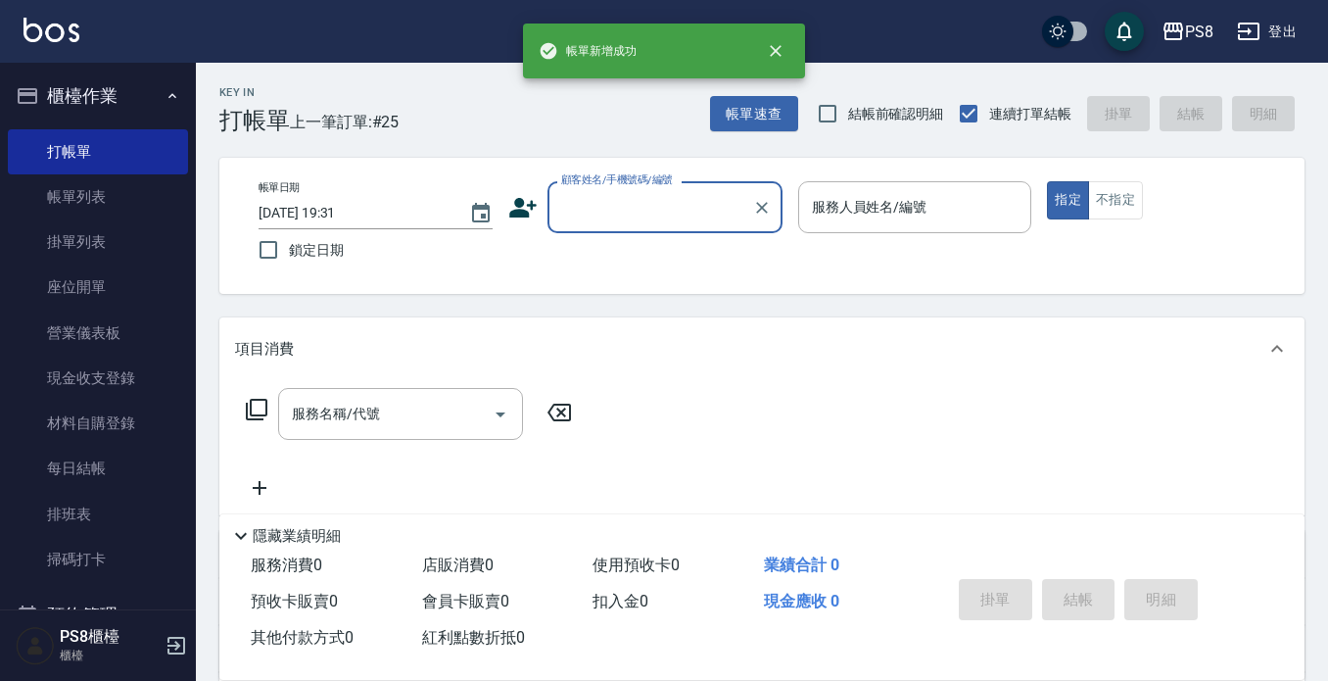
click at [620, 192] on input "顧客姓名/手機號碼/編號" at bounding box center [650, 207] width 188 height 34
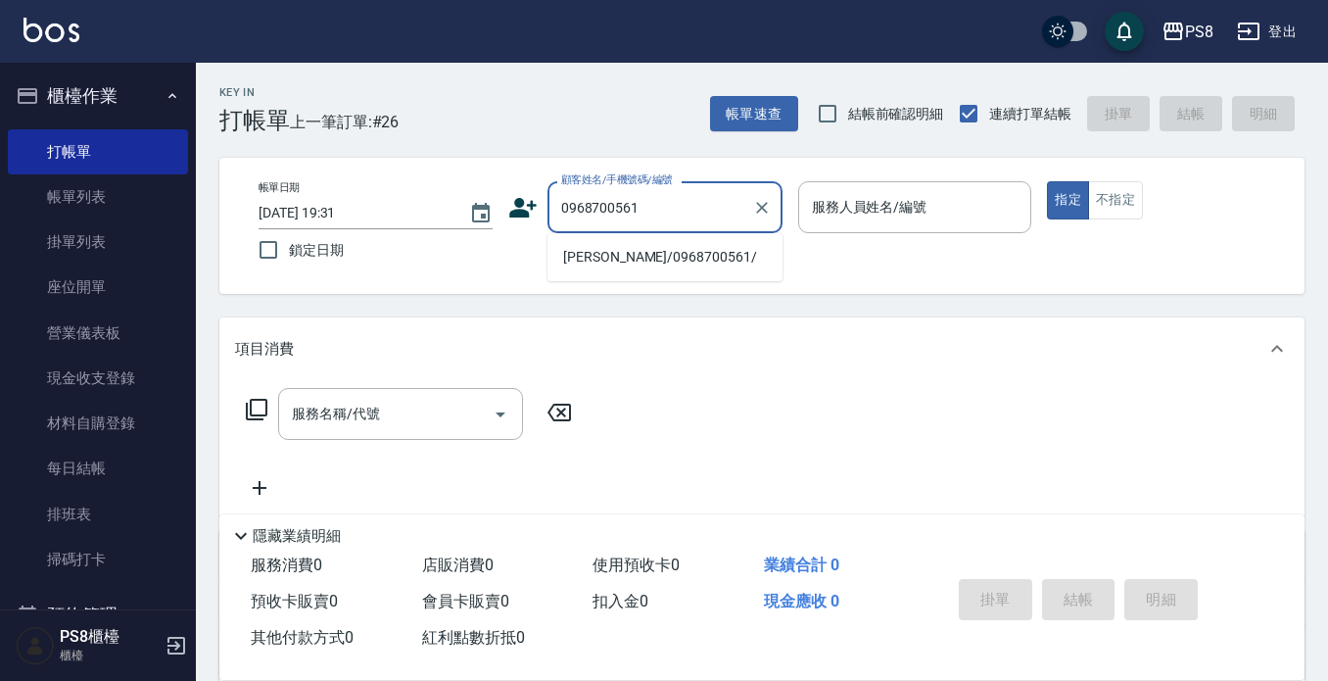
click at [628, 241] on ul "[PERSON_NAME]/0968700561/" at bounding box center [665, 257] width 235 height 48
click at [628, 244] on li "[PERSON_NAME]/0968700561/" at bounding box center [665, 257] width 235 height 32
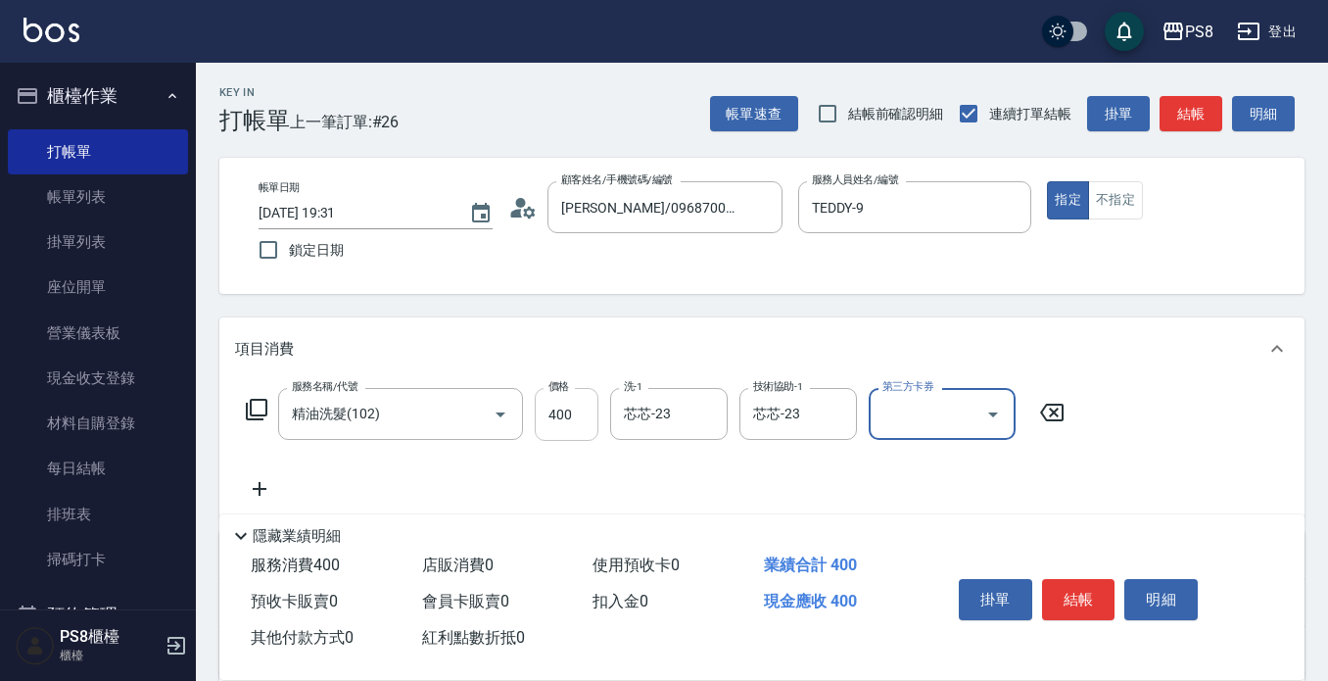
click at [579, 420] on input "400" at bounding box center [567, 414] width 64 height 53
click at [1075, 597] on button "結帳" at bounding box center [1078, 599] width 73 height 41
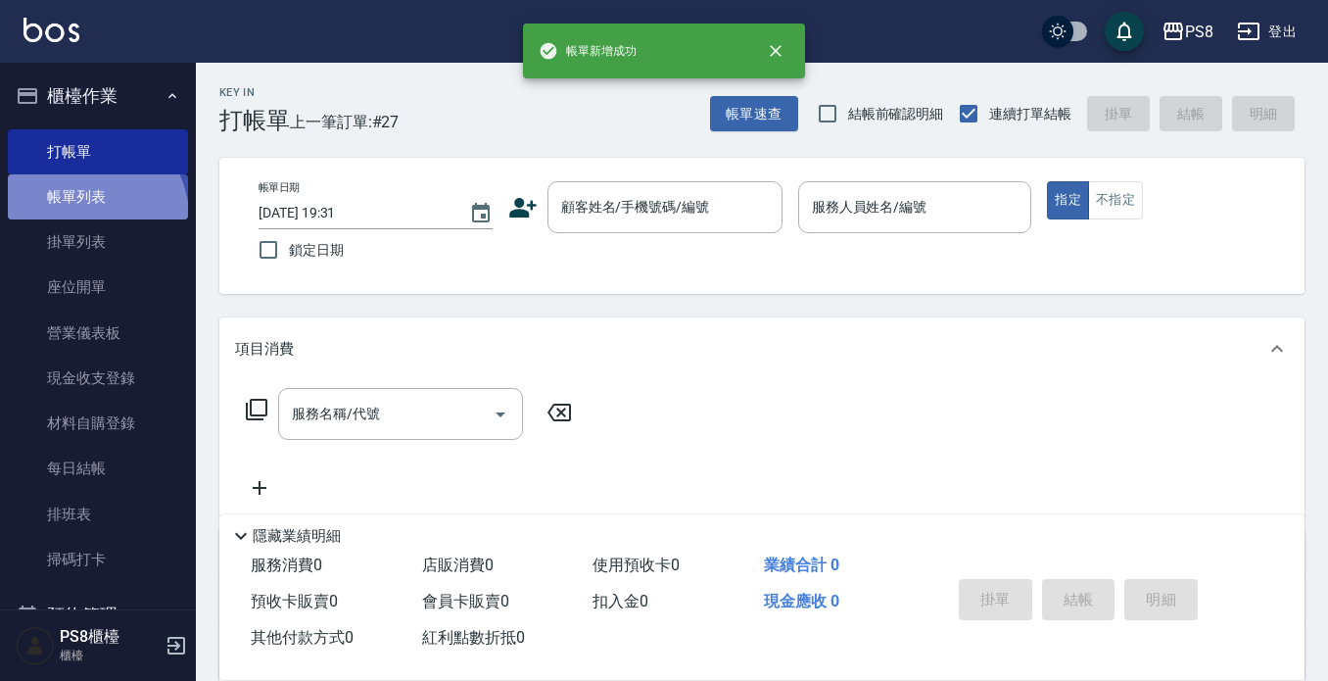
click at [89, 216] on link "帳單列表" at bounding box center [98, 196] width 180 height 45
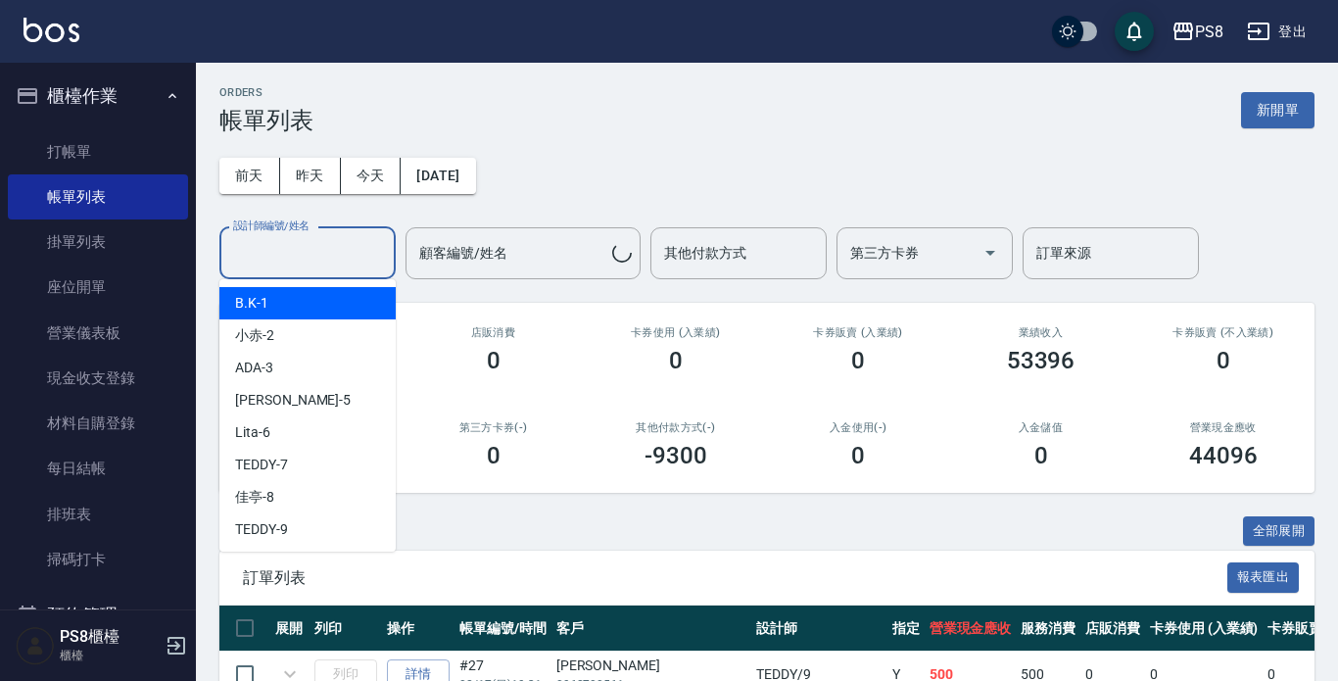
click at [299, 245] on div "設計師編號/姓名 設計師編號/姓名" at bounding box center [307, 253] width 176 height 52
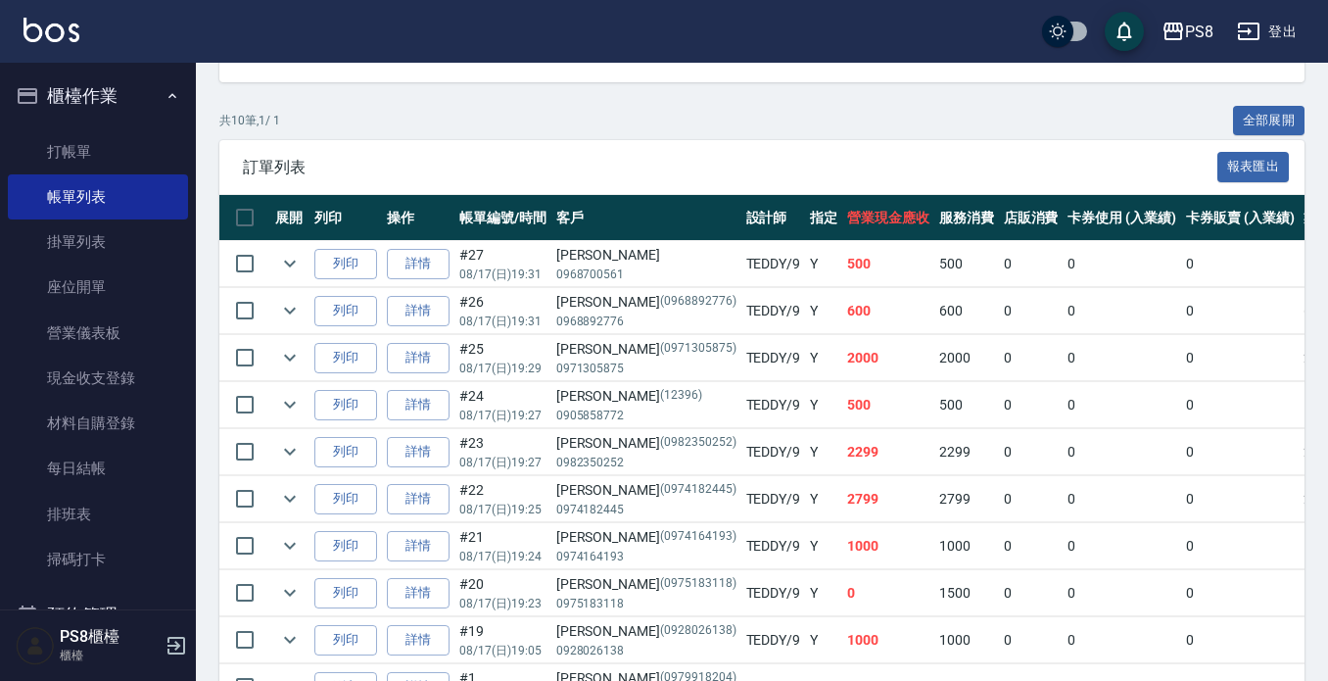
scroll to position [294, 0]
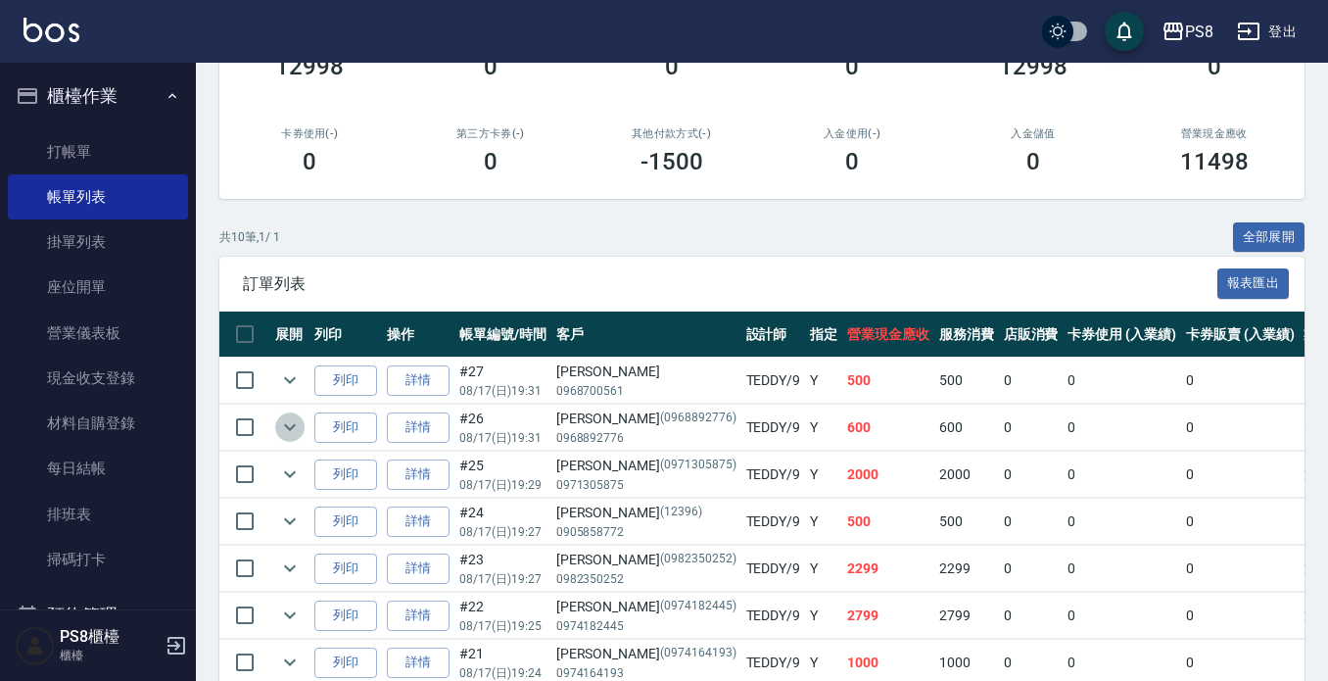
click at [296, 429] on icon "expand row" at bounding box center [290, 427] width 24 height 24
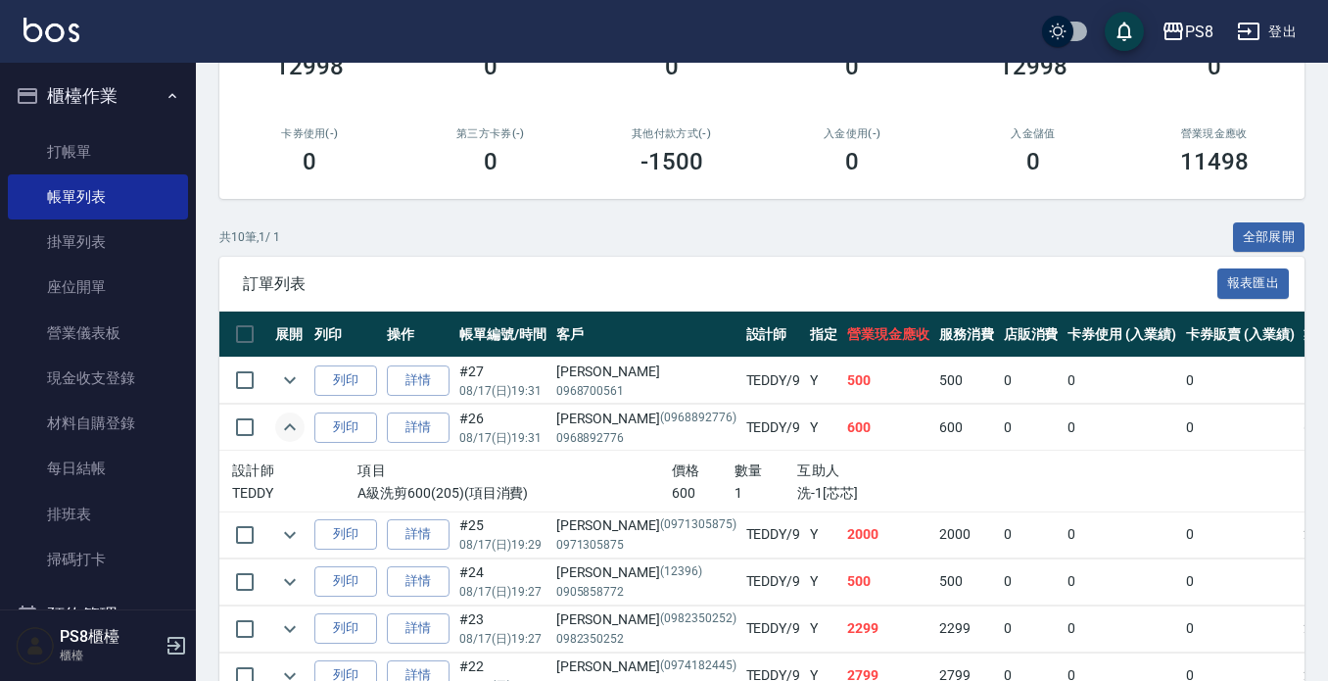
click at [459, 432] on td "#26 08/17 (日) 19:31" at bounding box center [502, 428] width 97 height 46
click at [432, 435] on link "詳情" at bounding box center [418, 427] width 63 height 30
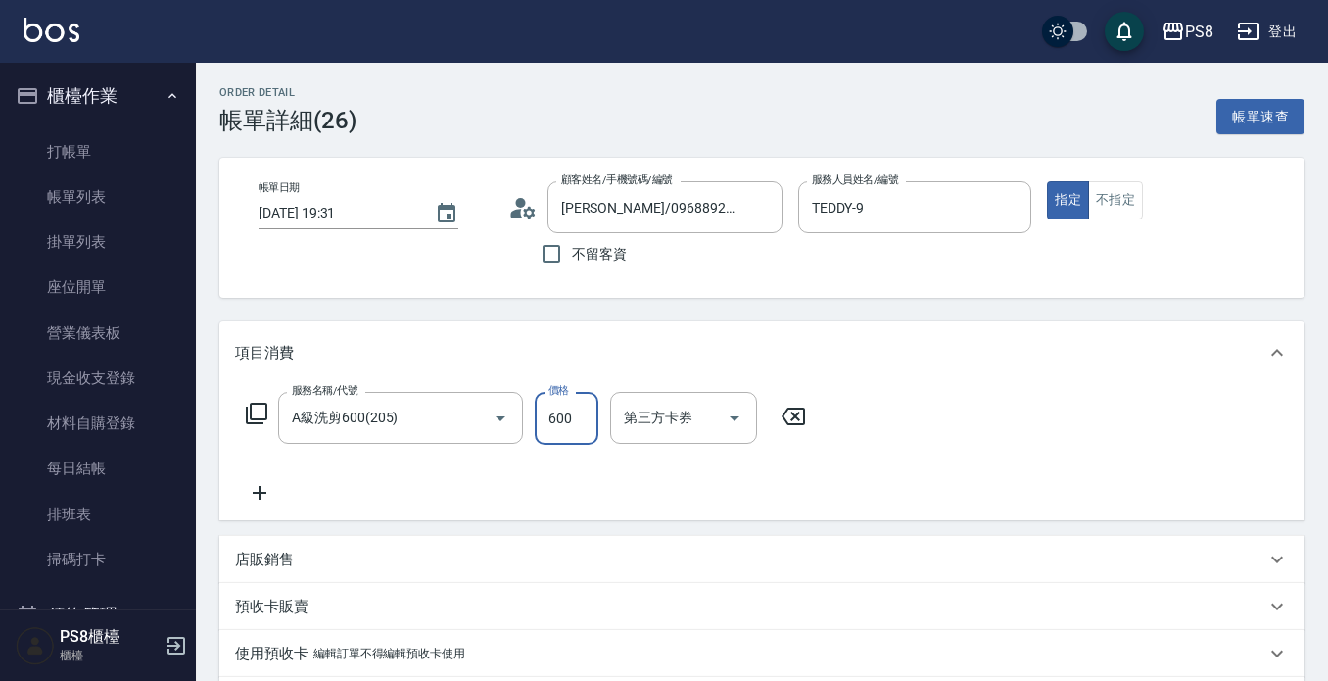
click at [571, 427] on input "600" at bounding box center [567, 418] width 64 height 53
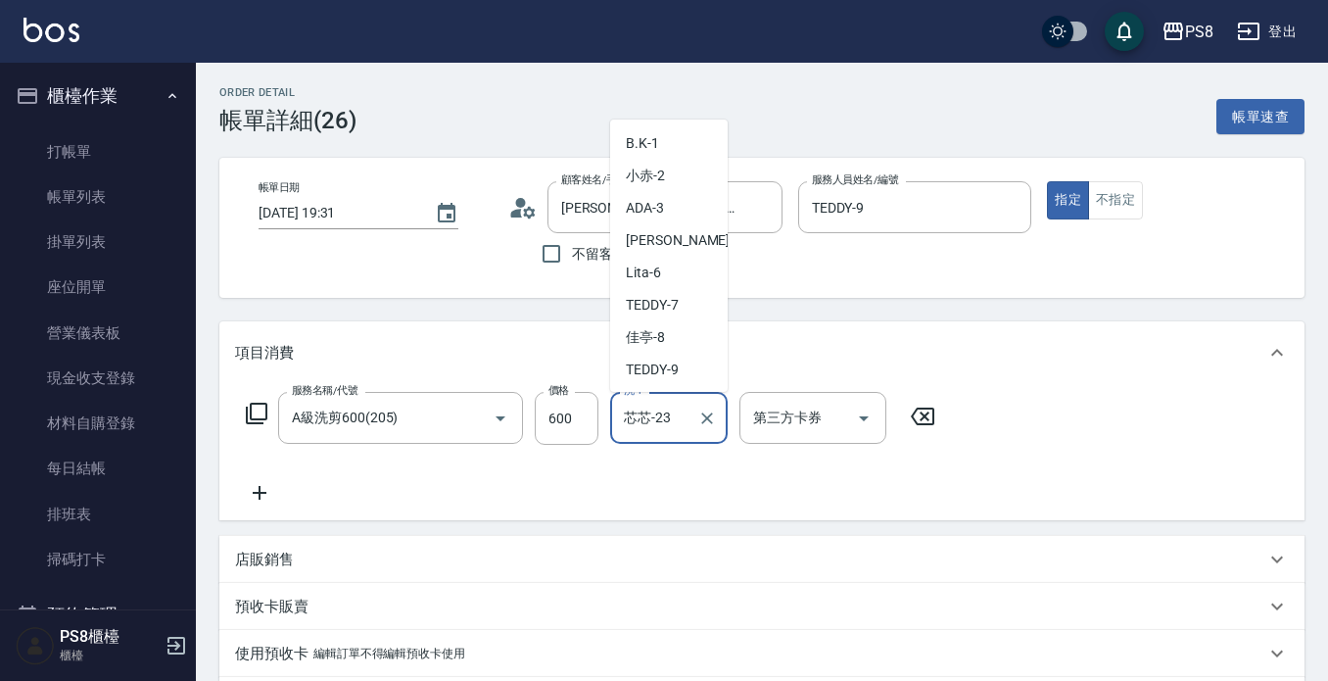
click at [664, 415] on input "芯芯-23" at bounding box center [654, 418] width 71 height 34
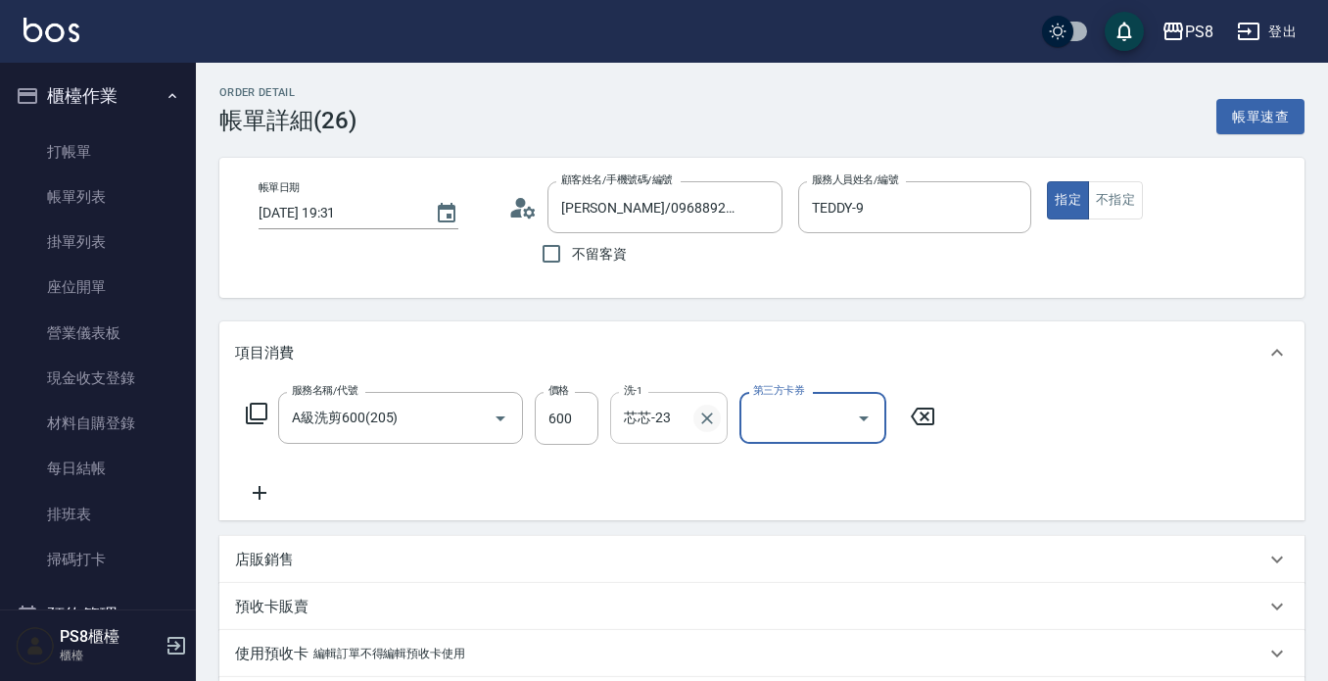
click at [694, 423] on div at bounding box center [705, 418] width 25 height 52
click at [710, 418] on icon "Clear" at bounding box center [707, 418] width 20 height 20
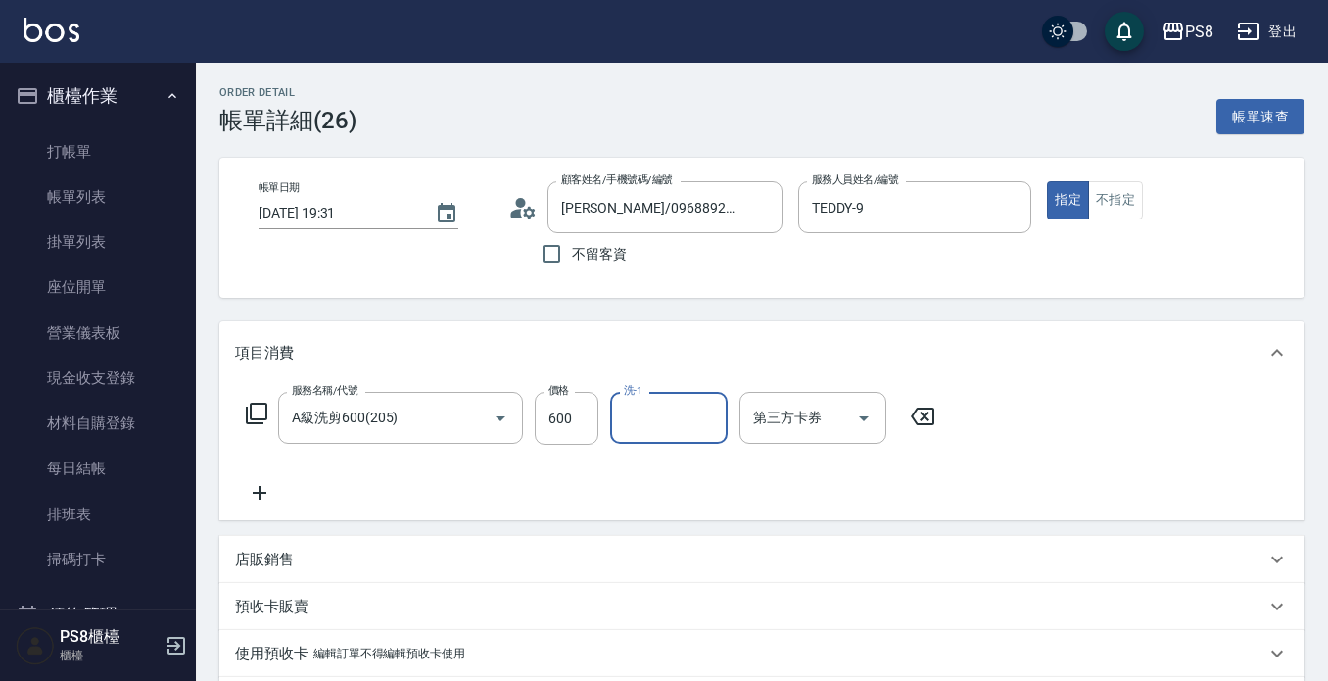
click at [663, 421] on input "洗-1" at bounding box center [669, 418] width 100 height 34
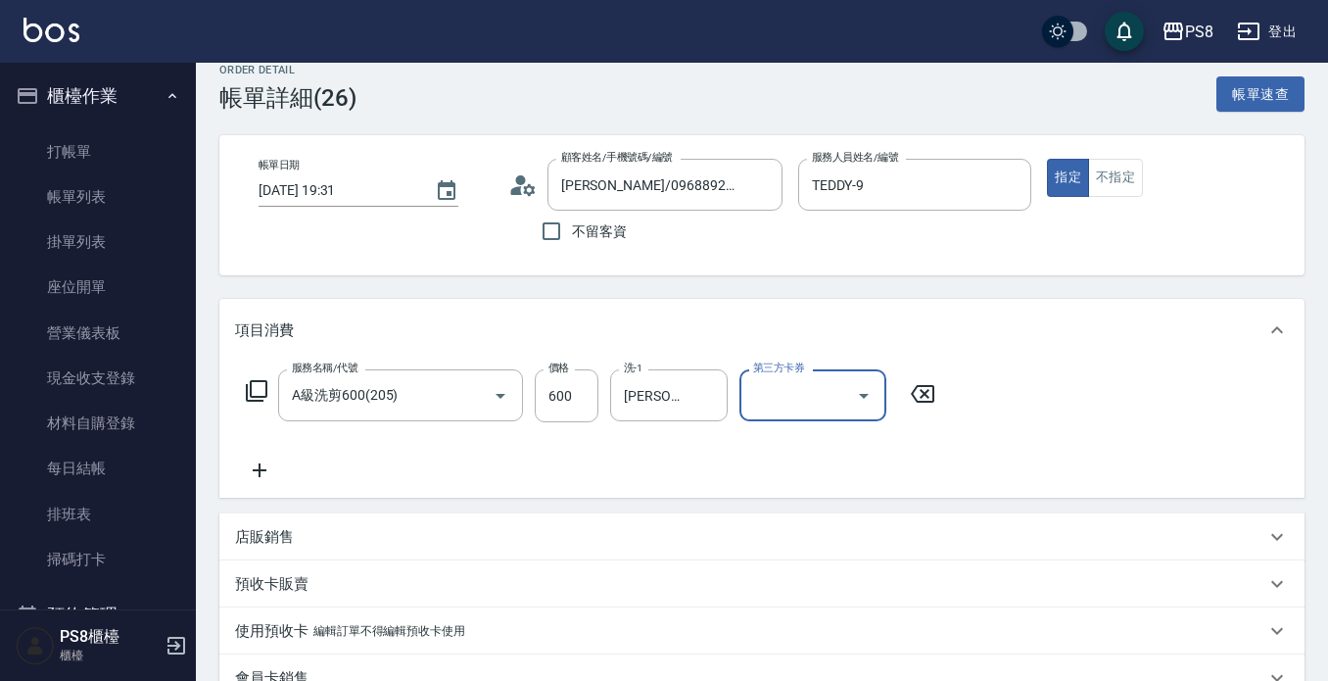
scroll to position [349, 0]
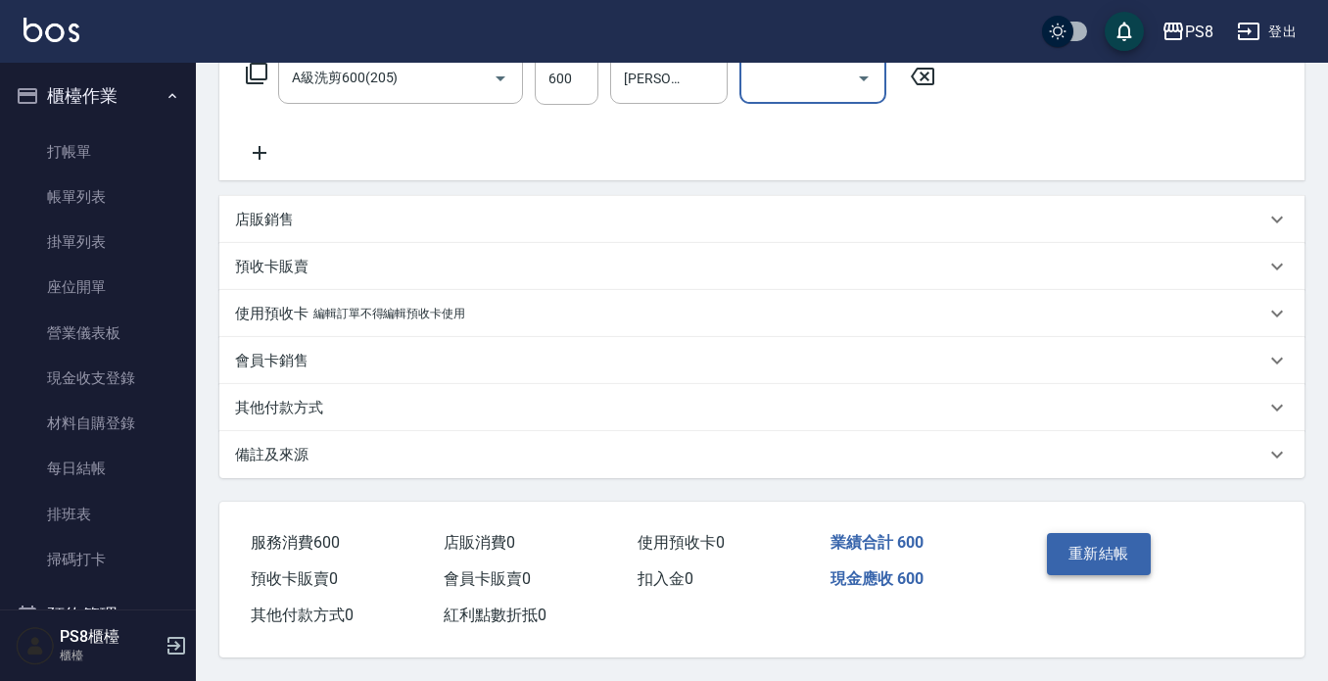
click at [1095, 541] on button "重新結帳" at bounding box center [1099, 553] width 104 height 41
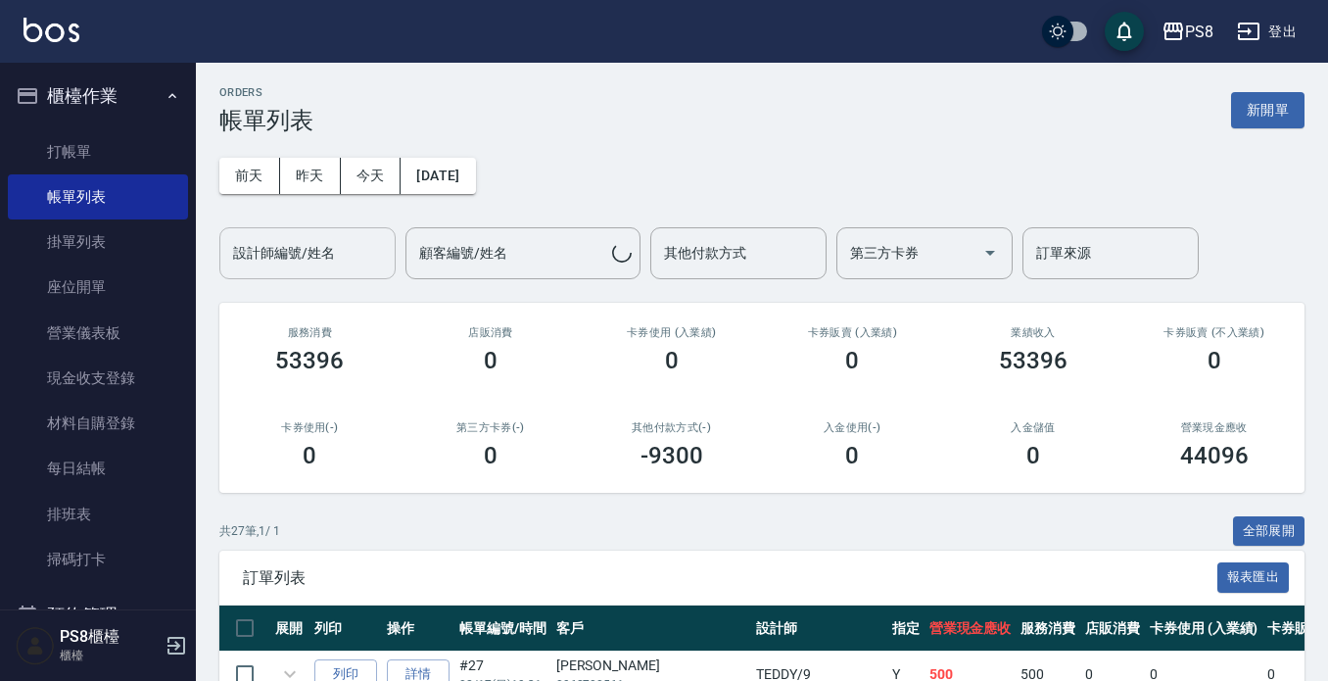
click at [282, 265] on input "設計師編號/姓名" at bounding box center [307, 253] width 159 height 34
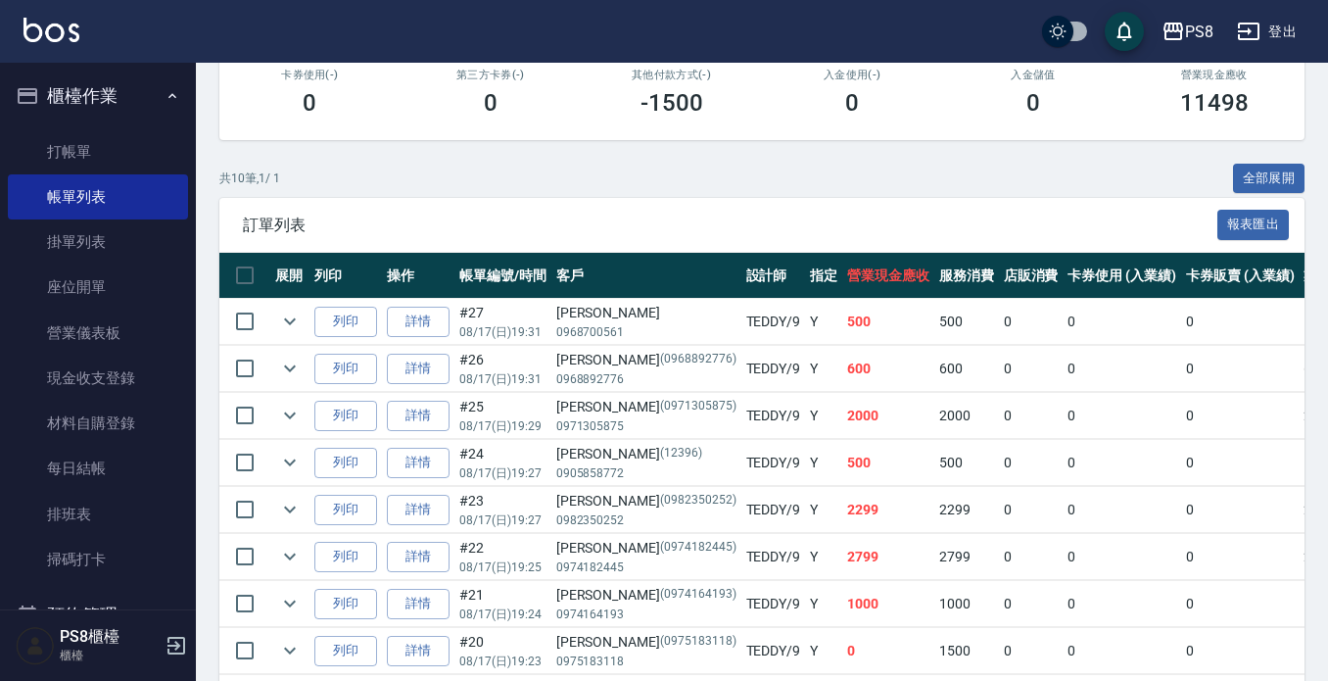
scroll to position [490, 0]
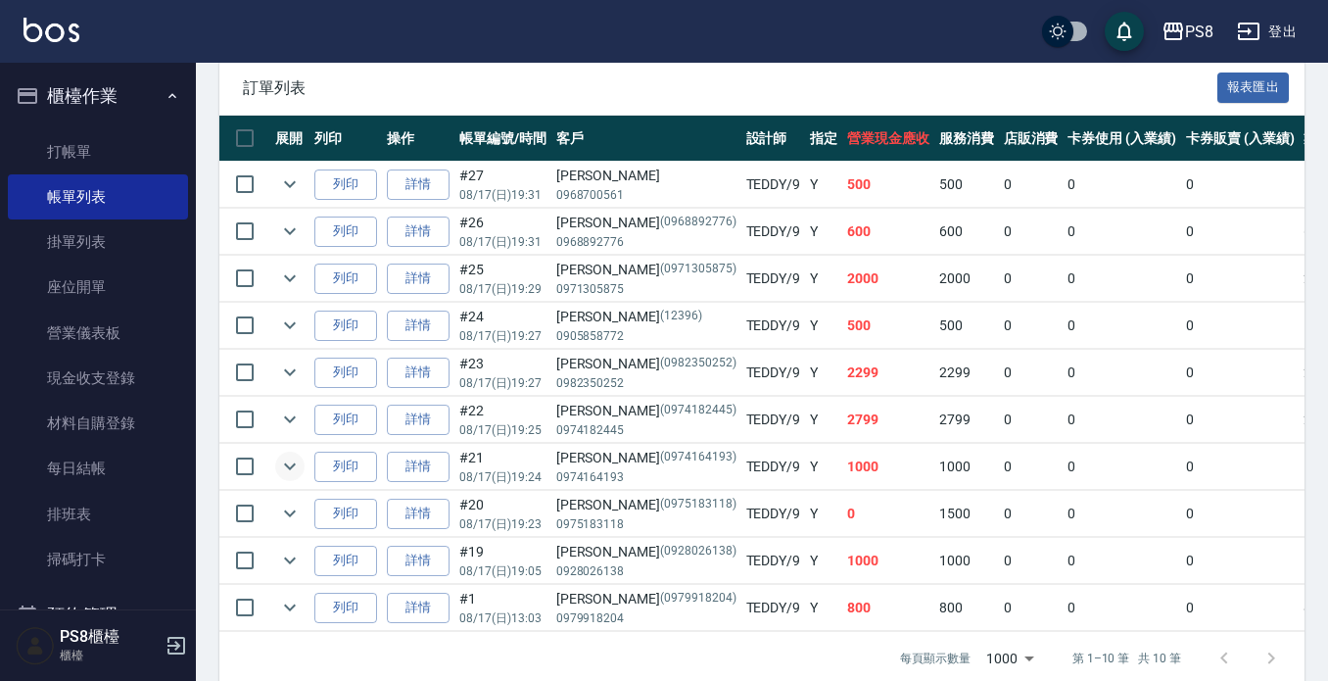
click at [302, 472] on button "expand row" at bounding box center [289, 466] width 29 height 29
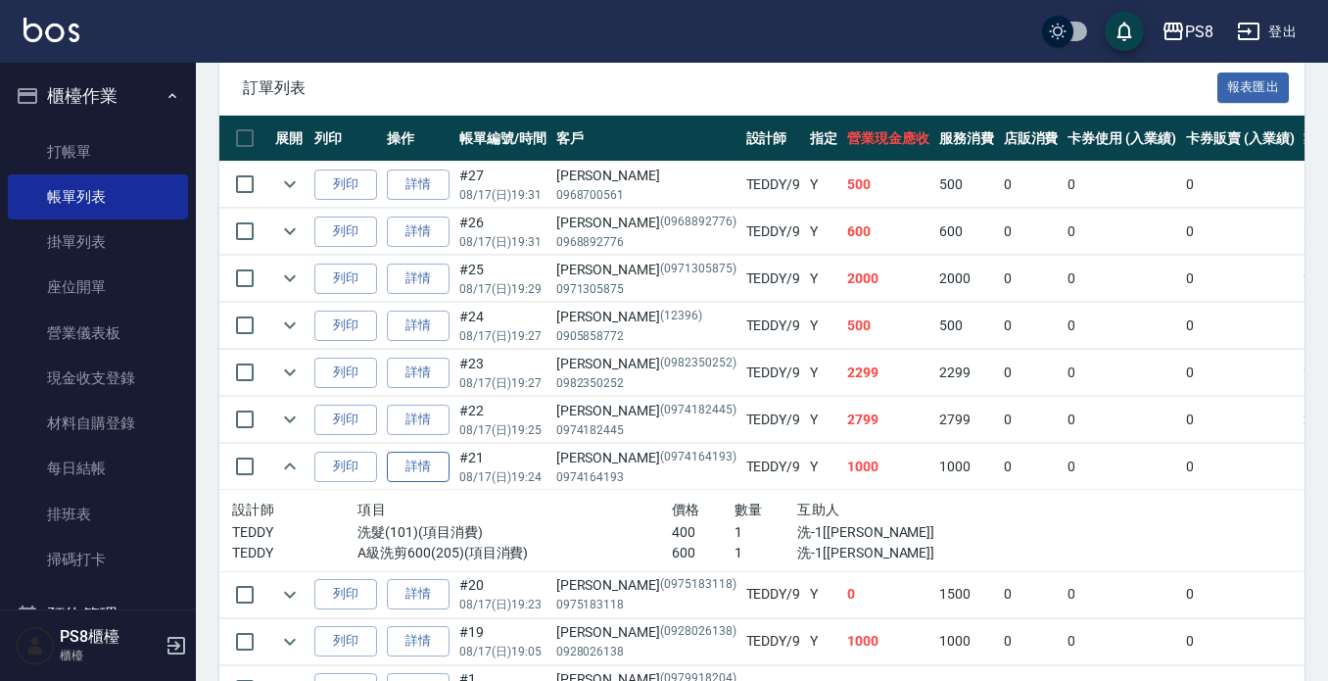
click at [415, 474] on link "詳情" at bounding box center [418, 467] width 63 height 30
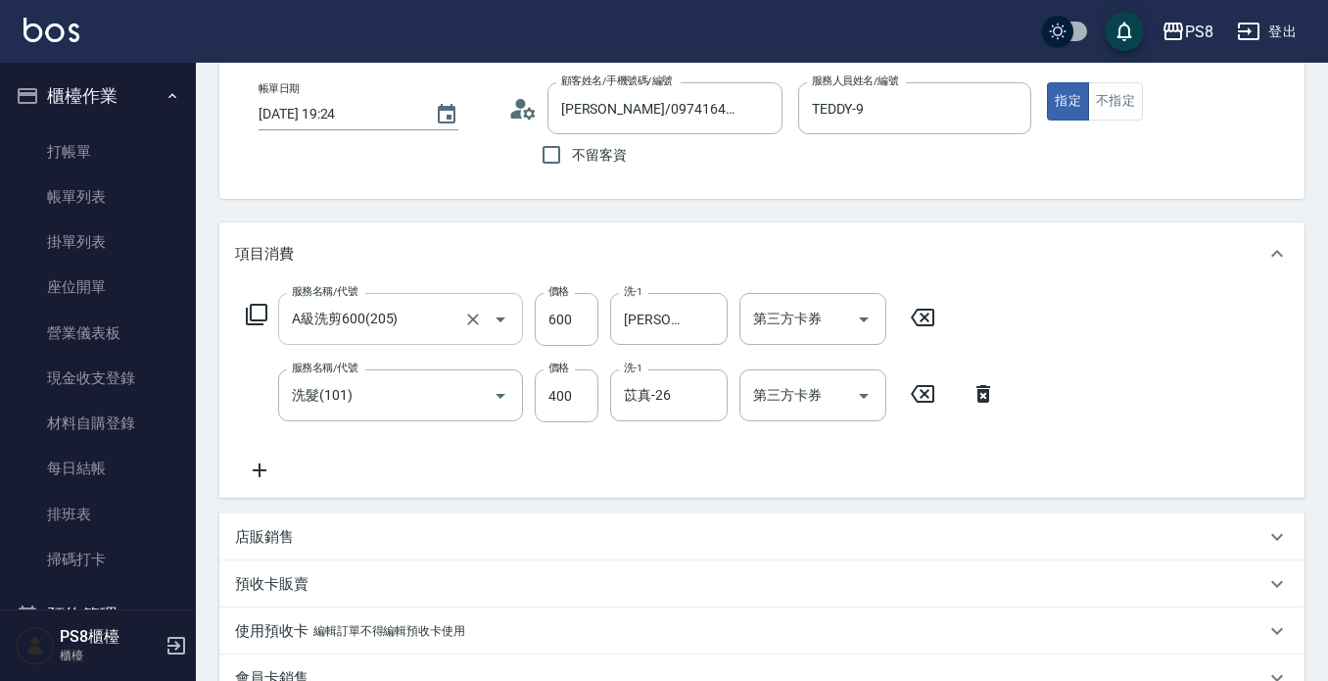
scroll to position [98, 0]
click at [471, 332] on button "Clear" at bounding box center [472, 320] width 27 height 27
click at [913, 316] on icon at bounding box center [923, 318] width 24 height 18
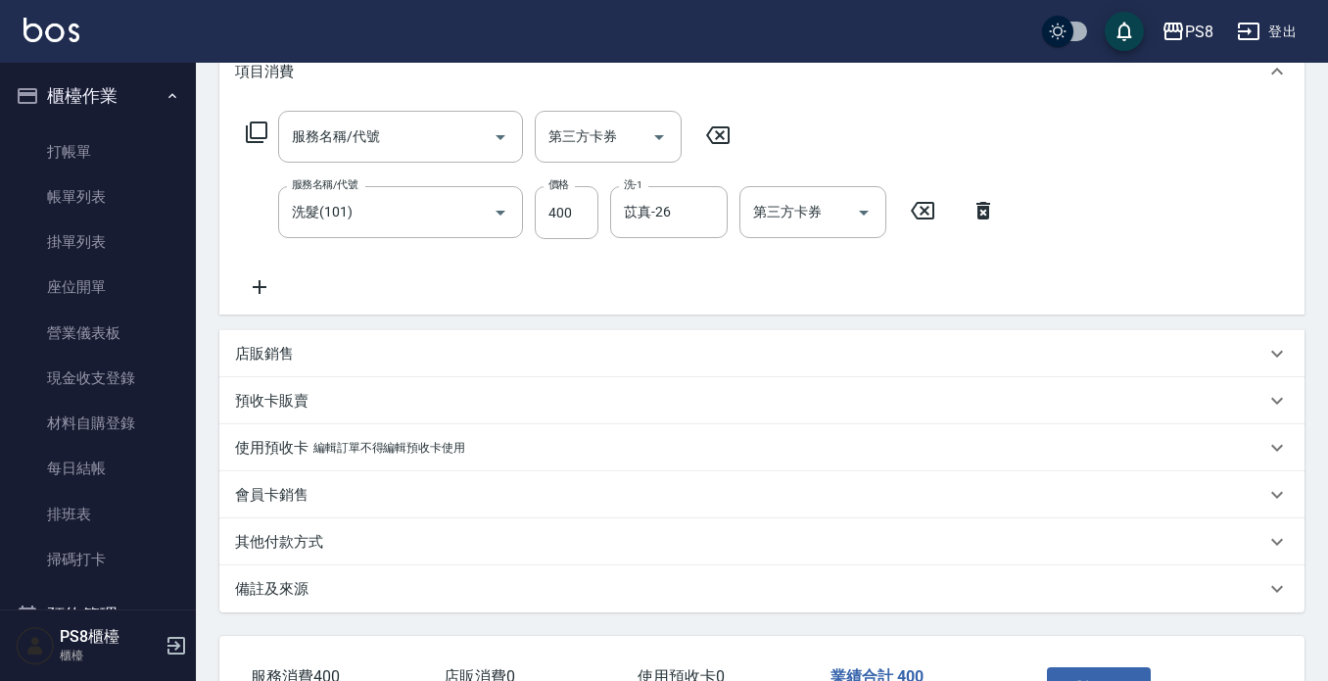
scroll to position [424, 0]
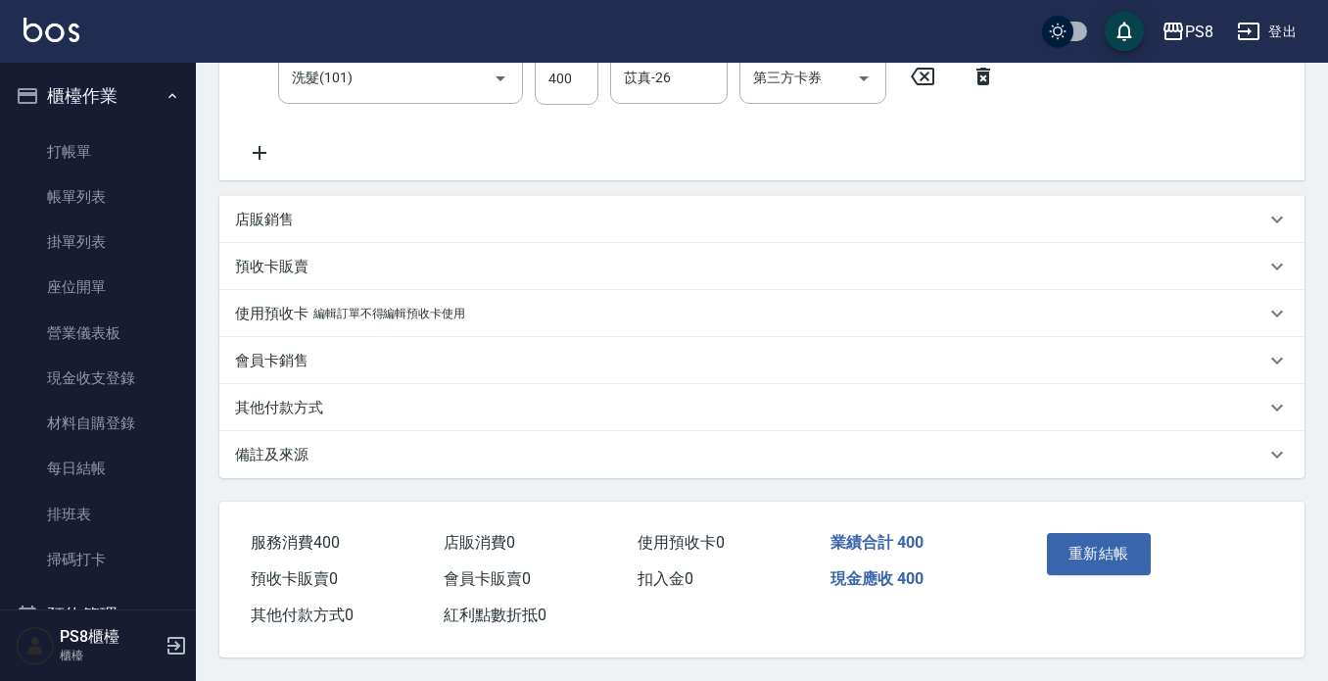
click at [1096, 525] on div "重新結帳" at bounding box center [1094, 567] width 110 height 85
click at [1120, 533] on button "重新結帳" at bounding box center [1099, 553] width 104 height 41
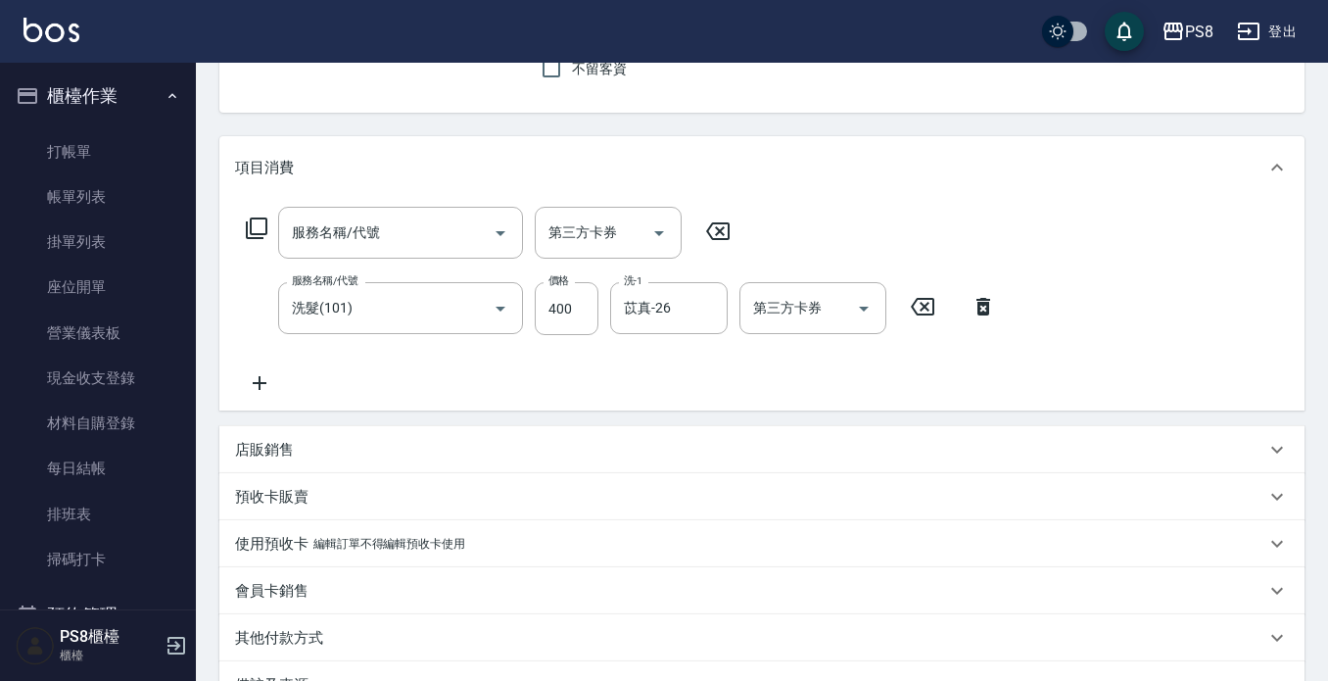
scroll to position [0, 0]
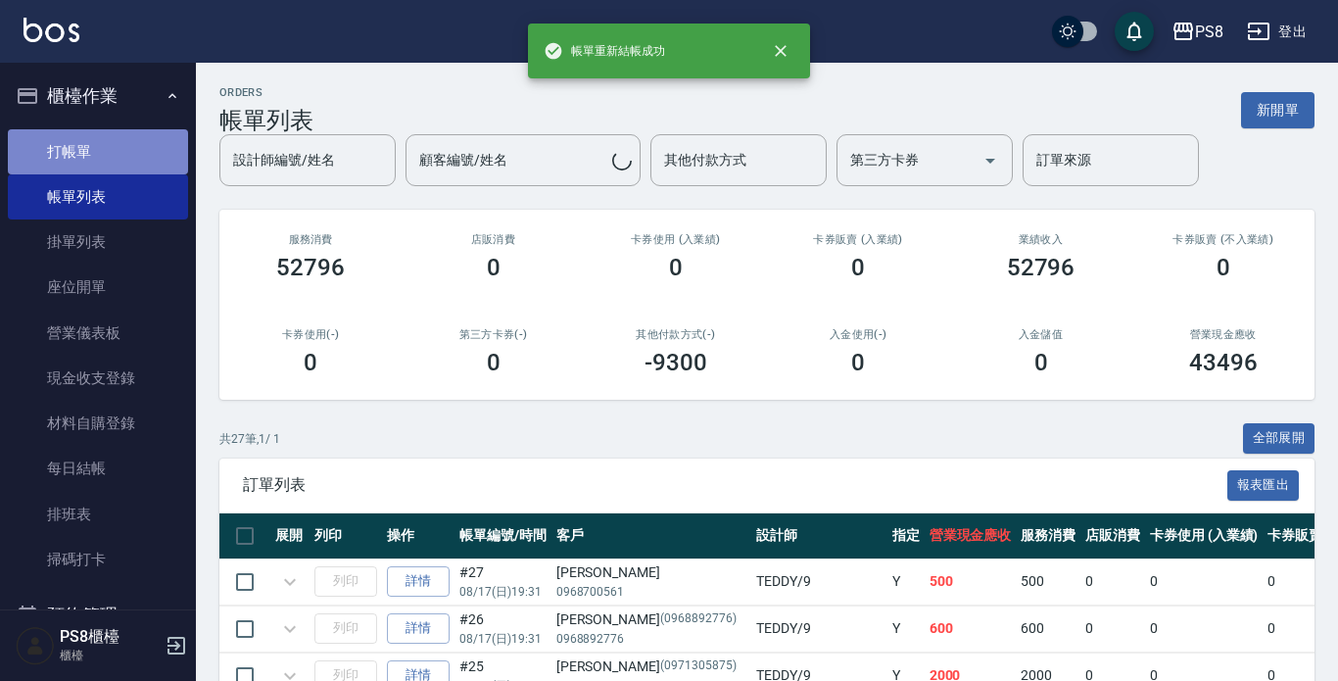
click at [140, 153] on link "打帳單" at bounding box center [98, 151] width 180 height 45
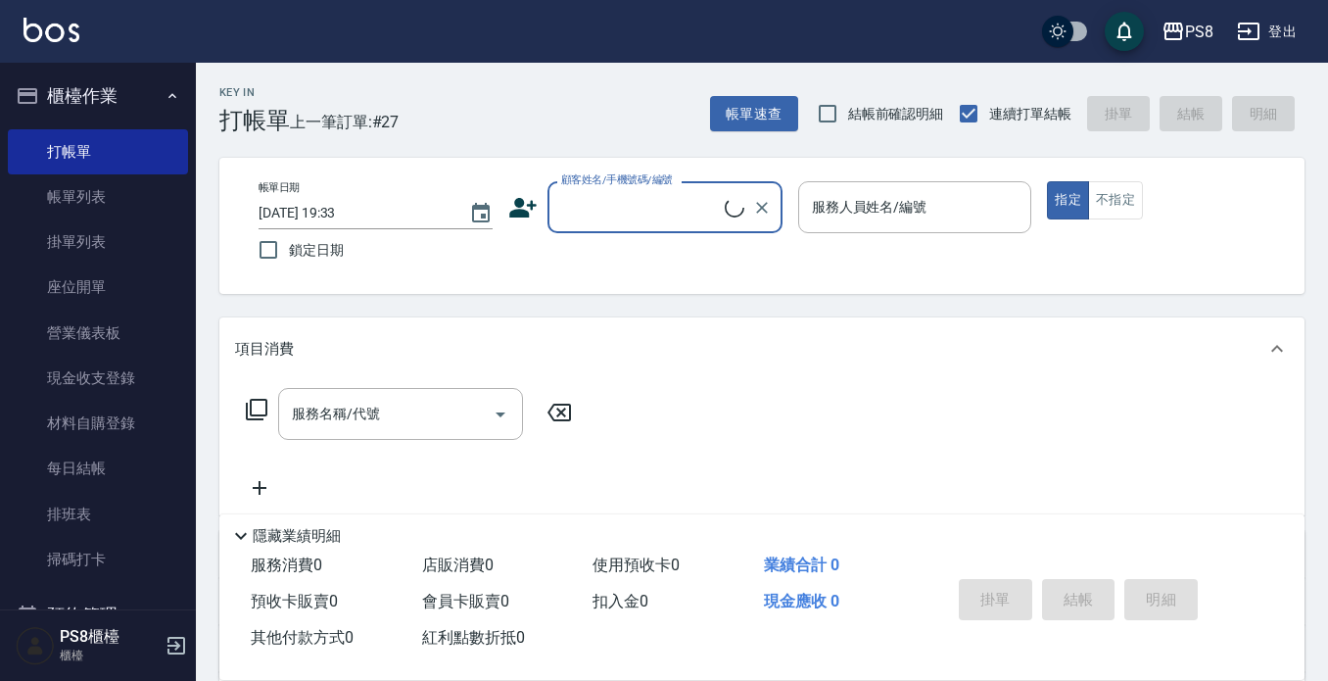
click at [602, 216] on input "顧客姓名/手機號碼/編號" at bounding box center [640, 207] width 168 height 34
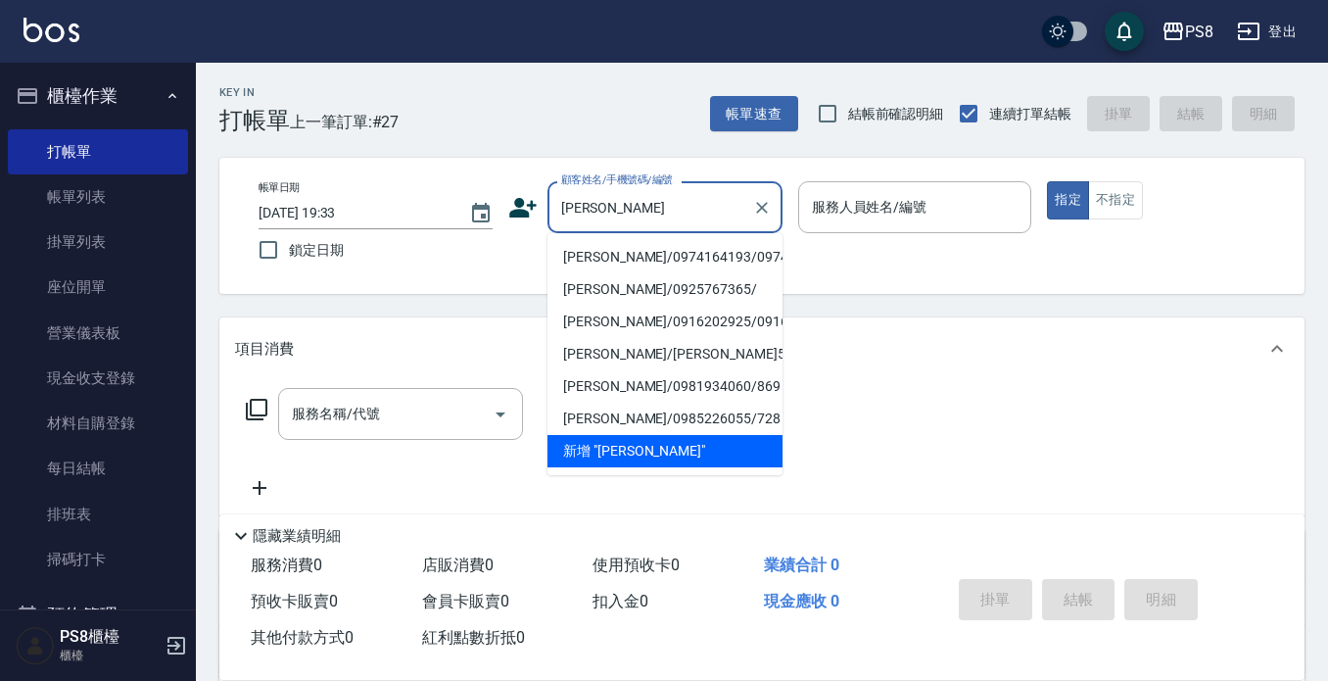
click at [606, 242] on li "[PERSON_NAME]/0974164193/0974164193" at bounding box center [665, 257] width 235 height 32
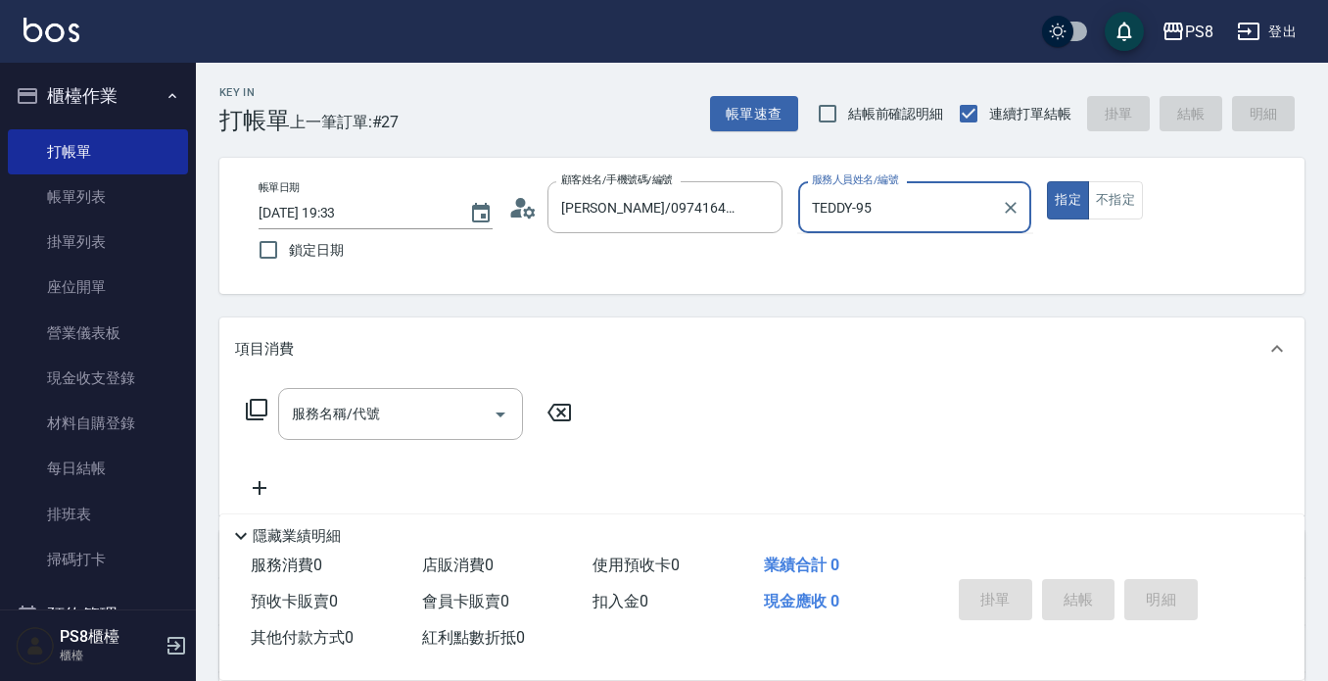
click at [1047, 181] on button "指定" at bounding box center [1068, 200] width 42 height 38
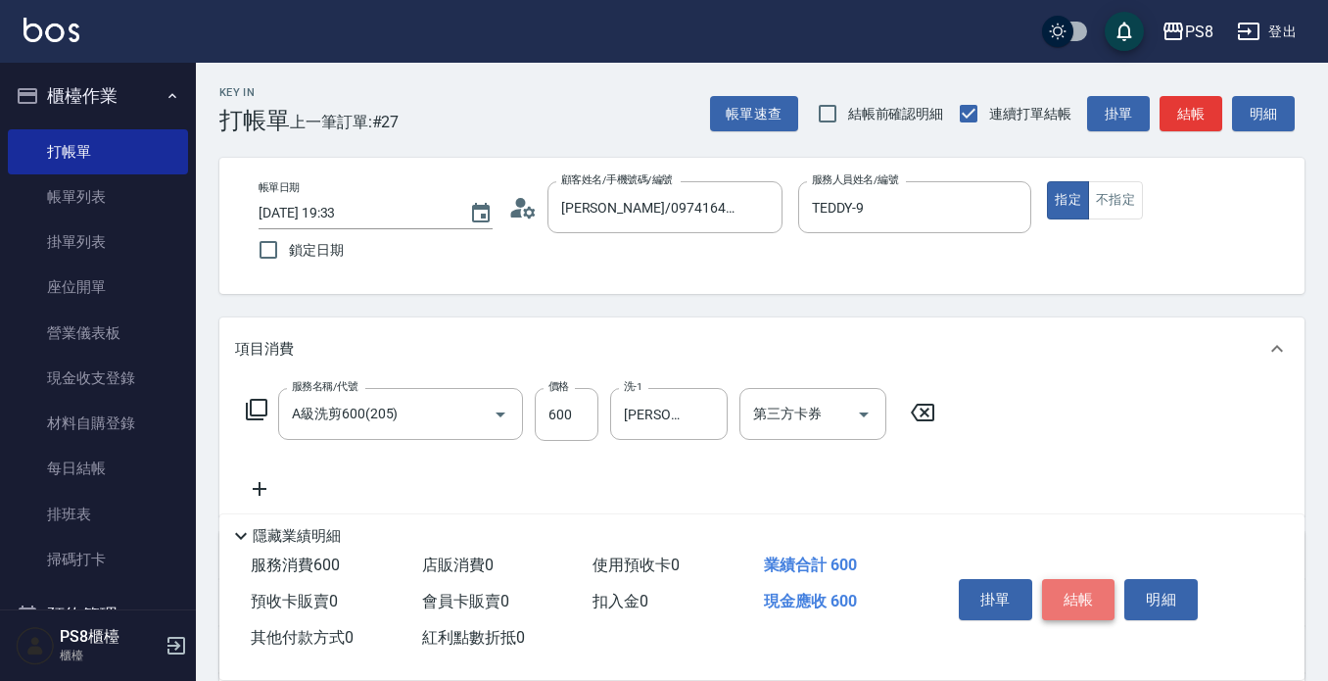
click at [1049, 596] on button "結帳" at bounding box center [1078, 599] width 73 height 41
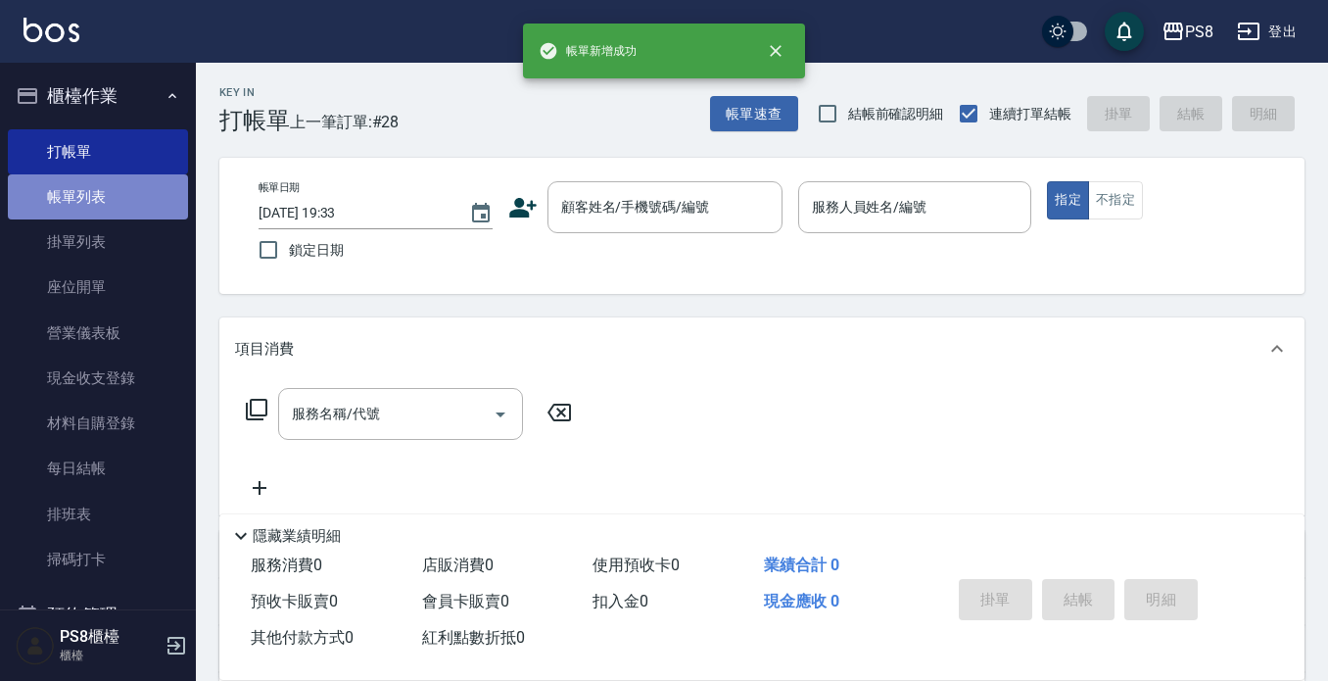
click at [115, 193] on link "帳單列表" at bounding box center [98, 196] width 180 height 45
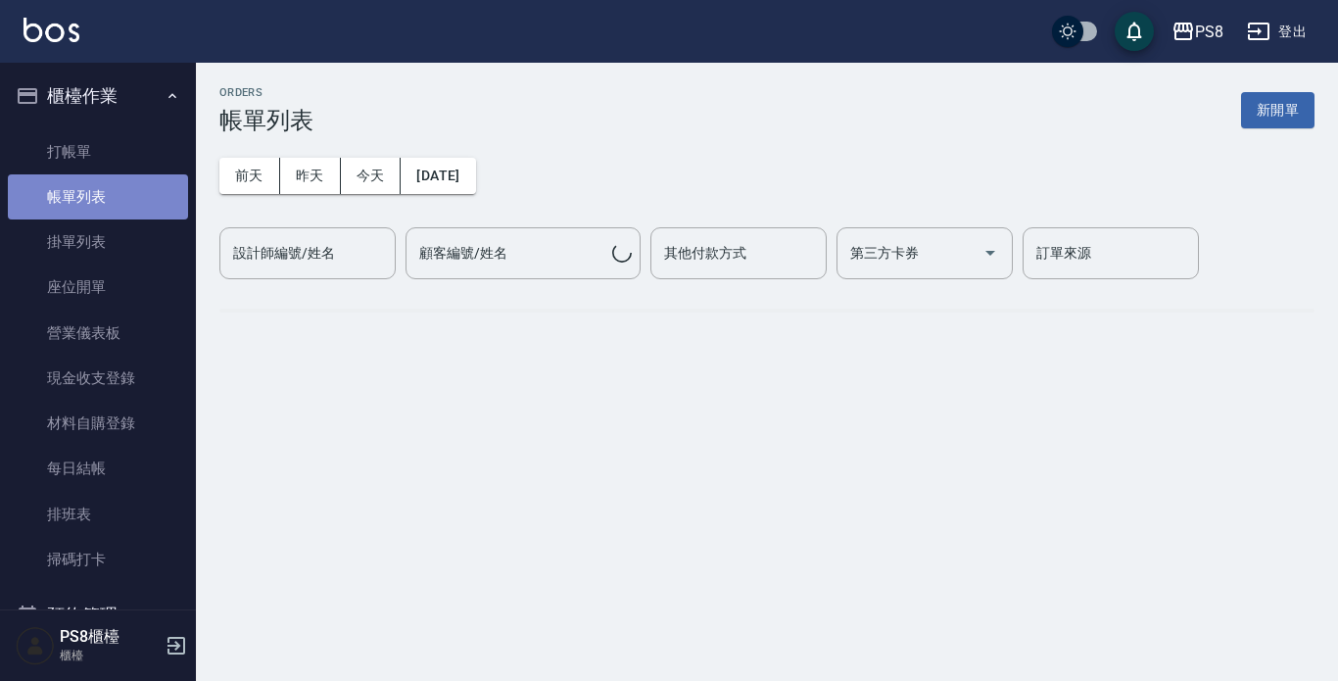
click at [131, 195] on link "帳單列表" at bounding box center [98, 196] width 180 height 45
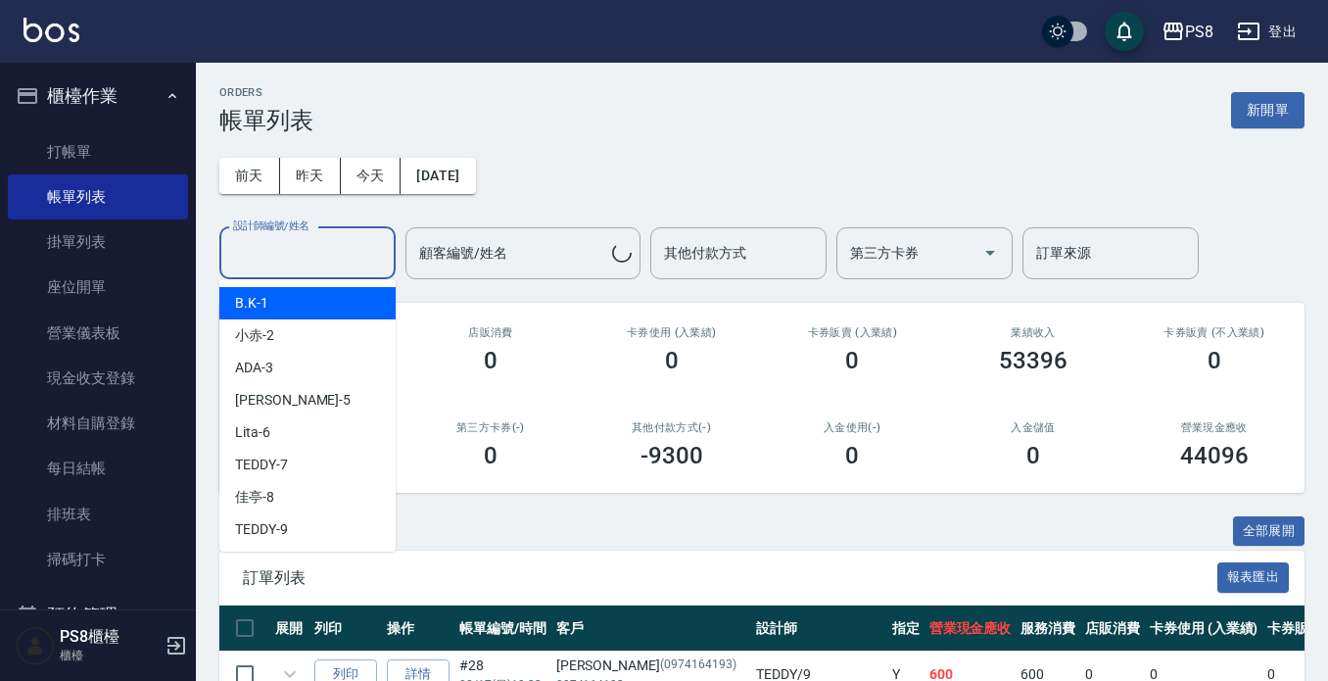
click at [307, 260] on input "設計師編號/姓名" at bounding box center [307, 253] width 159 height 34
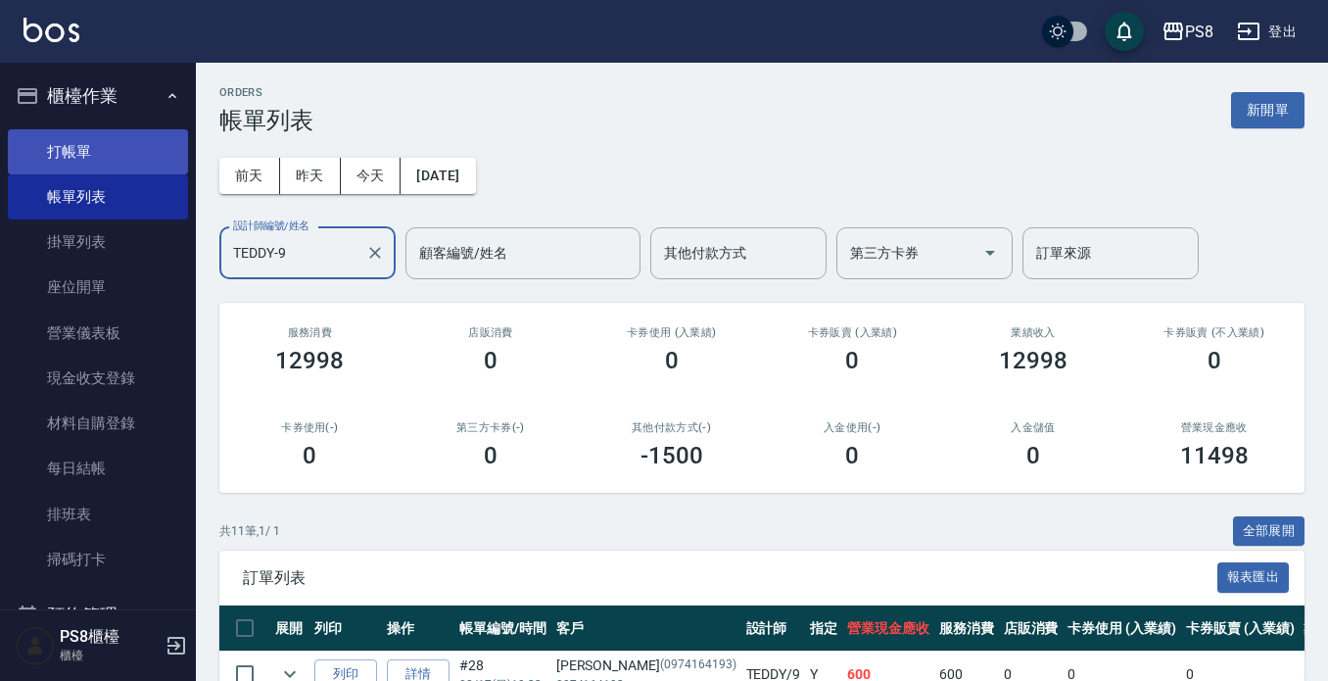
click at [138, 149] on link "打帳單" at bounding box center [98, 151] width 180 height 45
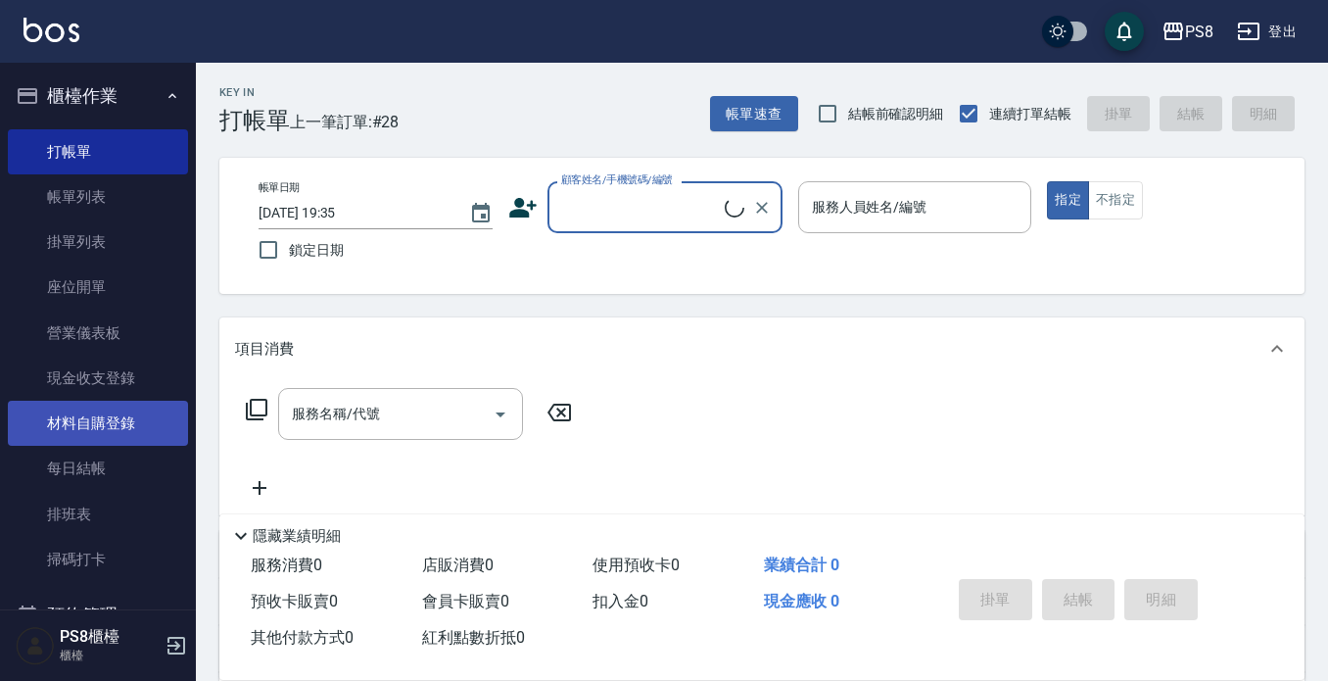
scroll to position [196, 0]
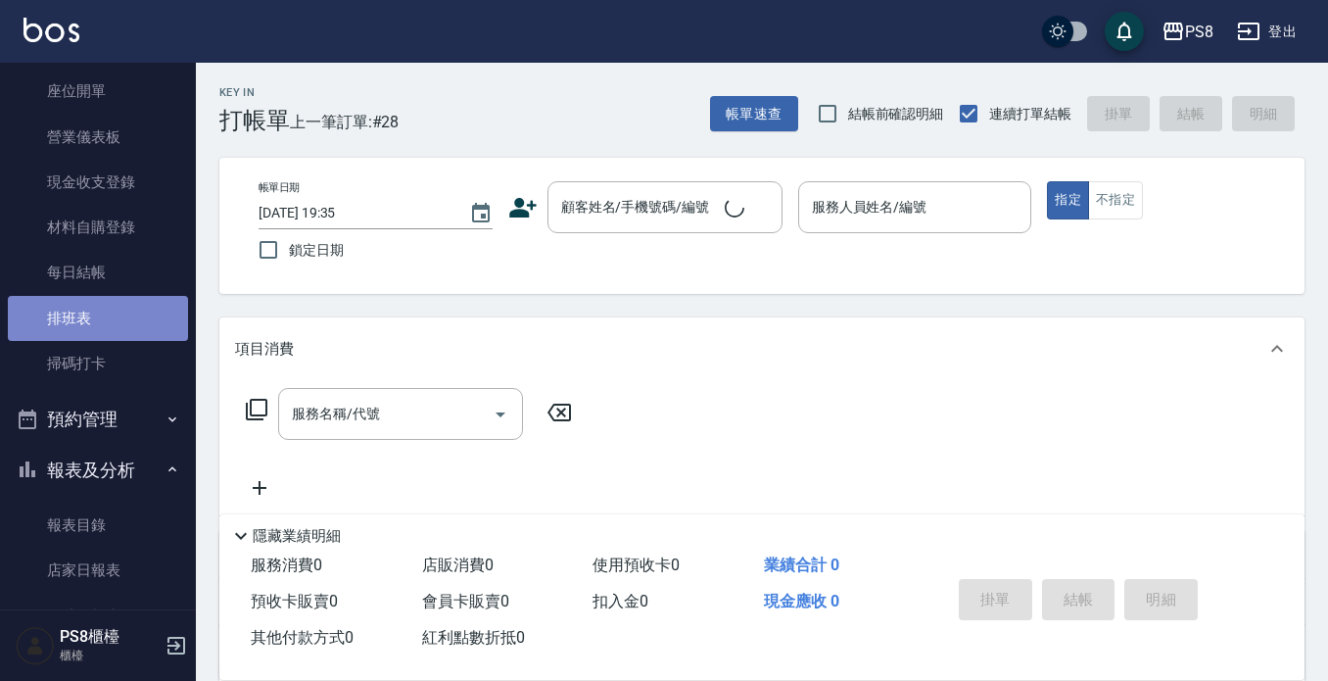
click at [119, 331] on link "排班表" at bounding box center [98, 318] width 180 height 45
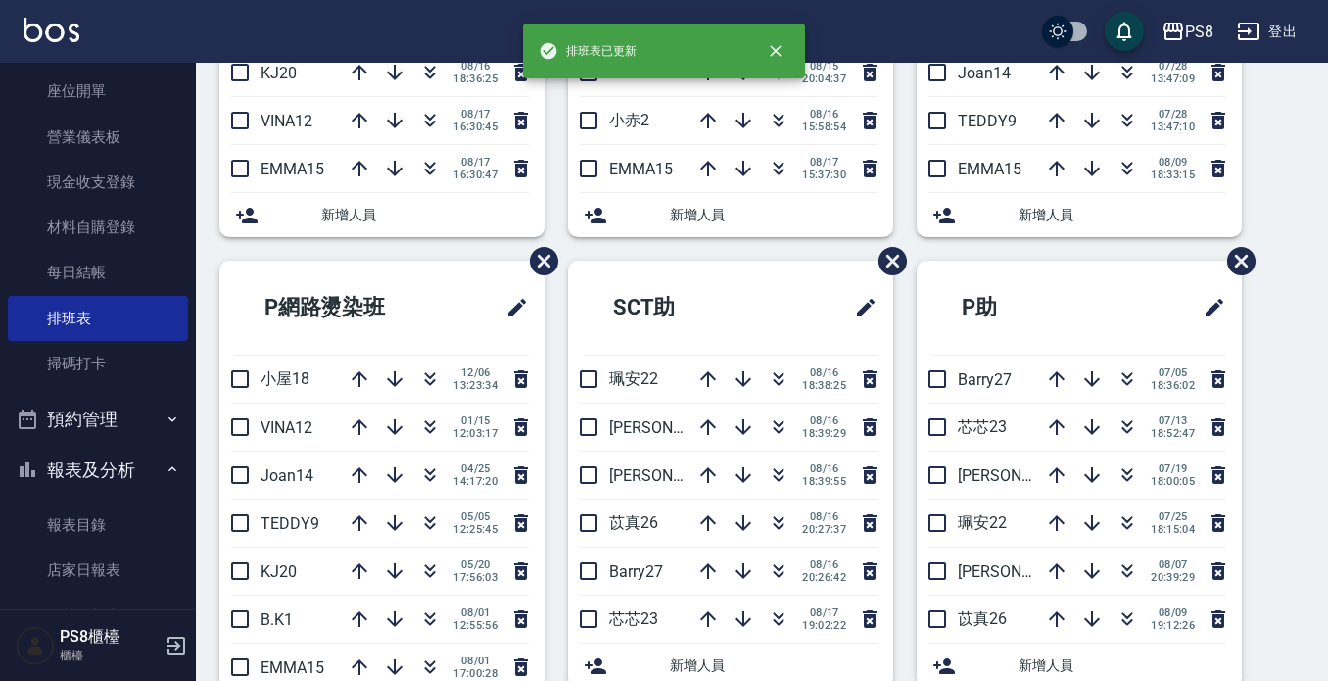
scroll to position [490, 0]
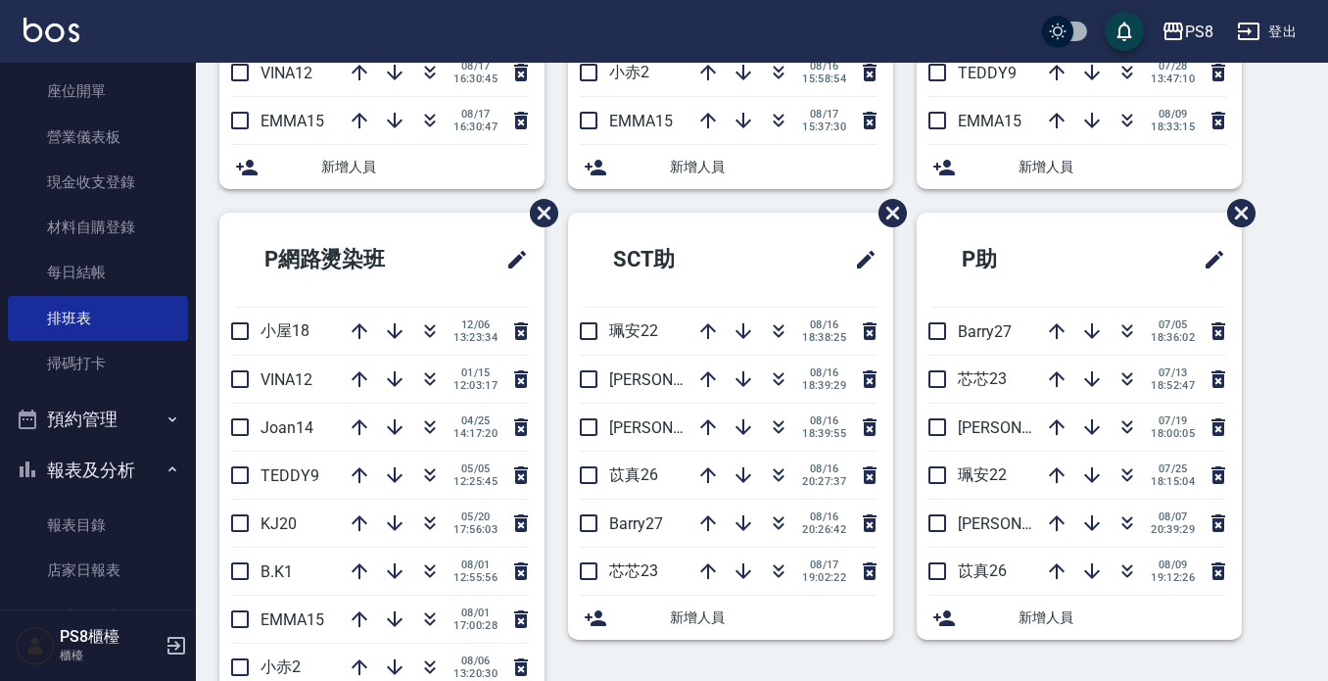
click at [109, 460] on button "報表及分析" at bounding box center [98, 470] width 180 height 51
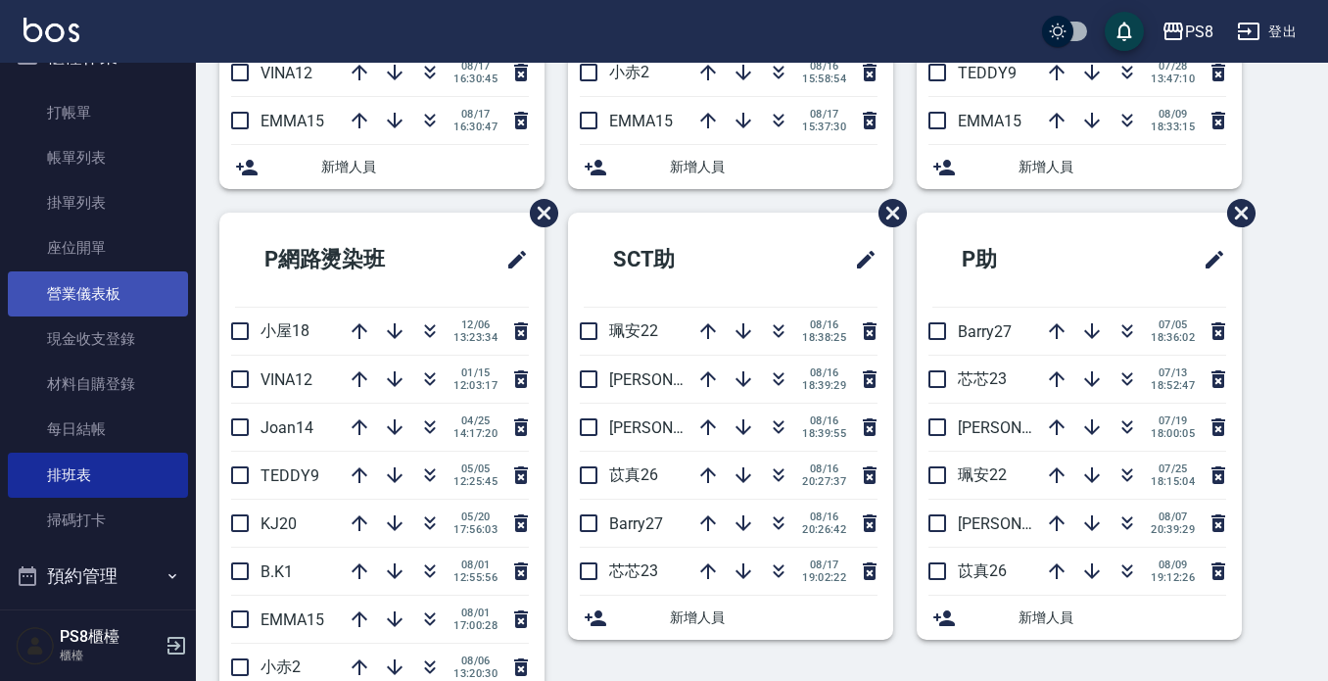
scroll to position [0, 0]
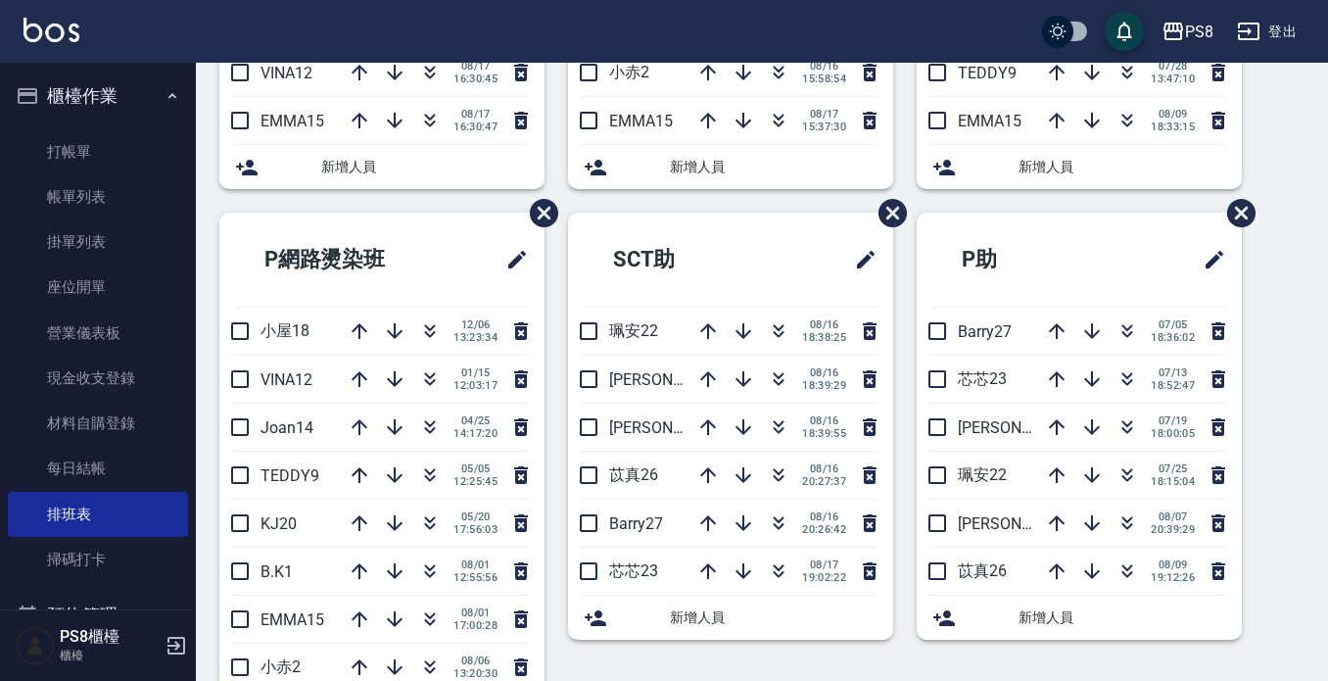
click at [129, 200] on link "帳單列表" at bounding box center [98, 196] width 180 height 45
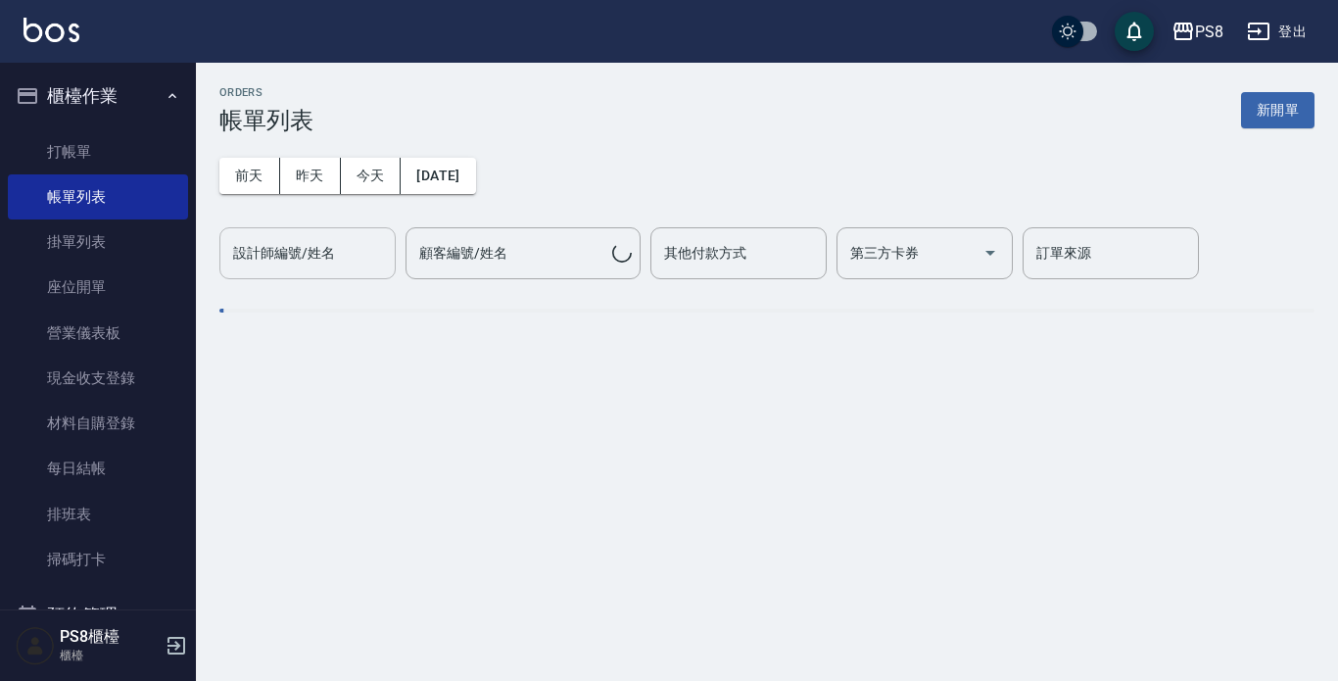
drag, startPoint x: 280, startPoint y: 161, endPoint x: 296, endPoint y: 231, distance: 72.2
click at [280, 166] on button "昨天" at bounding box center [310, 176] width 61 height 36
click at [370, 175] on button "今天" at bounding box center [371, 176] width 61 height 36
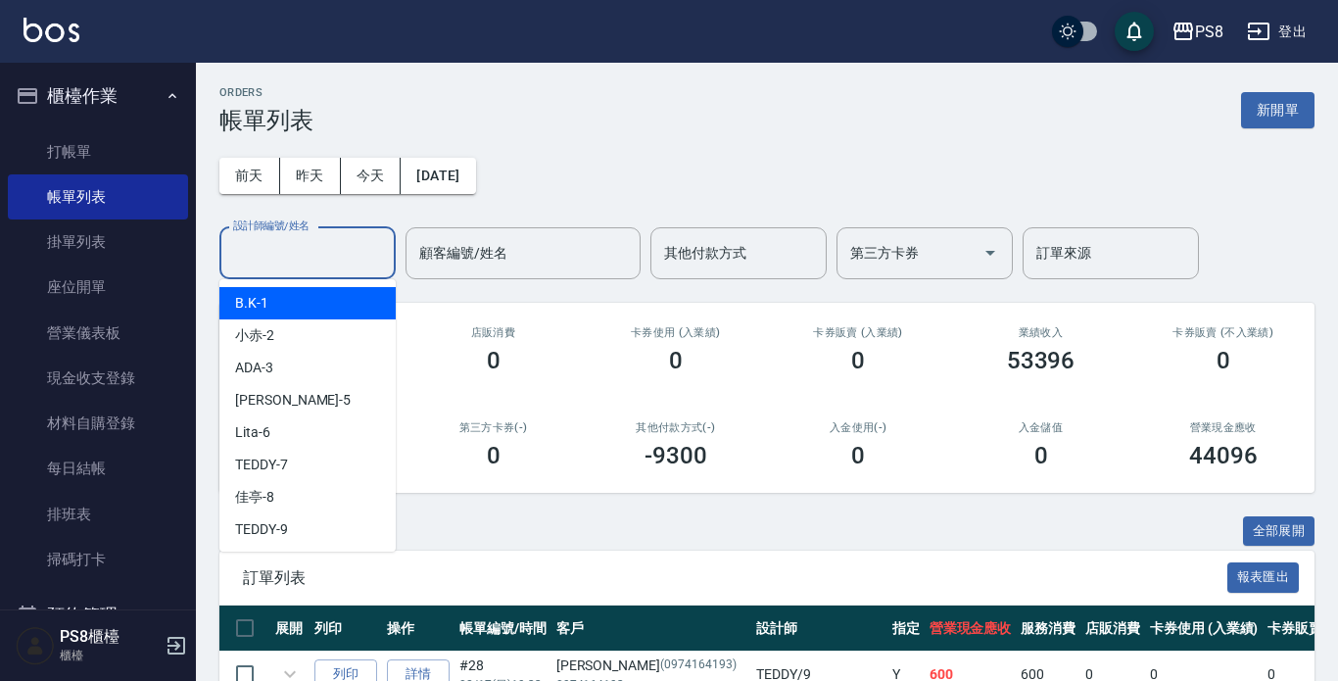
click at [328, 249] on div "設計師編號/姓名 設計師編號/姓名" at bounding box center [307, 253] width 176 height 52
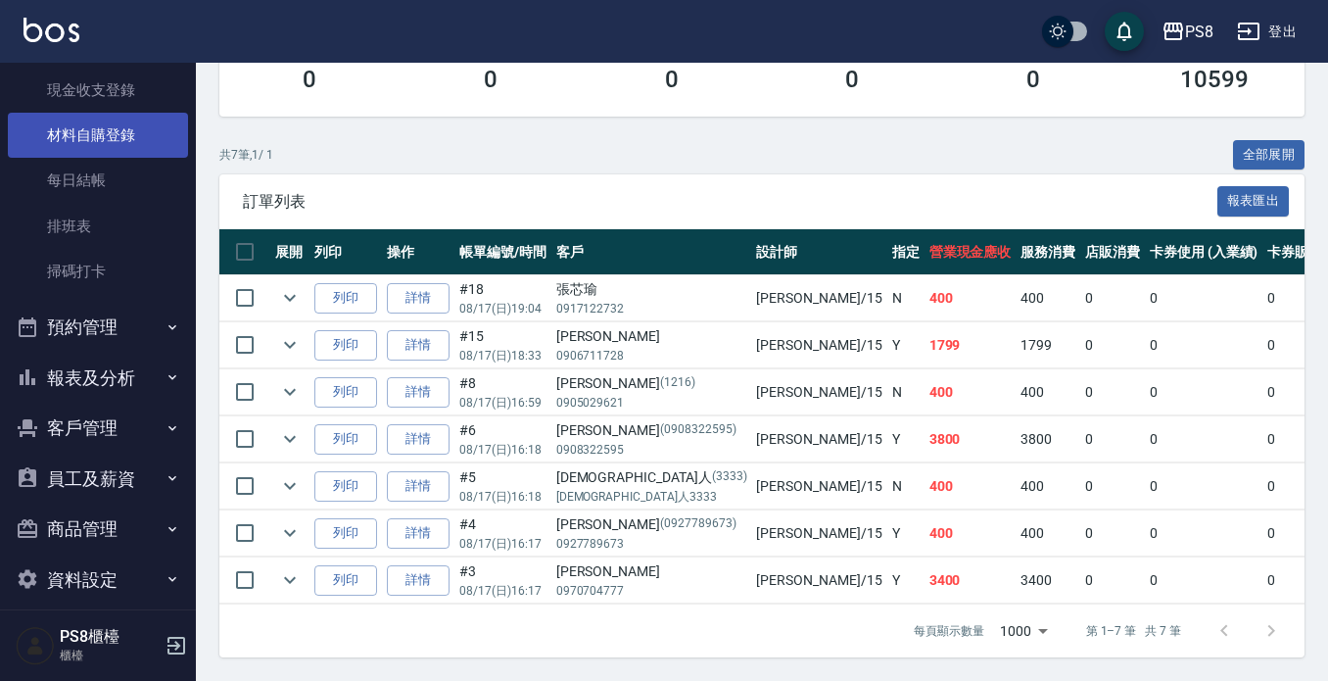
scroll to position [294, 0]
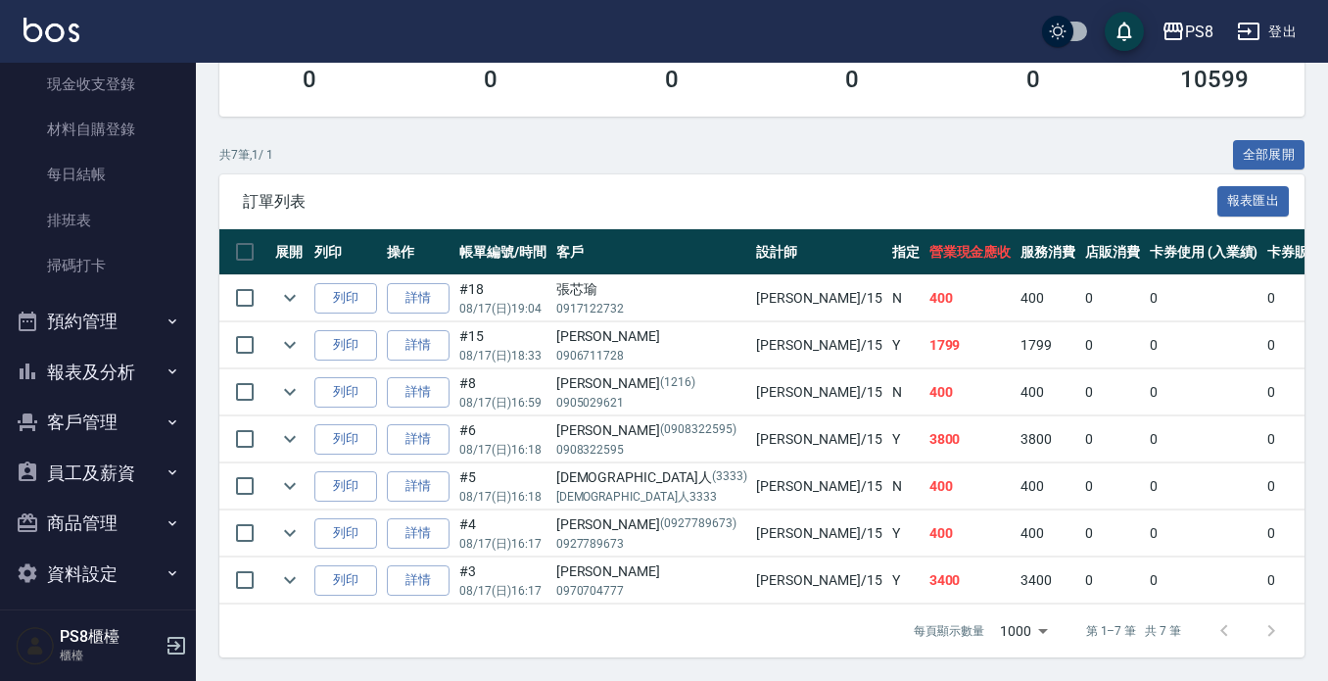
click at [139, 369] on button "報表及分析" at bounding box center [98, 372] width 180 height 51
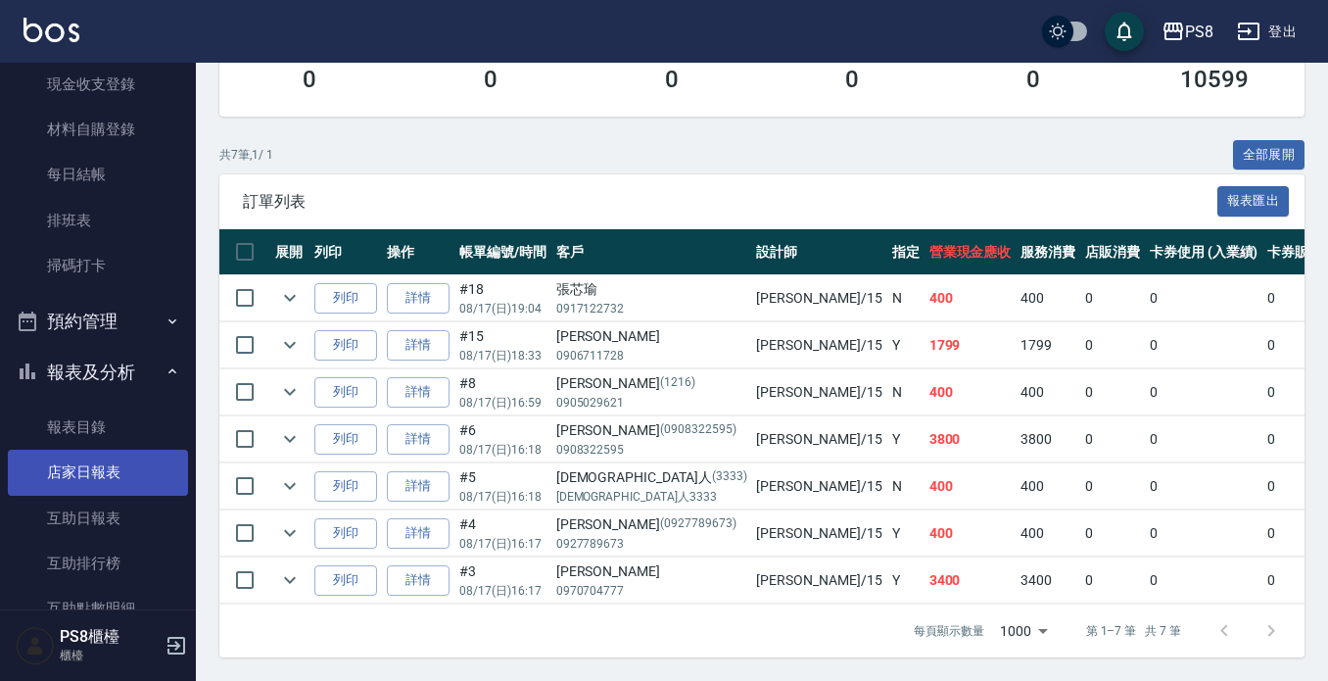
scroll to position [490, 0]
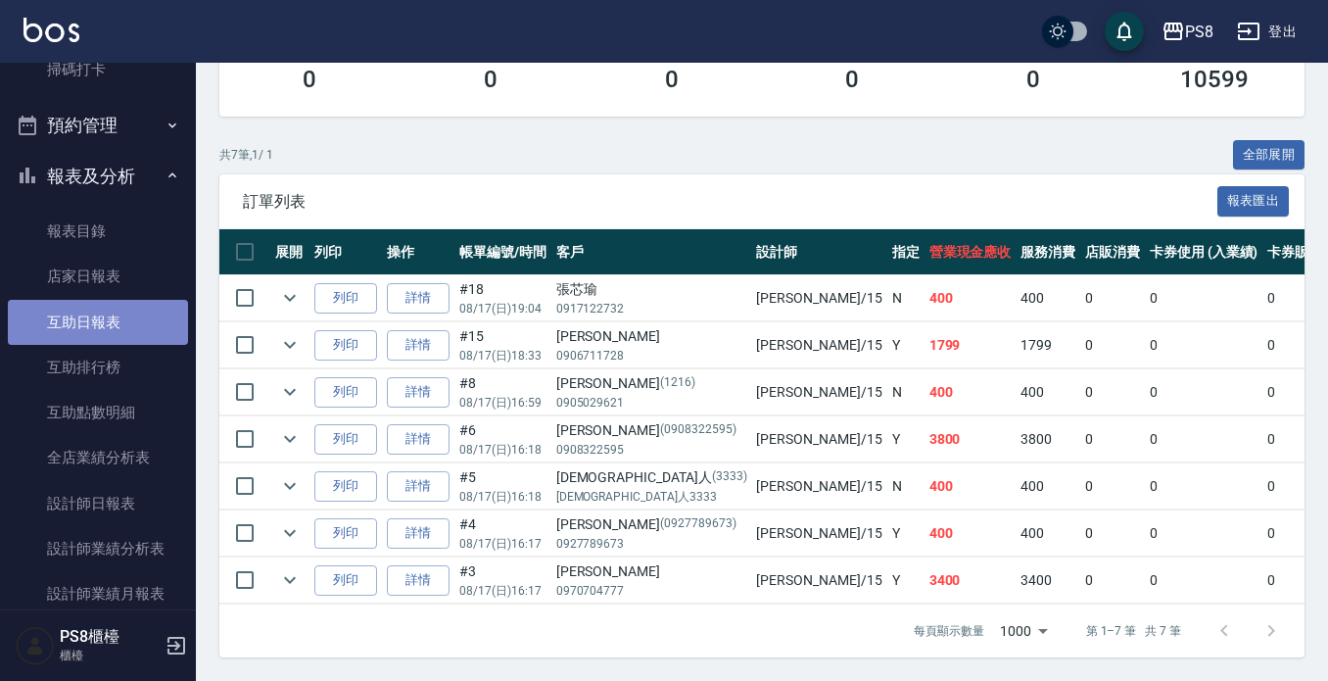
click at [118, 323] on link "互助日報表" at bounding box center [98, 322] width 180 height 45
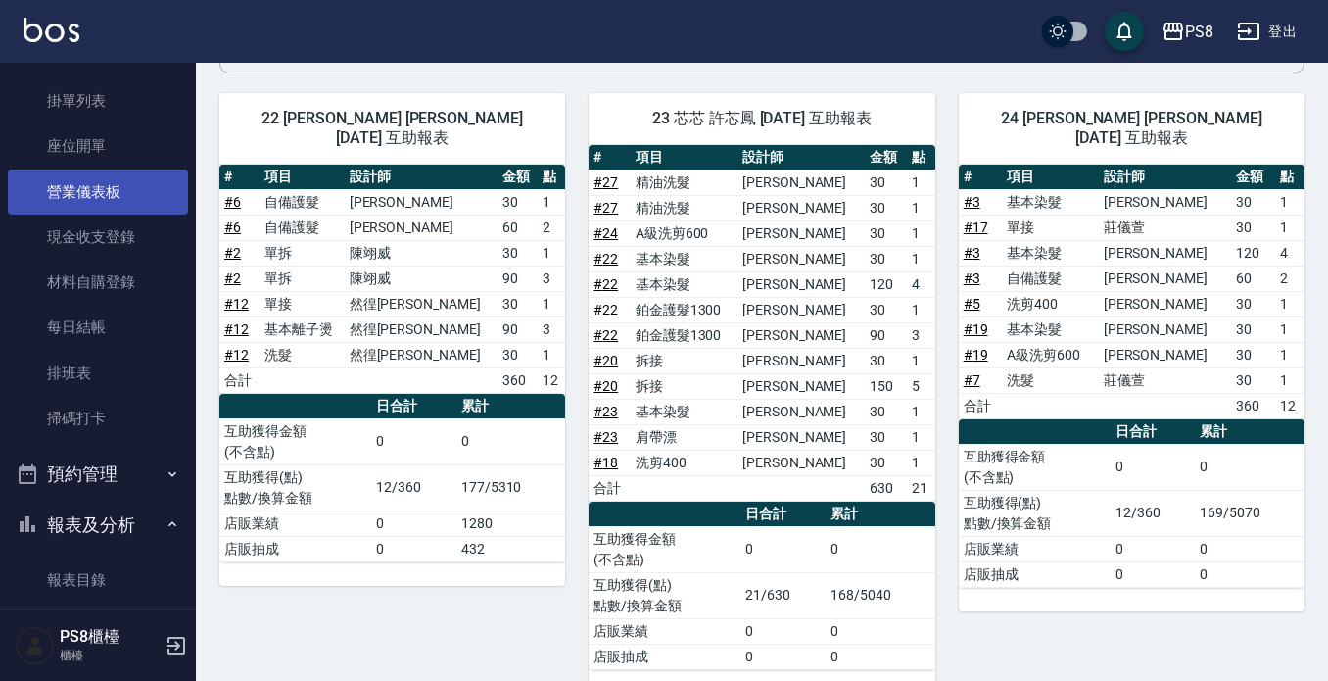
scroll to position [294, 0]
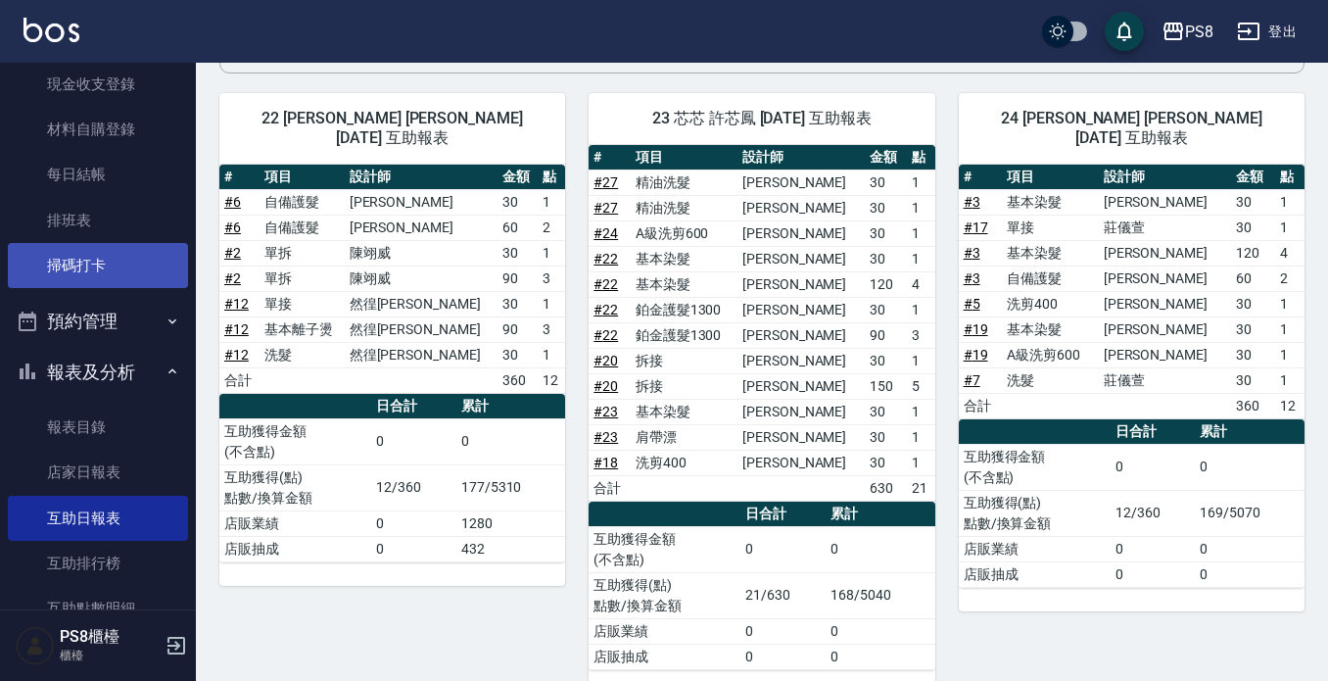
click at [96, 250] on link "掃碼打卡" at bounding box center [98, 265] width 180 height 45
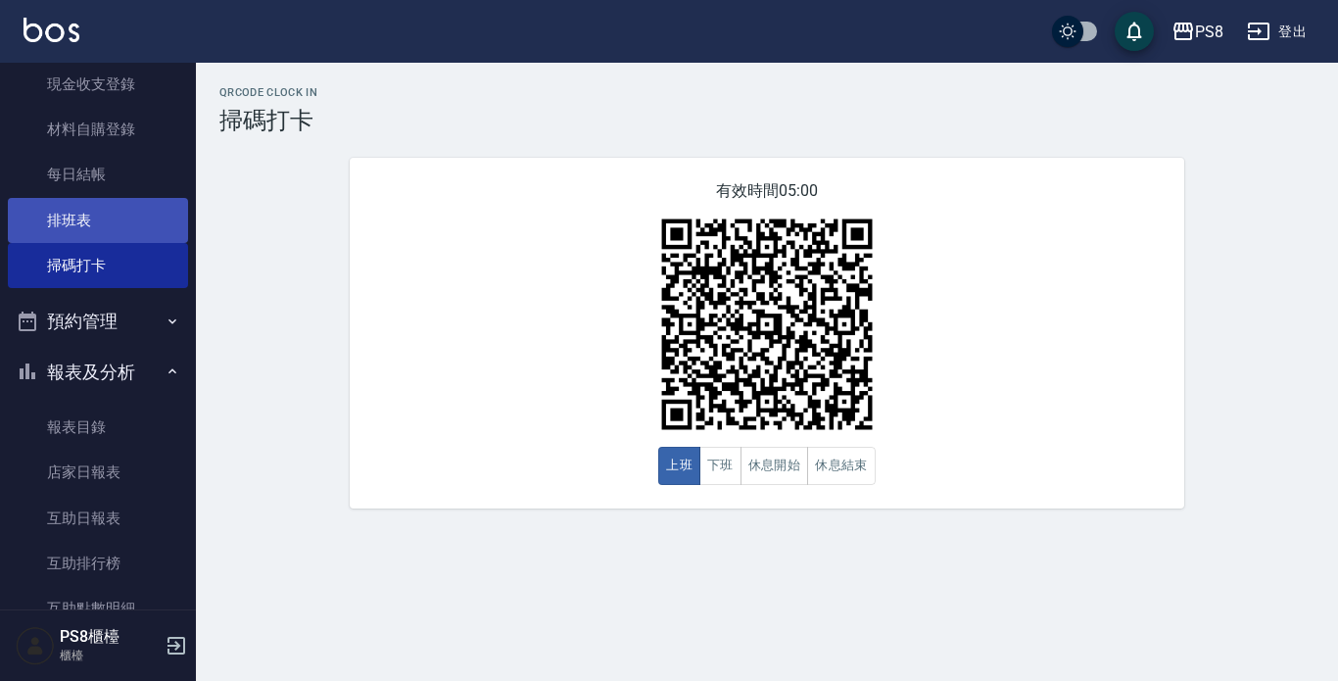
click at [96, 217] on link "排班表" at bounding box center [98, 220] width 180 height 45
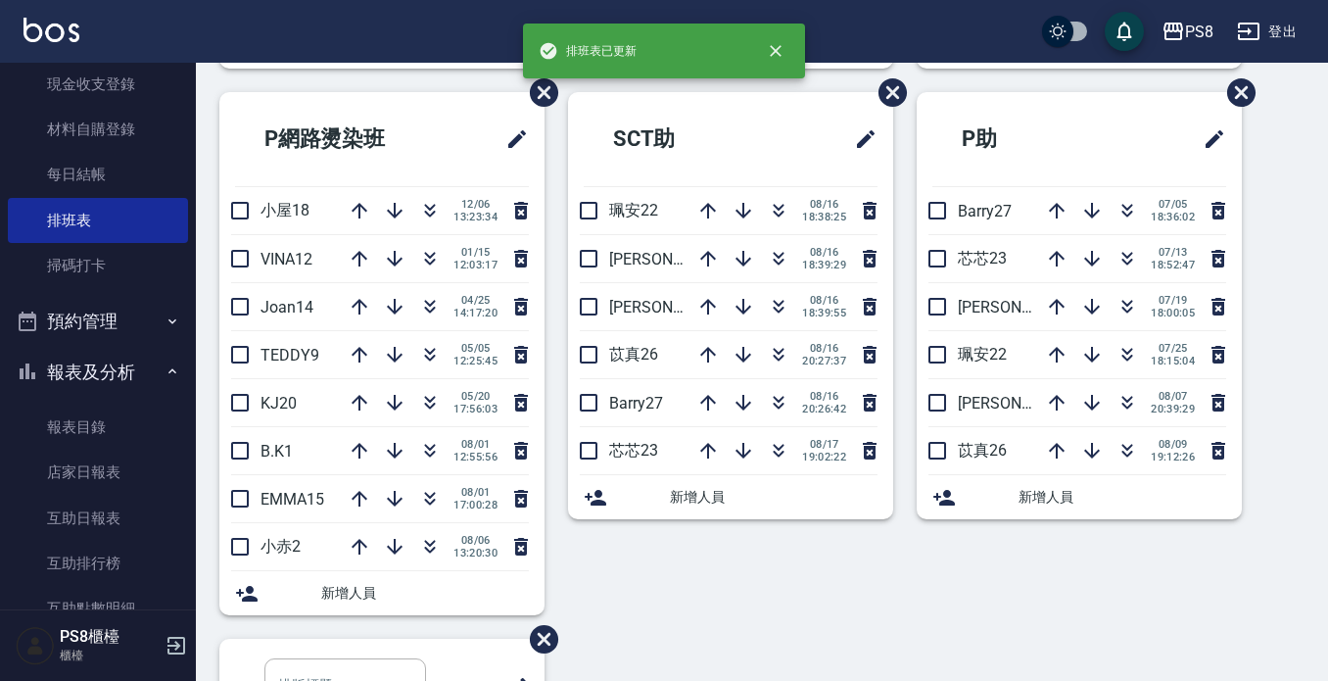
scroll to position [686, 0]
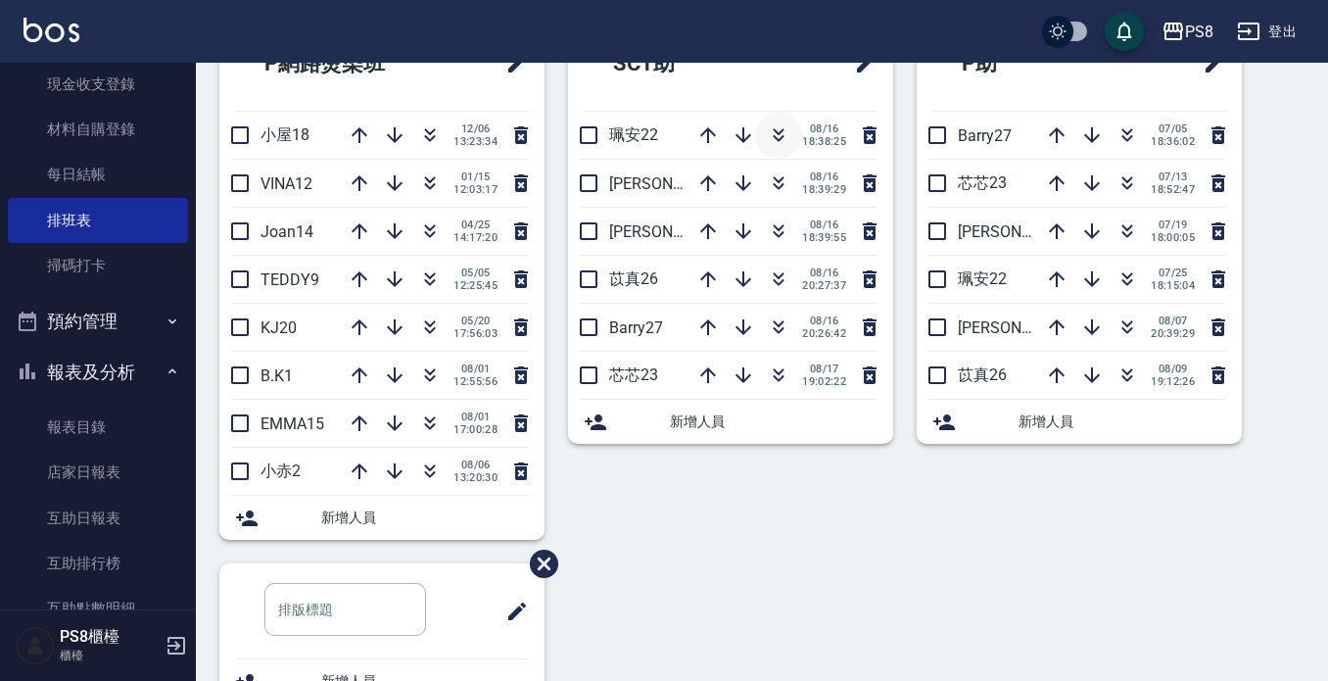
click at [767, 134] on icon "button" at bounding box center [779, 135] width 24 height 24
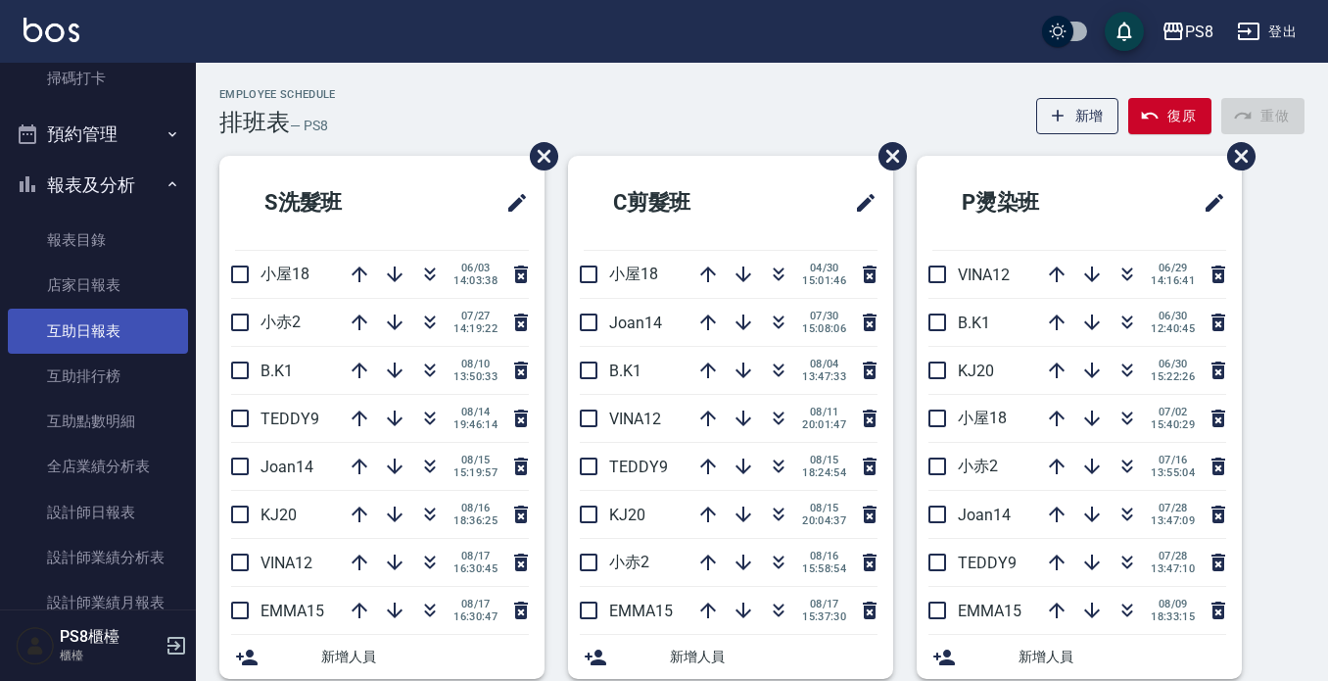
scroll to position [490, 0]
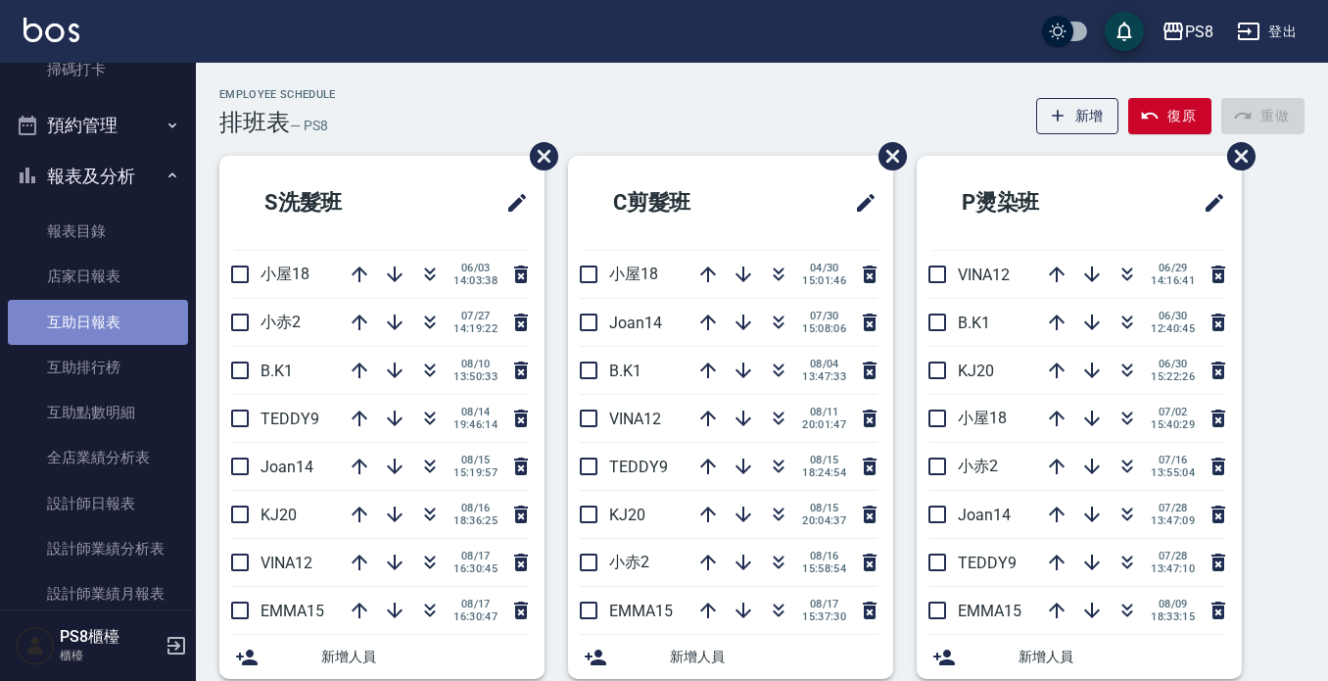
click at [106, 303] on link "互助日報表" at bounding box center [98, 322] width 180 height 45
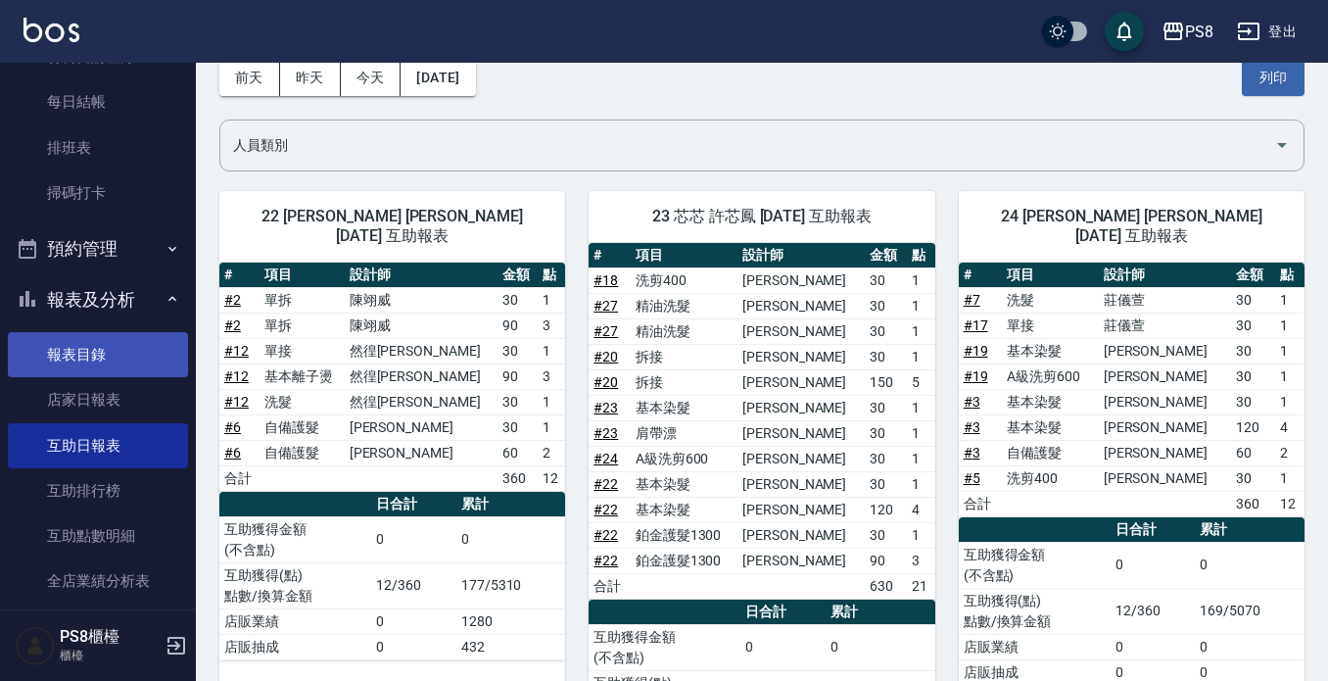
scroll to position [196, 0]
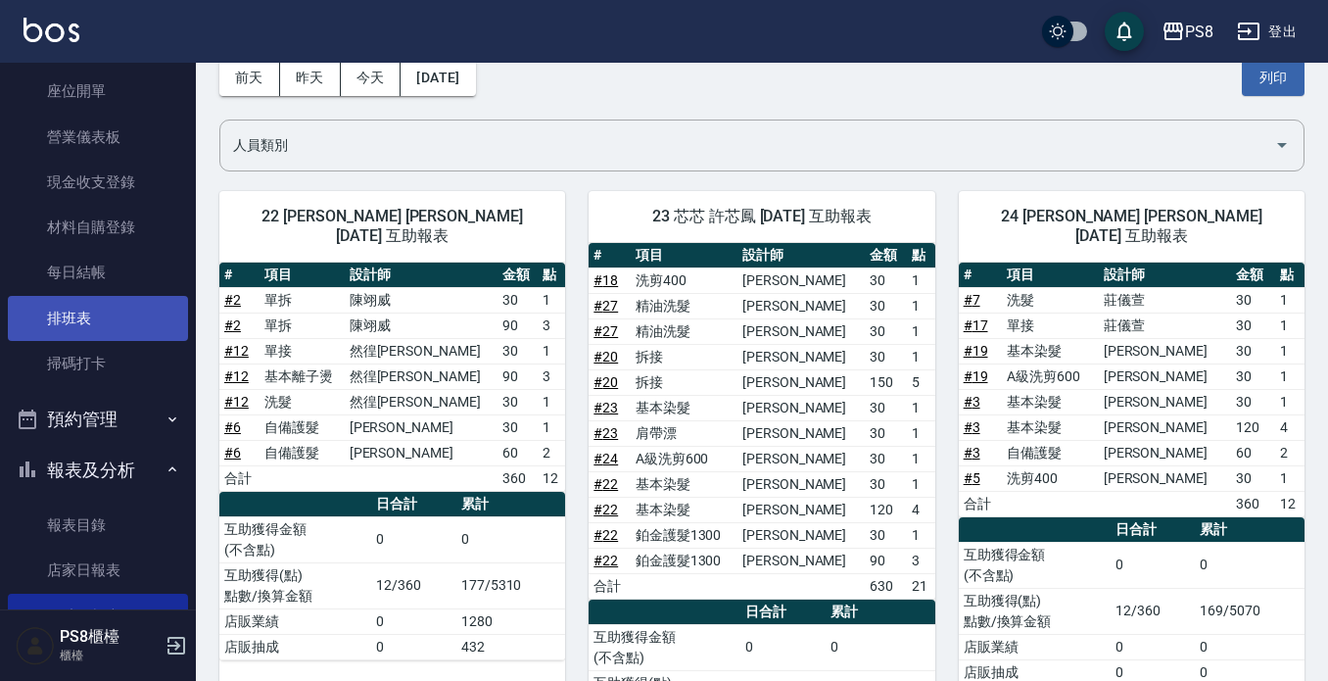
click at [59, 308] on link "排班表" at bounding box center [98, 318] width 180 height 45
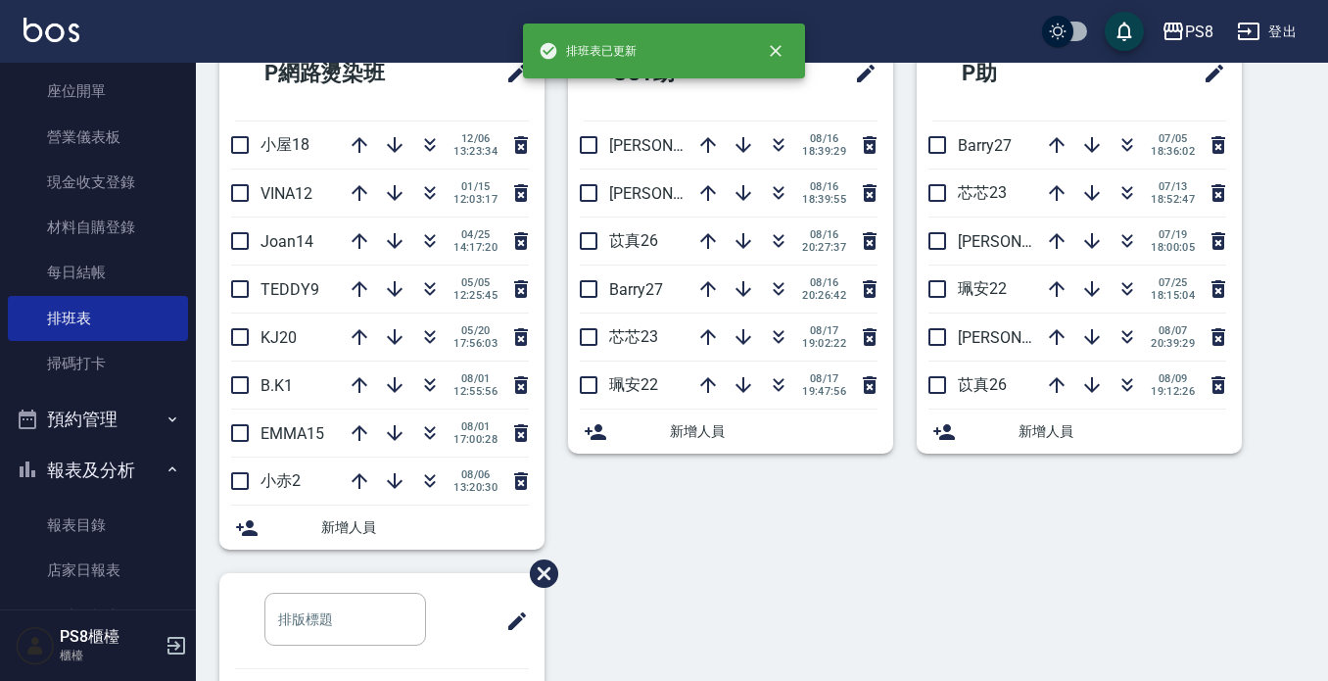
scroll to position [642, 0]
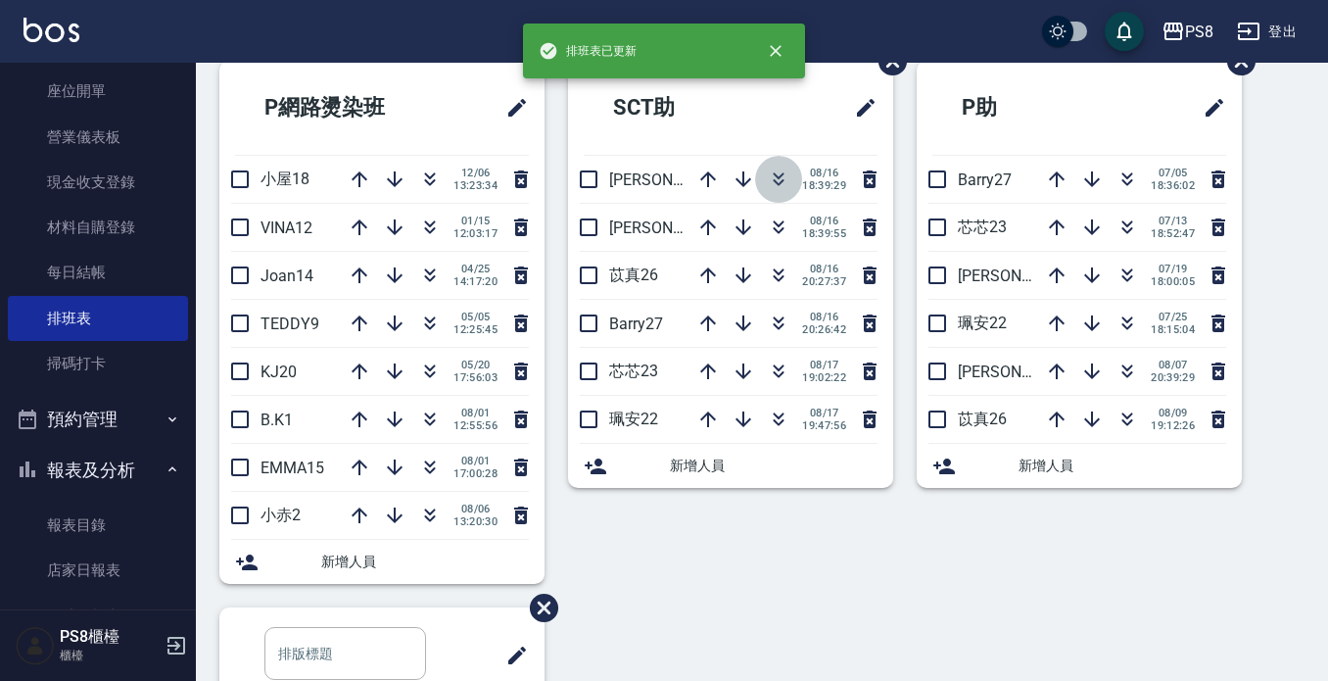
click at [785, 179] on icon "button" at bounding box center [779, 179] width 24 height 24
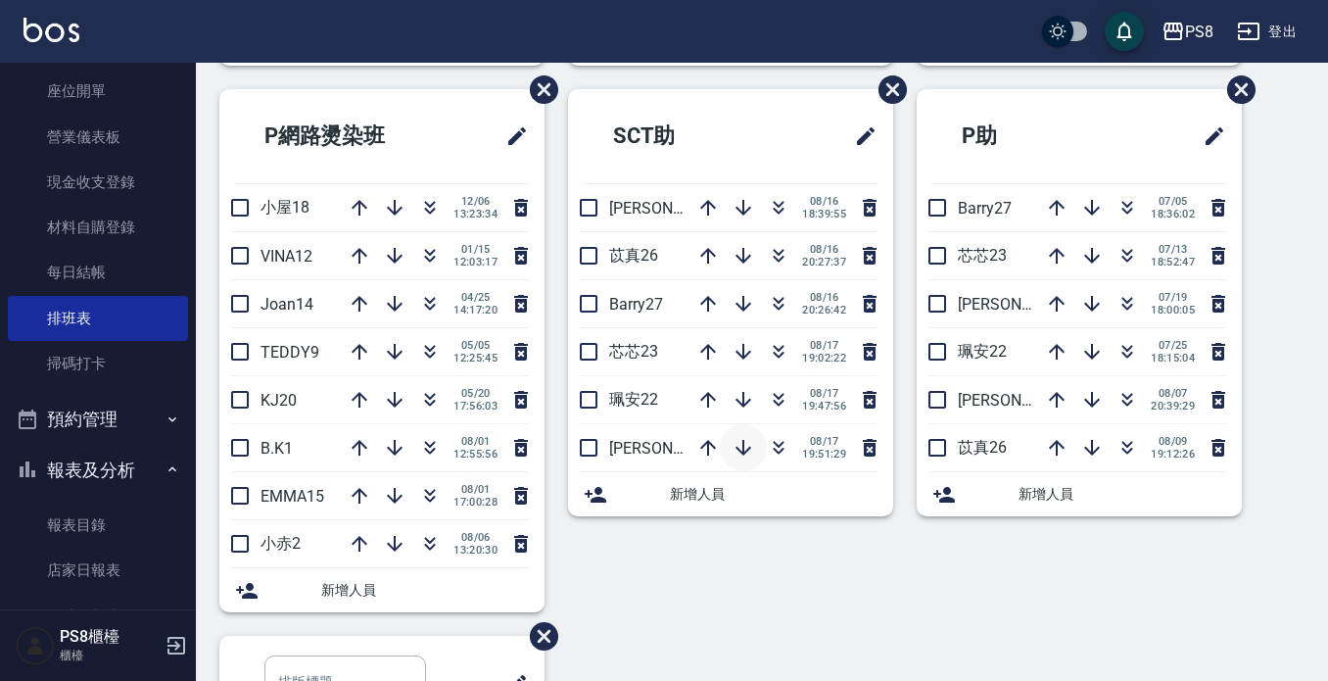
scroll to position [686, 0]
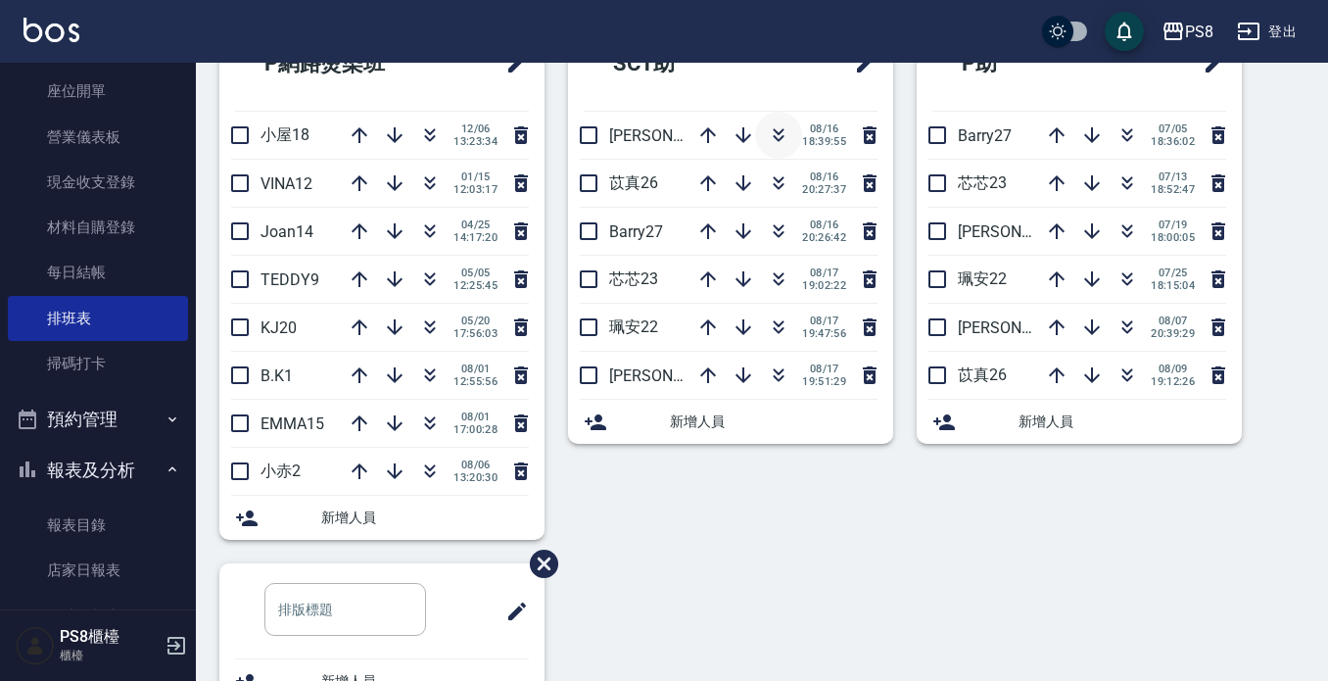
click at [767, 132] on icon "button" at bounding box center [779, 135] width 24 height 24
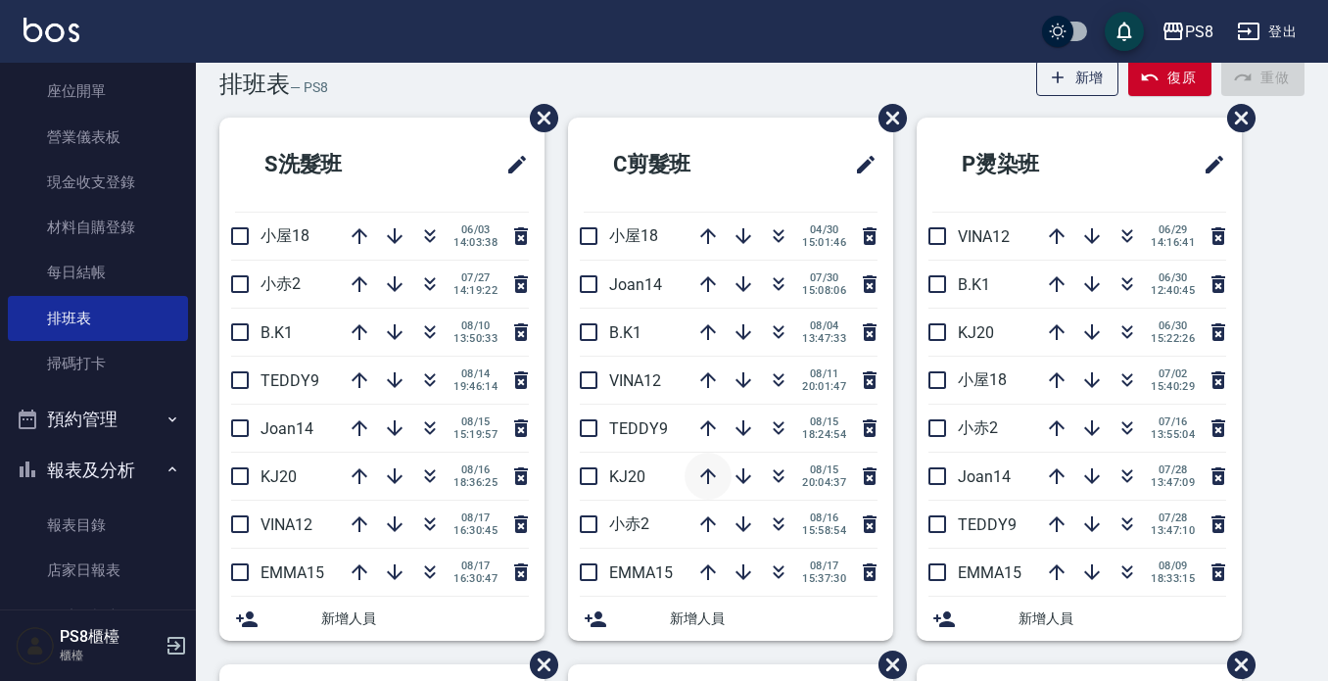
scroll to position [0, 0]
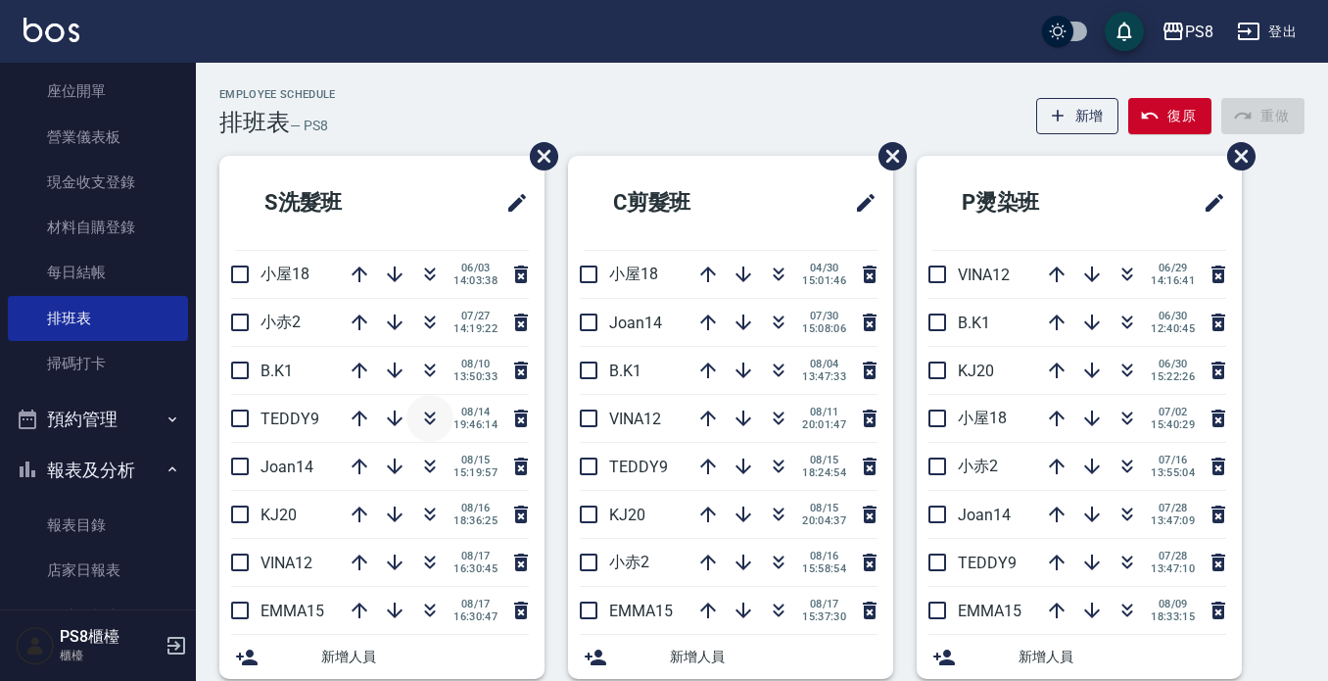
click at [428, 420] on icon "button" at bounding box center [430, 421] width 11 height 7
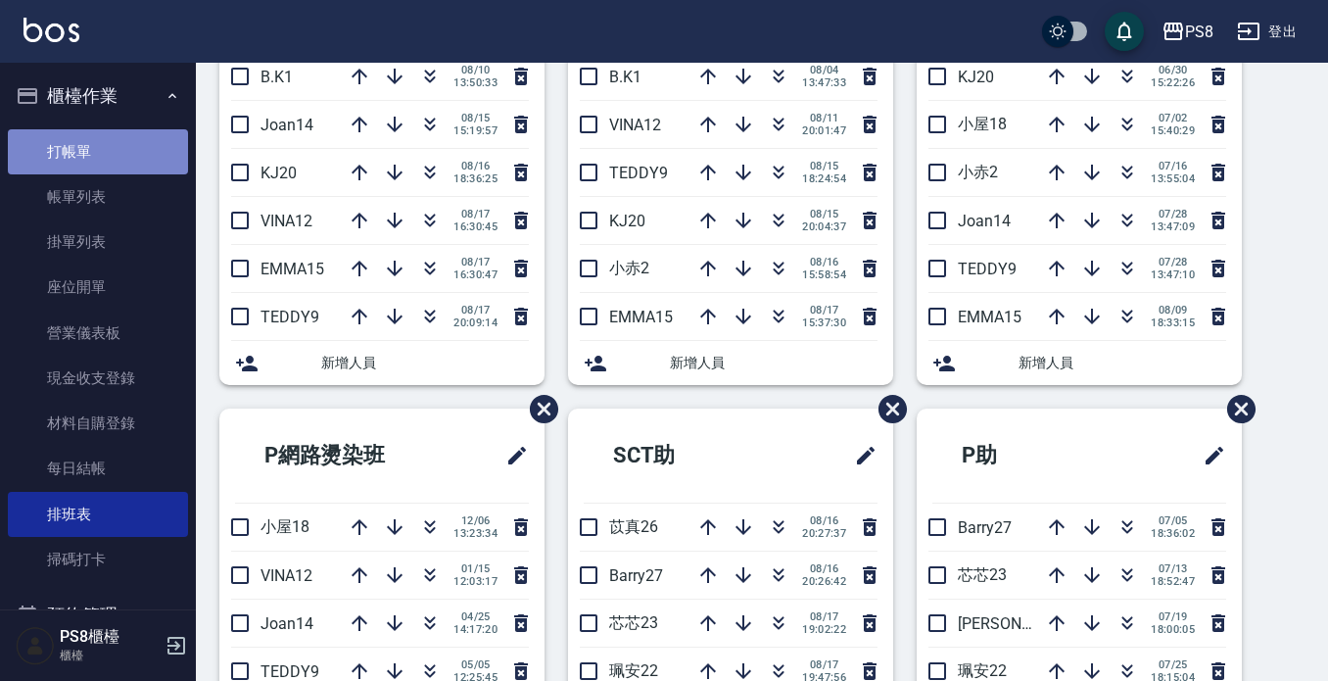
click at [145, 140] on link "打帳單" at bounding box center [98, 151] width 180 height 45
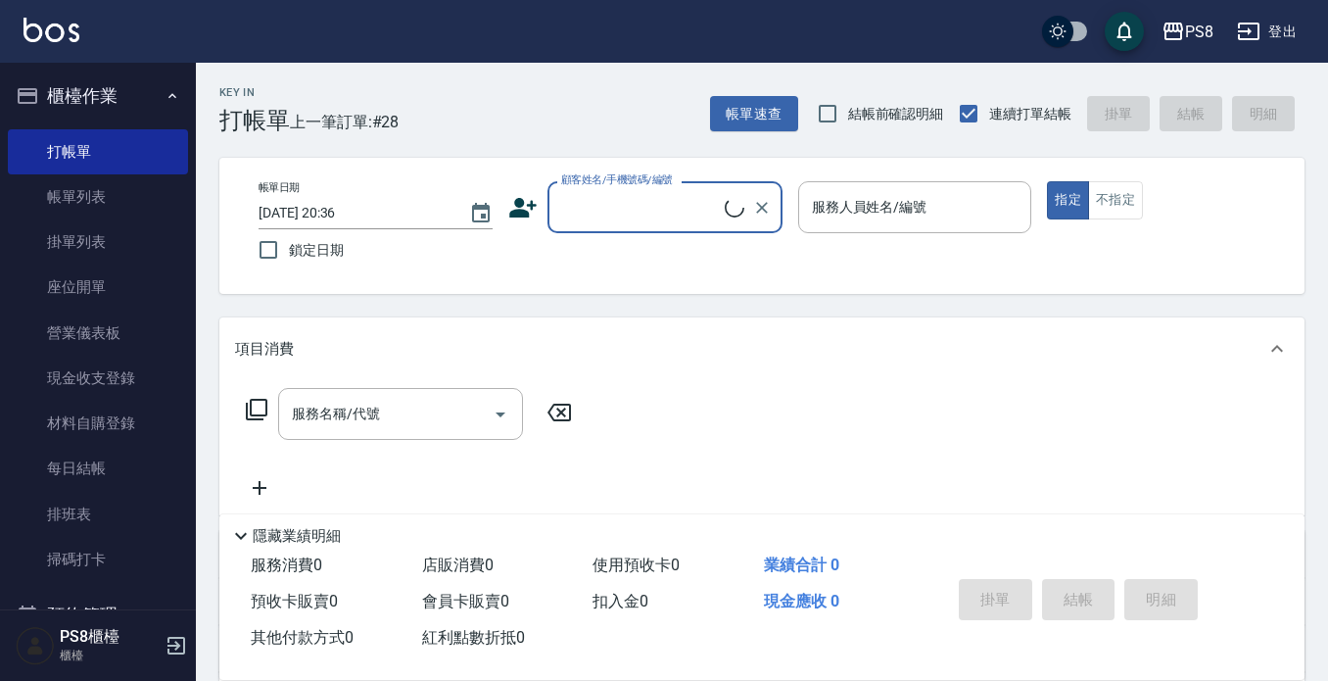
click at [612, 203] on input "顧客姓名/手機號碼/編號" at bounding box center [640, 207] width 168 height 34
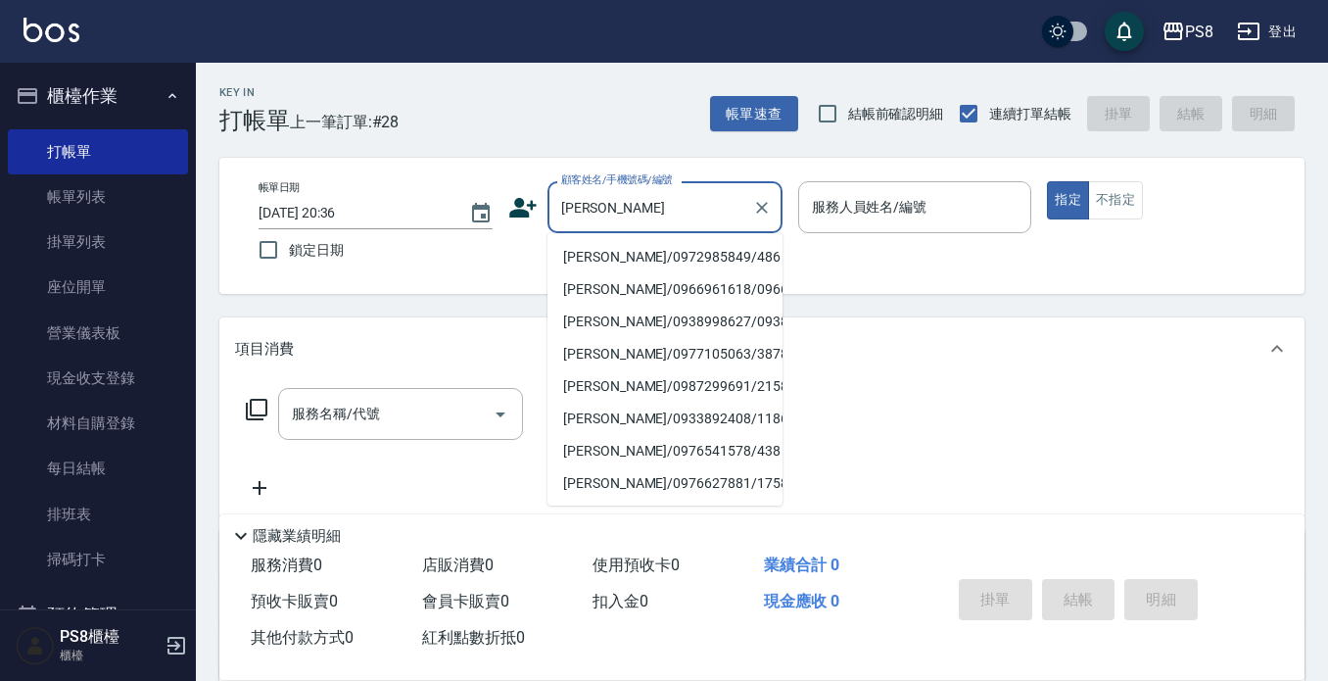
click at [653, 253] on li "[PERSON_NAME]/0972985849/486" at bounding box center [665, 257] width 235 height 32
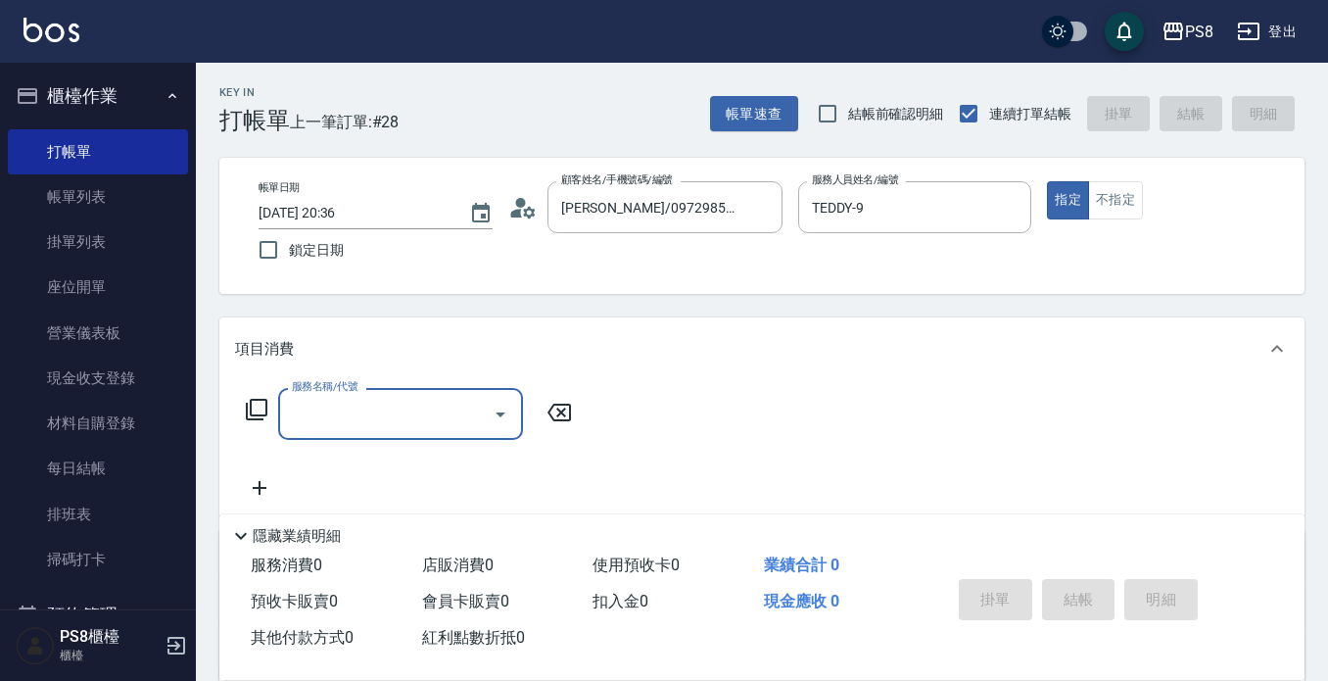
click at [400, 394] on div "服務名稱/代號" at bounding box center [400, 414] width 245 height 52
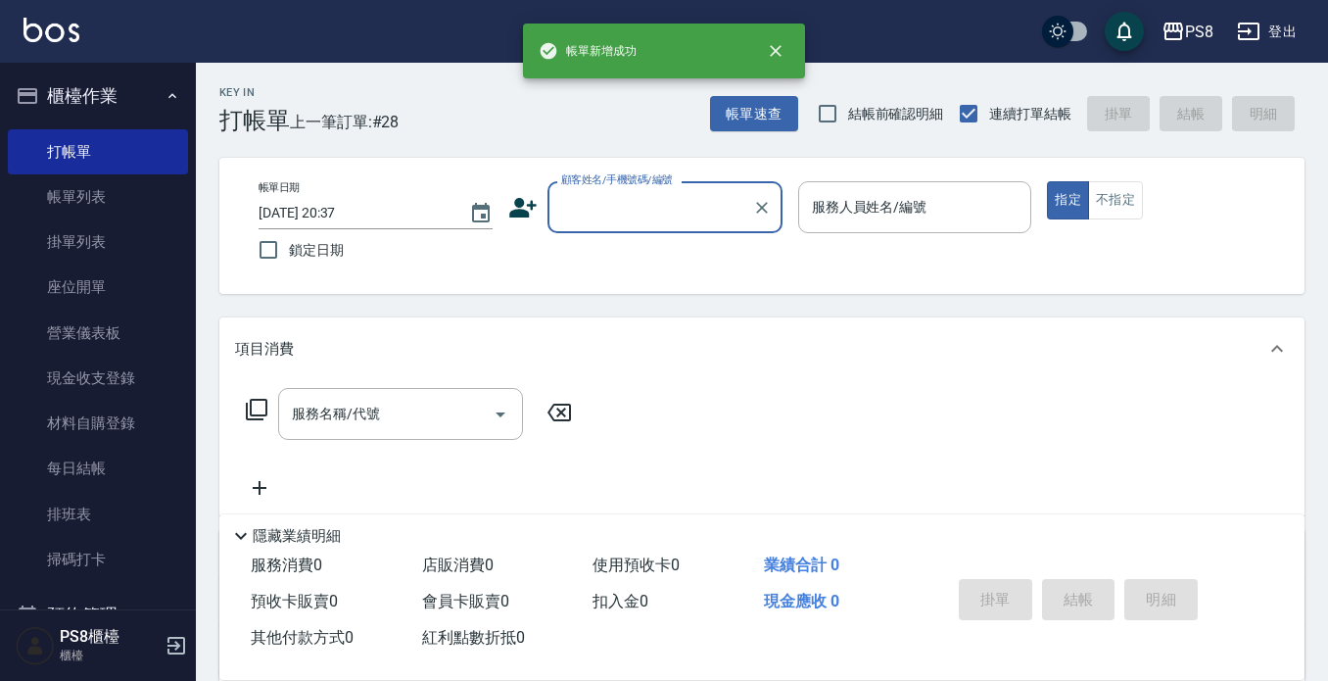
click at [616, 208] on input "顧客姓名/手機號碼/編號" at bounding box center [650, 207] width 188 height 34
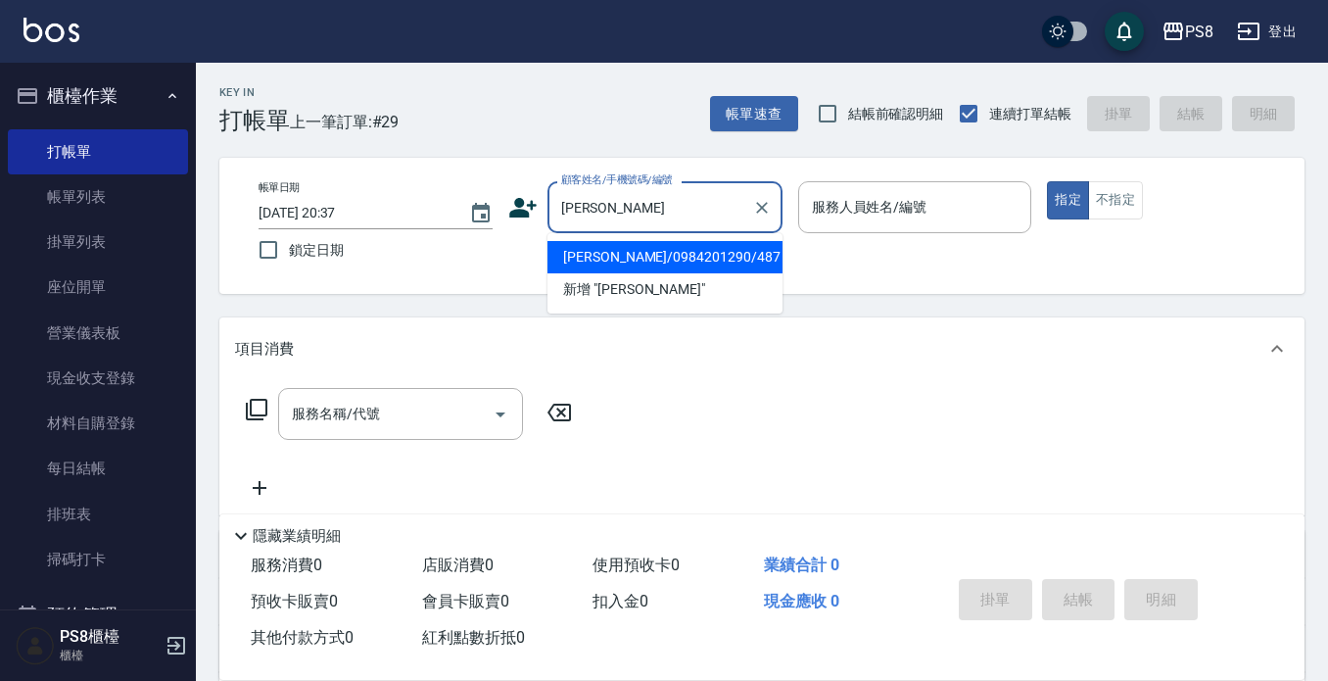
click at [713, 268] on li "[PERSON_NAME]/0984201290/487" at bounding box center [665, 257] width 235 height 32
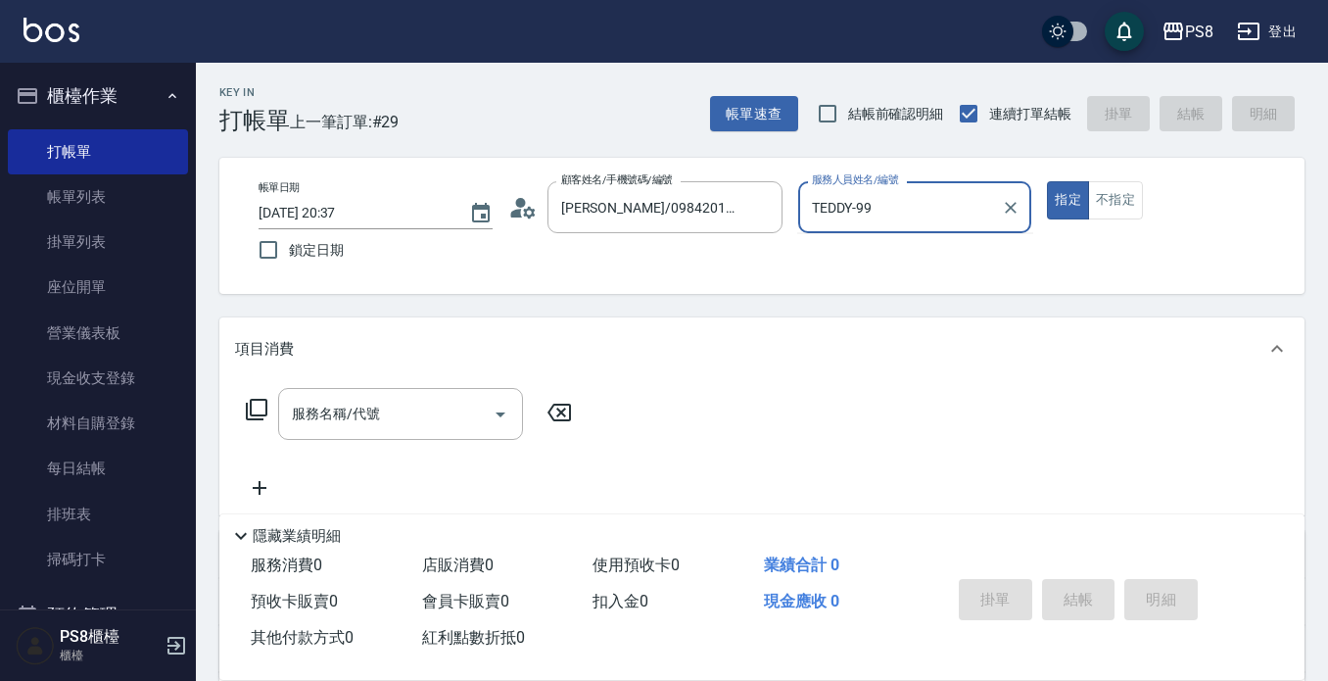
click at [1047, 181] on button "指定" at bounding box center [1068, 200] width 42 height 38
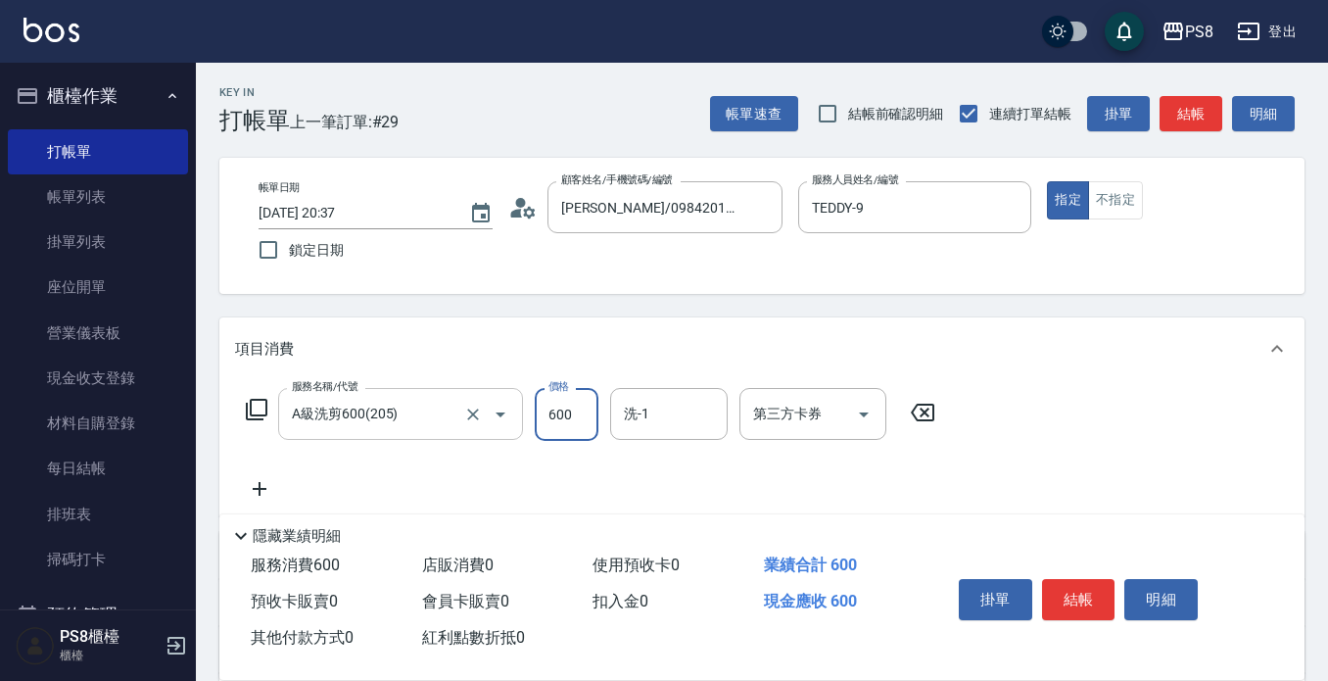
click at [415, 431] on input "A級洗剪600(205)" at bounding box center [373, 414] width 172 height 34
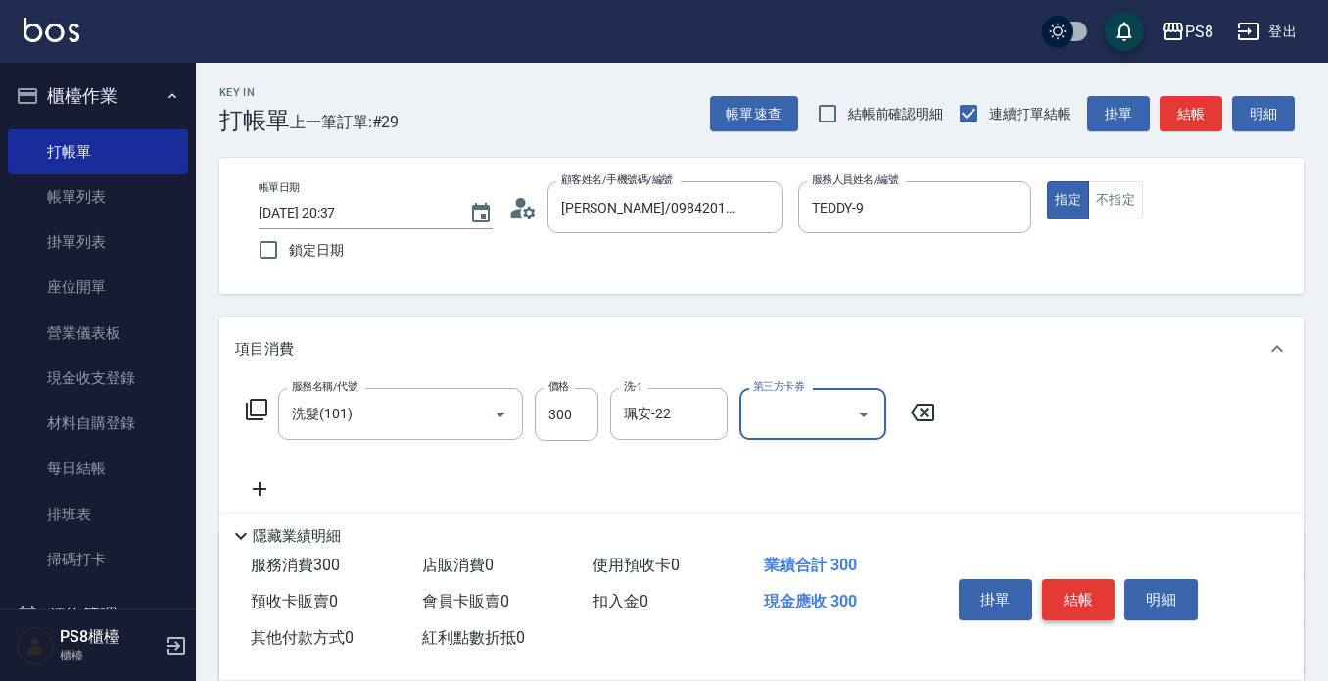
click at [1100, 592] on button "結帳" at bounding box center [1078, 599] width 73 height 41
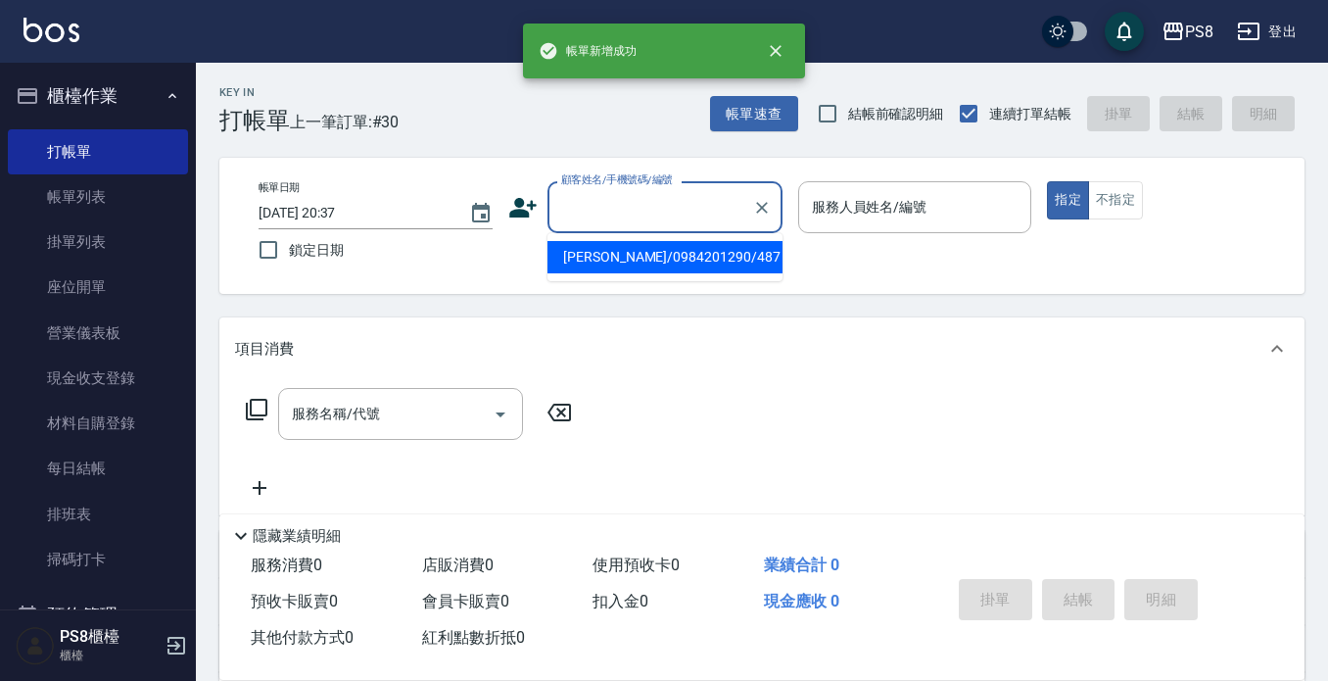
click at [638, 209] on input "顧客姓名/手機號碼/編號" at bounding box center [650, 207] width 188 height 34
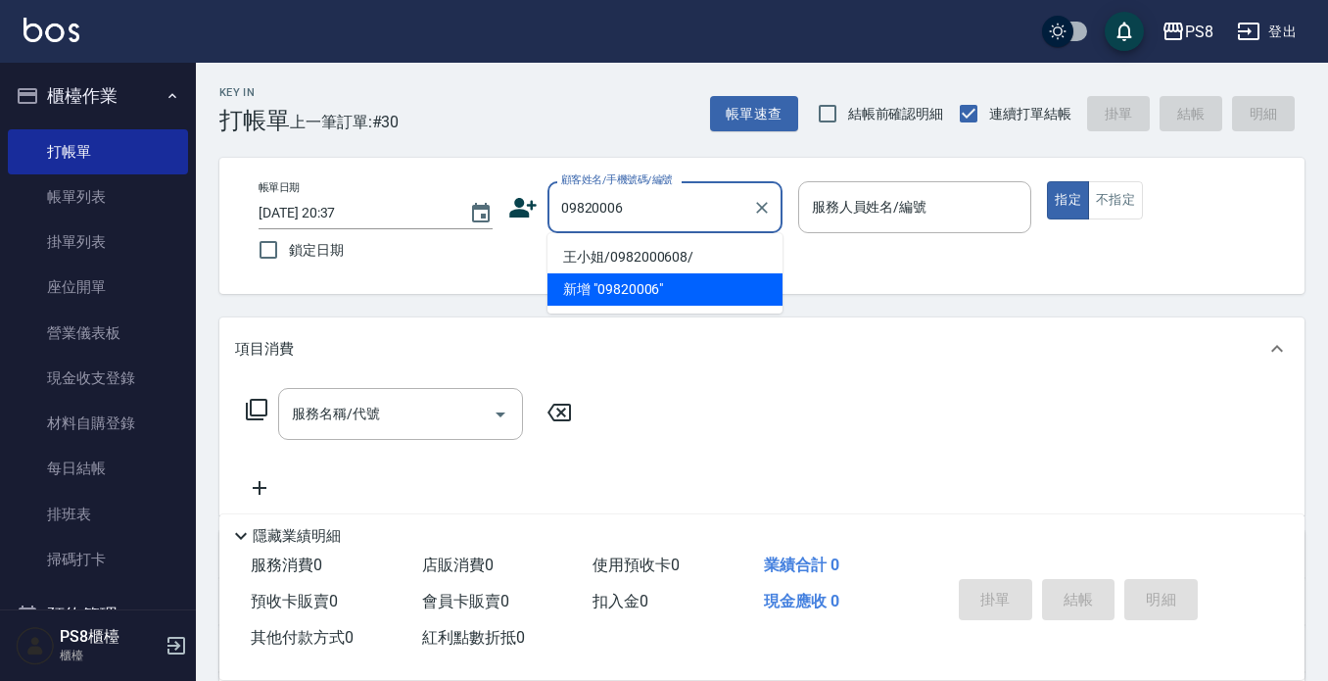
click at [691, 246] on li "王小姐/0982000608/" at bounding box center [665, 257] width 235 height 32
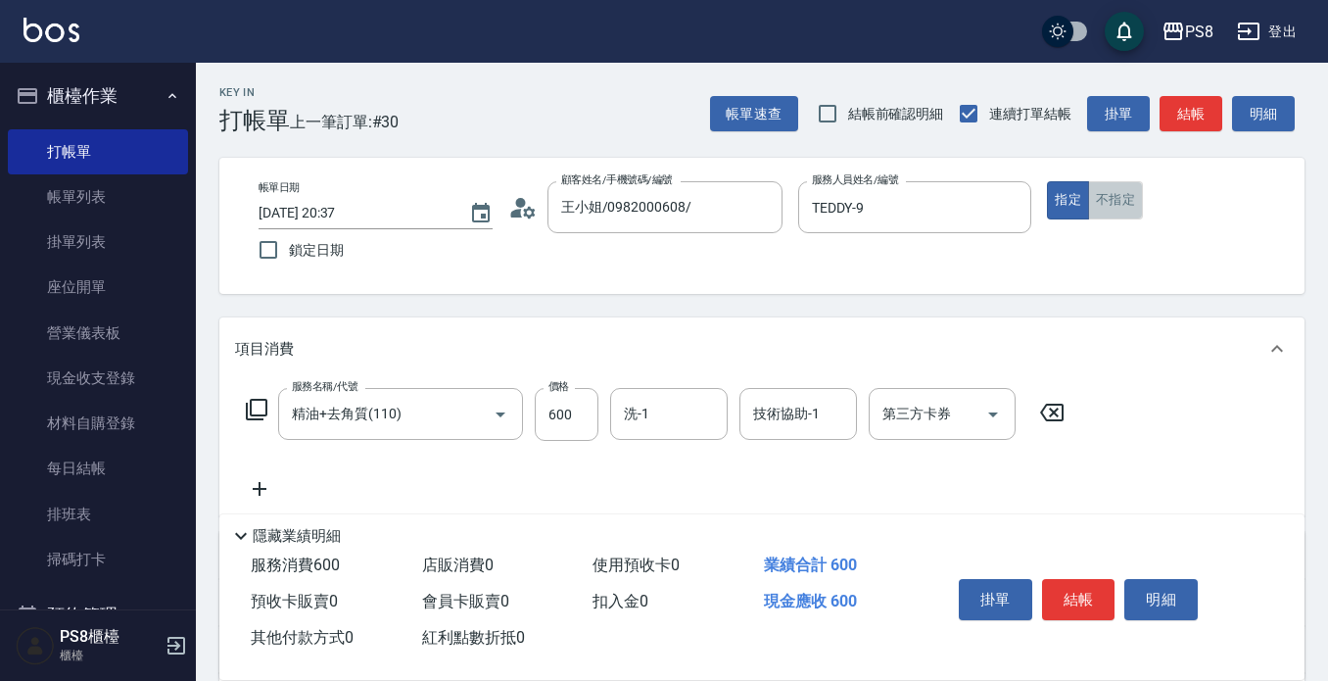
click at [1138, 207] on button "不指定" at bounding box center [1115, 200] width 55 height 38
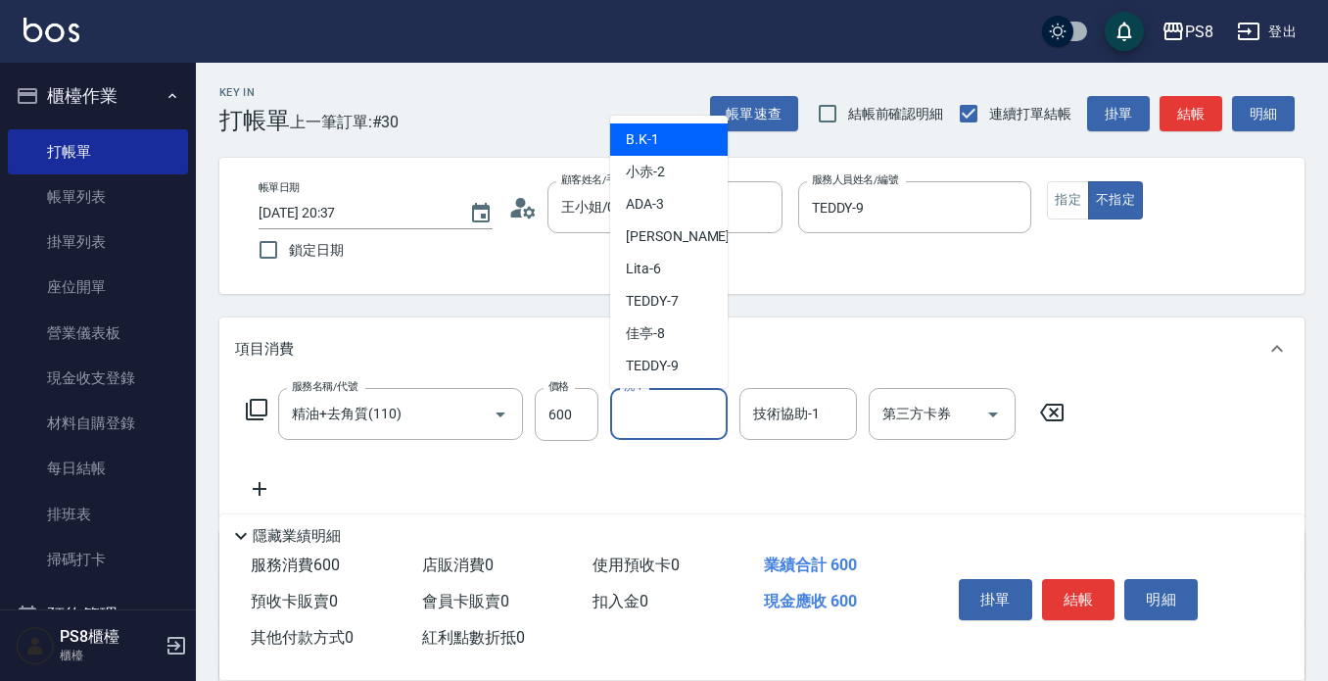
click at [702, 411] on input "洗-1" at bounding box center [669, 414] width 100 height 34
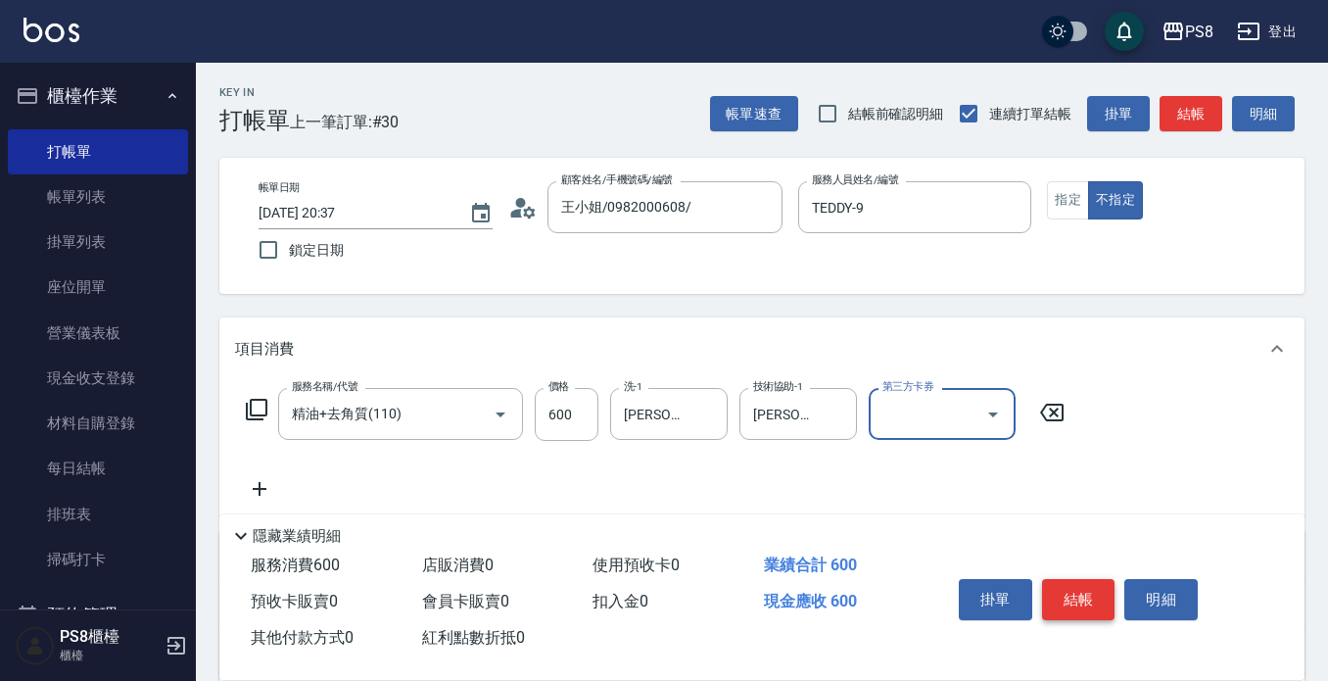
click at [1097, 599] on button "結帳" at bounding box center [1078, 599] width 73 height 41
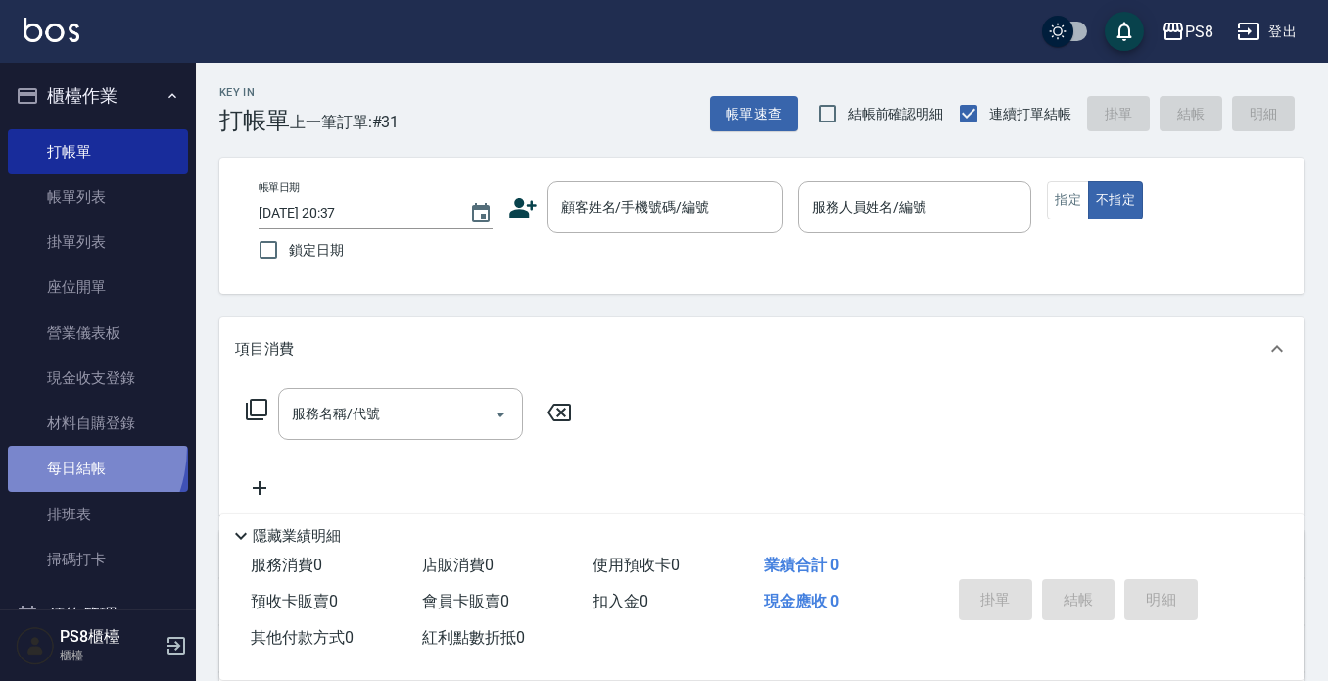
click at [48, 447] on link "每日結帳" at bounding box center [98, 468] width 180 height 45
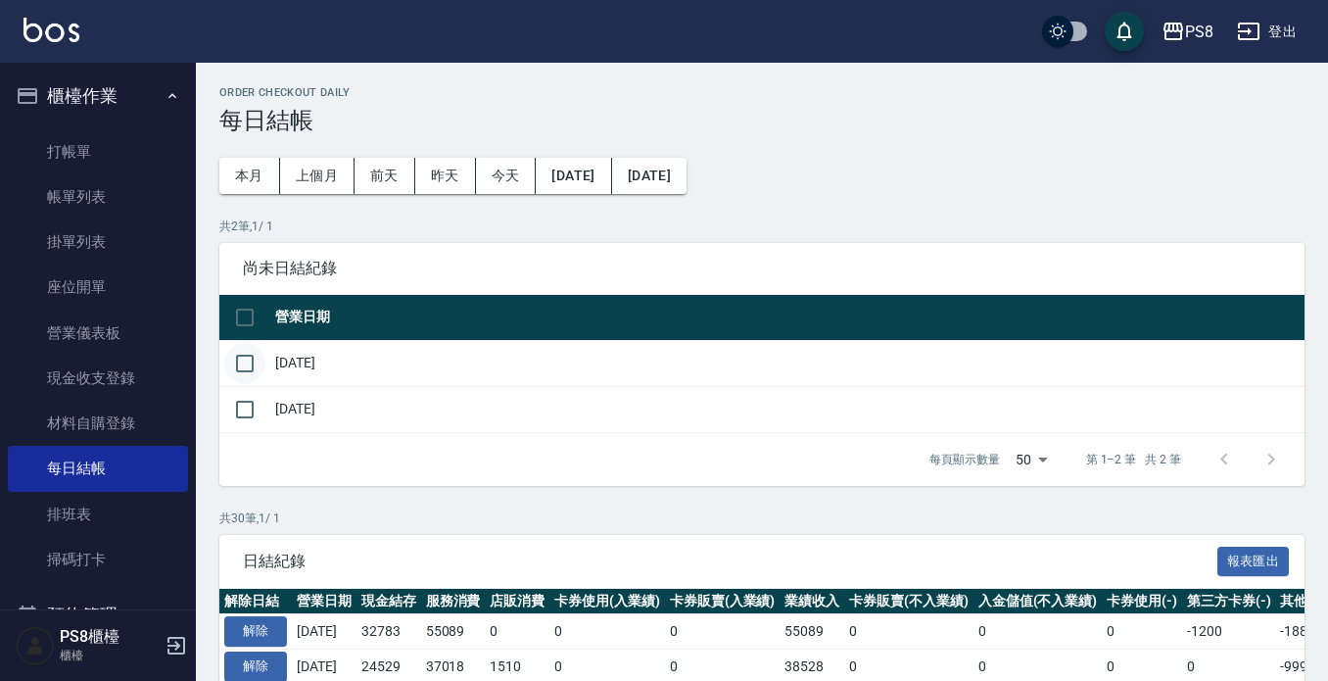
click at [240, 356] on input "checkbox" at bounding box center [244, 363] width 41 height 41
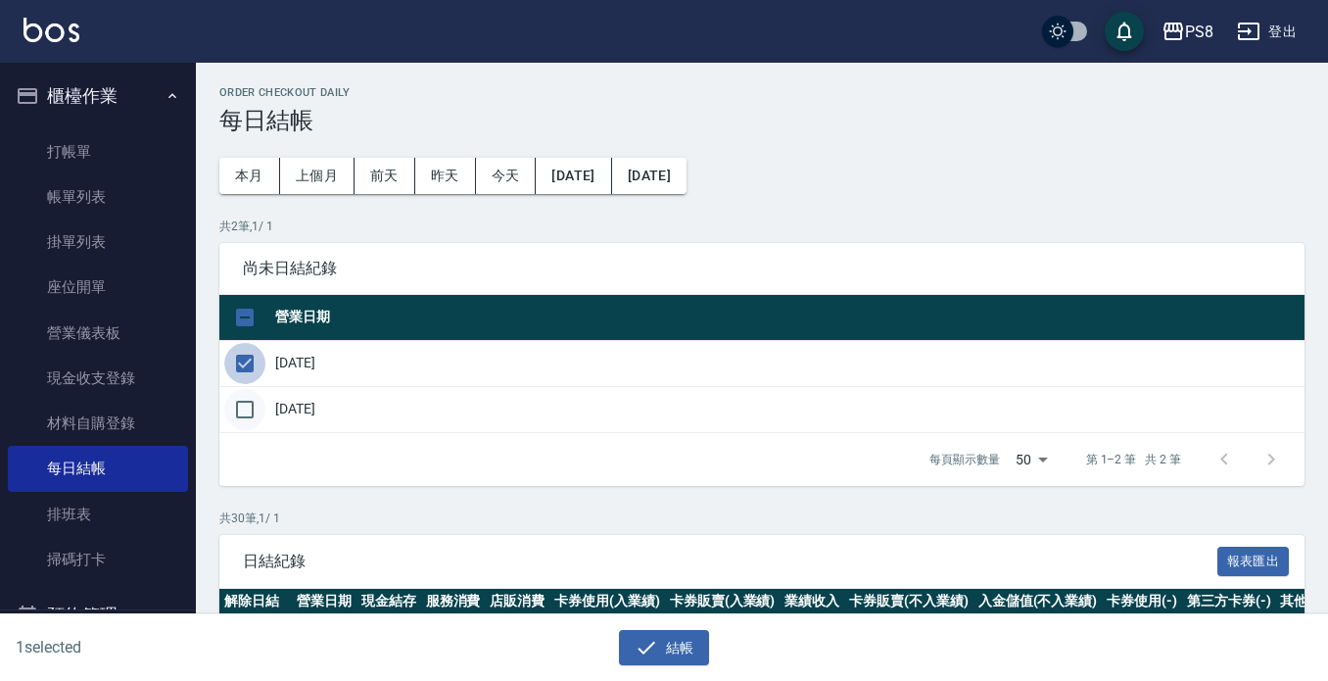
drag, startPoint x: 240, startPoint y: 356, endPoint x: 240, endPoint y: 397, distance: 41.1
click at [240, 356] on input "checkbox" at bounding box center [244, 363] width 41 height 41
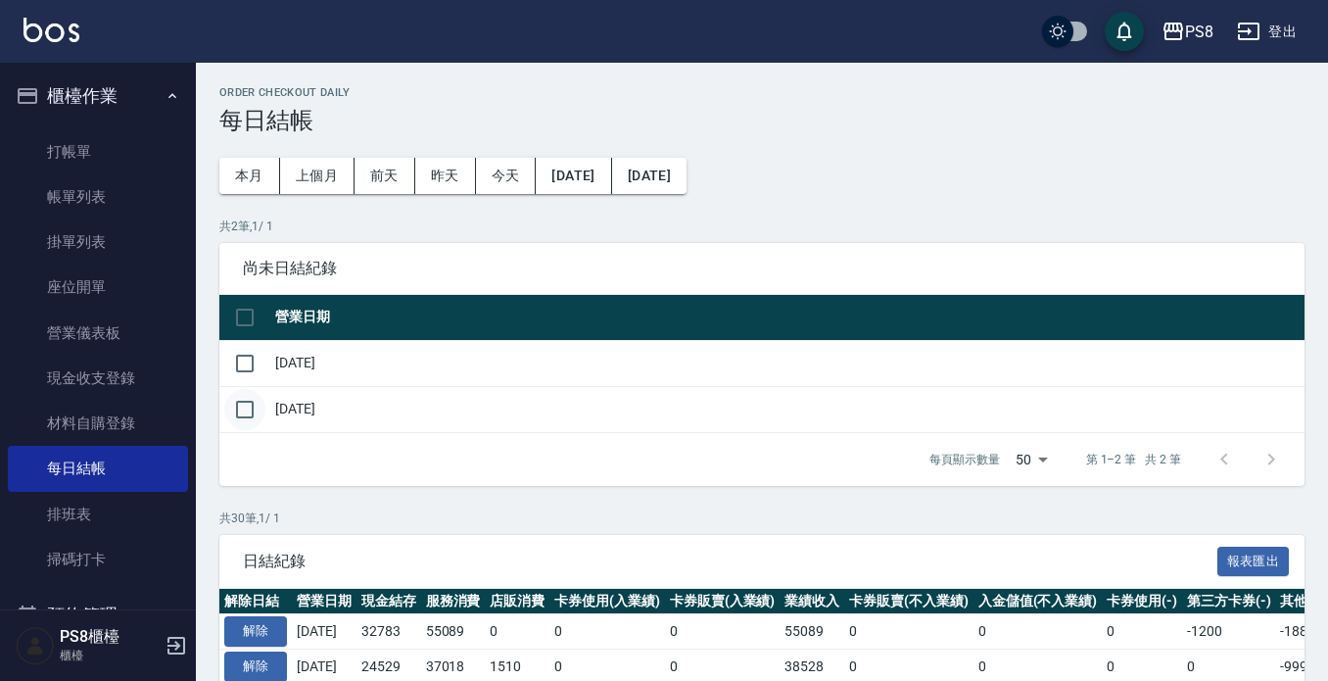
drag, startPoint x: 240, startPoint y: 407, endPoint x: 257, endPoint y: 415, distance: 18.4
click at [240, 410] on input "checkbox" at bounding box center [244, 409] width 41 height 41
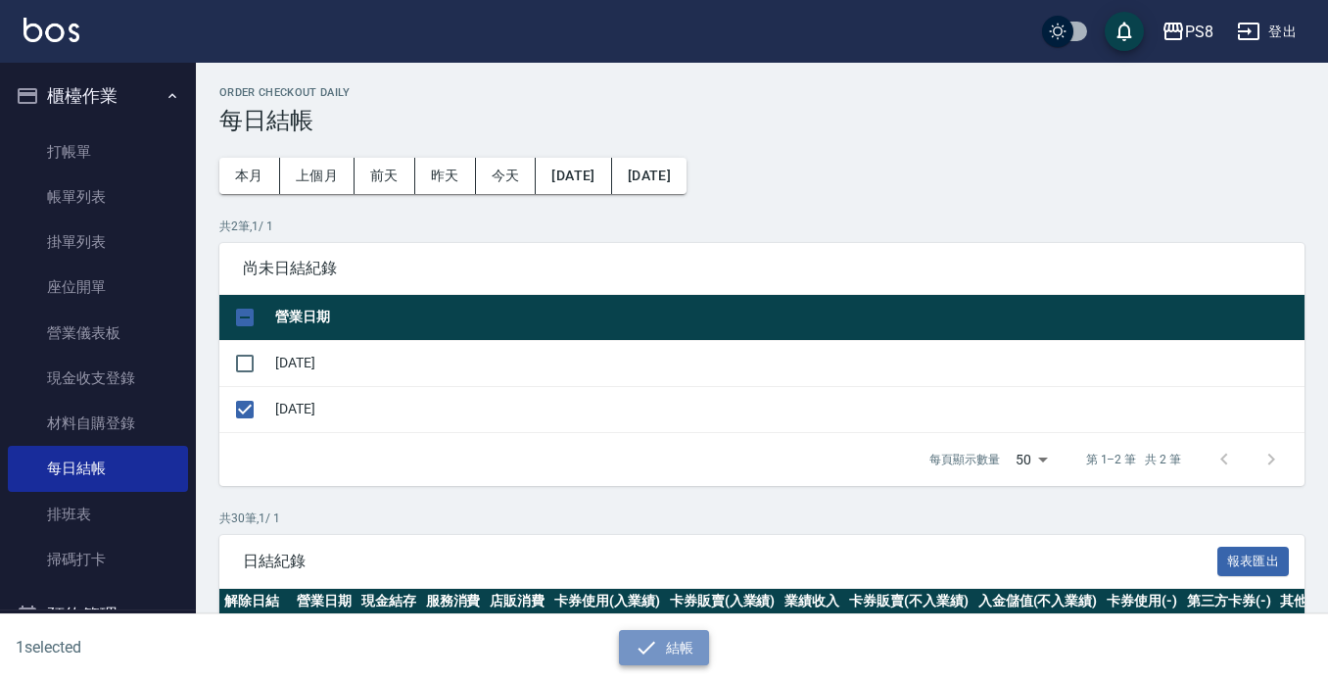
click at [655, 646] on icon "button" at bounding box center [647, 648] width 24 height 24
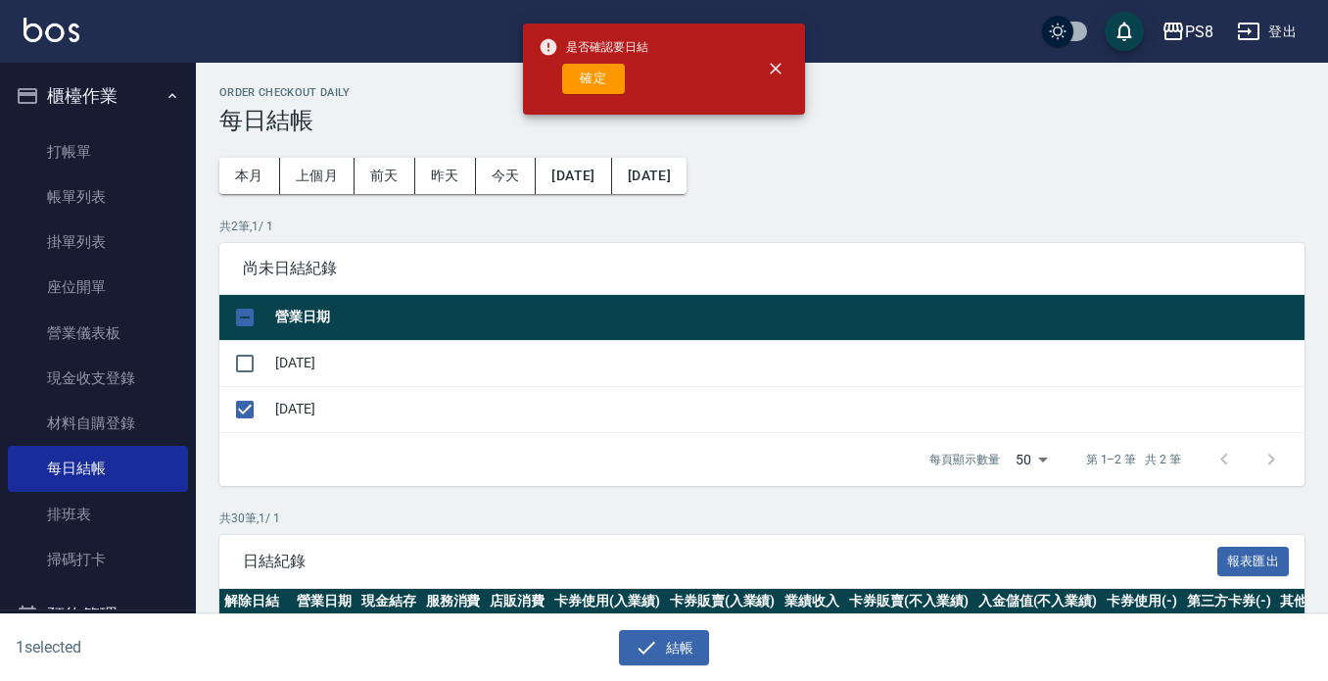
click at [597, 103] on div "是否確認要日結 確定" at bounding box center [594, 68] width 110 height 79
drag, startPoint x: 597, startPoint y: 94, endPoint x: 605, endPoint y: 86, distance: 11.1
click at [605, 86] on div "是否確認要日結 確定" at bounding box center [594, 68] width 110 height 79
click at [605, 86] on button "確定" at bounding box center [593, 79] width 63 height 30
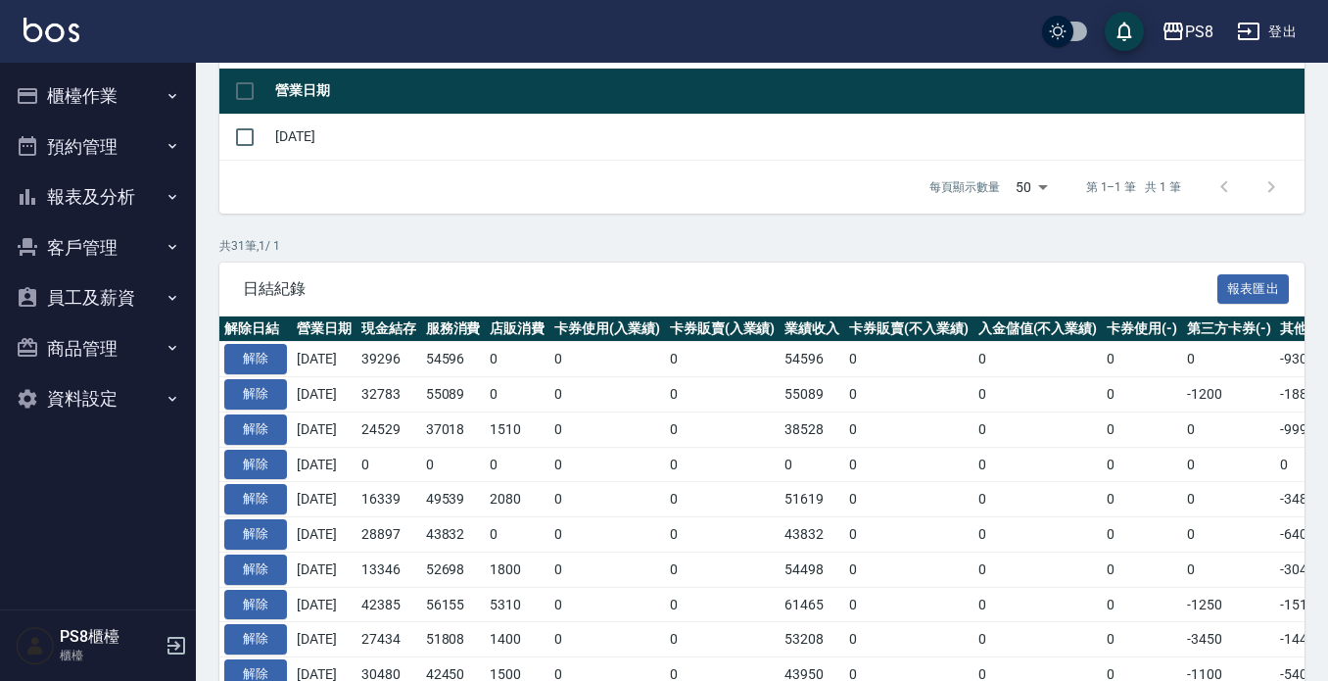
scroll to position [392, 0]
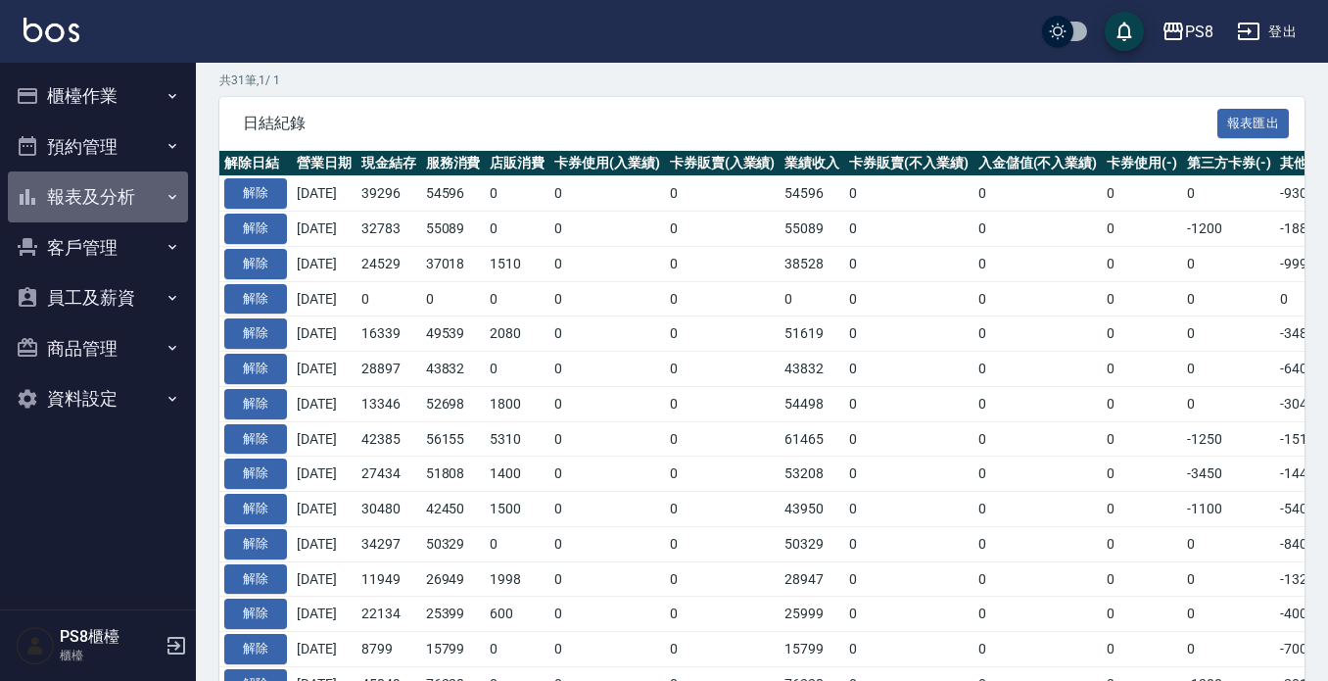
click at [76, 180] on button "報表及分析" at bounding box center [98, 196] width 180 height 51
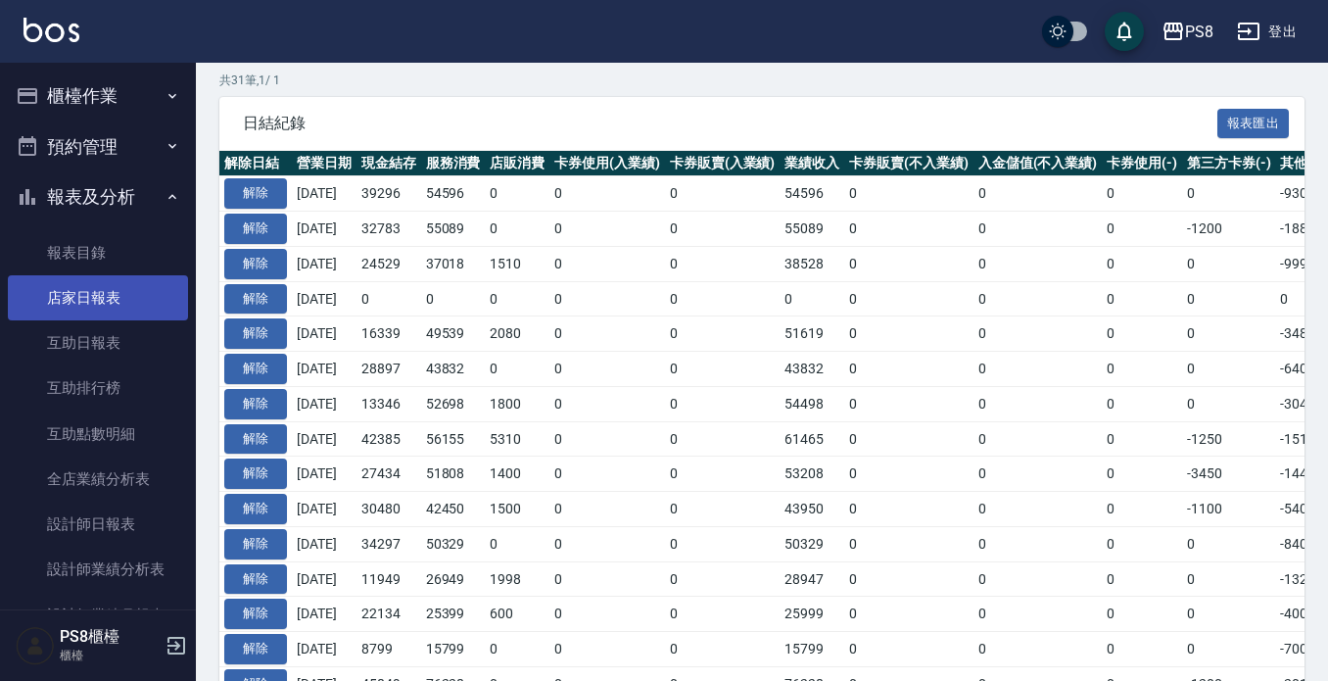
click at [113, 297] on link "店家日報表" at bounding box center [98, 297] width 180 height 45
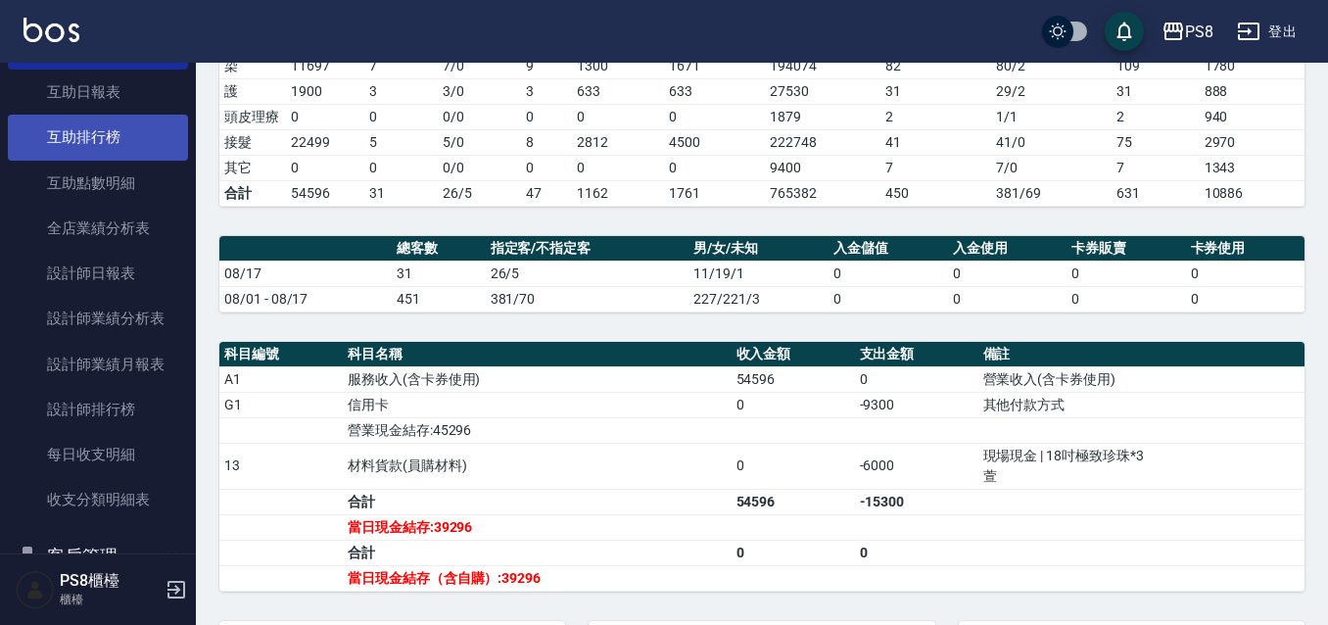
scroll to position [453, 0]
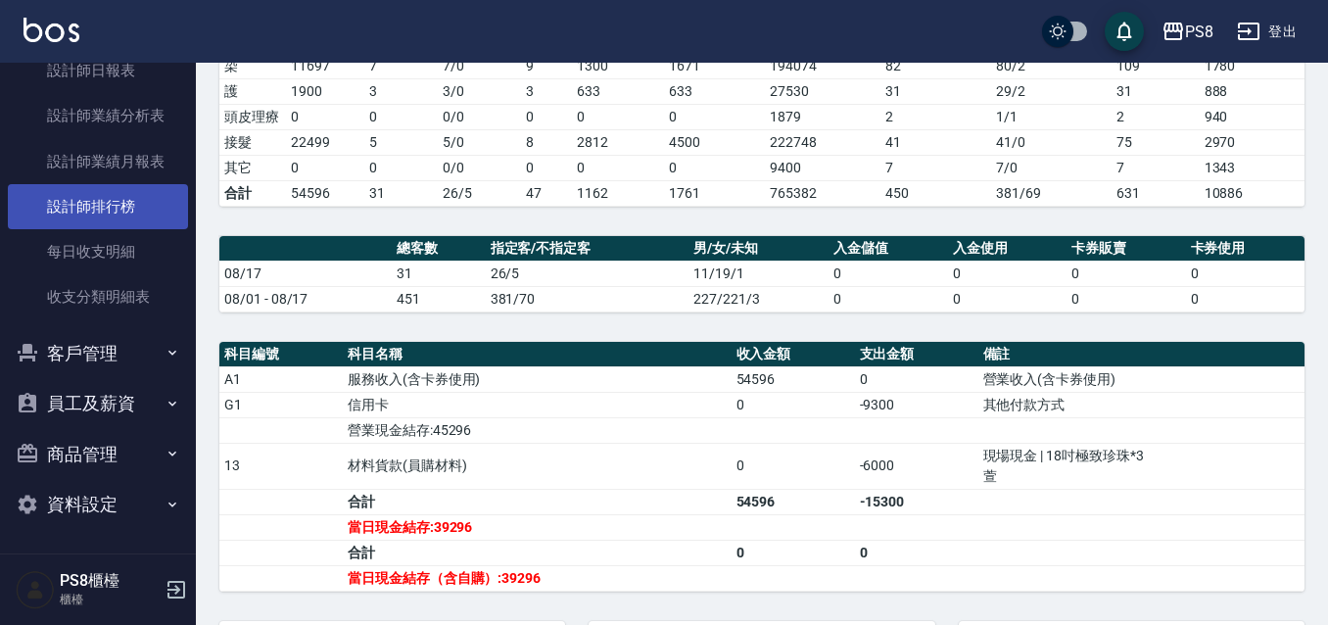
click at [109, 202] on link "設計師排行榜" at bounding box center [98, 206] width 180 height 45
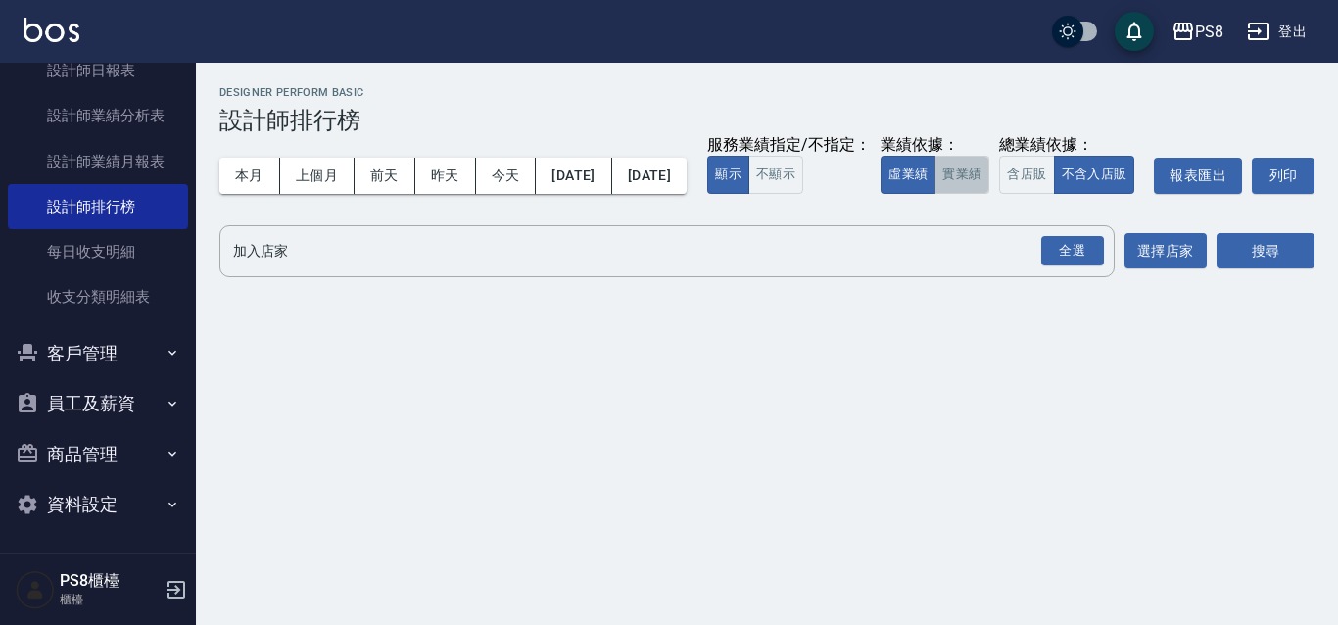
click at [934, 194] on button "實業績" at bounding box center [961, 175] width 55 height 38
click at [291, 268] on input "加入店家" at bounding box center [652, 251] width 848 height 34
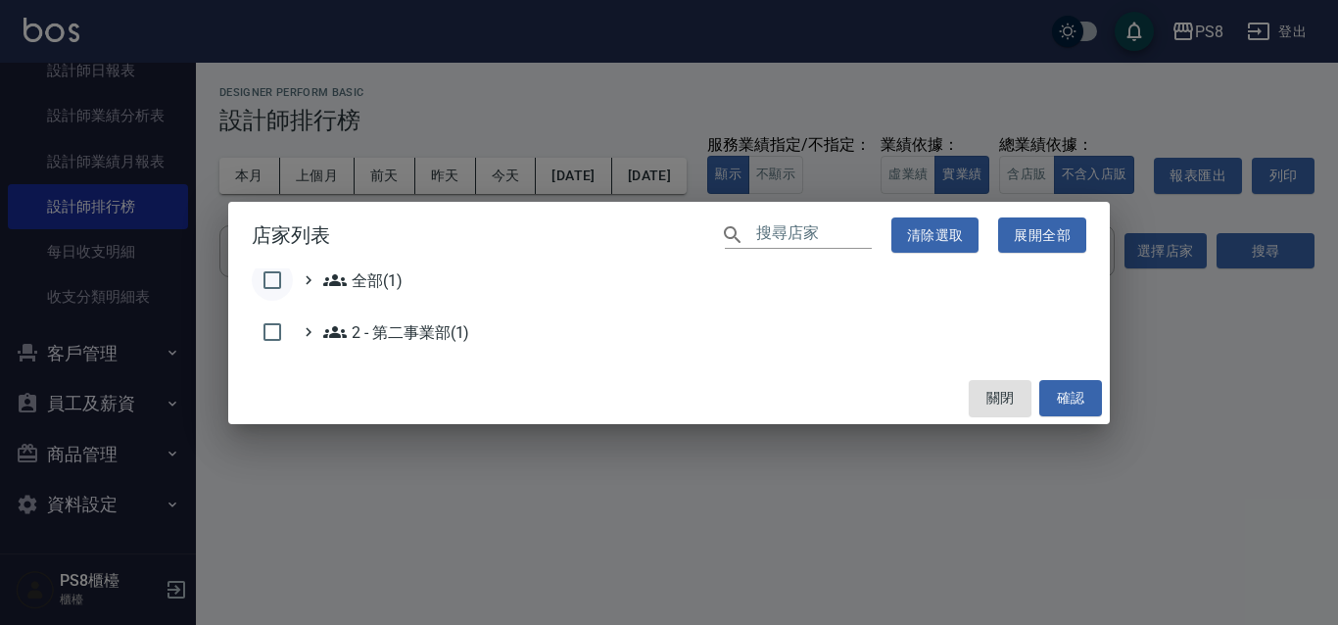
click at [271, 282] on input "checkbox" at bounding box center [272, 280] width 41 height 41
checkbox input "true"
drag, startPoint x: 1069, startPoint y: 395, endPoint x: 1108, endPoint y: 357, distance: 54.0
click at [1069, 394] on button "確認" at bounding box center [1070, 398] width 63 height 36
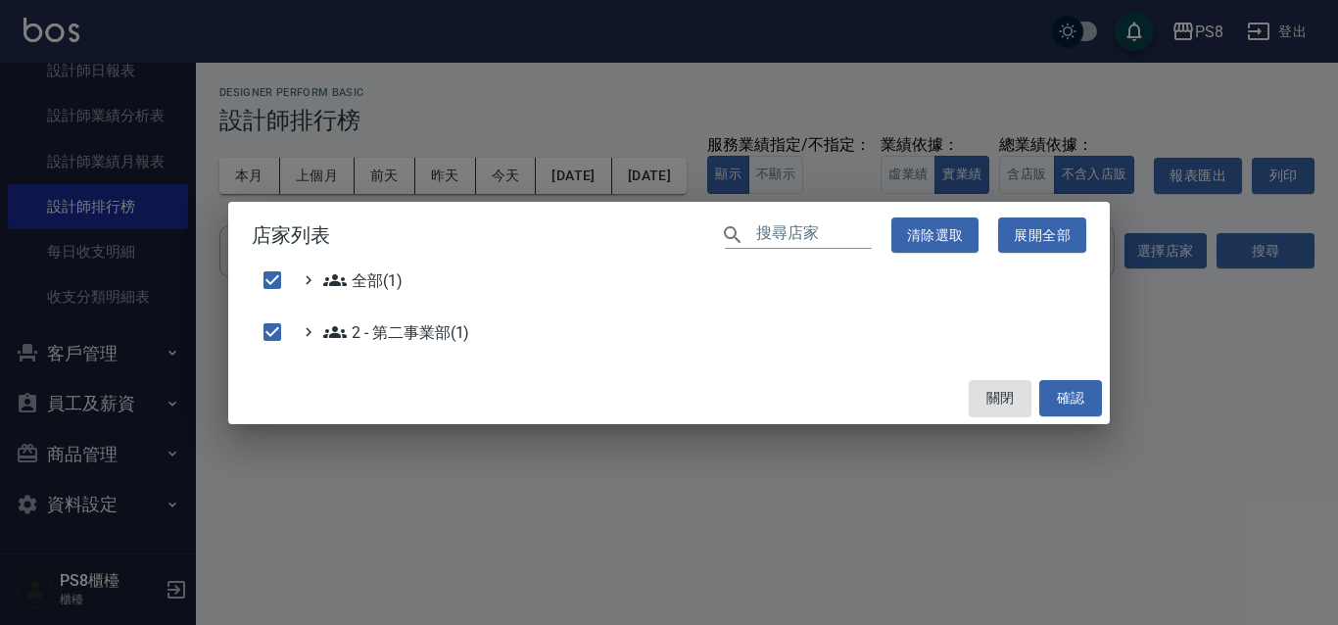
checkbox input "false"
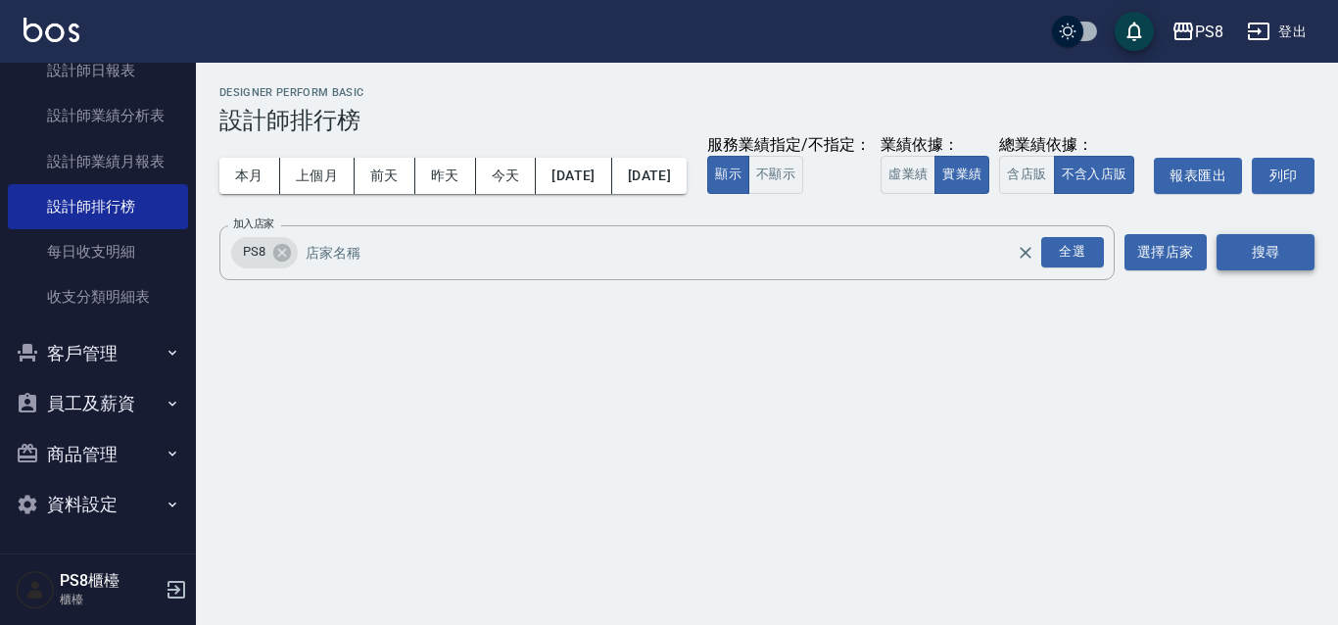
click at [1261, 270] on button "搜尋" at bounding box center [1265, 252] width 98 height 36
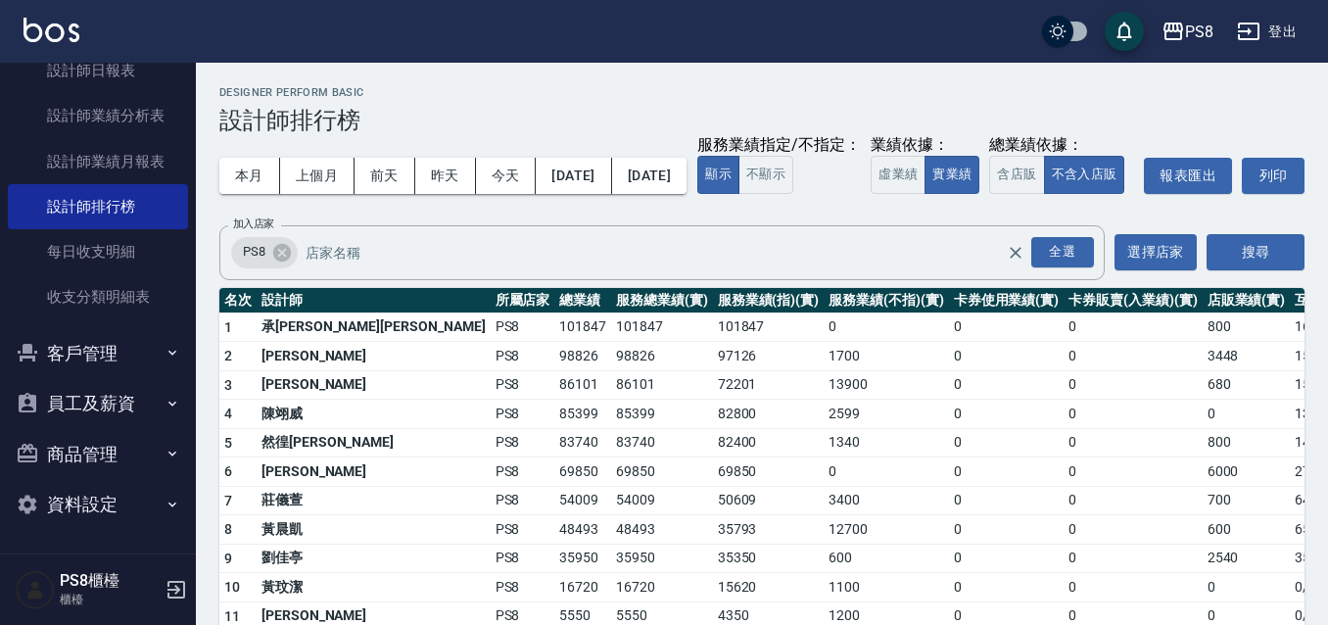
click at [611, 371] on td "98826" at bounding box center [662, 356] width 102 height 29
click at [554, 371] on td "98826" at bounding box center [582, 356] width 57 height 29
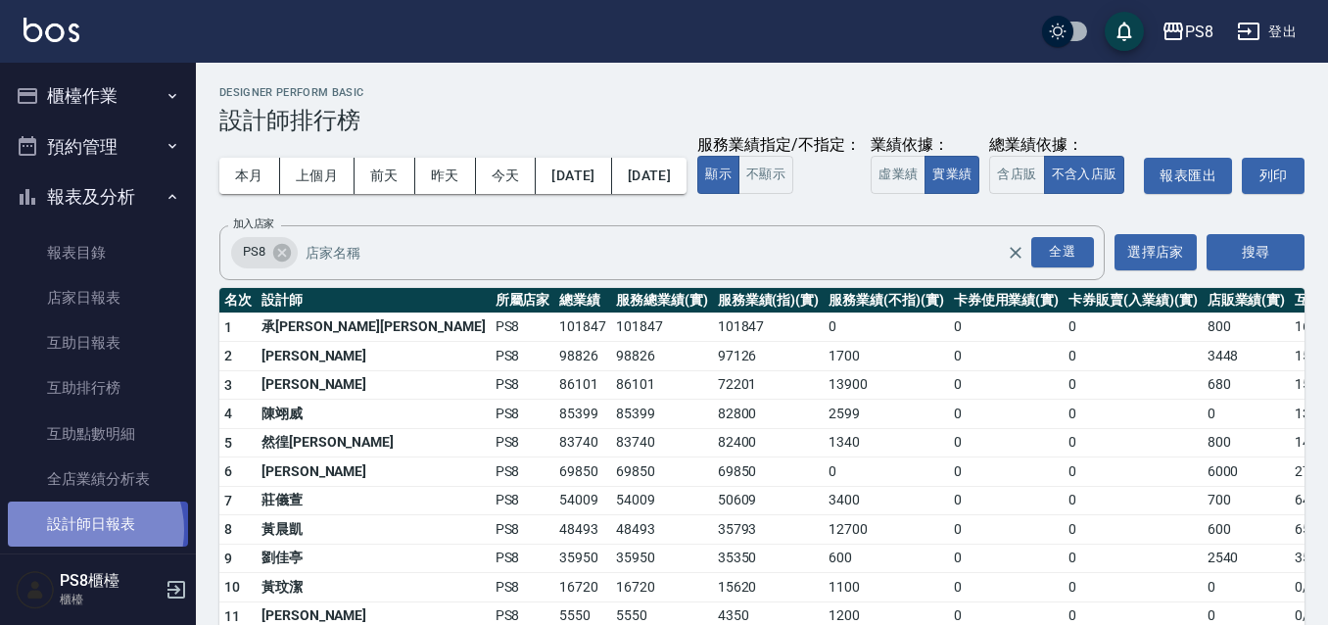
click at [84, 530] on link "設計師日報表" at bounding box center [98, 523] width 180 height 45
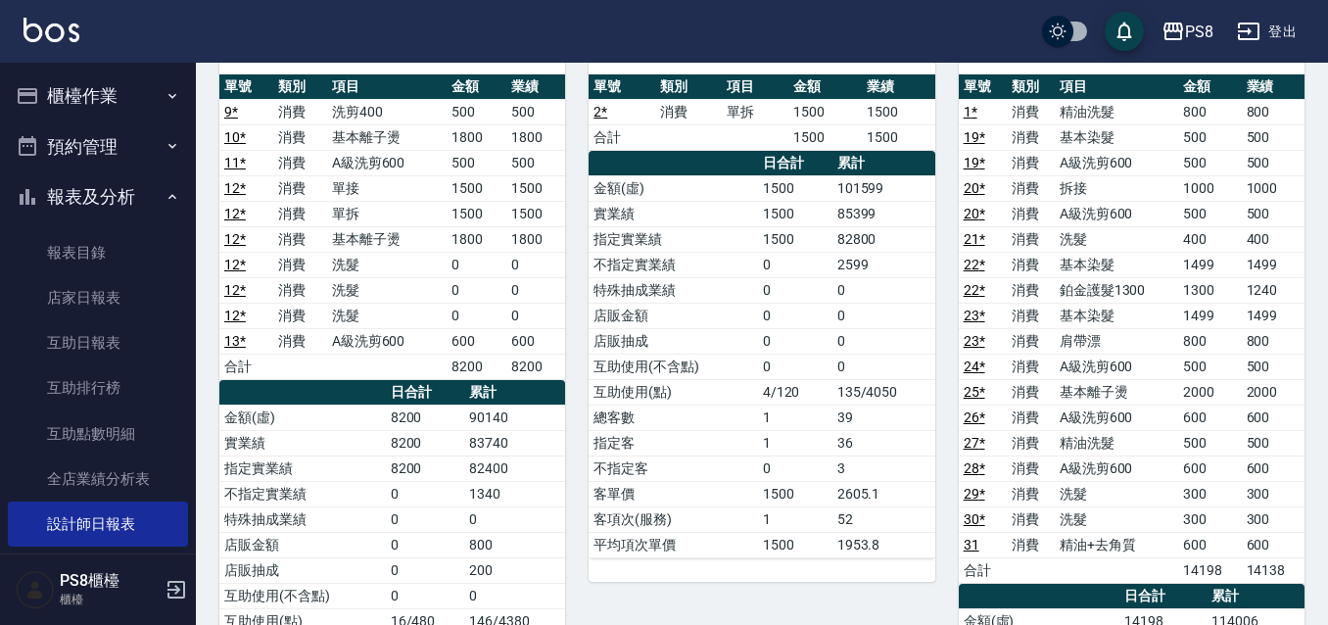
scroll to position [196, 0]
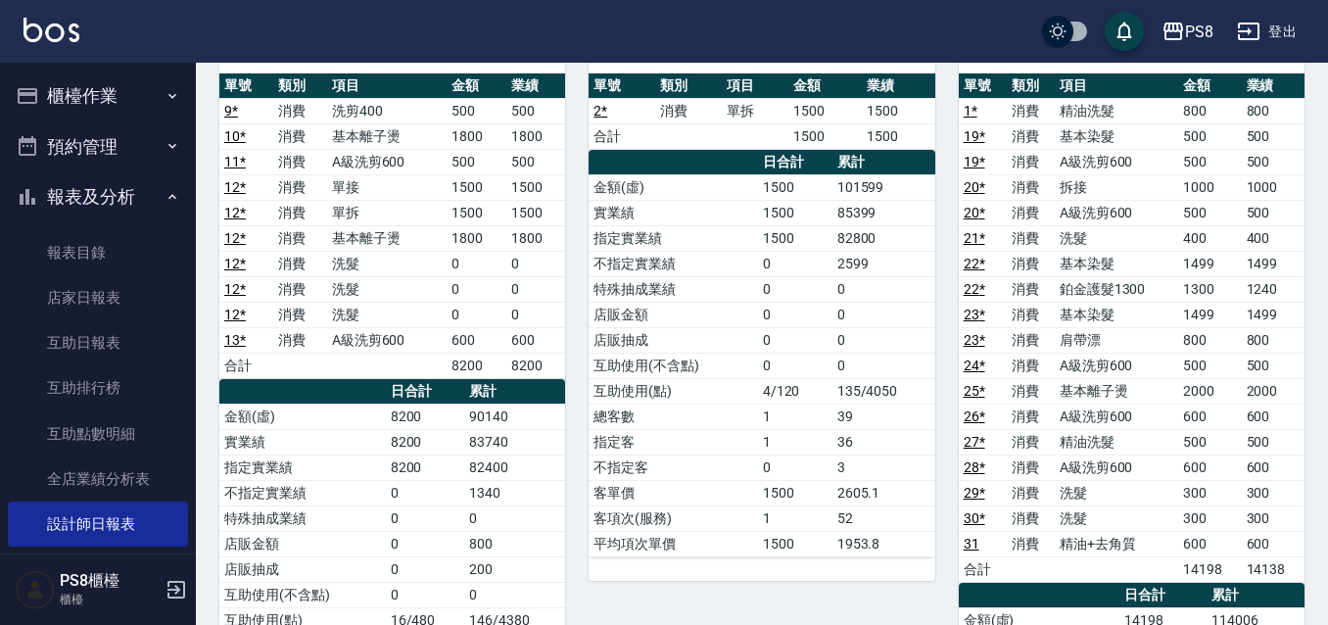
click at [1093, 393] on td "基本離子燙" at bounding box center [1116, 390] width 123 height 25
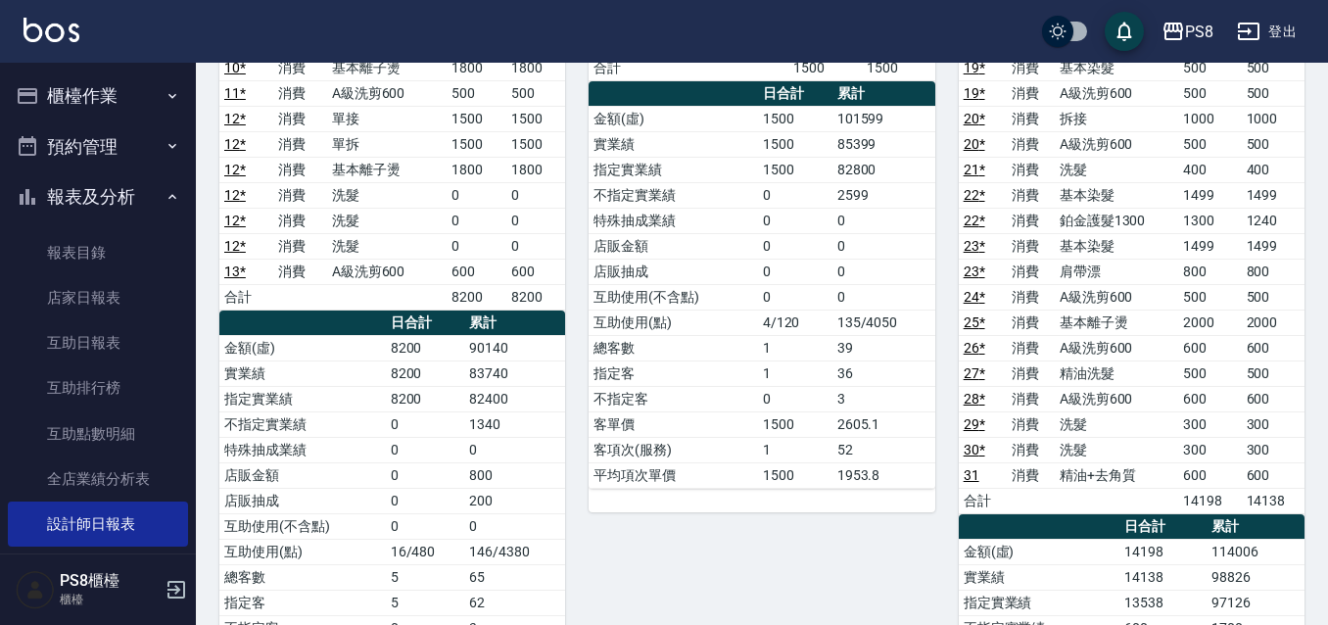
scroll to position [490, 0]
